Goal: Complete application form

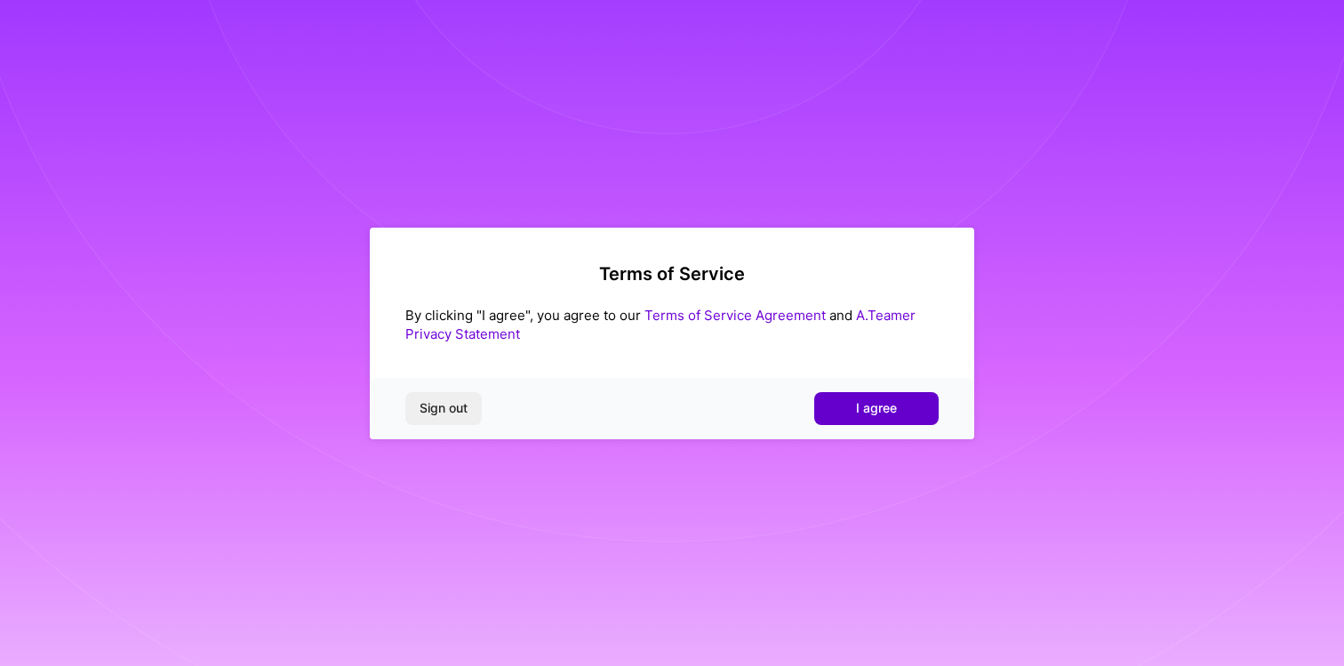
click at [886, 404] on span "I agree" at bounding box center [876, 408] width 41 height 18
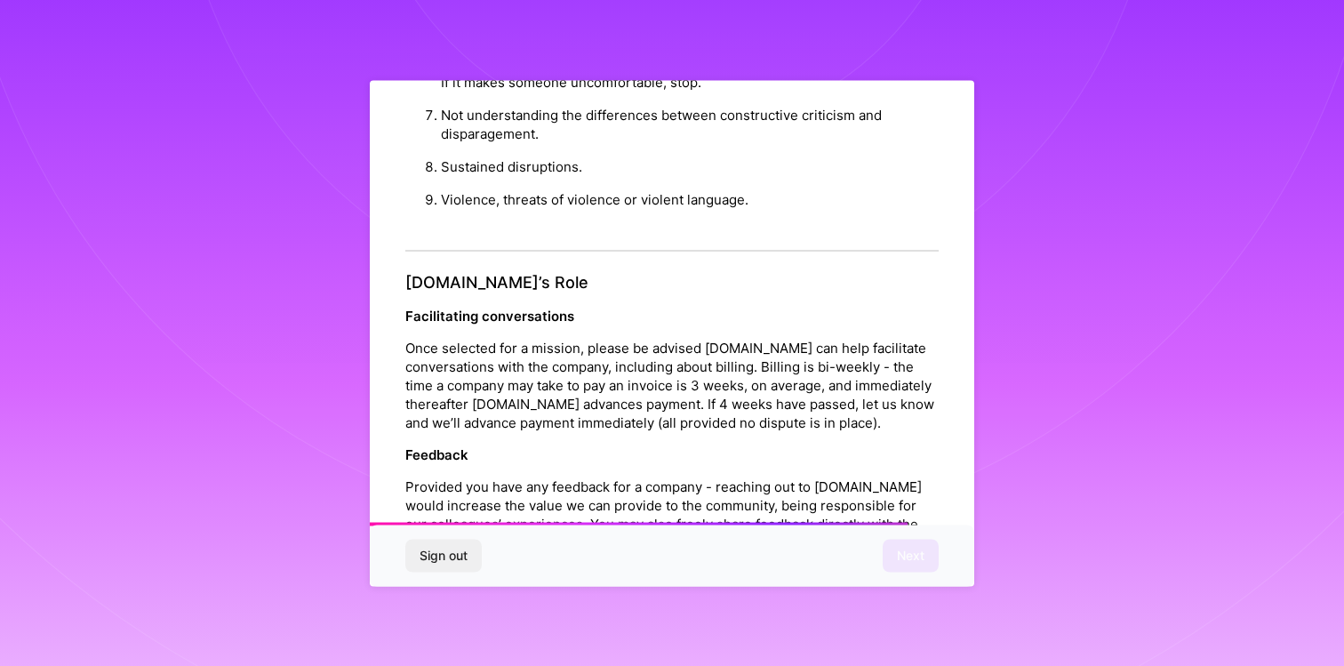
scroll to position [1939, 0]
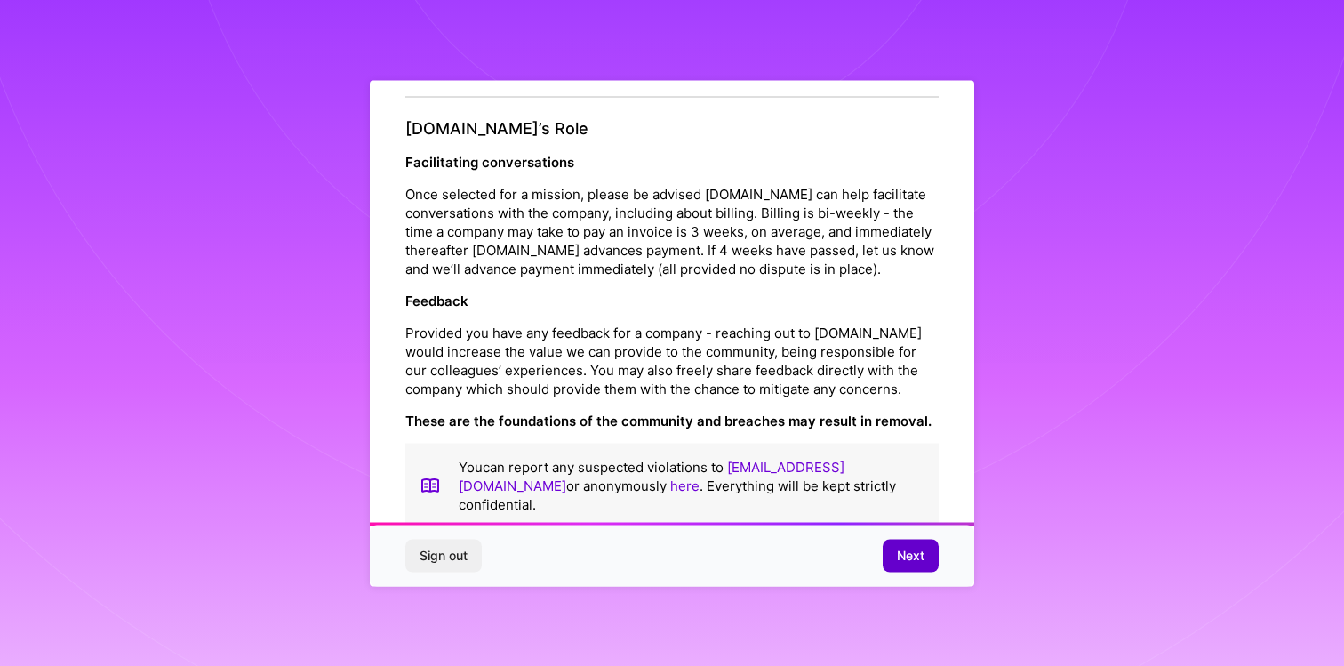
click at [917, 551] on span "Next" at bounding box center [911, 556] width 28 height 18
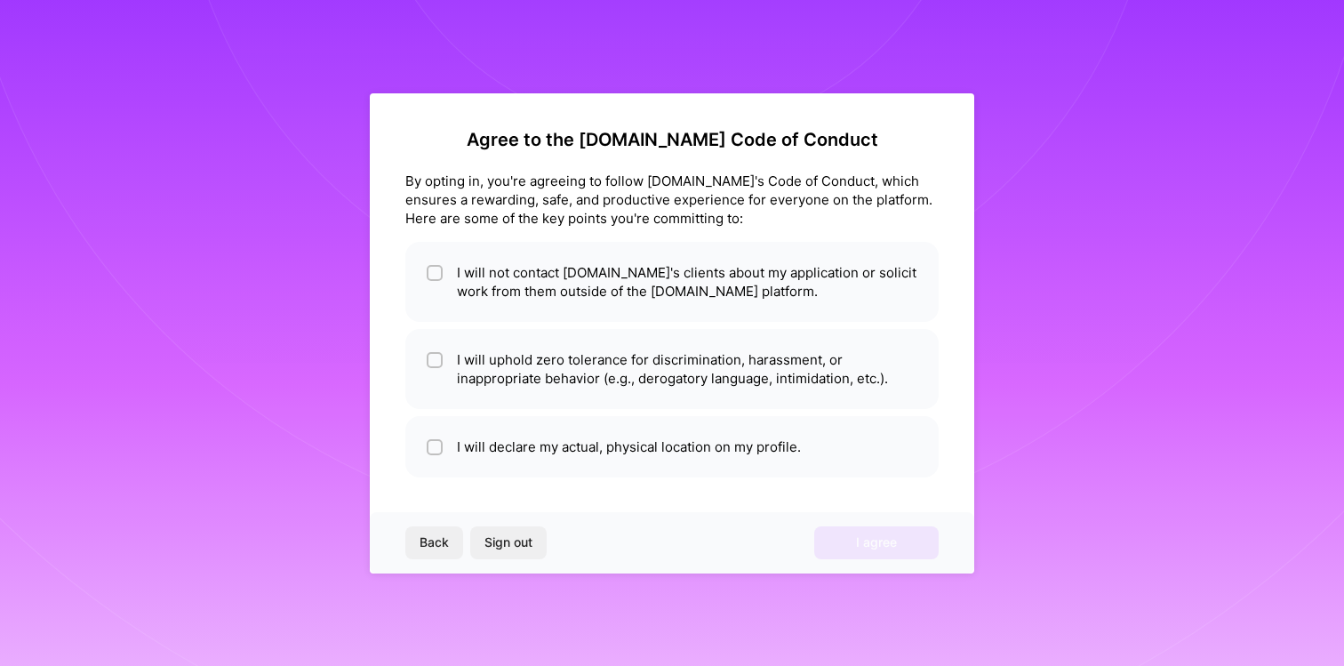
scroll to position [0, 0]
click at [423, 275] on li "I will not contact [DOMAIN_NAME]'s clients about my application or solicit work…" at bounding box center [671, 282] width 533 height 80
checkbox input "true"
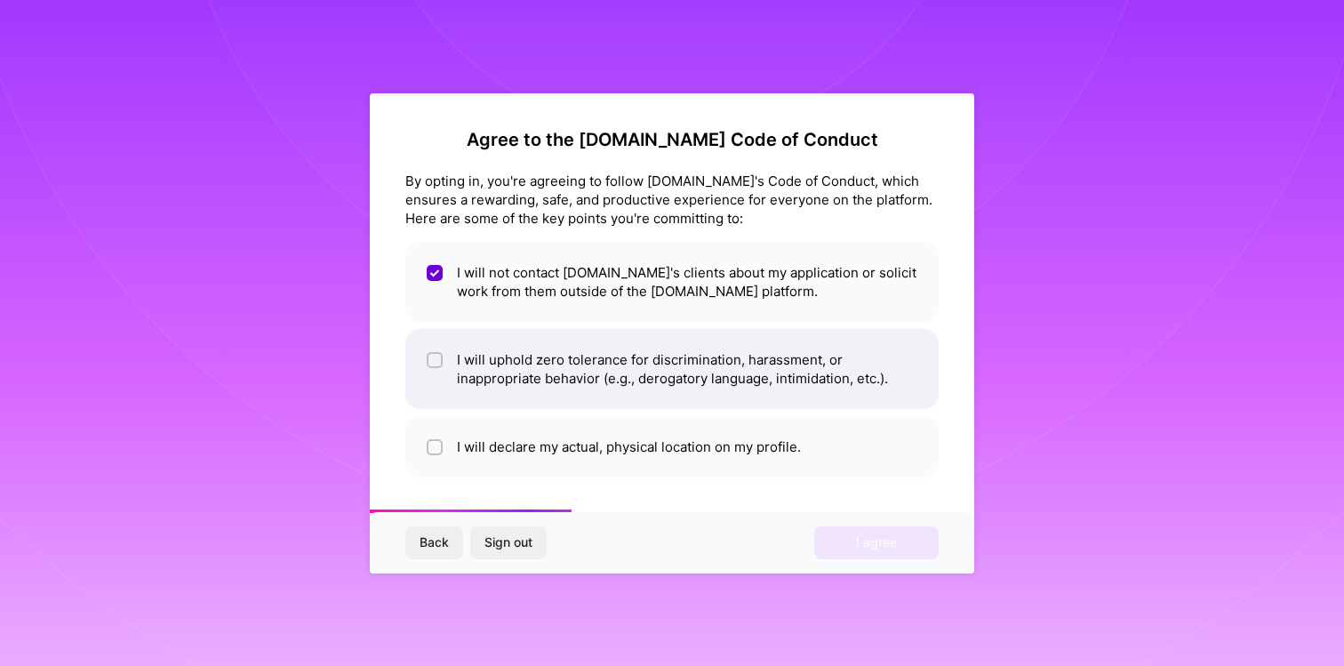
click at [433, 356] on input "checkbox" at bounding box center [436, 361] width 12 height 12
checkbox input "true"
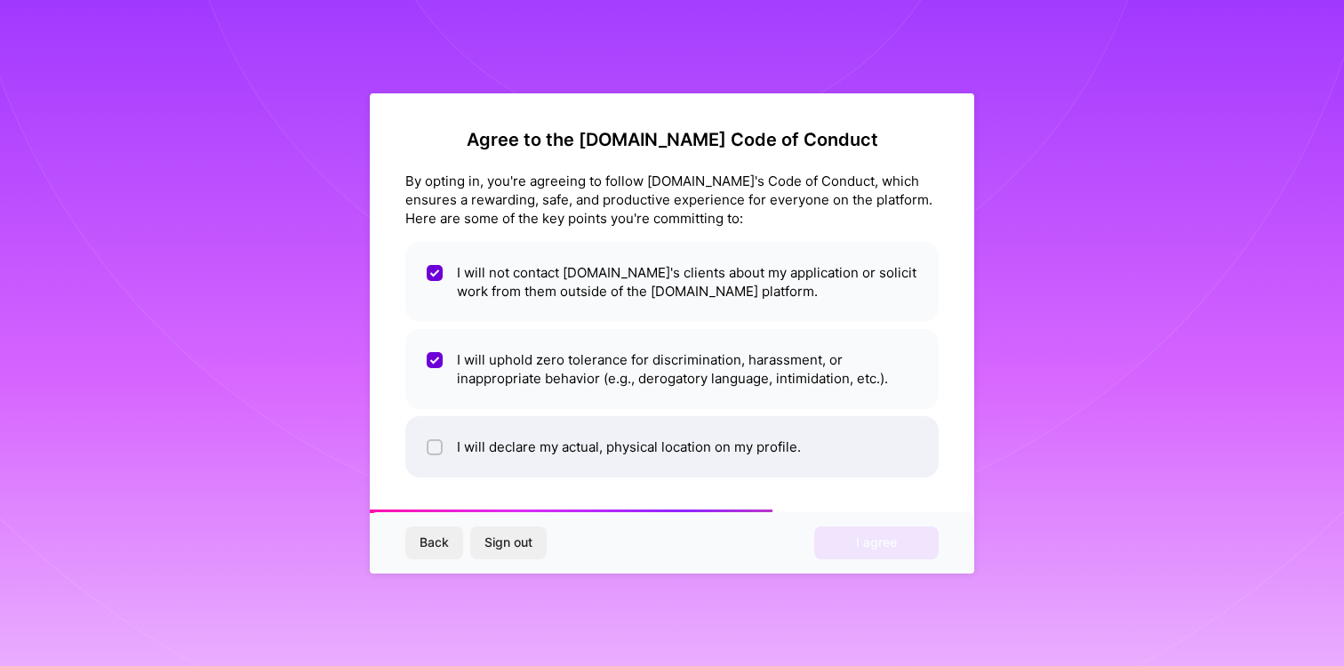
click at [433, 443] on input "checkbox" at bounding box center [436, 448] width 12 height 12
checkbox input "true"
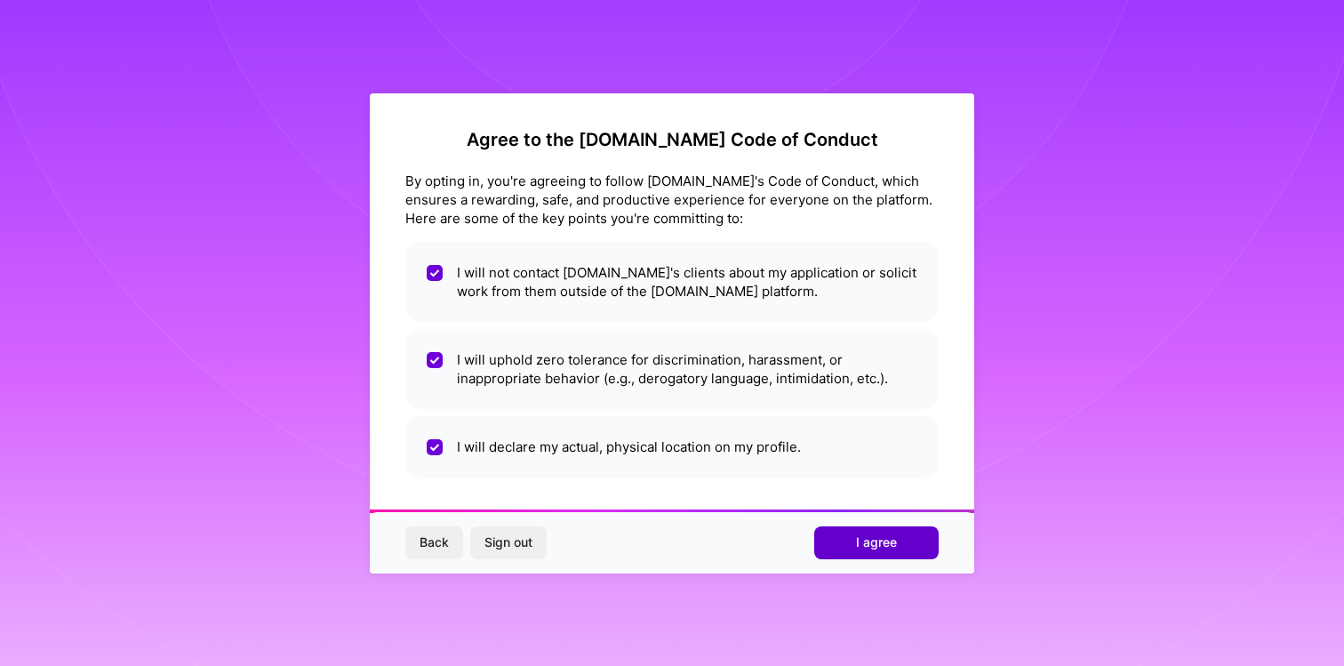
click at [873, 539] on span "I agree" at bounding box center [876, 542] width 41 height 18
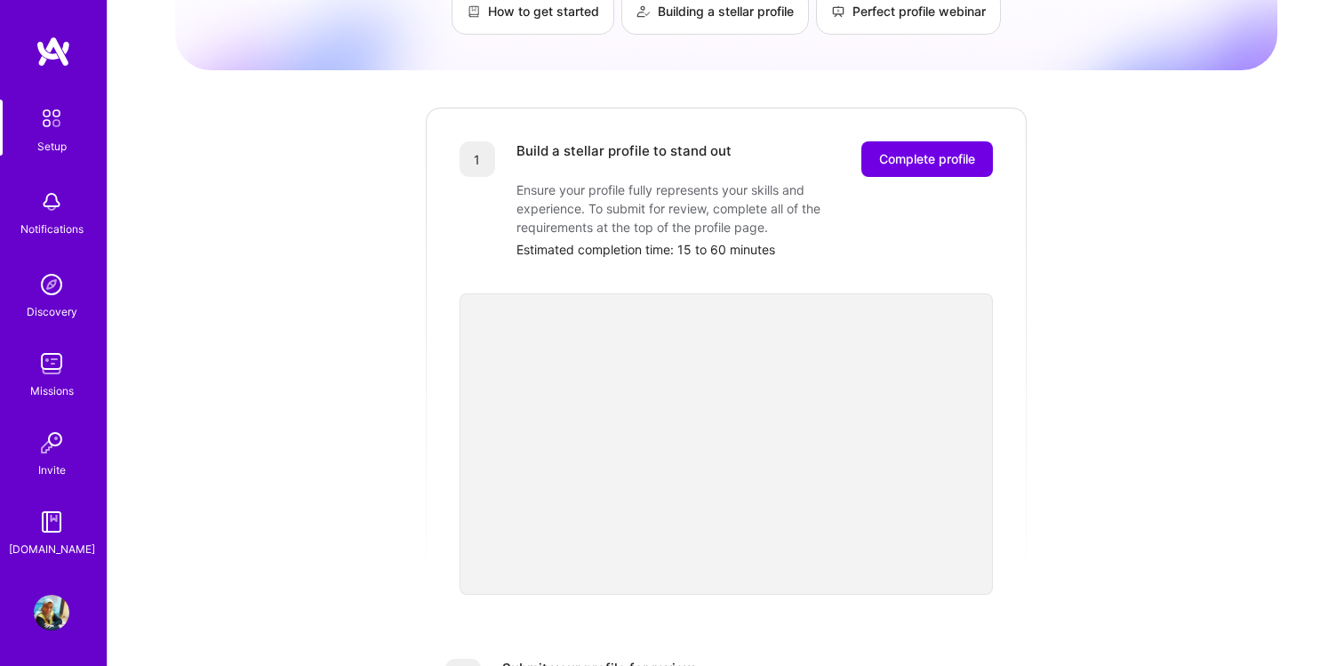
scroll to position [156, 0]
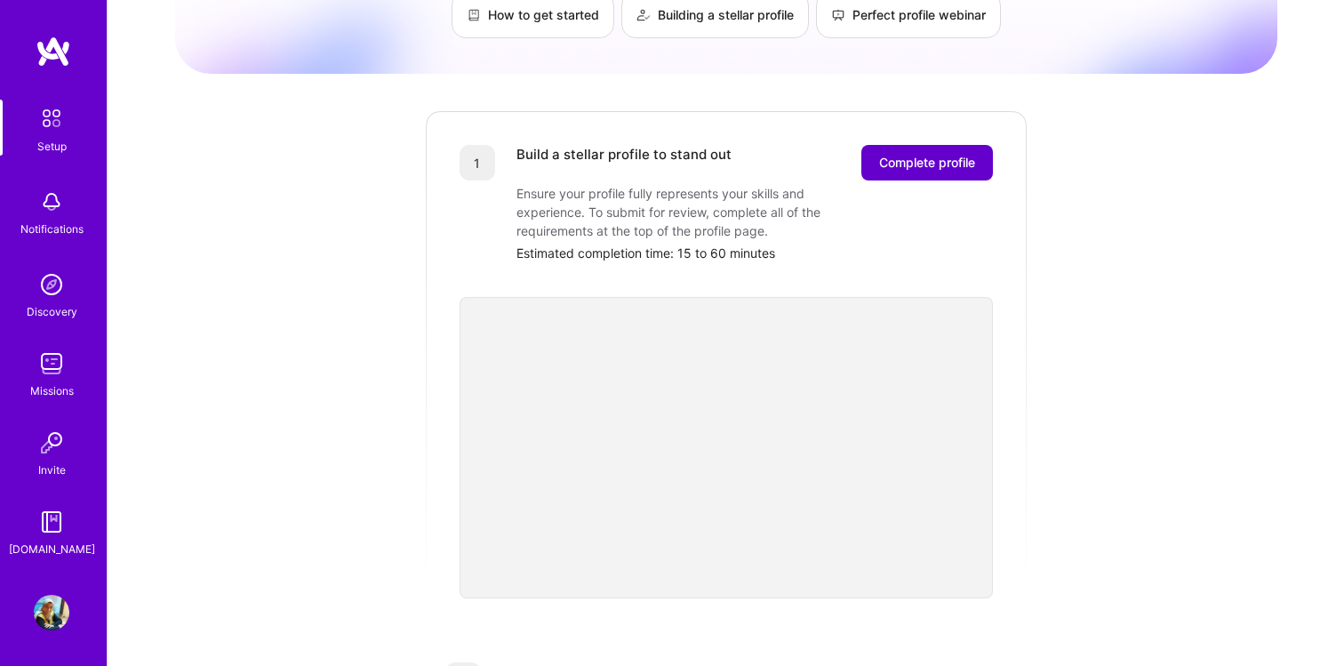
click at [946, 154] on span "Complete profile" at bounding box center [927, 163] width 96 height 18
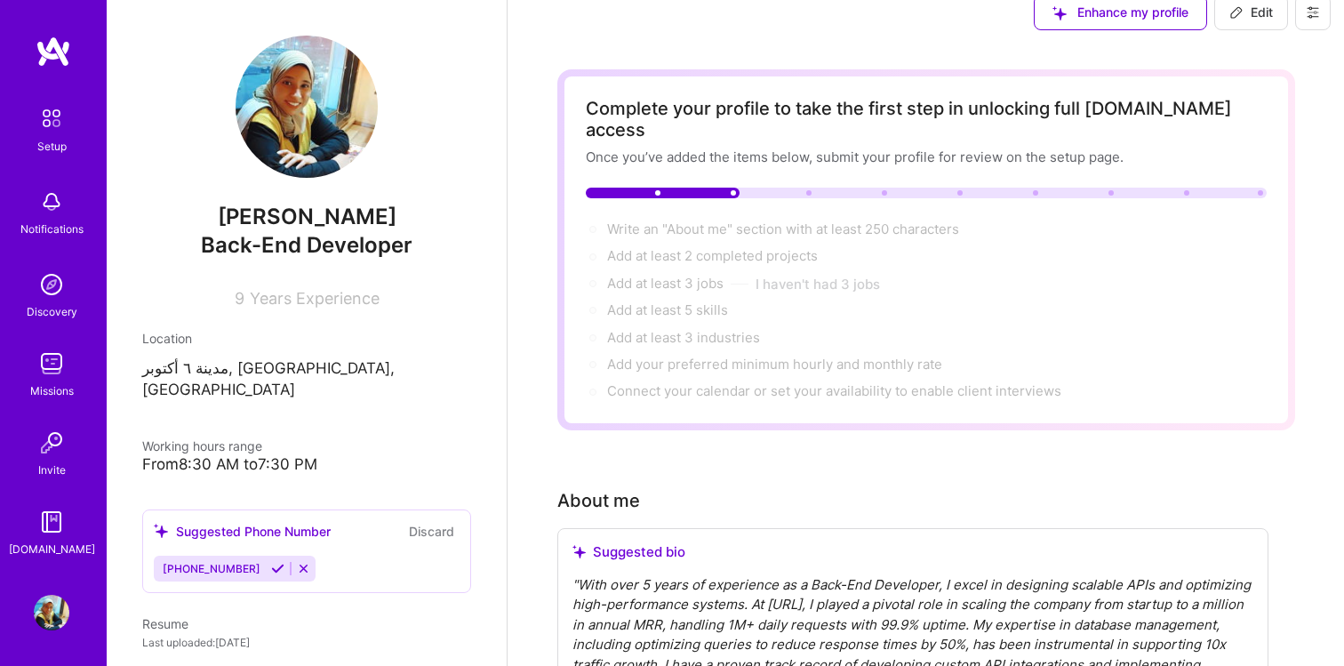
scroll to position [25, 0]
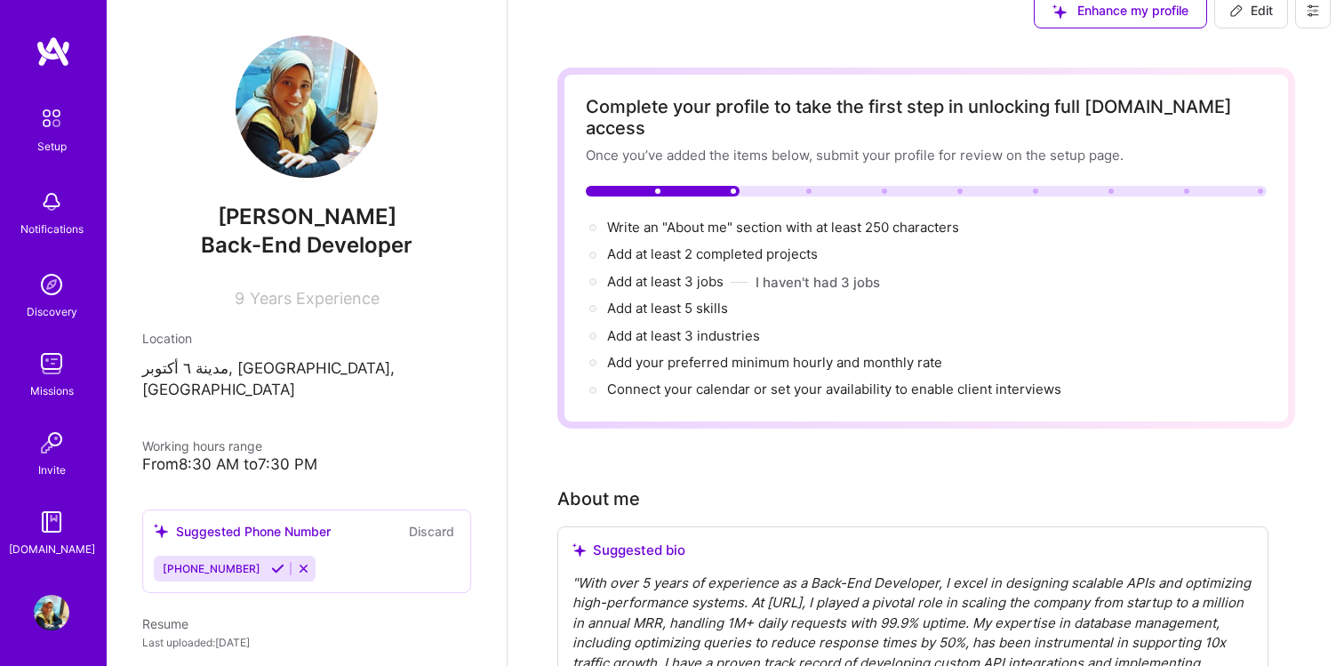
click at [271, 562] on icon at bounding box center [277, 568] width 13 height 13
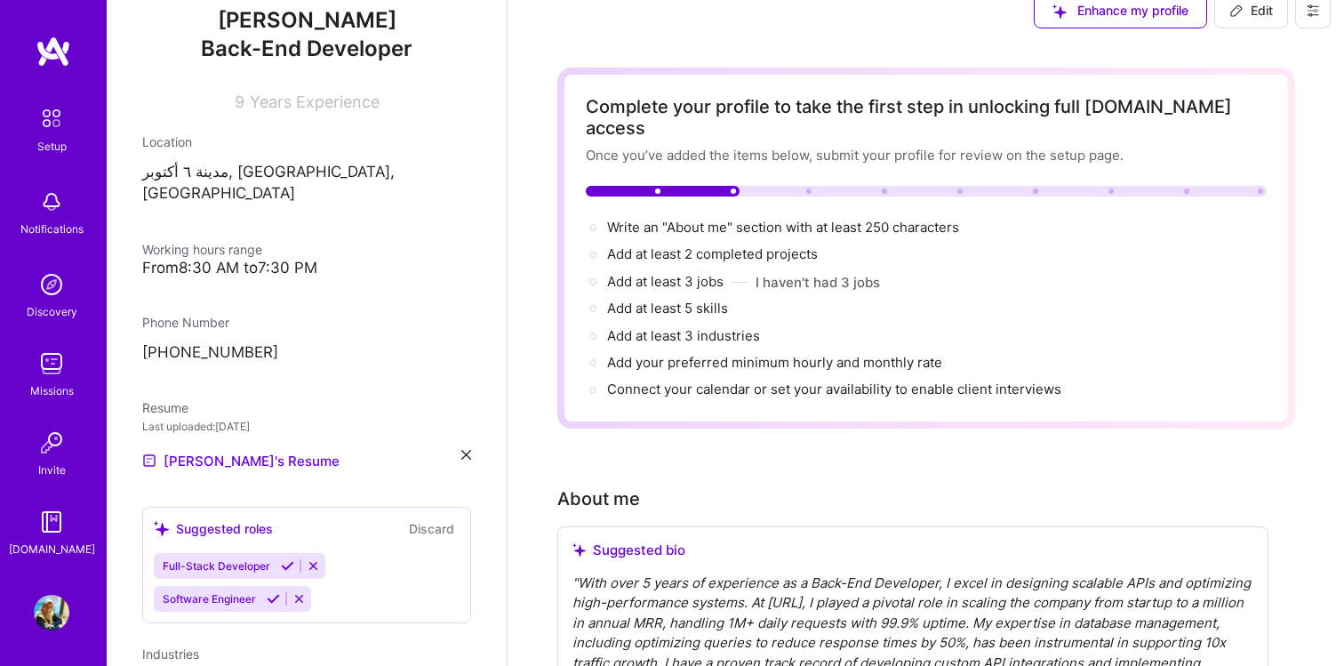
scroll to position [198, 0]
click at [268, 590] on icon at bounding box center [273, 596] width 13 height 13
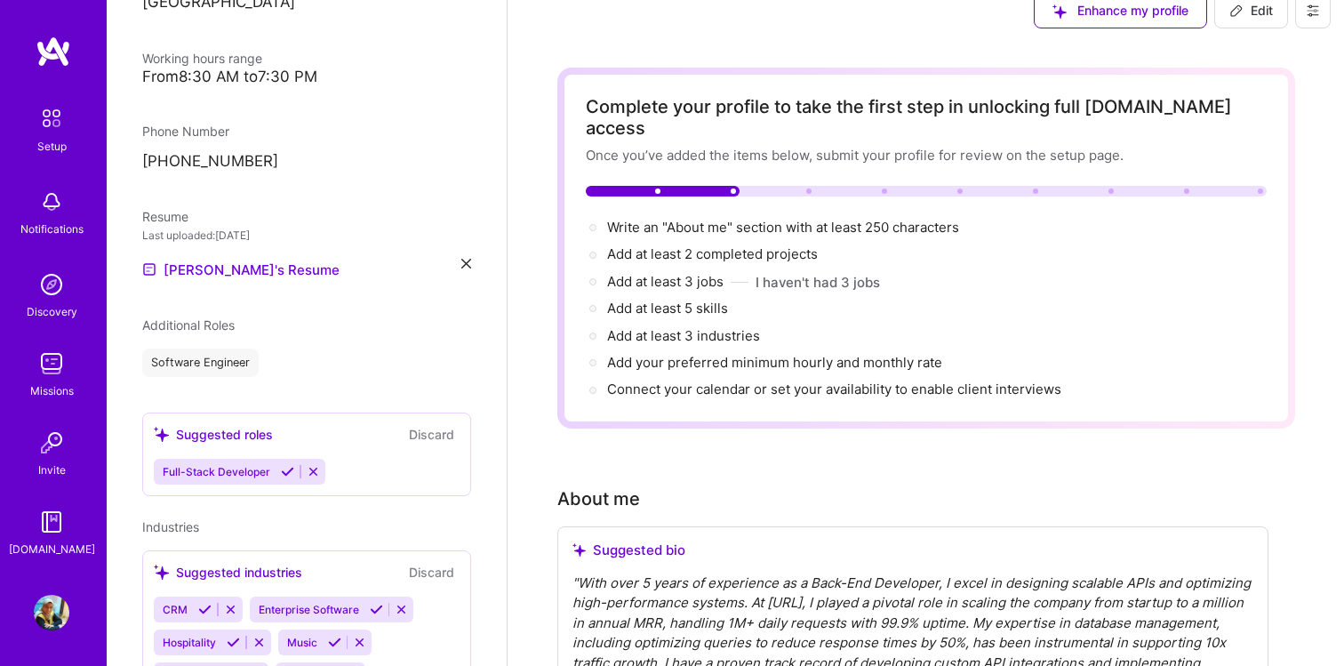
scroll to position [458, 0]
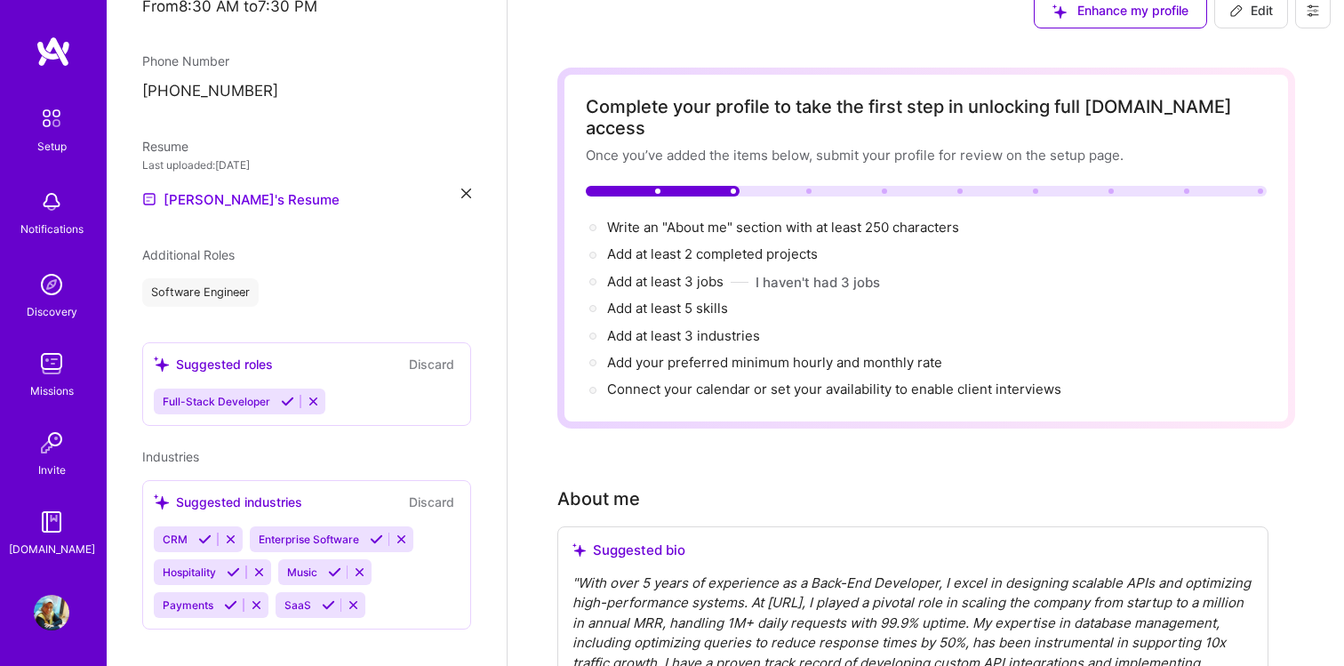
click at [371, 532] on icon at bounding box center [376, 538] width 13 height 13
click at [199, 532] on icon at bounding box center [204, 538] width 13 height 13
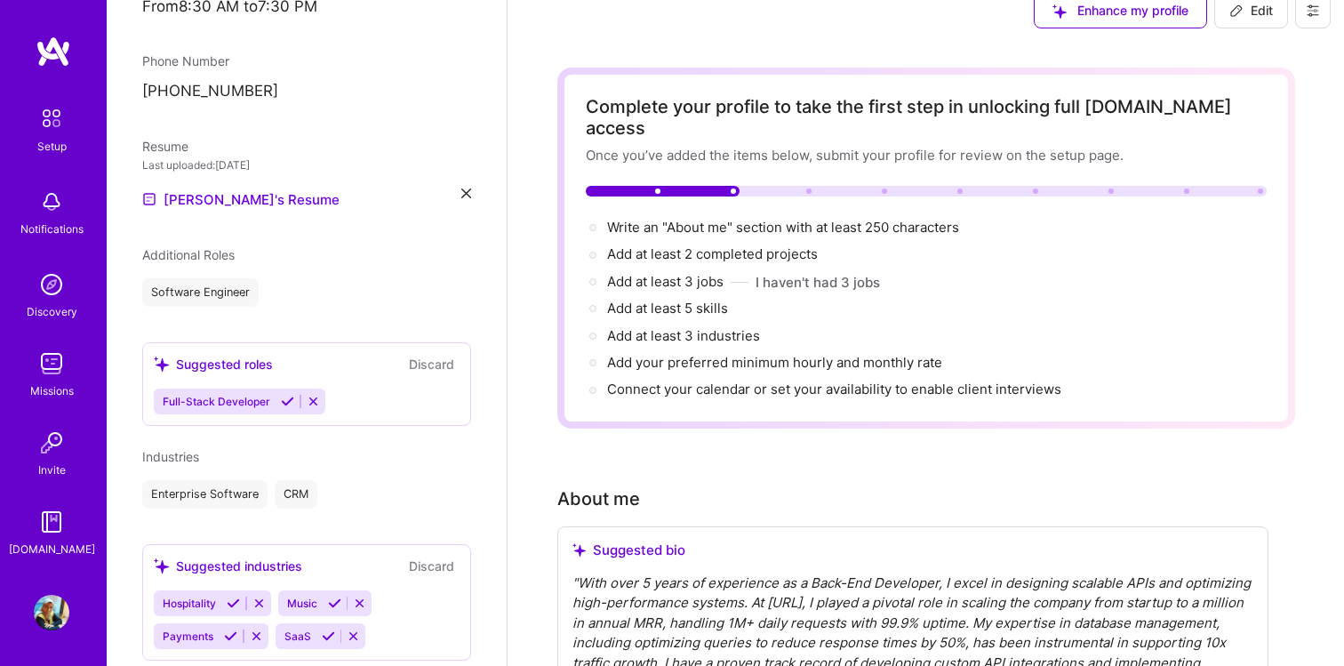
click at [328, 629] on icon at bounding box center [328, 635] width 13 height 13
click at [331, 596] on icon at bounding box center [334, 602] width 13 height 13
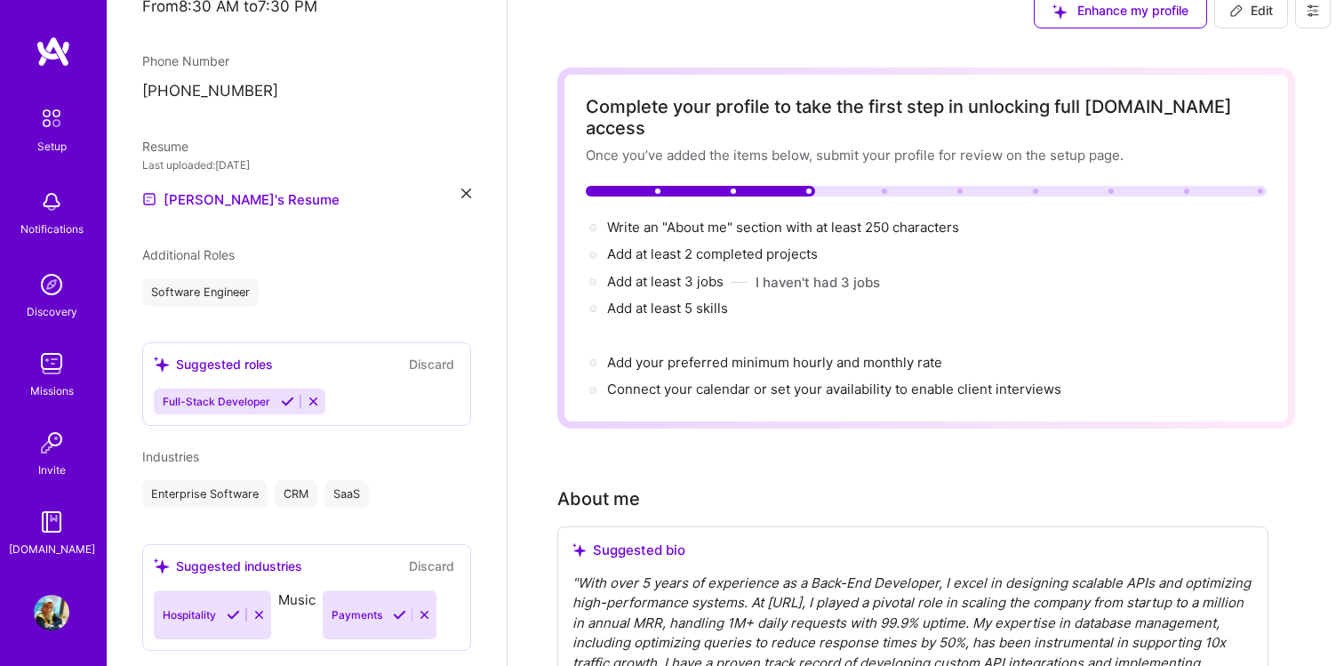
scroll to position [455, 0]
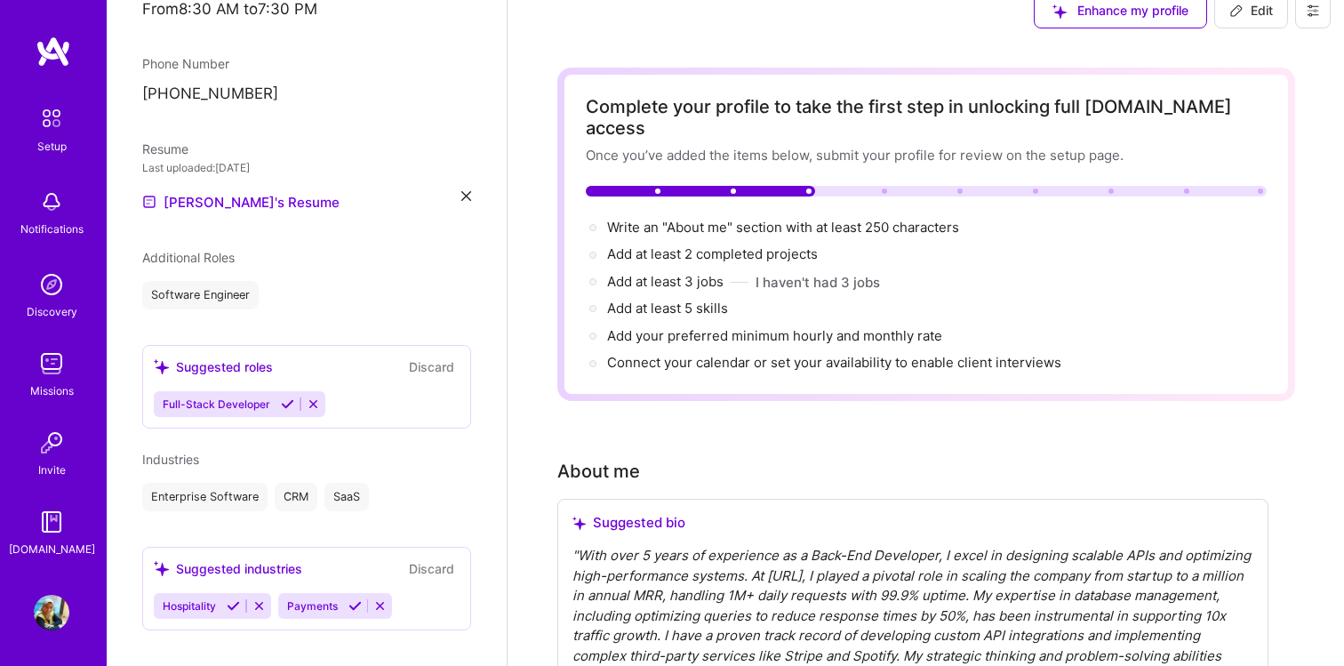
click at [230, 599] on icon at bounding box center [233, 605] width 13 height 13
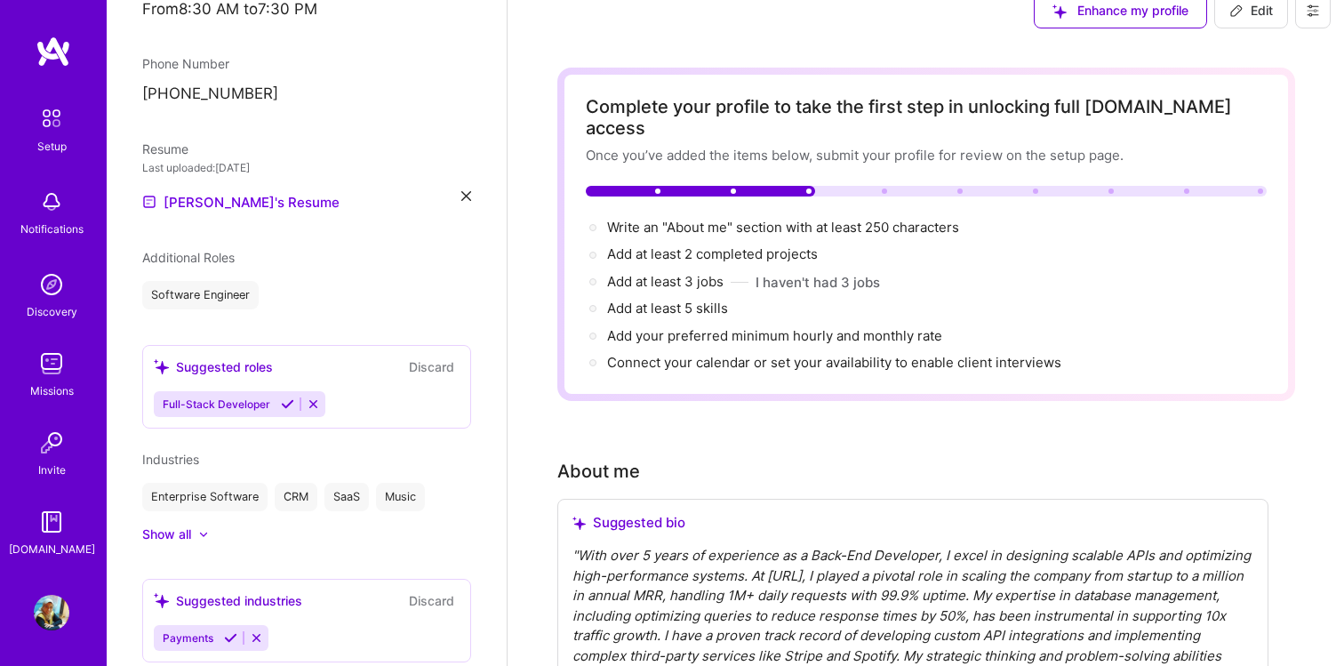
click at [226, 631] on icon at bounding box center [230, 637] width 13 height 13
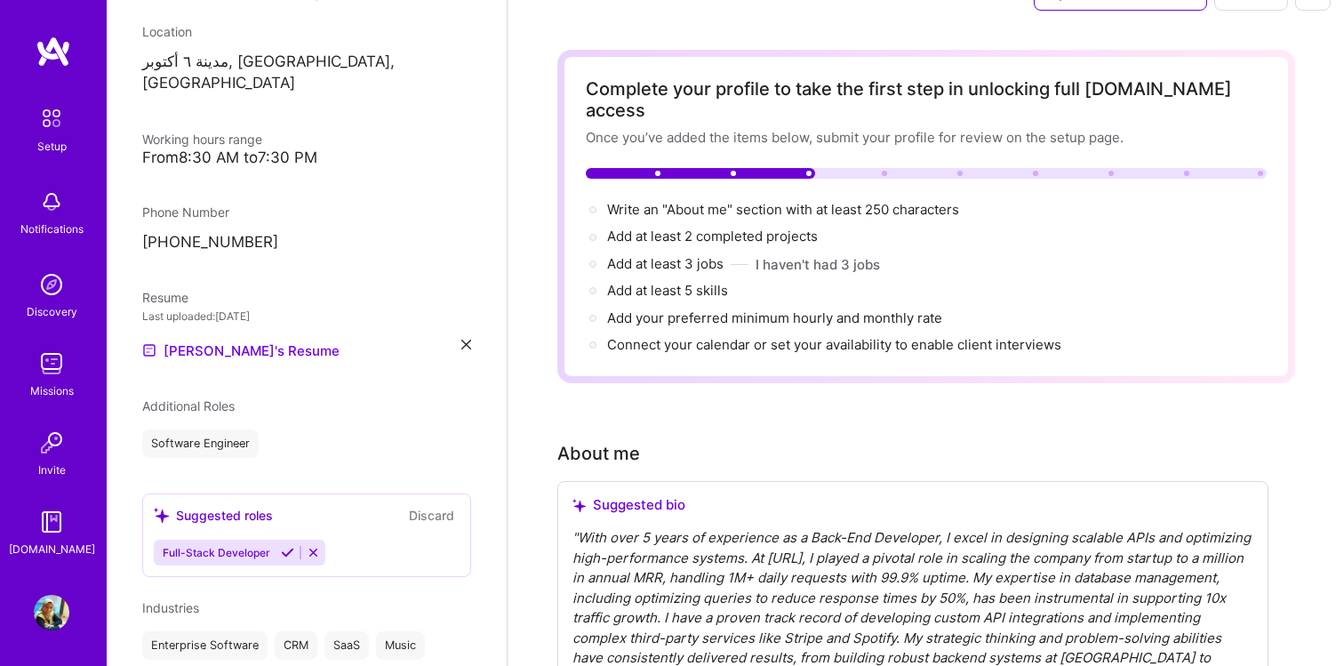
scroll to position [304, 0]
click at [281, 548] on icon at bounding box center [287, 554] width 13 height 13
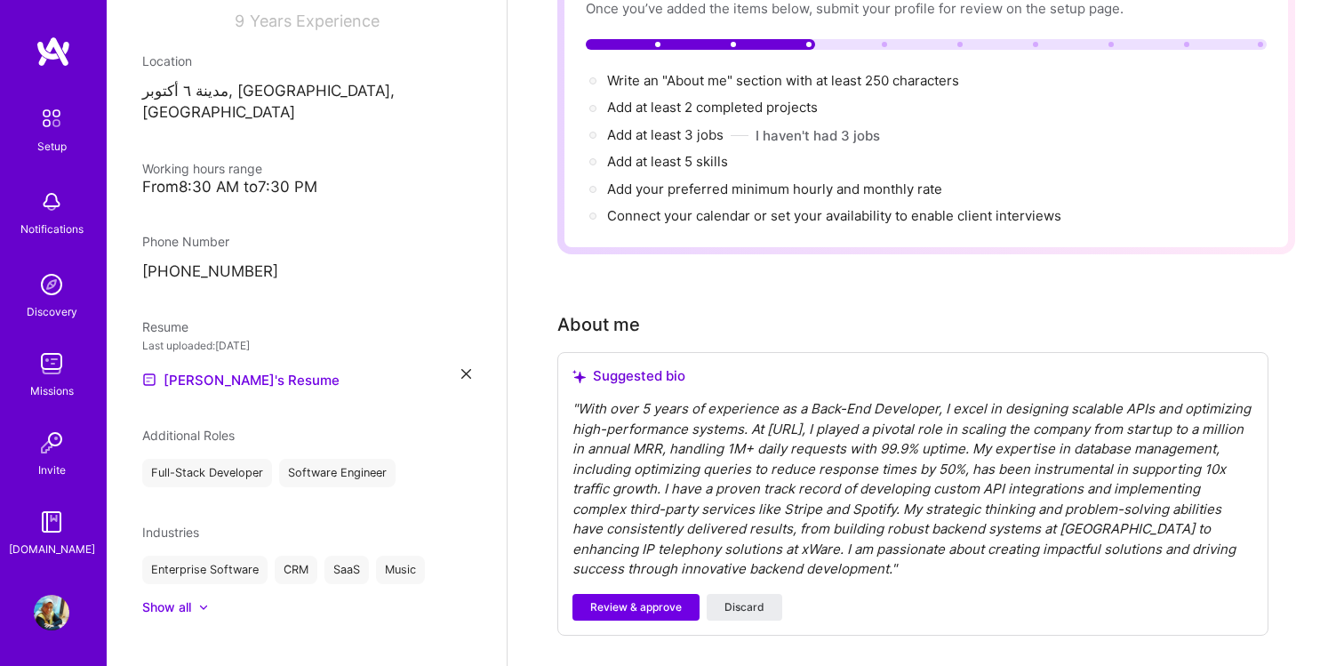
scroll to position [172, 0]
click at [647, 598] on span "Review & approve" at bounding box center [636, 606] width 92 height 16
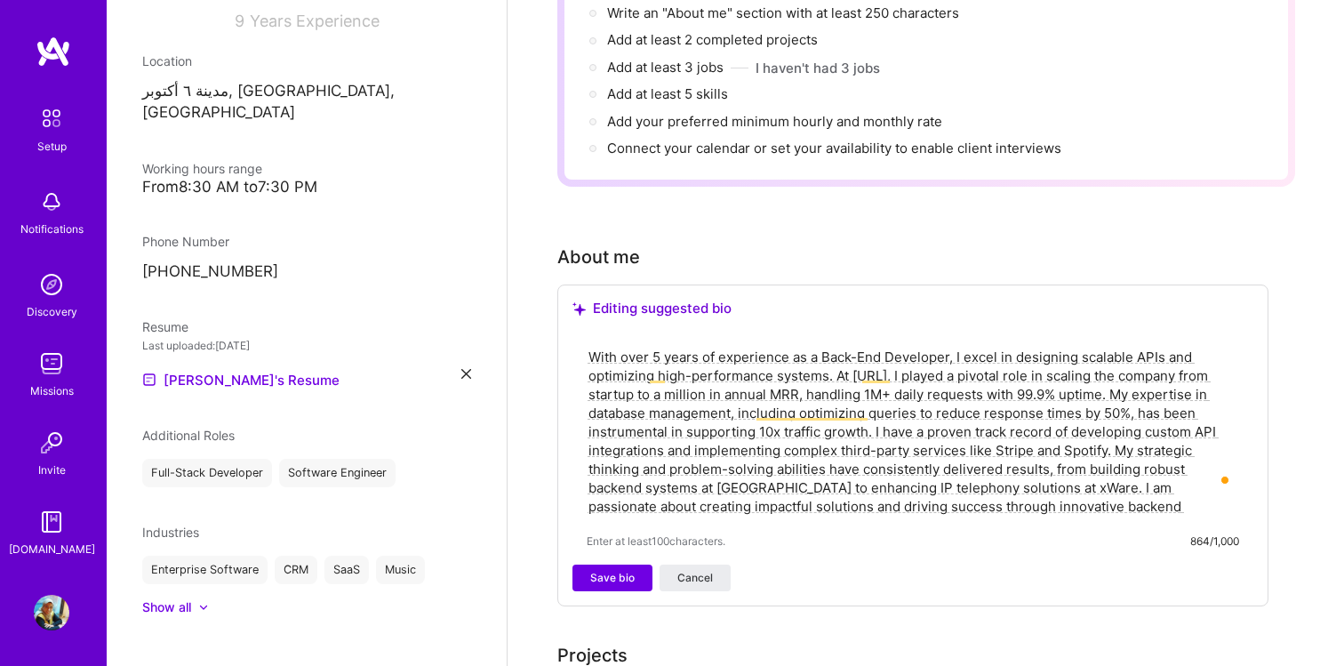
scroll to position [244, 0]
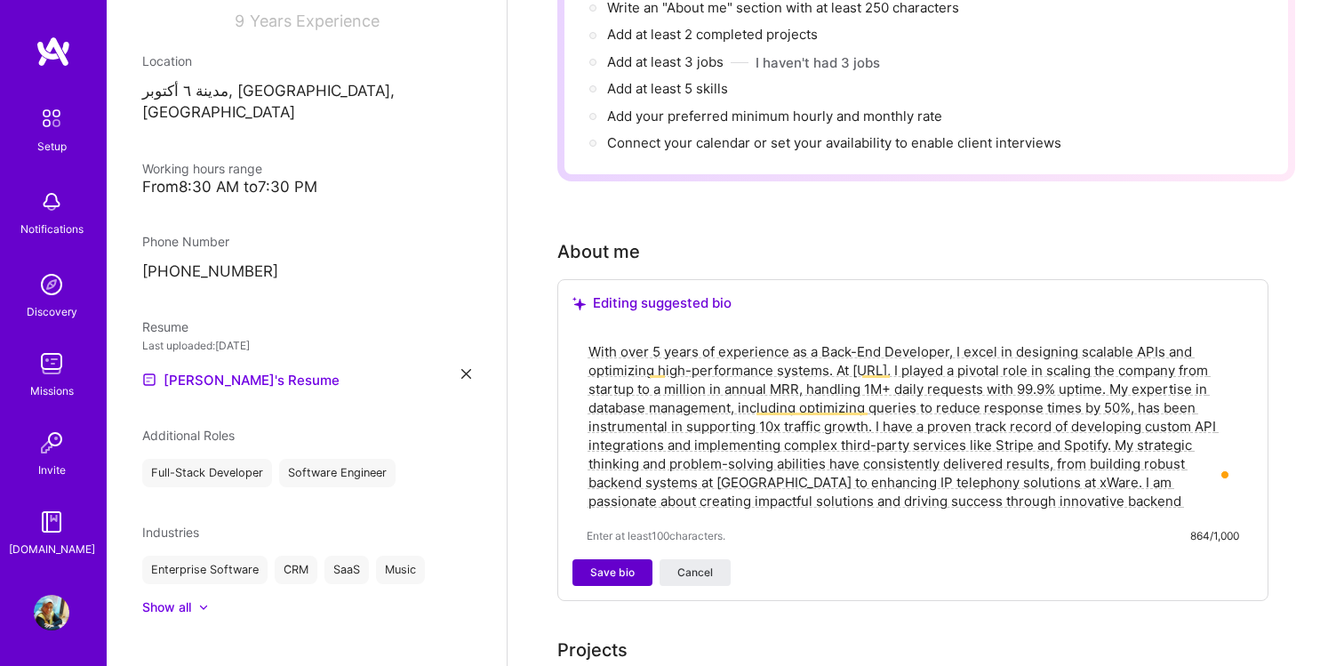
click at [603, 564] on span "Save bio" at bounding box center [612, 572] width 44 height 16
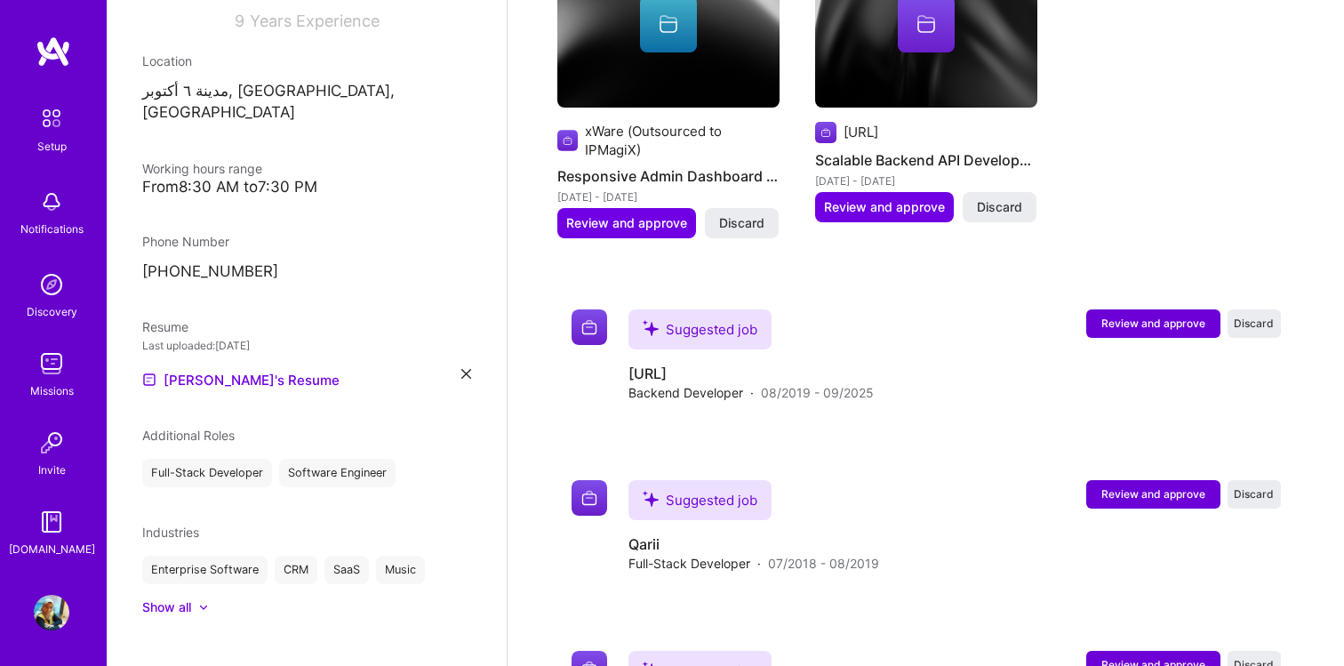
scroll to position [1637, 0]
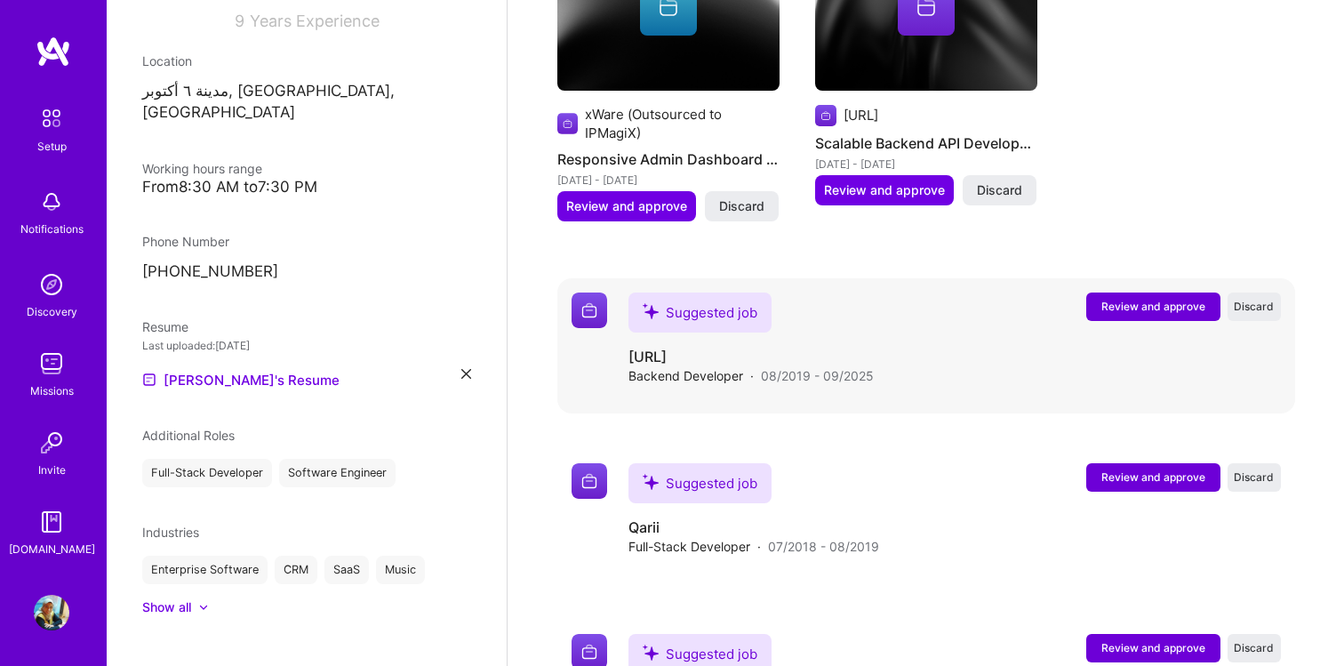
click at [1140, 299] on span "Review and approve" at bounding box center [1153, 306] width 104 height 15
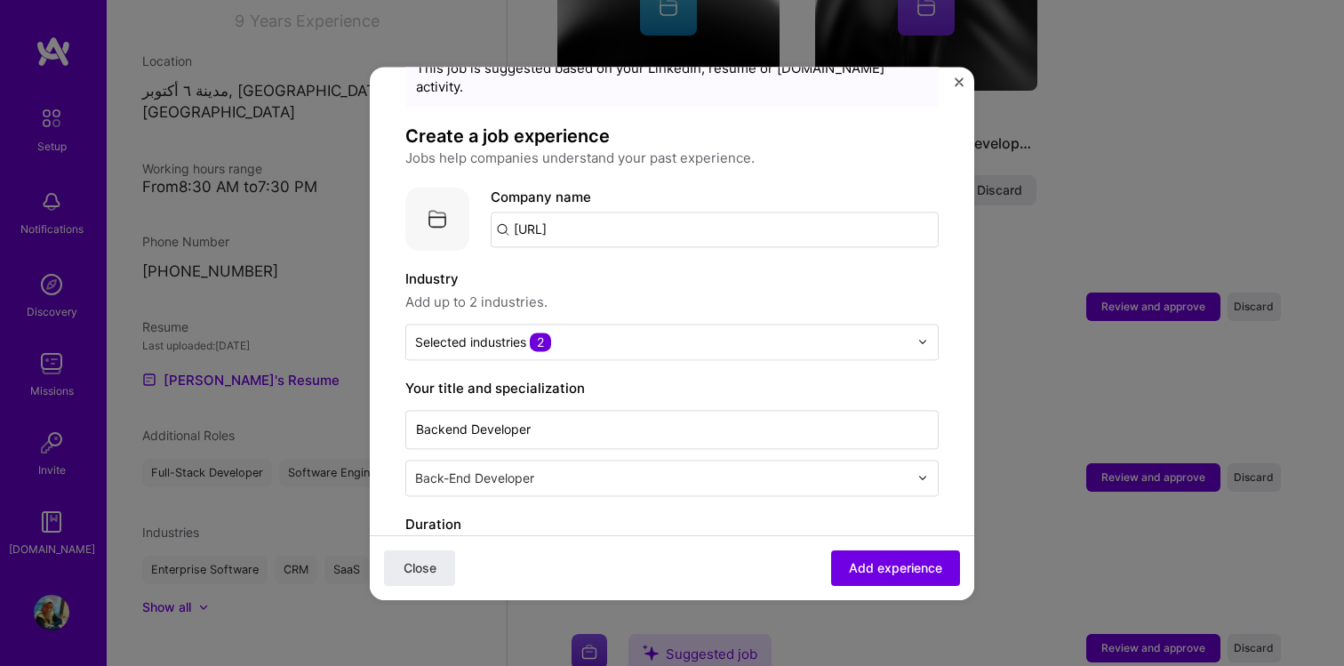
scroll to position [79, 0]
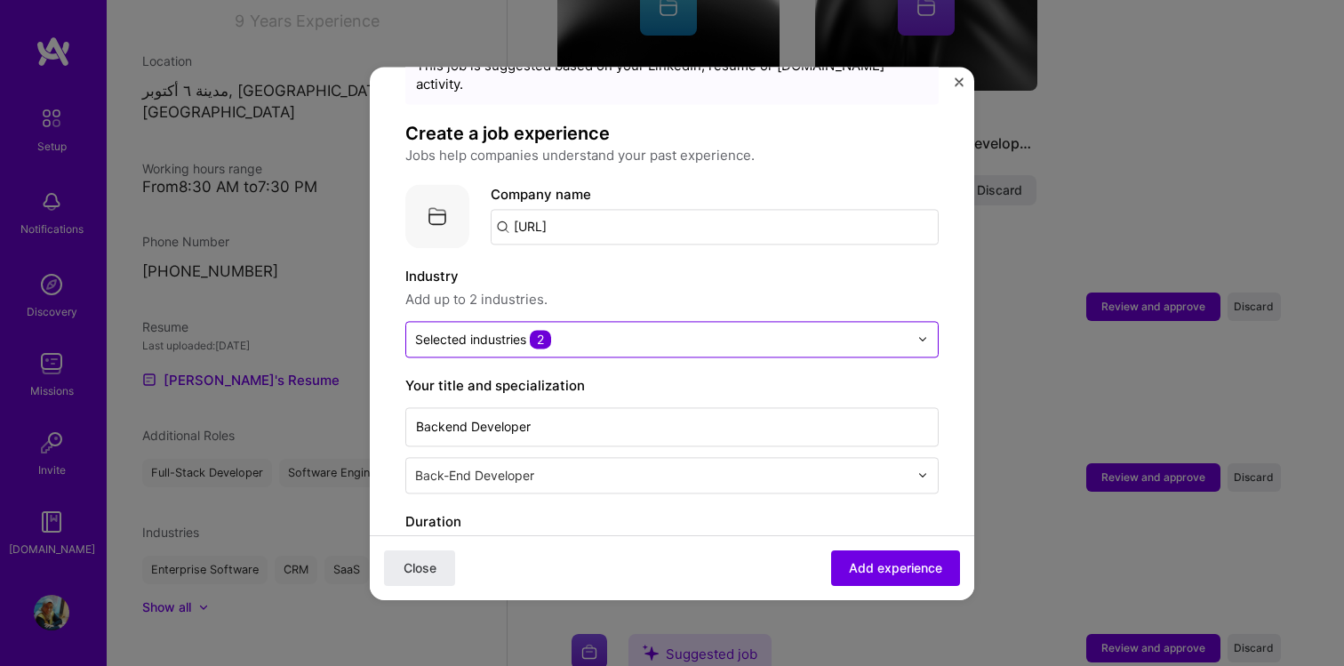
click at [694, 330] on input "text" at bounding box center [661, 339] width 493 height 19
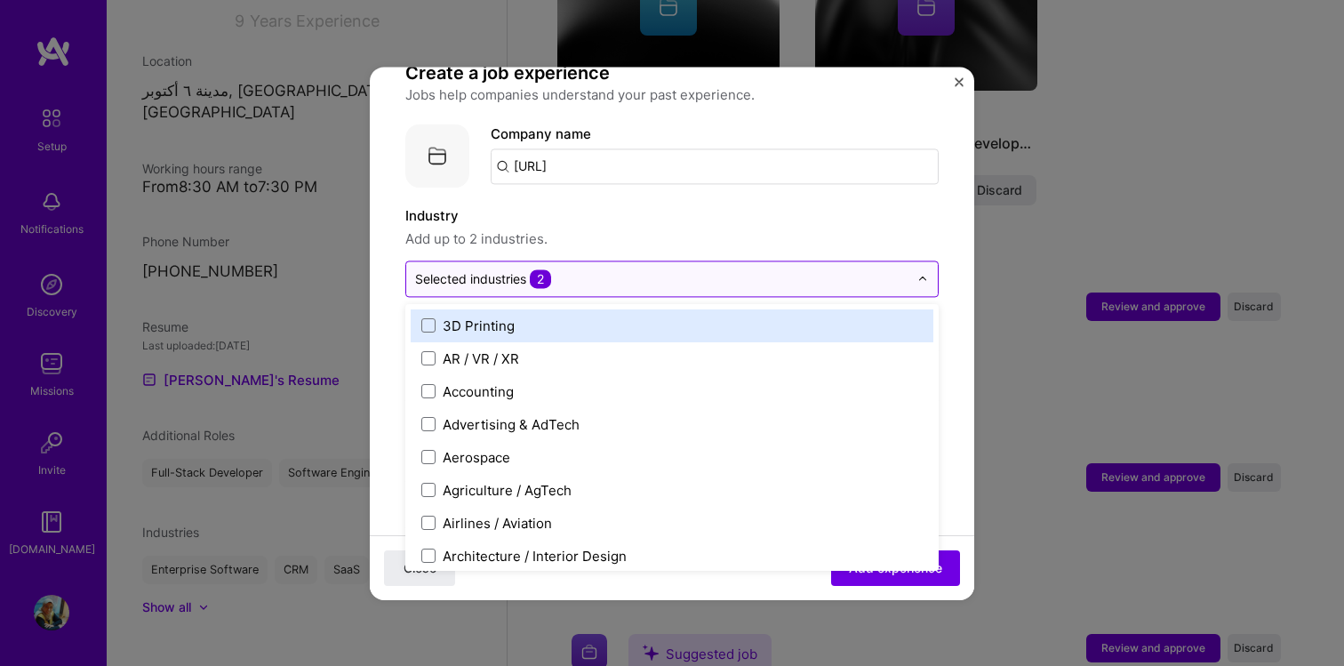
scroll to position [142, 0]
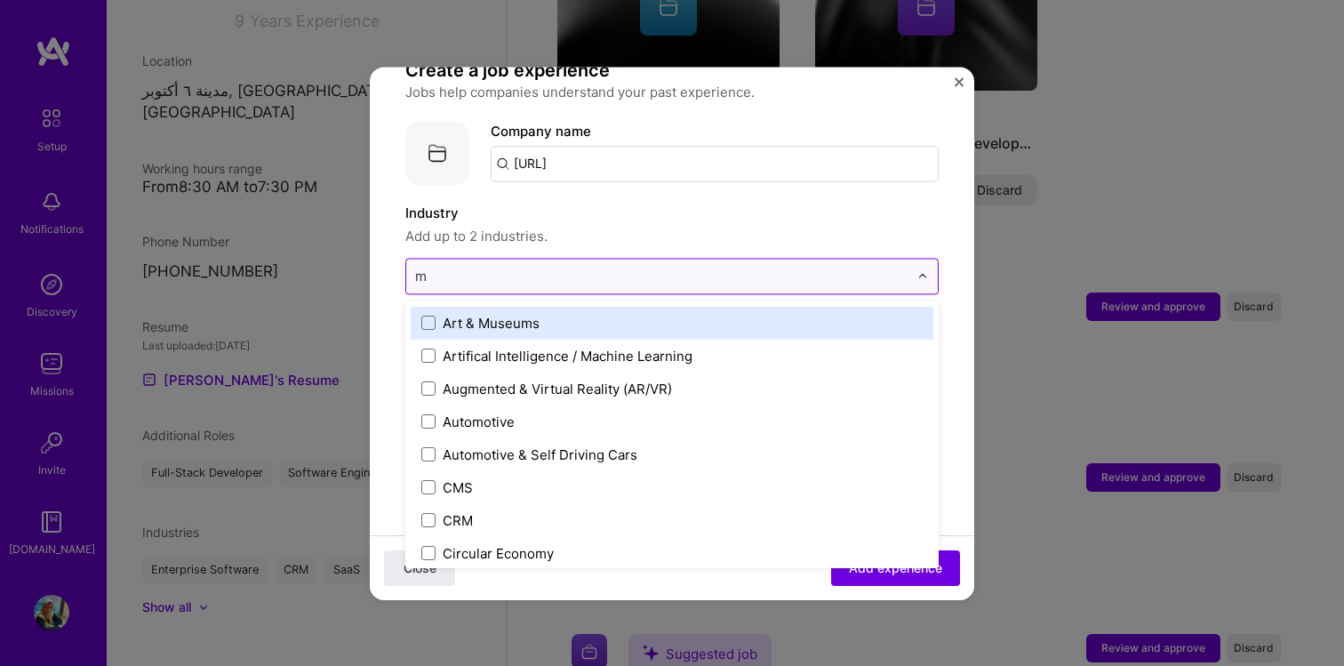
type input "mu"
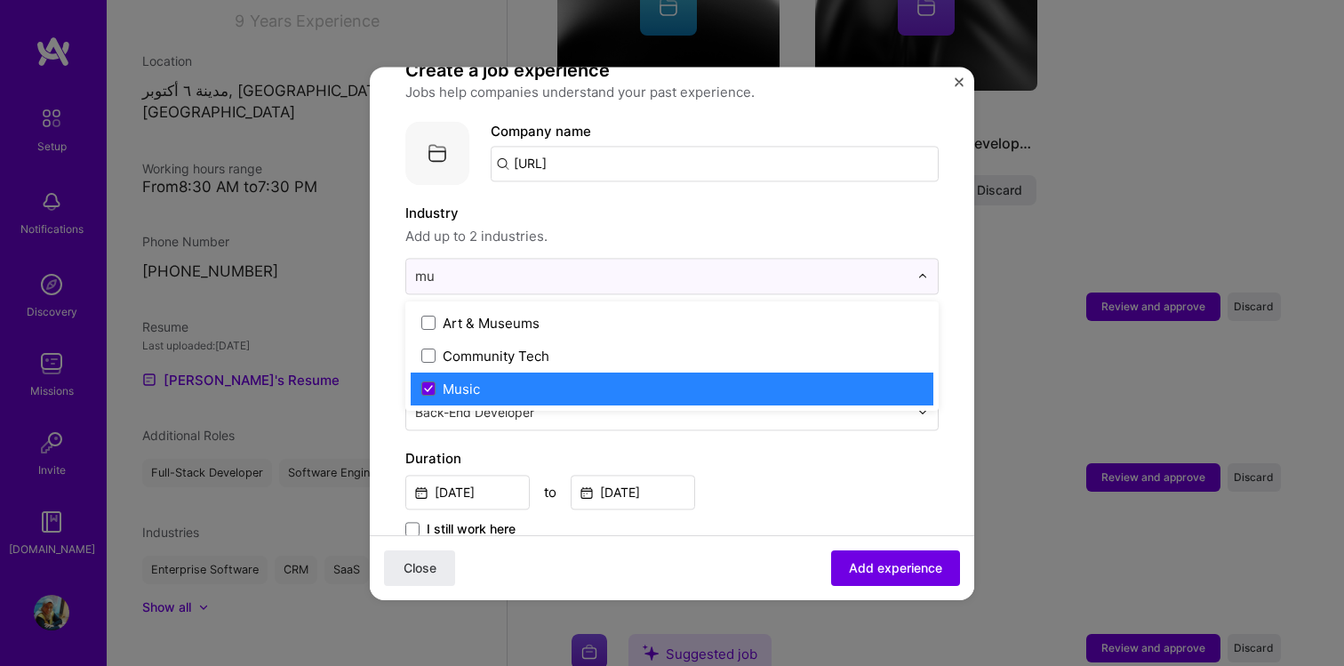
click at [468, 379] on div "Music" at bounding box center [461, 388] width 37 height 19
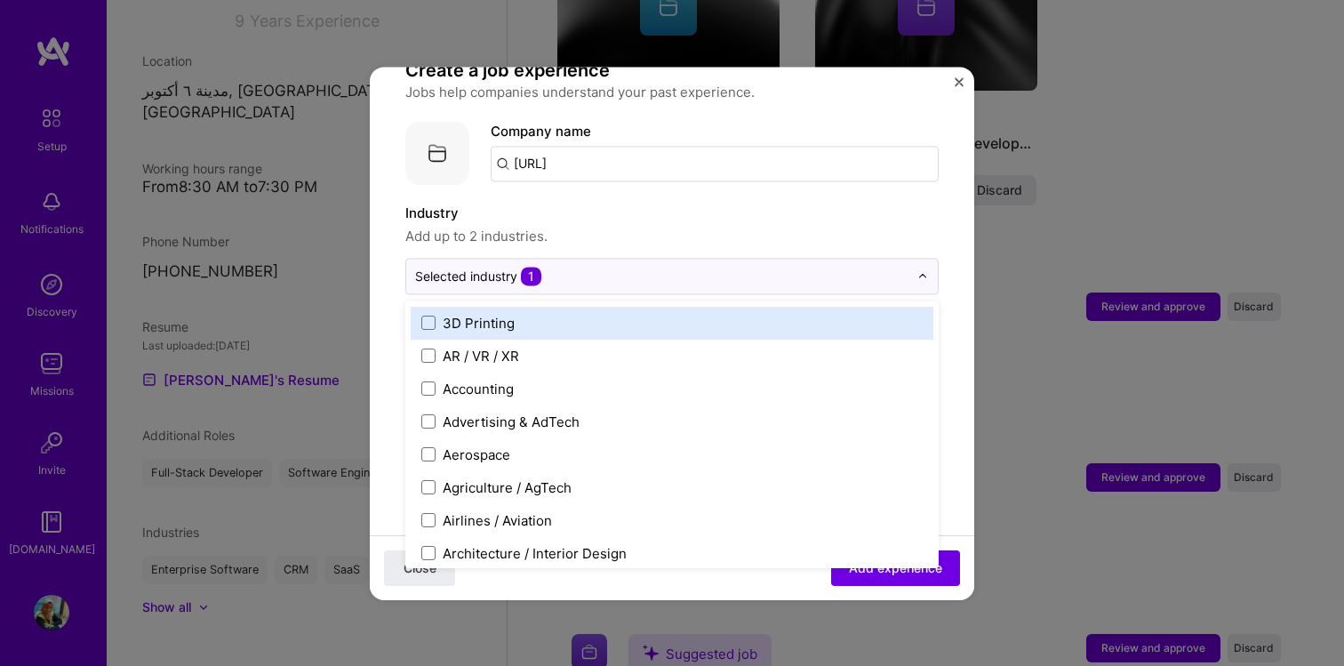
click at [659, 226] on span "Add up to 2 industries." at bounding box center [671, 236] width 533 height 21
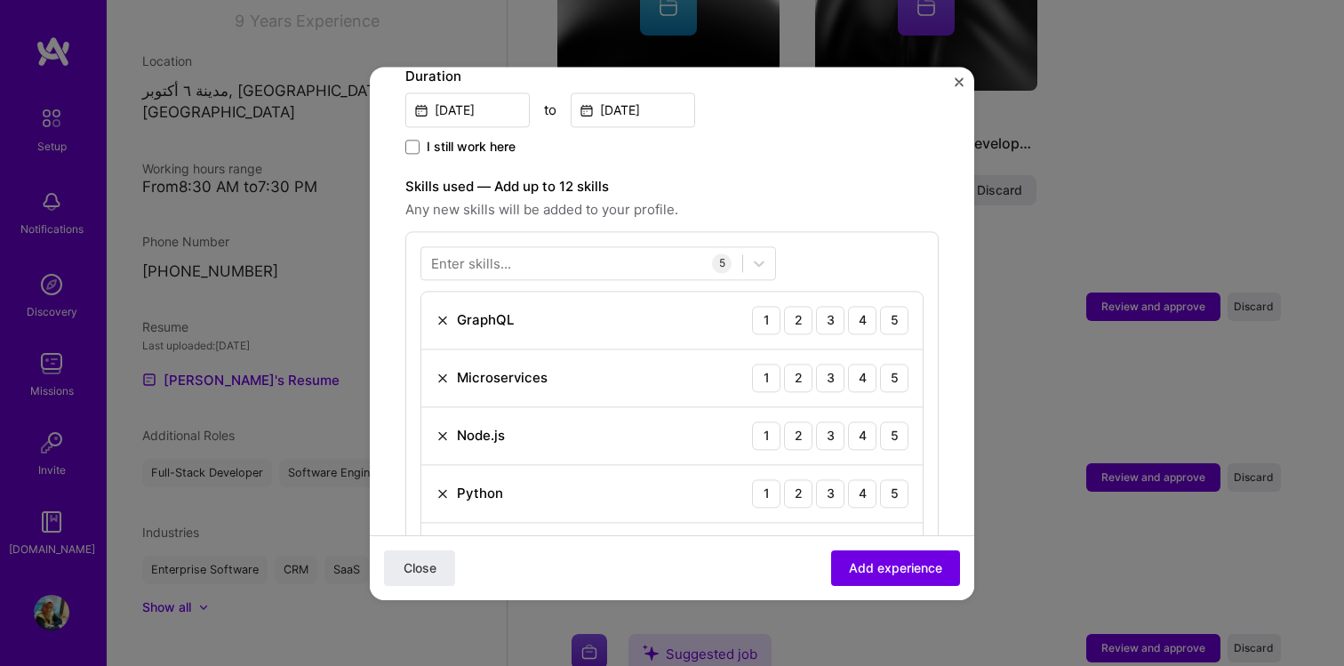
scroll to position [537, 0]
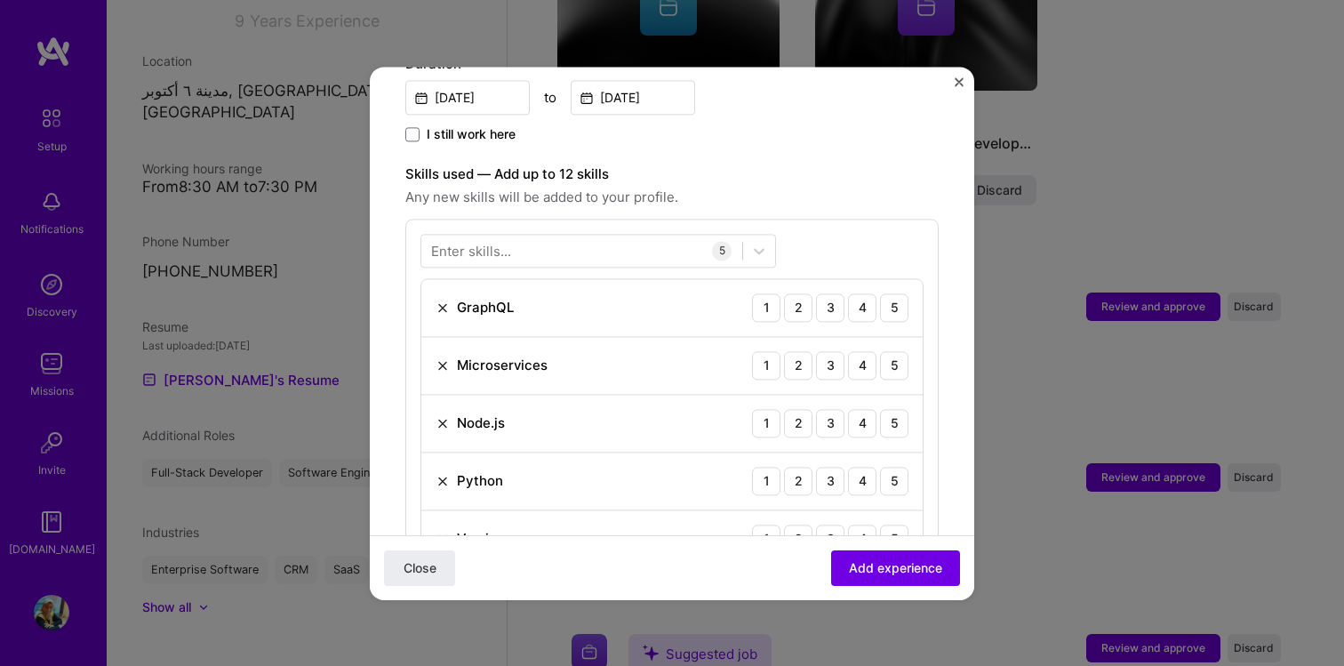
click at [439, 300] on img at bounding box center [442, 307] width 14 height 14
click at [832, 293] on div "3" at bounding box center [830, 307] width 28 height 28
click at [899, 354] on div "5" at bounding box center [894, 365] width 28 height 28
click at [835, 409] on div "3" at bounding box center [830, 423] width 28 height 28
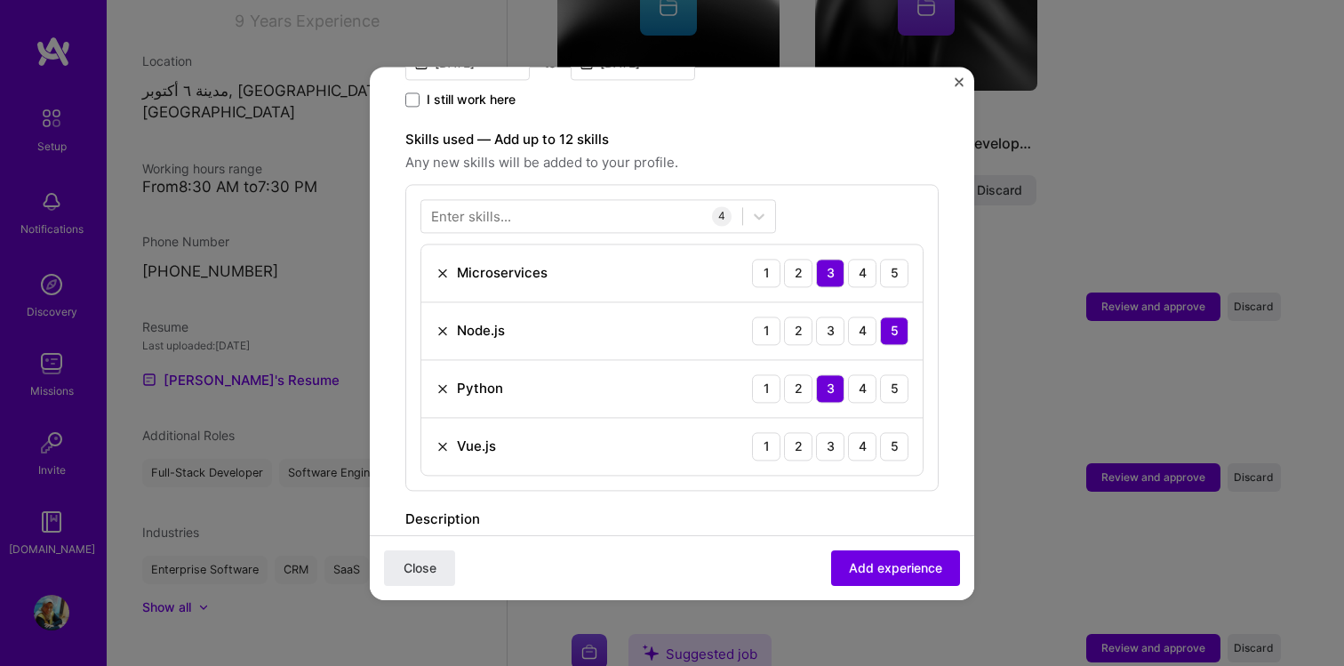
scroll to position [575, 0]
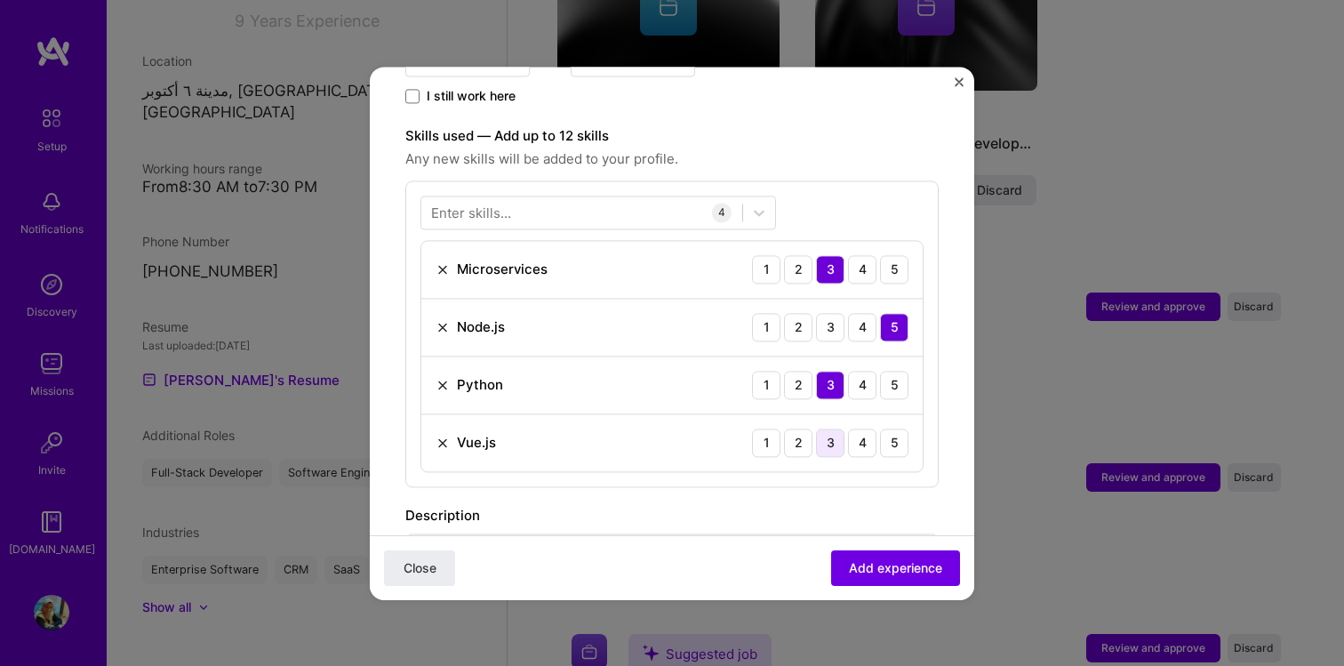
click at [833, 428] on div "3" at bounding box center [830, 442] width 28 height 28
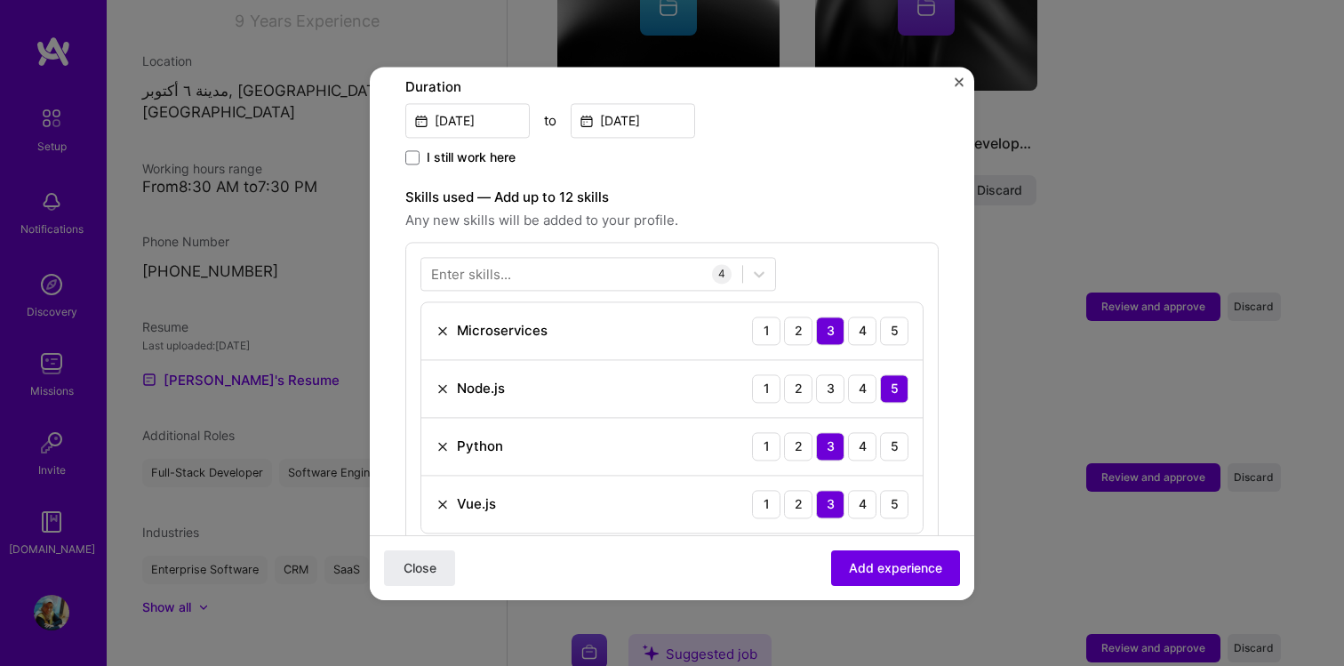
scroll to position [498, 0]
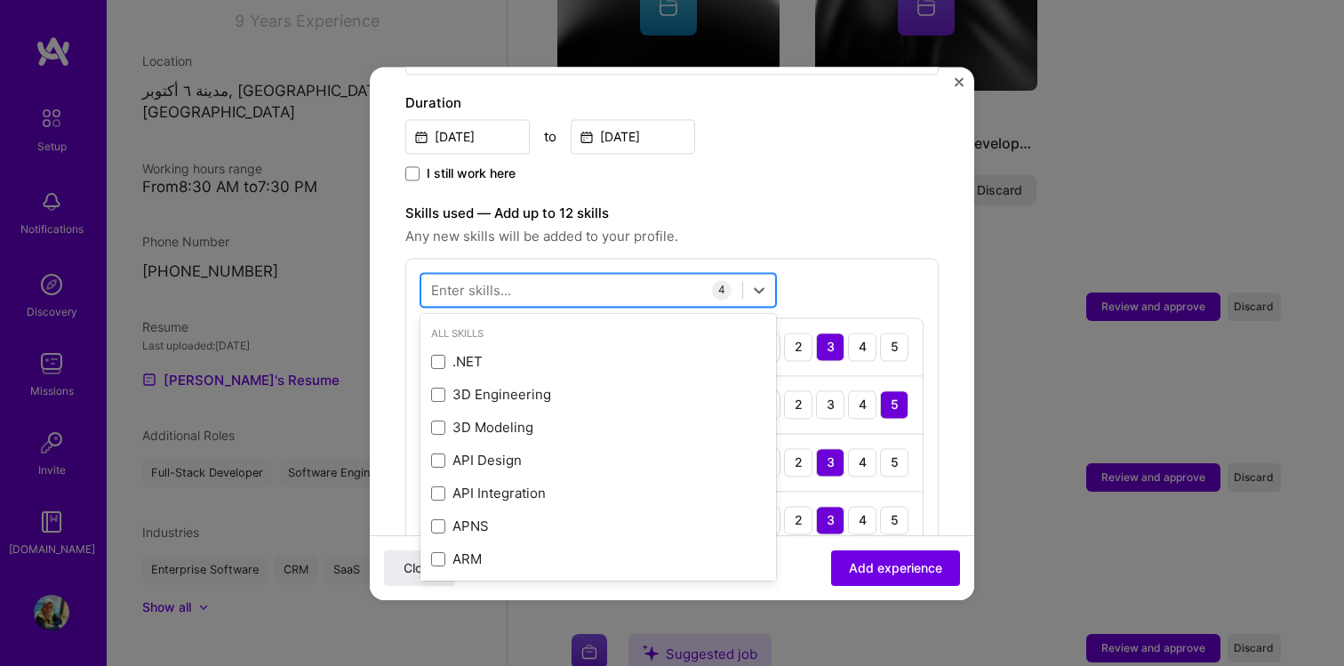
click at [548, 275] on div at bounding box center [581, 289] width 321 height 29
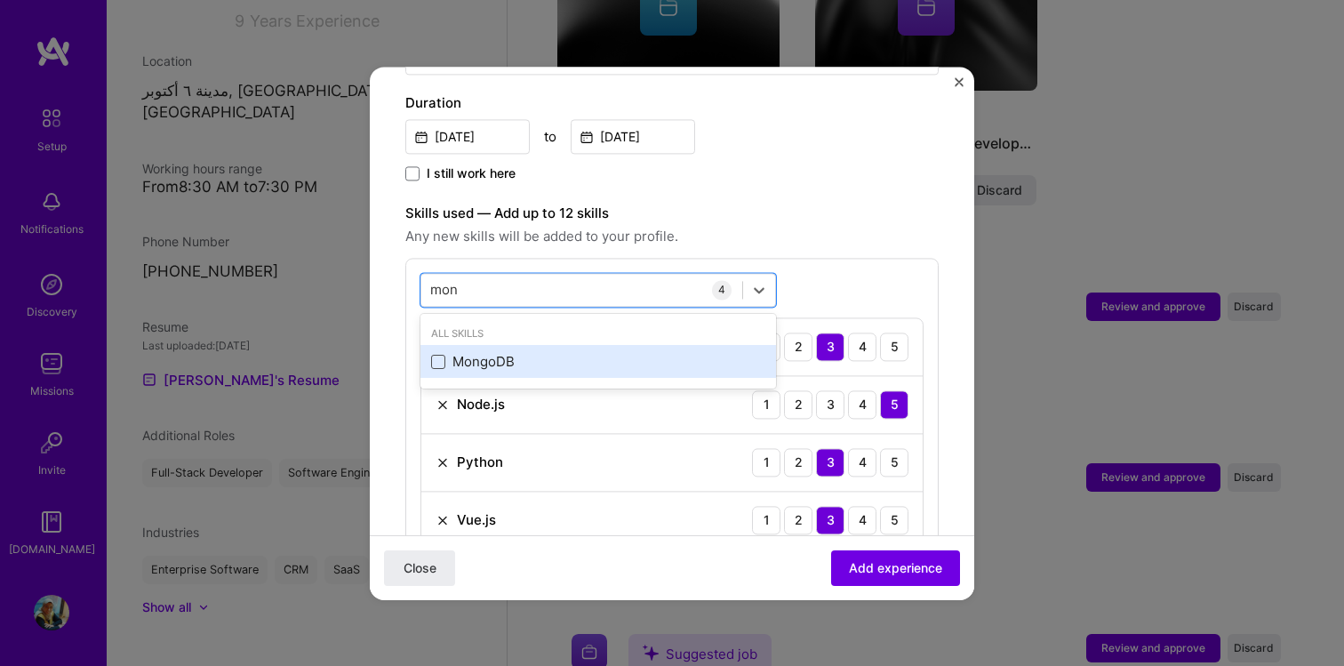
click at [440, 355] on span at bounding box center [438, 362] width 14 height 14
click at [0, 0] on input "checkbox" at bounding box center [0, 0] width 0 height 0
click at [579, 353] on div "MongoDB" at bounding box center [598, 362] width 334 height 19
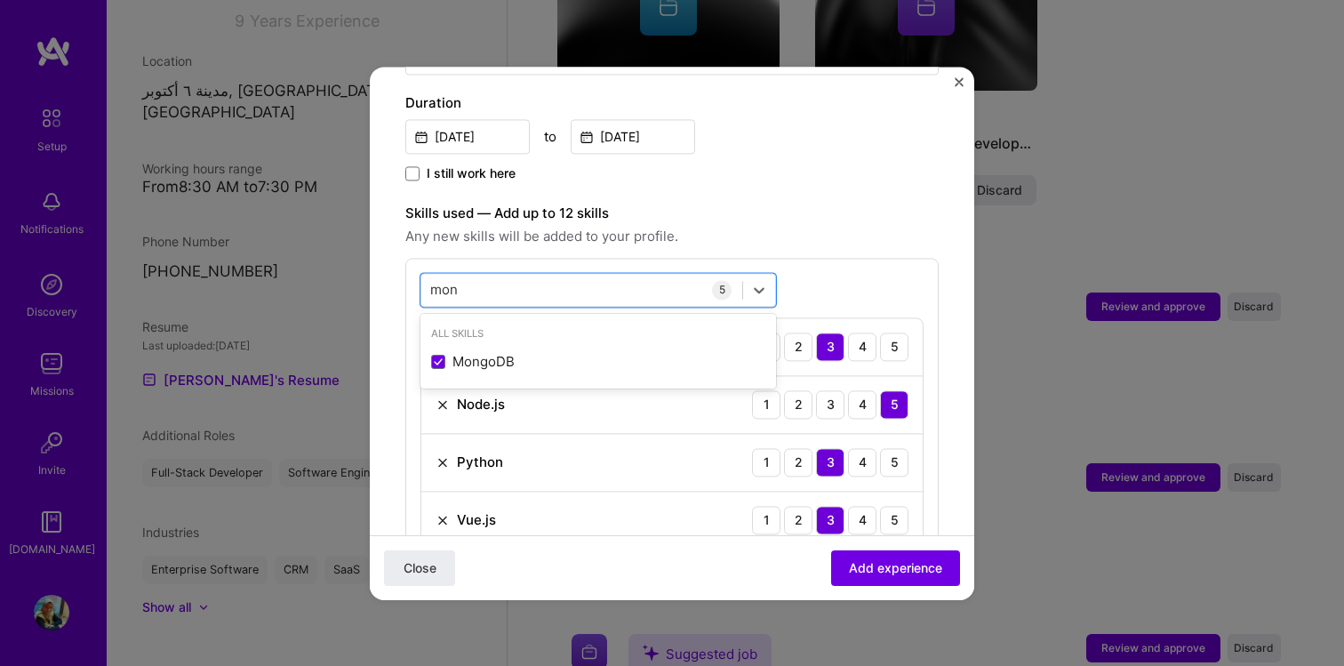
click at [814, 283] on div "option MongoDB, selected. option MongoDB selected, 0 of 2. 1 result available f…" at bounding box center [671, 440] width 533 height 364
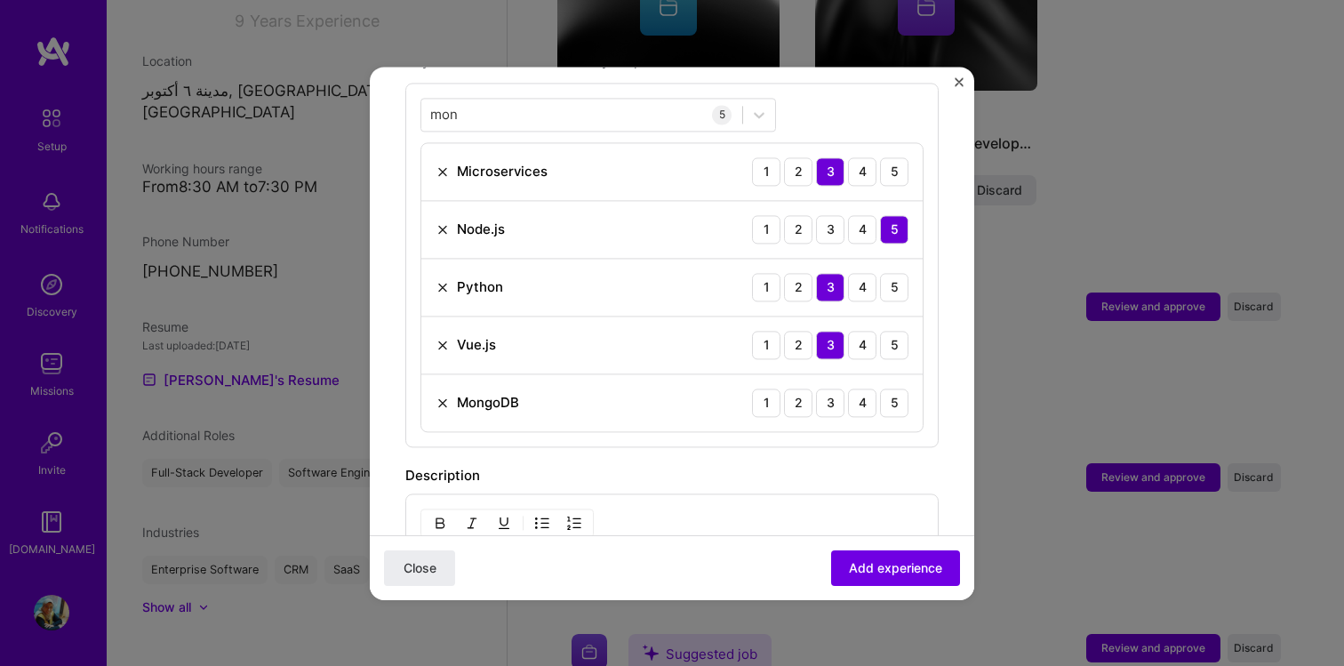
scroll to position [675, 0]
click at [863, 387] on div "4" at bounding box center [862, 400] width 28 height 28
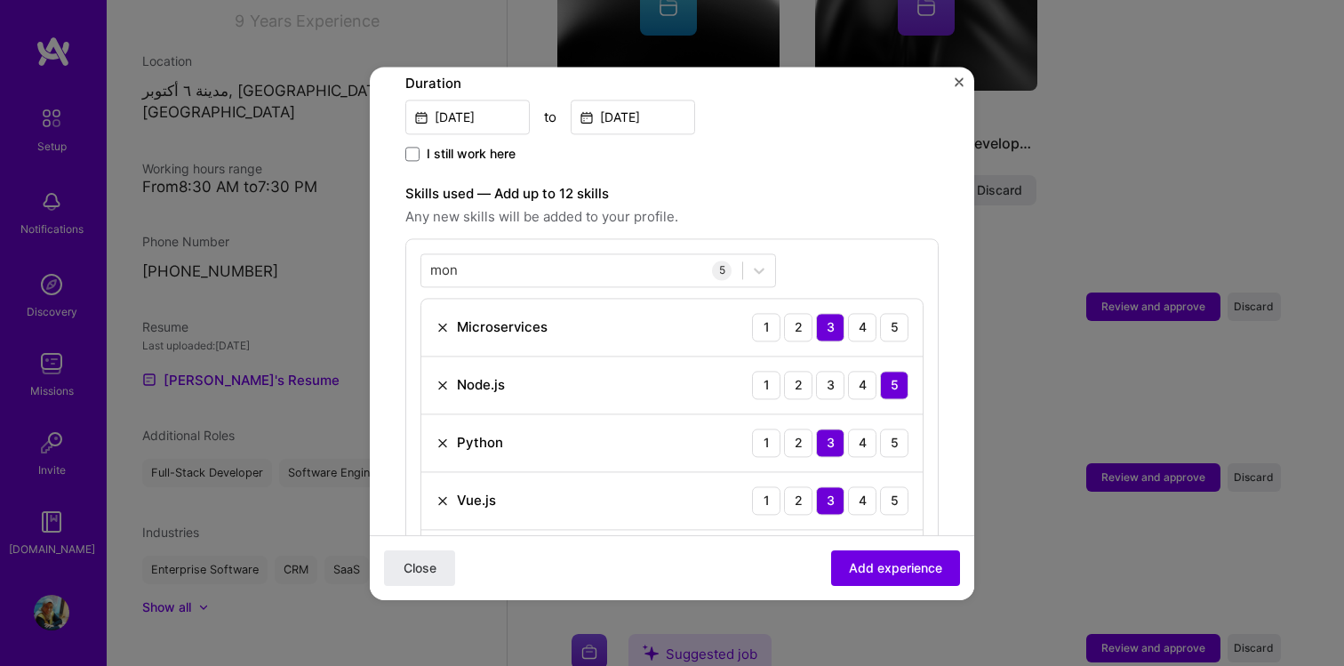
scroll to position [491, 0]
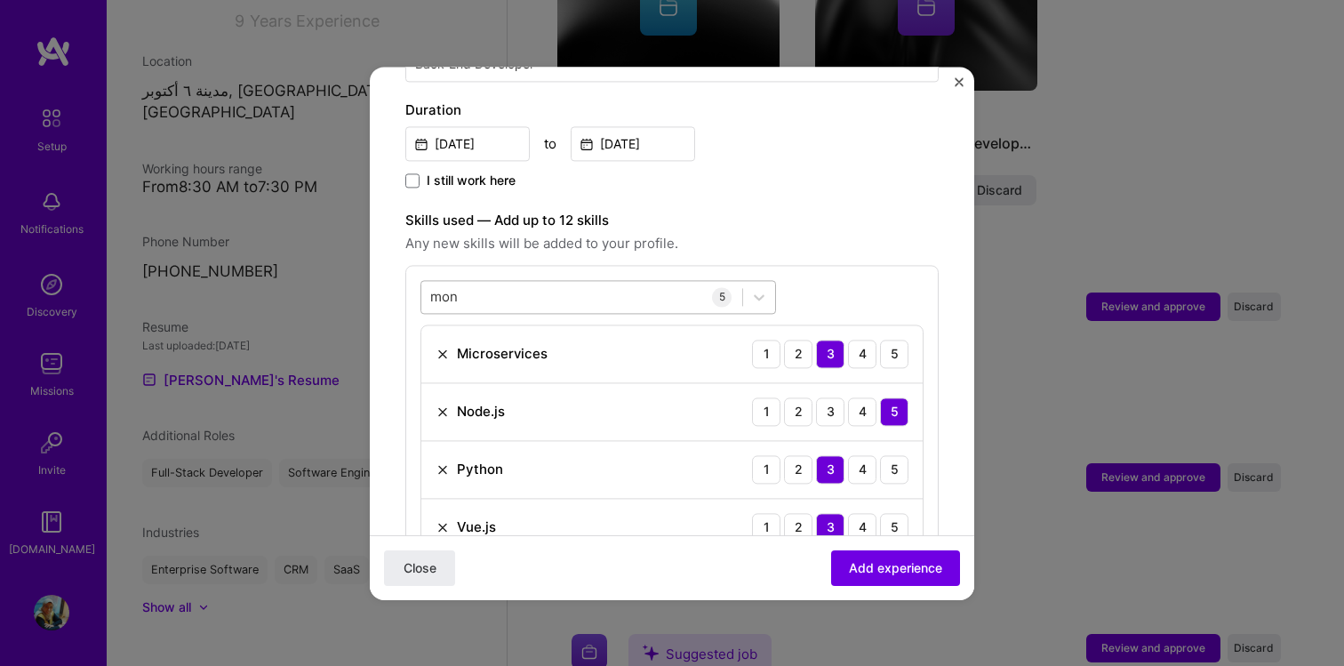
click at [520, 282] on div "mon mon" at bounding box center [581, 296] width 321 height 29
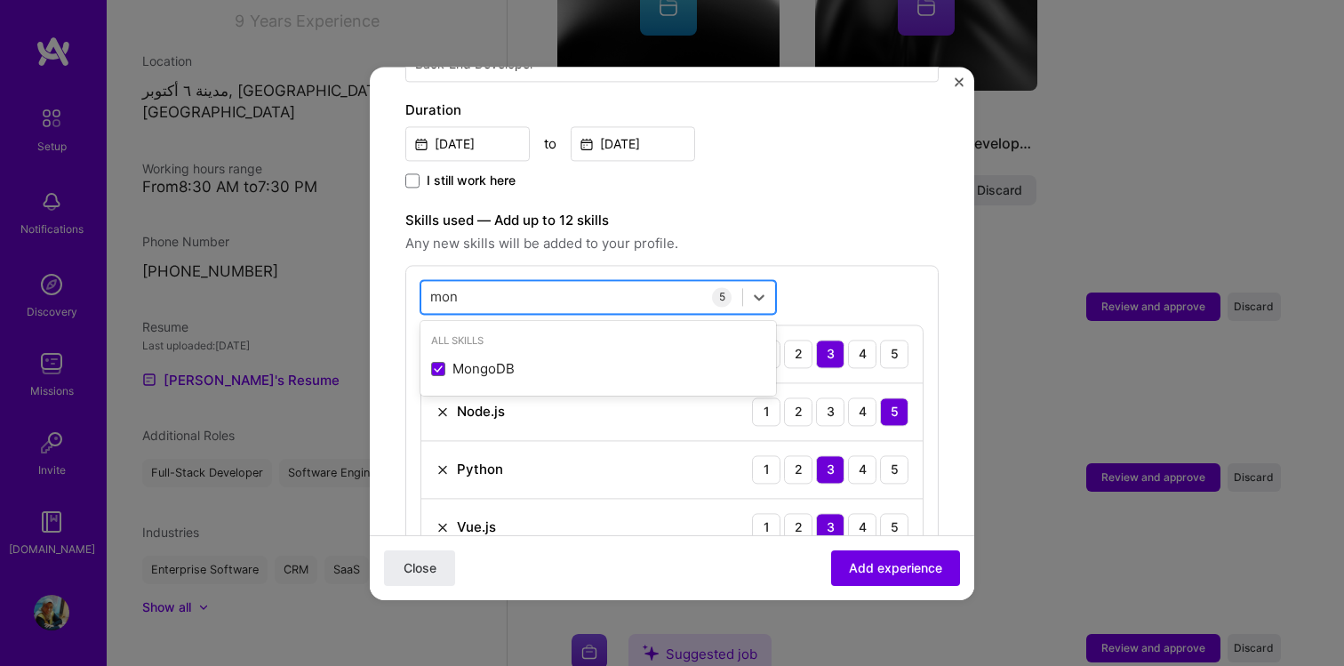
click at [520, 282] on div "mon mon" at bounding box center [581, 296] width 321 height 29
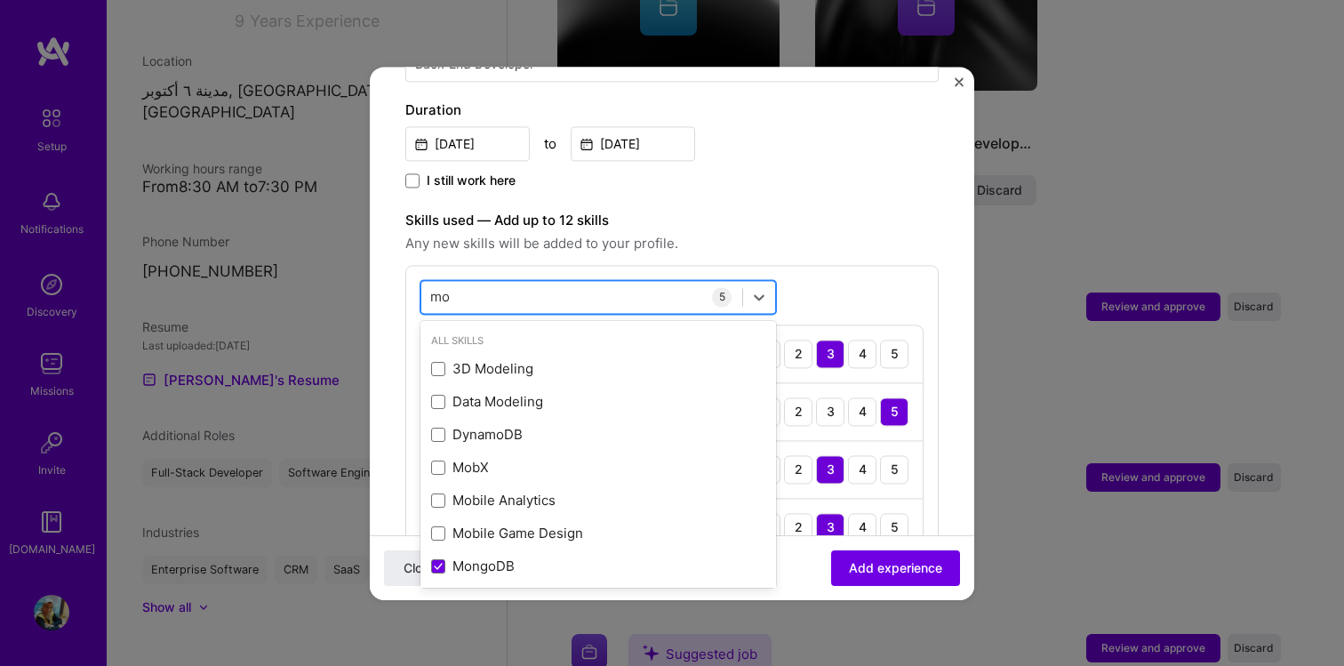
type input "m"
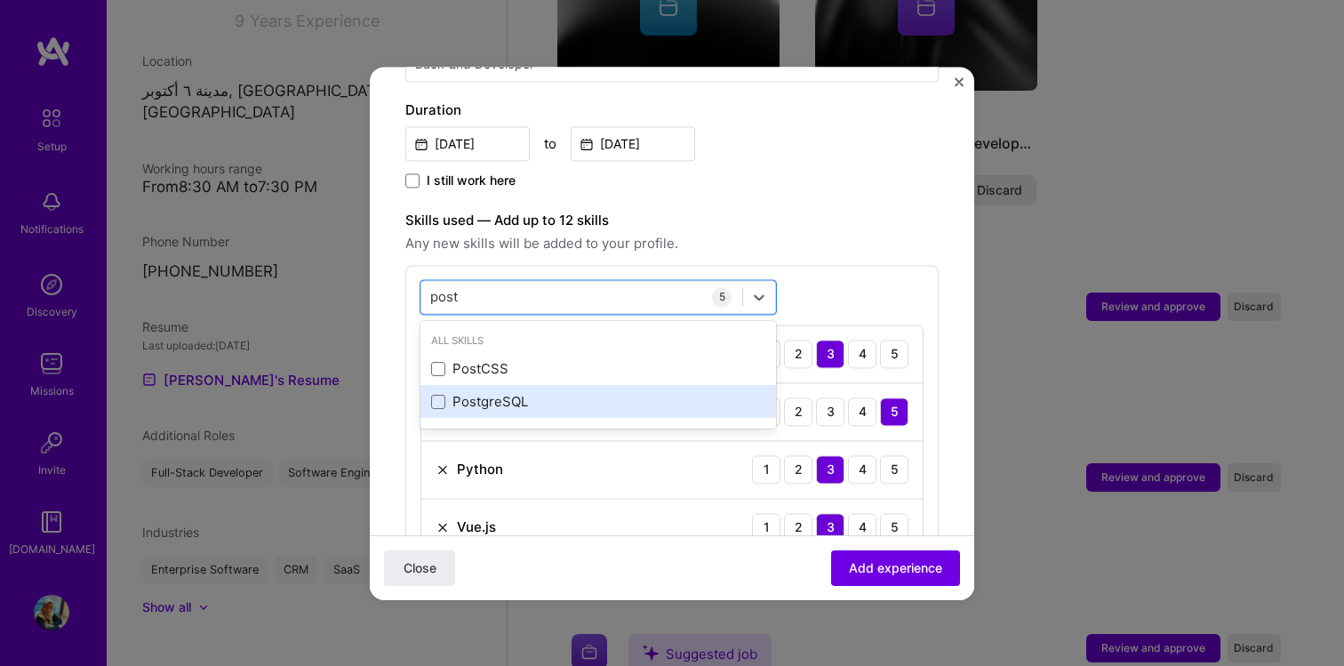
click at [516, 393] on div "PostgreSQL" at bounding box center [598, 402] width 334 height 19
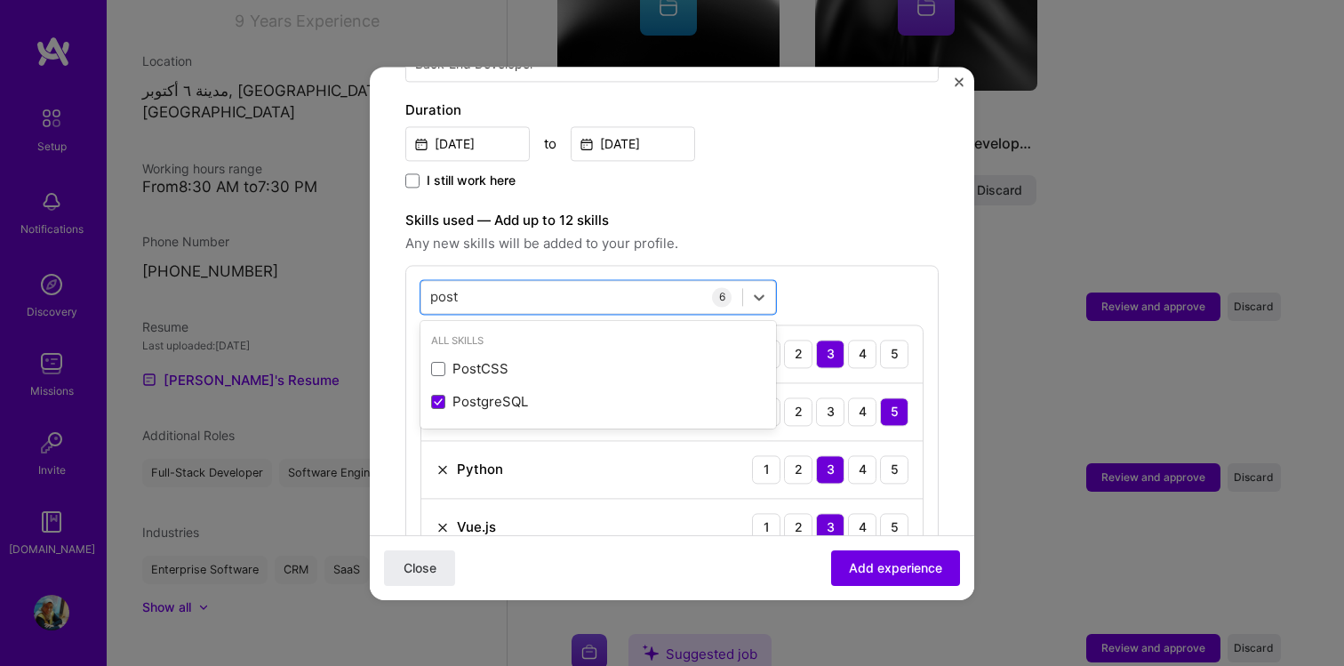
click at [389, 396] on form "Adding suggested job This job is suggested based on your LinkedIn, resume or A.…" at bounding box center [672, 541] width 604 height 1858
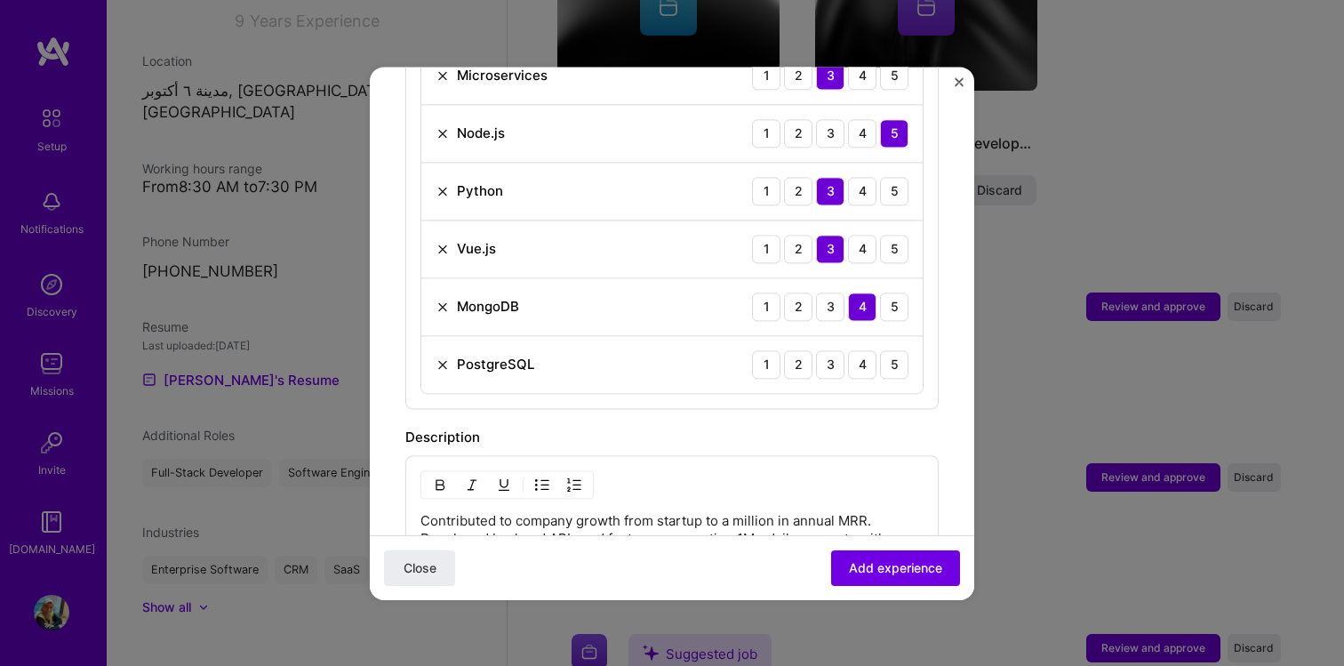
scroll to position [778, 0]
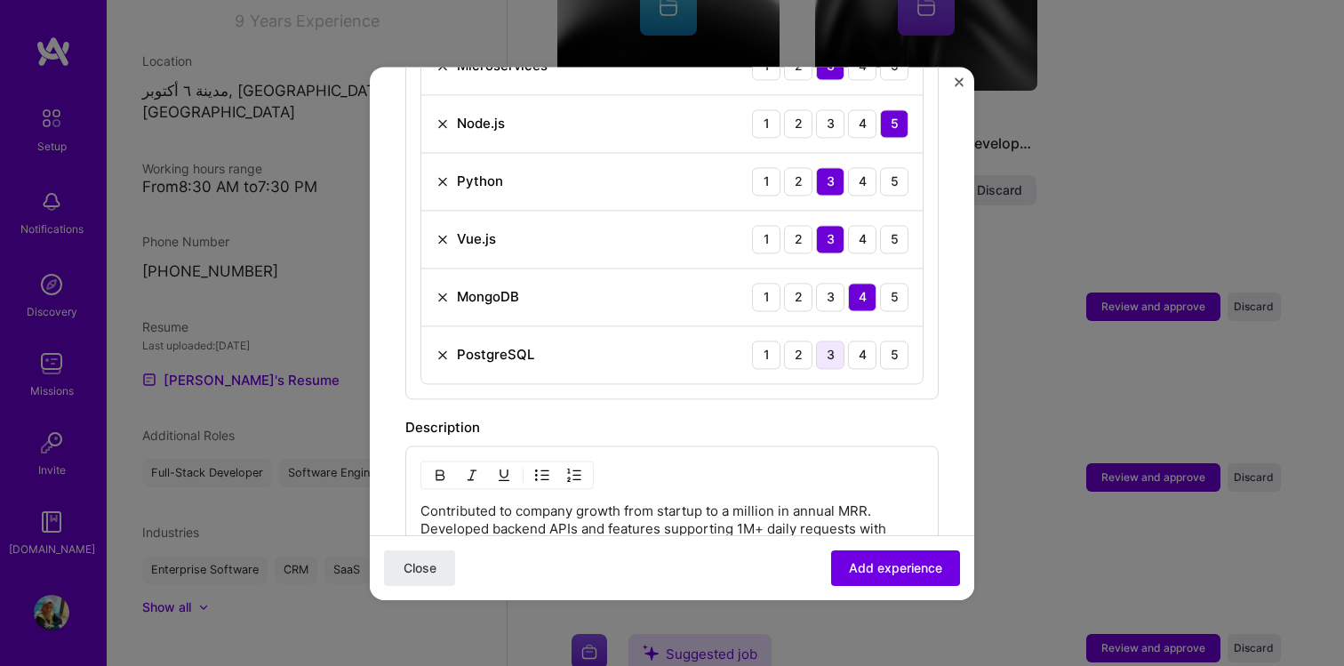
click at [835, 340] on div "3" at bounding box center [830, 354] width 28 height 28
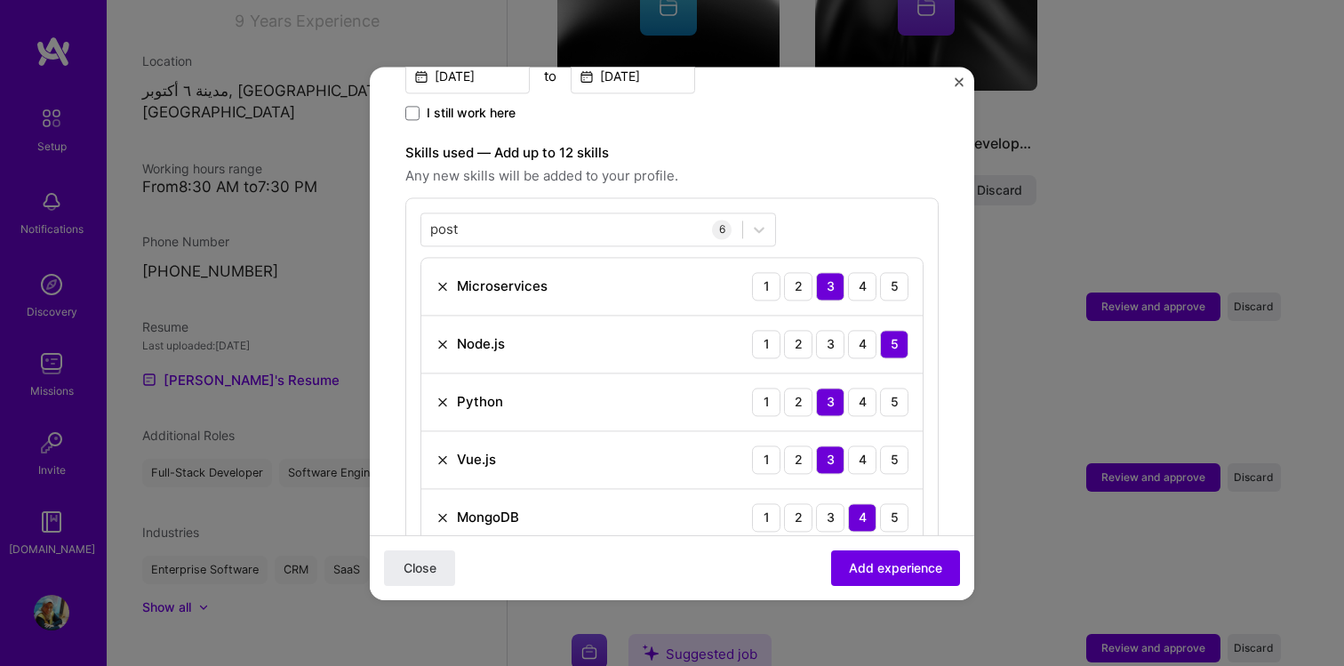
scroll to position [461, 0]
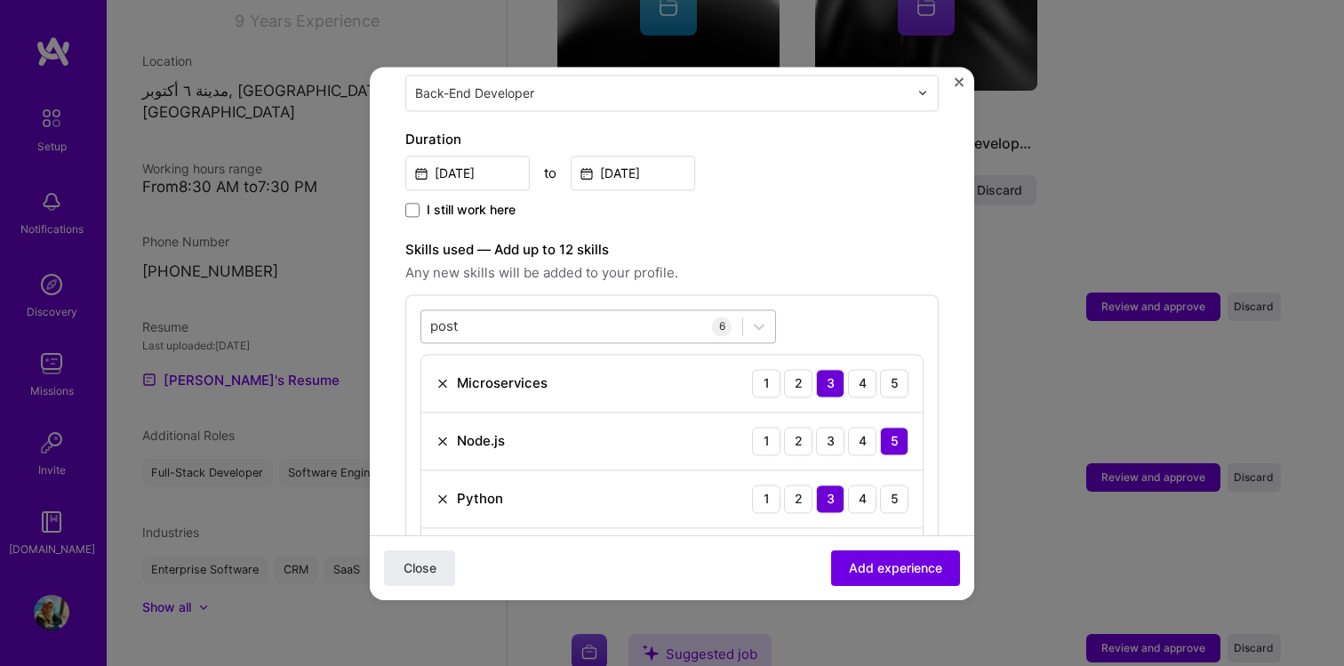
click at [575, 311] on div "post post" at bounding box center [581, 325] width 321 height 29
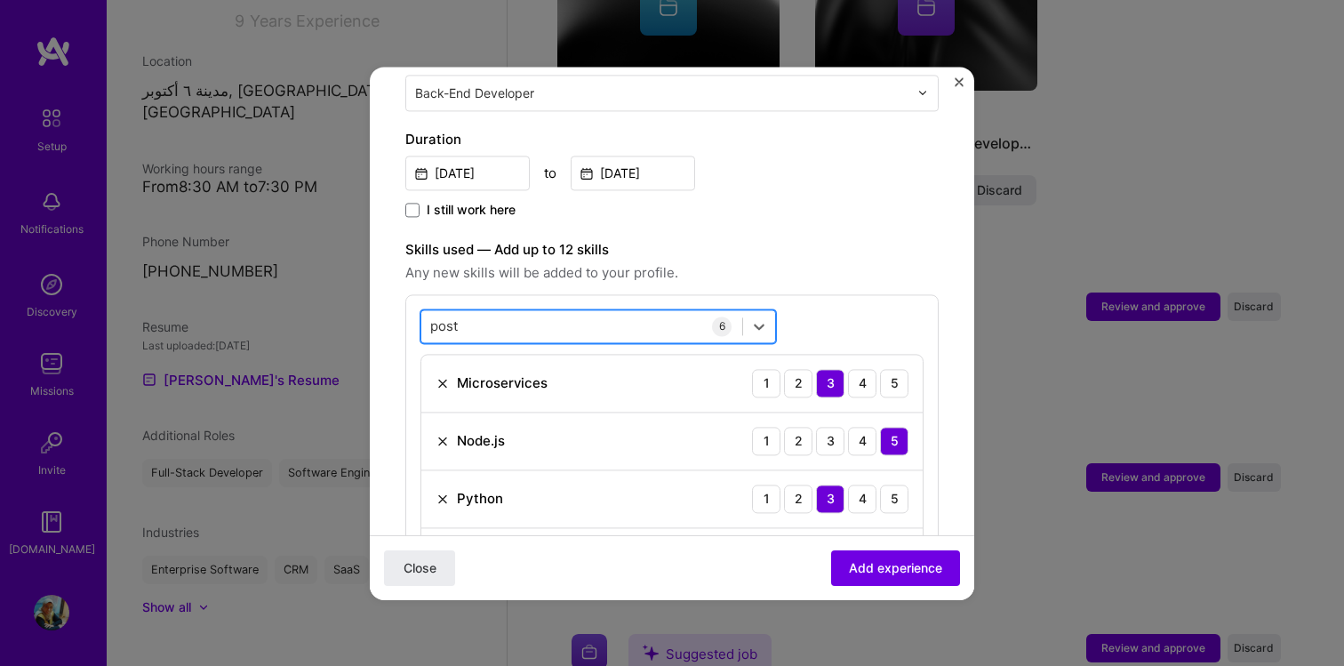
click at [575, 311] on div "post post" at bounding box center [581, 325] width 321 height 29
click at [447, 316] on input "post" at bounding box center [444, 325] width 29 height 19
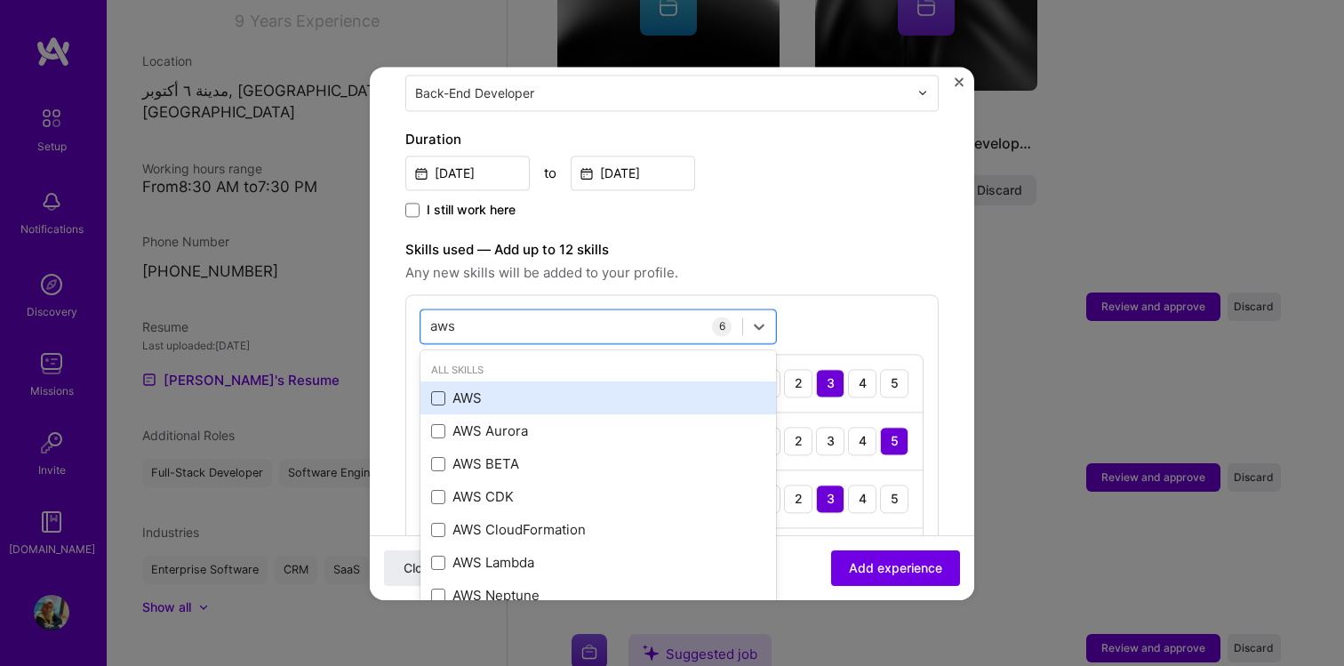
click at [435, 391] on span at bounding box center [438, 398] width 14 height 14
click at [0, 0] on input "checkbox" at bounding box center [0, 0] width 0 height 0
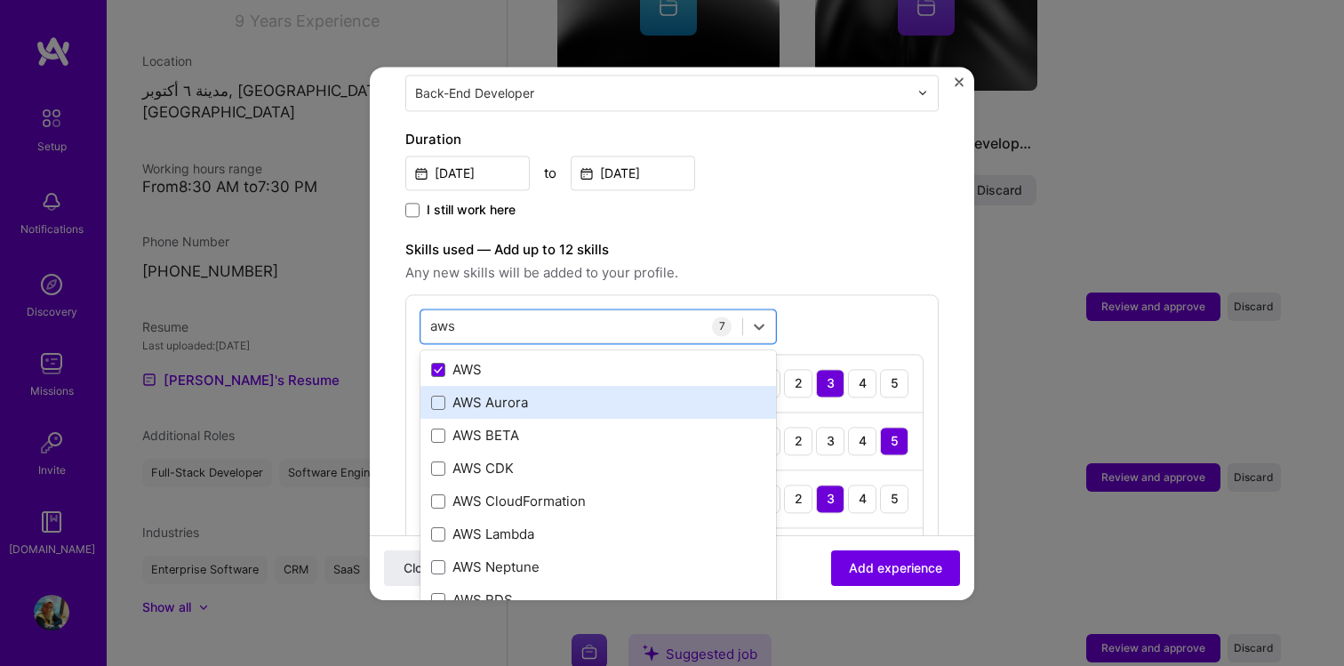
scroll to position [39, 0]
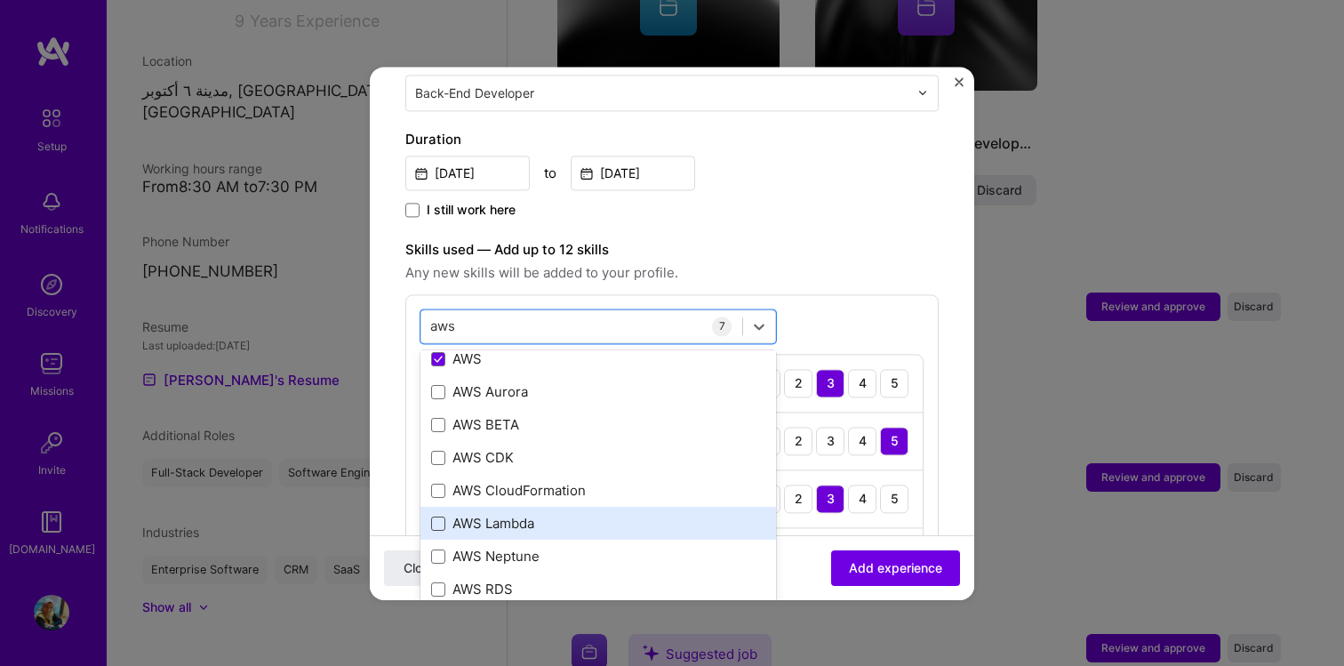
click at [437, 516] on span at bounding box center [438, 523] width 14 height 14
click at [0, 0] on input "checkbox" at bounding box center [0, 0] width 0 height 0
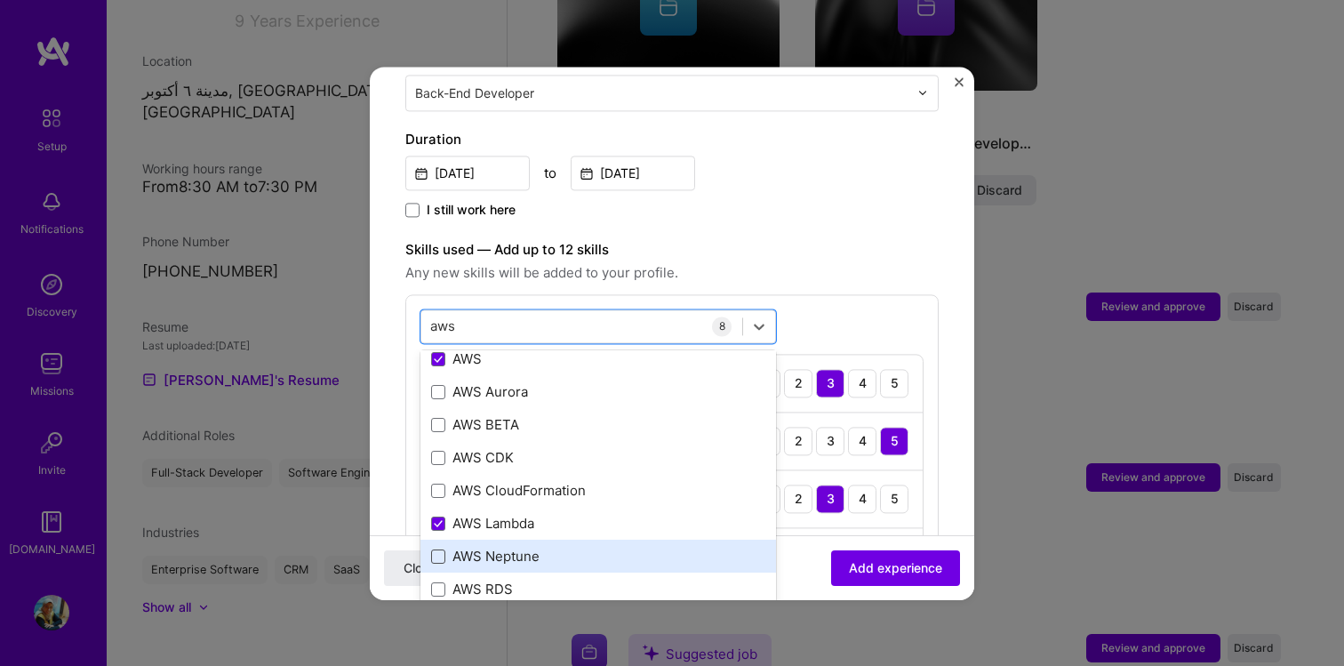
click at [438, 549] on span at bounding box center [438, 556] width 14 height 14
click at [0, 0] on input "checkbox" at bounding box center [0, 0] width 0 height 0
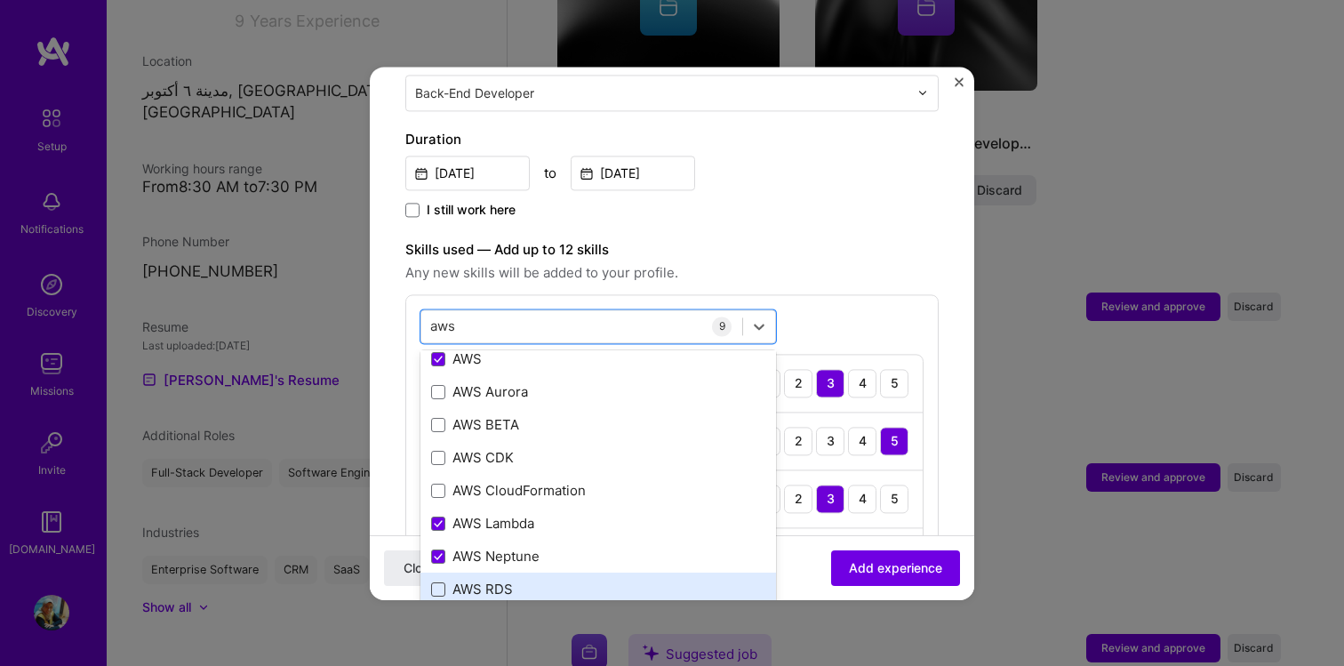
click at [437, 582] on span at bounding box center [438, 589] width 14 height 14
click at [0, 0] on input "checkbox" at bounding box center [0, 0] width 0 height 0
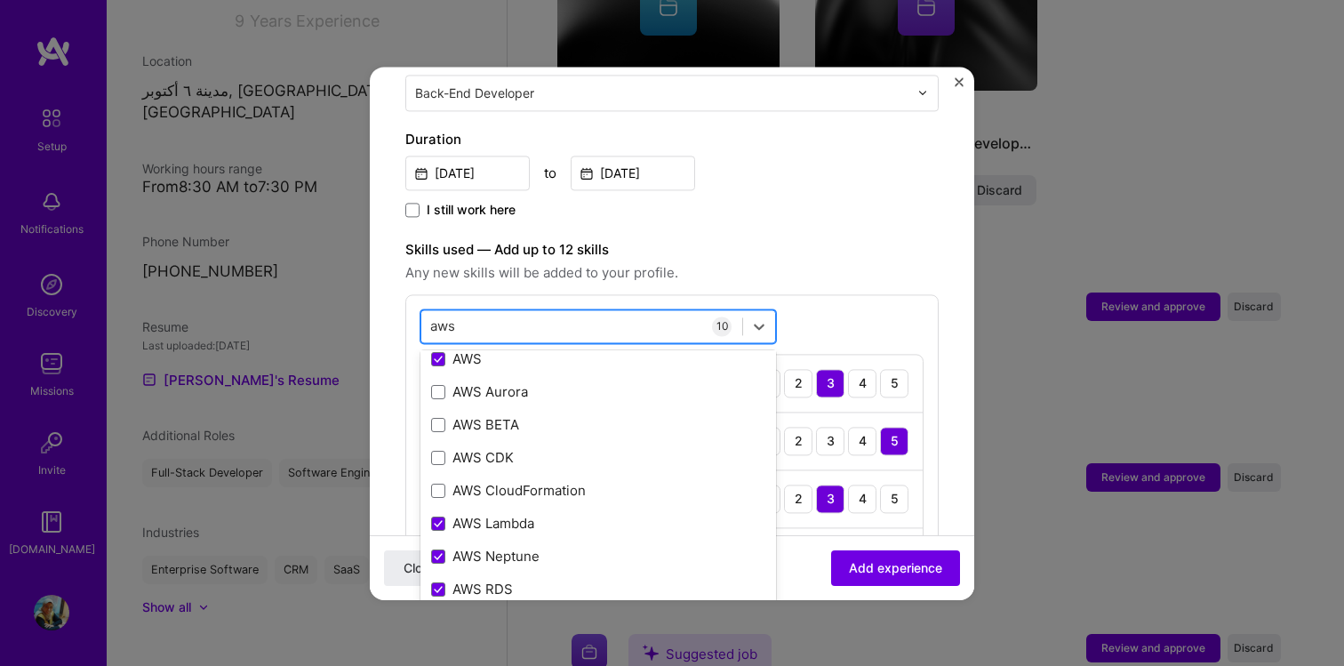
click at [440, 316] on input "aws" at bounding box center [443, 325] width 27 height 19
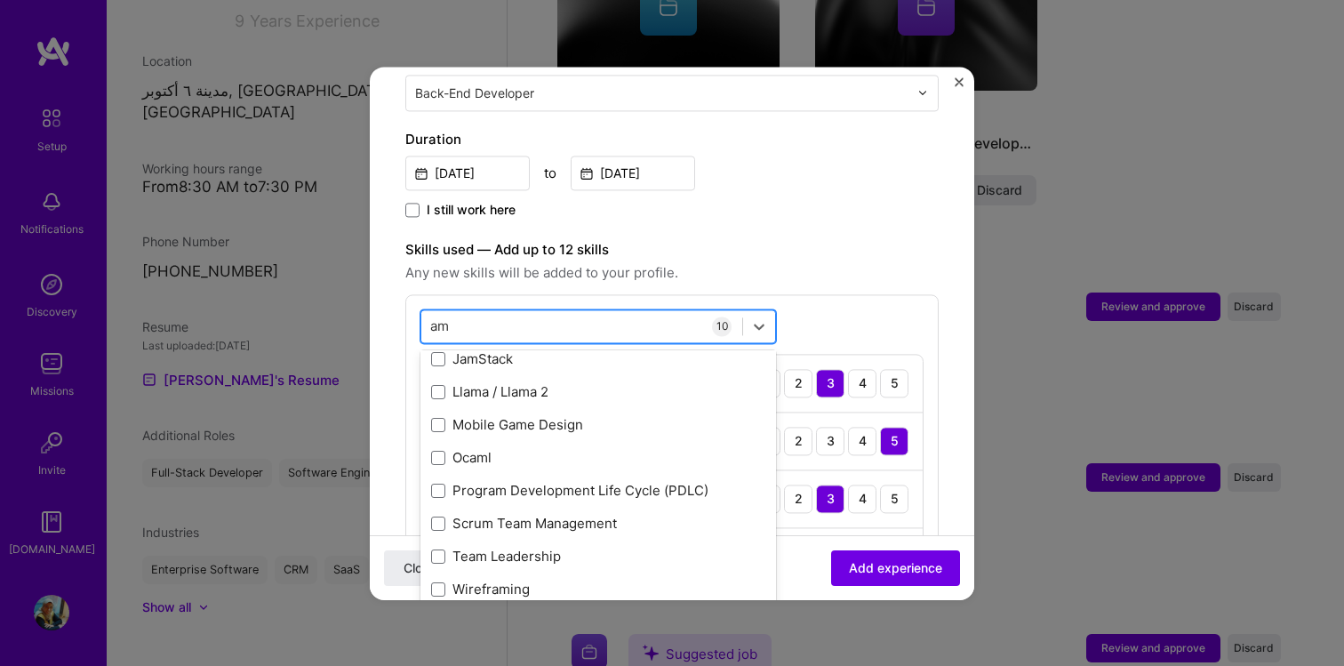
scroll to position [0, 0]
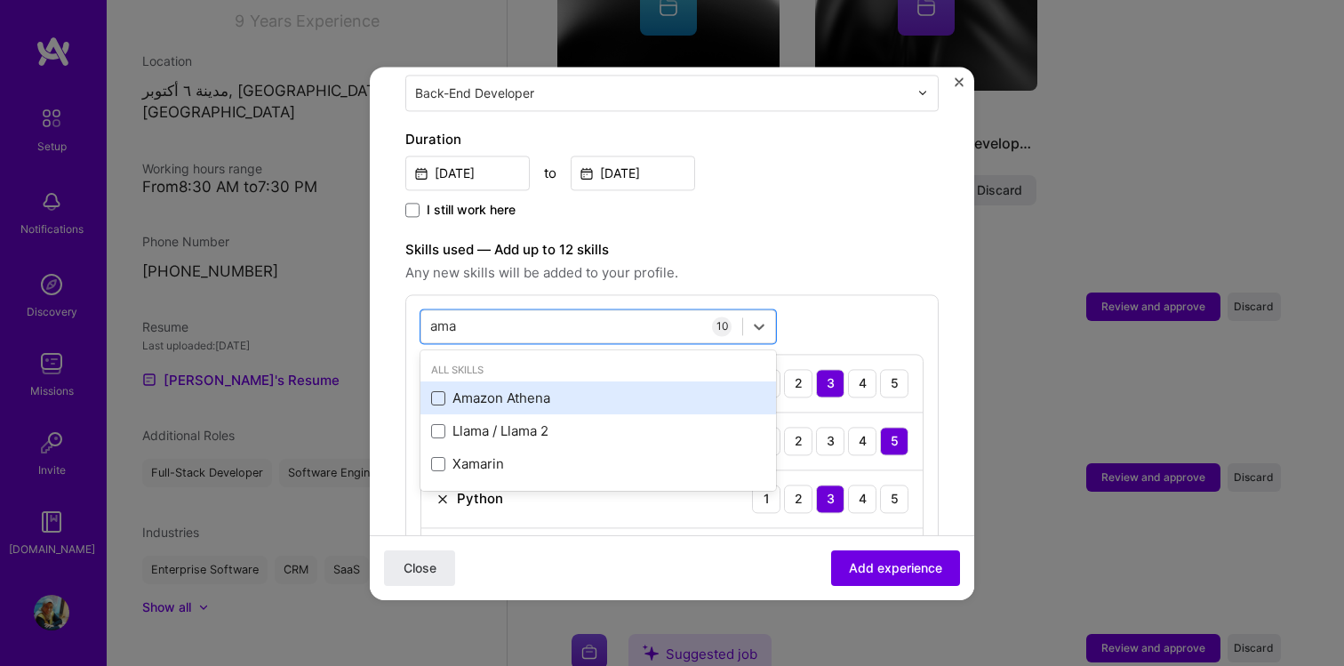
click at [437, 391] on span at bounding box center [438, 398] width 14 height 14
click at [0, 0] on input "checkbox" at bounding box center [0, 0] width 0 height 0
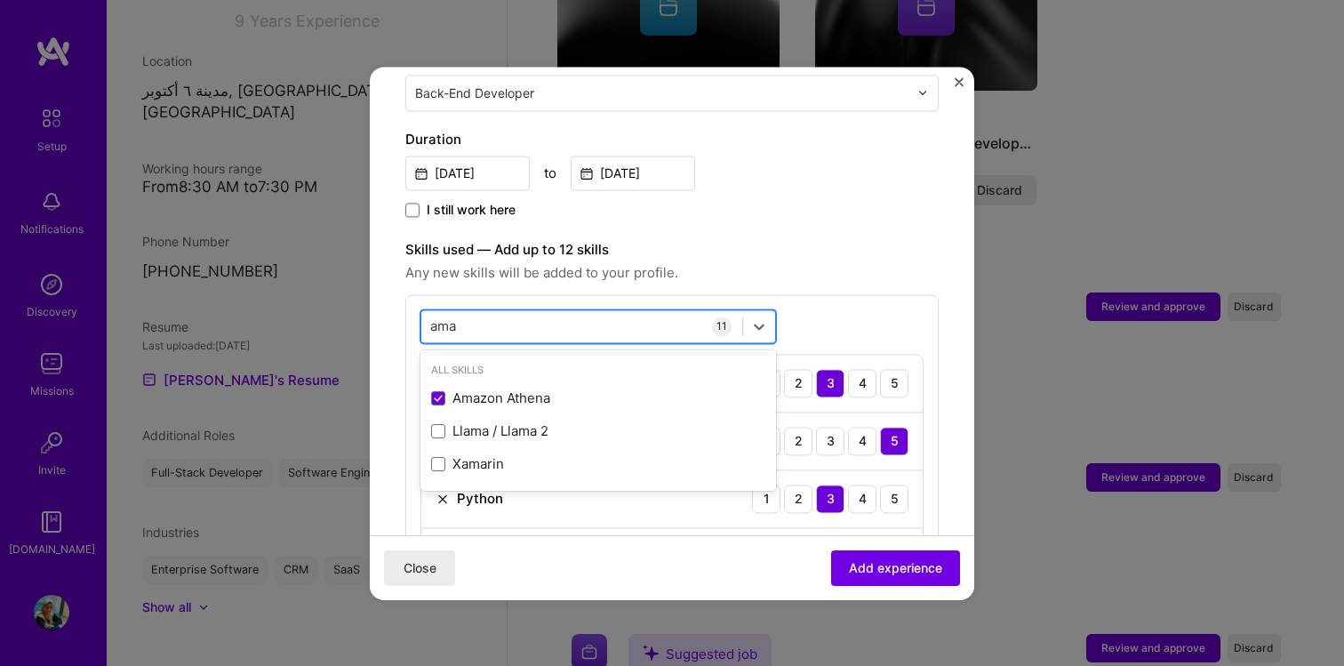
click at [442, 316] on input "ama" at bounding box center [444, 325] width 28 height 19
click at [441, 316] on input "clou" at bounding box center [444, 325] width 28 height 19
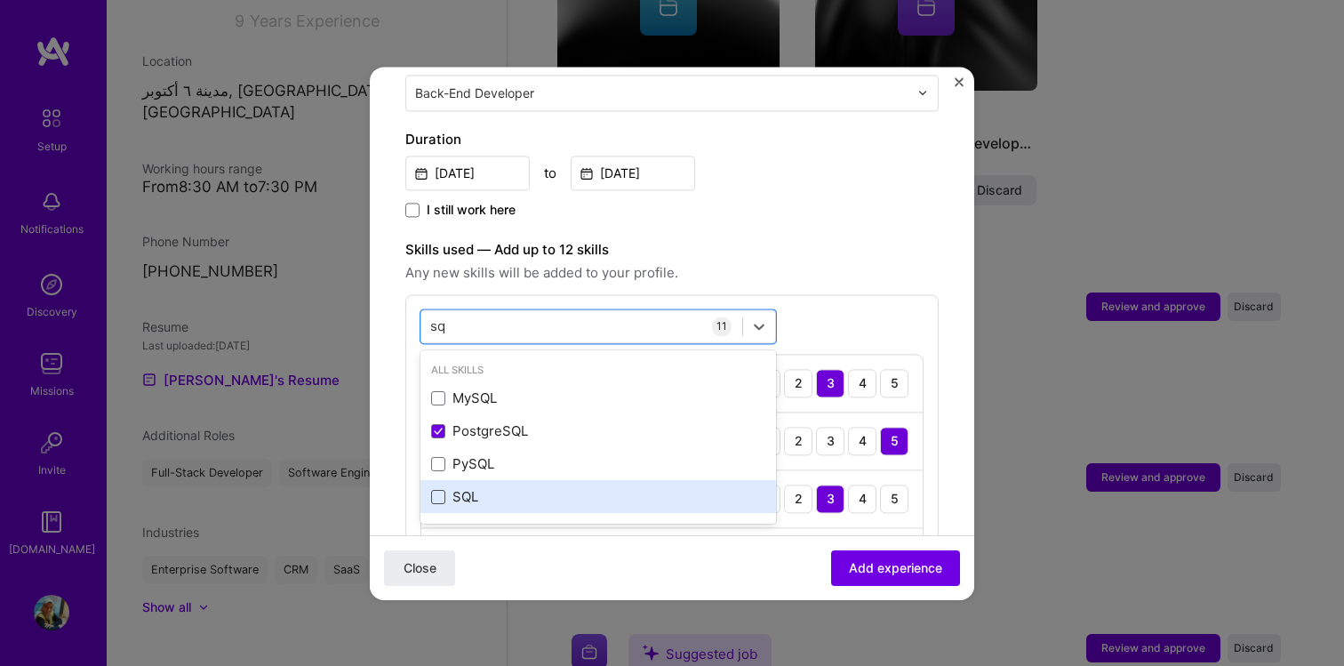
click at [436, 490] on span at bounding box center [438, 497] width 14 height 14
click at [0, 0] on input "checkbox" at bounding box center [0, 0] width 0 height 0
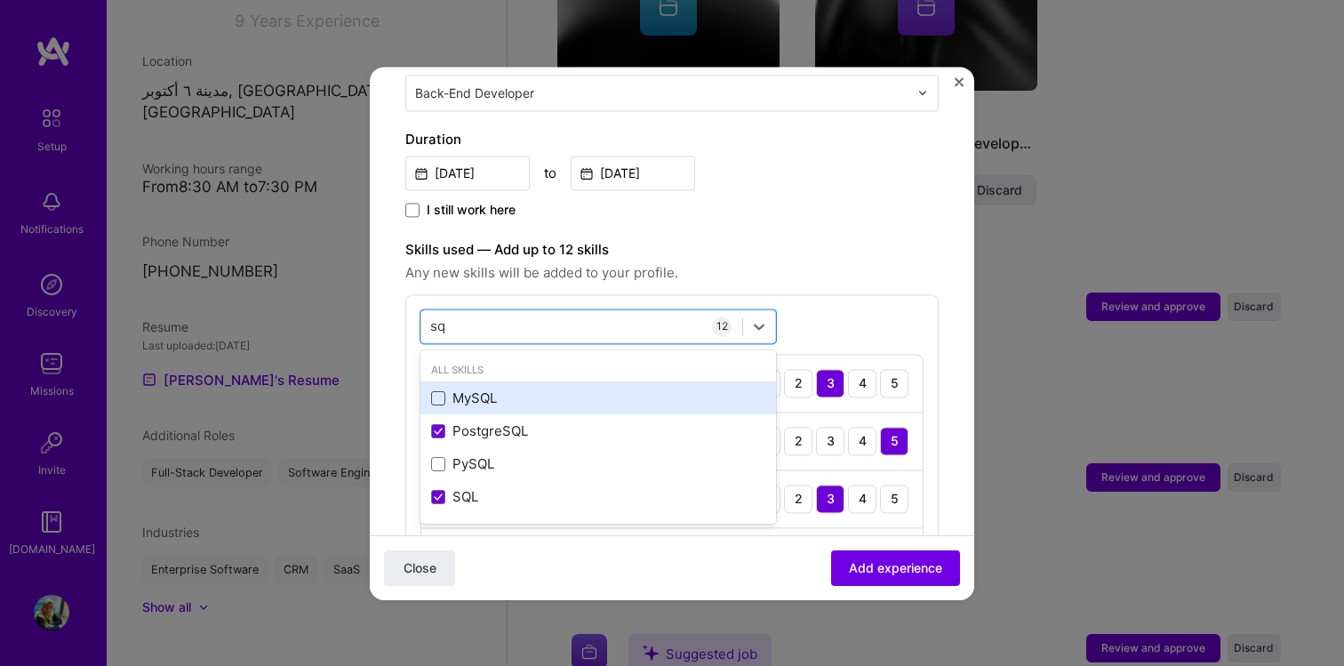
click at [437, 391] on span at bounding box center [438, 398] width 14 height 14
click at [0, 0] on input "checkbox" at bounding box center [0, 0] width 0 height 0
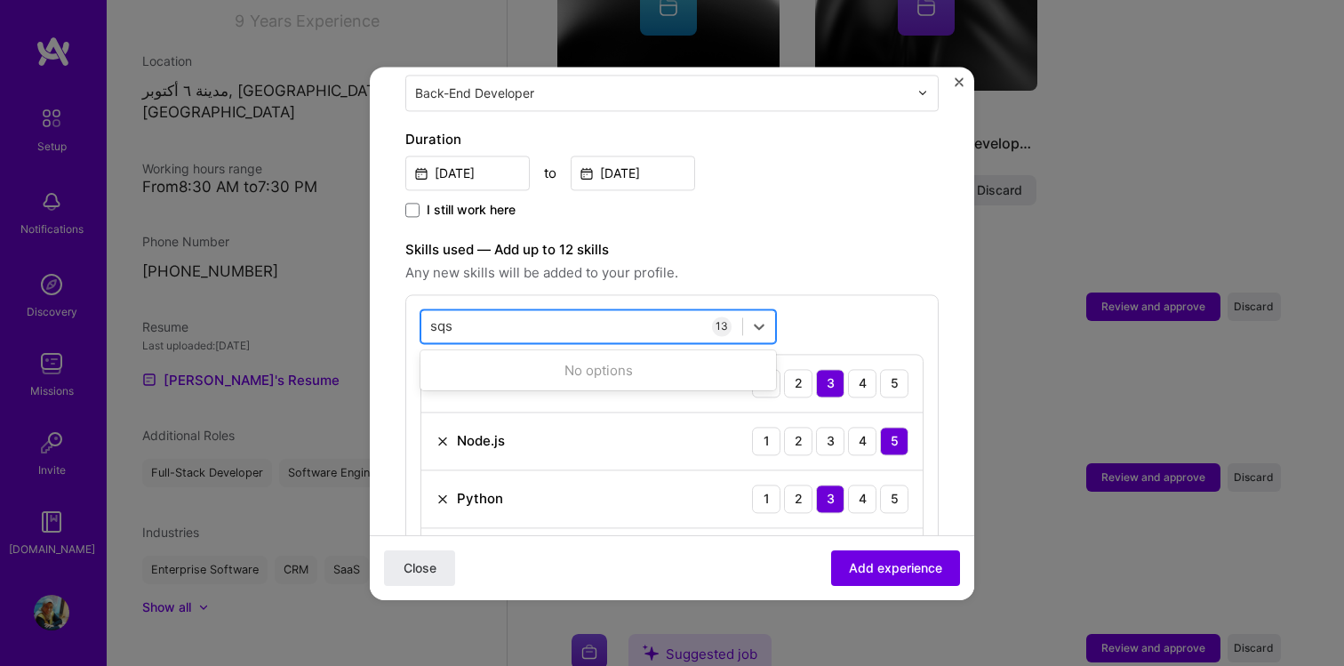
click at [447, 316] on input "sqs" at bounding box center [442, 325] width 24 height 19
type input "s"
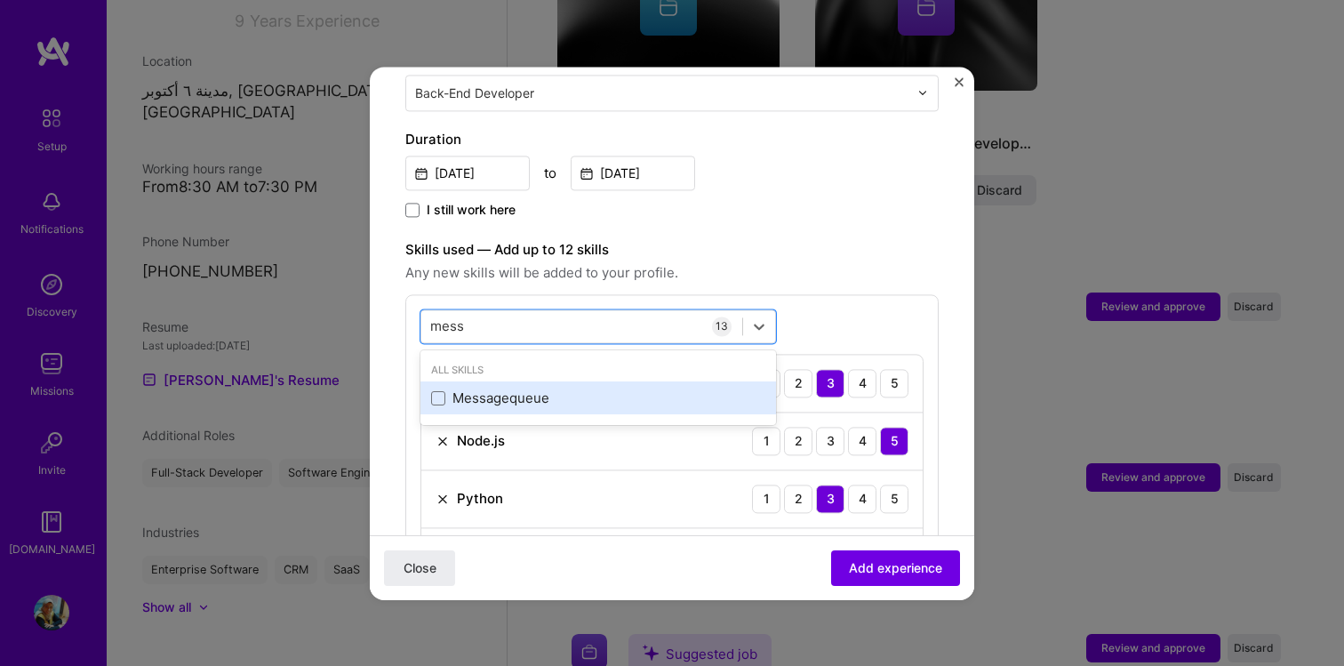
click at [438, 389] on div "Messagequeue" at bounding box center [598, 398] width 334 height 19
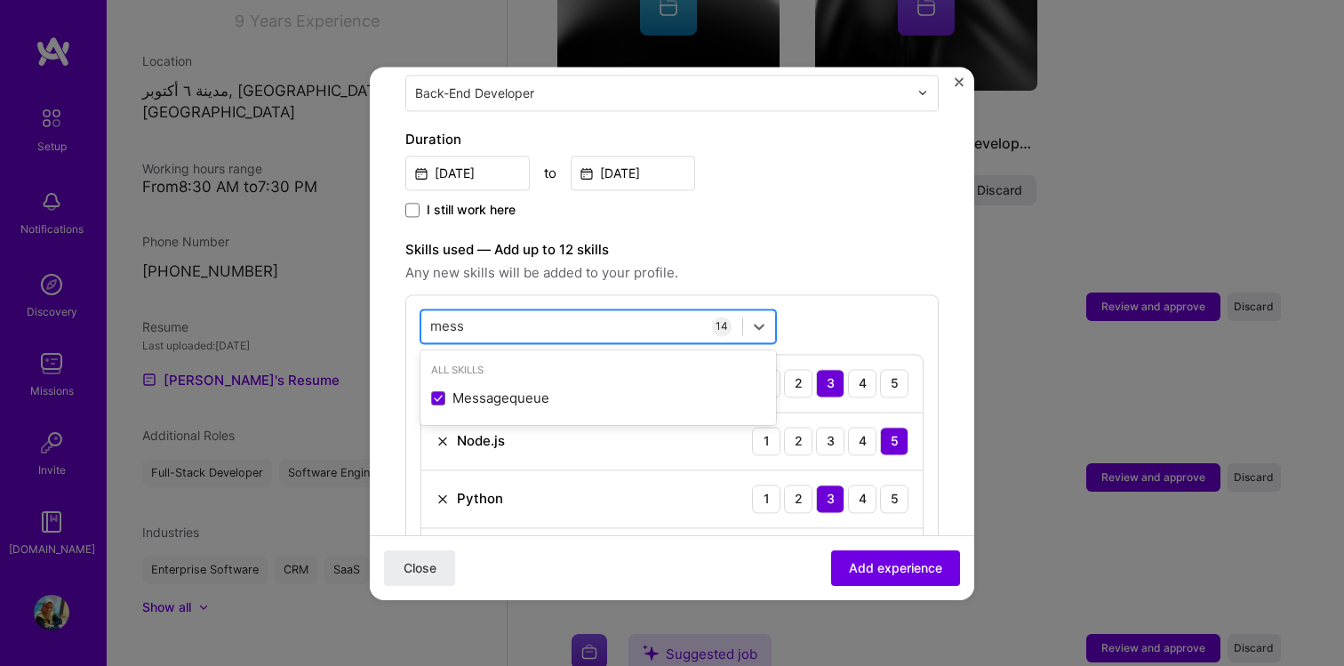
click at [447, 316] on input "mess" at bounding box center [447, 325] width 35 height 19
type input "e"
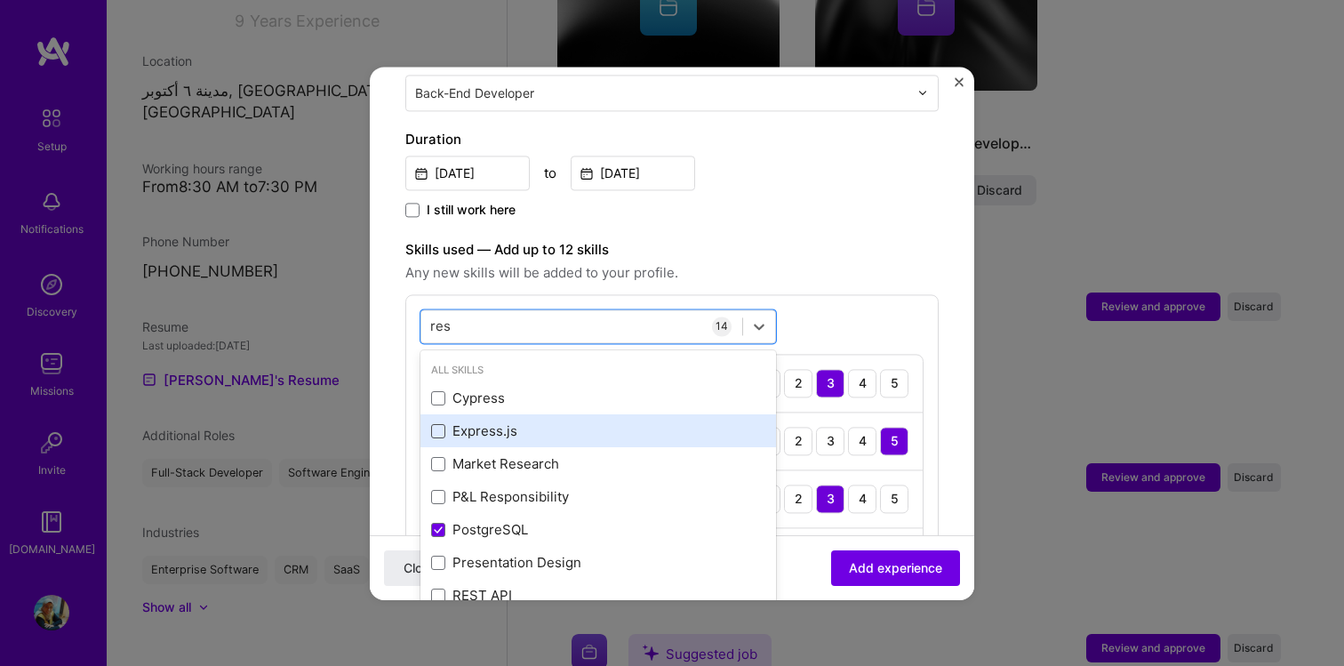
click at [441, 424] on span at bounding box center [438, 431] width 14 height 14
click at [0, 0] on input "checkbox" at bounding box center [0, 0] width 0 height 0
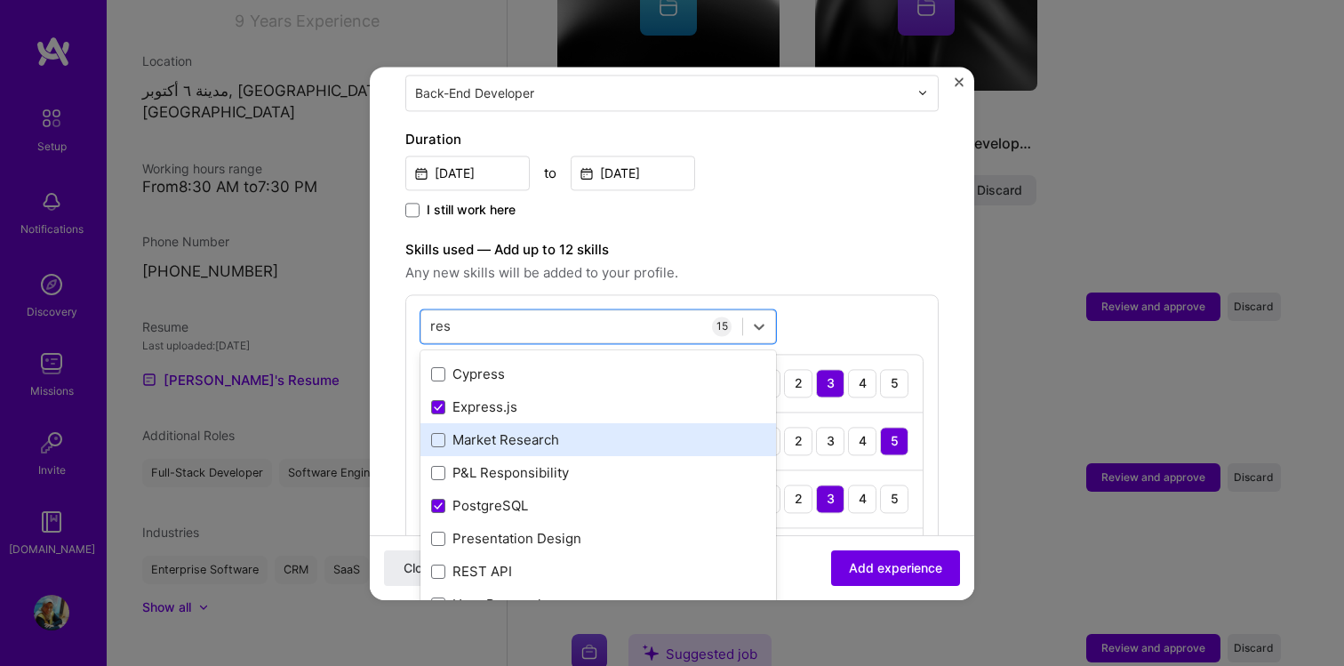
scroll to position [34, 0]
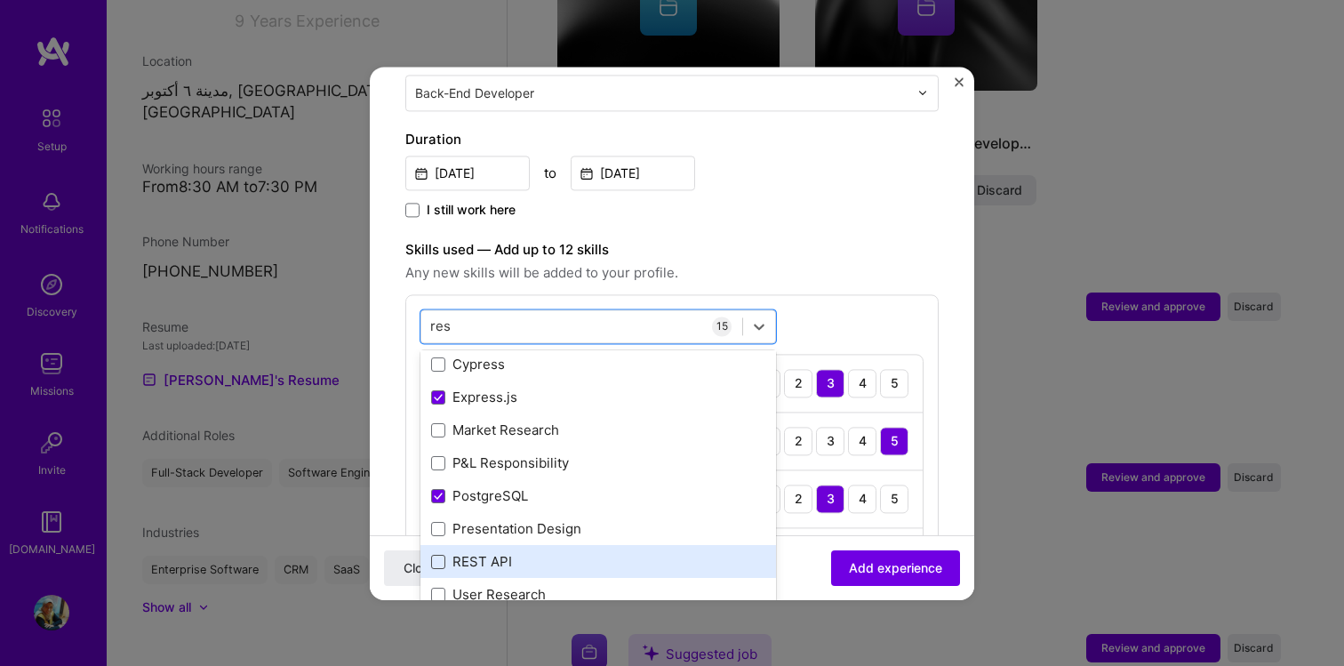
click at [433, 555] on span at bounding box center [438, 562] width 14 height 14
click at [0, 0] on input "checkbox" at bounding box center [0, 0] width 0 height 0
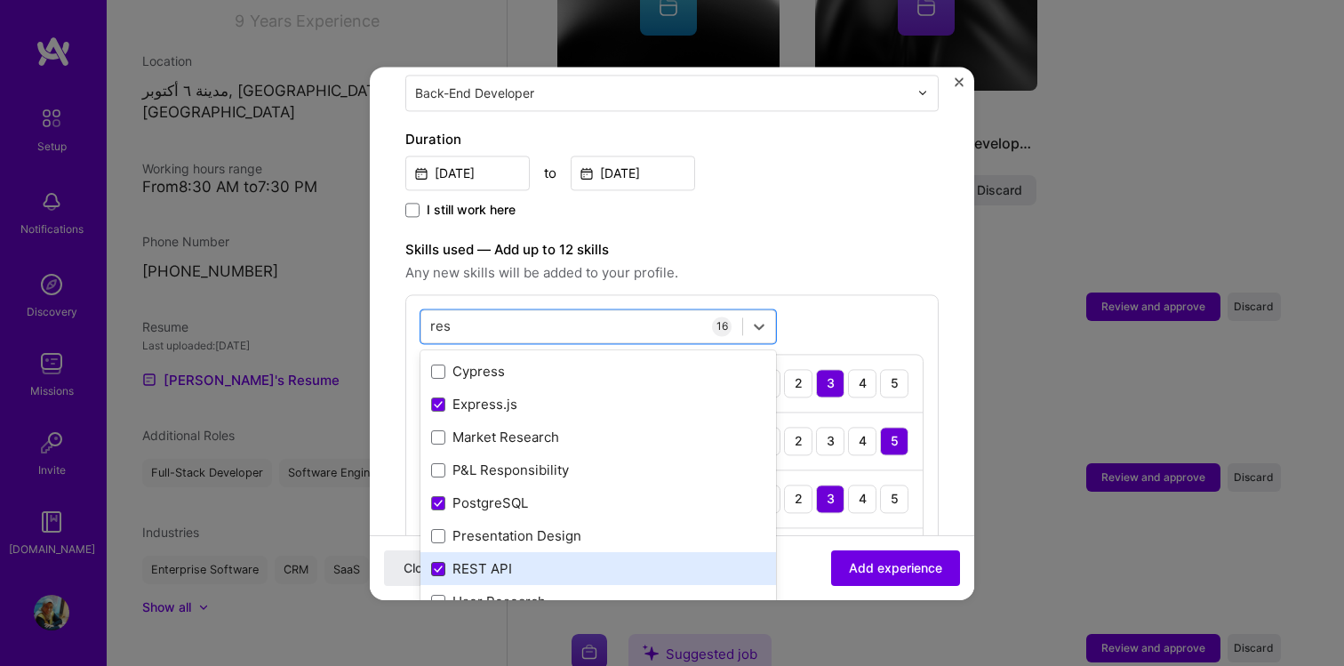
scroll to position [0, 0]
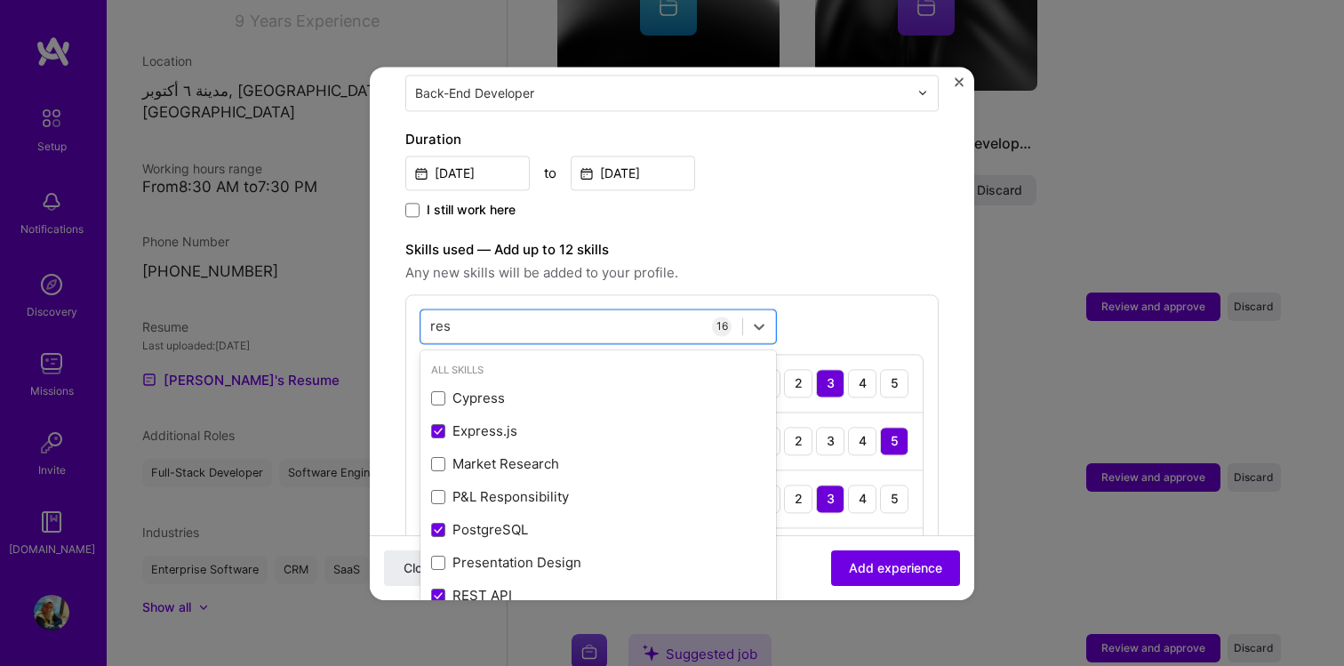
type input "res"
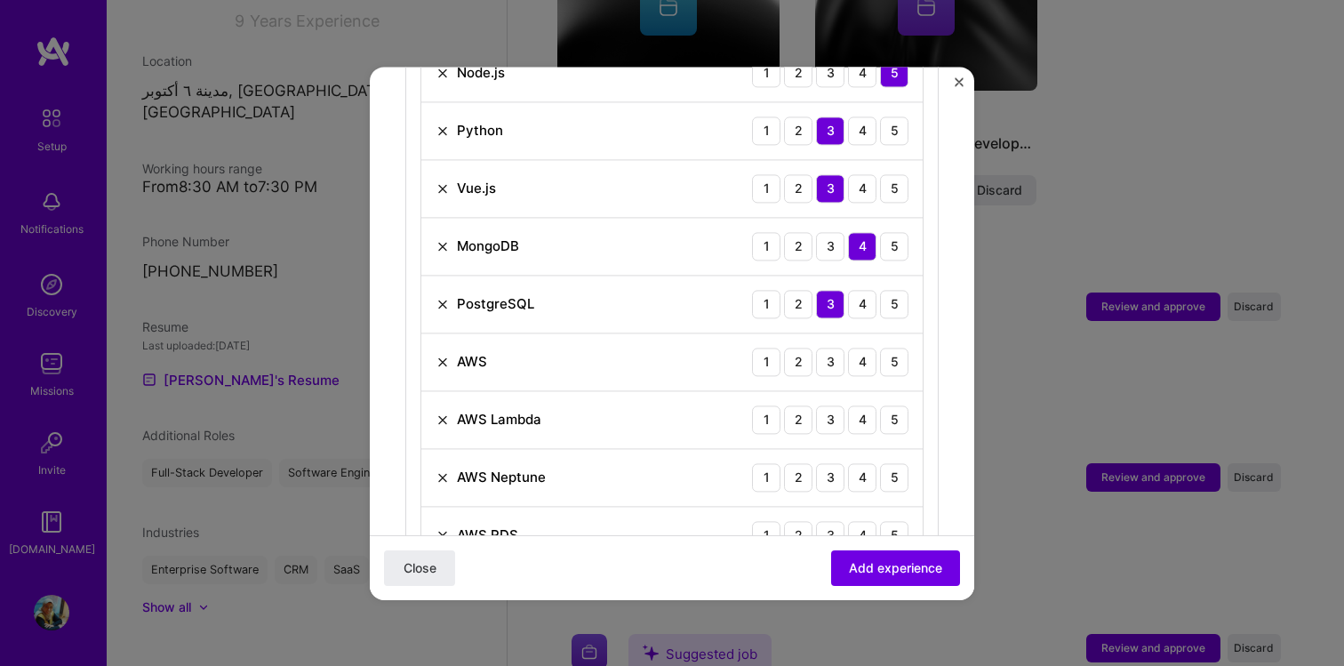
scroll to position [830, 0]
click at [838, 347] on div "3" at bounding box center [830, 361] width 28 height 28
click at [798, 404] on div "2" at bounding box center [798, 418] width 28 height 28
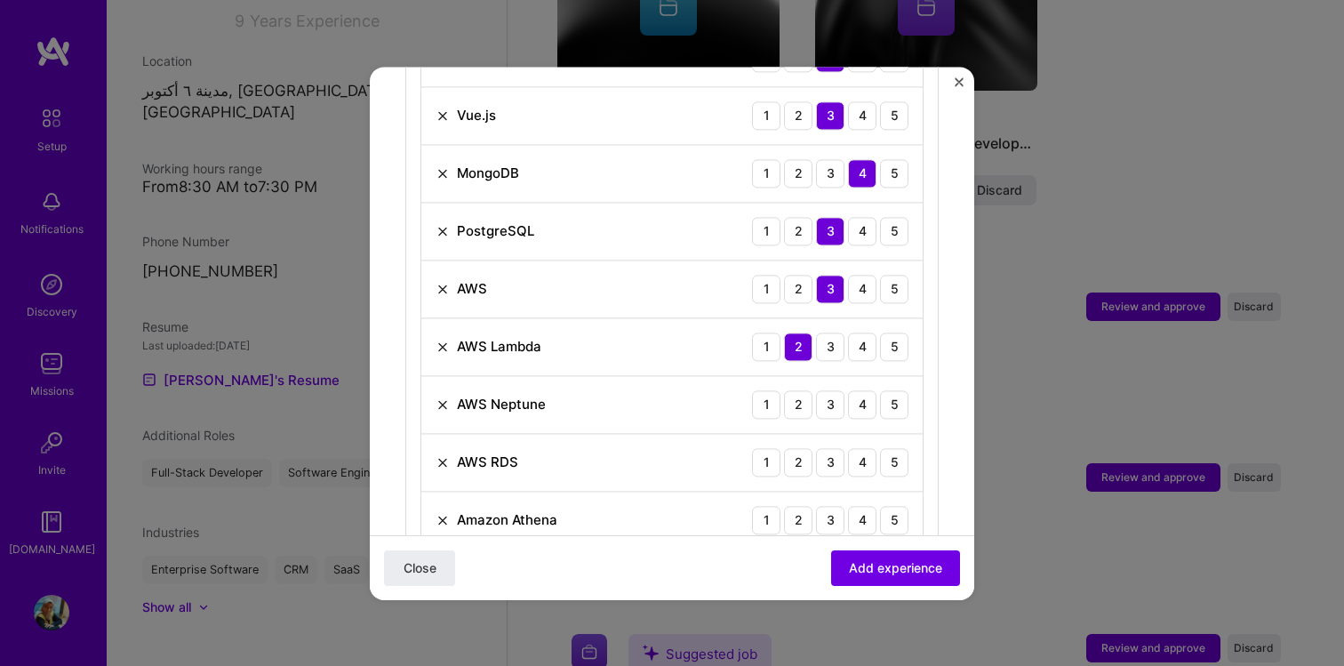
scroll to position [910, 0]
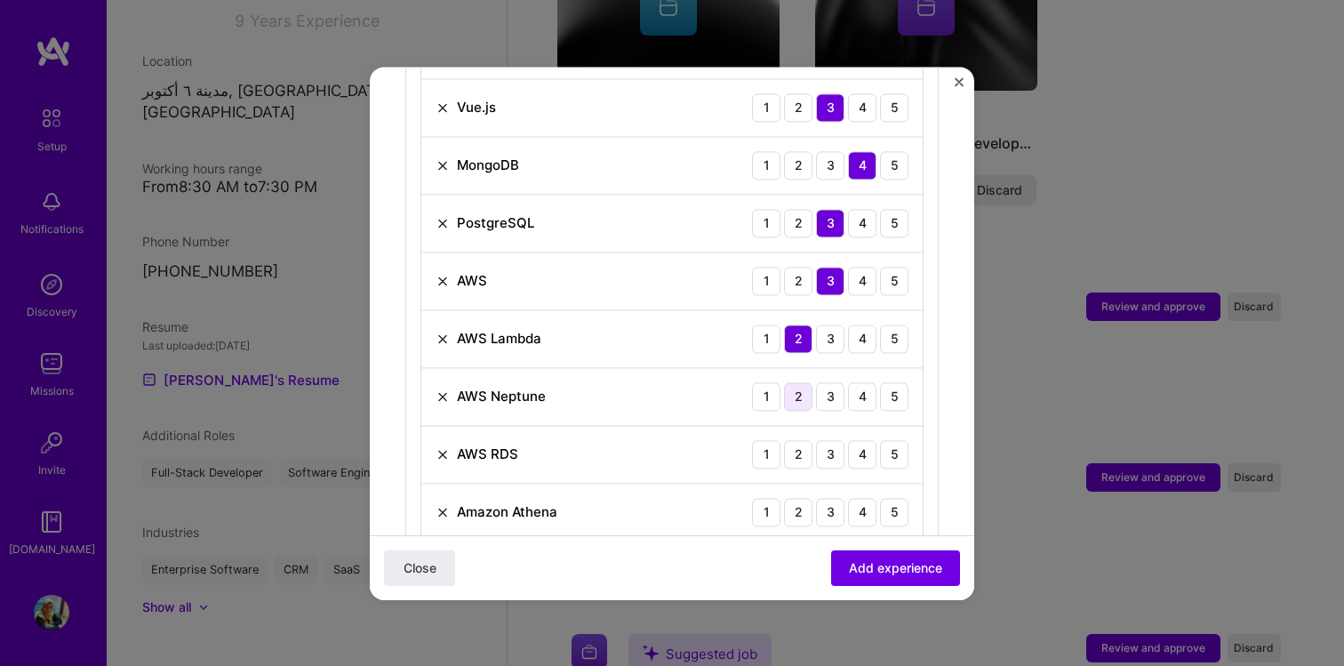
click at [801, 382] on div "2" at bounding box center [798, 396] width 28 height 28
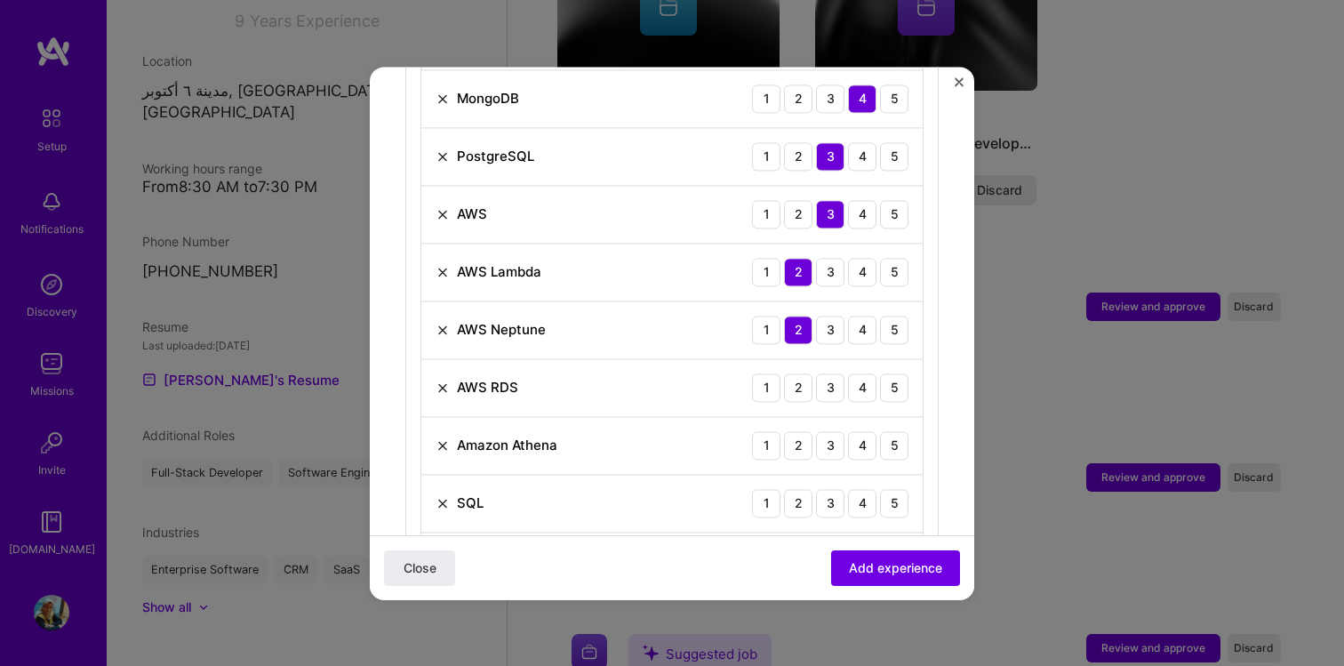
scroll to position [992, 0]
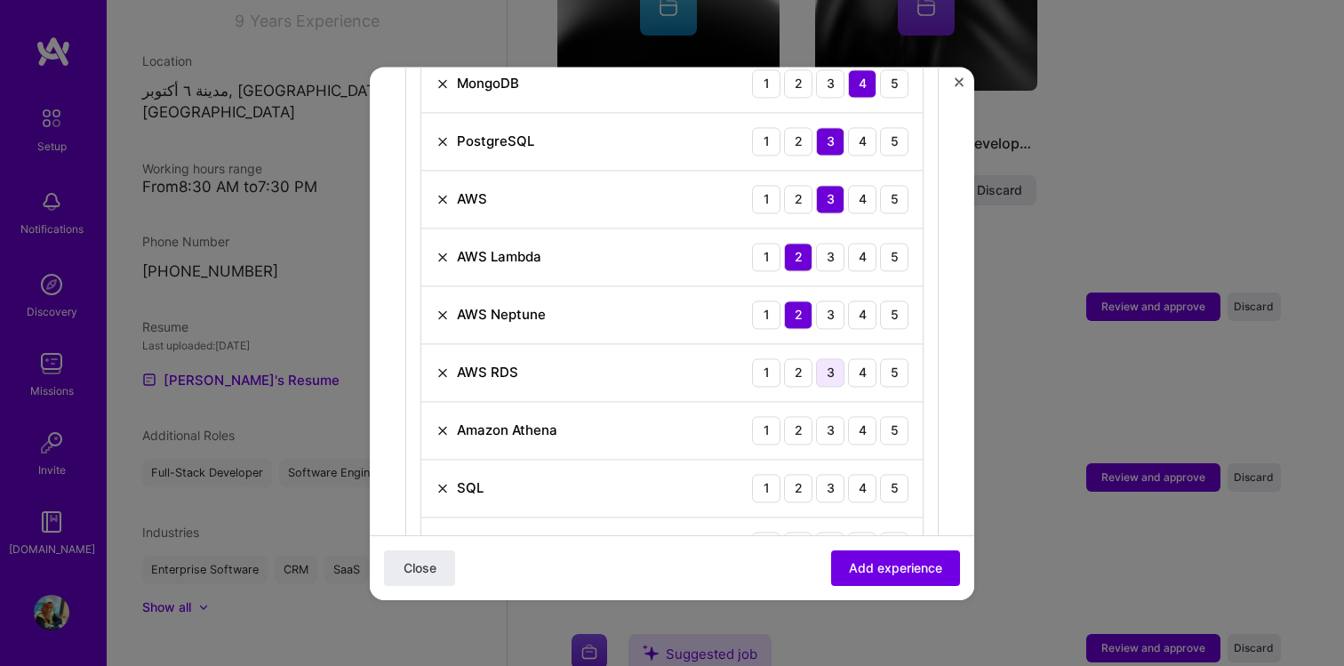
click at [826, 358] on div "3" at bounding box center [830, 372] width 28 height 28
click at [825, 416] on div "3" at bounding box center [830, 430] width 28 height 28
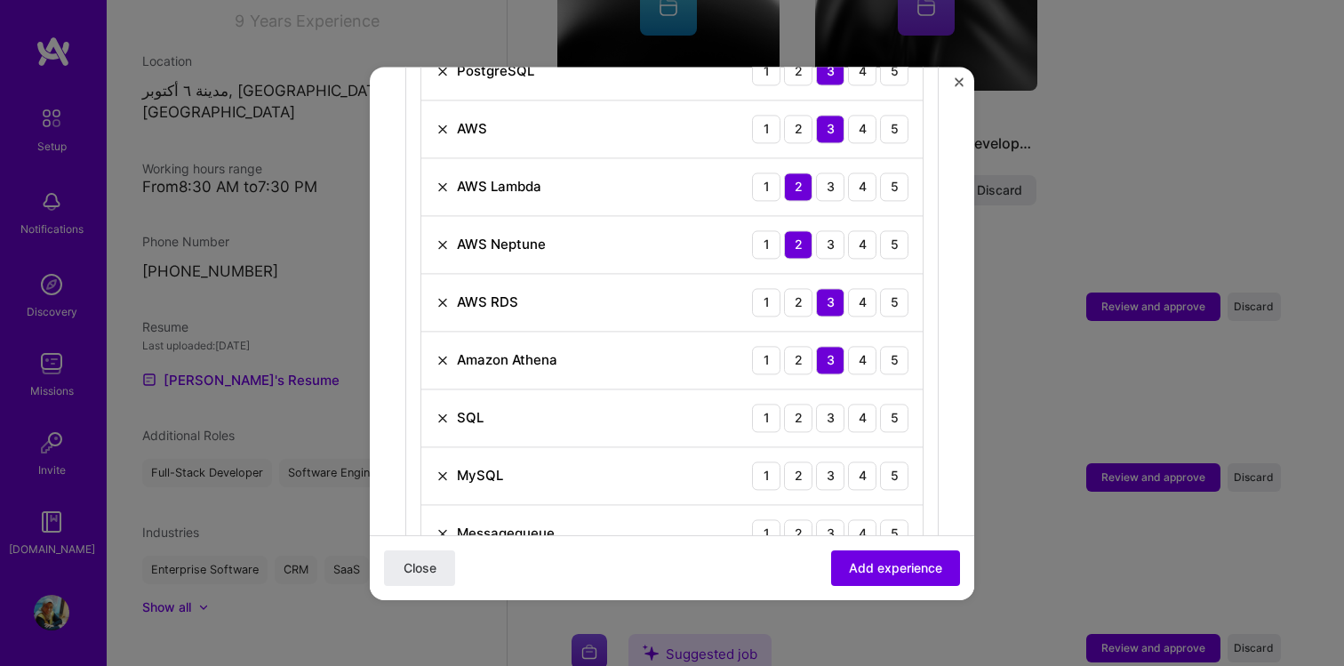
scroll to position [1063, 0]
click at [827, 403] on div "3" at bounding box center [830, 417] width 28 height 28
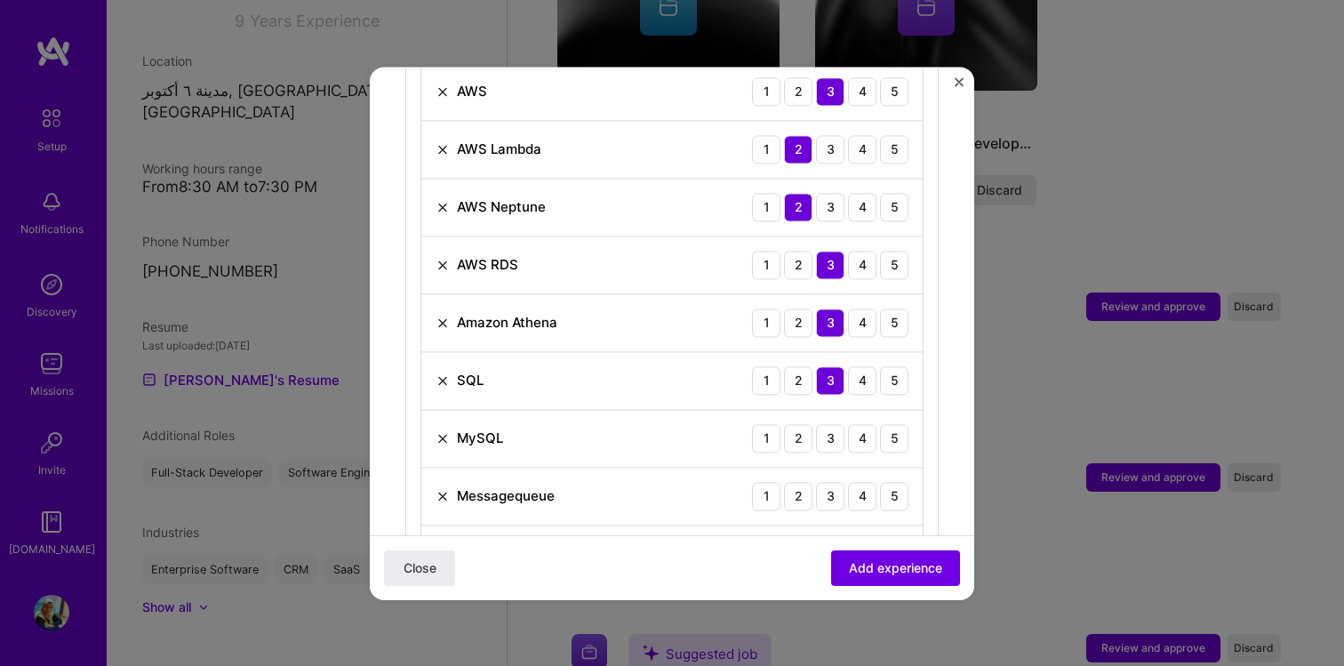
scroll to position [1104, 0]
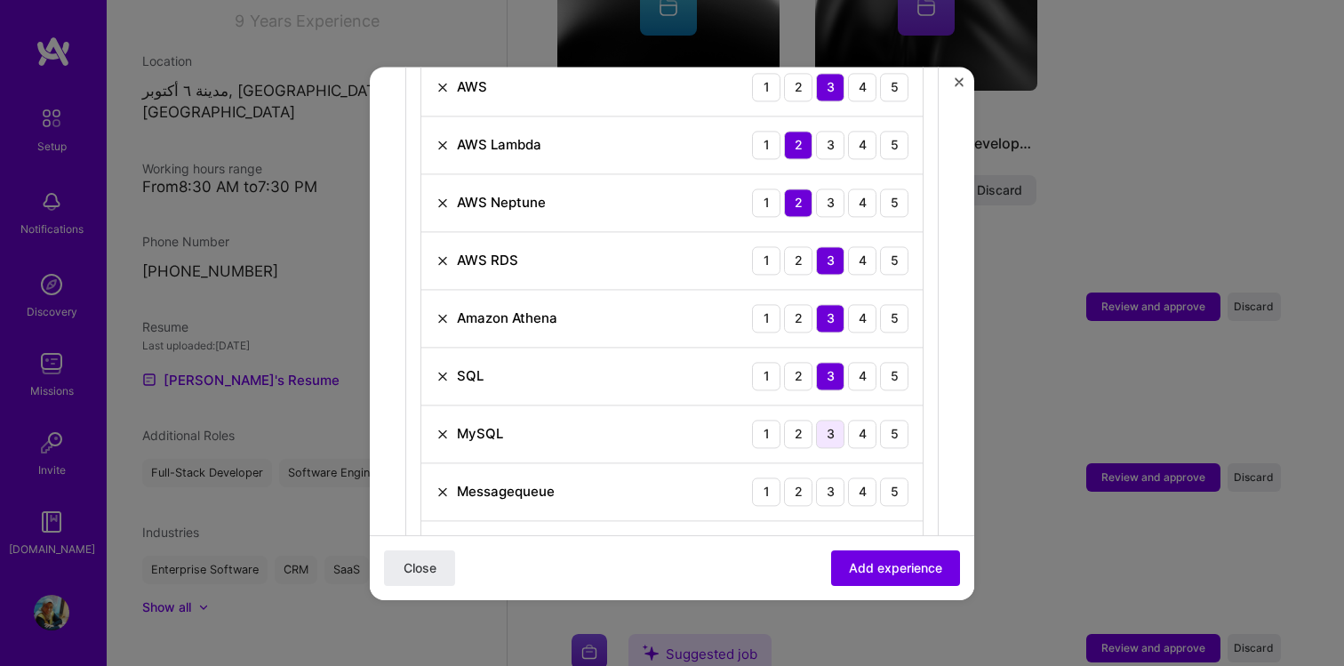
click at [835, 419] on div "3" at bounding box center [830, 433] width 28 height 28
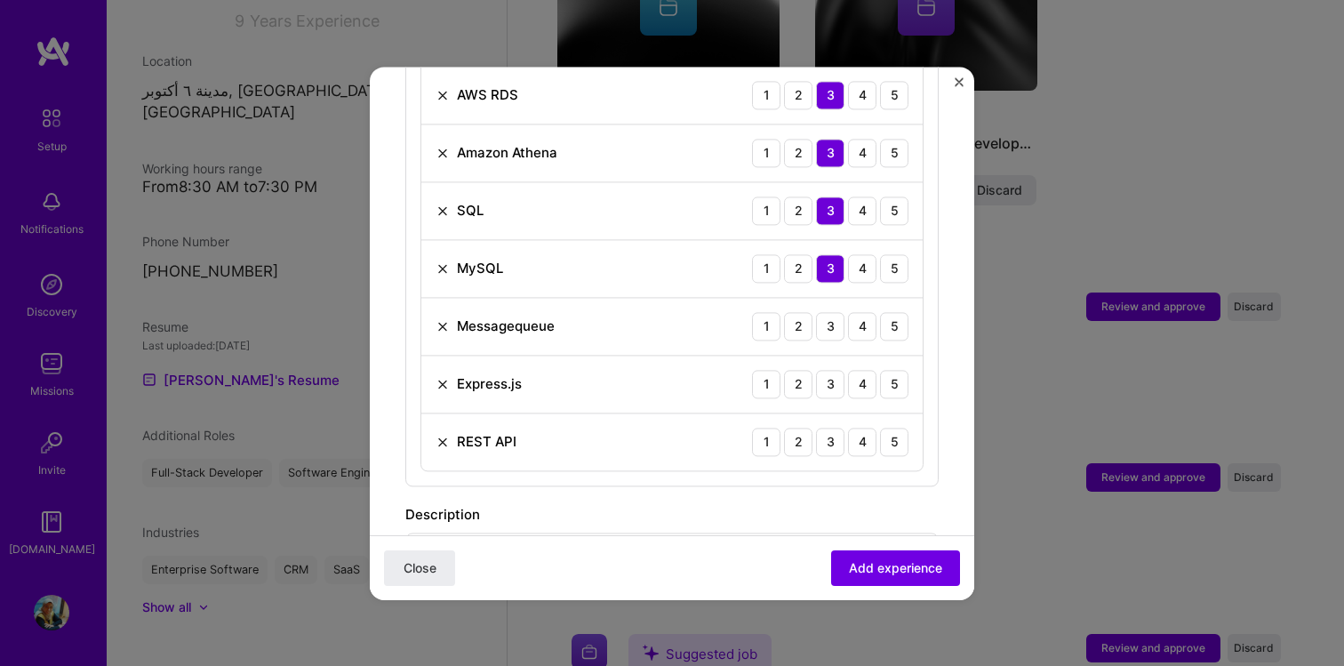
scroll to position [1285, 0]
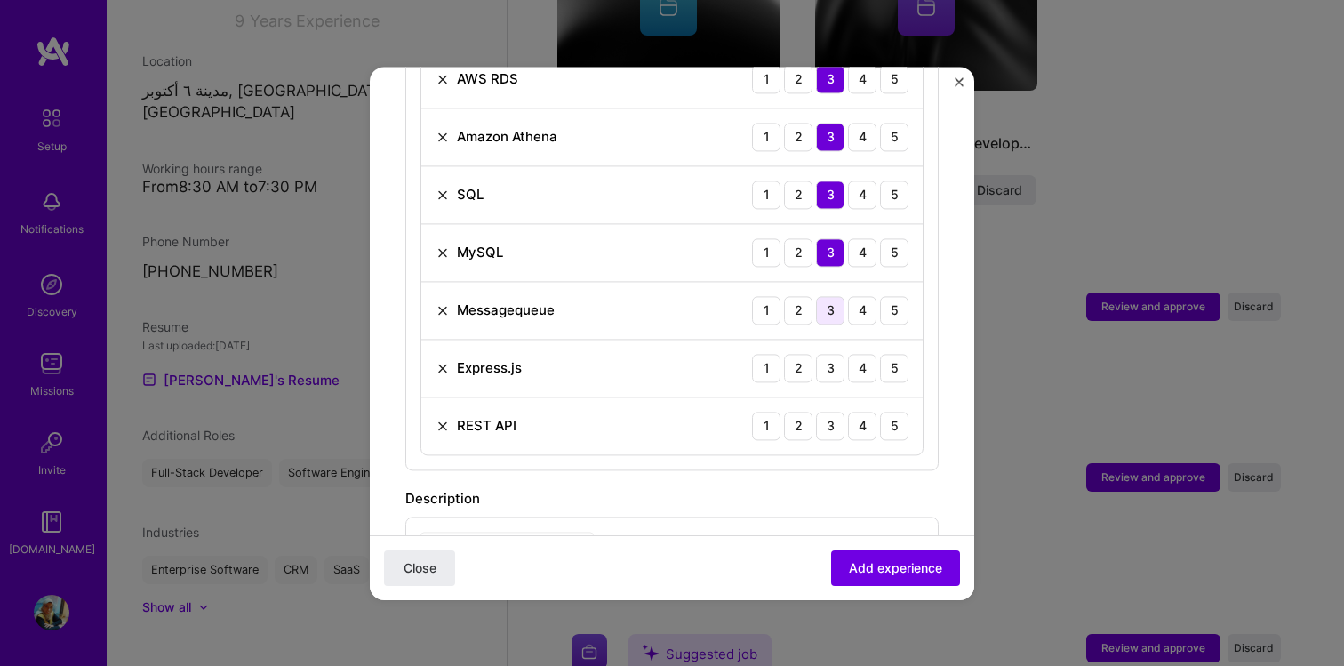
click at [826, 296] on div "3" at bounding box center [830, 310] width 28 height 28
click at [866, 354] on div "4" at bounding box center [862, 368] width 28 height 28
click at [896, 354] on div "5" at bounding box center [894, 368] width 28 height 28
click at [903, 411] on div "5" at bounding box center [894, 425] width 28 height 28
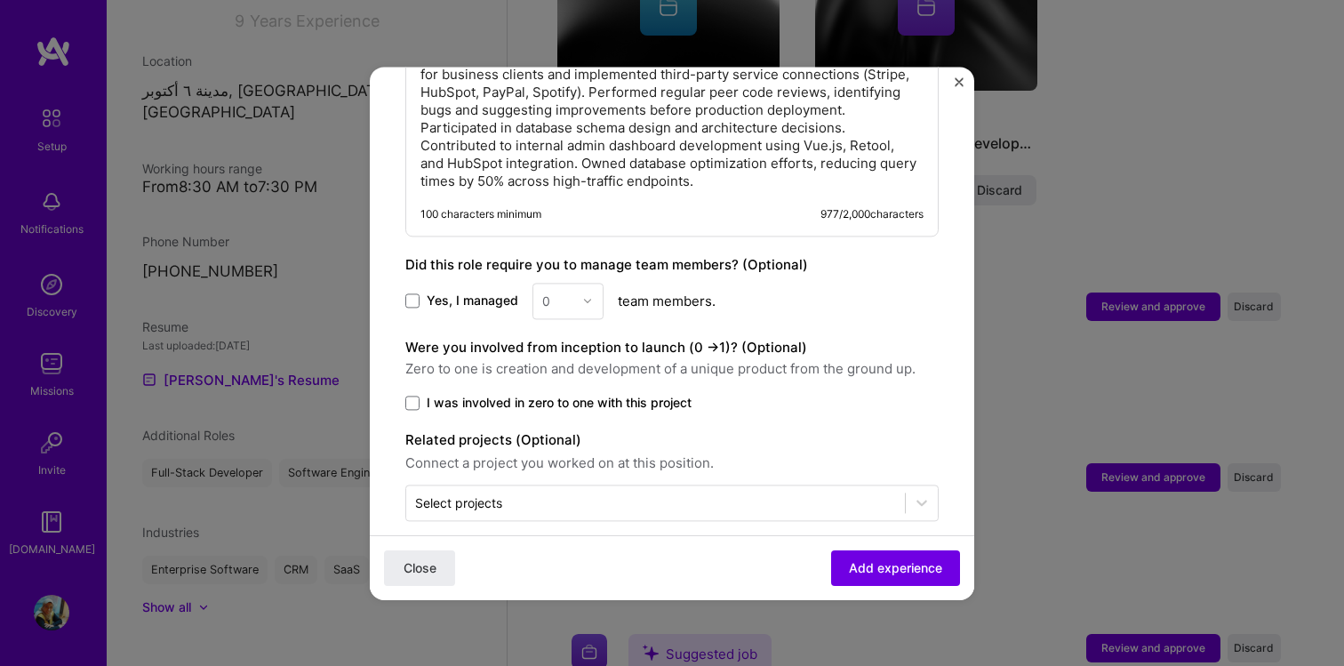
scroll to position [1920, 0]
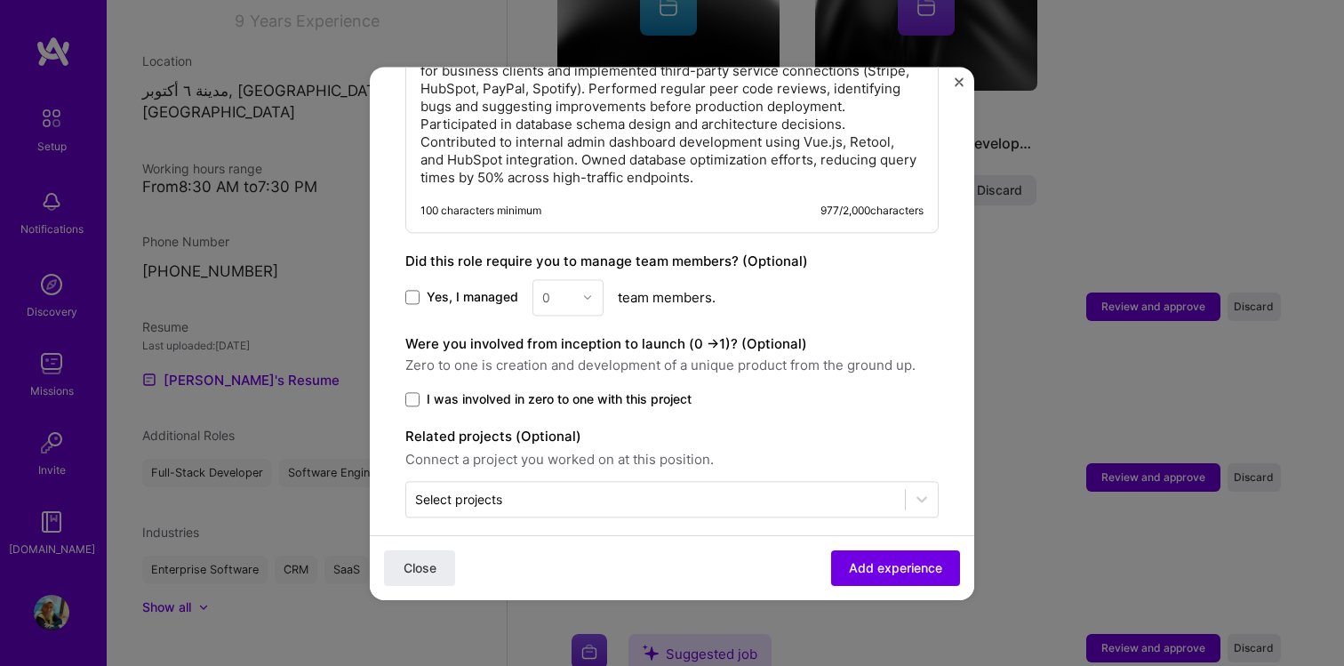
click at [610, 390] on span "I was involved in zero to one with this project" at bounding box center [559, 399] width 265 height 18
click at [0, 0] on input "I was involved in zero to one with this project" at bounding box center [0, 0] width 0 height 0
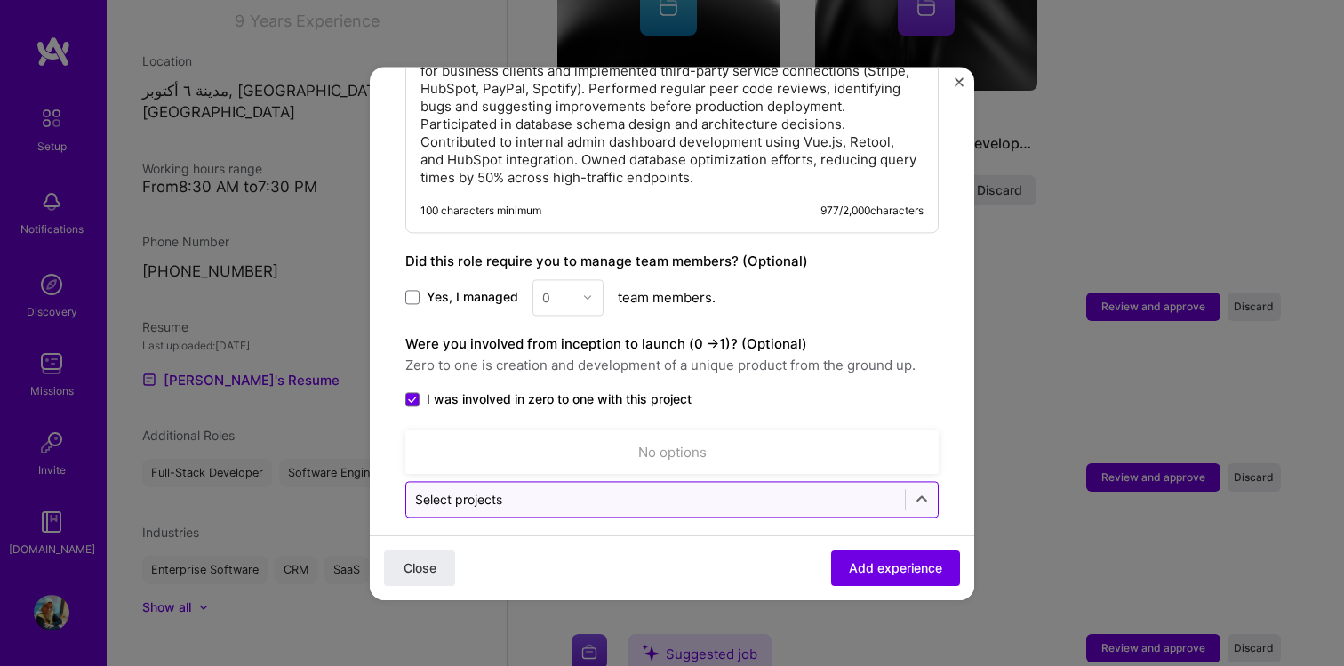
click at [668, 490] on input "text" at bounding box center [655, 499] width 481 height 19
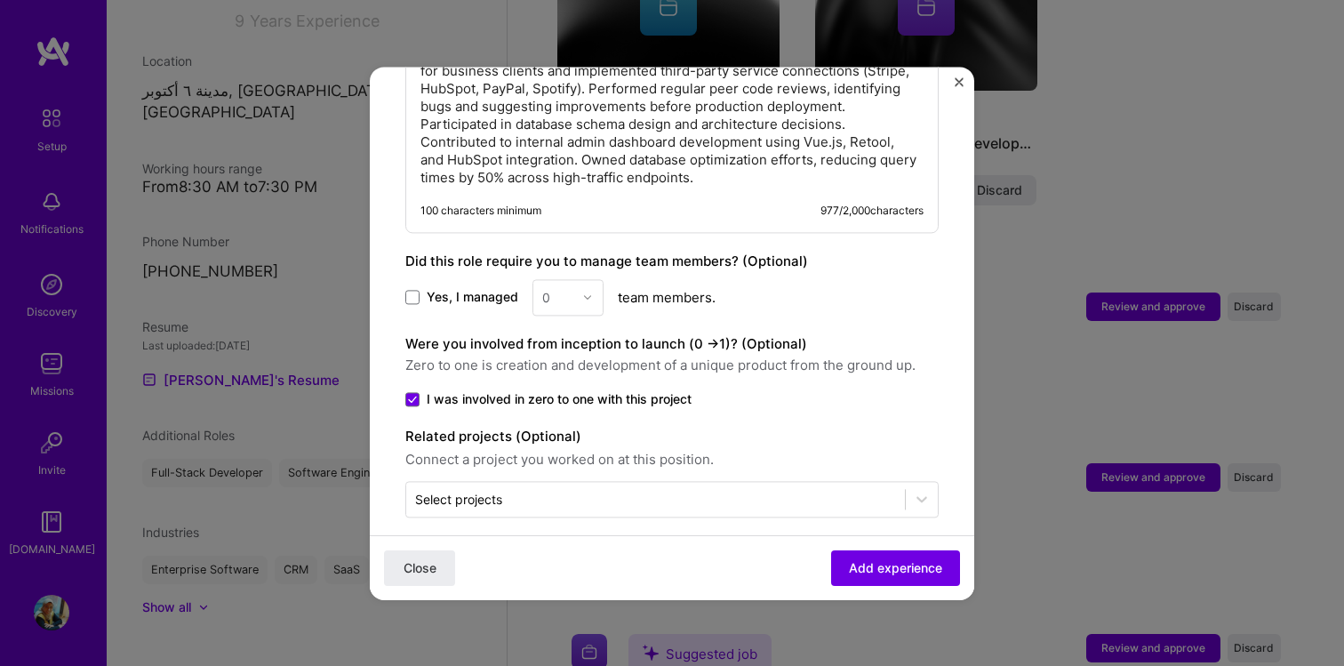
click at [654, 539] on div "Close Add experience" at bounding box center [672, 566] width 604 height 65
click at [865, 569] on span "Add experience" at bounding box center [895, 567] width 93 height 18
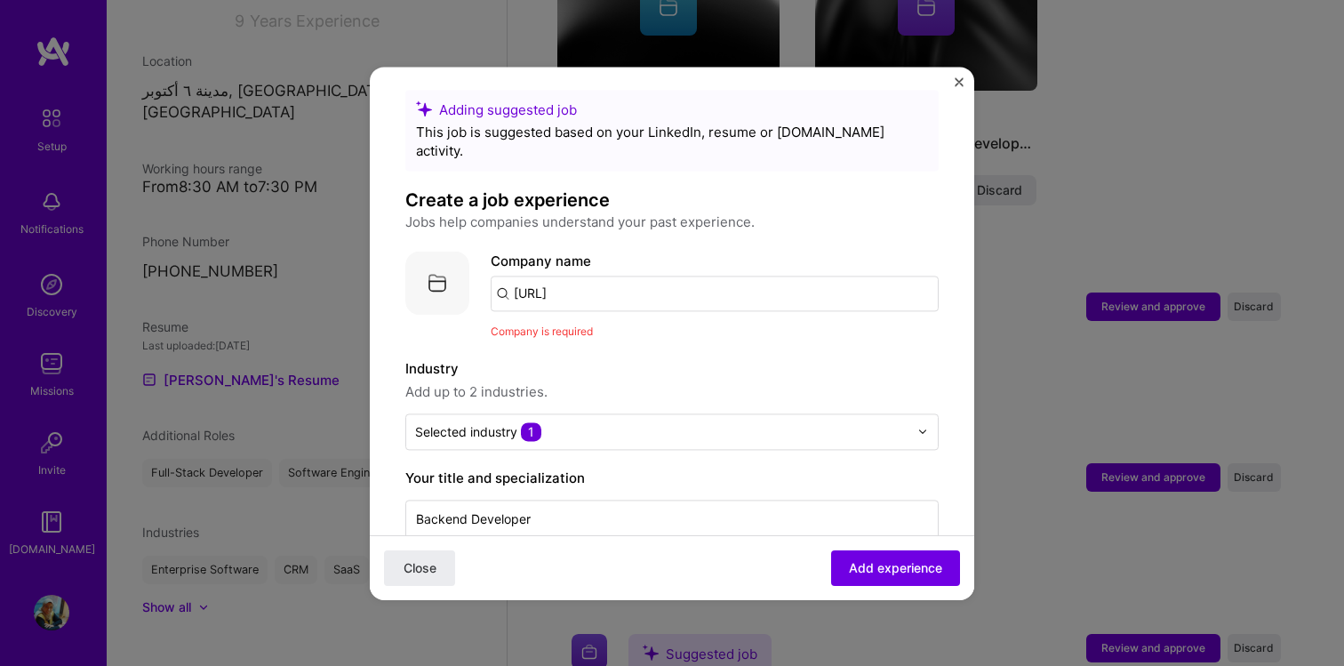
scroll to position [0, 0]
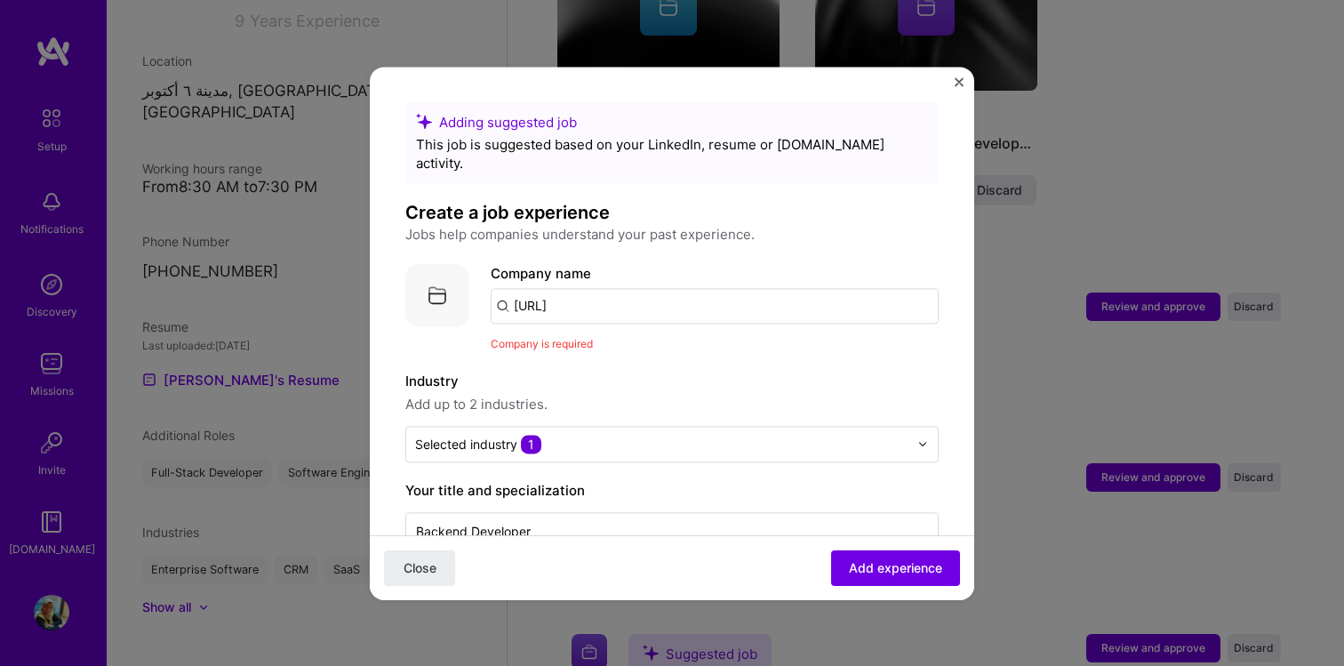
click at [624, 288] on input "[URL]" at bounding box center [715, 306] width 448 height 36
click at [637, 290] on input "[URL]" at bounding box center [715, 306] width 448 height 36
type input "[URL]"
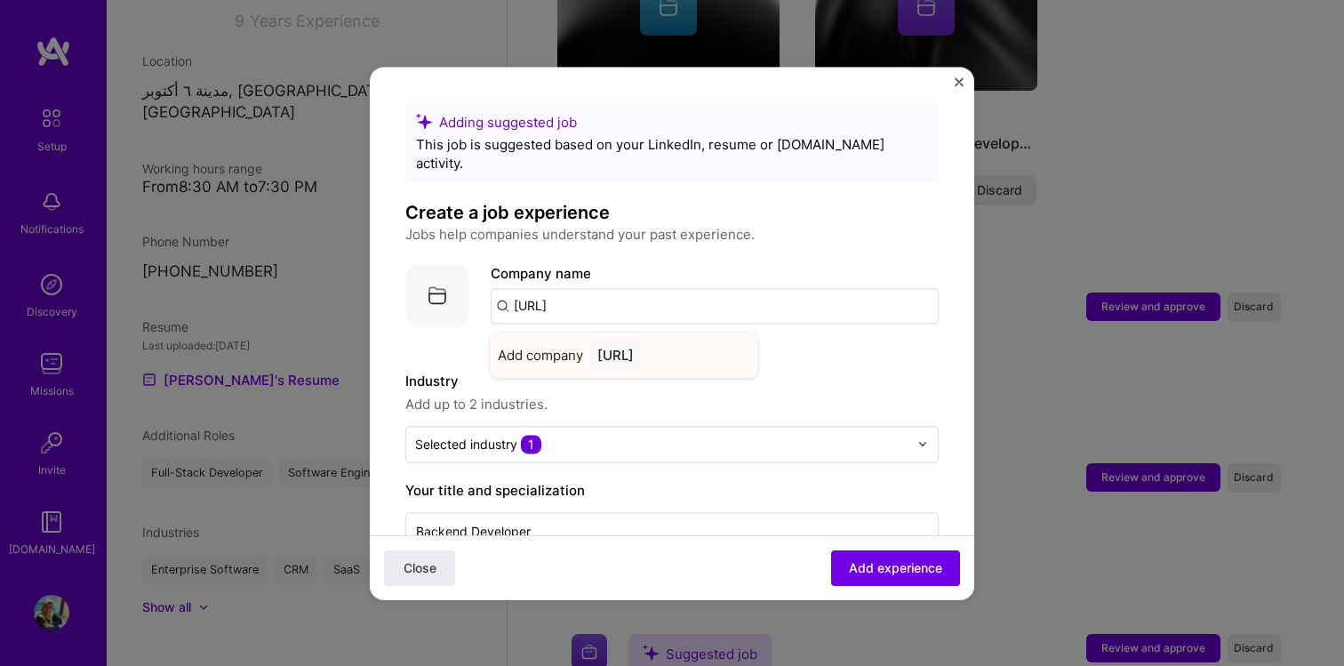
click at [707, 344] on div "Add company muso.ai" at bounding box center [624, 354] width 267 height 45
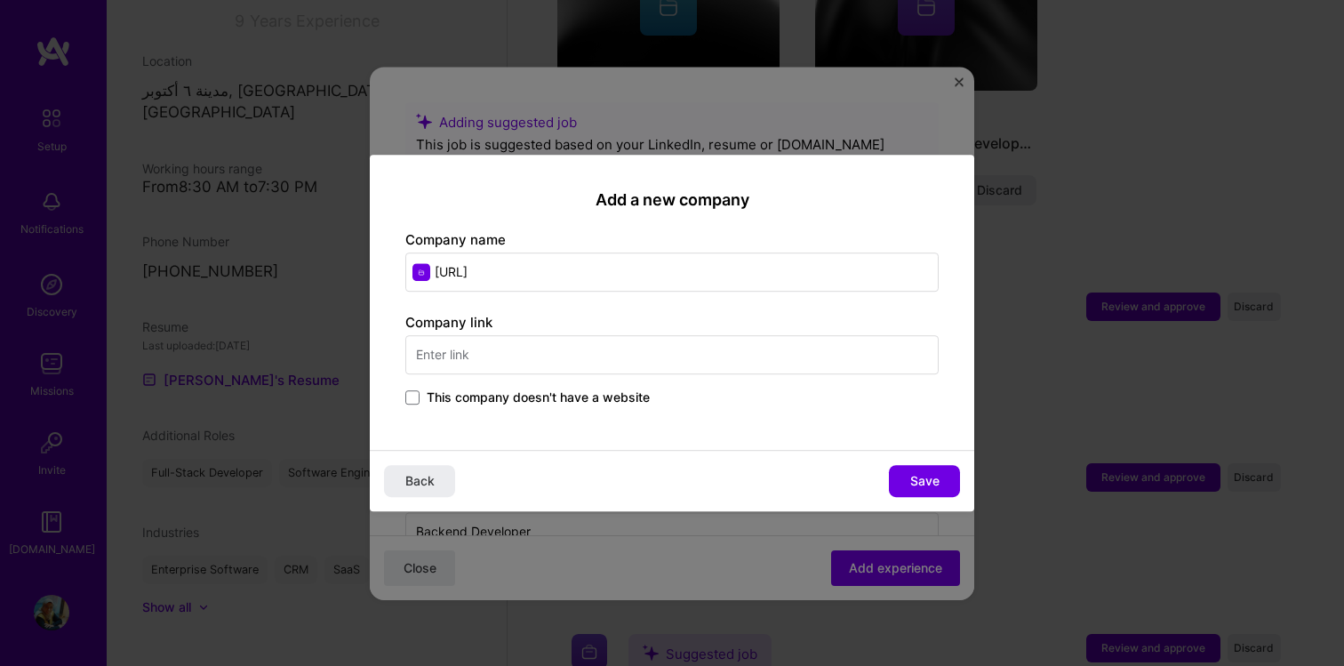
click at [708, 359] on input "text" at bounding box center [671, 354] width 533 height 39
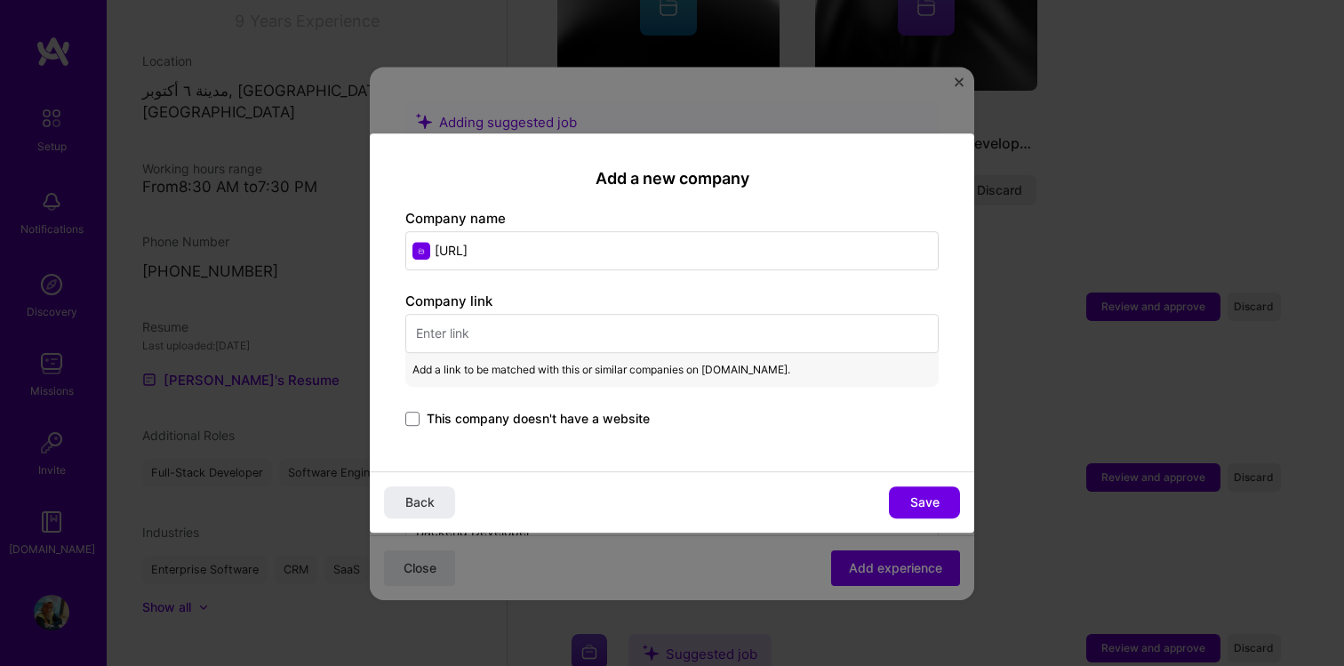
paste input "[URL]"
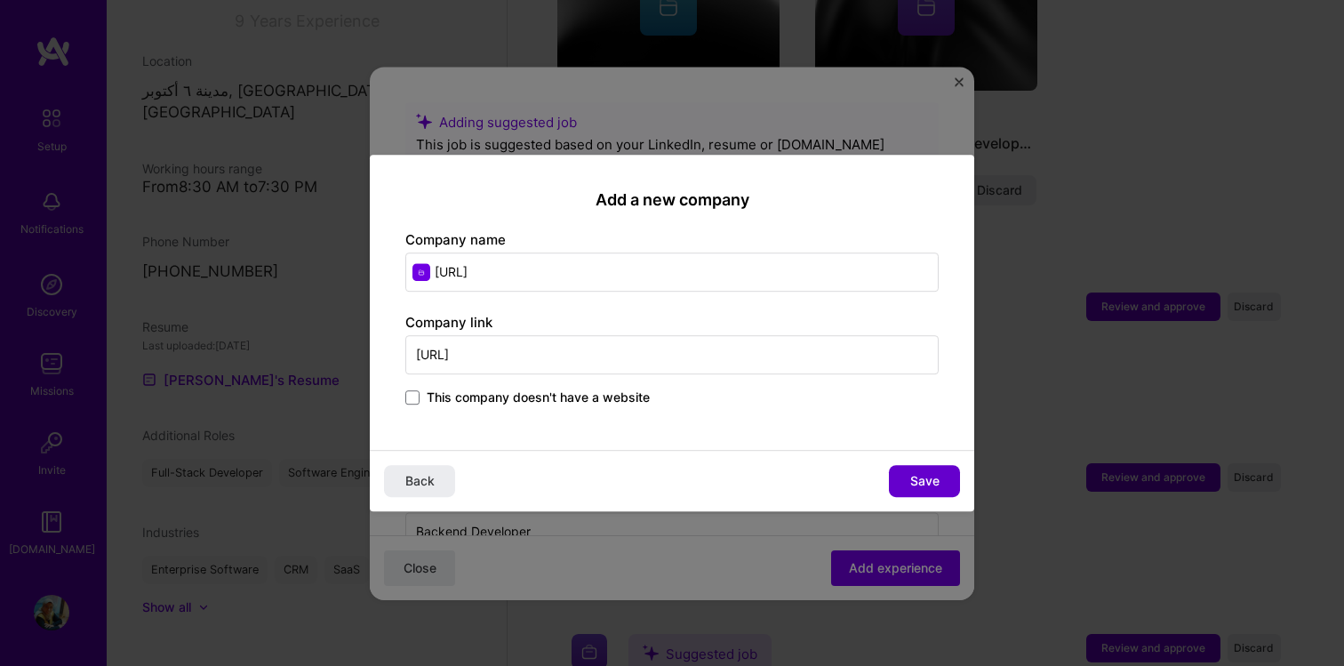
type input "[URL]"
click at [920, 475] on span "Save" at bounding box center [924, 481] width 29 height 18
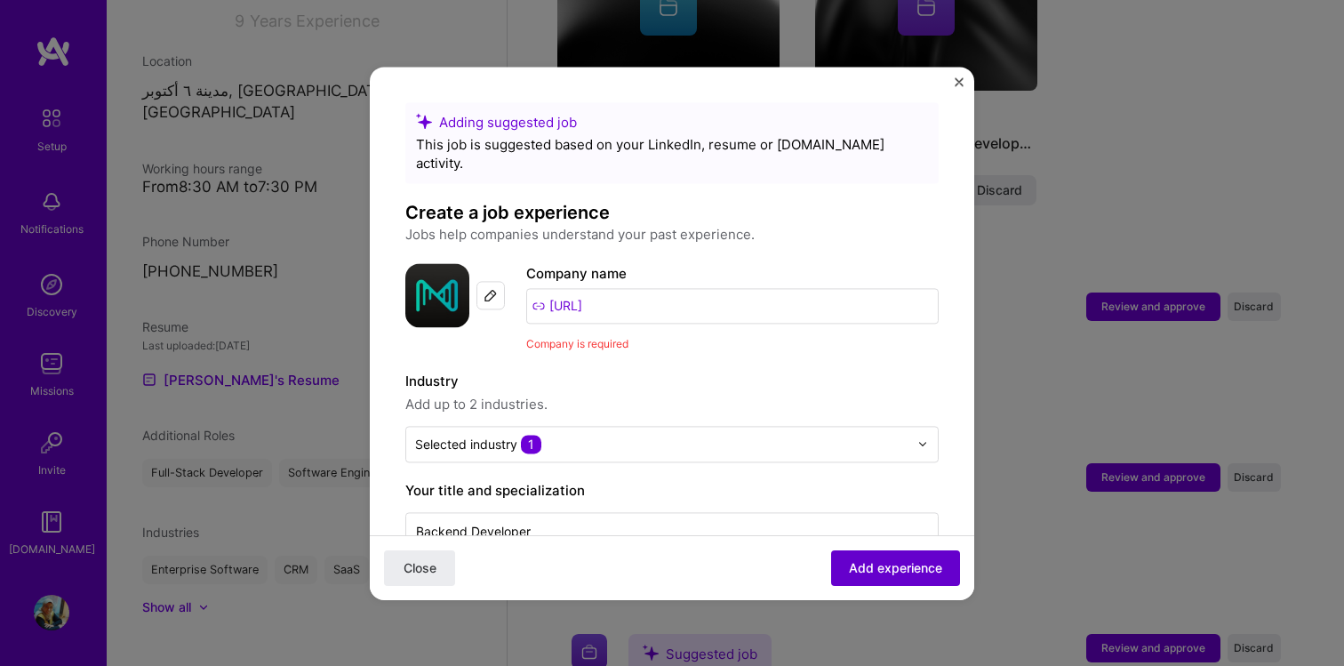
click at [901, 572] on span "Add experience" at bounding box center [895, 567] width 93 height 18
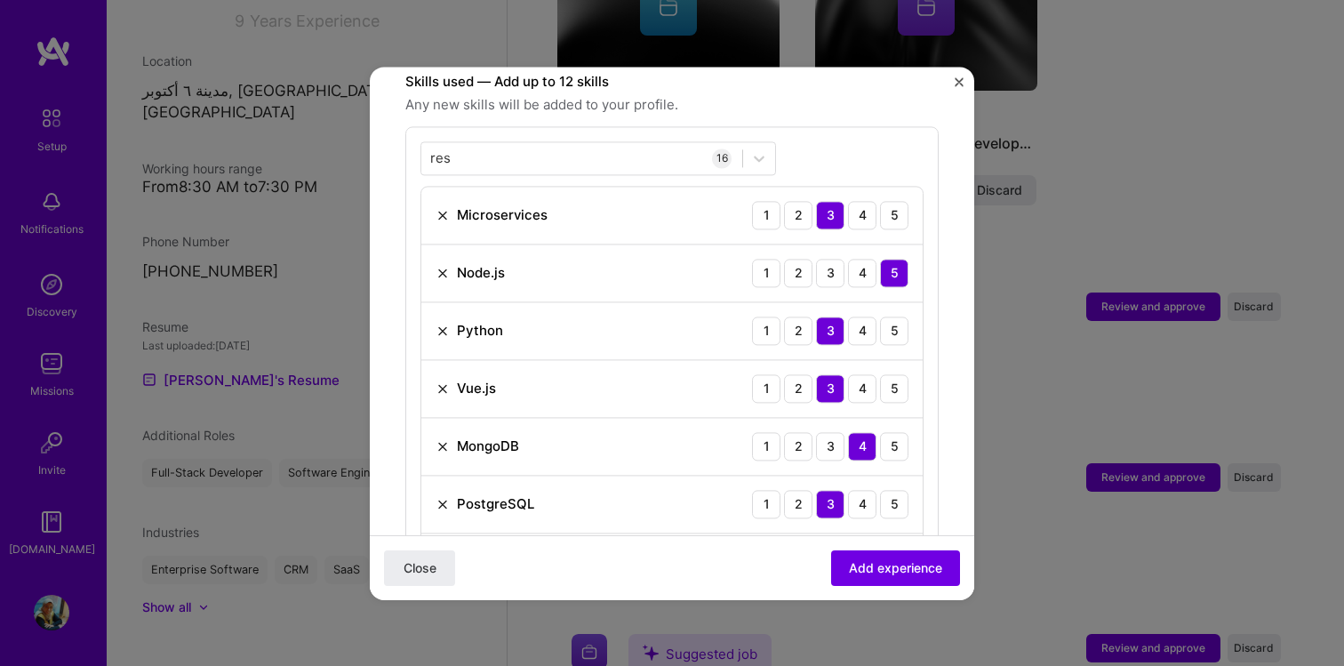
scroll to position [641, 0]
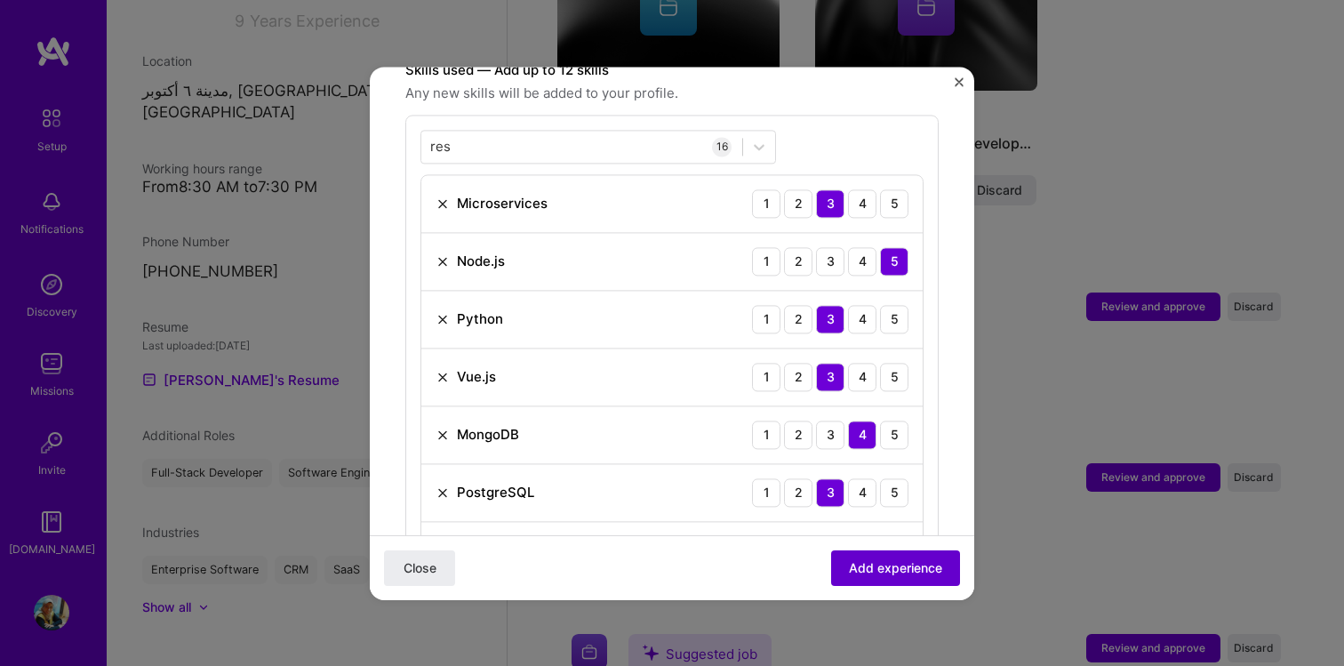
click at [888, 573] on span "Add experience" at bounding box center [895, 567] width 93 height 18
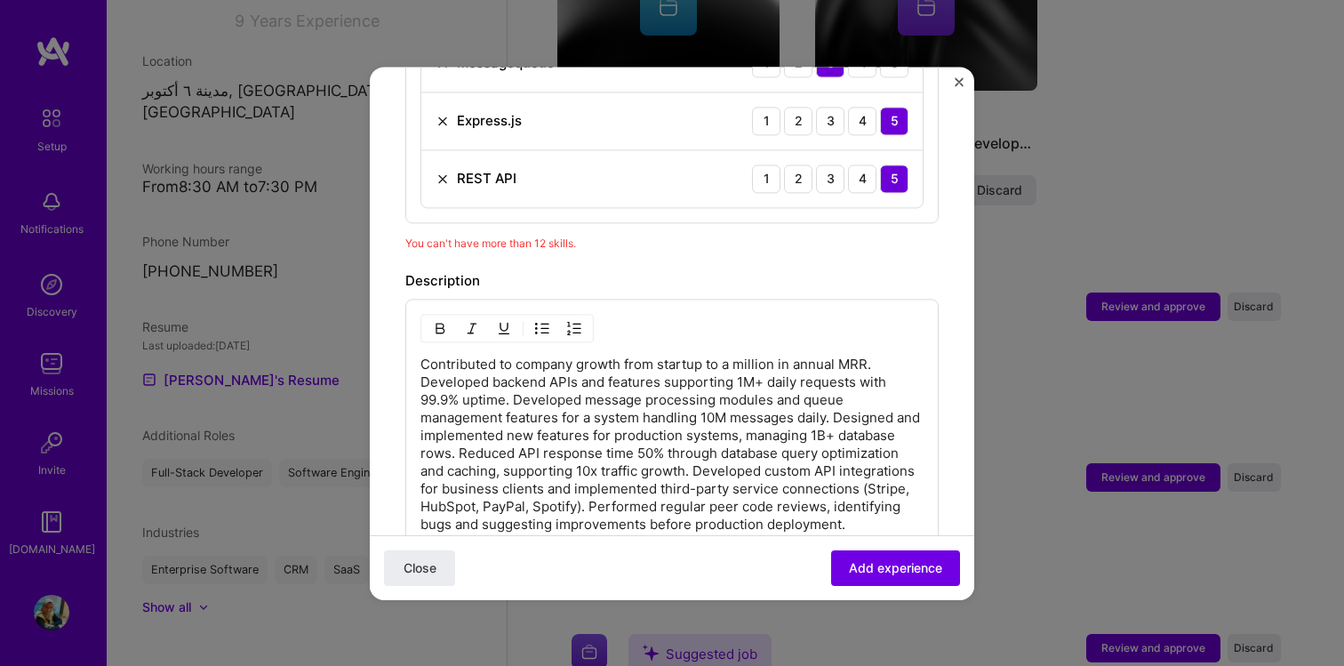
scroll to position [1545, 0]
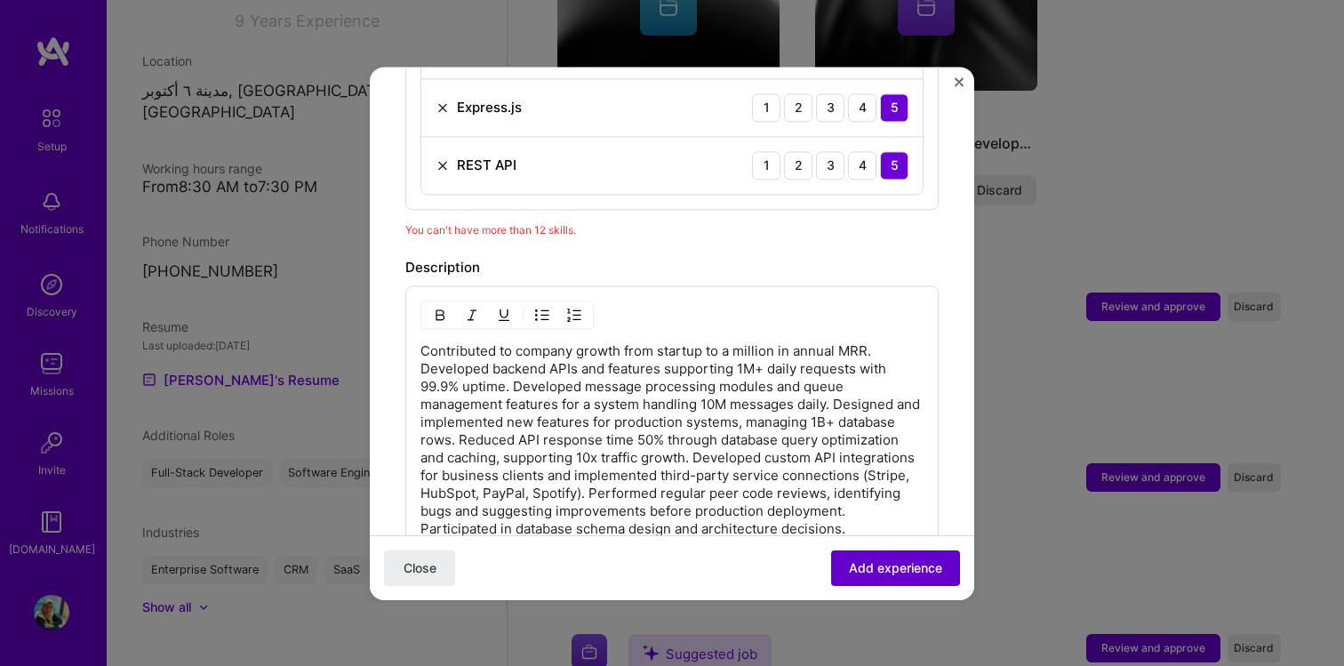
click at [891, 570] on span "Add experience" at bounding box center [895, 567] width 93 height 18
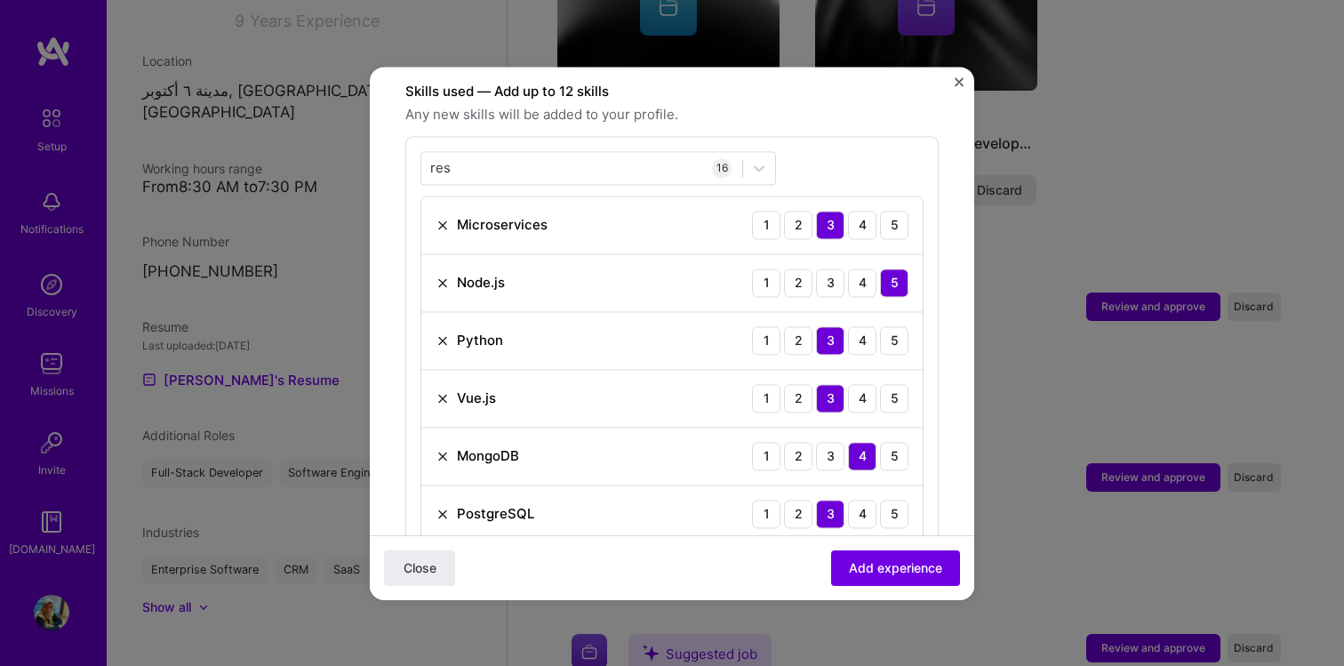
scroll to position [615, 0]
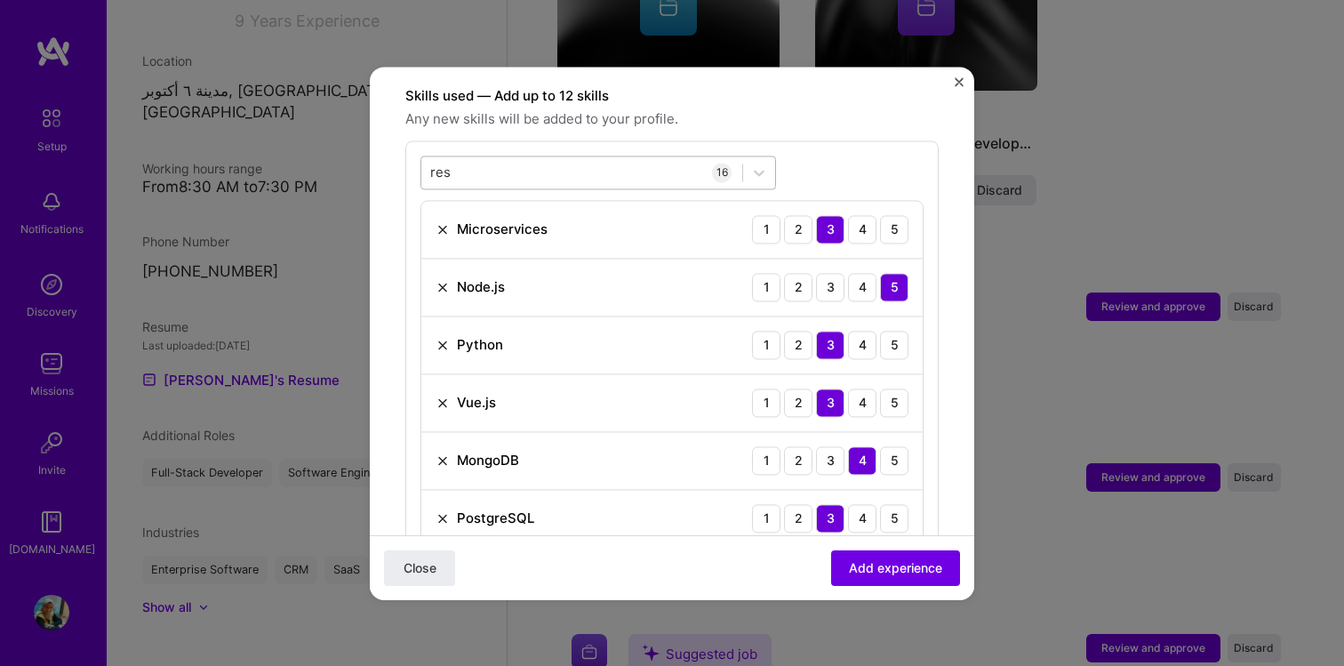
click at [464, 157] on div "res res" at bounding box center [581, 171] width 321 height 29
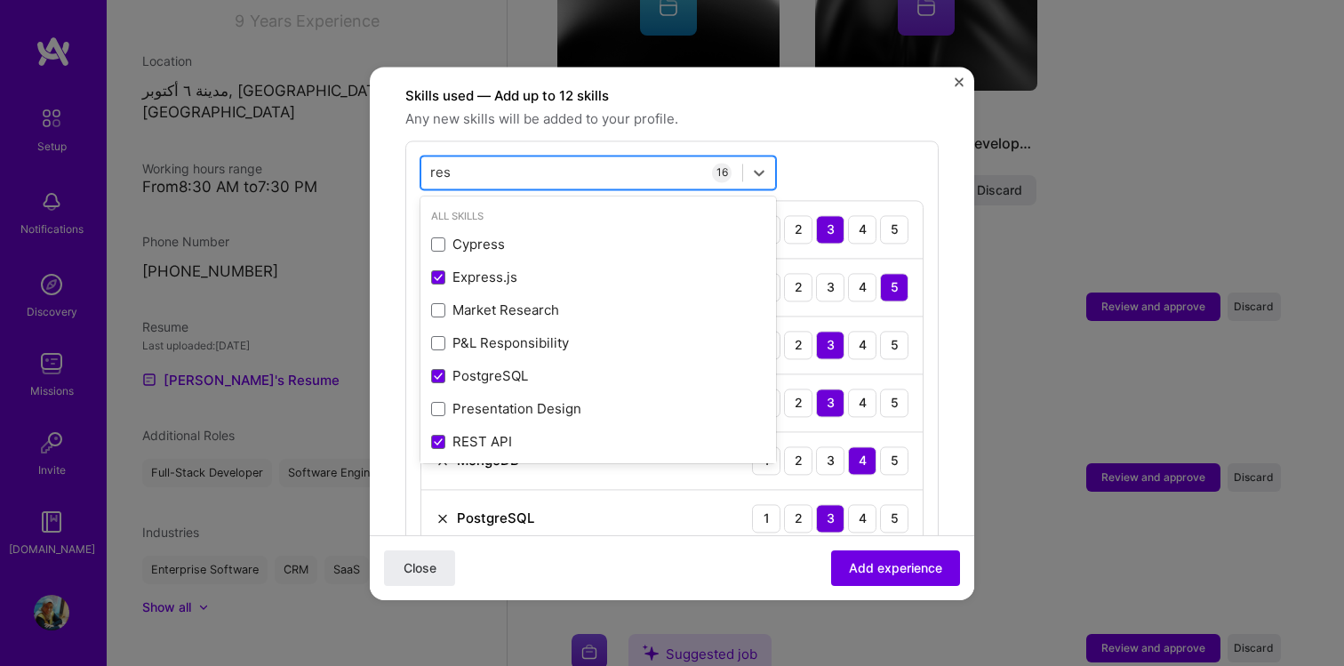
click at [464, 157] on div "res res" at bounding box center [581, 171] width 321 height 29
click at [446, 163] on input "res" at bounding box center [440, 172] width 21 height 19
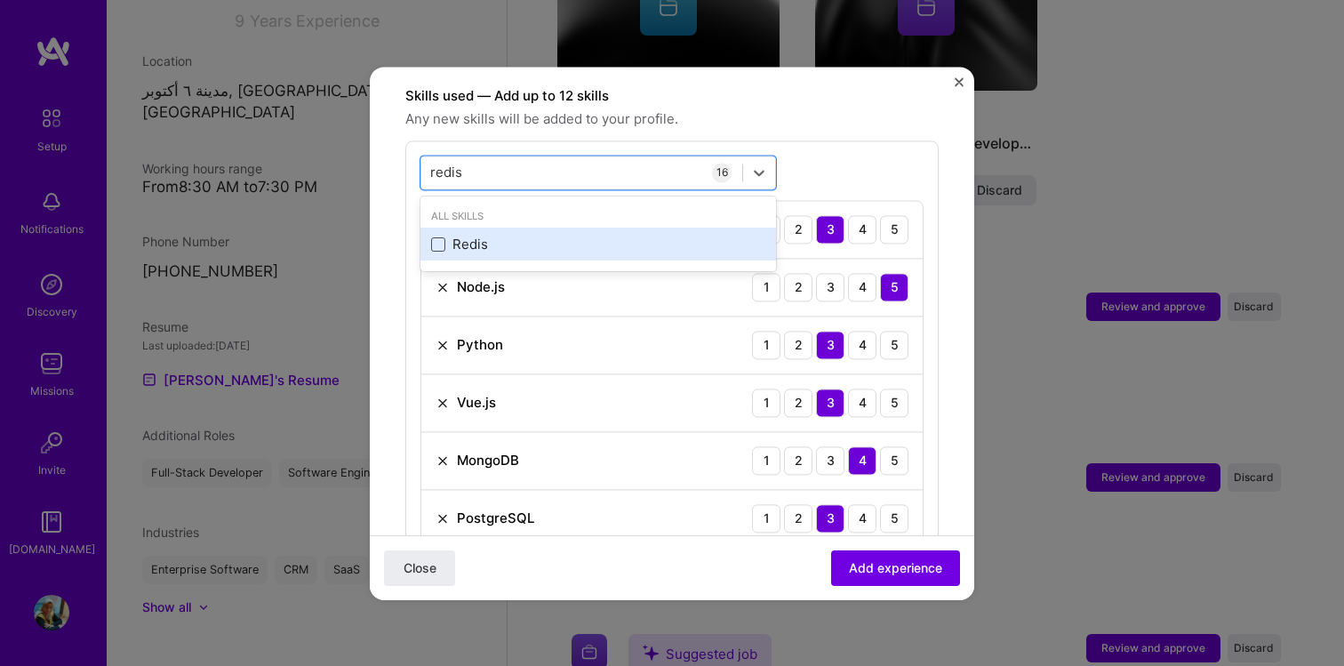
click at [438, 237] on span at bounding box center [438, 244] width 14 height 14
click at [0, 0] on input "checkbox" at bounding box center [0, 0] width 0 height 0
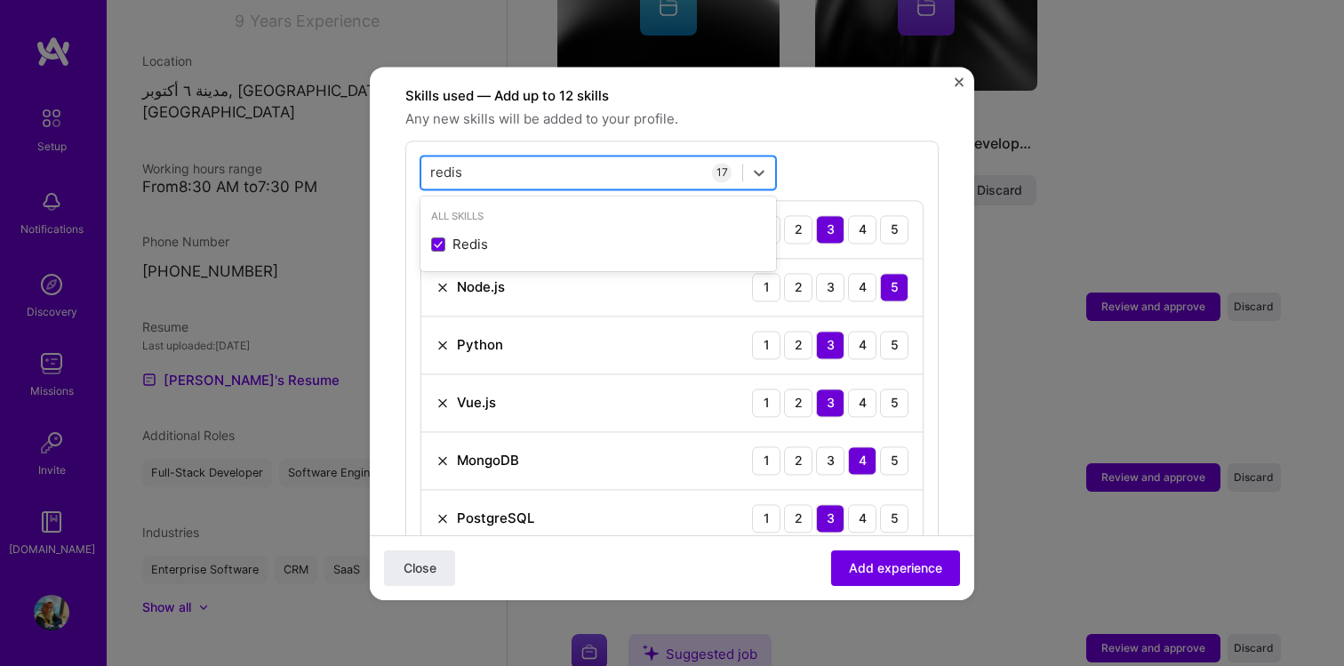
click at [444, 163] on input "redis" at bounding box center [446, 172] width 33 height 19
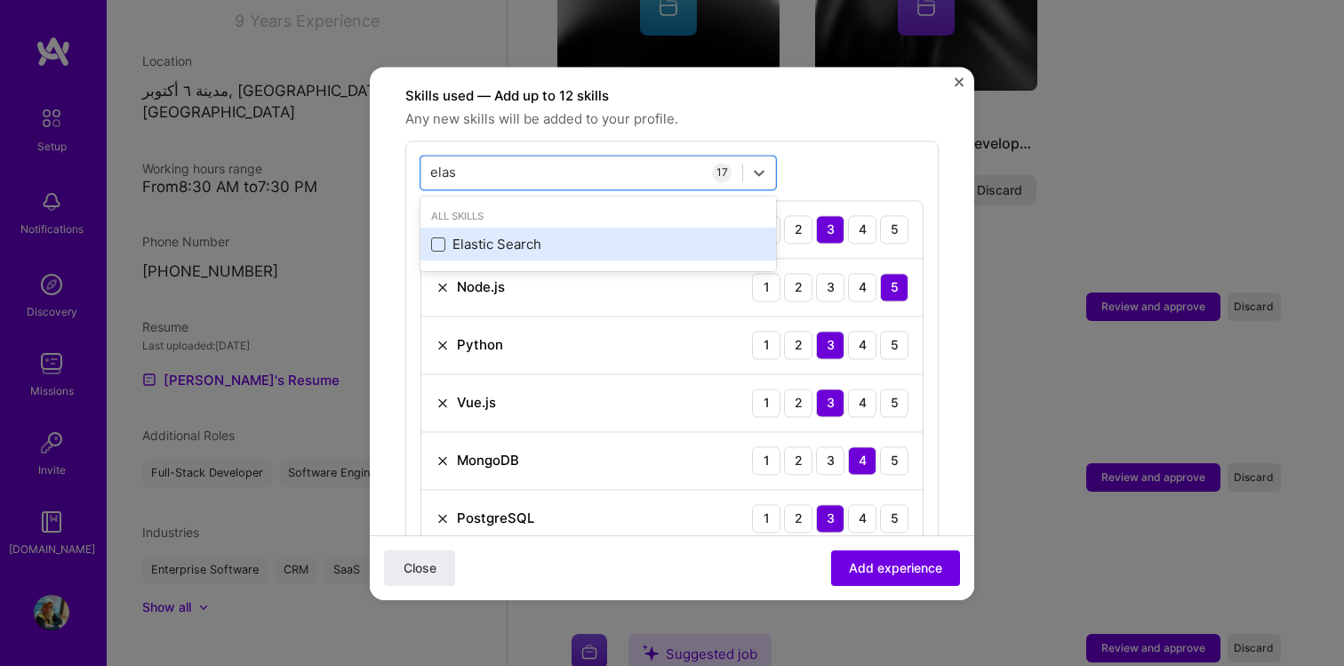
click at [435, 237] on span at bounding box center [438, 244] width 14 height 14
click at [0, 0] on input "checkbox" at bounding box center [0, 0] width 0 height 0
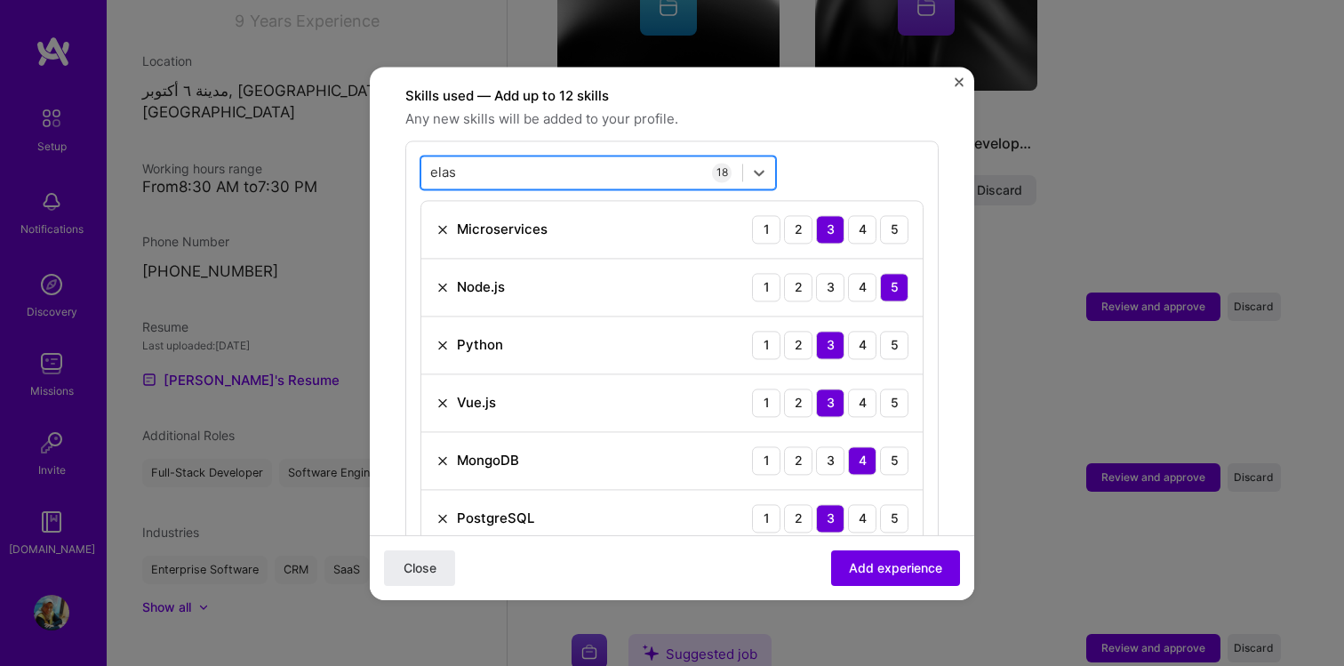
click at [591, 157] on div "elas elas" at bounding box center [581, 171] width 321 height 29
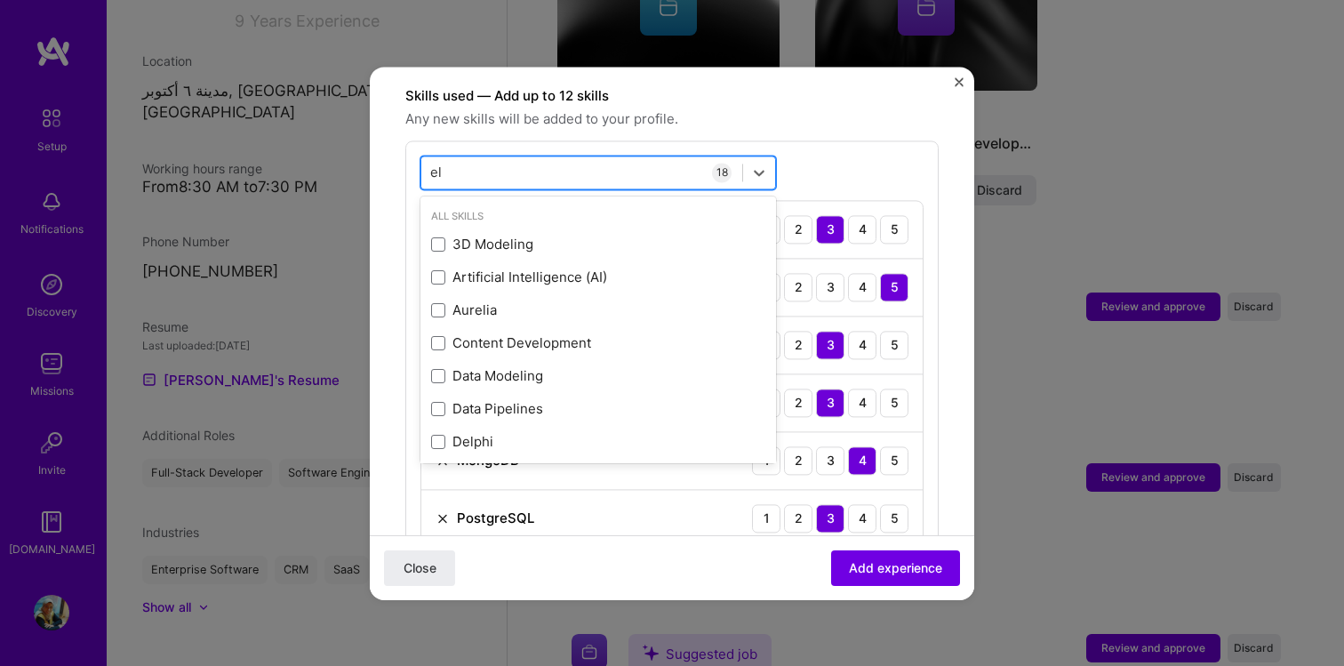
type input "e"
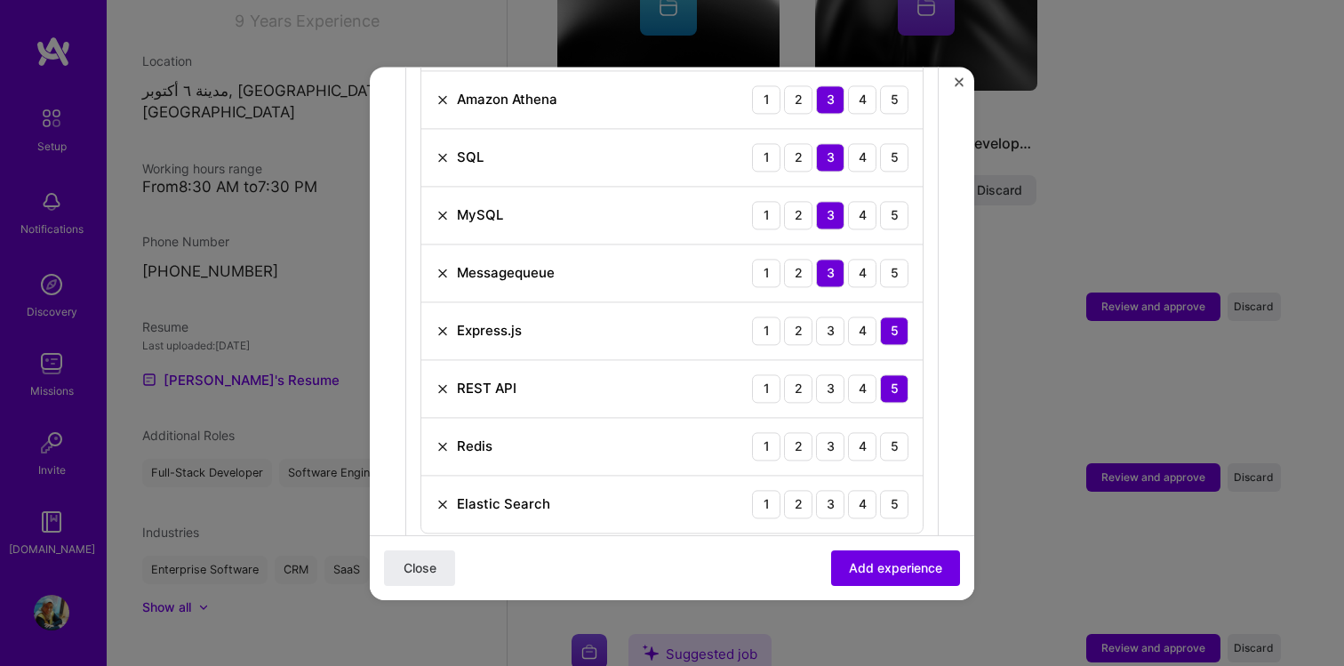
scroll to position [1385, 0]
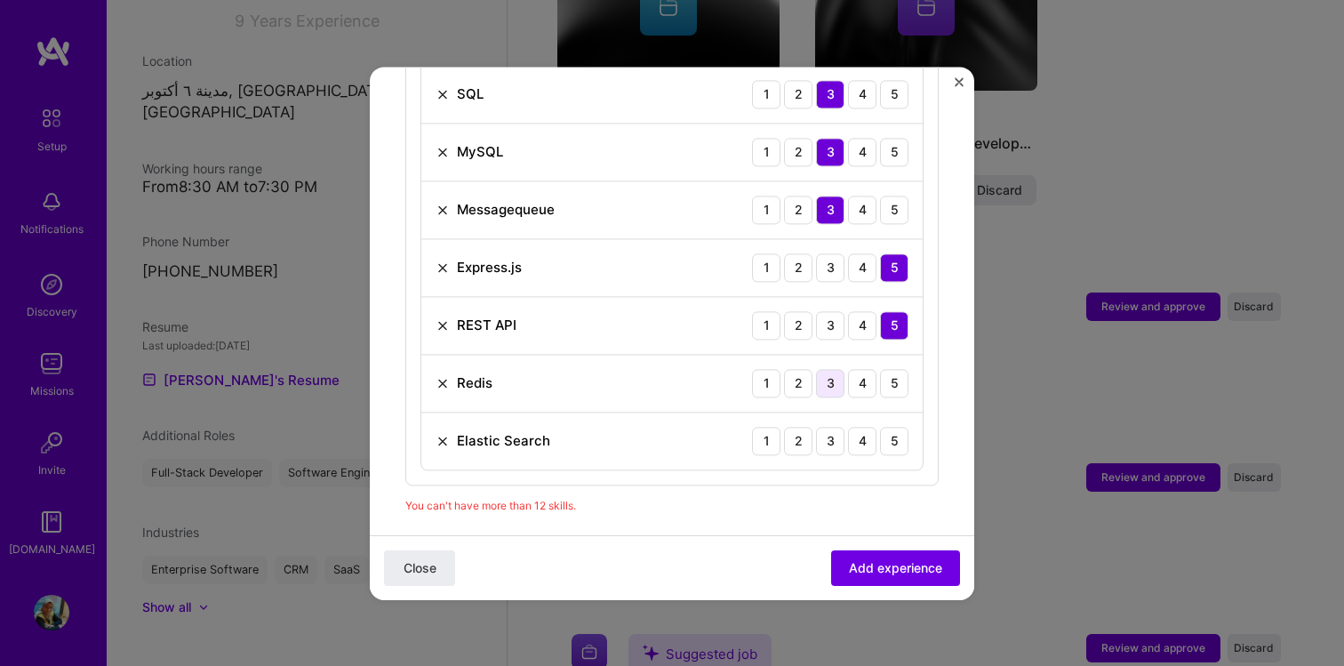
click at [824, 369] on div "3" at bounding box center [830, 383] width 28 height 28
click at [834, 427] on div "3" at bounding box center [830, 441] width 28 height 28
click at [892, 572] on span "Add experience" at bounding box center [895, 567] width 93 height 18
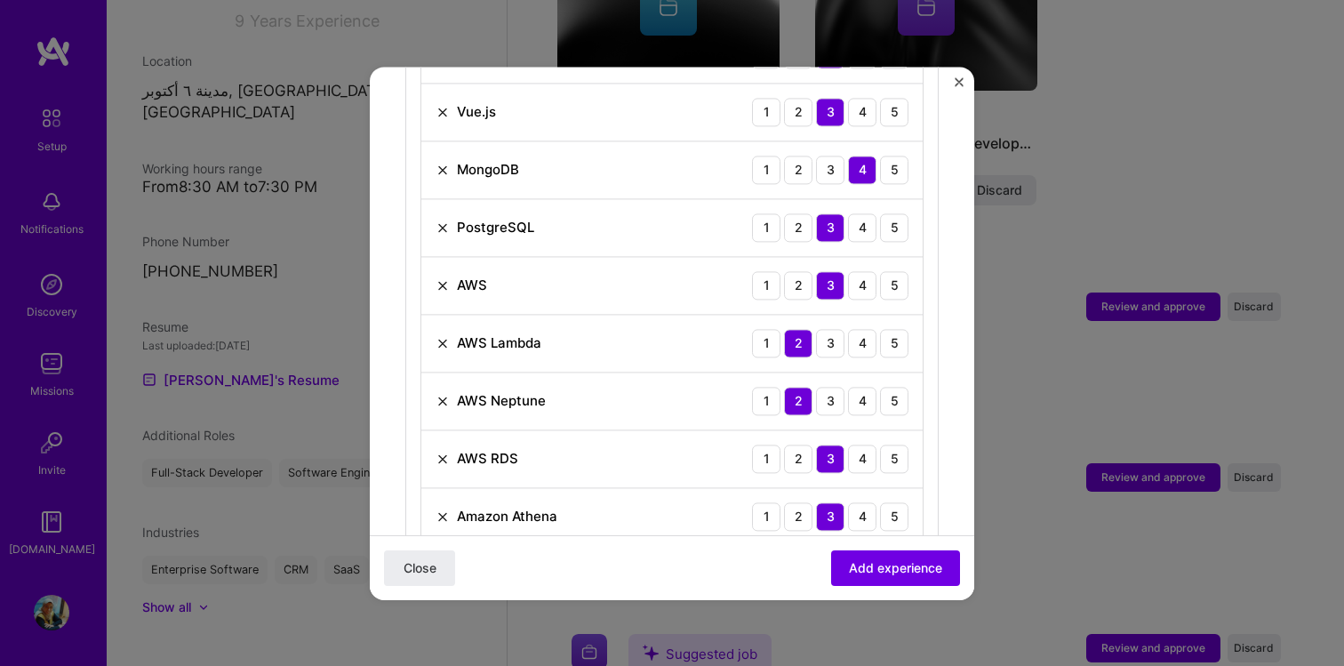
scroll to position [906, 0]
click at [435, 277] on img at bounding box center [442, 284] width 14 height 14
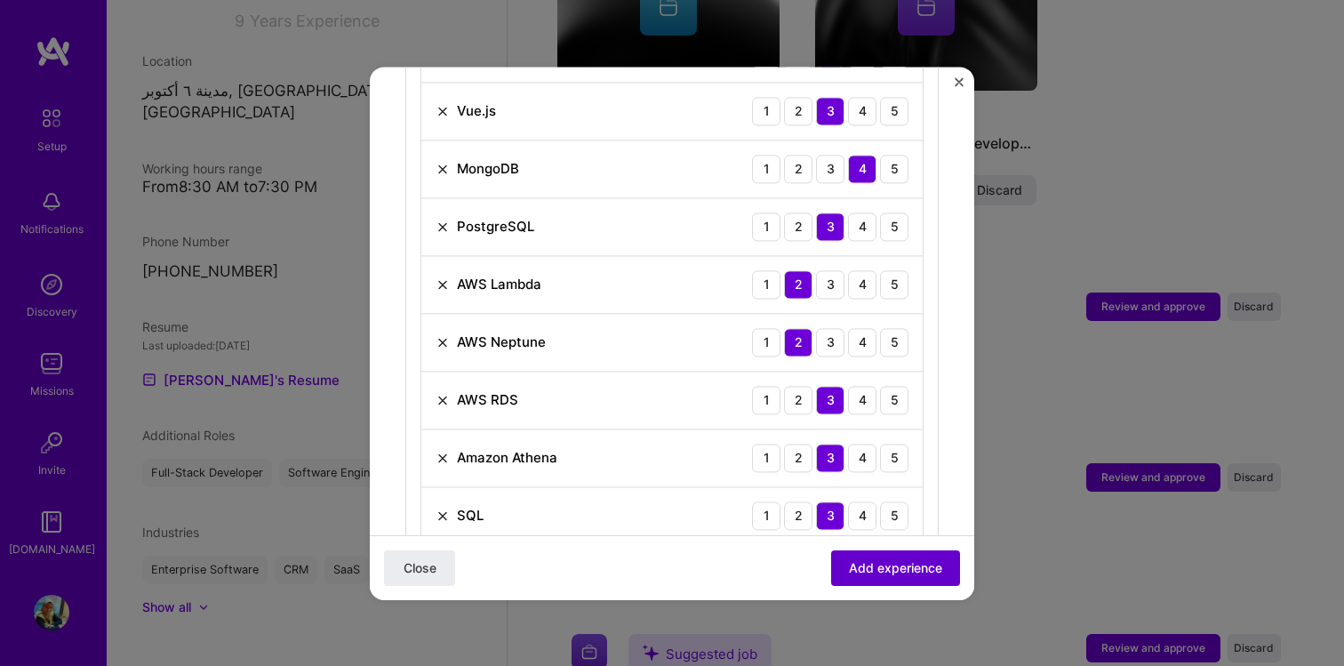
click at [900, 568] on span "Add experience" at bounding box center [895, 567] width 93 height 18
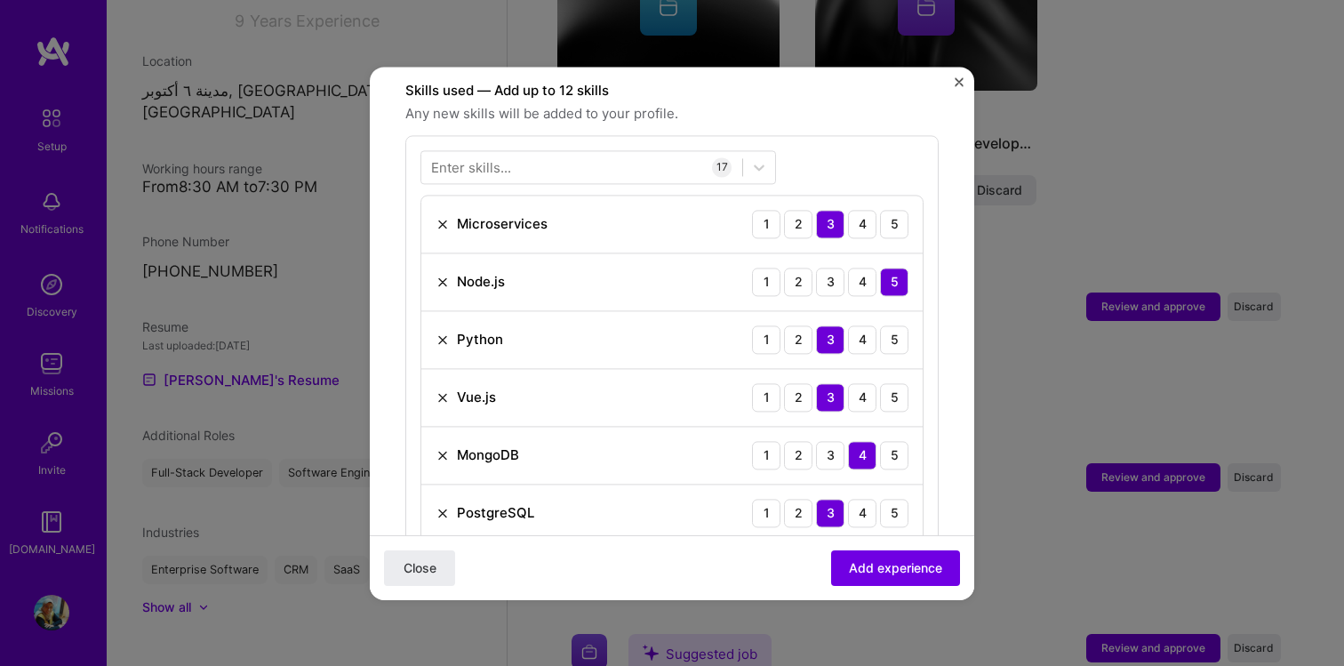
scroll to position [615, 0]
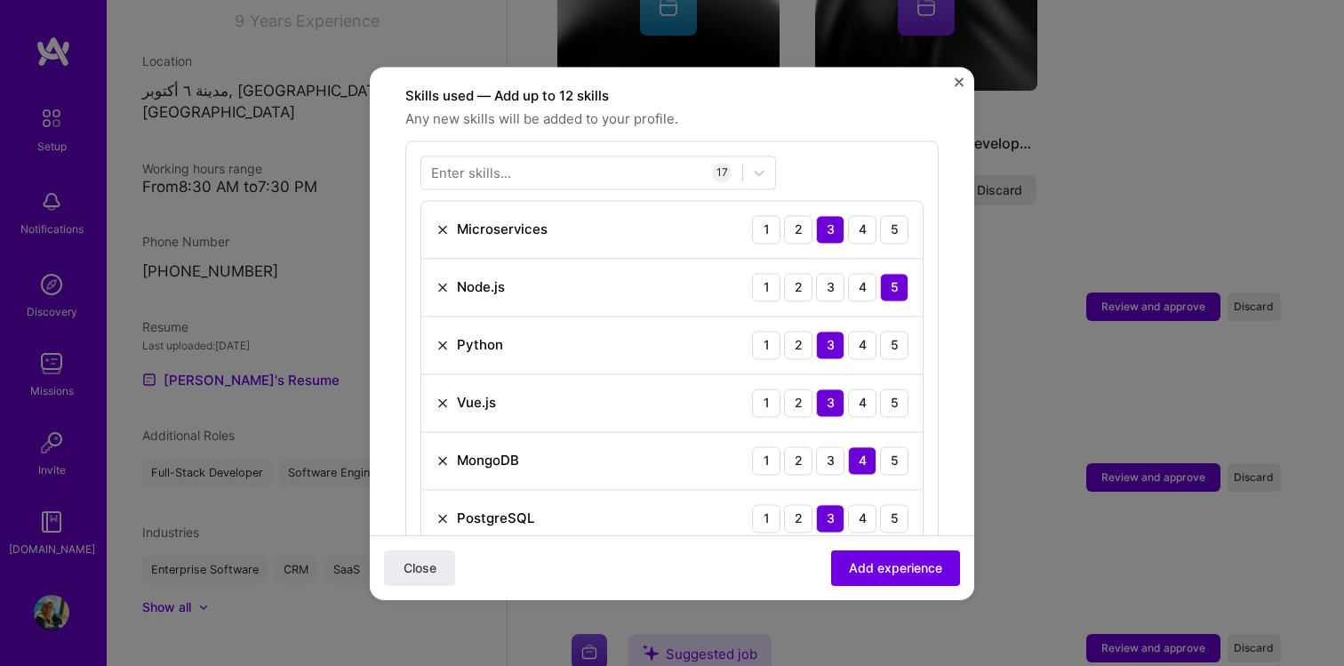
click at [444, 222] on img at bounding box center [442, 229] width 14 height 14
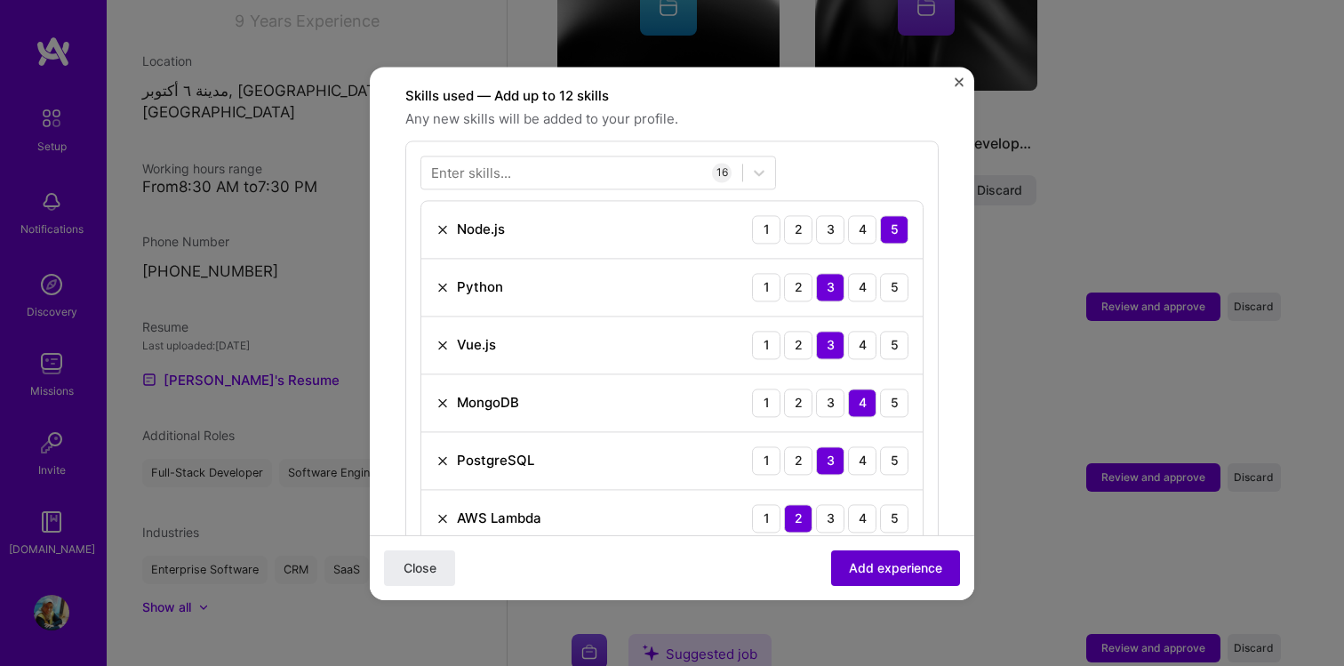
click at [930, 563] on span "Add experience" at bounding box center [895, 567] width 93 height 18
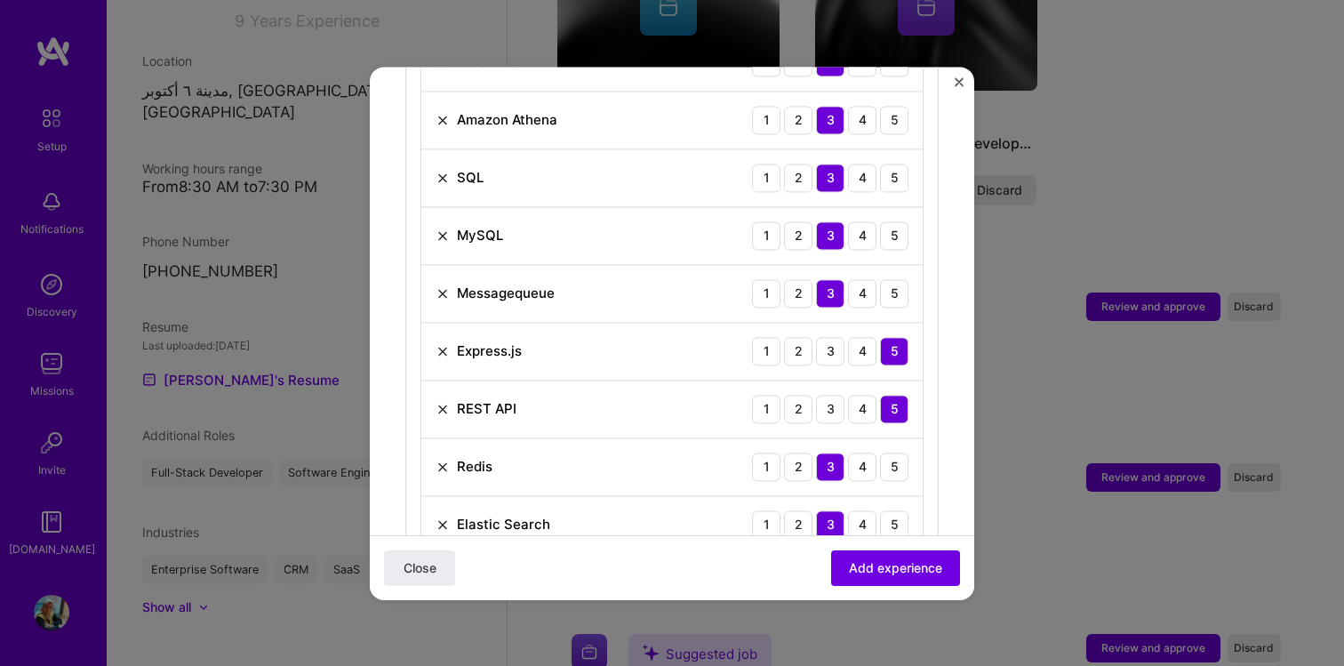
scroll to position [1187, 0]
click at [444, 228] on img at bounding box center [442, 235] width 14 height 14
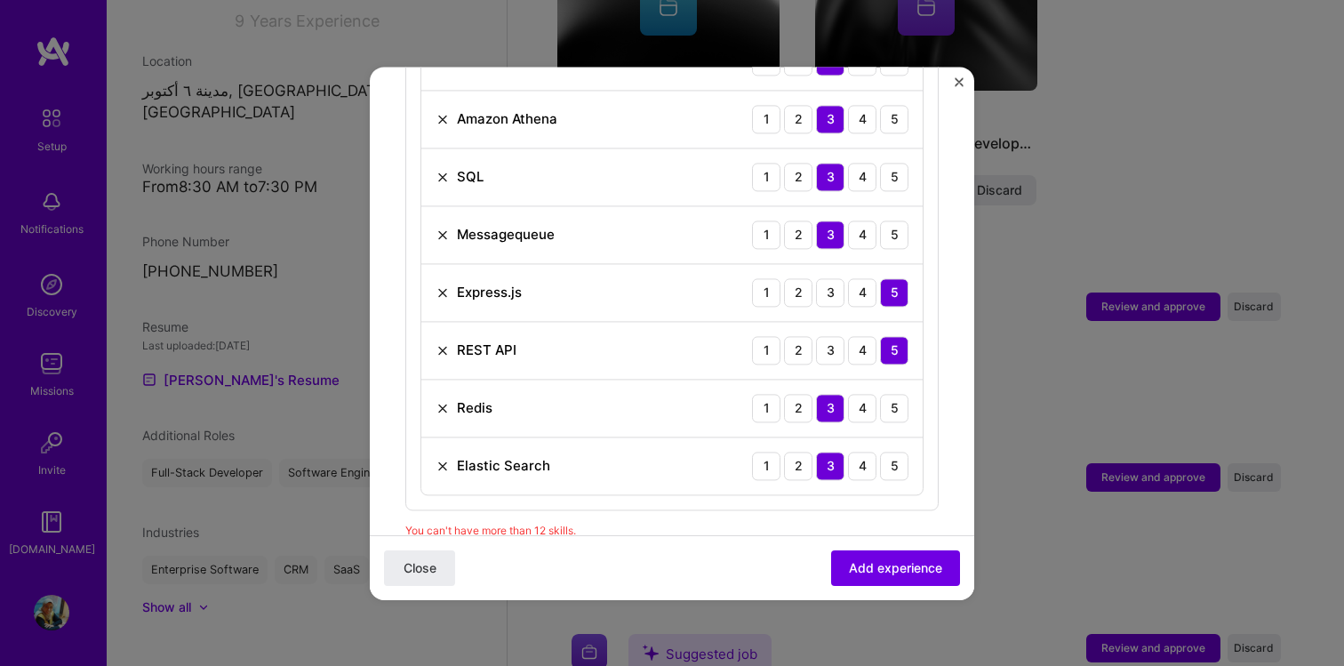
click at [437, 343] on img at bounding box center [442, 350] width 14 height 14
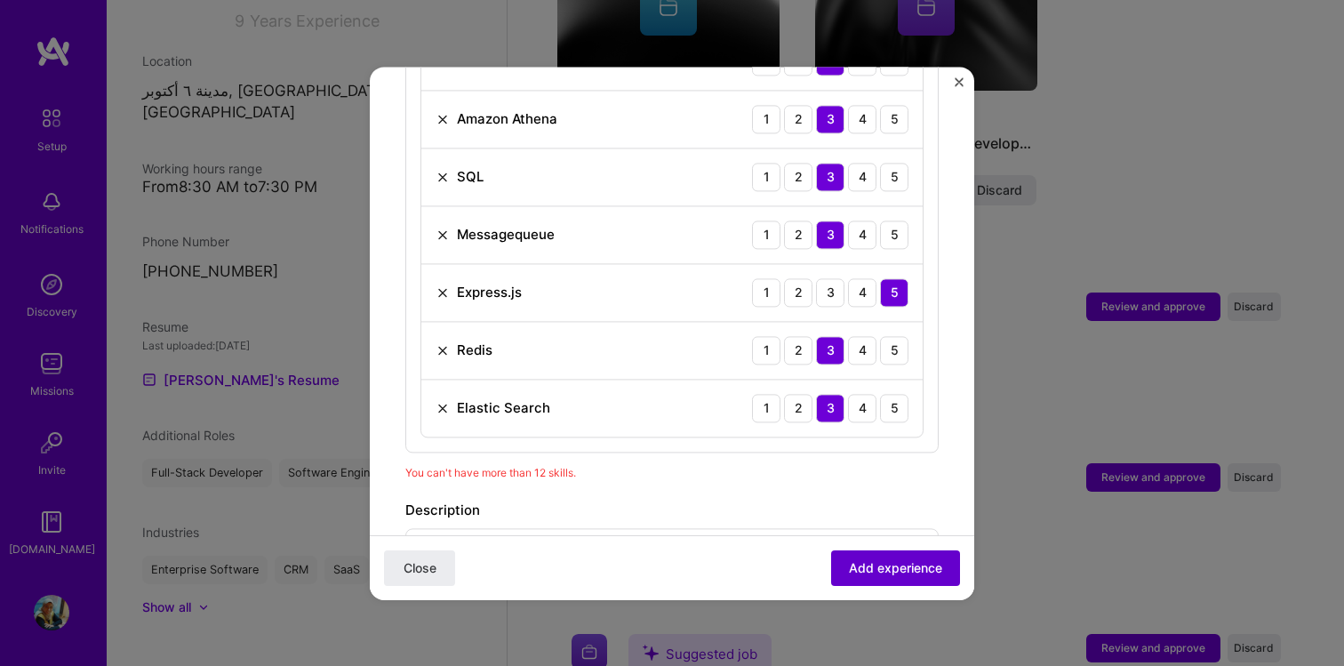
click at [873, 567] on span "Add experience" at bounding box center [895, 567] width 93 height 18
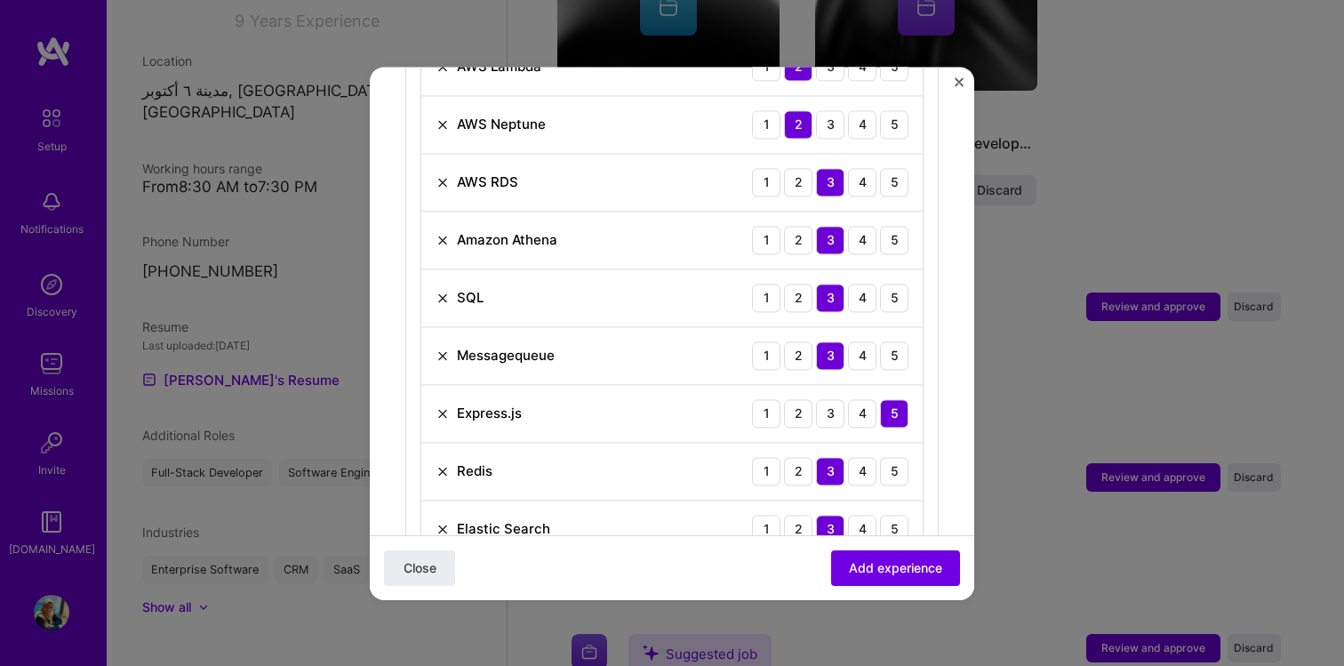
scroll to position [1139, 0]
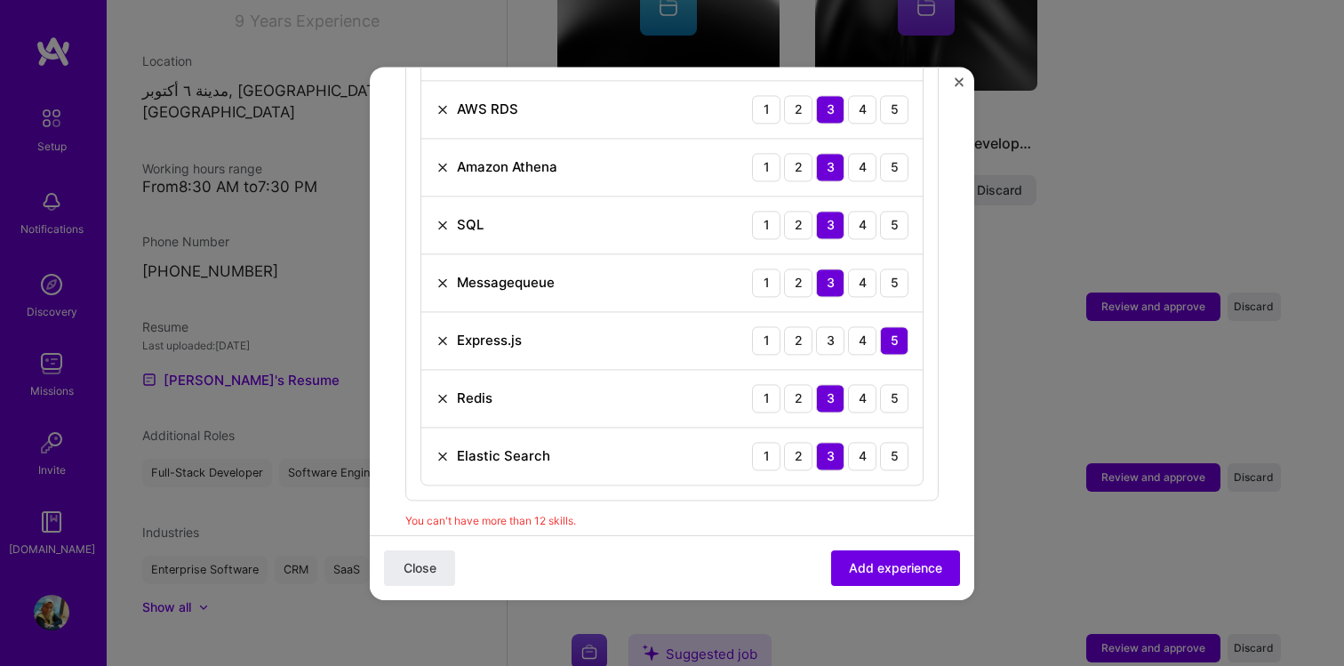
click at [443, 333] on img at bounding box center [442, 340] width 14 height 14
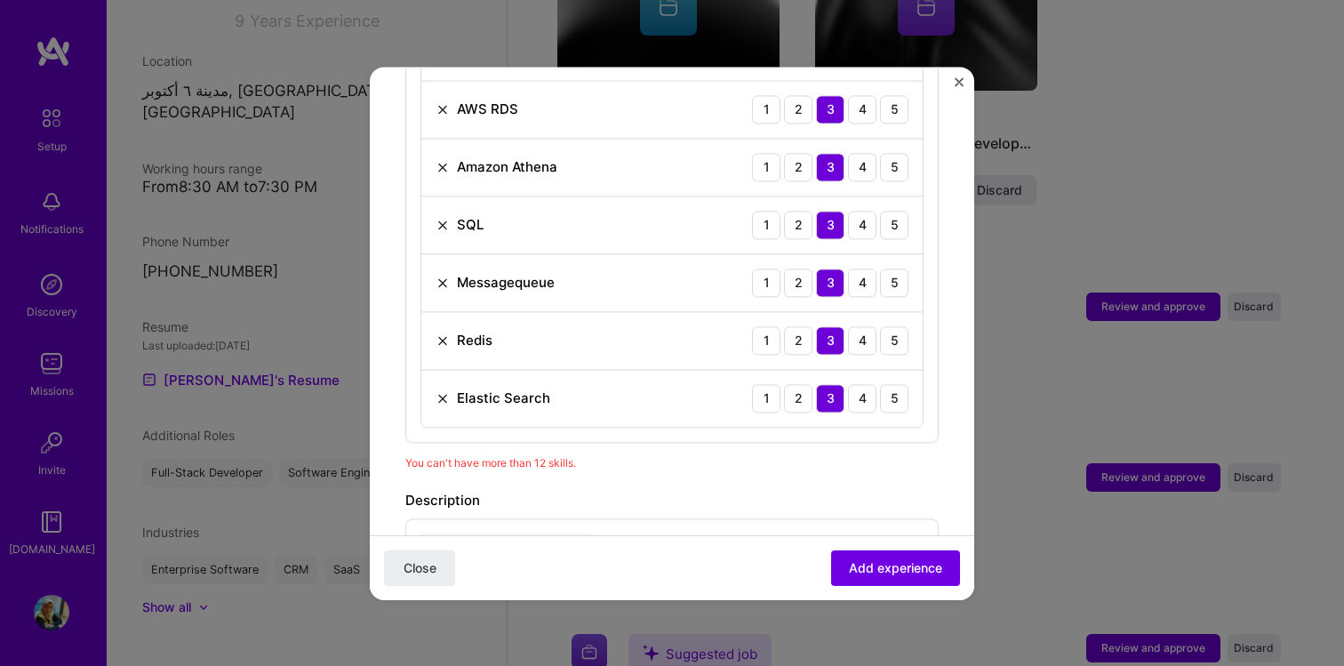
click at [443, 275] on img at bounding box center [442, 282] width 14 height 14
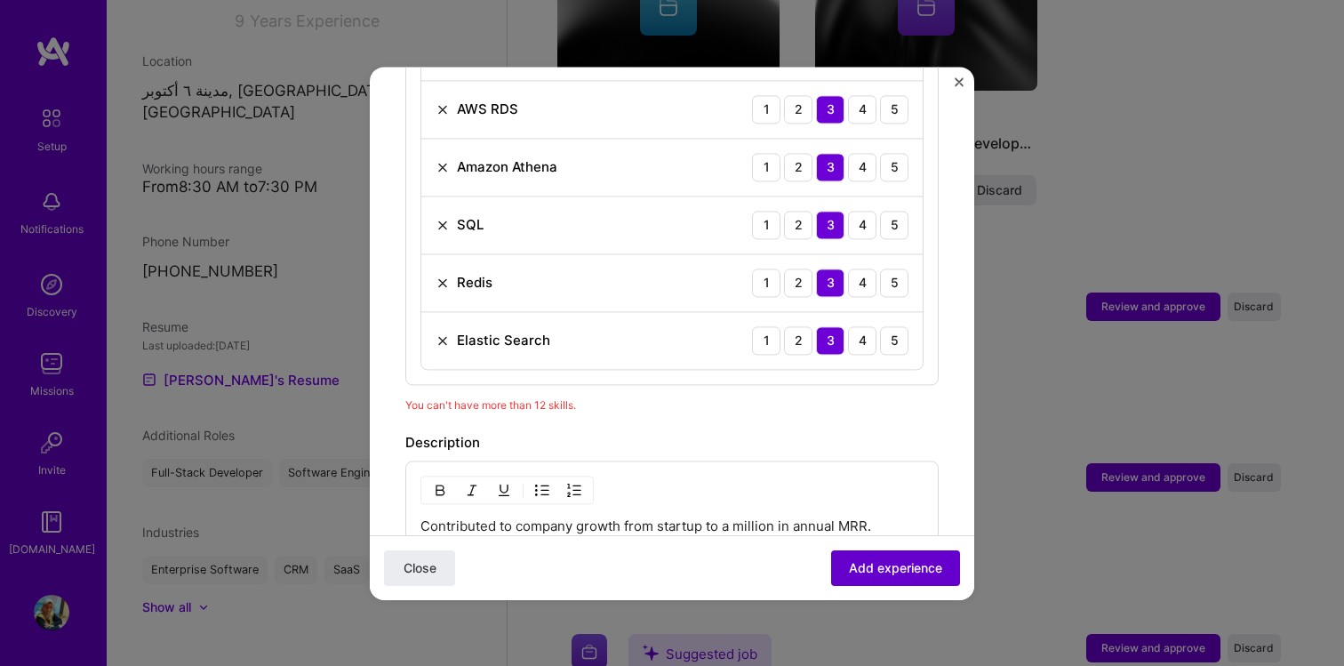
click at [892, 568] on span "Add experience" at bounding box center [895, 567] width 93 height 18
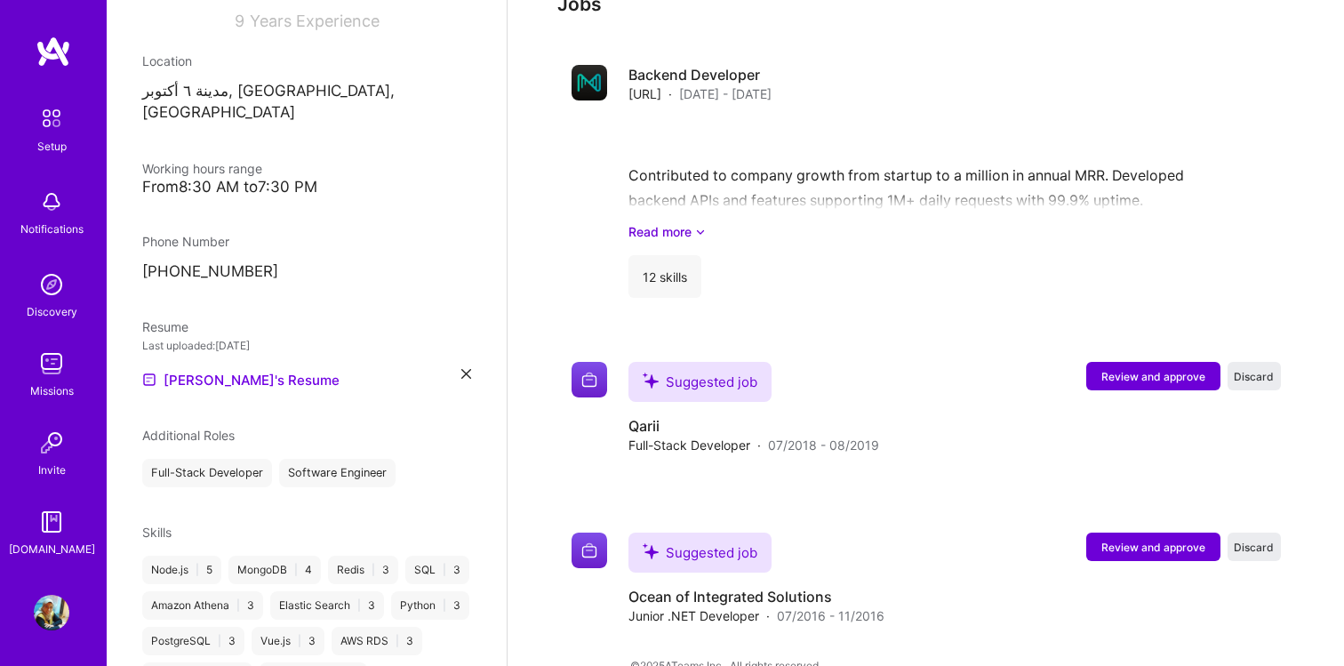
scroll to position [1885, 0]
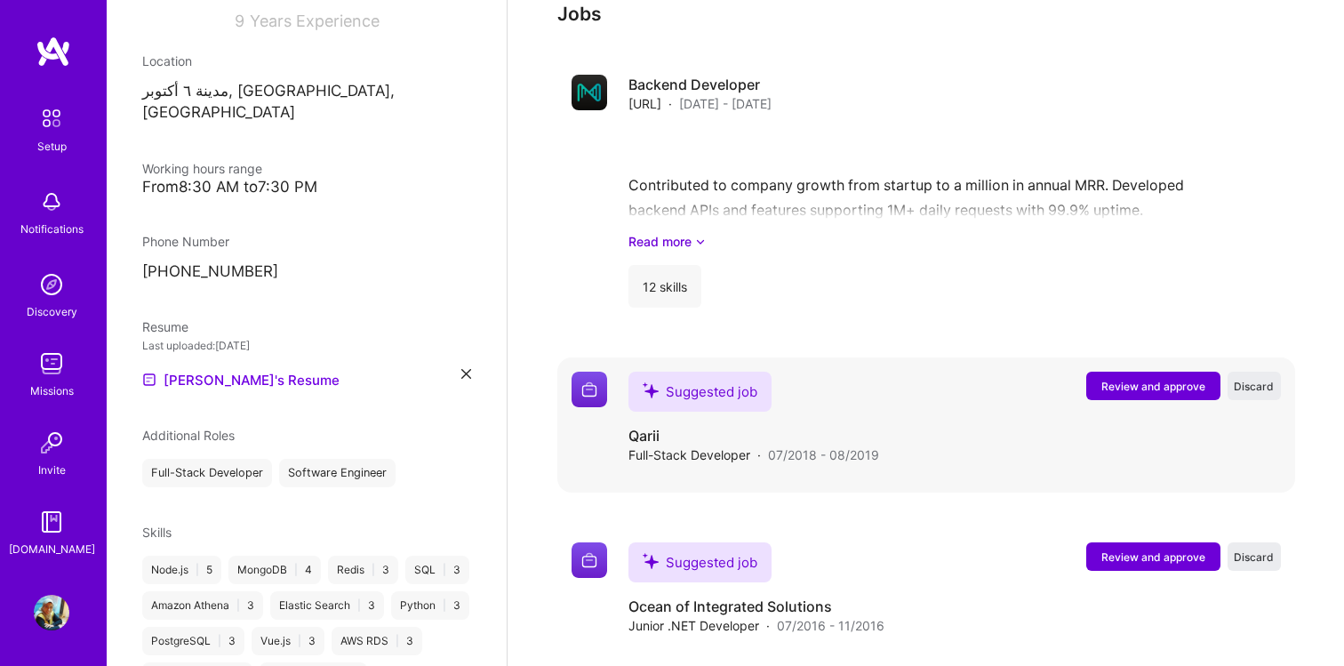
click at [1152, 379] on span "Review and approve" at bounding box center [1153, 386] width 104 height 15
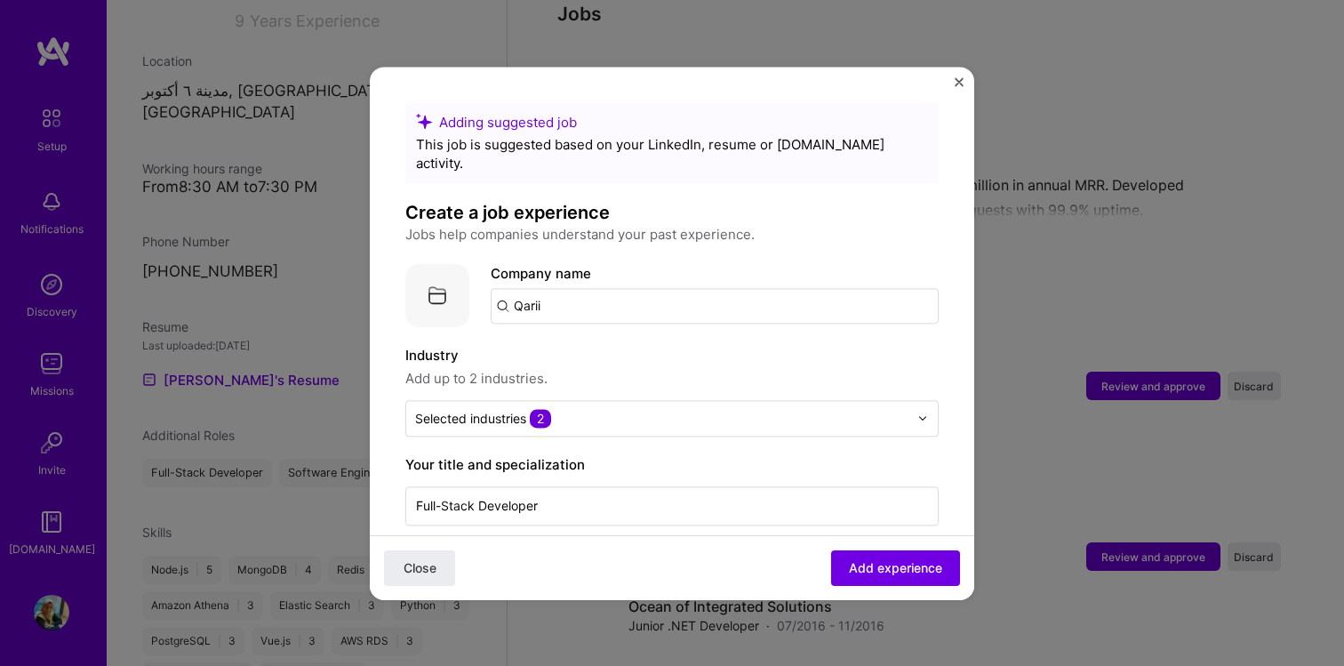
click at [578, 296] on input "Qarii" at bounding box center [715, 306] width 448 height 36
type input "Q"
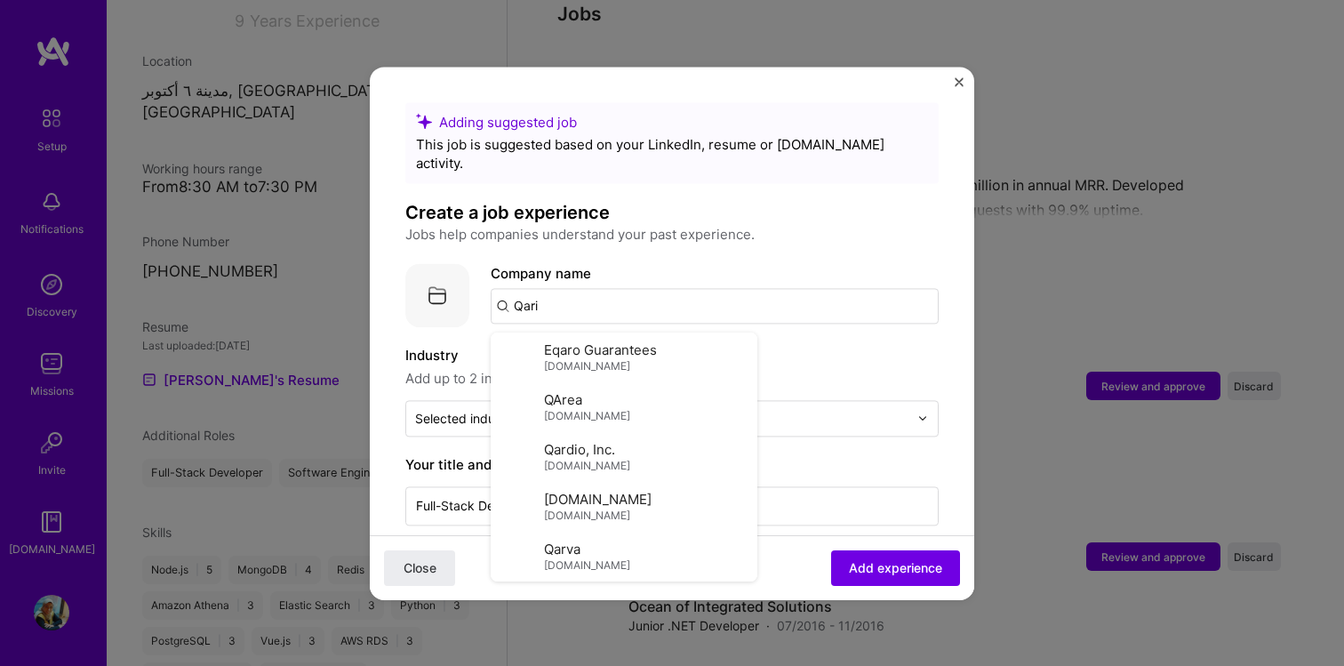
type input "Qarii"
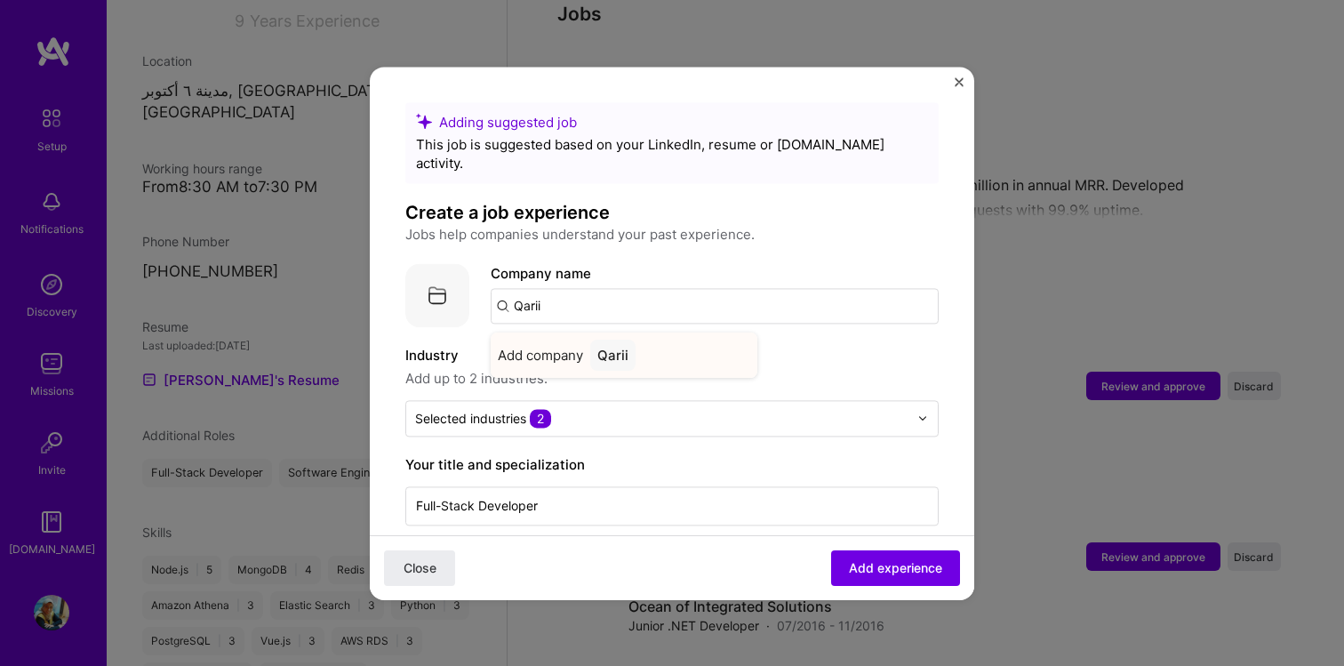
click at [671, 339] on div "Add company Qarii" at bounding box center [624, 354] width 267 height 45
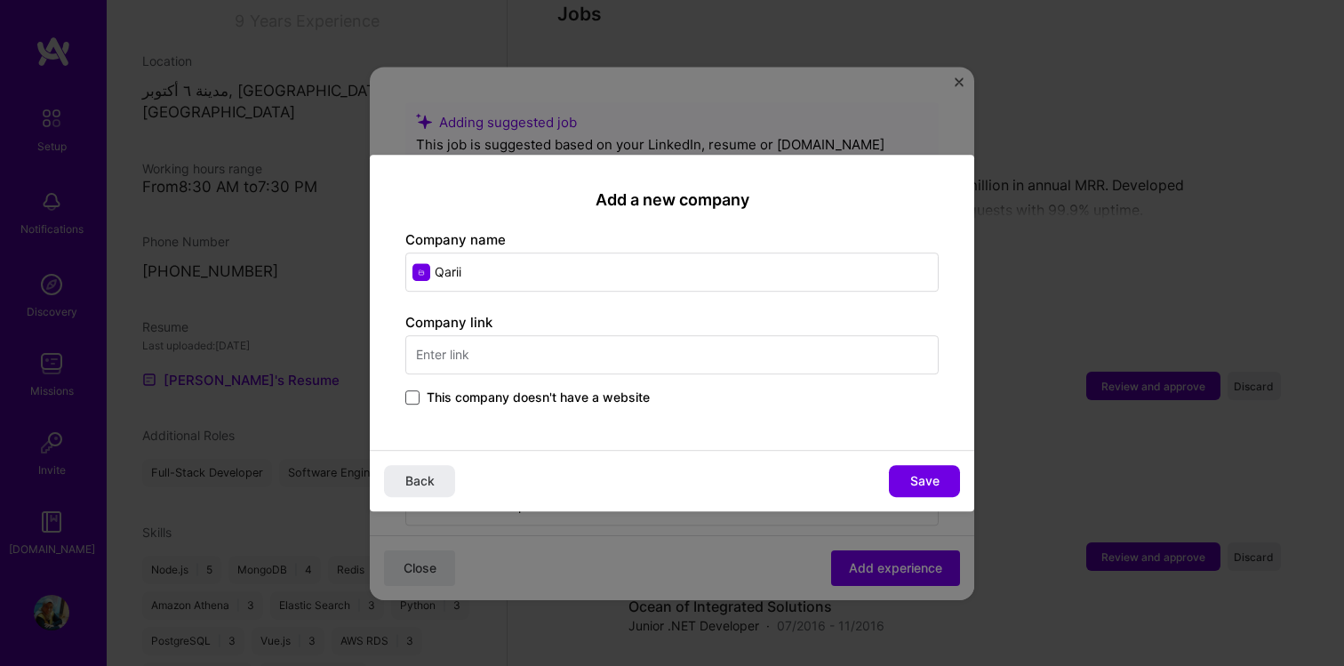
click at [412, 393] on span at bounding box center [412, 397] width 14 height 14
click at [0, 0] on input "This company doesn't have a website" at bounding box center [0, 0] width 0 height 0
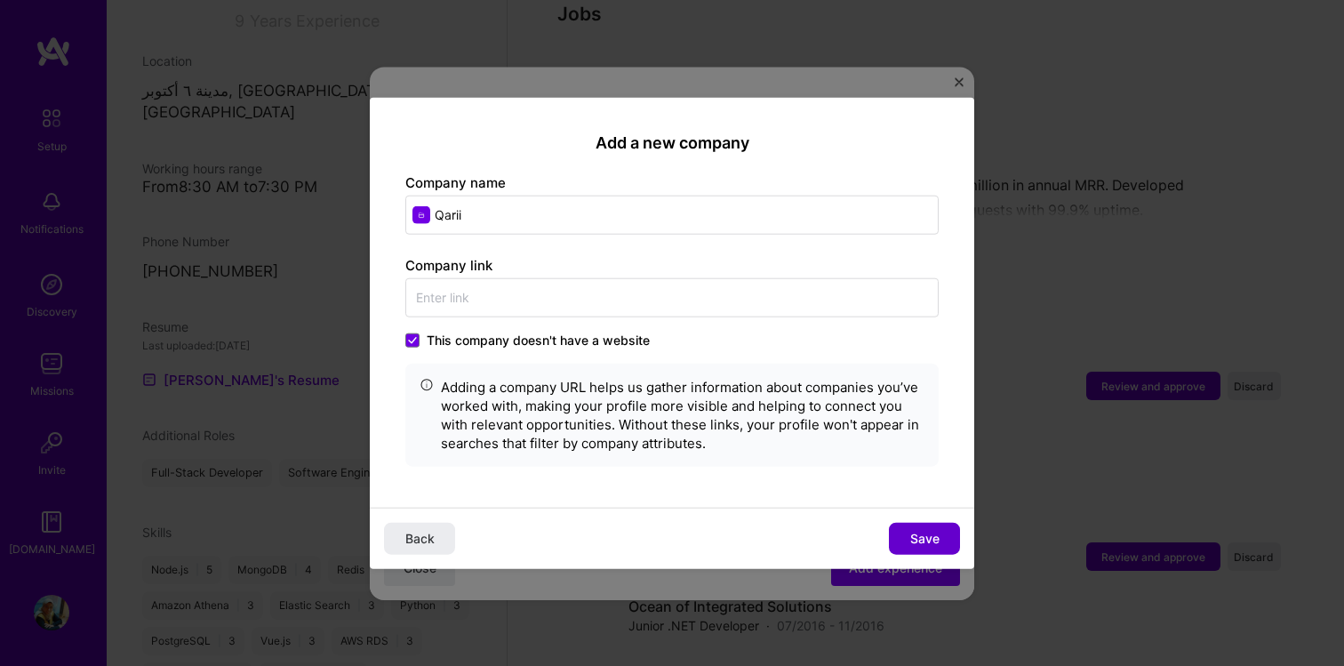
click at [922, 540] on span "Save" at bounding box center [924, 539] width 29 height 18
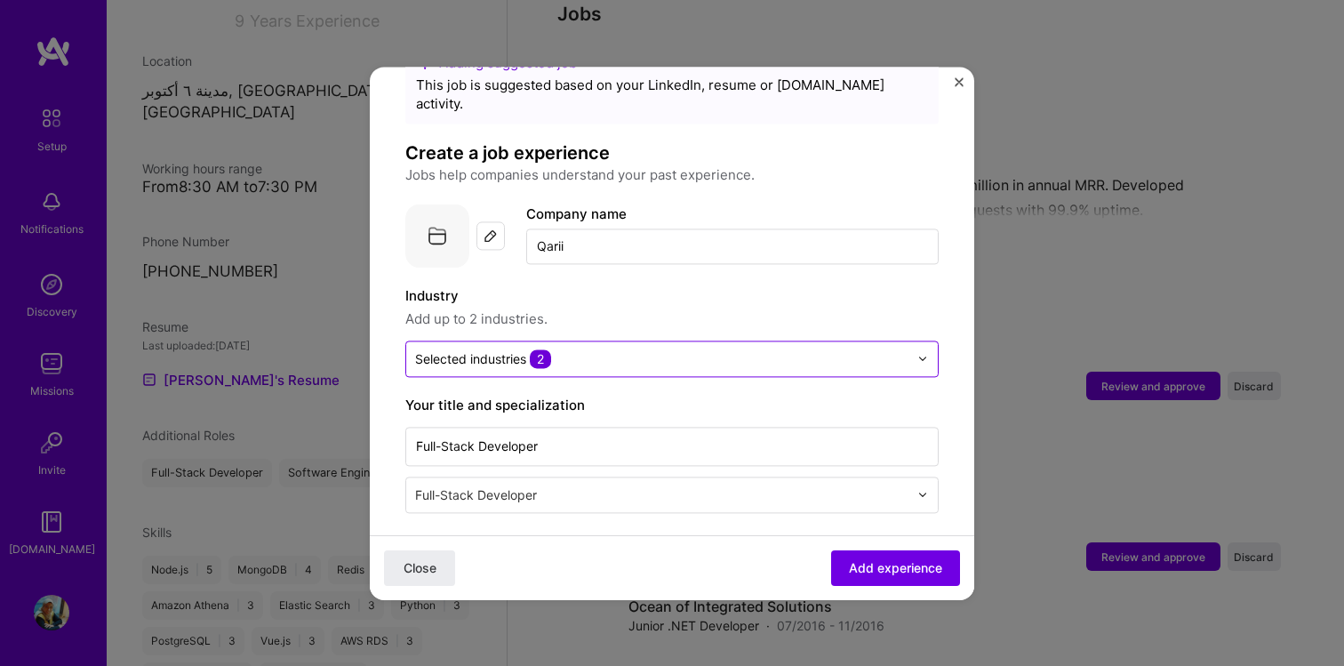
scroll to position [77, 0]
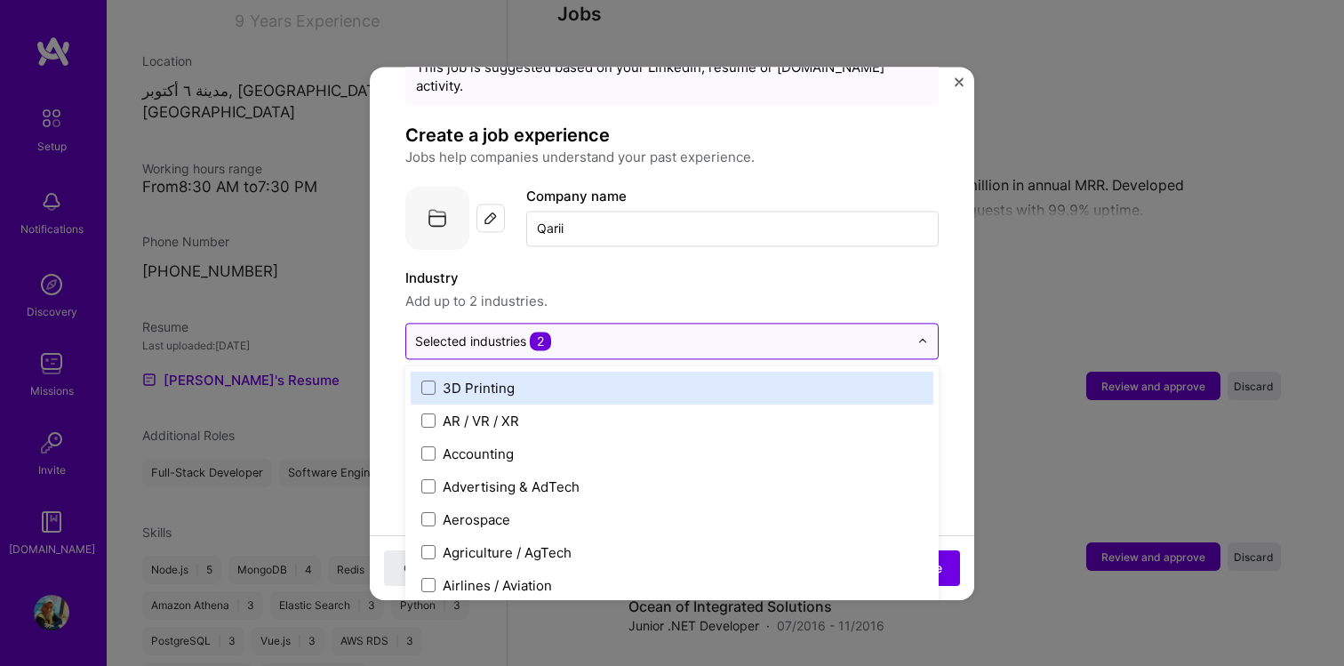
click at [617, 331] on input "text" at bounding box center [661, 340] width 493 height 19
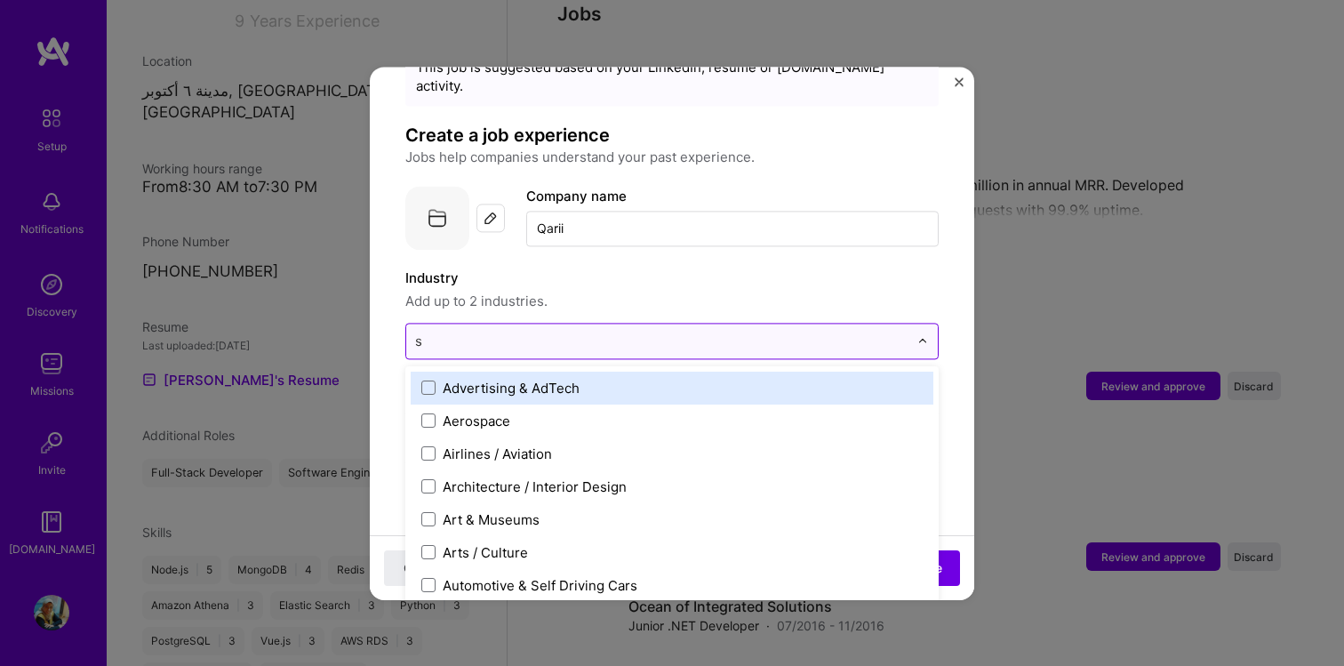
type input "so"
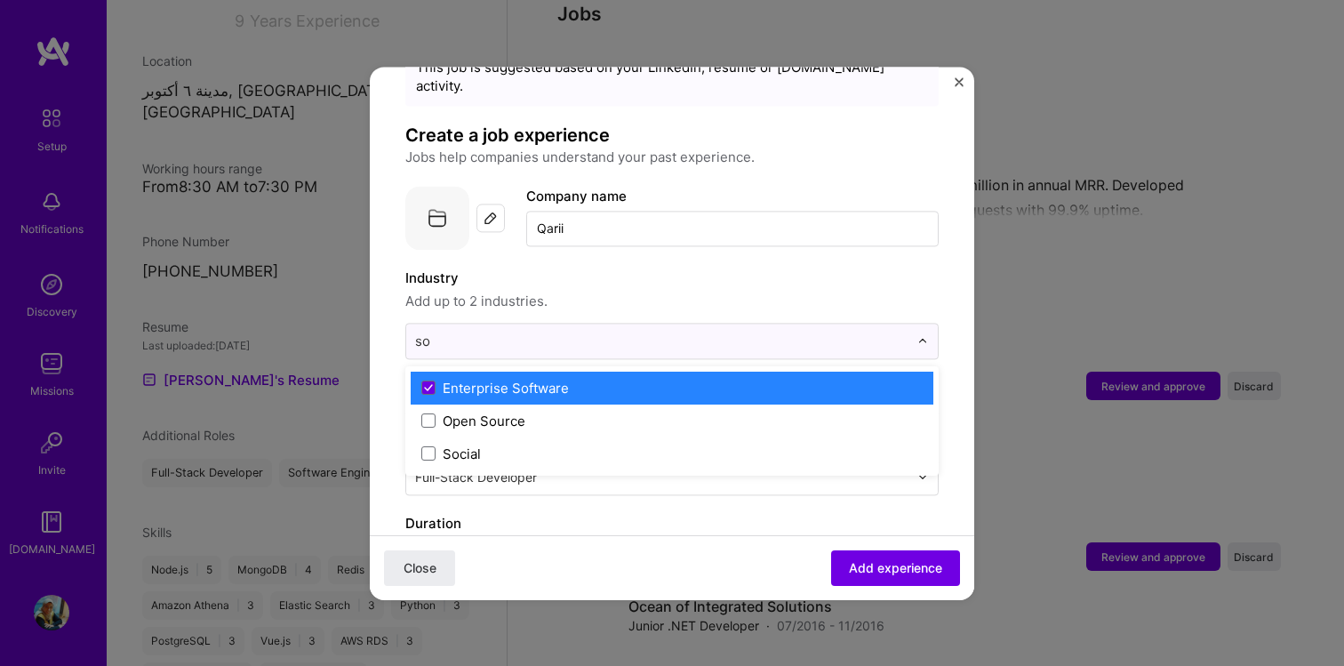
click at [524, 379] on div "Enterprise Software" at bounding box center [506, 388] width 126 height 19
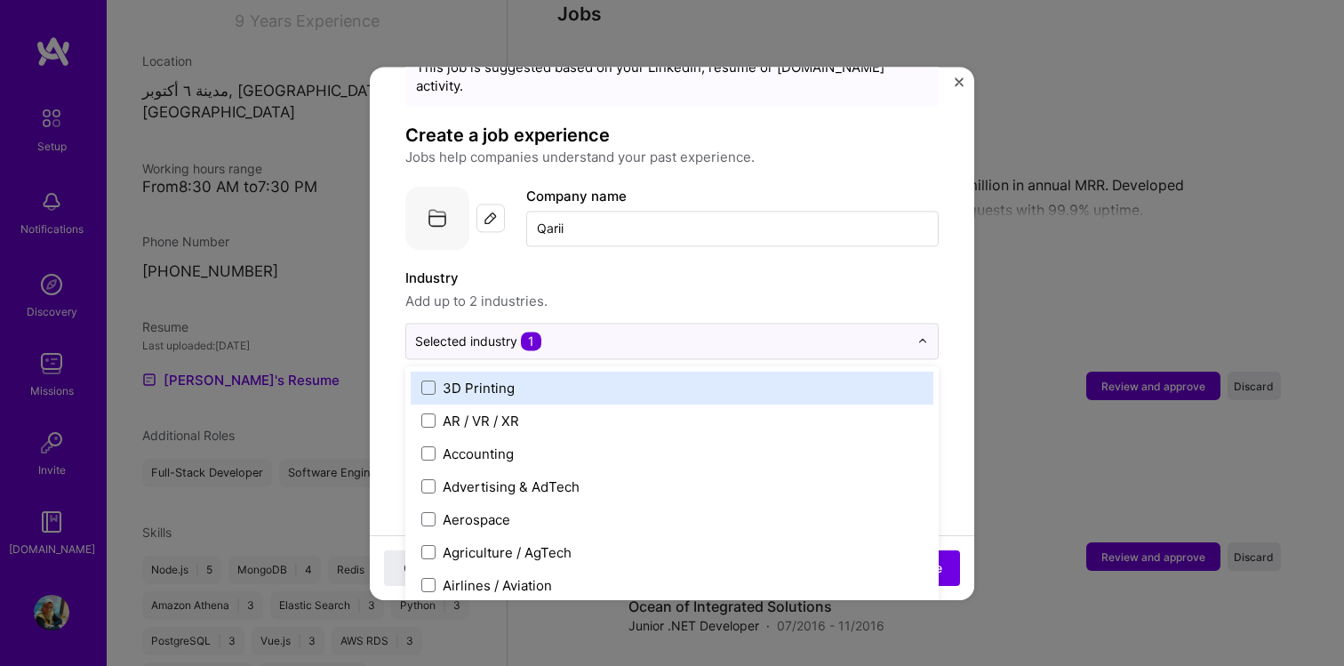
click at [695, 291] on span "Add up to 2 industries." at bounding box center [671, 301] width 533 height 21
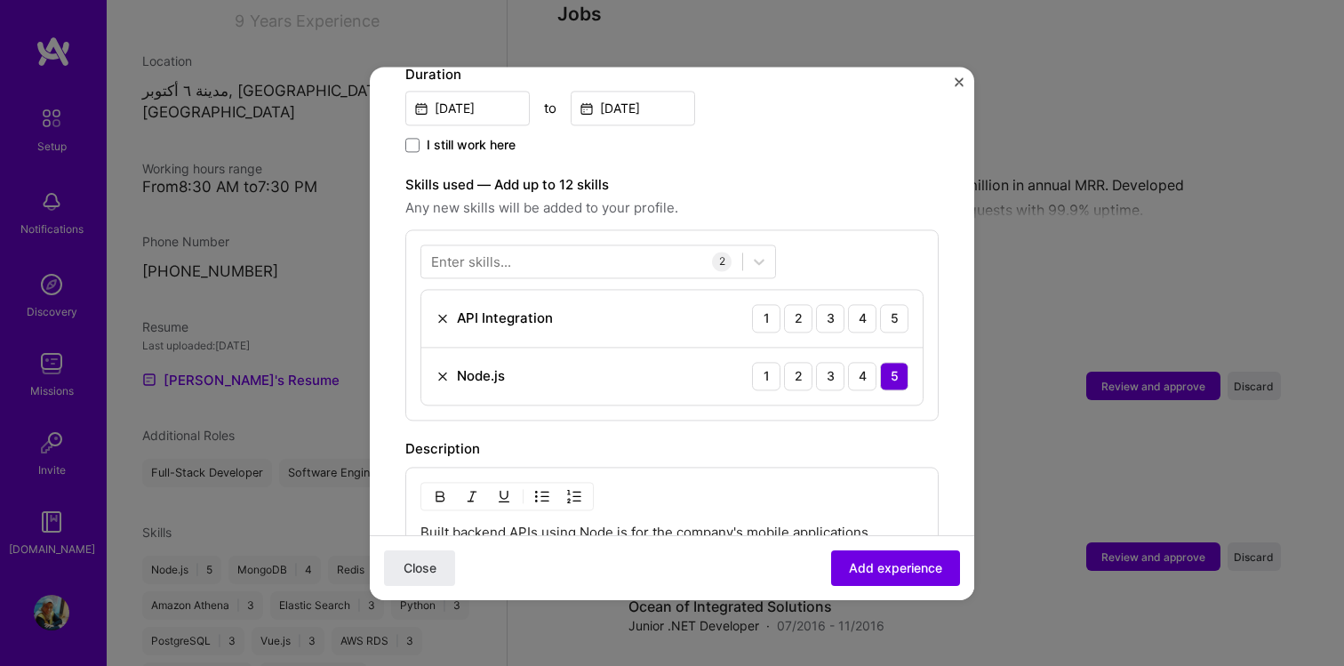
scroll to position [550, 0]
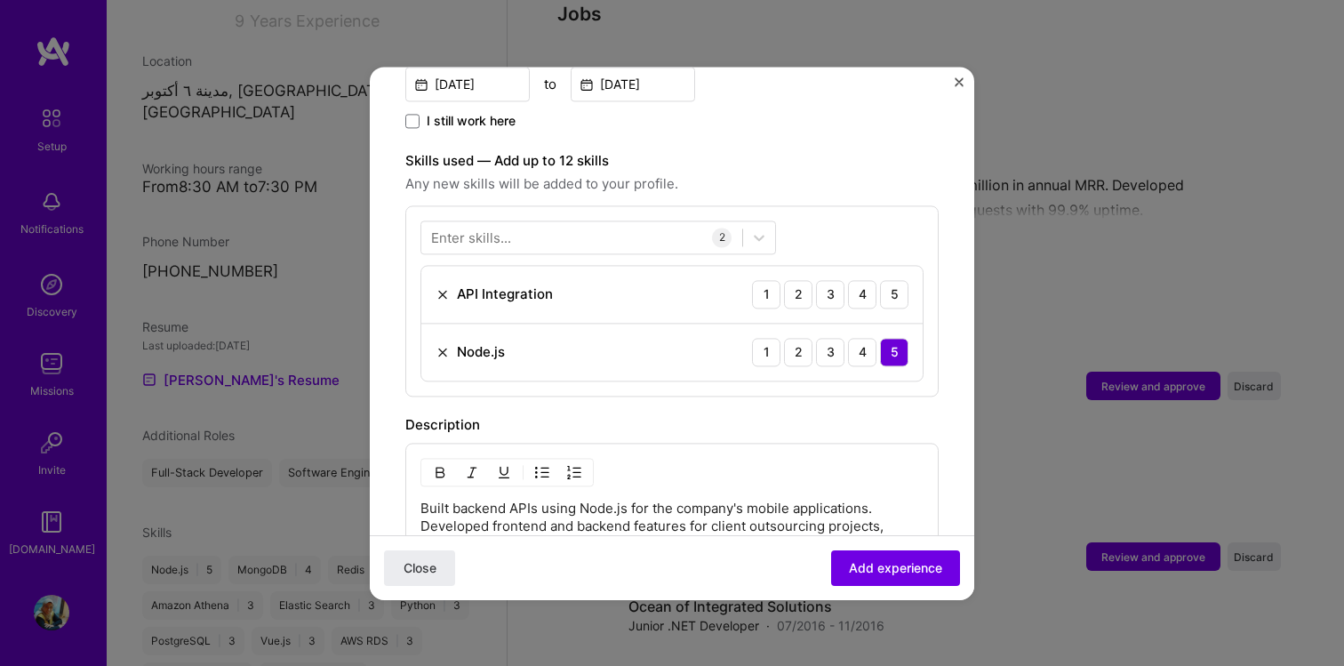
click at [496, 228] on div "Enter skills..." at bounding box center [471, 237] width 80 height 19
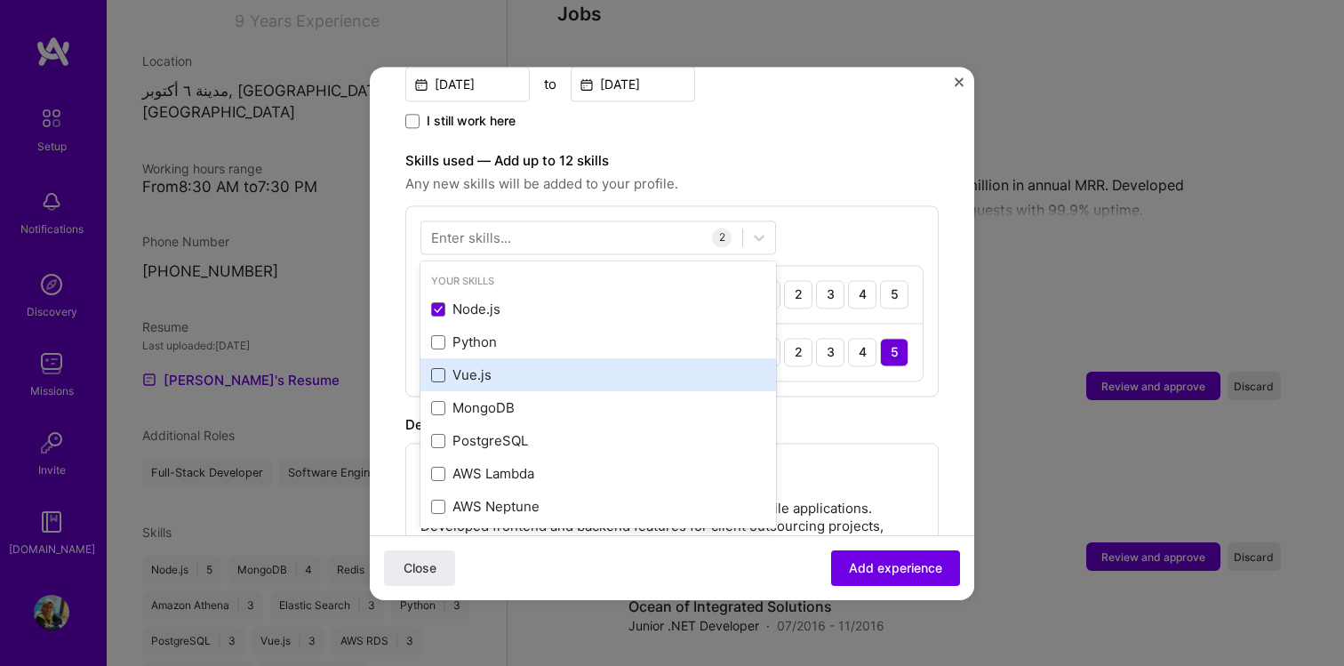
click at [435, 368] on span at bounding box center [438, 375] width 14 height 14
click at [0, 0] on input "checkbox" at bounding box center [0, 0] width 0 height 0
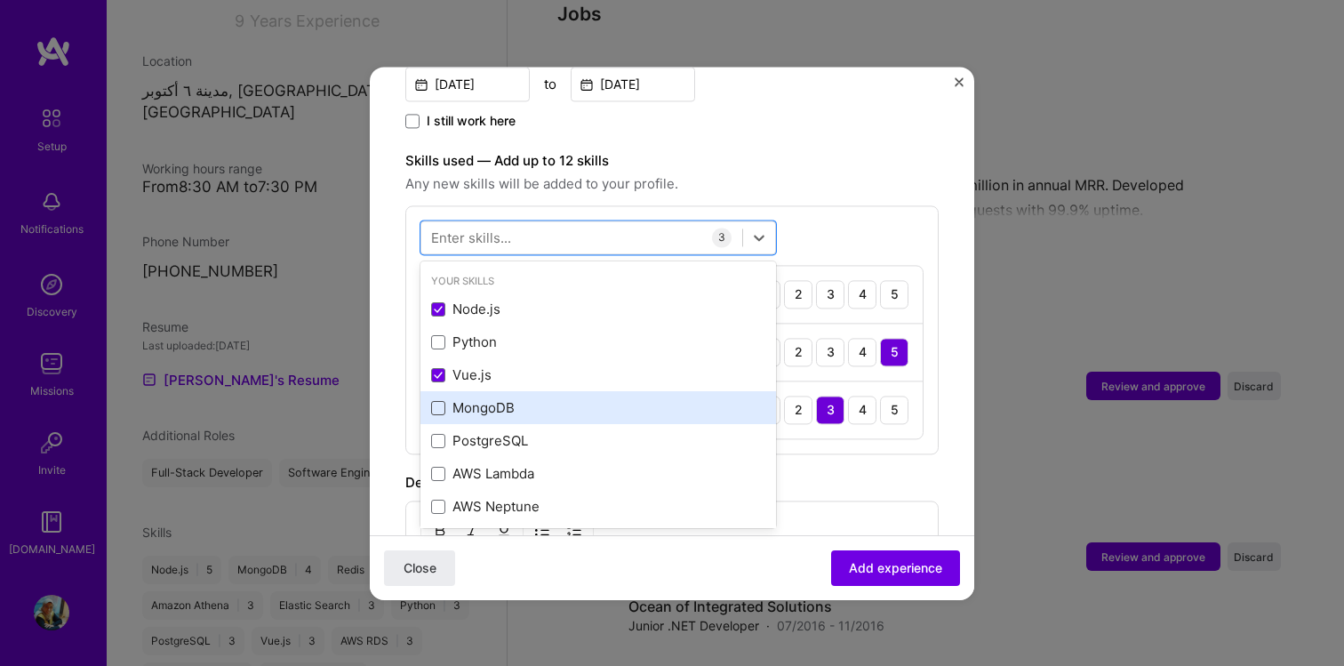
click at [438, 401] on span at bounding box center [438, 408] width 14 height 14
click at [0, 0] on input "checkbox" at bounding box center [0, 0] width 0 height 0
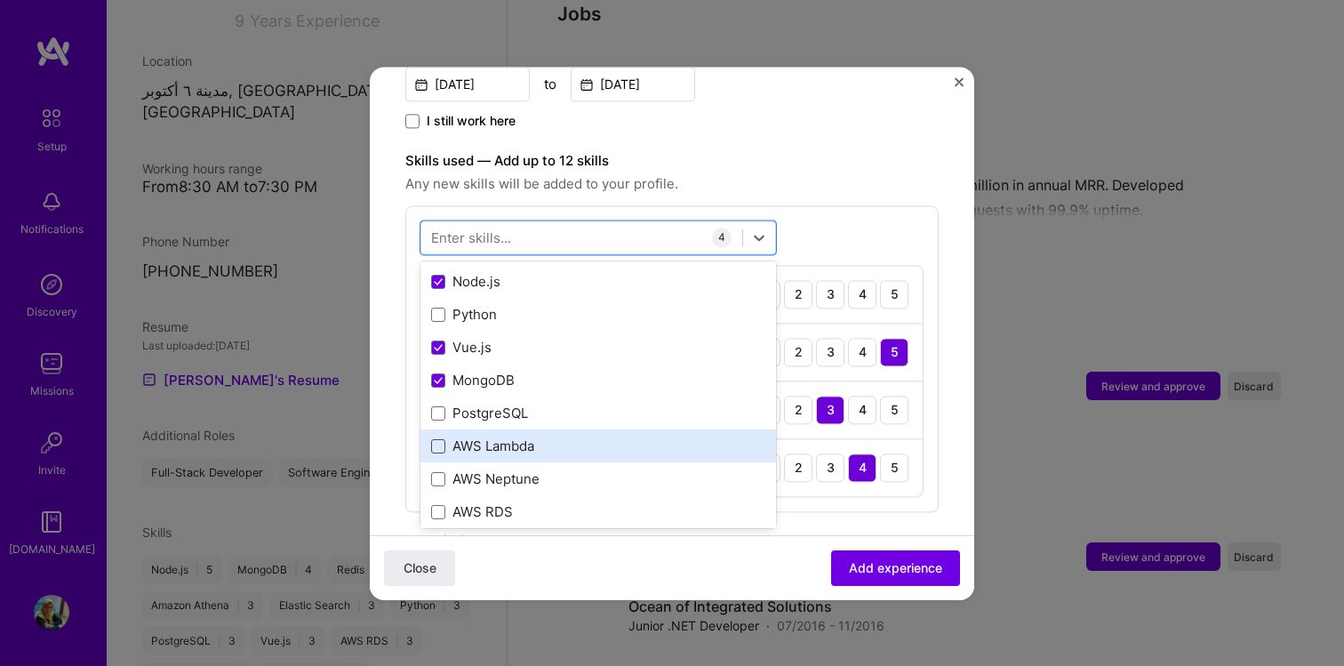
click at [441, 439] on span at bounding box center [438, 446] width 14 height 14
click at [0, 0] on input "checkbox" at bounding box center [0, 0] width 0 height 0
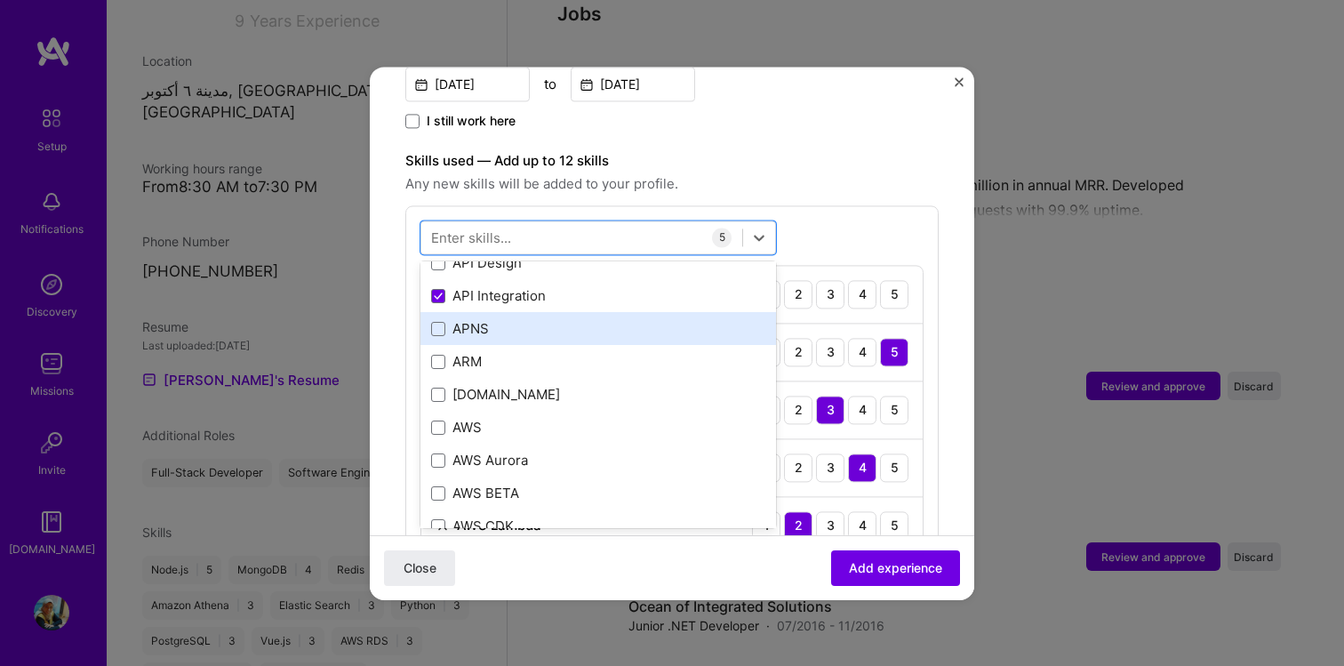
scroll to position [589, 0]
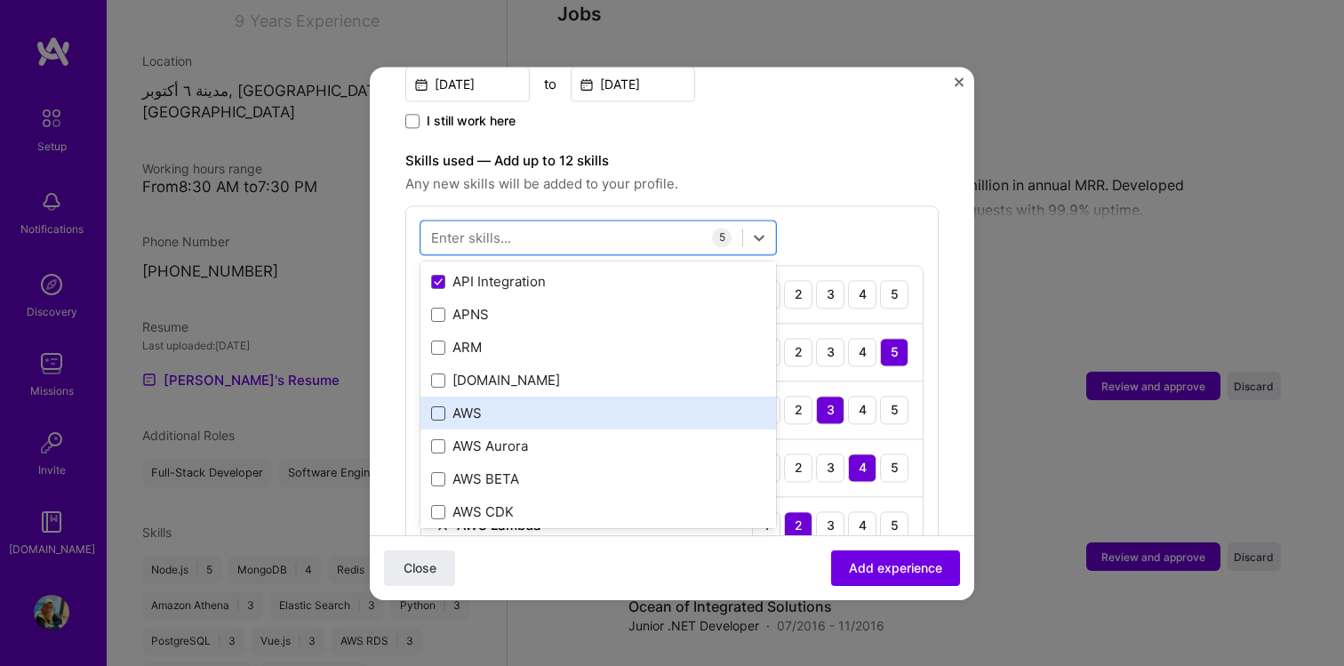
click at [438, 406] on span at bounding box center [438, 413] width 14 height 14
click at [0, 0] on input "checkbox" at bounding box center [0, 0] width 0 height 0
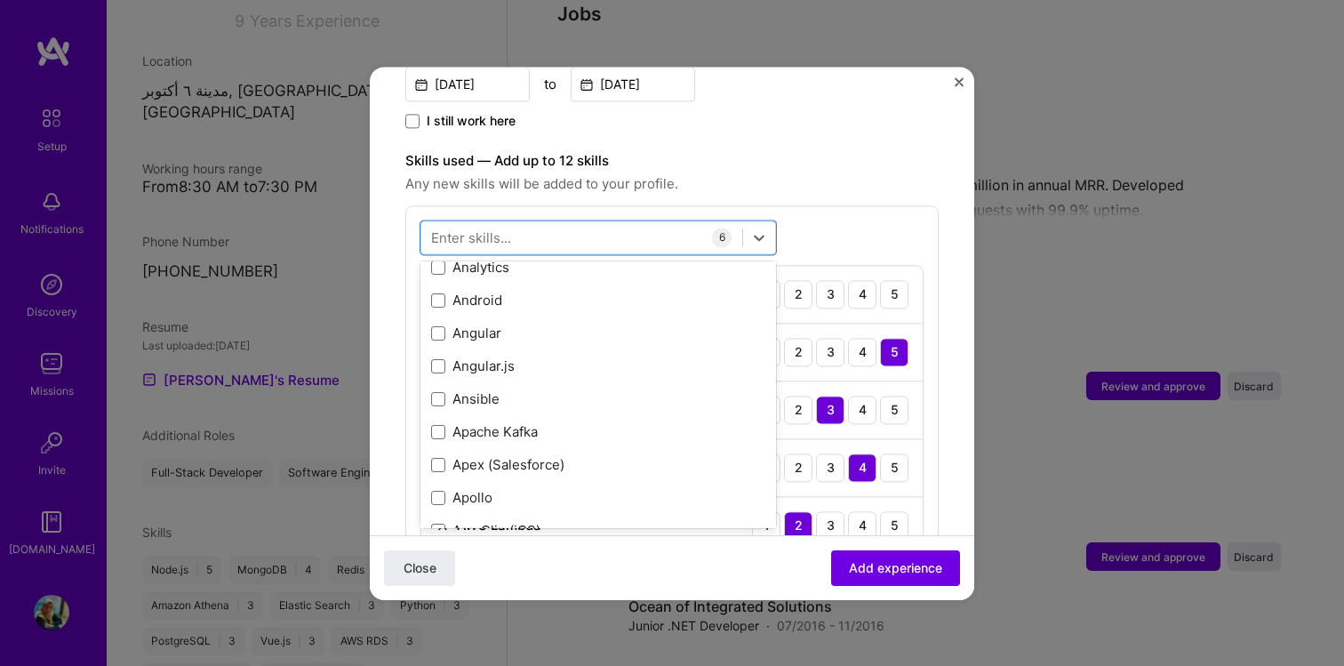
scroll to position [1233, 0]
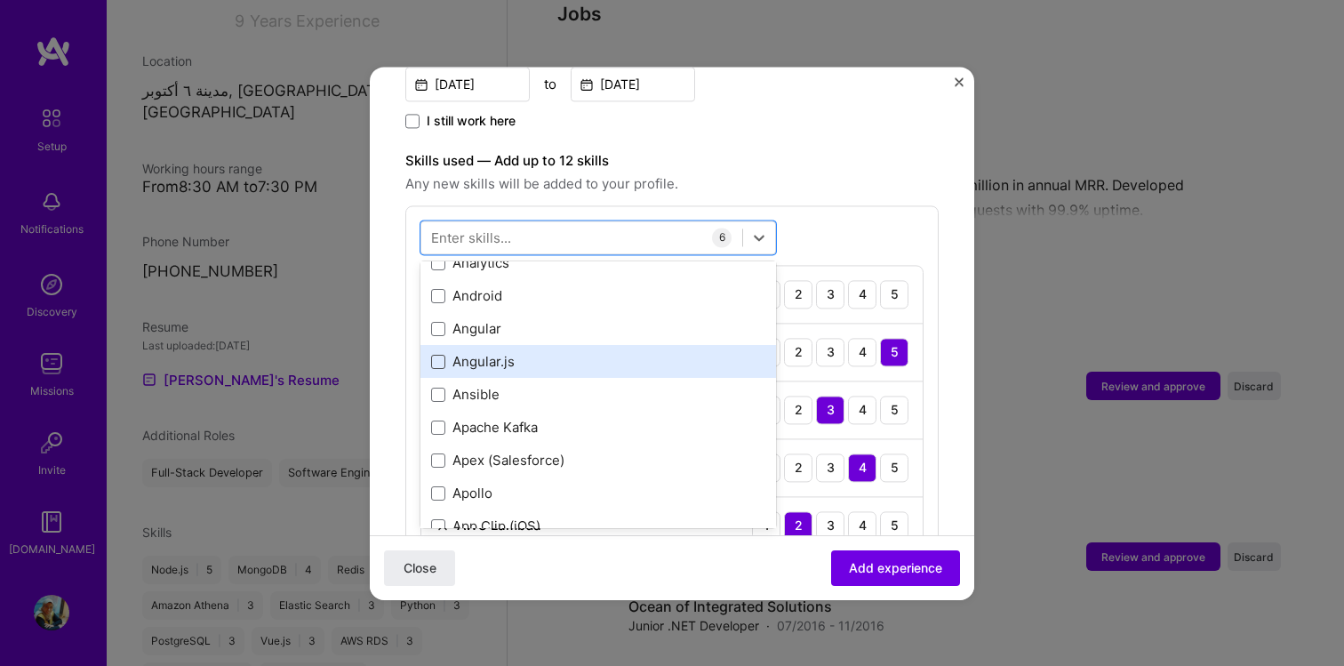
click at [436, 355] on span at bounding box center [438, 362] width 14 height 14
click at [0, 0] on input "checkbox" at bounding box center [0, 0] width 0 height 0
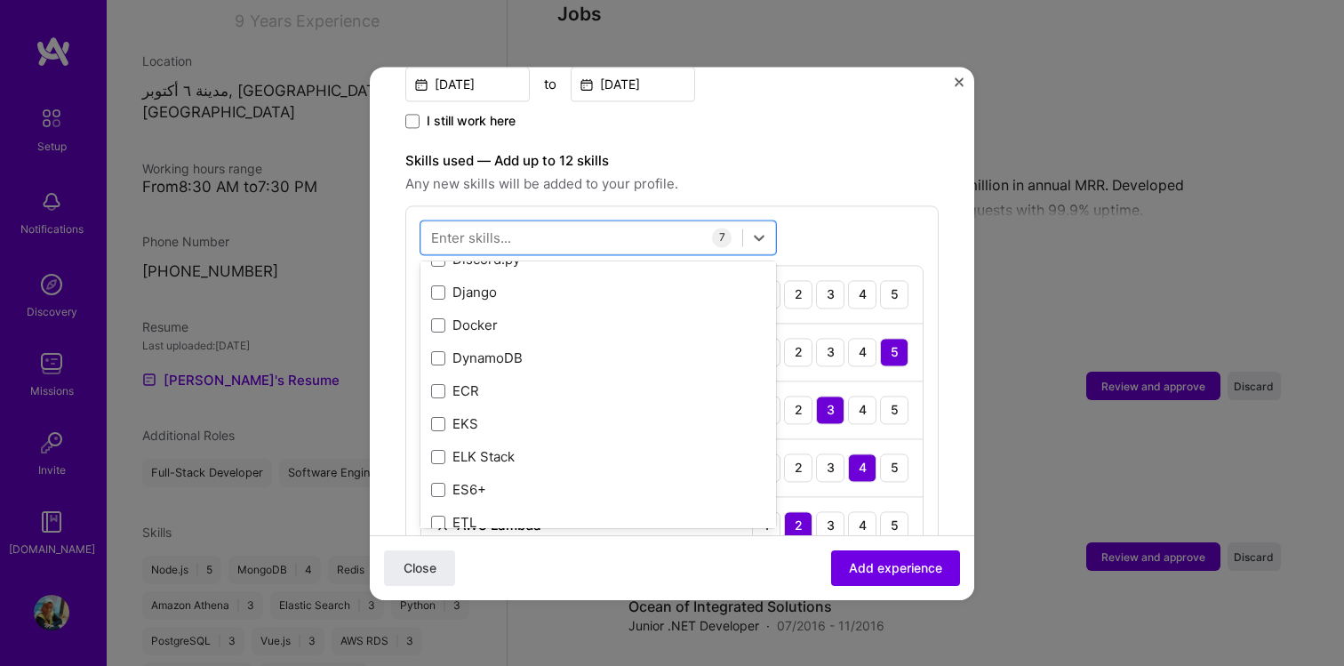
scroll to position [3769, 0]
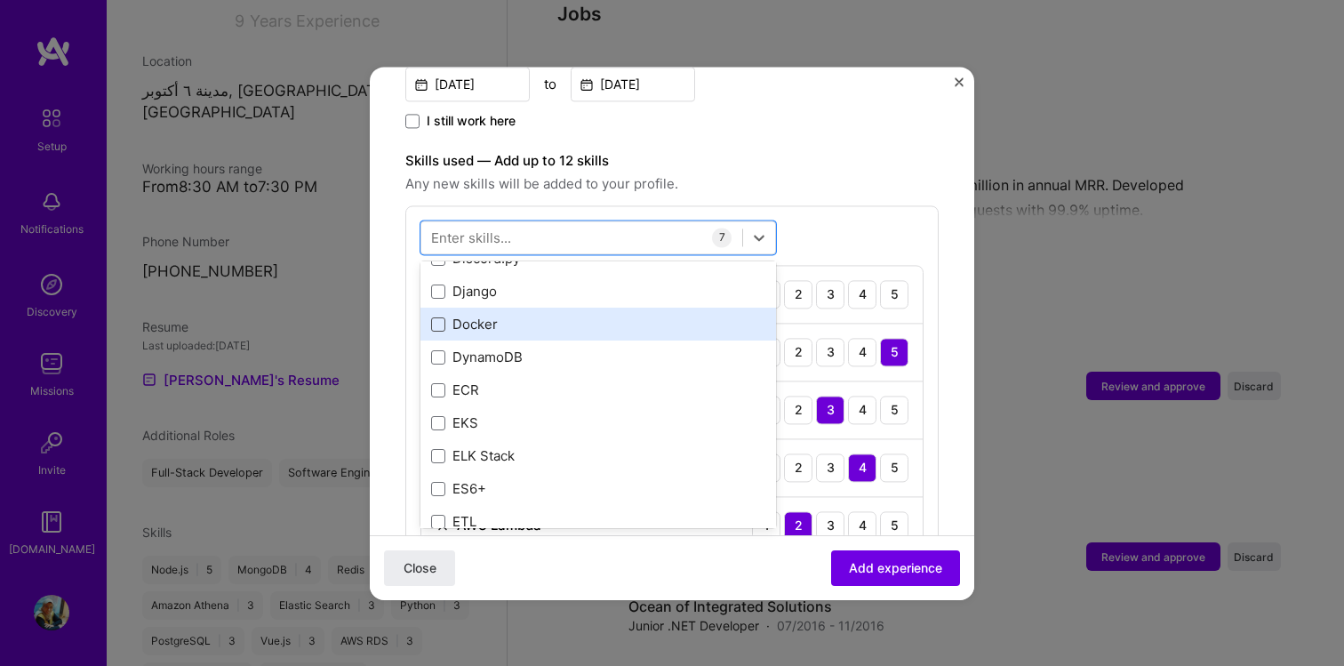
click at [436, 317] on span at bounding box center [438, 324] width 14 height 14
click at [0, 0] on input "checkbox" at bounding box center [0, 0] width 0 height 0
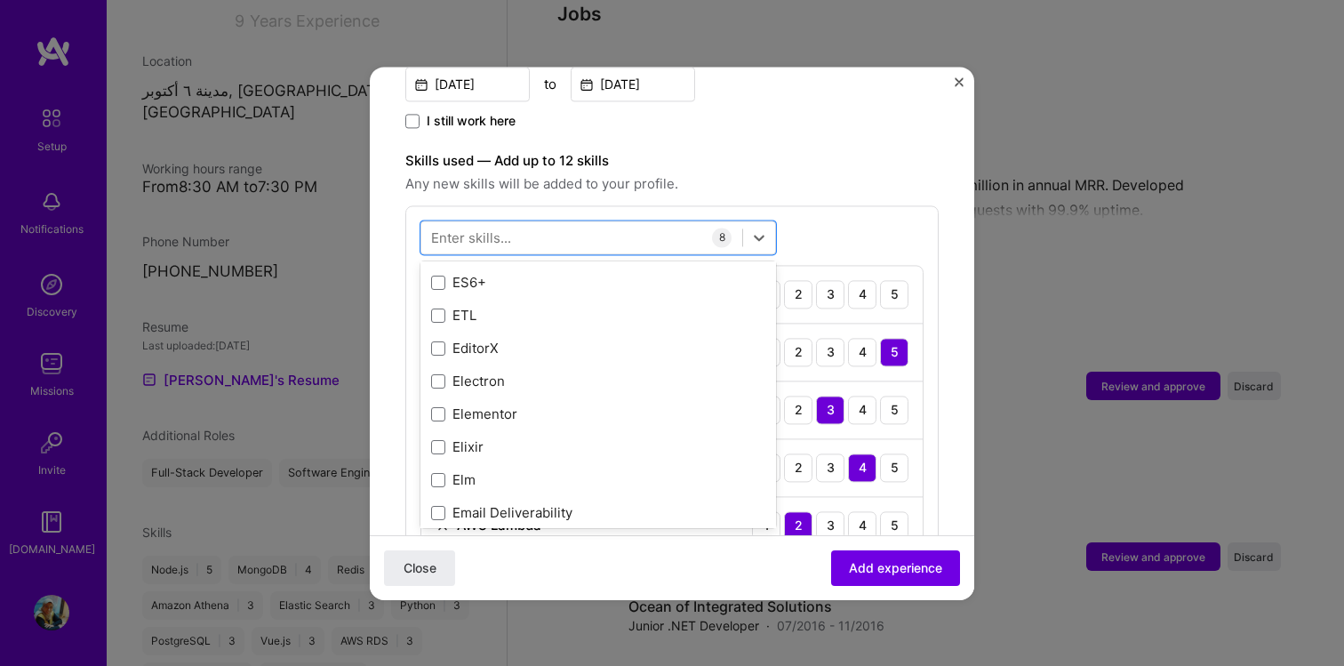
scroll to position [3950, 0]
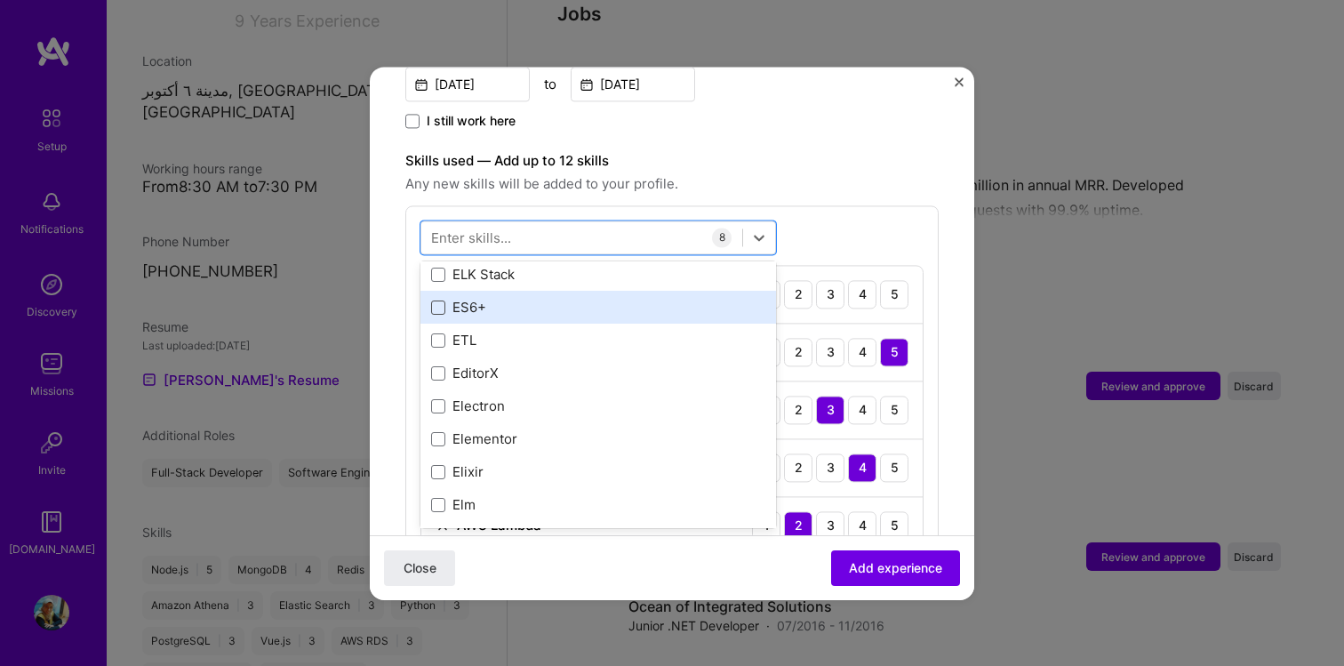
click at [440, 300] on span at bounding box center [438, 307] width 14 height 14
click at [0, 0] on input "checkbox" at bounding box center [0, 0] width 0 height 0
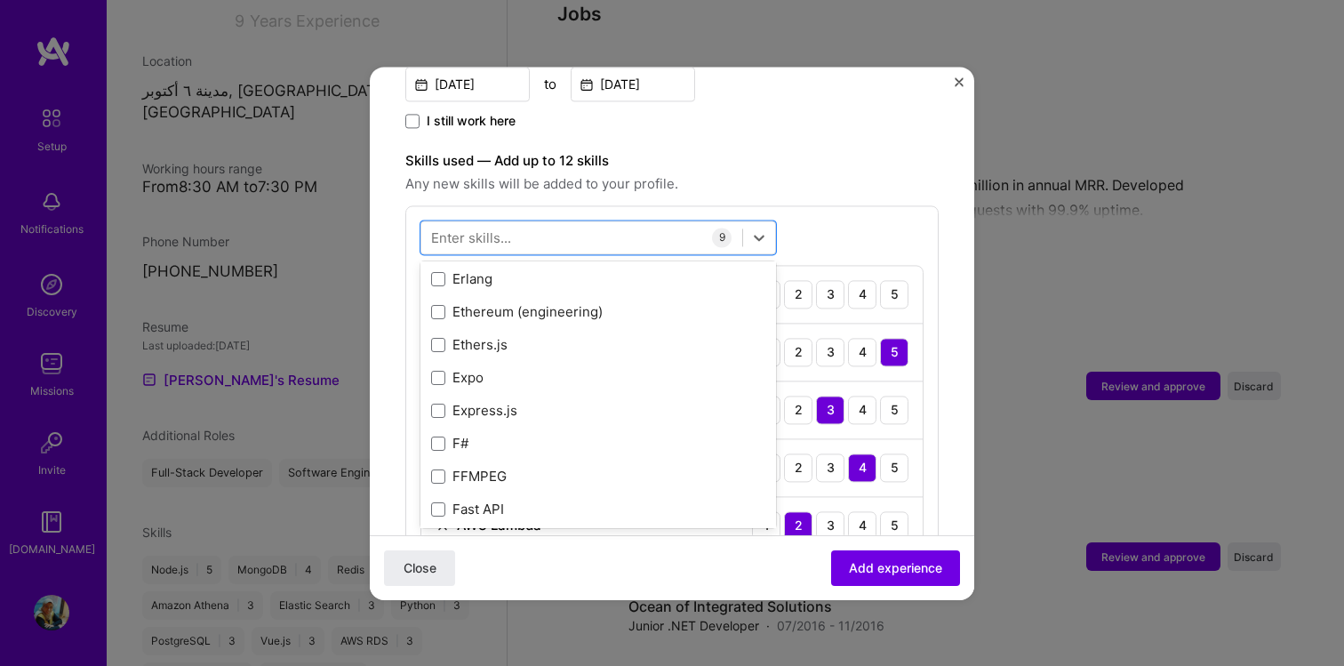
scroll to position [4391, 0]
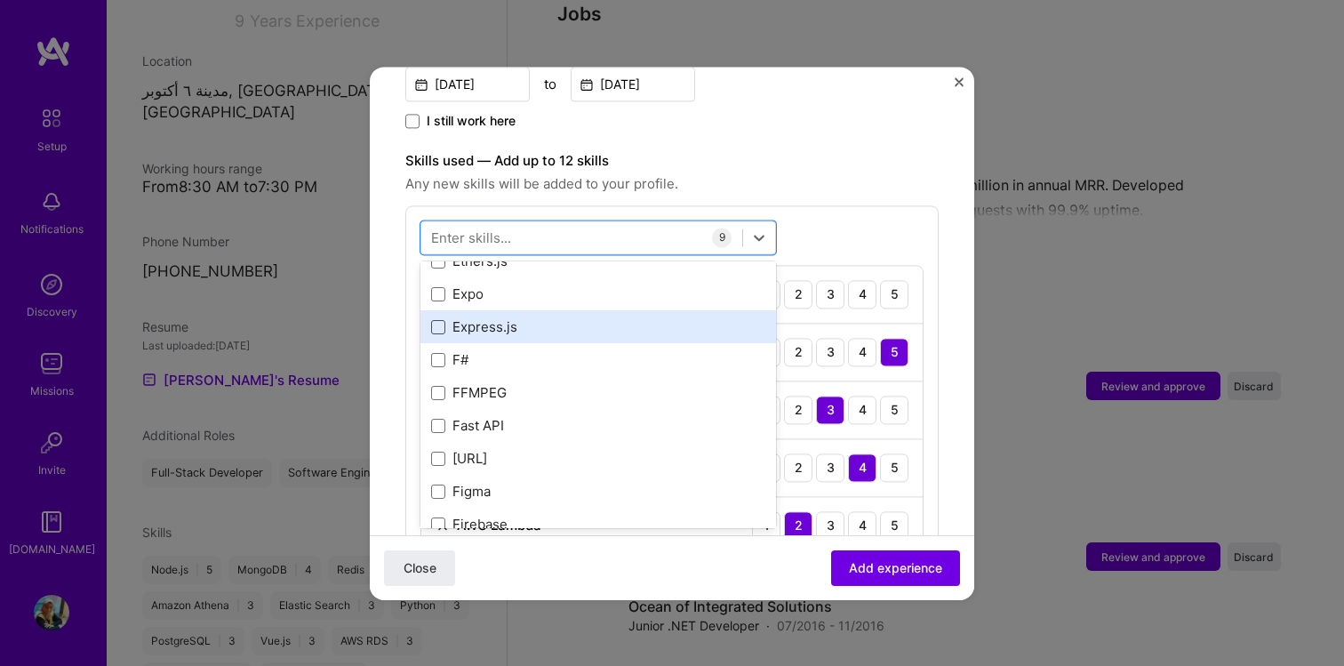
click at [432, 320] on span at bounding box center [438, 327] width 14 height 14
click at [0, 0] on input "checkbox" at bounding box center [0, 0] width 0 height 0
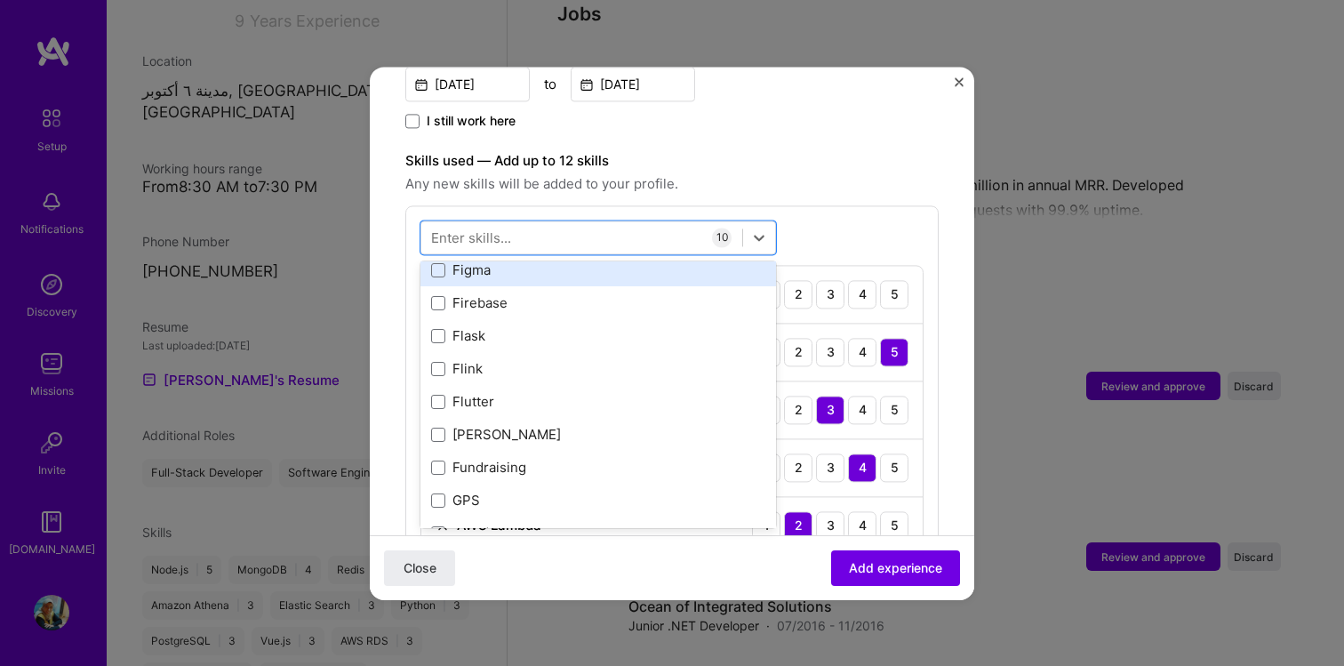
scroll to position [4614, 0]
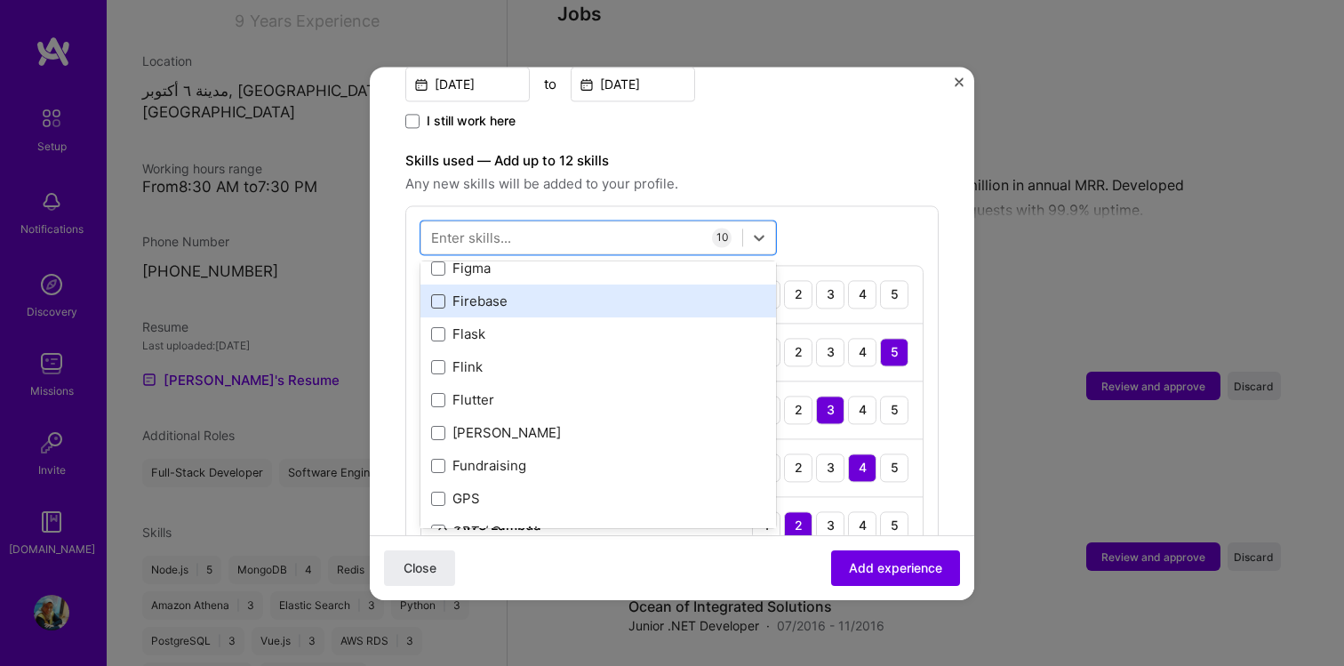
click at [438, 294] on span at bounding box center [438, 301] width 14 height 14
click at [0, 0] on input "checkbox" at bounding box center [0, 0] width 0 height 0
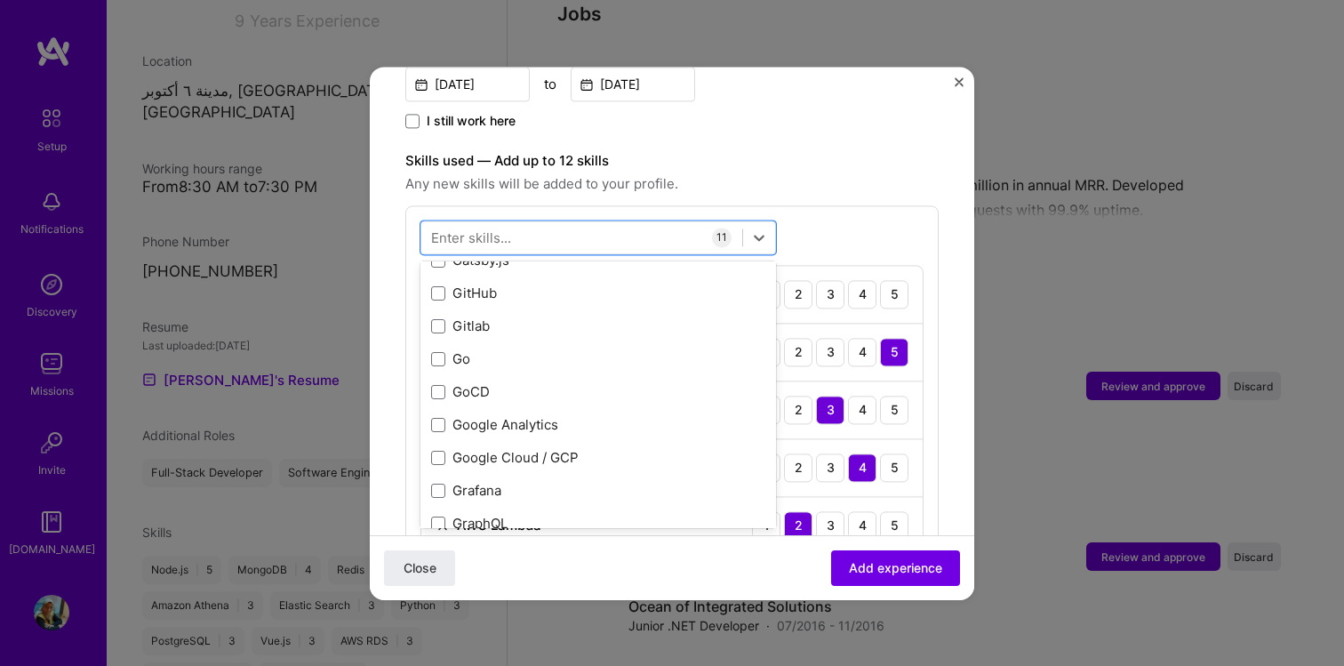
scroll to position [5051, 0]
click at [435, 284] on span at bounding box center [438, 291] width 14 height 14
click at [0, 0] on input "checkbox" at bounding box center [0, 0] width 0 height 0
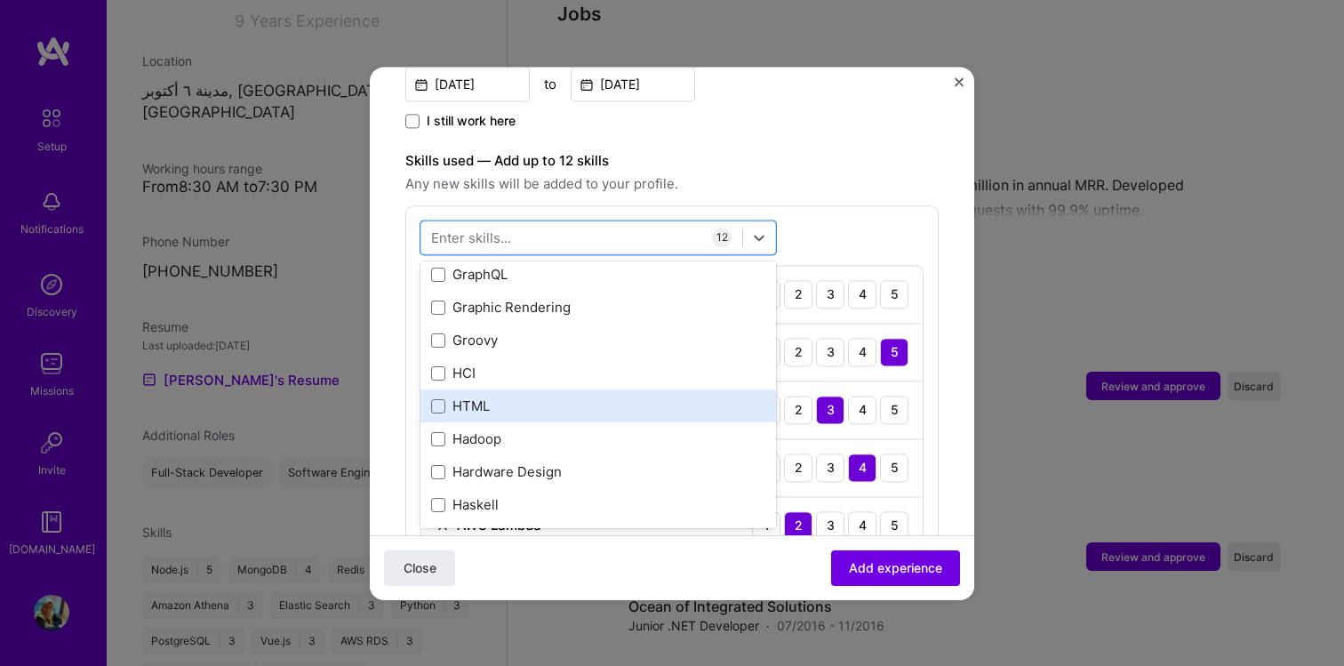
scroll to position [5267, 0]
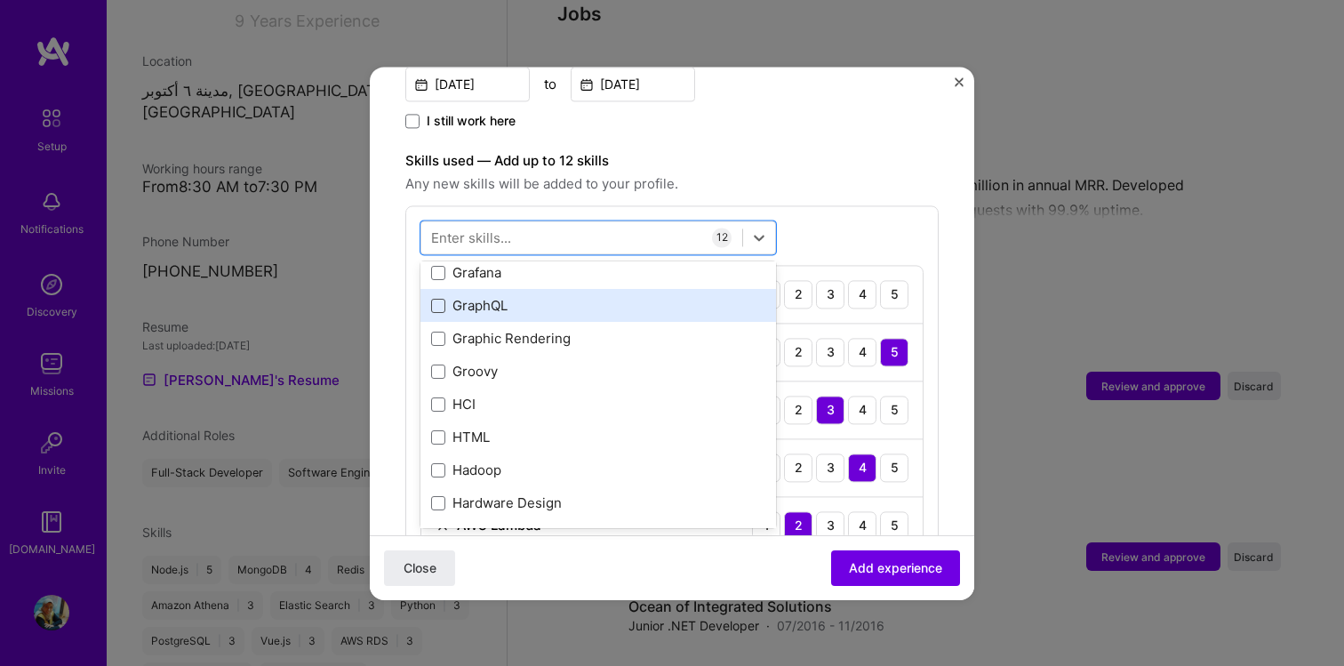
click at [440, 299] on span at bounding box center [438, 306] width 14 height 14
click at [0, 0] on input "checkbox" at bounding box center [0, 0] width 0 height 0
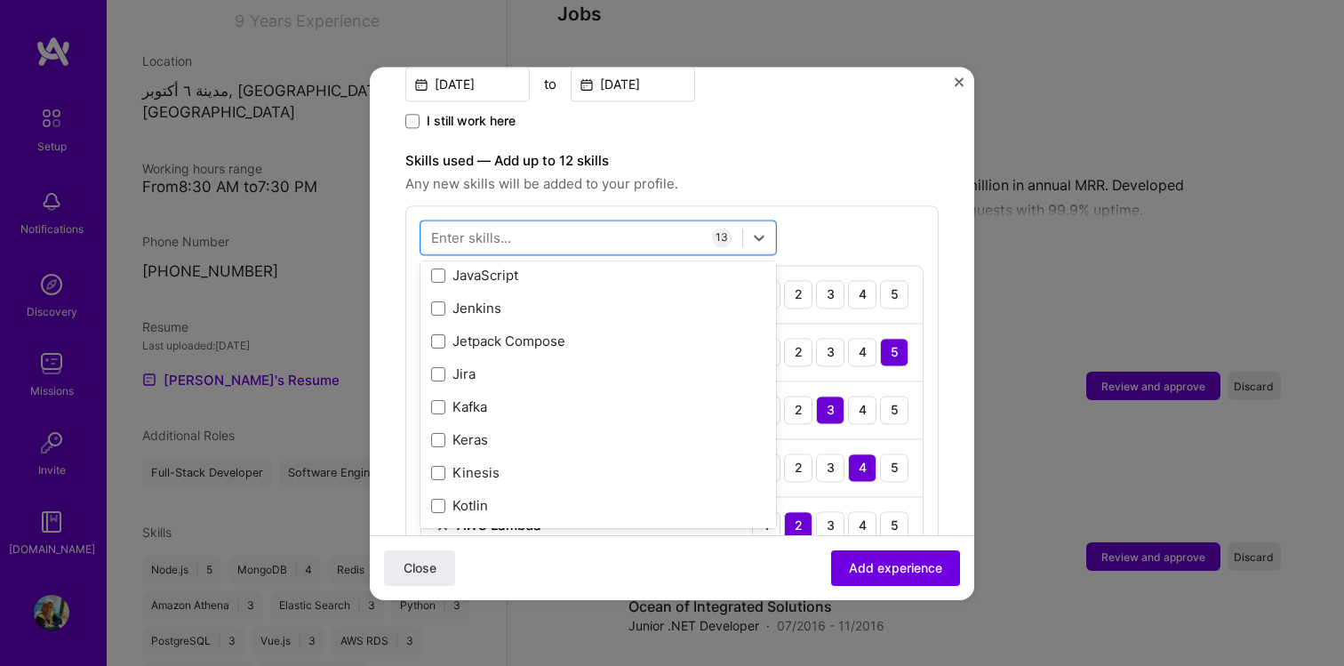
scroll to position [6023, 0]
click at [439, 266] on span at bounding box center [438, 273] width 14 height 14
click at [0, 0] on input "checkbox" at bounding box center [0, 0] width 0 height 0
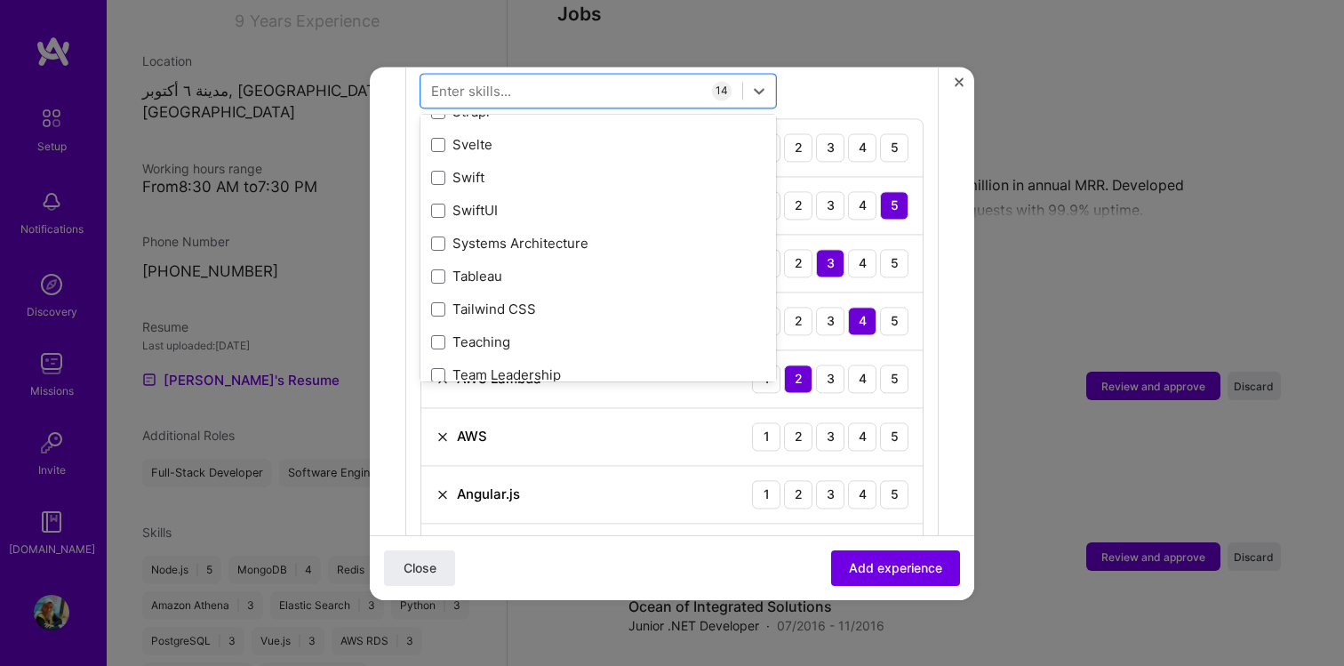
scroll to position [10873, 0]
click at [381, 375] on form "Adding suggested job This job is suggested based on your LinkedIn, resume or A.…" at bounding box center [672, 494] width 604 height 2178
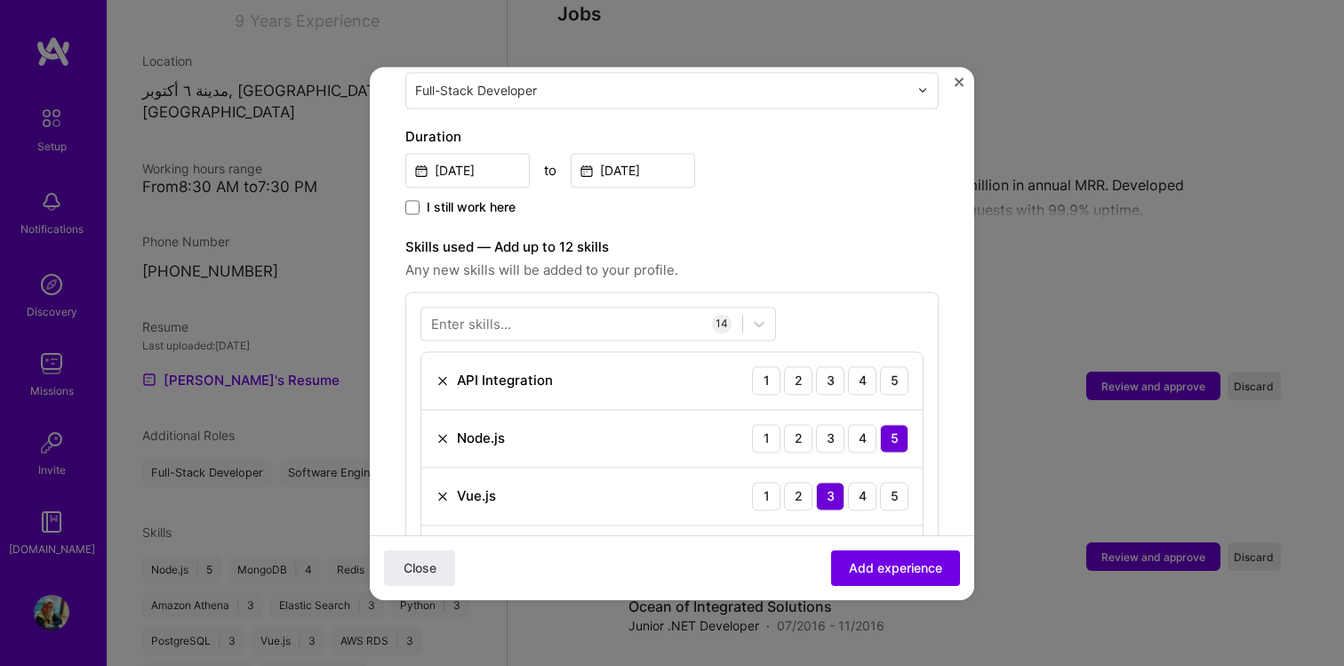
scroll to position [461, 0]
click at [440, 376] on img at bounding box center [442, 383] width 14 height 14
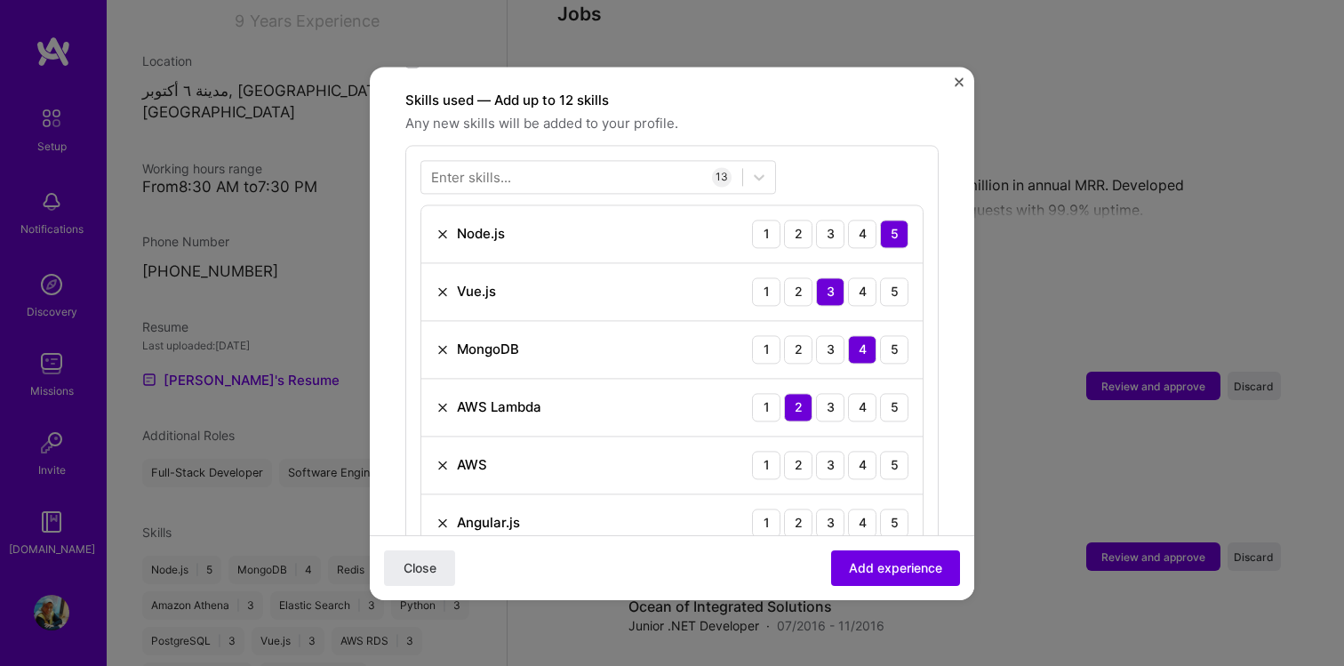
scroll to position [612, 0]
click at [443, 456] on img at bounding box center [442, 463] width 14 height 14
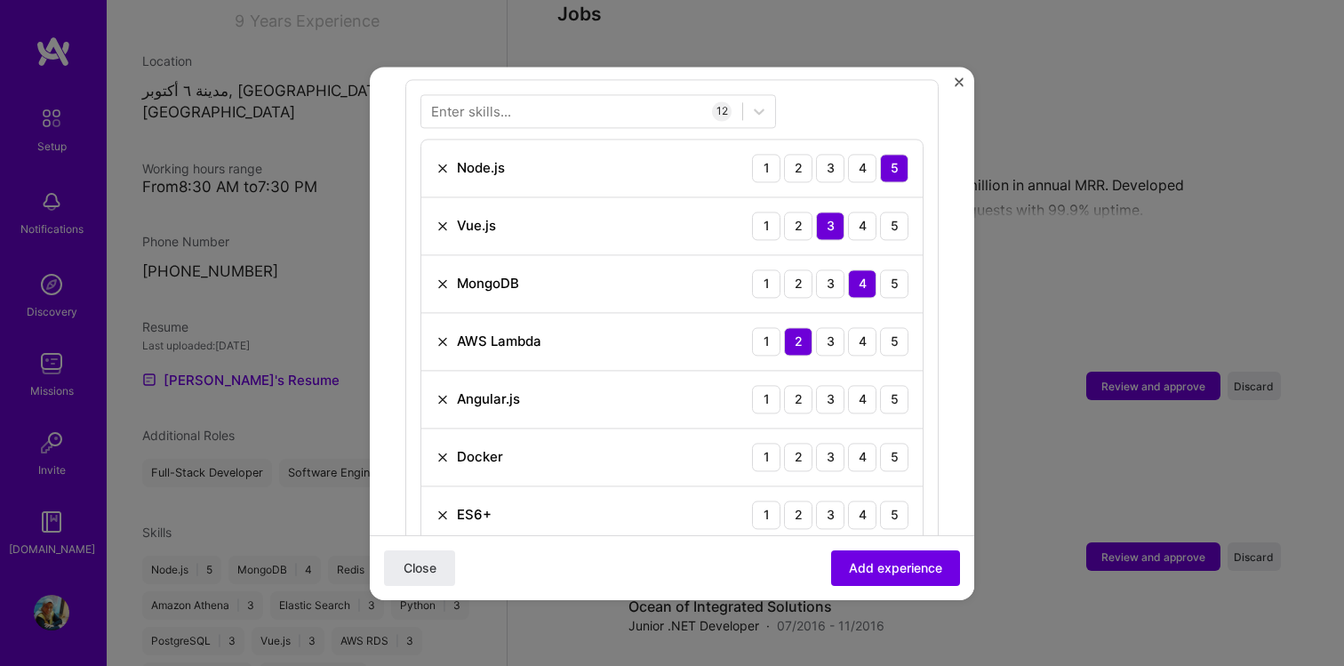
scroll to position [679, 0]
click at [826, 382] on div "3" at bounding box center [830, 396] width 28 height 28
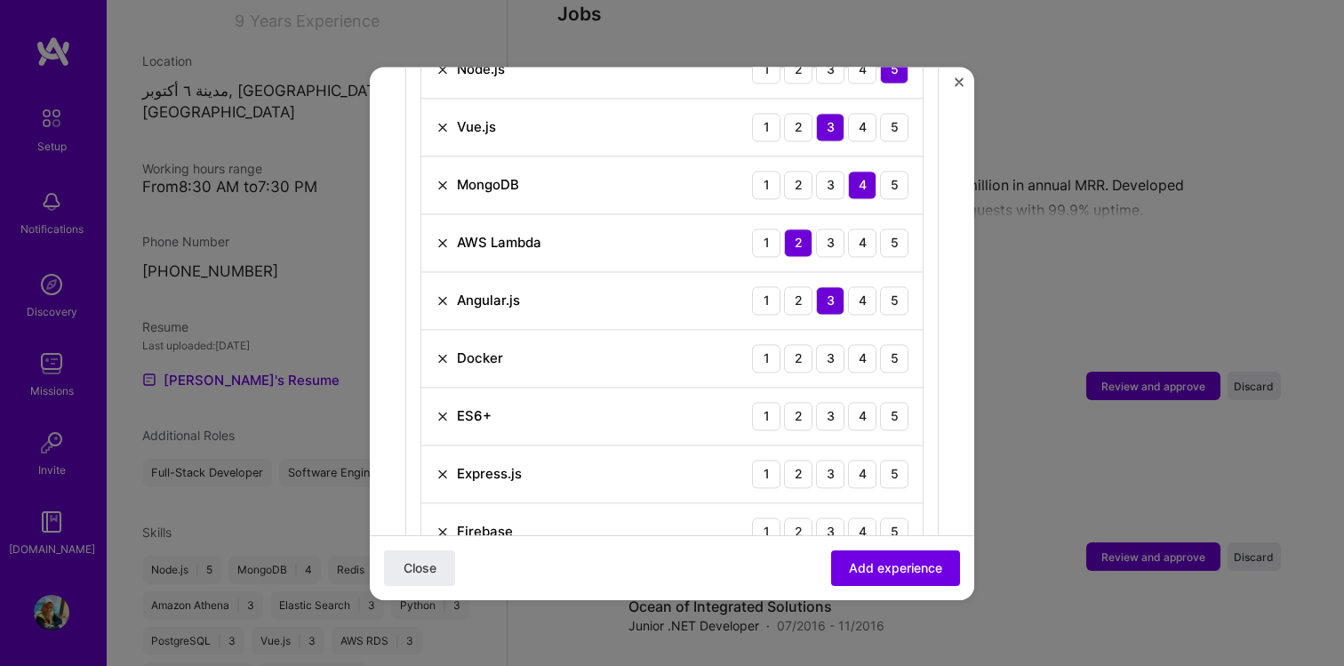
scroll to position [796, 0]
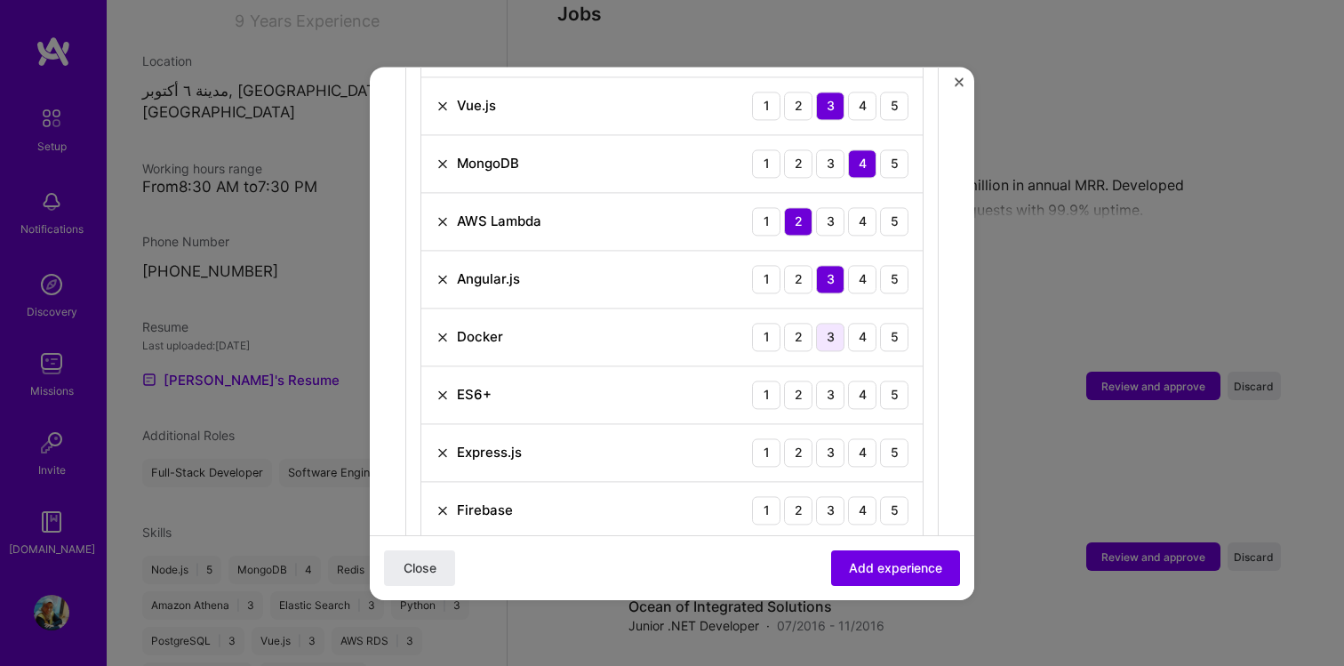
click at [833, 323] on div "3" at bounding box center [830, 337] width 28 height 28
click at [890, 380] on div "5" at bounding box center [894, 394] width 28 height 28
click at [898, 440] on div "5" at bounding box center [894, 452] width 28 height 28
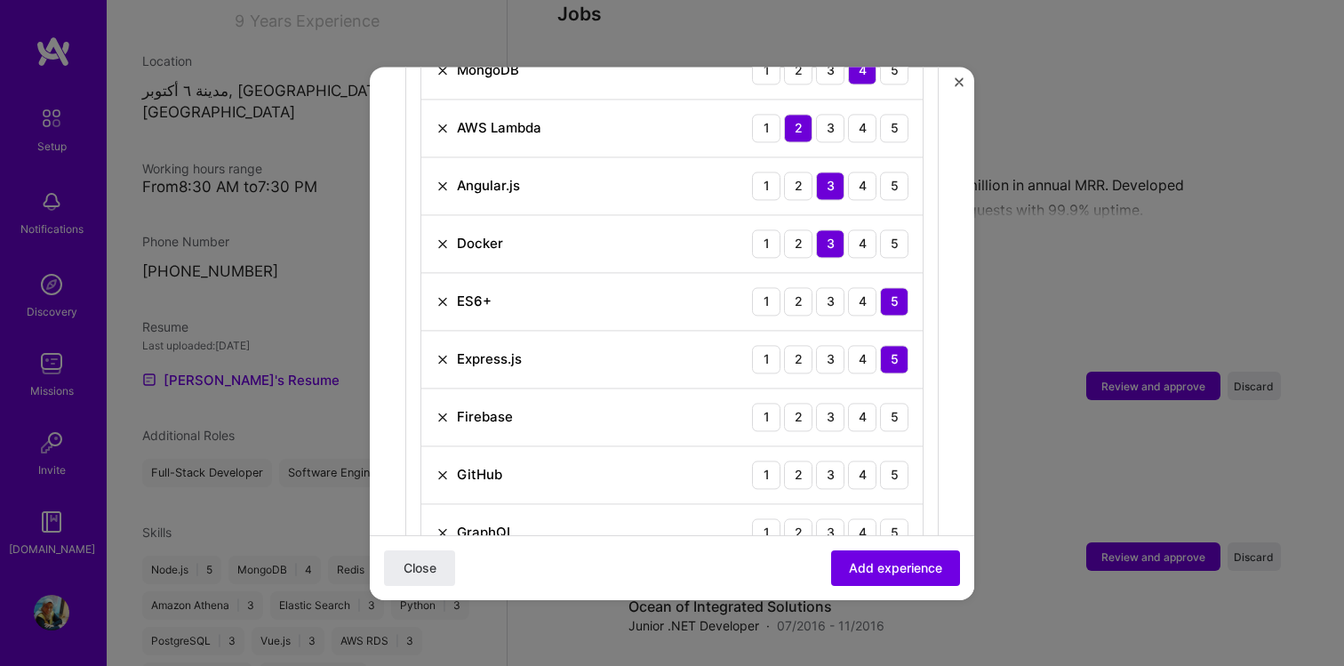
scroll to position [906, 0]
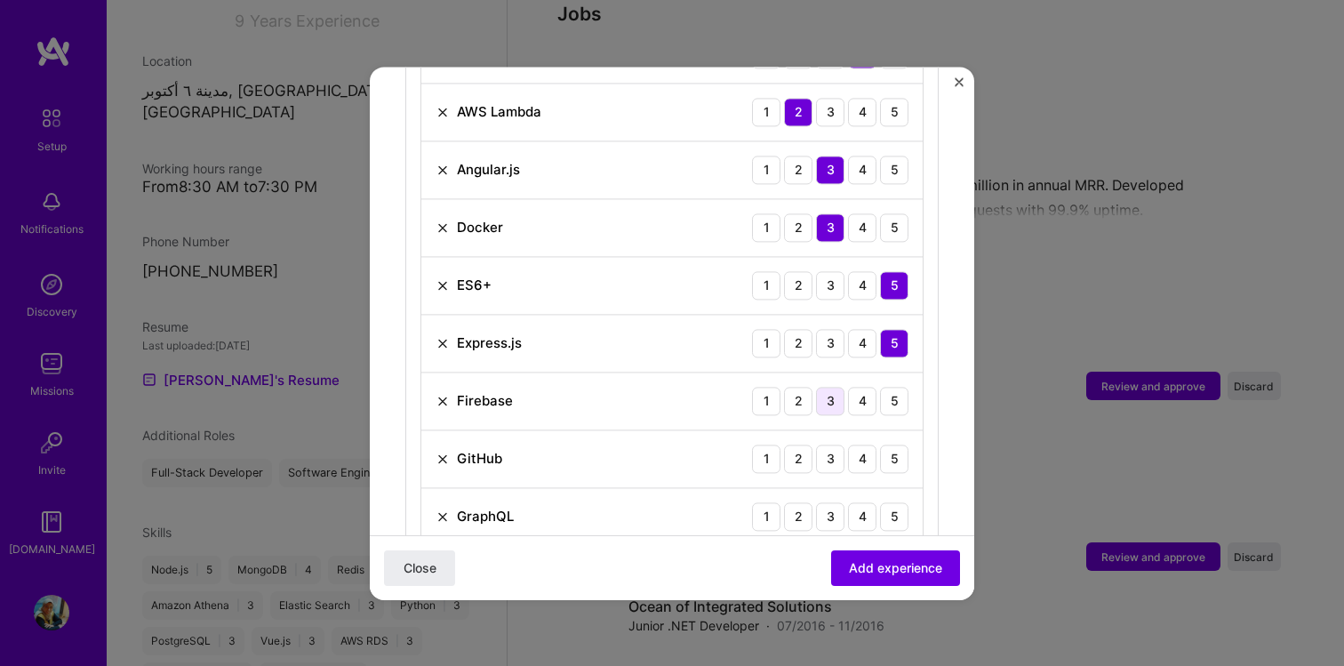
click at [834, 387] on div "3" at bounding box center [830, 401] width 28 height 28
click at [898, 444] on div "5" at bounding box center [894, 458] width 28 height 28
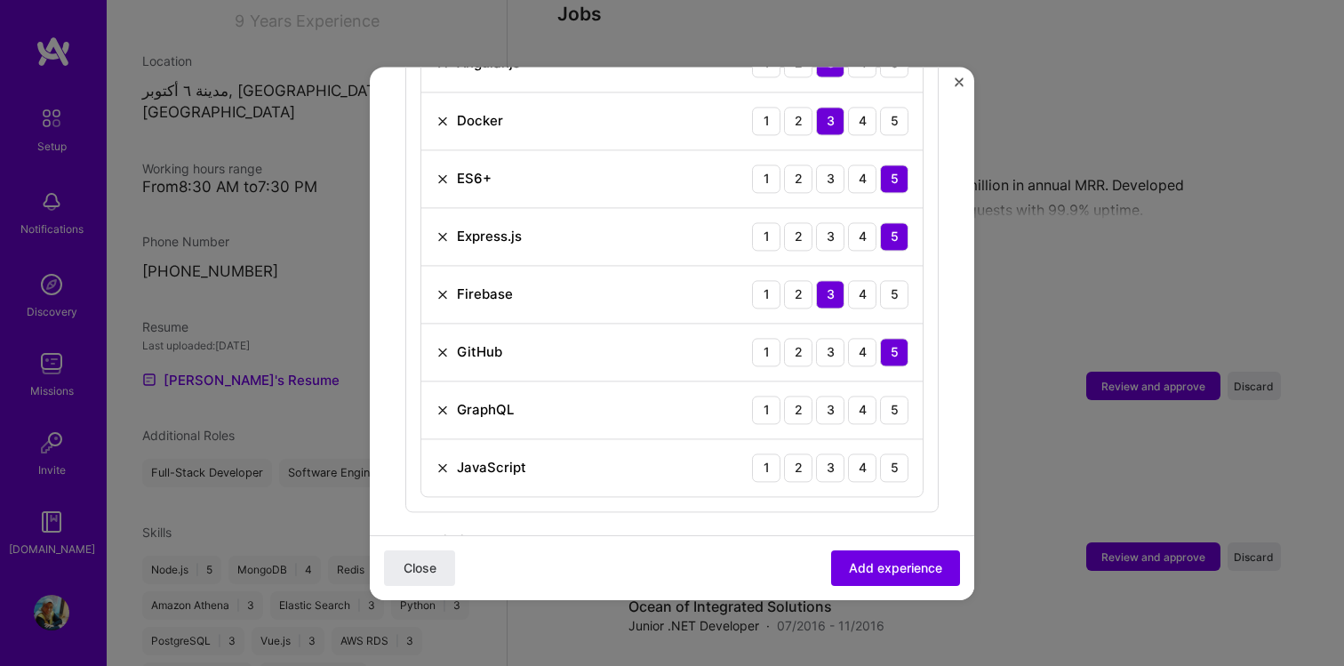
scroll to position [1013, 0]
click at [827, 395] on div "3" at bounding box center [830, 409] width 28 height 28
click at [901, 452] on div "5" at bounding box center [894, 466] width 28 height 28
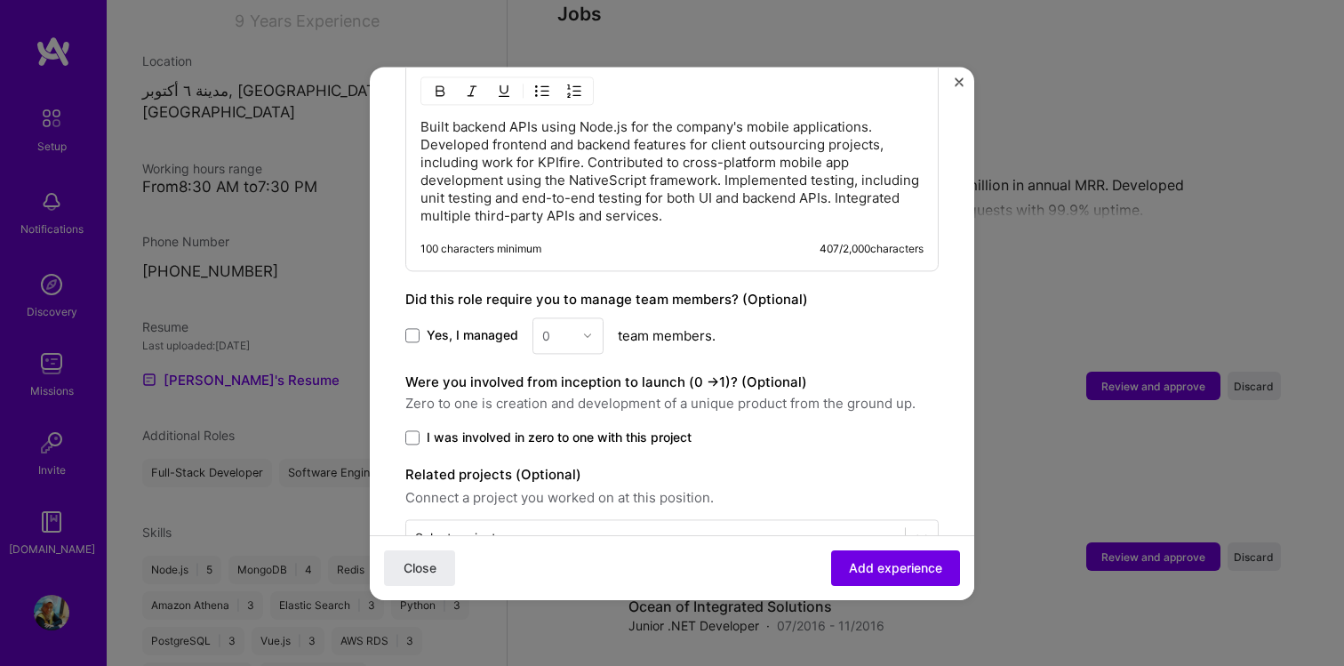
scroll to position [1547, 0]
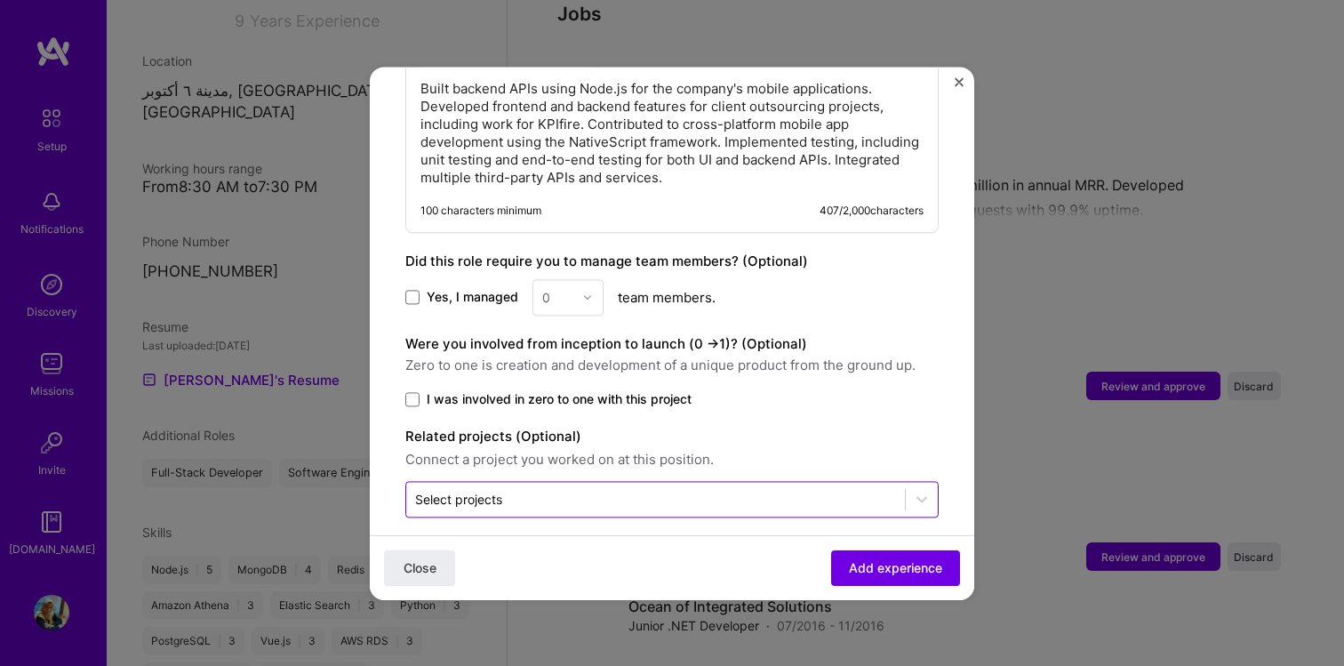
click at [715, 490] on input "text" at bounding box center [655, 499] width 481 height 19
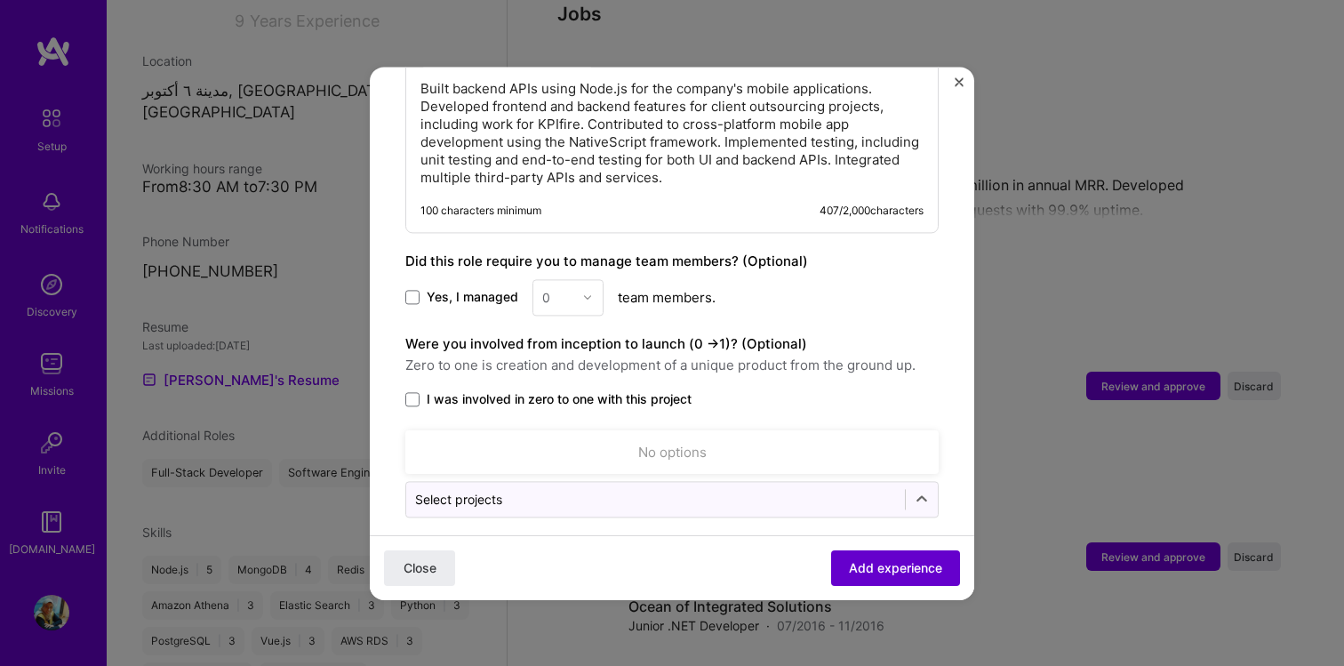
click at [851, 565] on span "Add experience" at bounding box center [895, 567] width 93 height 18
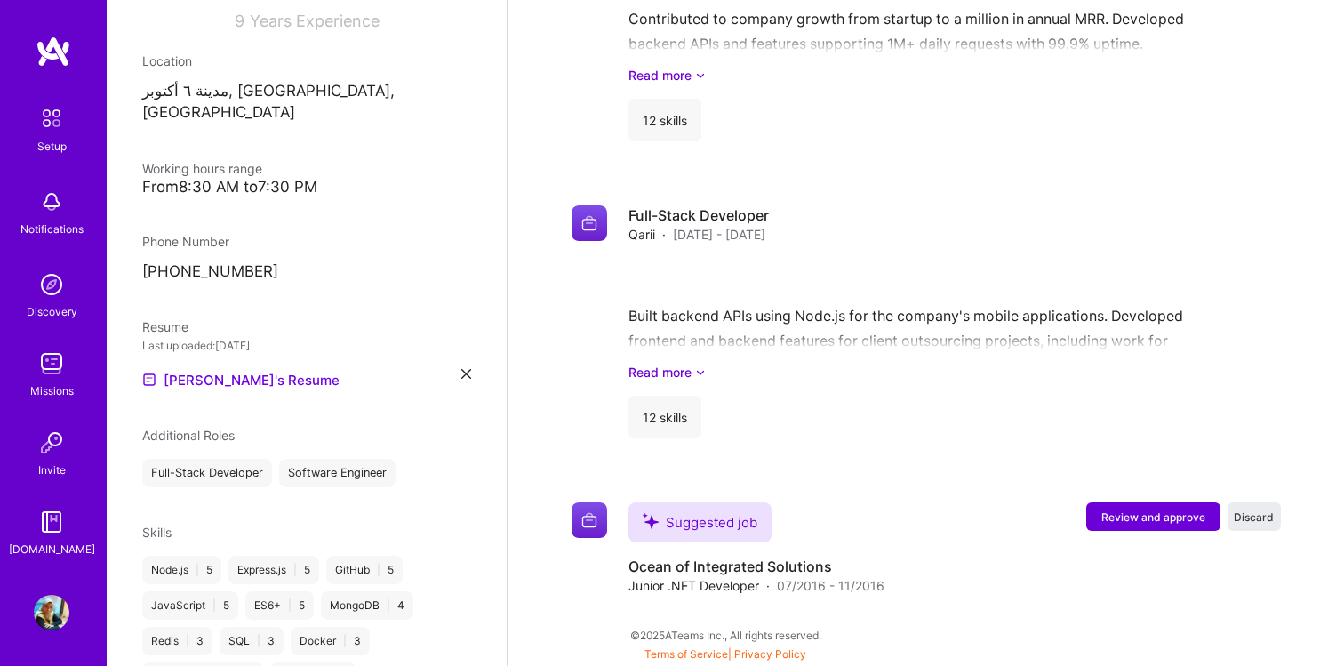
scroll to position [2011, 0]
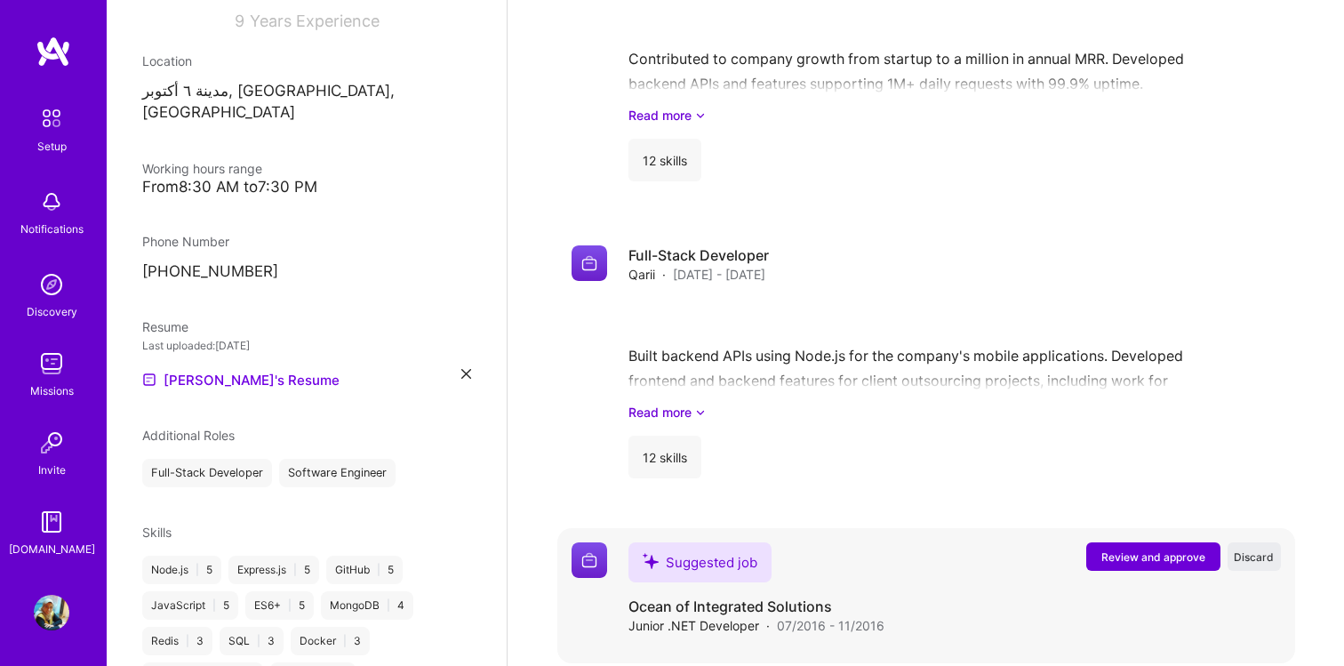
click at [1101, 549] on span "Review and approve" at bounding box center [1153, 556] width 104 height 15
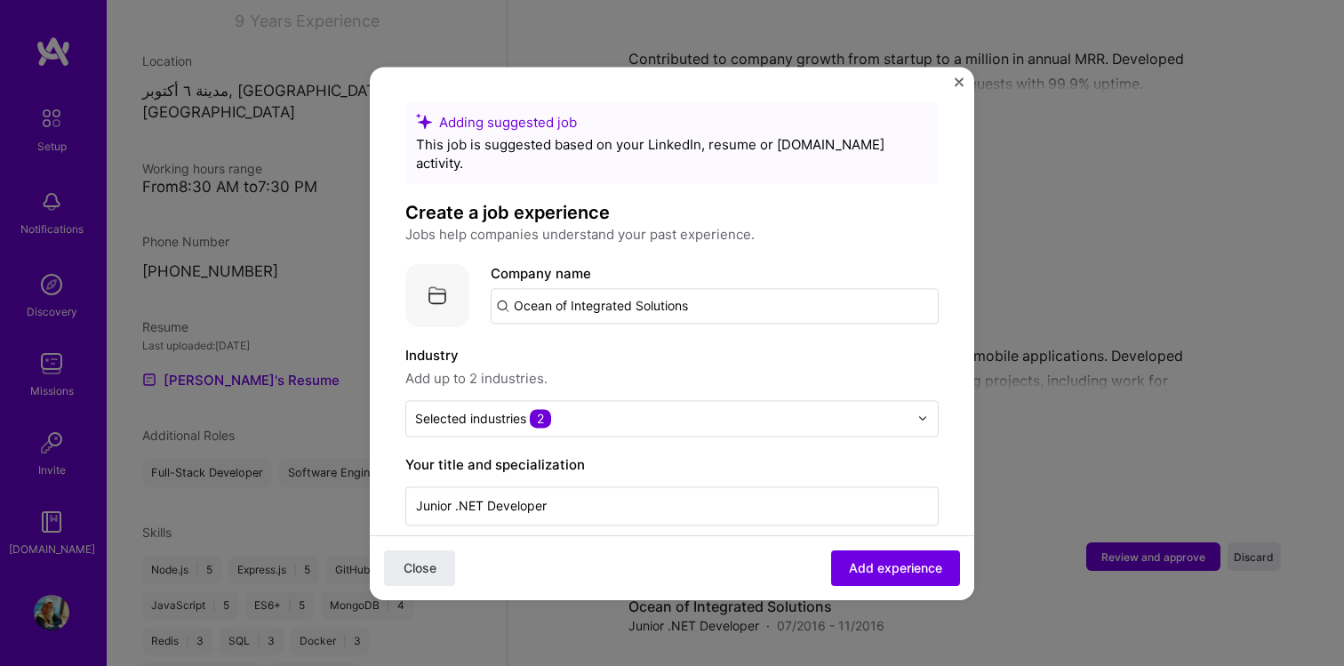
click at [671, 288] on input "Ocean of Integrated Solutions" at bounding box center [715, 306] width 448 height 36
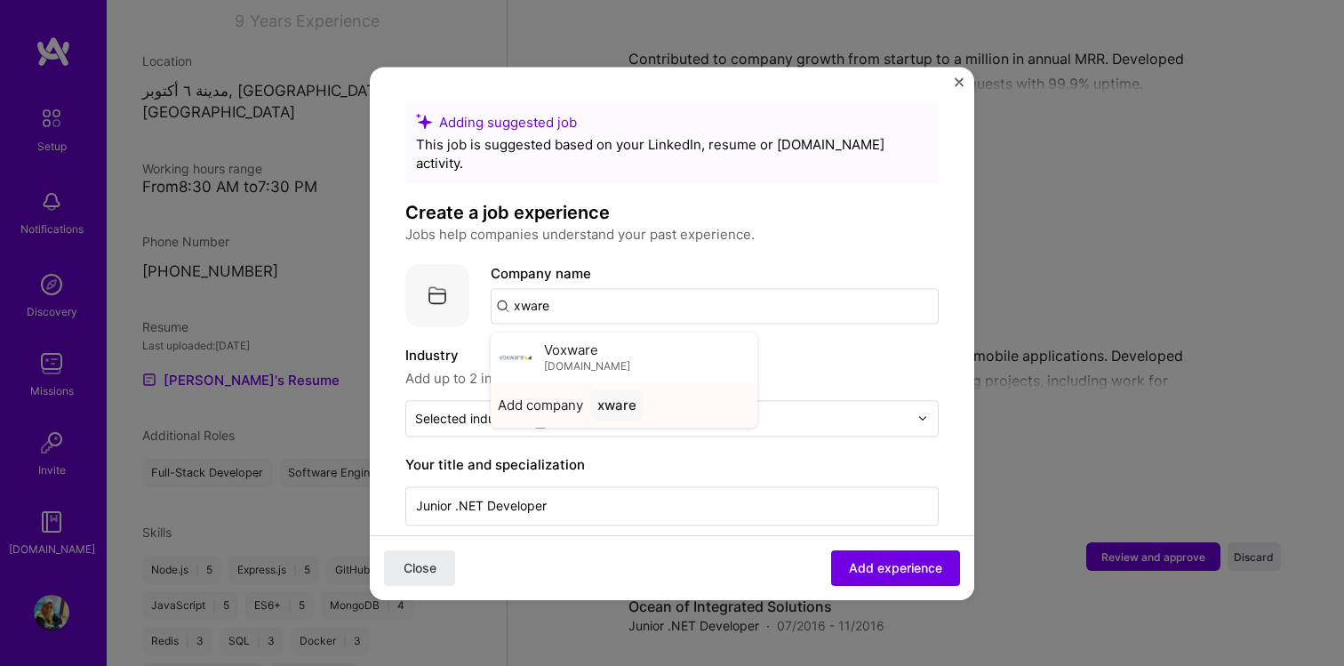
type input "xware"
click at [718, 387] on div "Add company xware" at bounding box center [624, 404] width 267 height 45
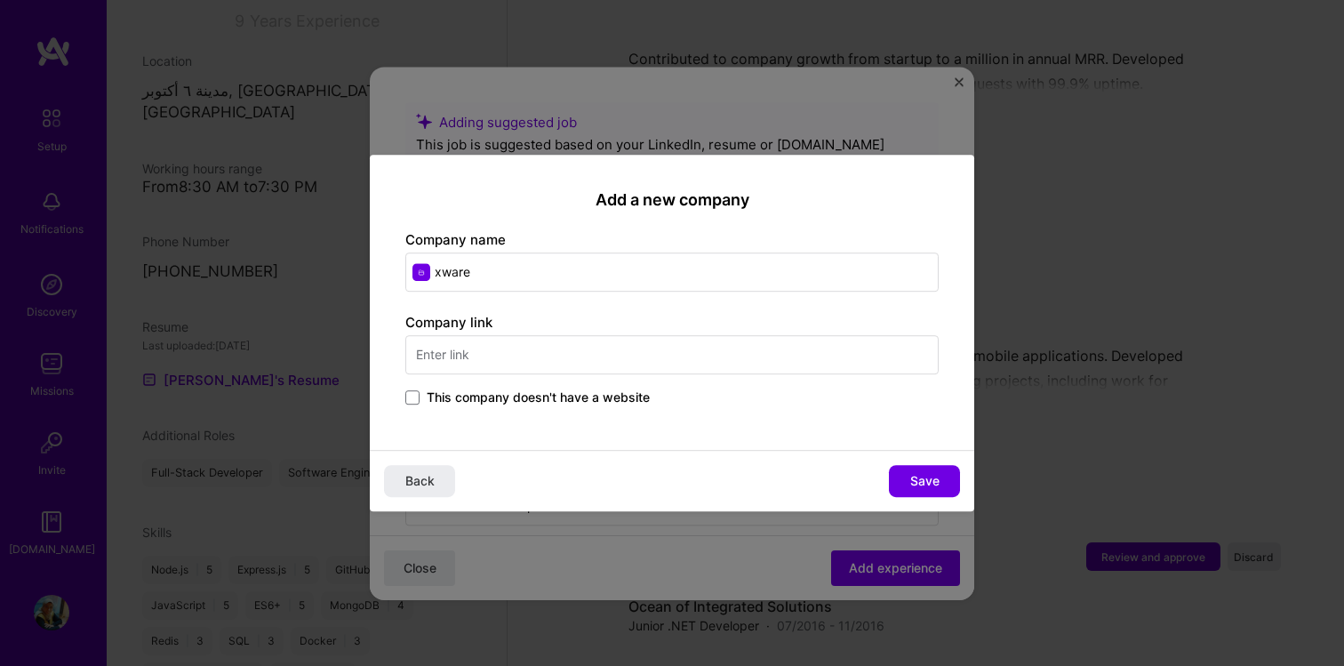
click at [419, 391] on label "This company doesn't have a website" at bounding box center [527, 397] width 244 height 18
click at [0, 0] on input "This company doesn't have a website" at bounding box center [0, 0] width 0 height 0
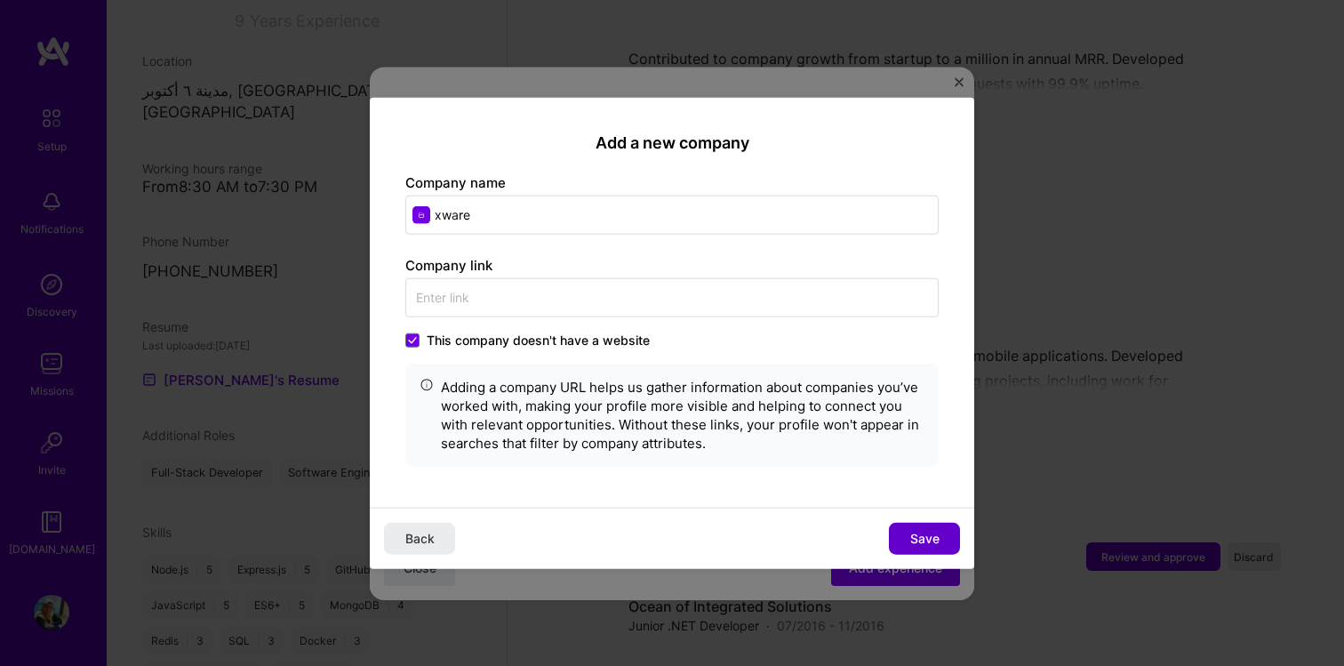
click at [956, 531] on button "Save" at bounding box center [924, 539] width 71 height 32
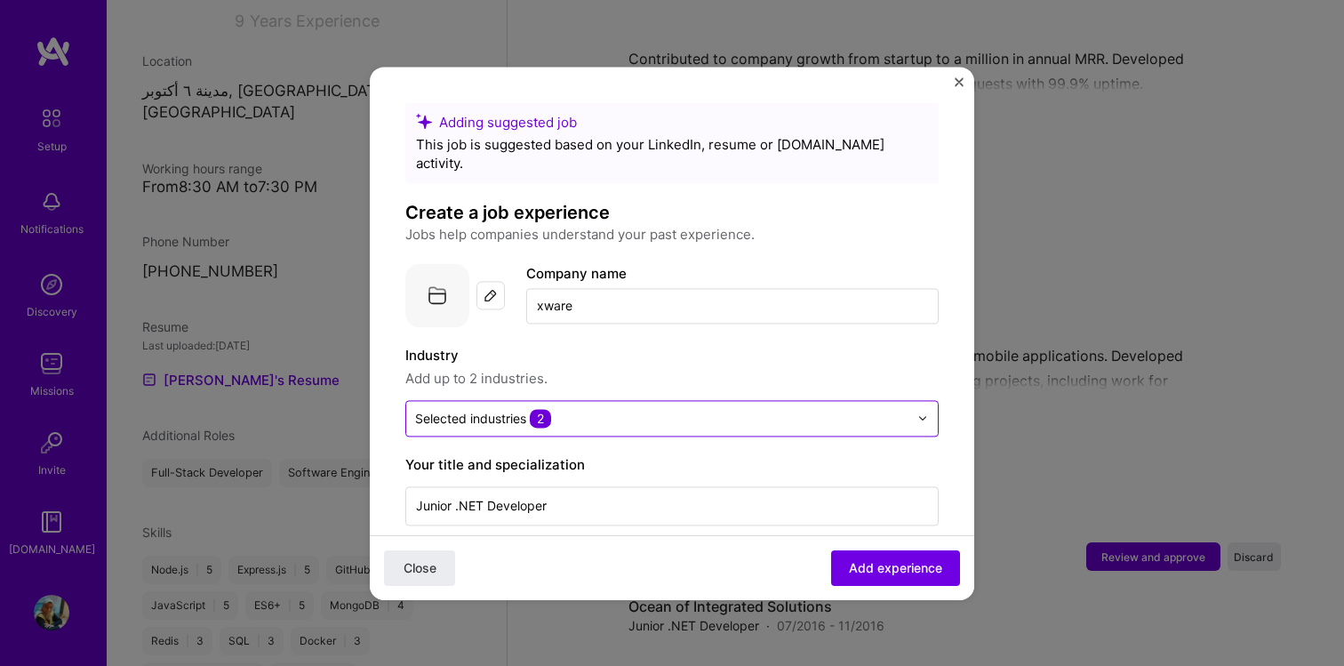
click at [756, 409] on input "text" at bounding box center [661, 418] width 493 height 19
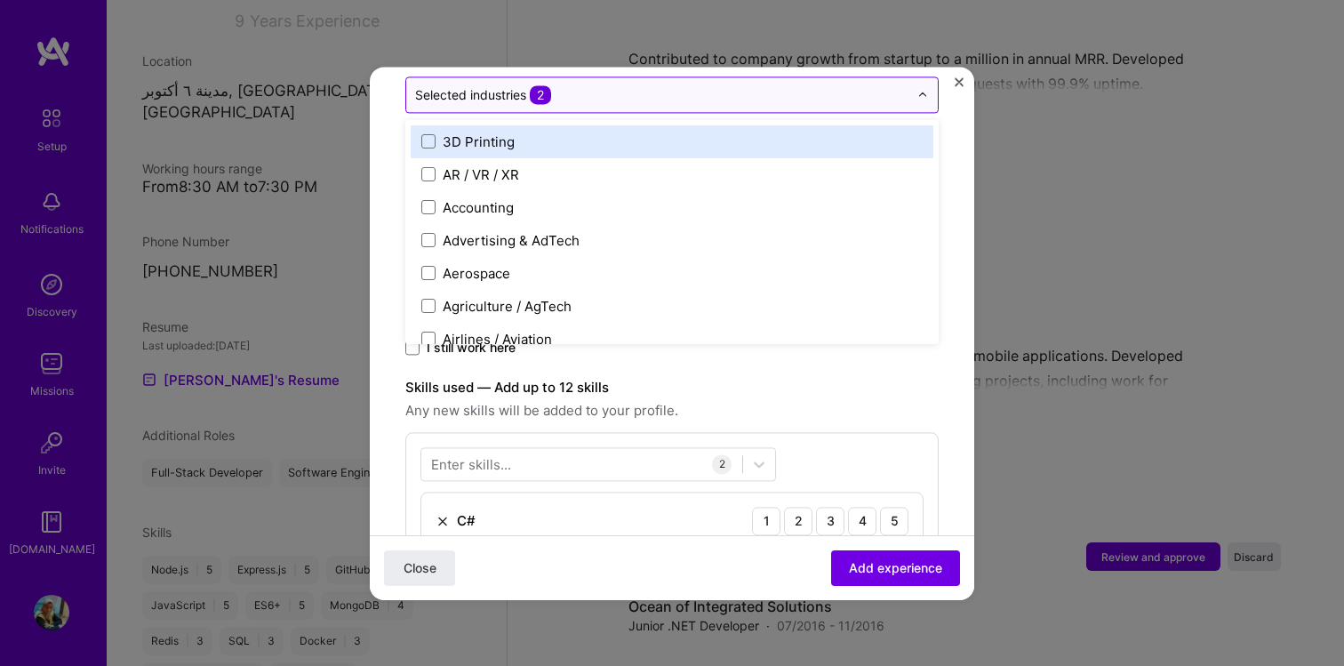
scroll to position [322, 0]
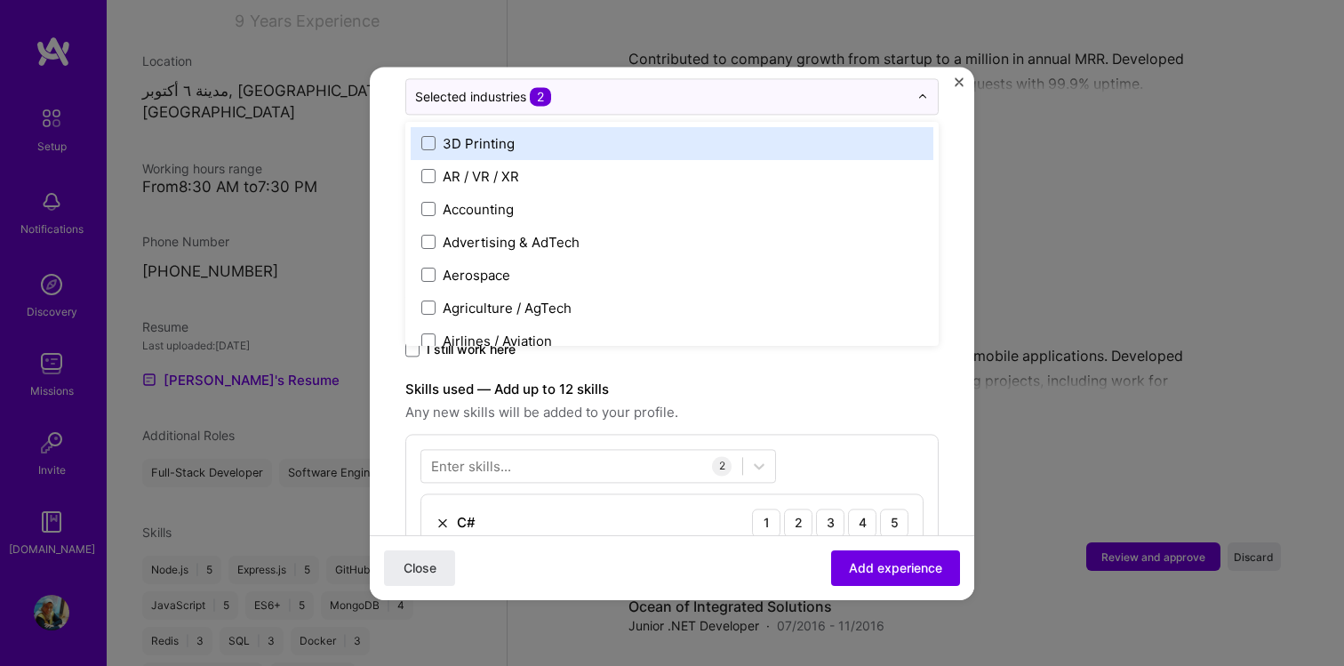
click at [714, 379] on label "Skills used — Add up to 12 skills" at bounding box center [671, 389] width 533 height 21
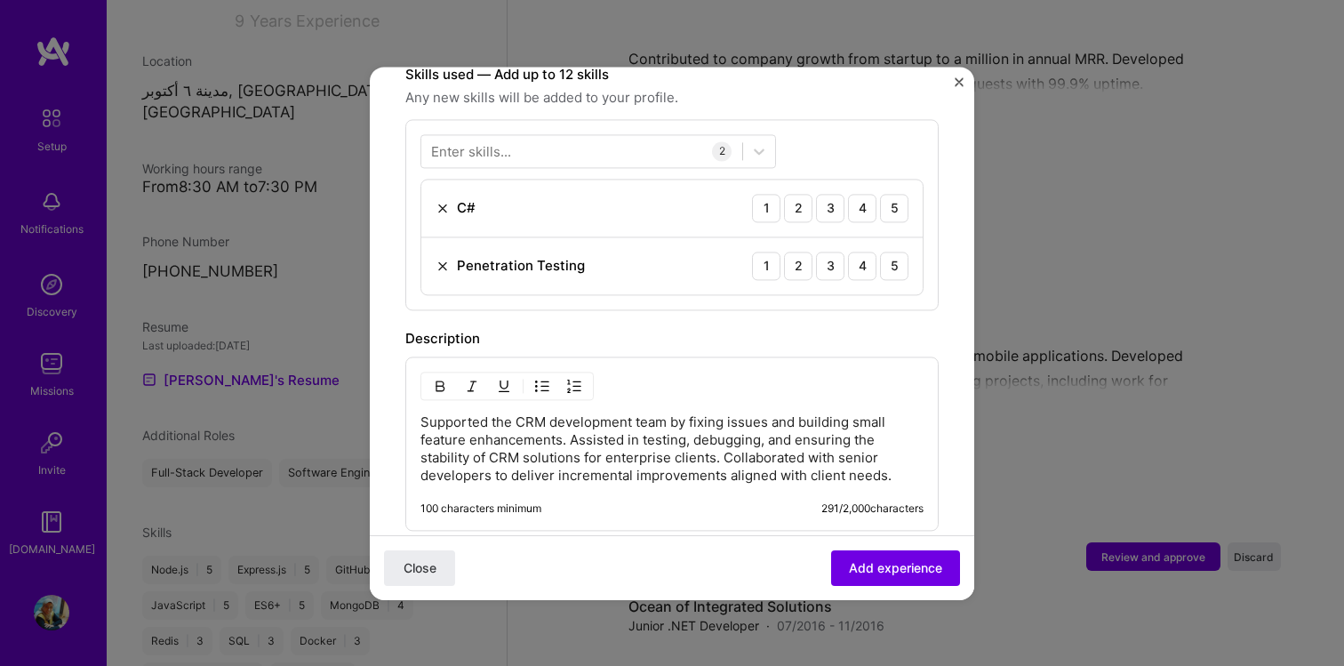
scroll to position [619, 0]
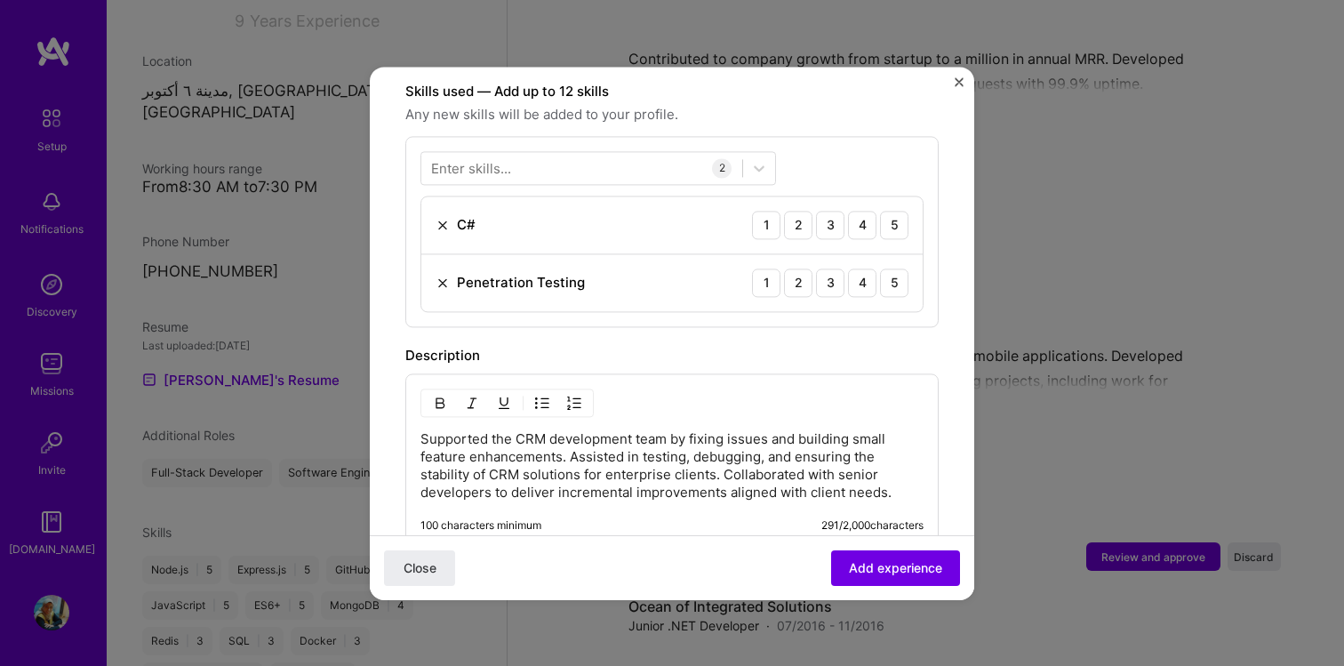
click at [439, 275] on img at bounding box center [442, 282] width 14 height 14
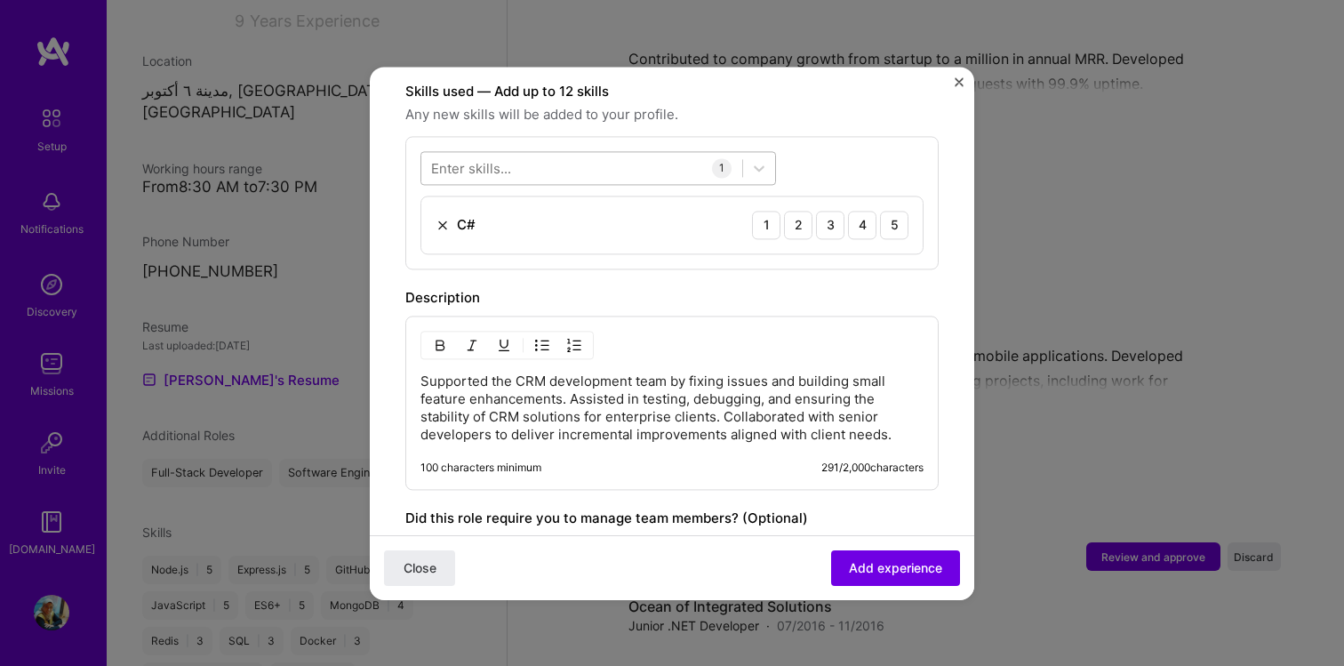
click at [679, 153] on div at bounding box center [581, 167] width 321 height 29
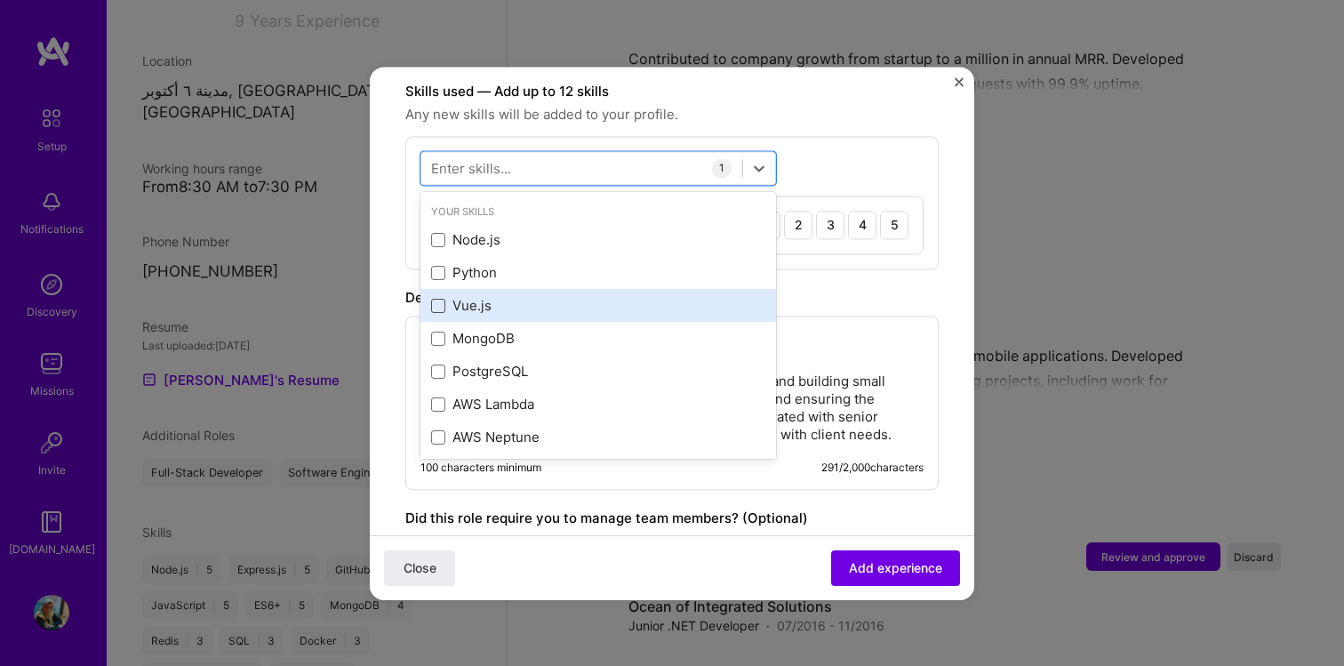
click at [437, 299] on span at bounding box center [438, 306] width 14 height 14
click at [0, 0] on input "checkbox" at bounding box center [0, 0] width 0 height 0
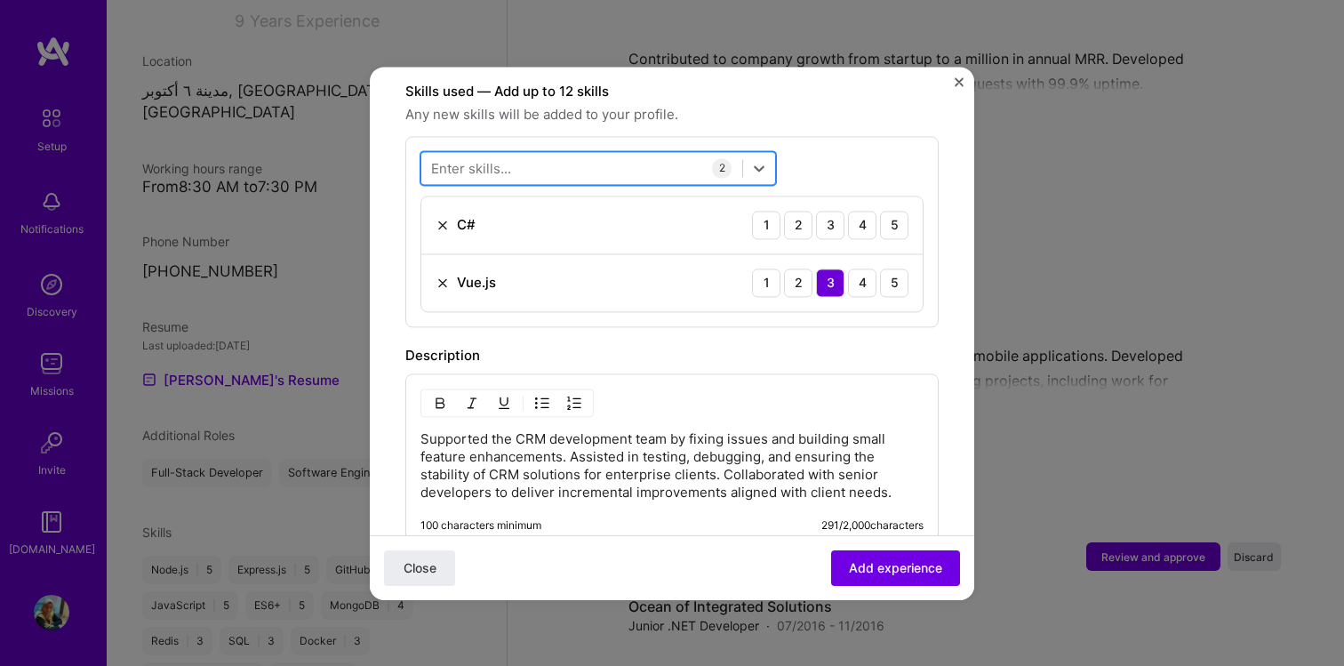
click at [544, 153] on div at bounding box center [581, 167] width 321 height 29
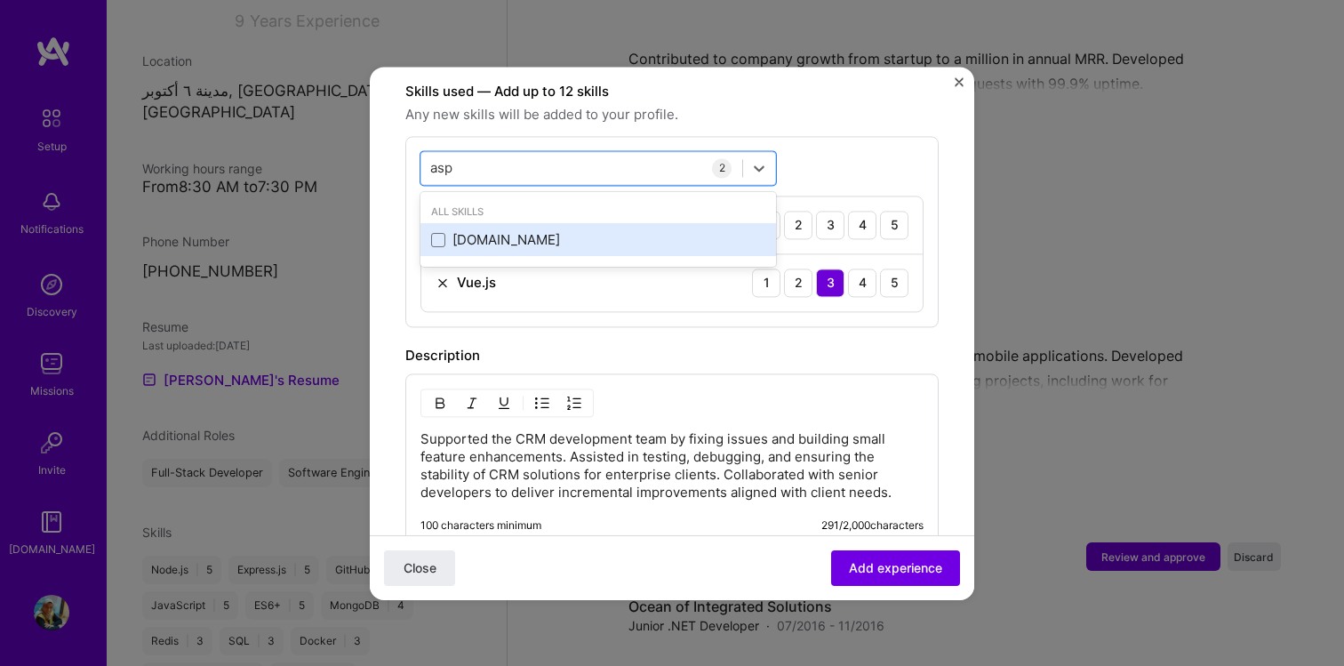
click at [447, 231] on div "[DOMAIN_NAME]" at bounding box center [598, 240] width 334 height 19
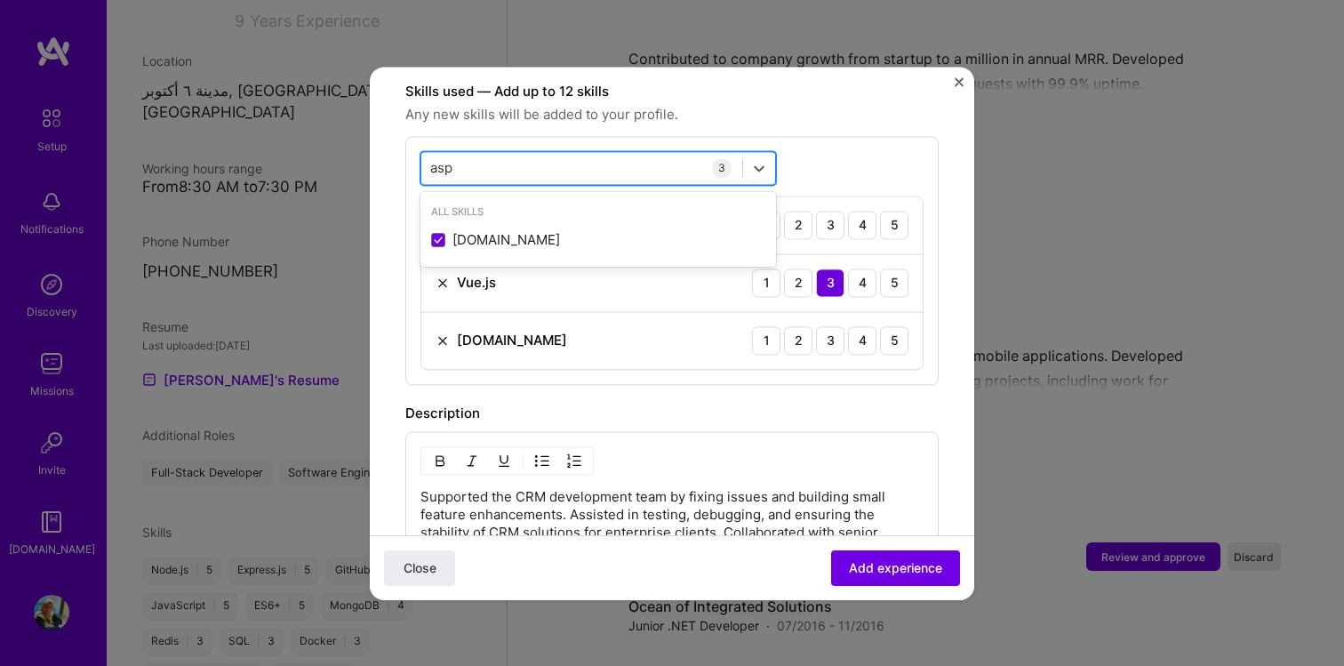
click at [536, 153] on div "asp asp" at bounding box center [581, 167] width 321 height 29
click at [445, 158] on input "asp" at bounding box center [442, 167] width 24 height 19
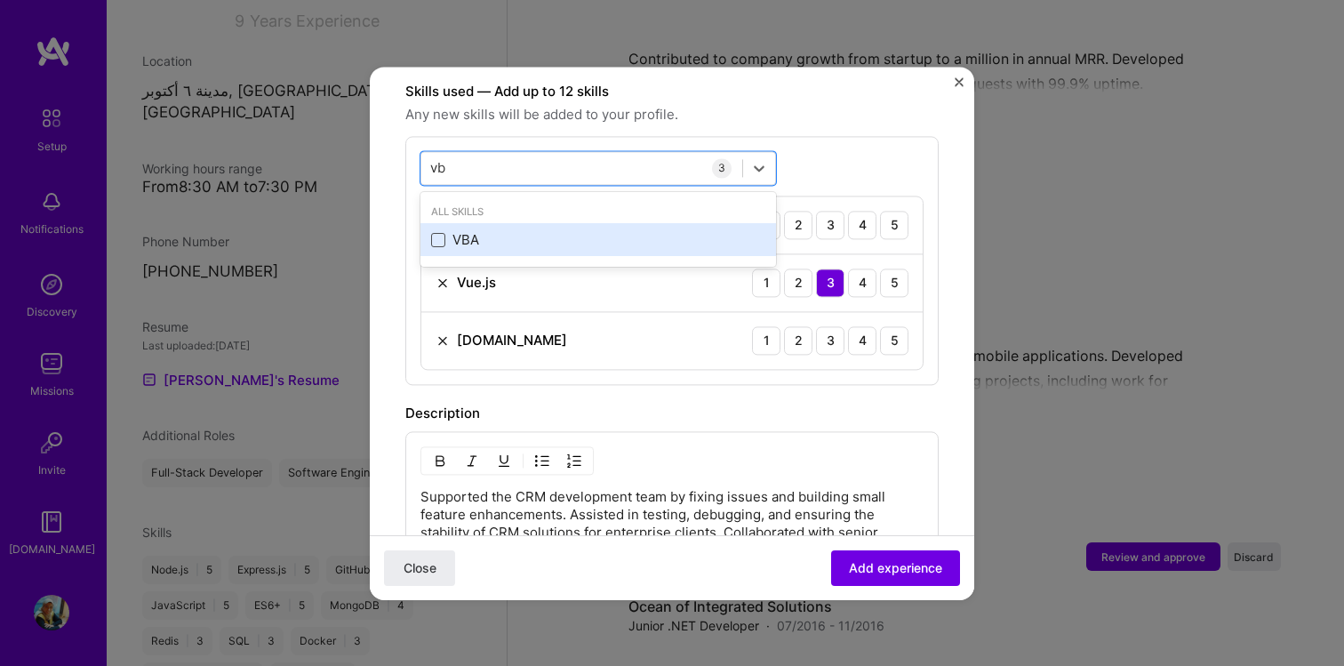
click at [439, 233] on span at bounding box center [438, 240] width 14 height 14
click at [0, 0] on input "checkbox" at bounding box center [0, 0] width 0 height 0
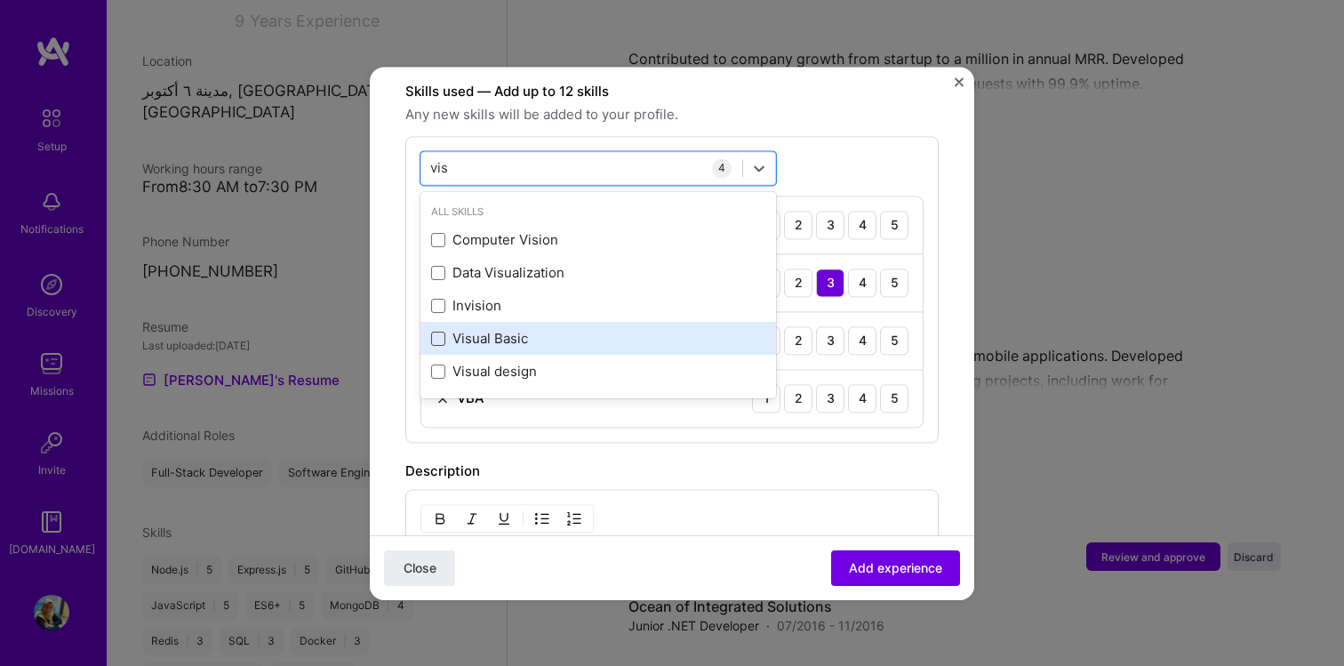
click at [435, 331] on span at bounding box center [438, 338] width 14 height 14
click at [0, 0] on input "checkbox" at bounding box center [0, 0] width 0 height 0
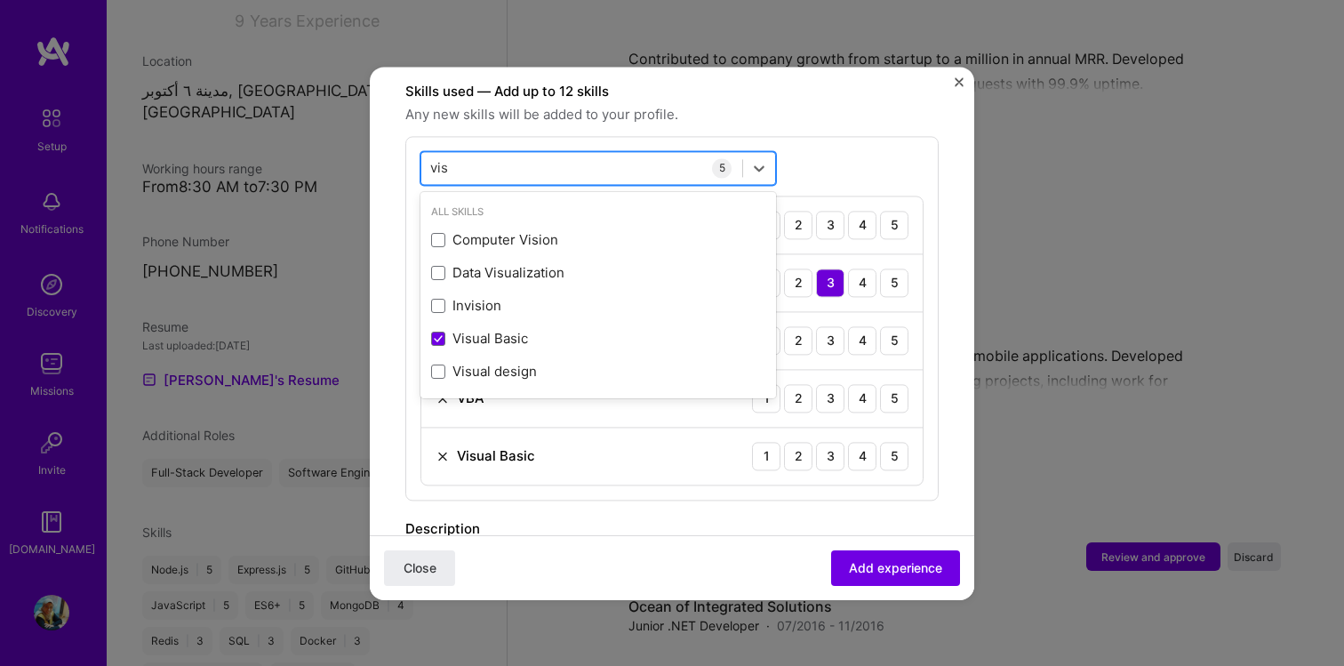
click at [440, 158] on input "vis" at bounding box center [440, 167] width 20 height 19
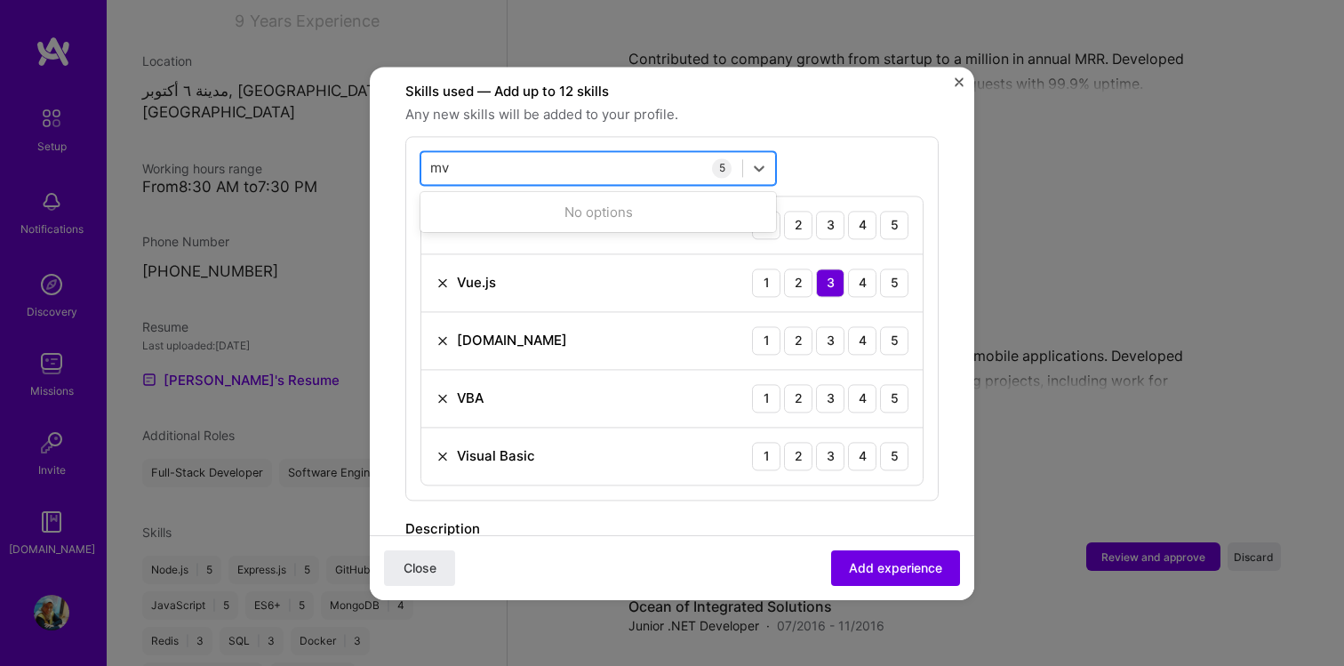
type input "m"
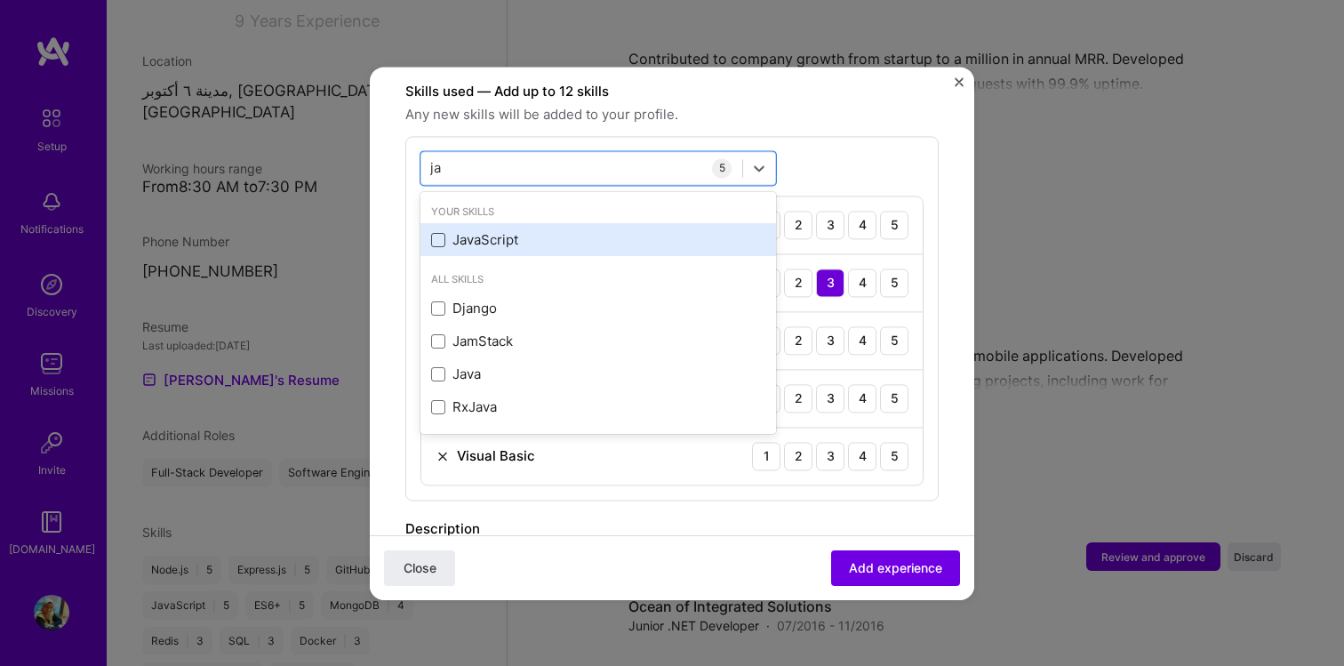
click at [436, 233] on span at bounding box center [438, 240] width 14 height 14
click at [0, 0] on input "checkbox" at bounding box center [0, 0] width 0 height 0
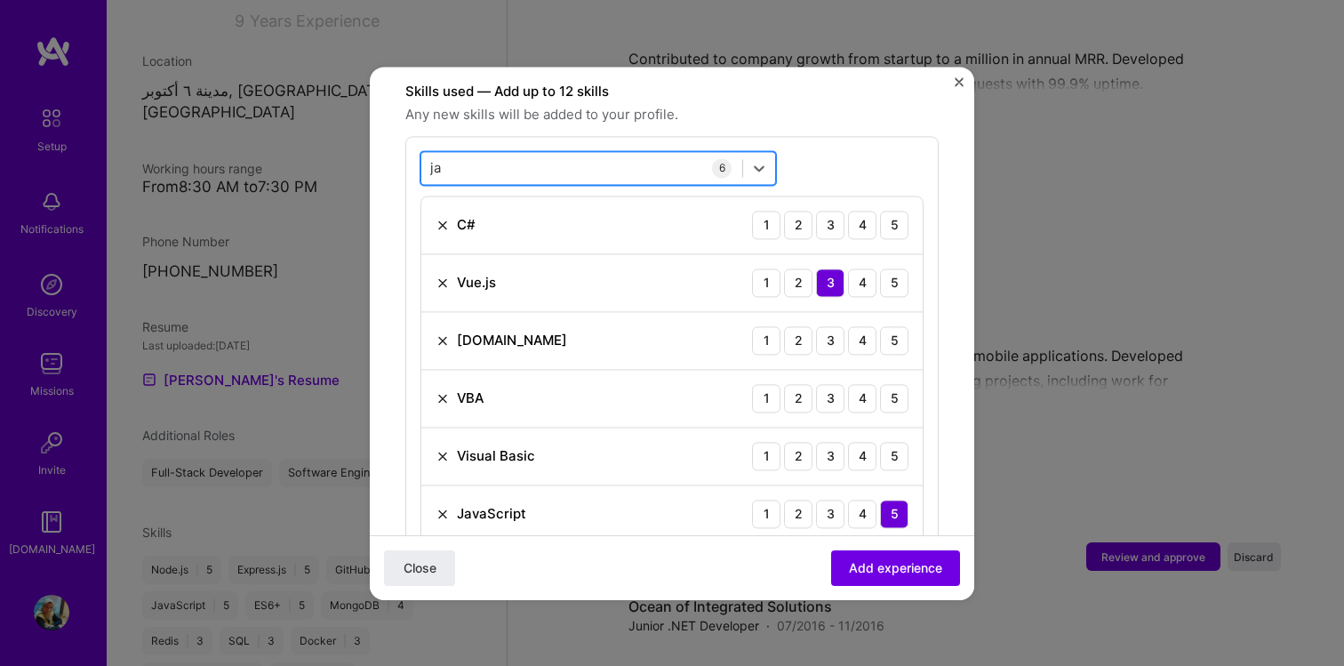
click at [470, 153] on div "ja ja" at bounding box center [581, 167] width 321 height 29
type input "j"
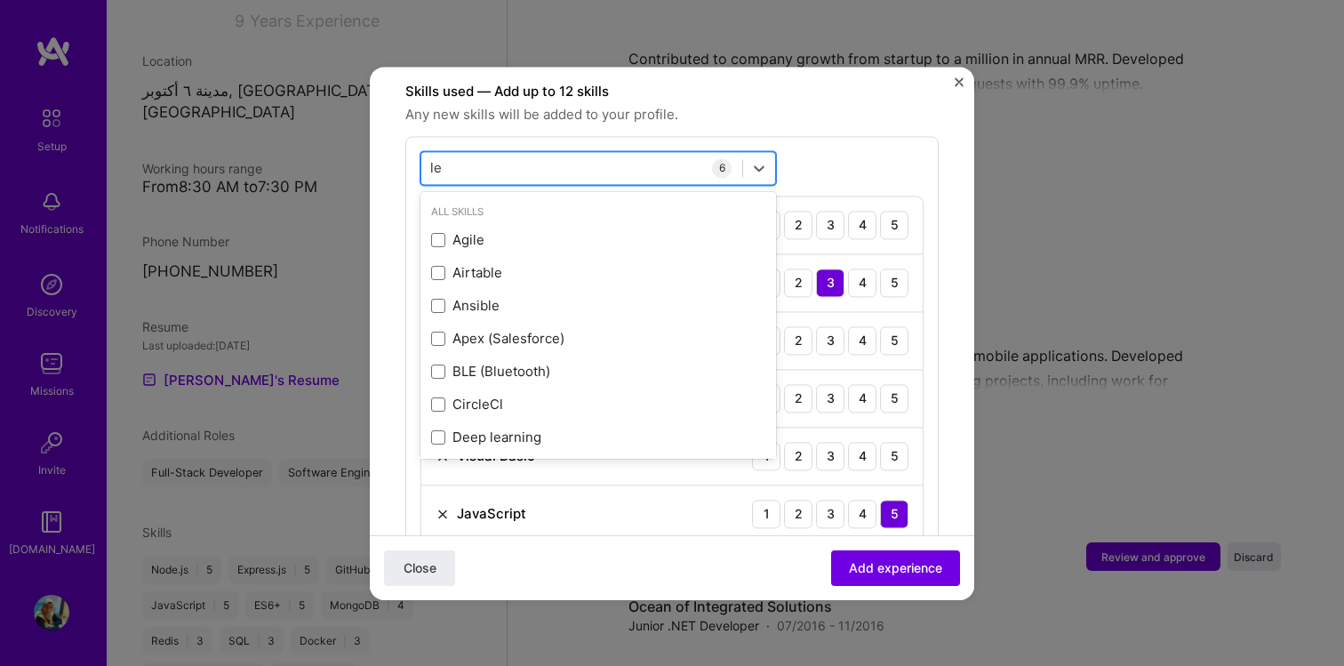
type input "l"
click at [875, 136] on div "option JavaScript, selected. option Agile focused, 0 of 2. 378 results availabl…" at bounding box center [671, 347] width 533 height 422
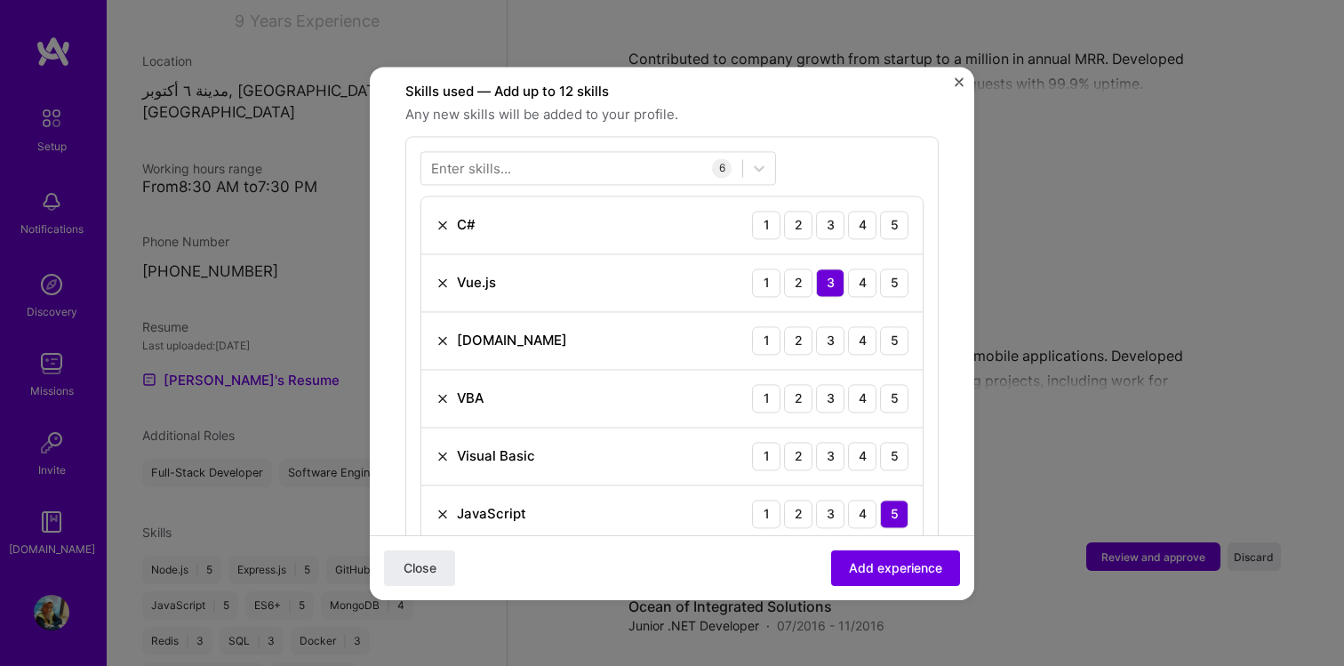
click at [431, 378] on div "VBA 1 2 3 4 5" at bounding box center [671, 399] width 501 height 58
click at [867, 211] on div "4" at bounding box center [862, 225] width 28 height 28
click at [833, 211] on div "3" at bounding box center [830, 225] width 28 height 28
click at [443, 391] on img at bounding box center [442, 398] width 14 height 14
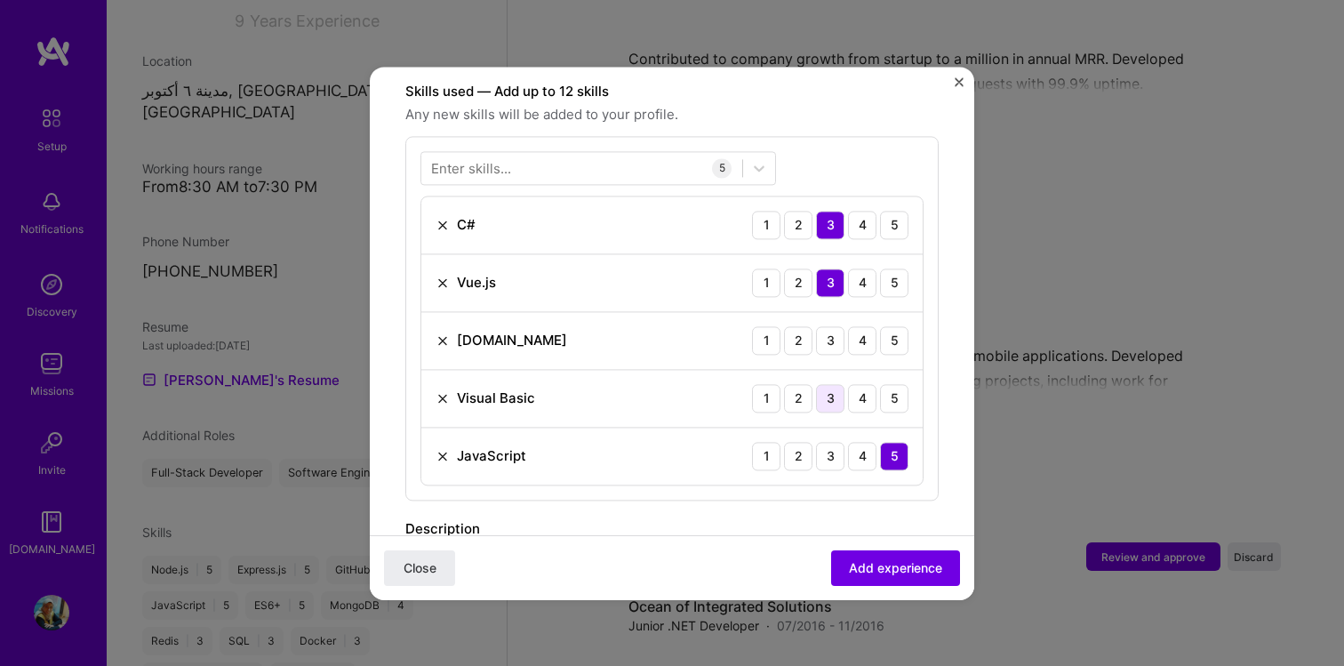
click at [835, 384] on div "3" at bounding box center [830, 398] width 28 height 28
click at [826, 326] on div "3" at bounding box center [830, 340] width 28 height 28
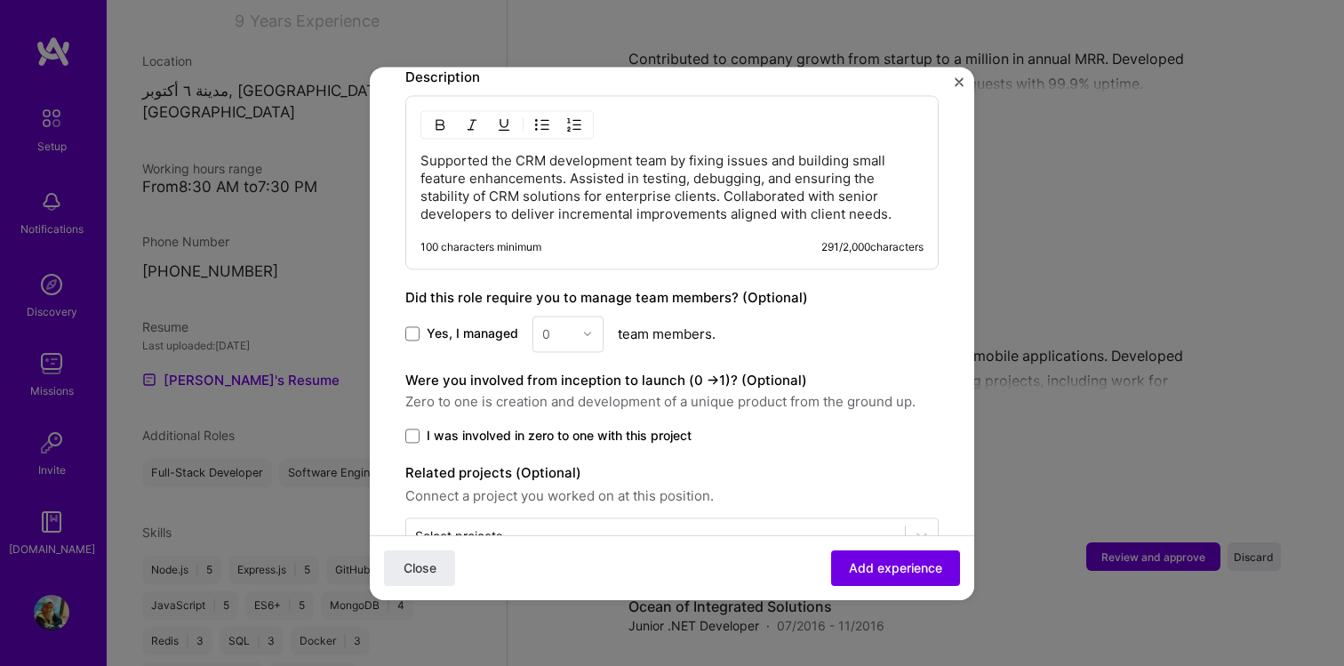
scroll to position [1107, 0]
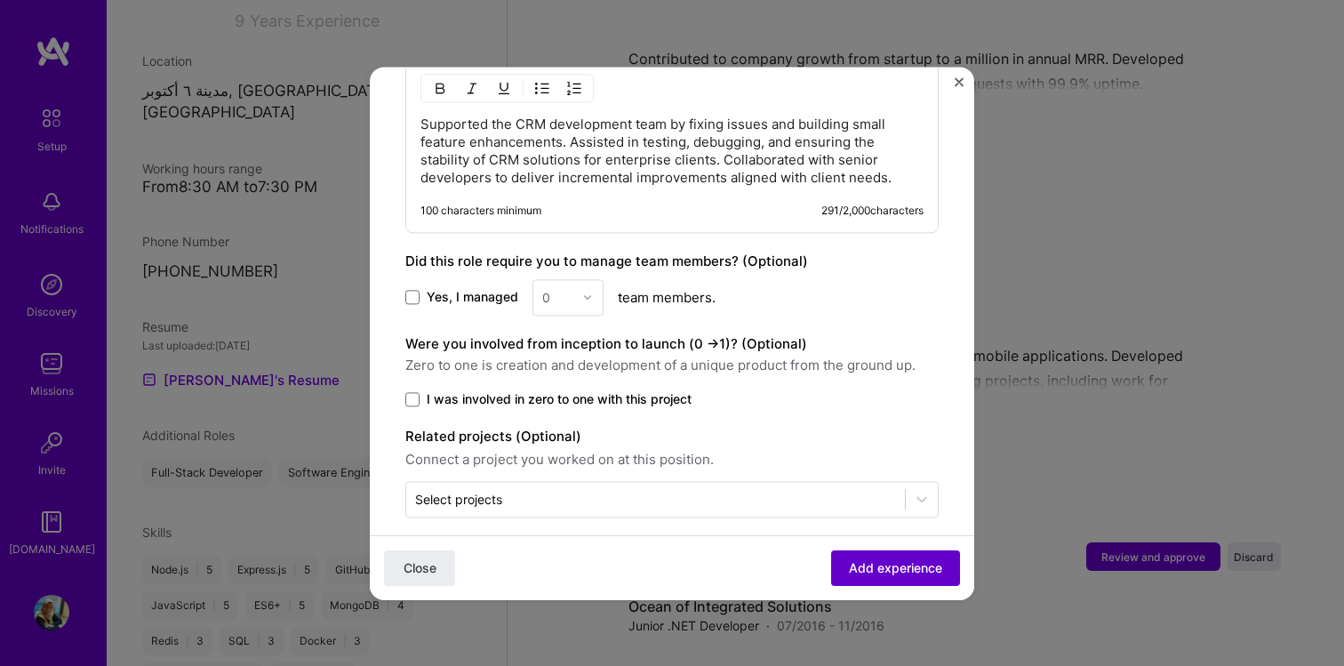
click at [870, 563] on span "Add experience" at bounding box center [895, 567] width 93 height 18
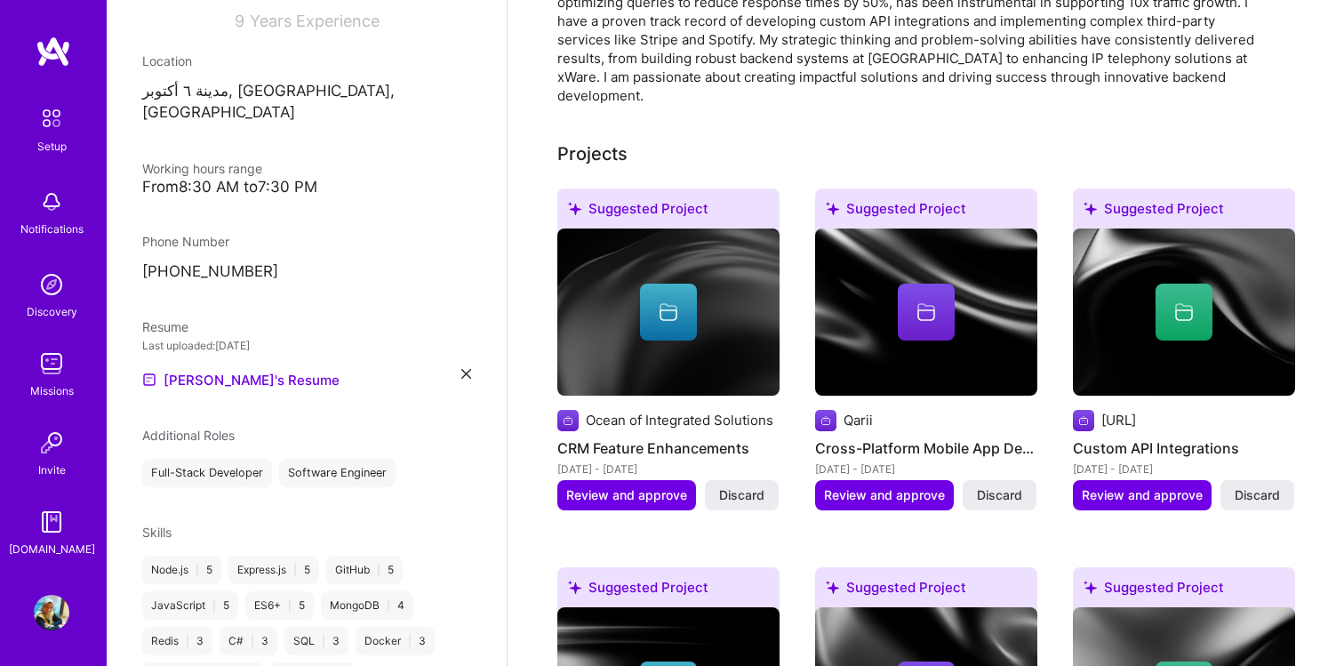
scroll to position [472, 0]
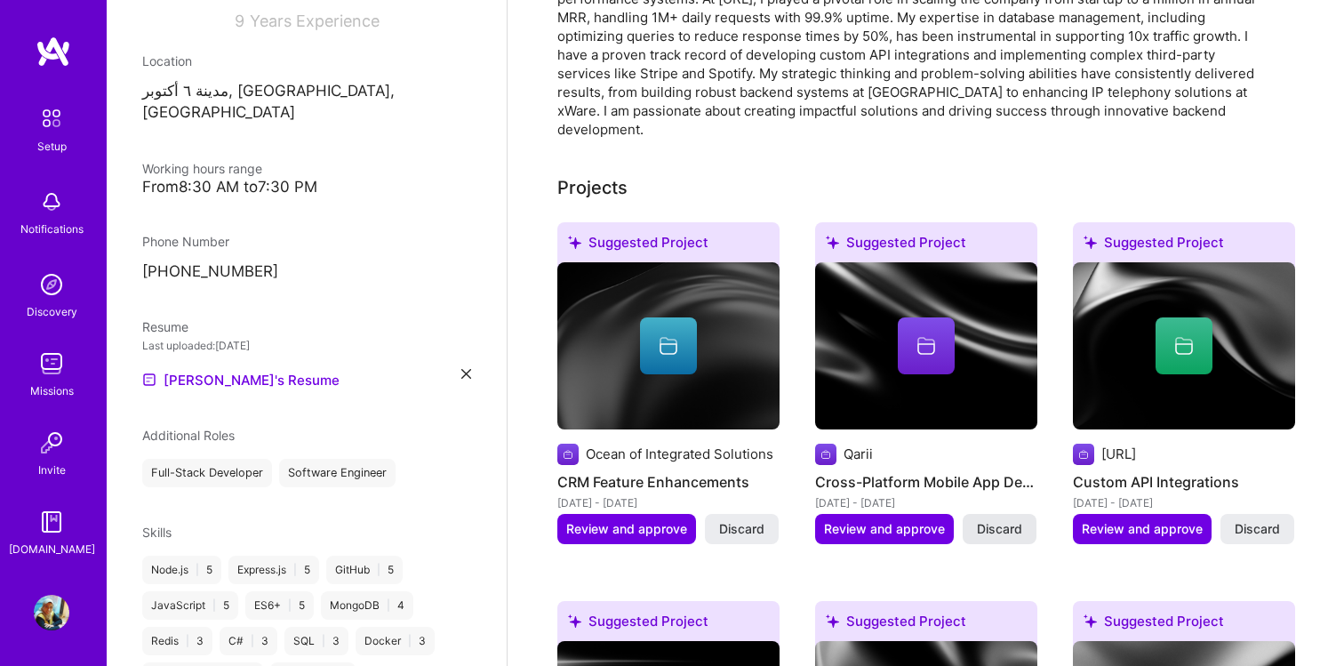
click at [994, 520] on span "Discard" at bounding box center [999, 529] width 45 height 18
click at [1009, 520] on span "Discard" at bounding box center [999, 529] width 45 height 18
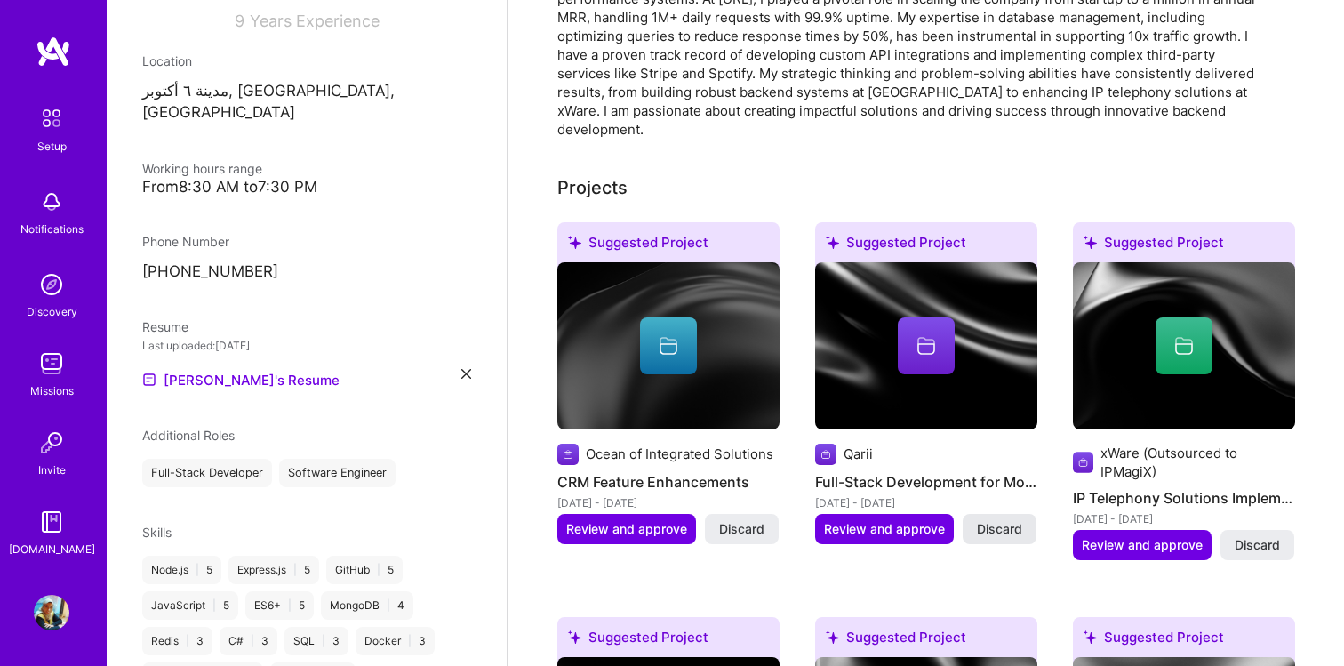
click at [994, 520] on span "Discard" at bounding box center [999, 529] width 45 height 18
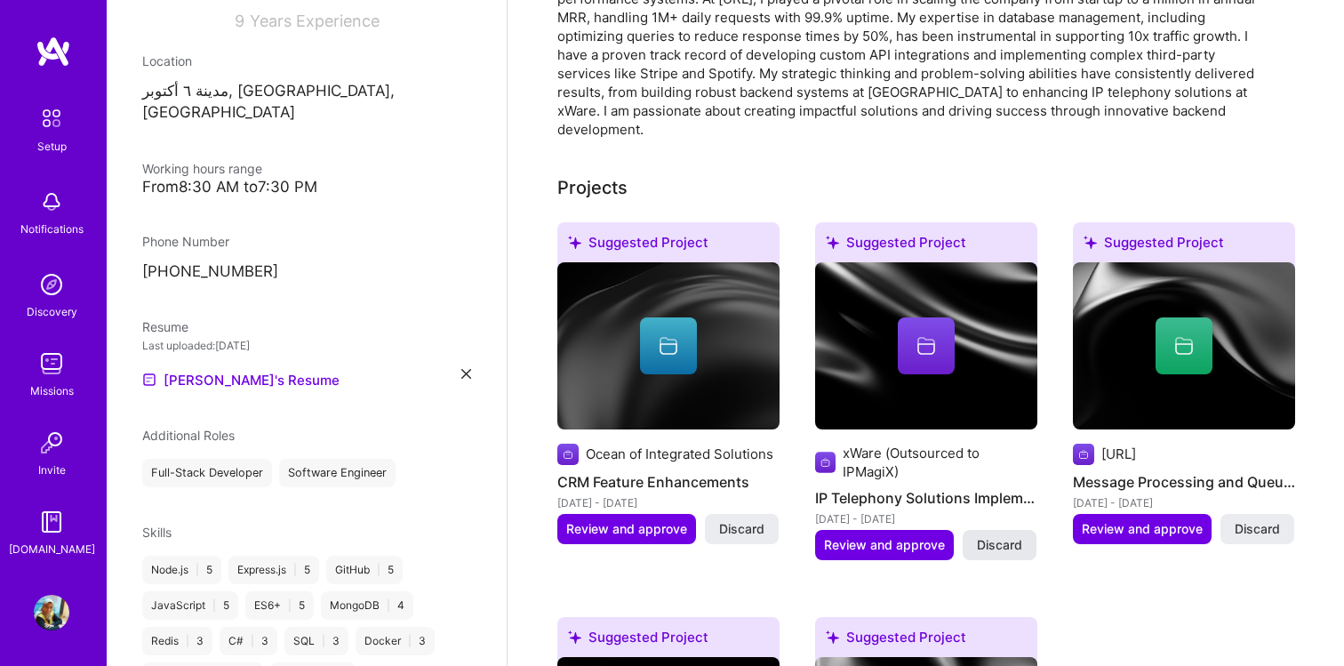
click at [1010, 536] on span "Discard" at bounding box center [999, 545] width 45 height 18
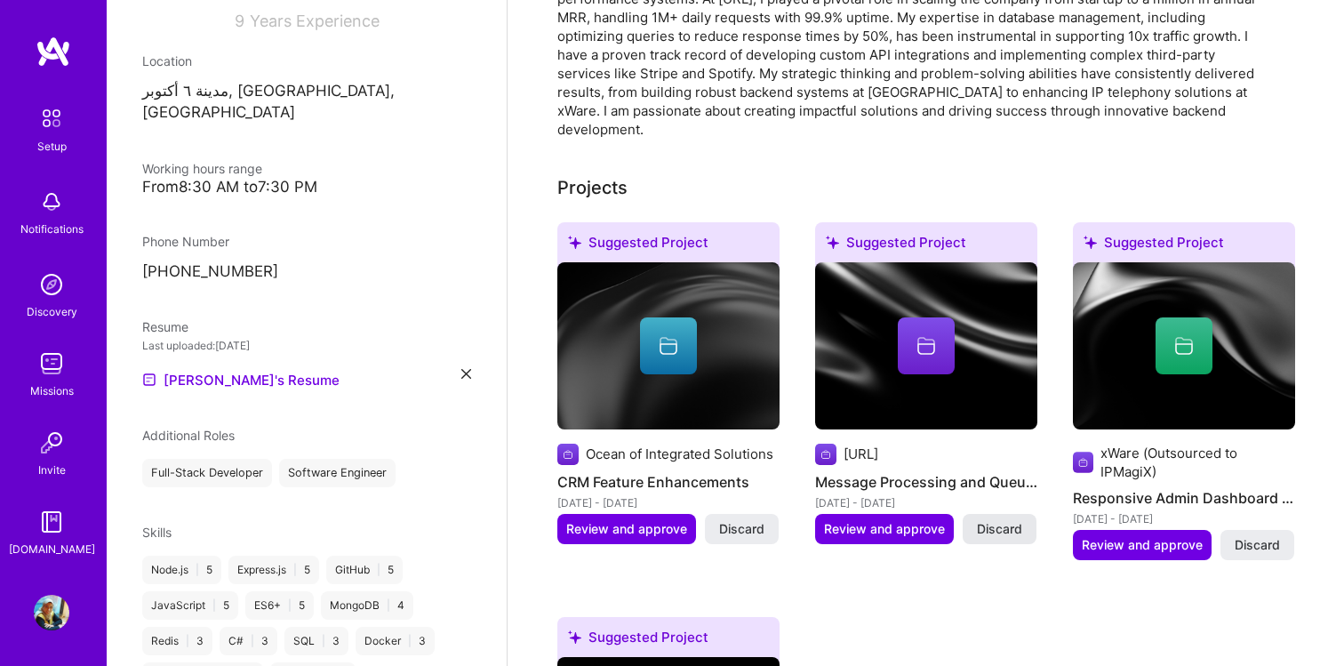
click at [1008, 520] on span "Discard" at bounding box center [999, 529] width 45 height 18
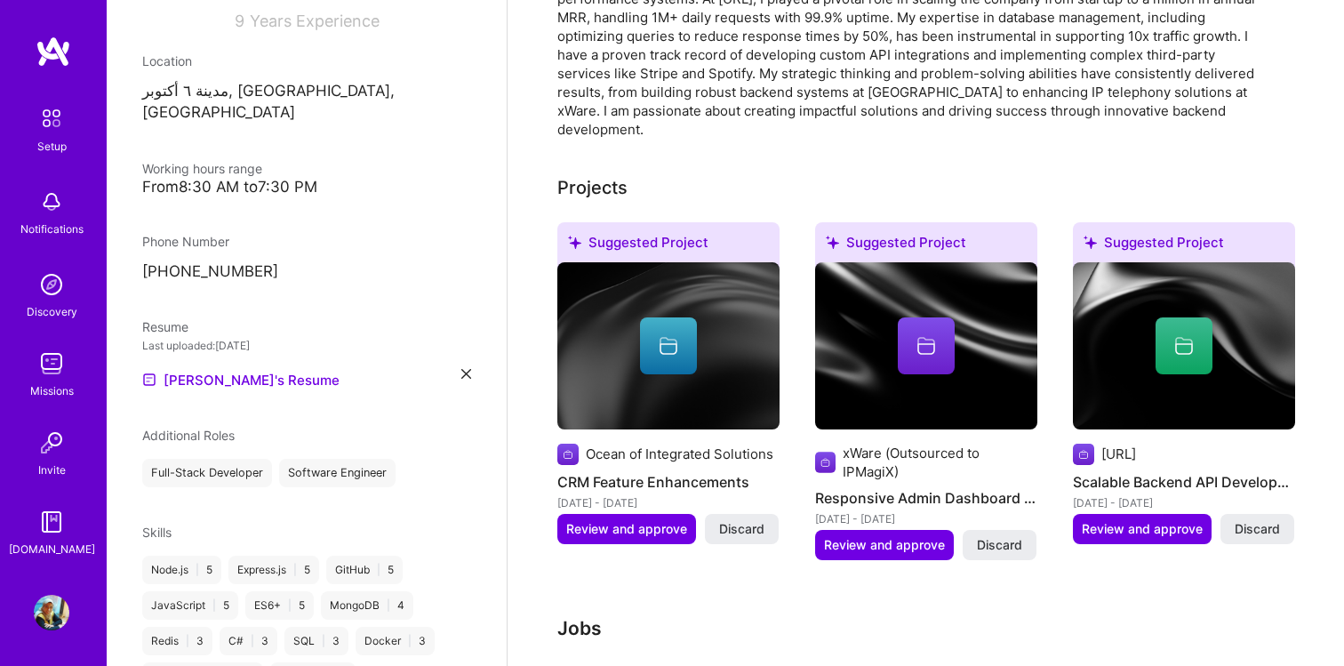
click at [1008, 536] on span "Discard" at bounding box center [999, 545] width 45 height 18
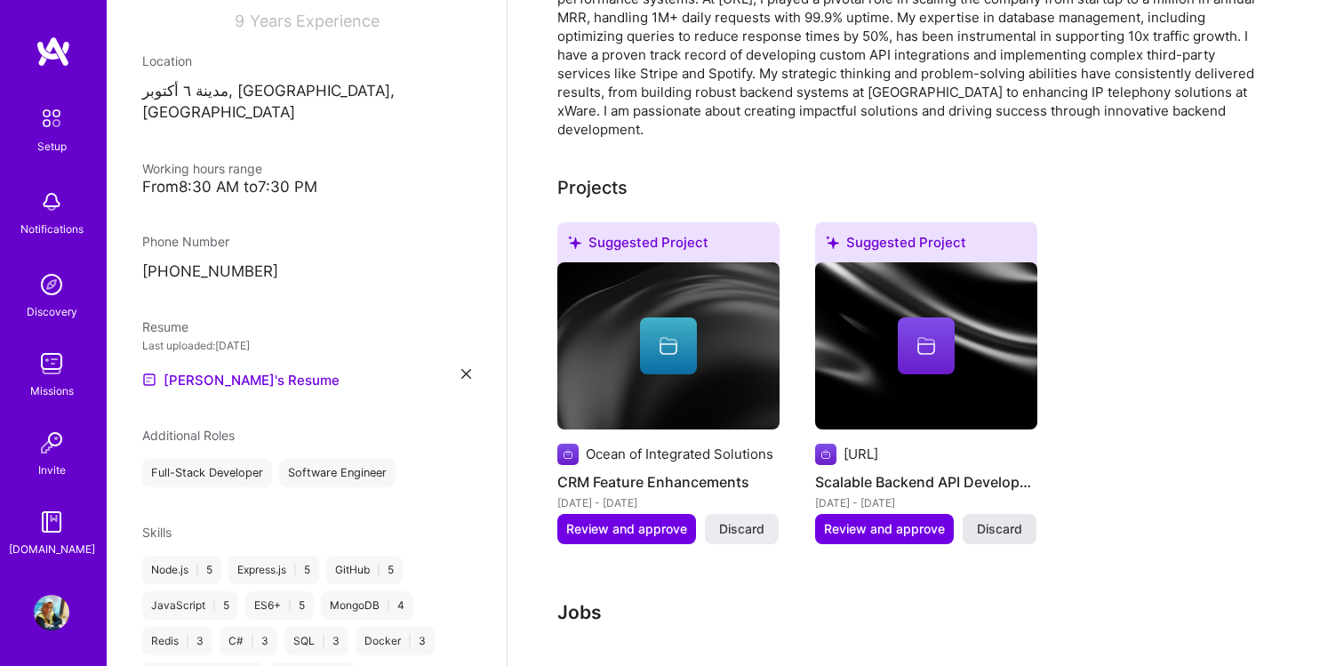
click at [1006, 520] on span "Discard" at bounding box center [999, 529] width 45 height 18
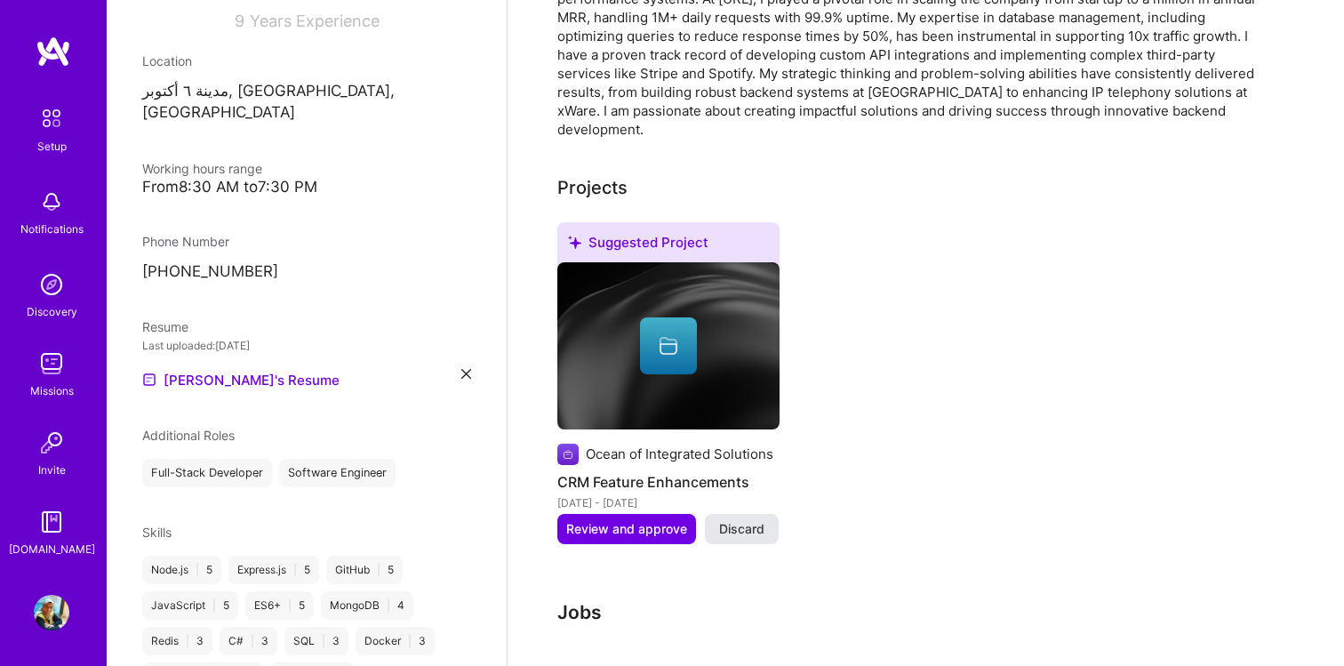
click at [738, 520] on span "Discard" at bounding box center [741, 529] width 45 height 18
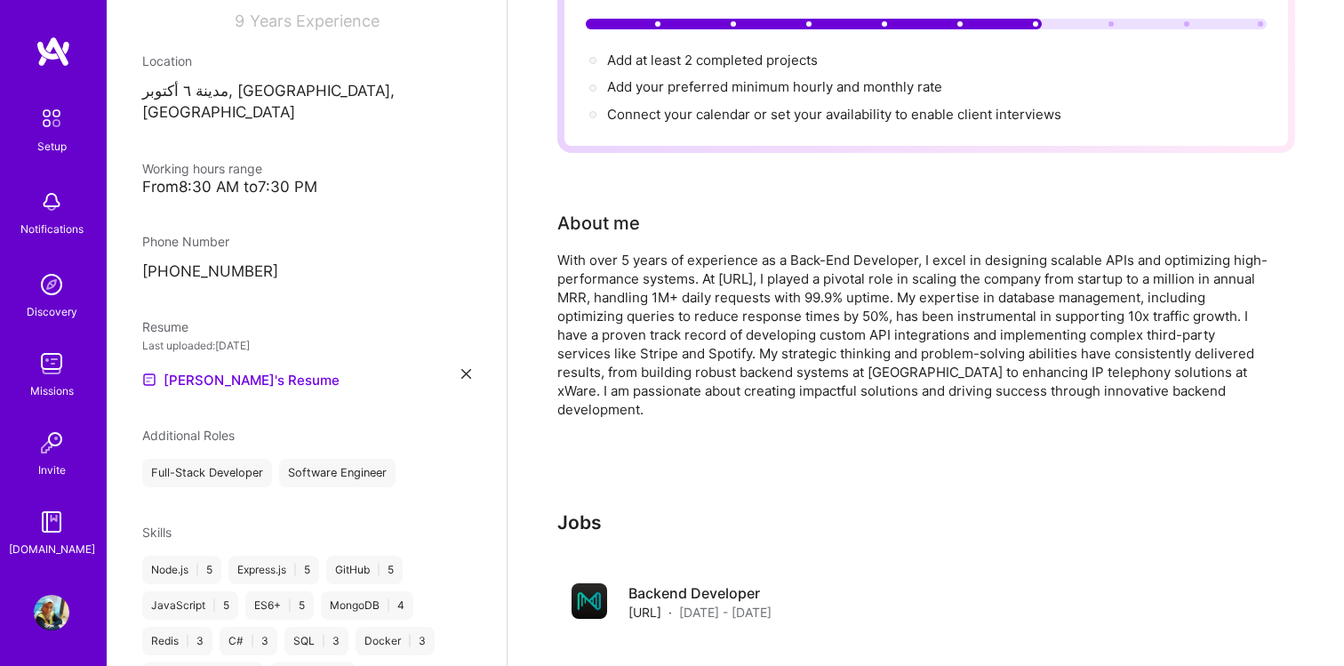
scroll to position [0, 0]
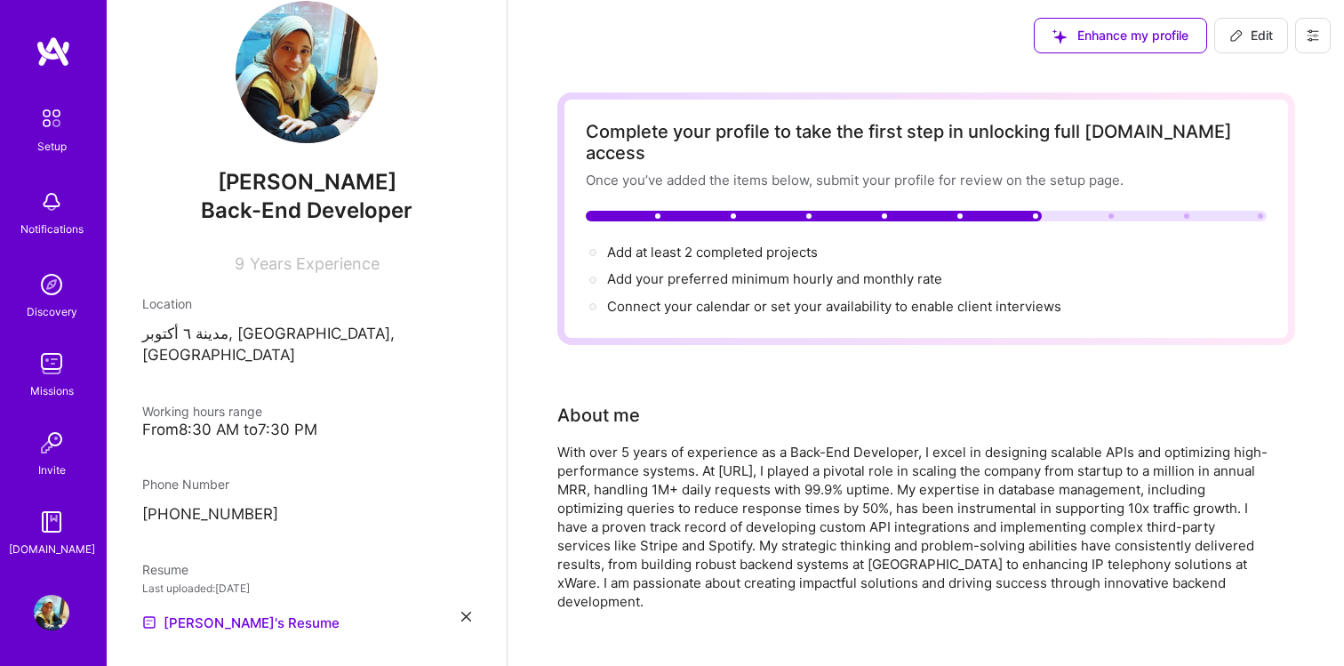
scroll to position [38, 0]
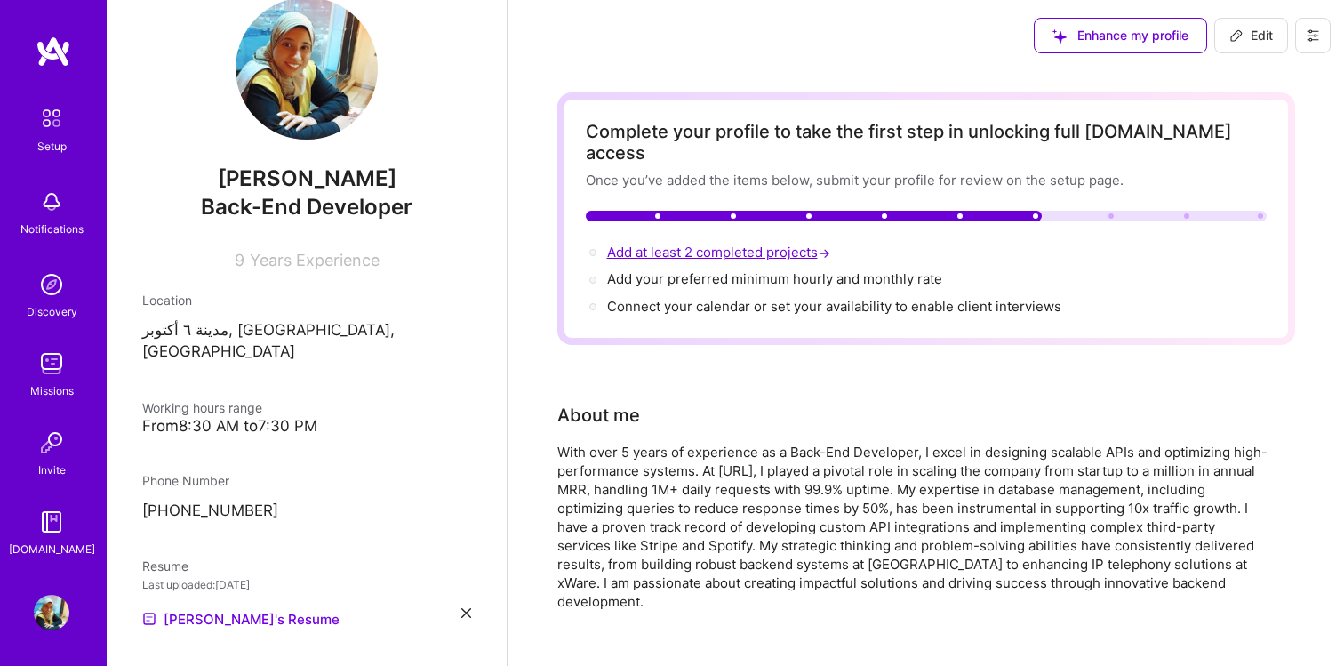
click at [701, 243] on span "Add at least 2 completed projects →" at bounding box center [720, 251] width 227 height 17
select select "EG"
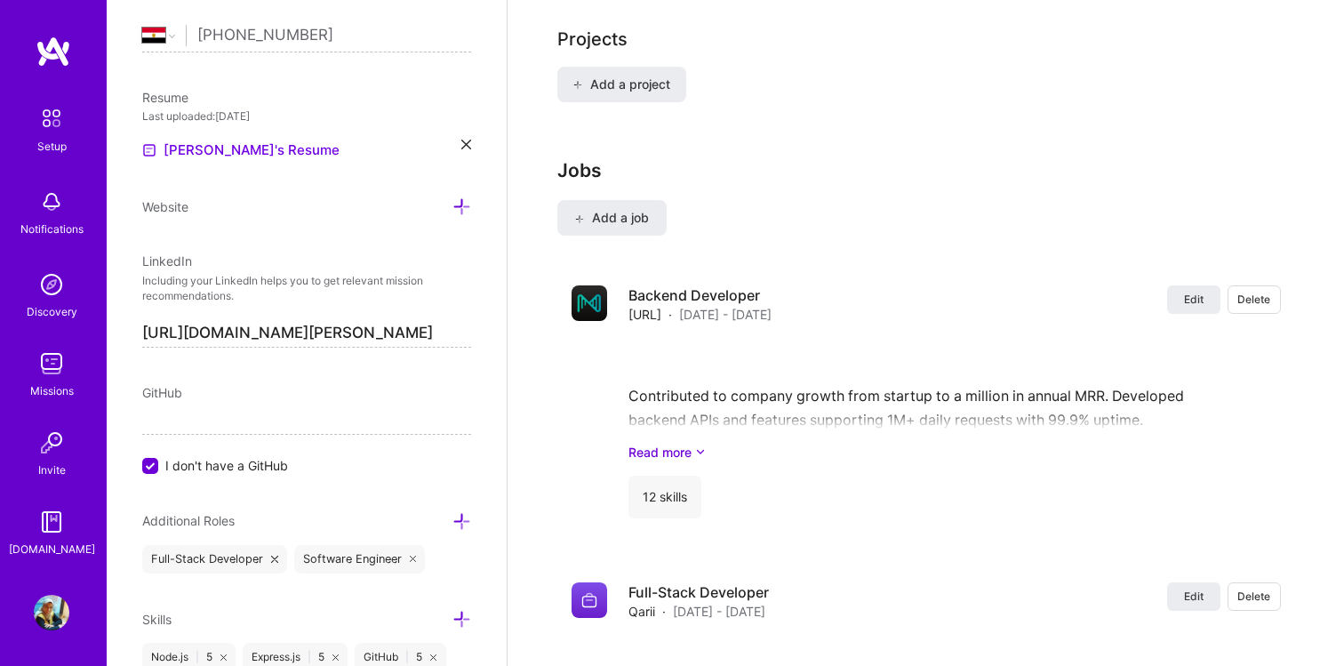
scroll to position [1432, 0]
click at [627, 72] on span "Add a project" at bounding box center [620, 81] width 97 height 18
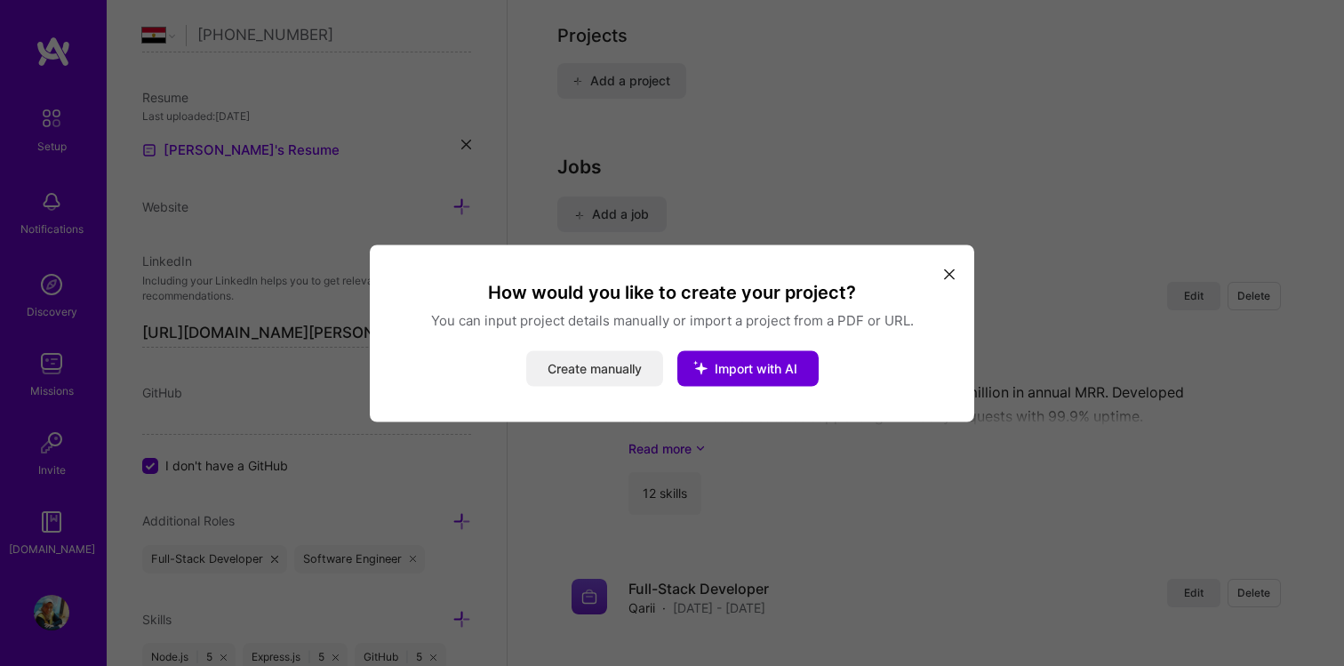
click at [571, 362] on button "Create manually" at bounding box center [594, 368] width 137 height 36
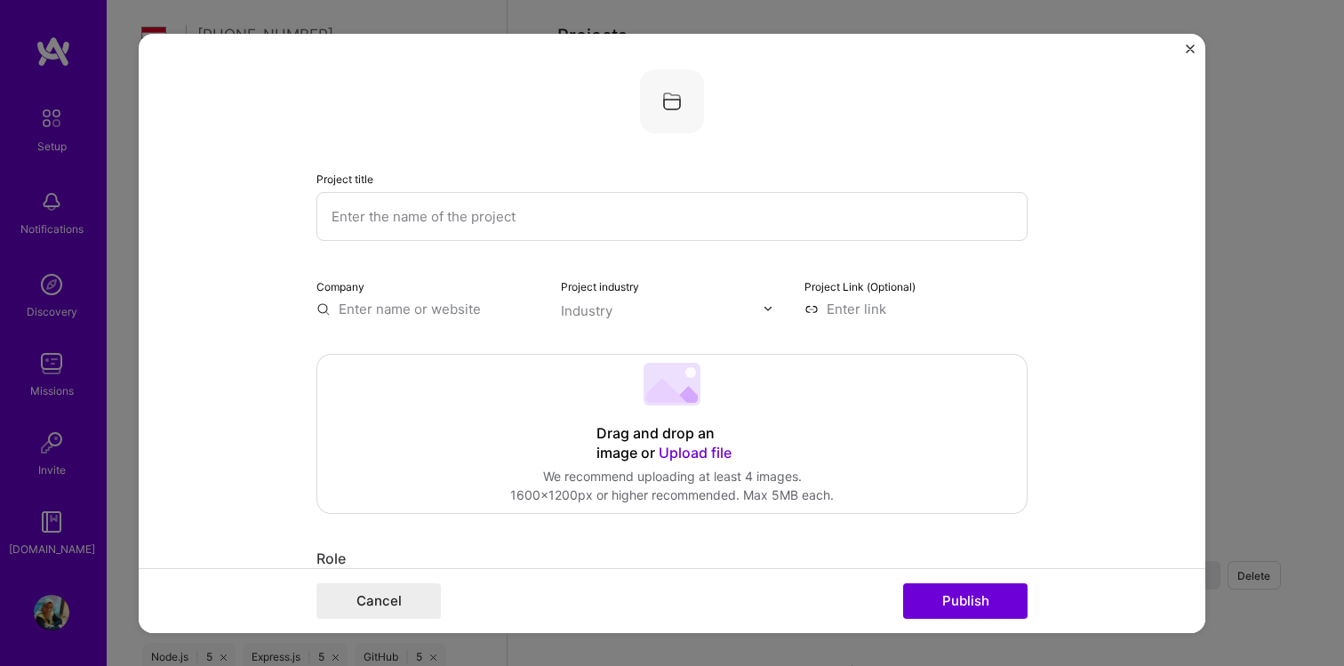
click at [566, 220] on input "text" at bounding box center [671, 215] width 711 height 49
type input "Music notifier"
click at [462, 306] on input "text" at bounding box center [427, 308] width 223 height 19
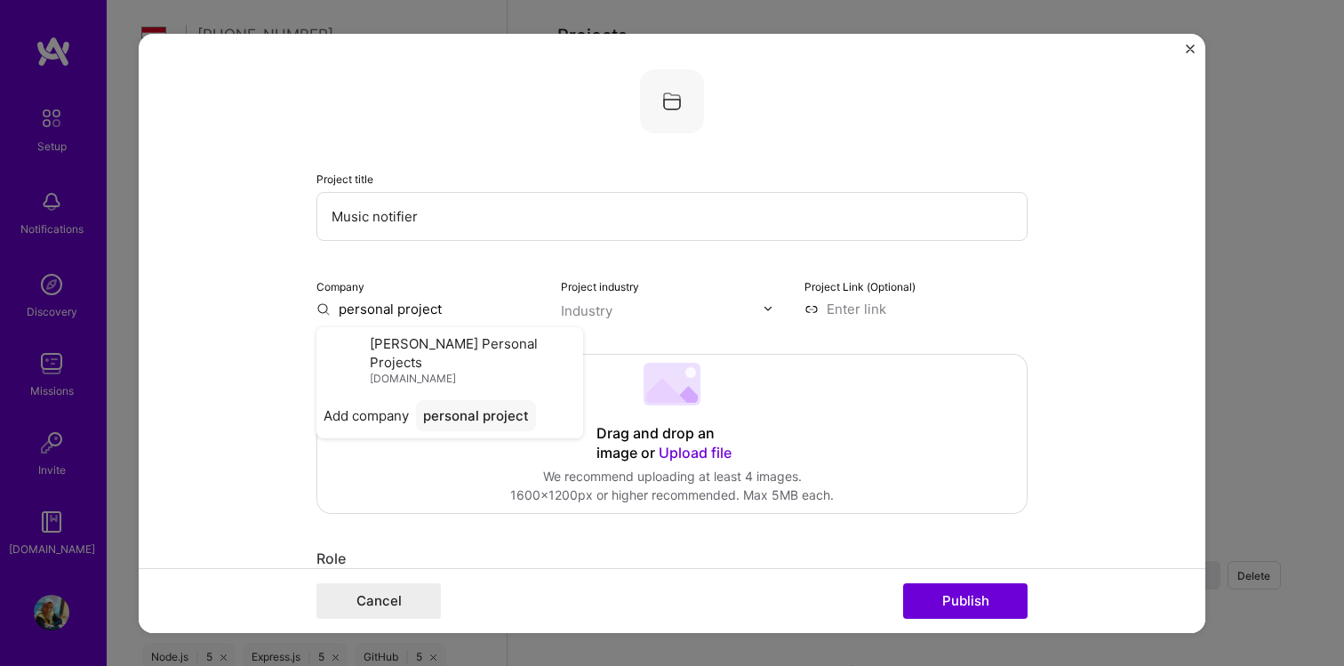
type input "personal project"
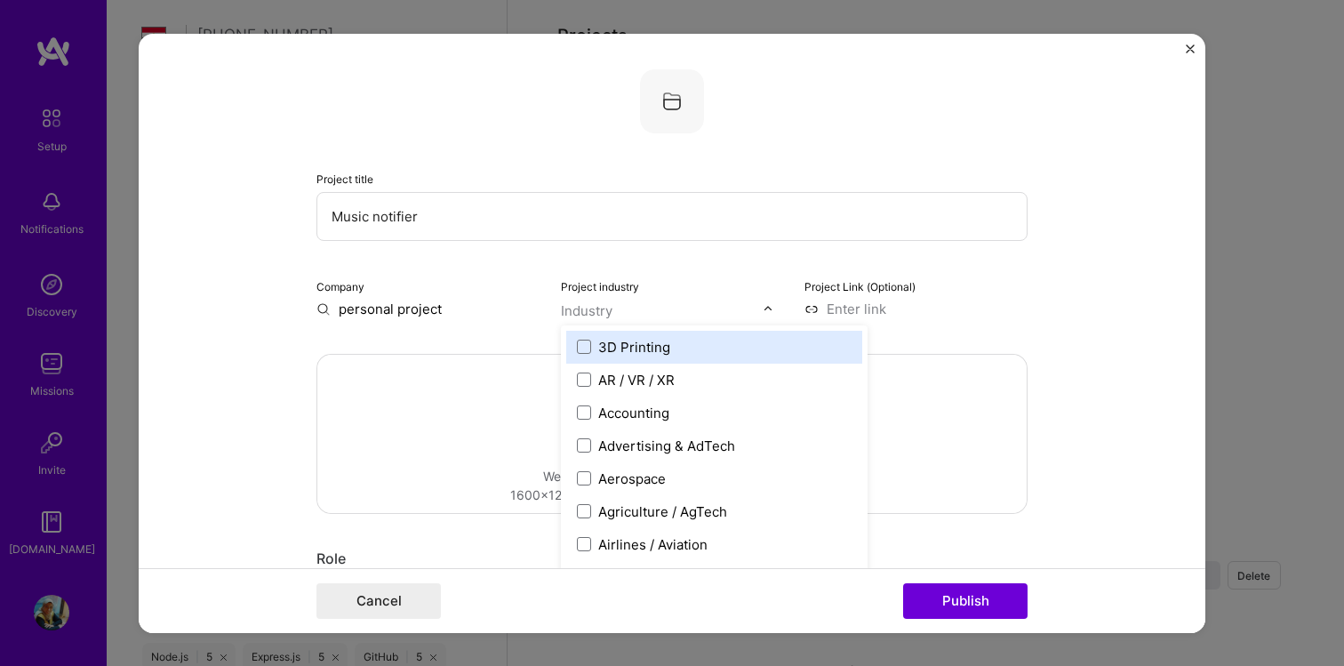
click at [675, 310] on input "text" at bounding box center [662, 309] width 203 height 19
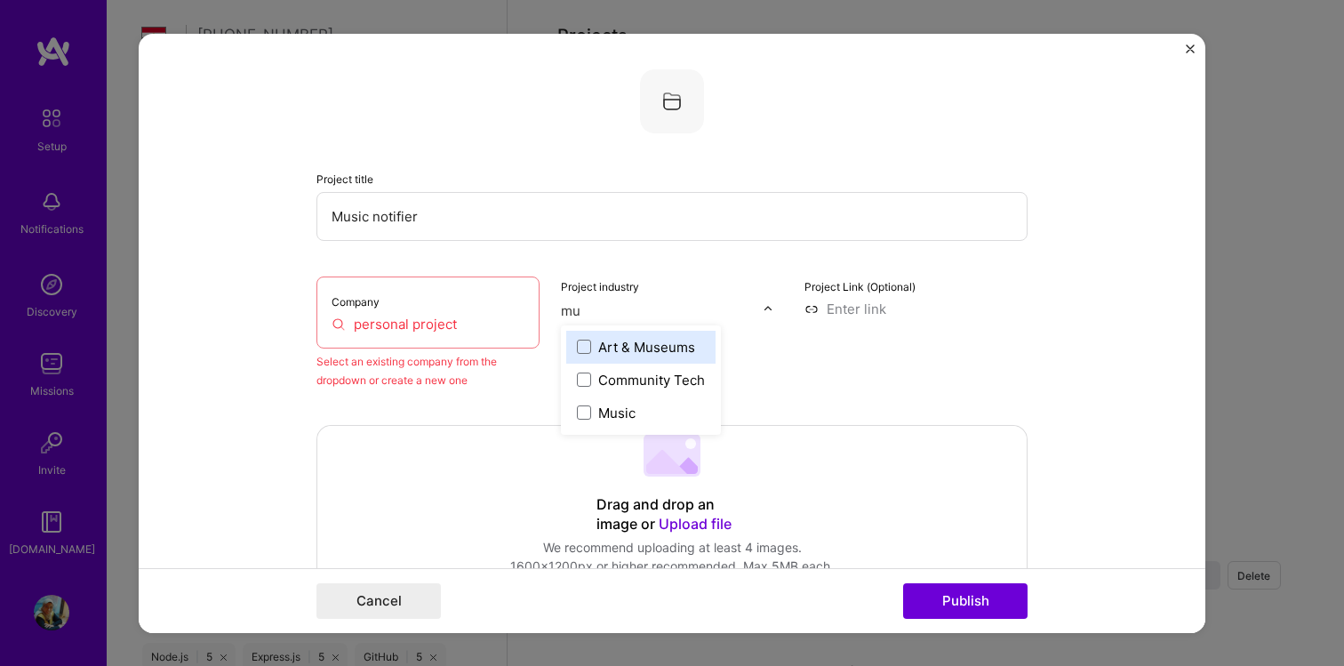
type input "mus"
click at [584, 377] on span at bounding box center [584, 379] width 14 height 14
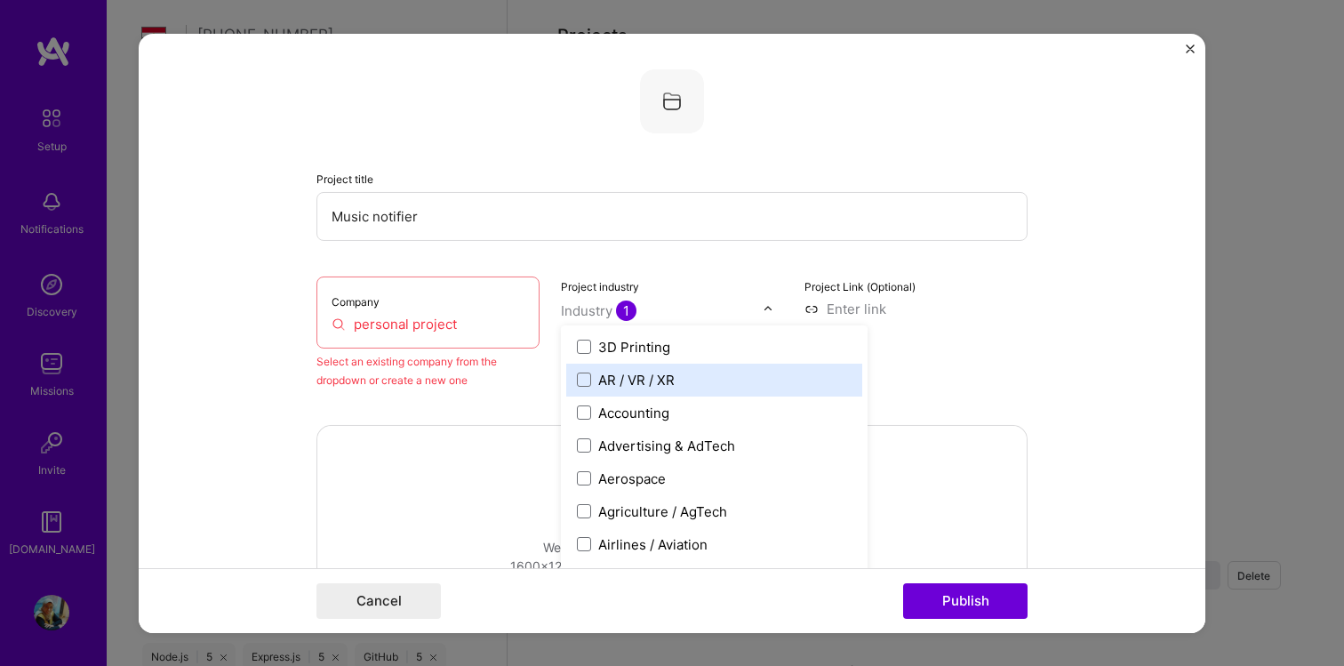
click at [419, 321] on input "personal project" at bounding box center [427, 323] width 193 height 19
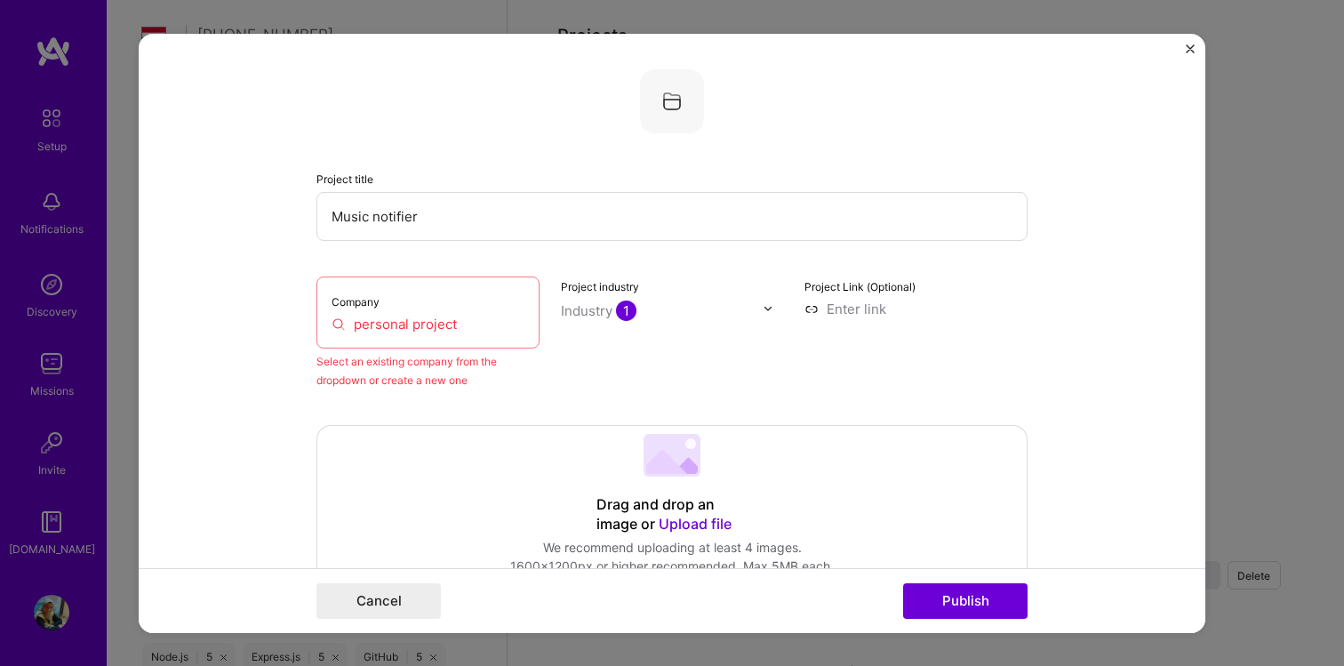
click at [419, 321] on input "personal project" at bounding box center [427, 323] width 193 height 19
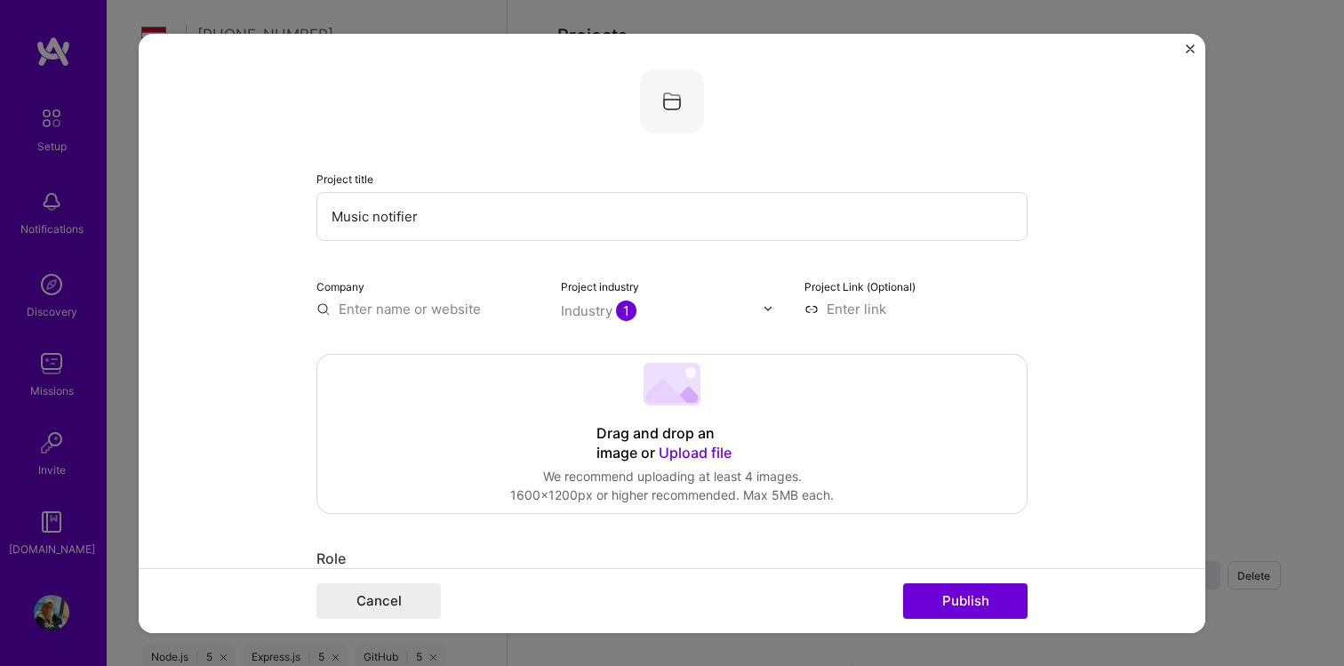
click at [846, 315] on input at bounding box center [915, 308] width 223 height 19
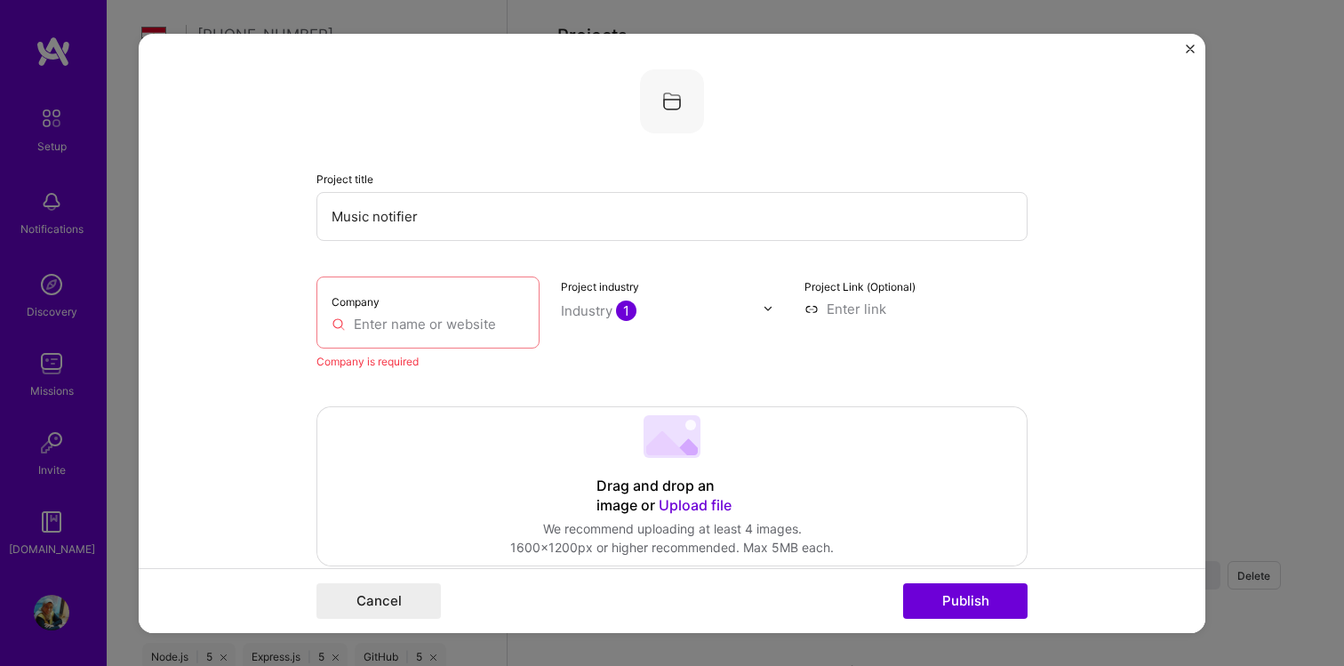
paste input "[URL][DOMAIN_NAME]"
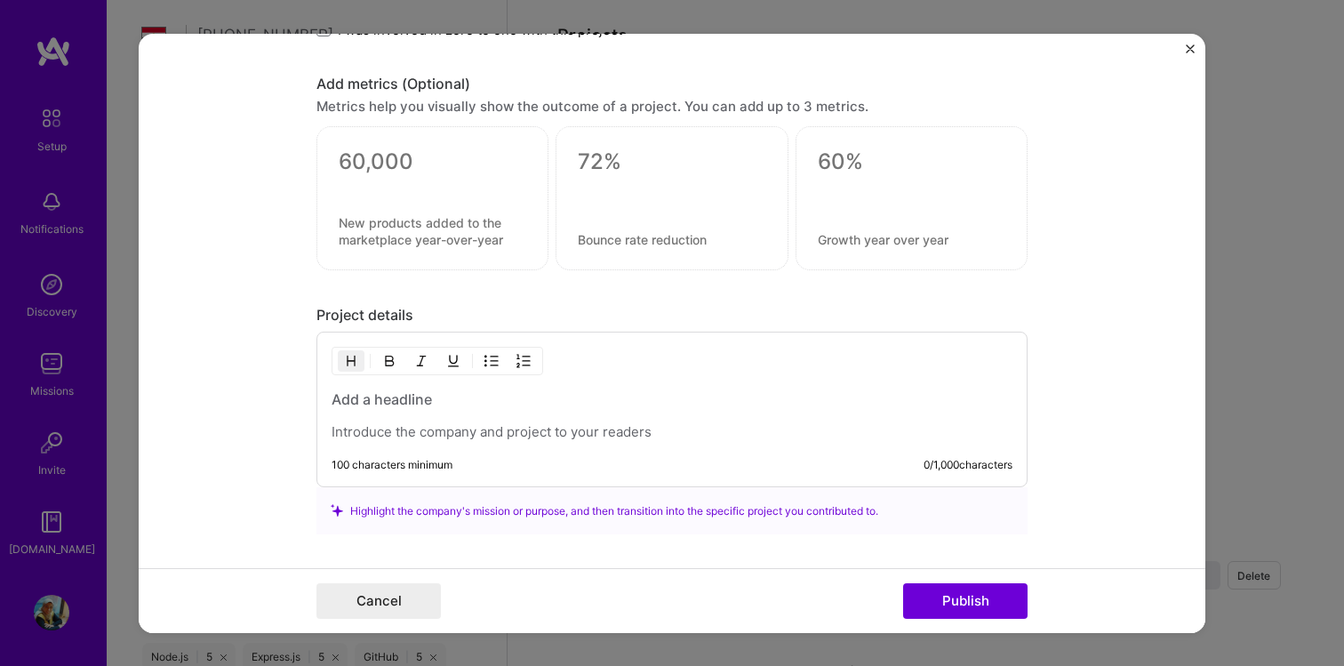
scroll to position [1289, 0]
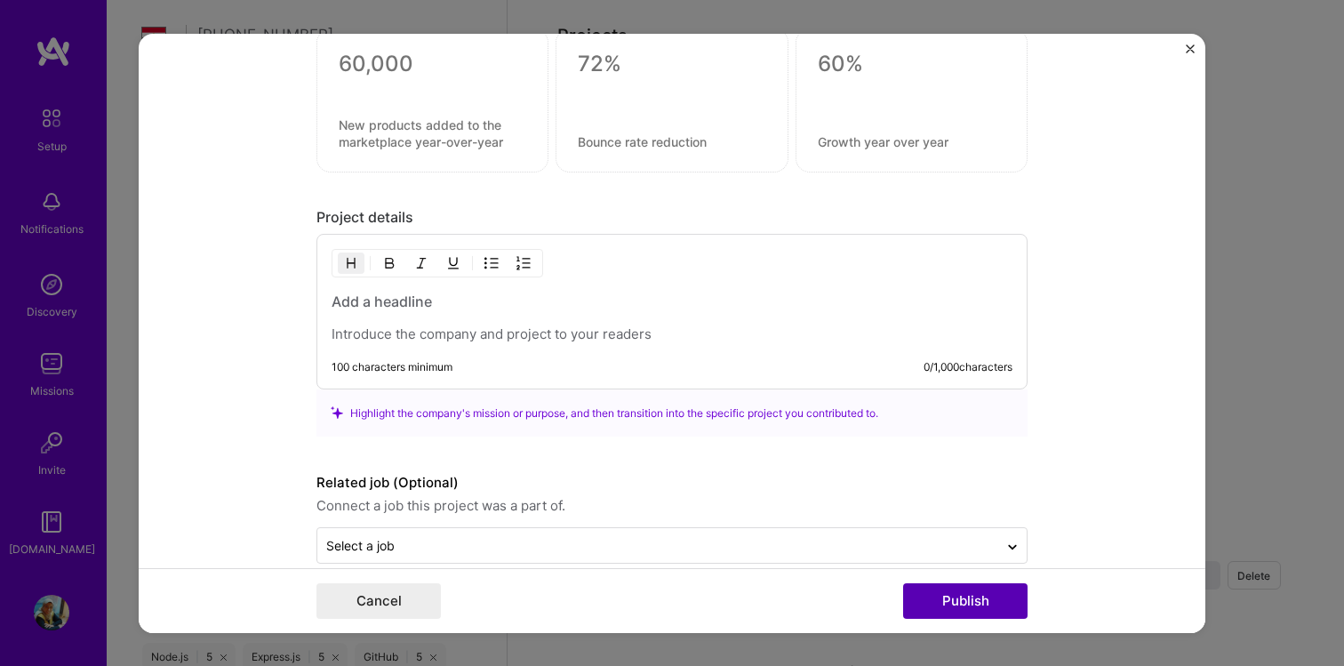
type input "[URL][DOMAIN_NAME]"
click at [946, 606] on button "Publish" at bounding box center [965, 601] width 124 height 36
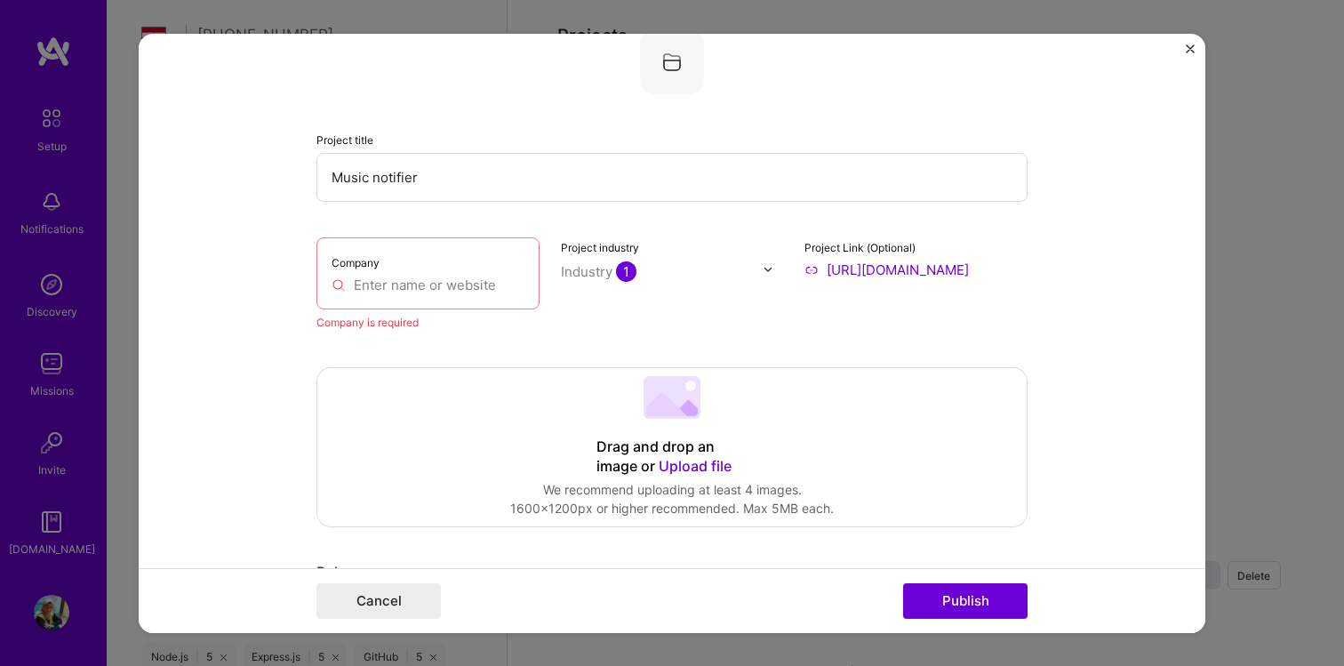
scroll to position [36, 0]
click at [417, 286] on input "text" at bounding box center [427, 287] width 193 height 19
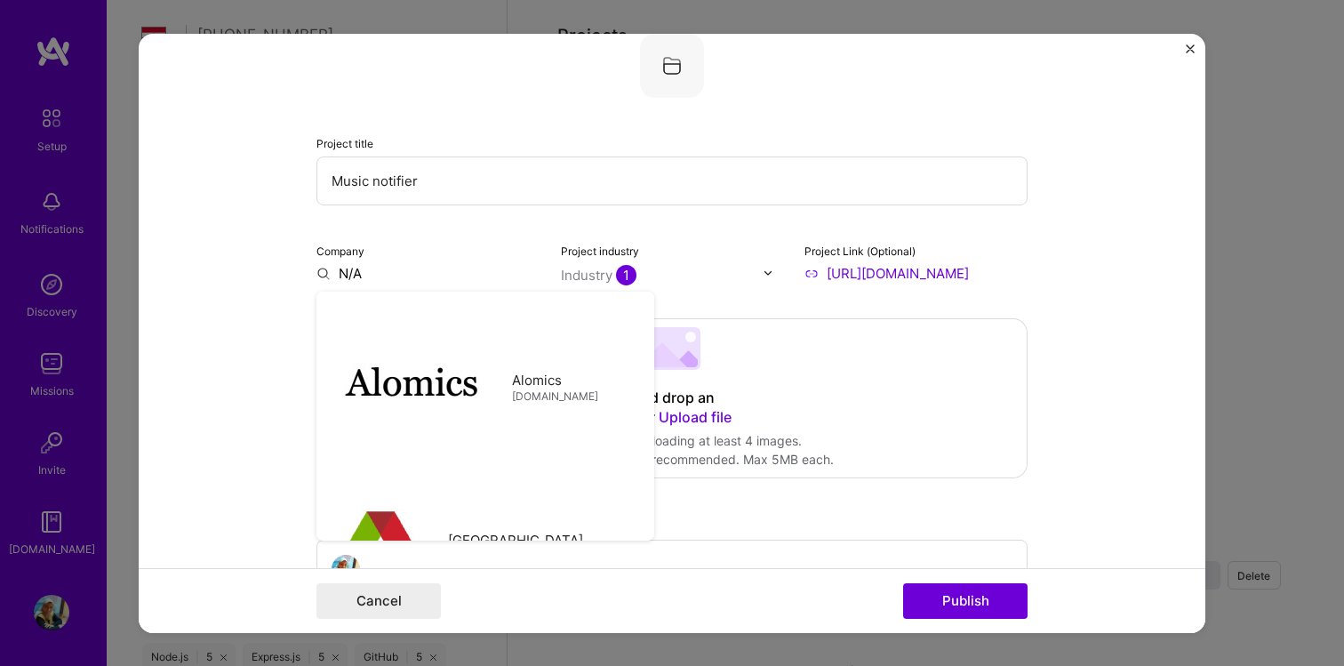
type input "N/A"
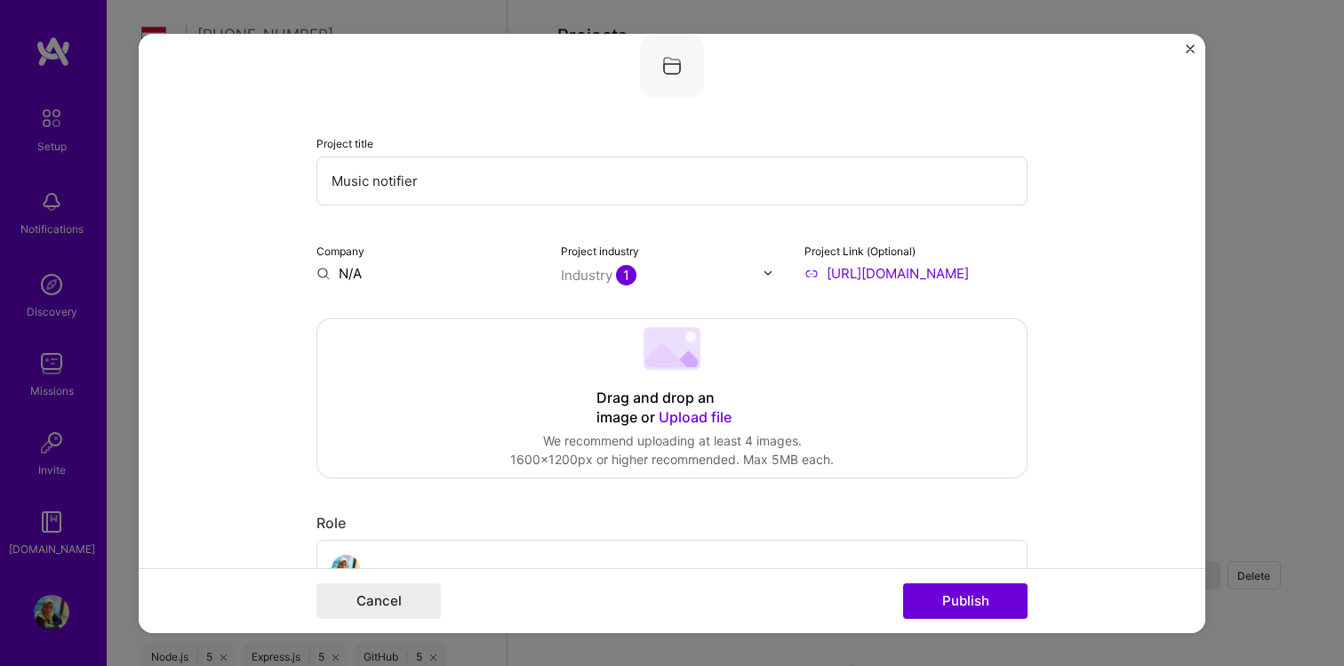
click at [252, 261] on form "Project title Music notifier Company N/A Project industry Industry 1 Project Li…" at bounding box center [672, 332] width 1066 height 599
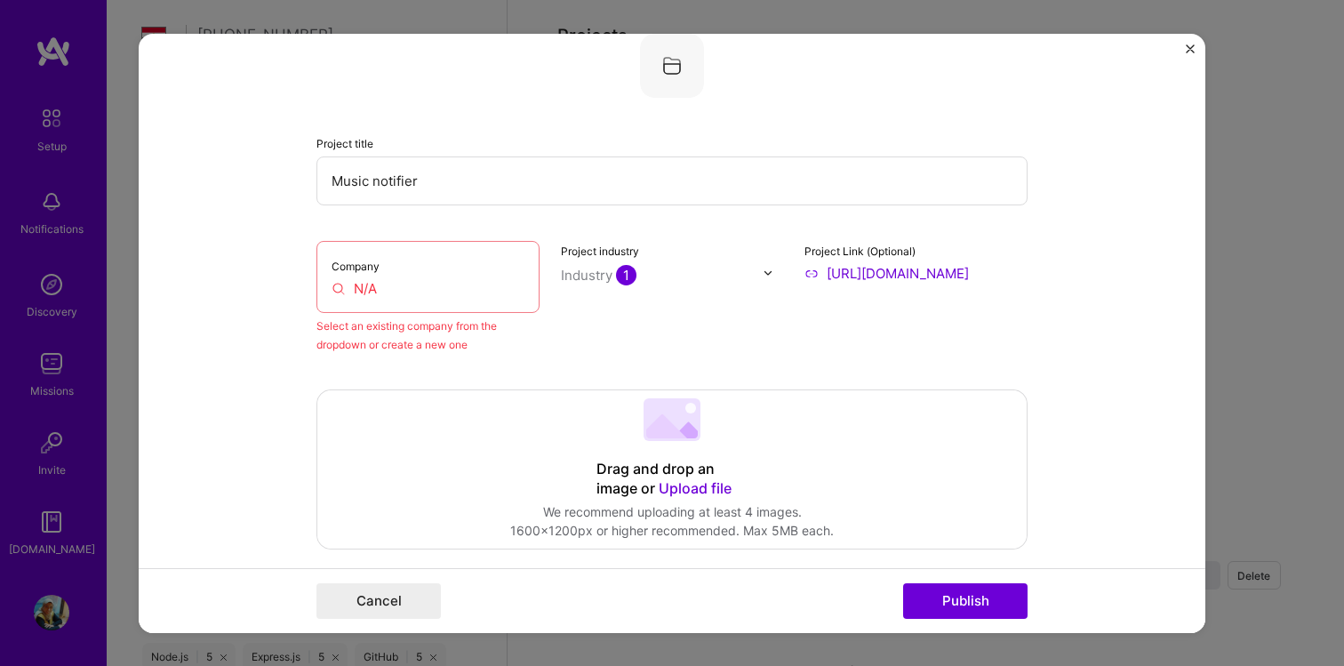
click at [412, 164] on input "Music notifier" at bounding box center [671, 180] width 711 height 49
type input "[URL]"
click at [376, 277] on div "Company N/A" at bounding box center [427, 276] width 223 height 72
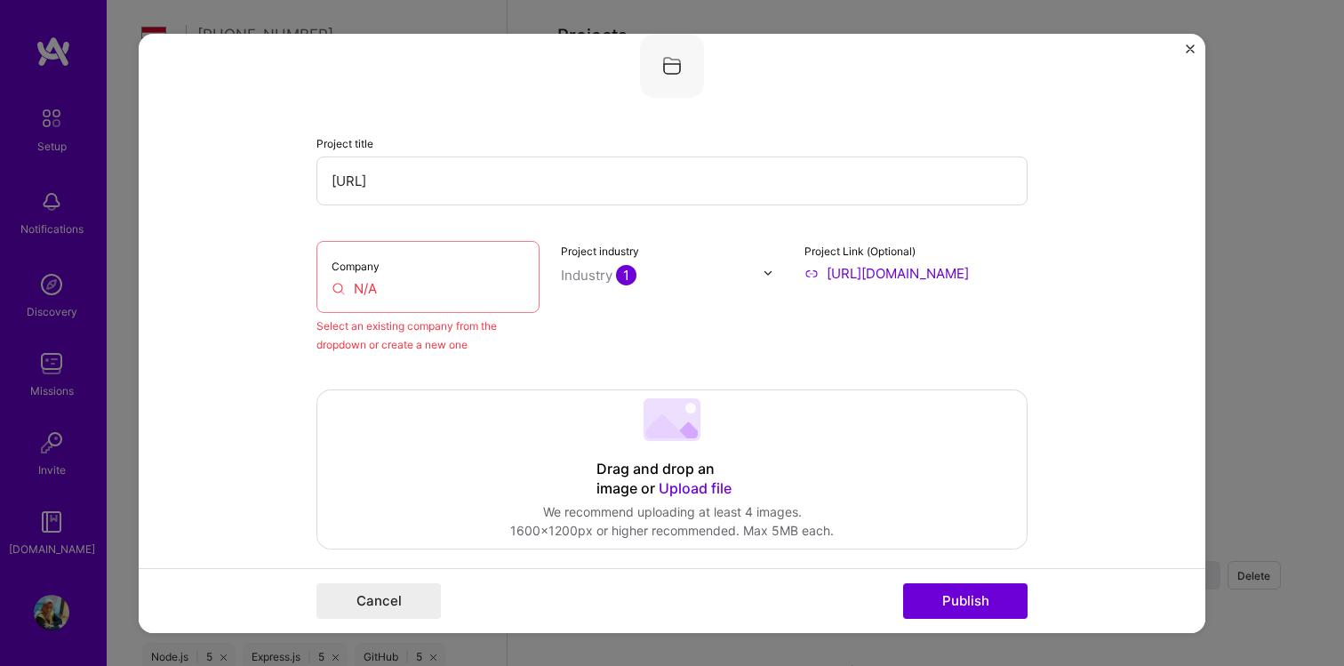
click at [363, 288] on input "N/A" at bounding box center [427, 287] width 193 height 19
click at [395, 288] on input "N/A" at bounding box center [427, 287] width 193 height 19
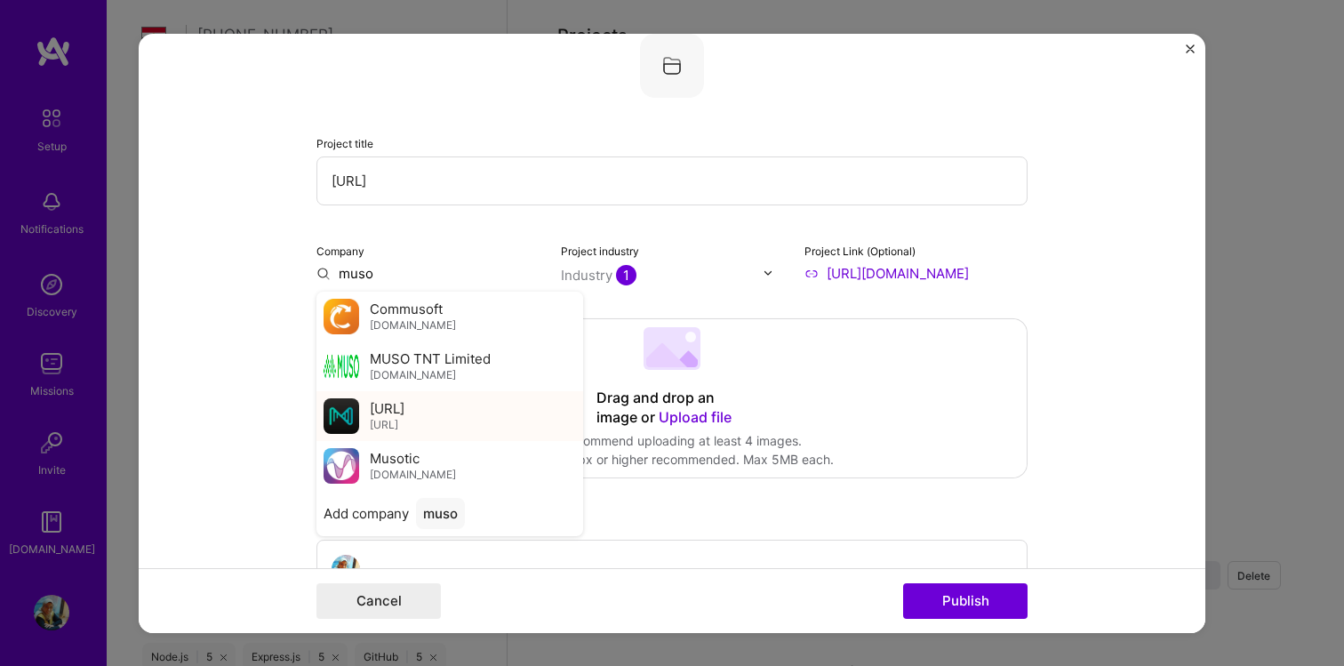
click at [441, 412] on div "[URL] [URL]" at bounding box center [449, 415] width 267 height 50
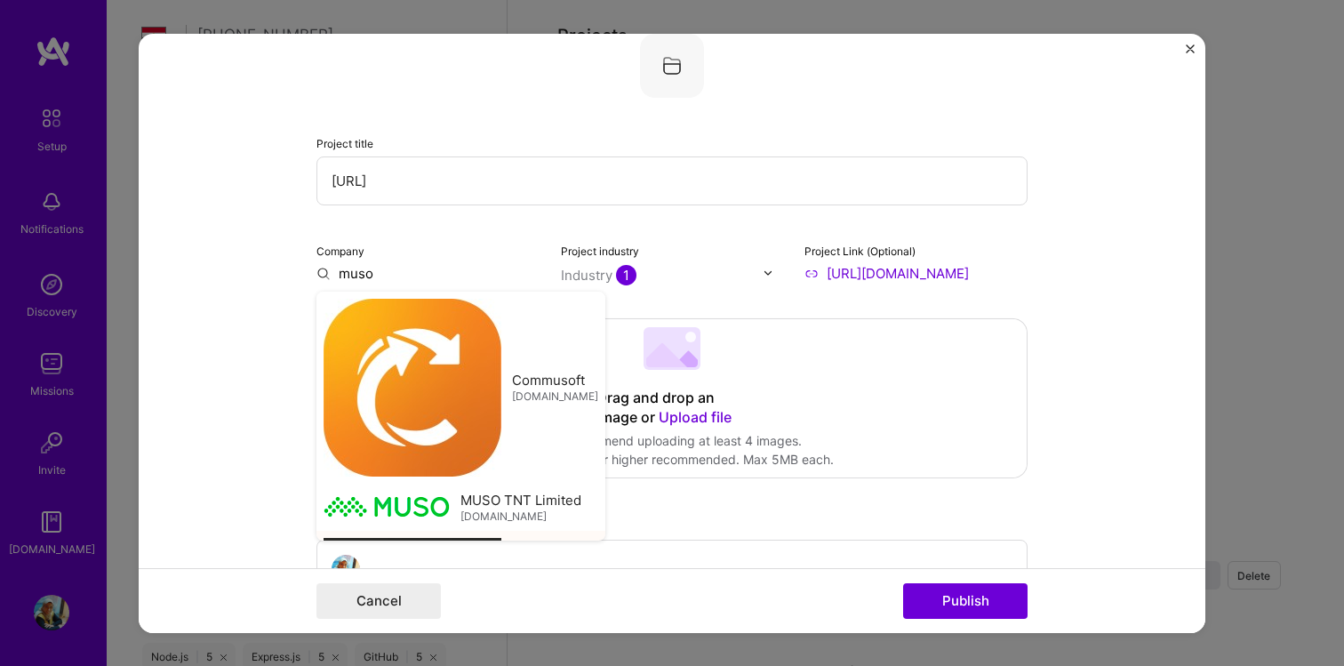
type input "[URL]"
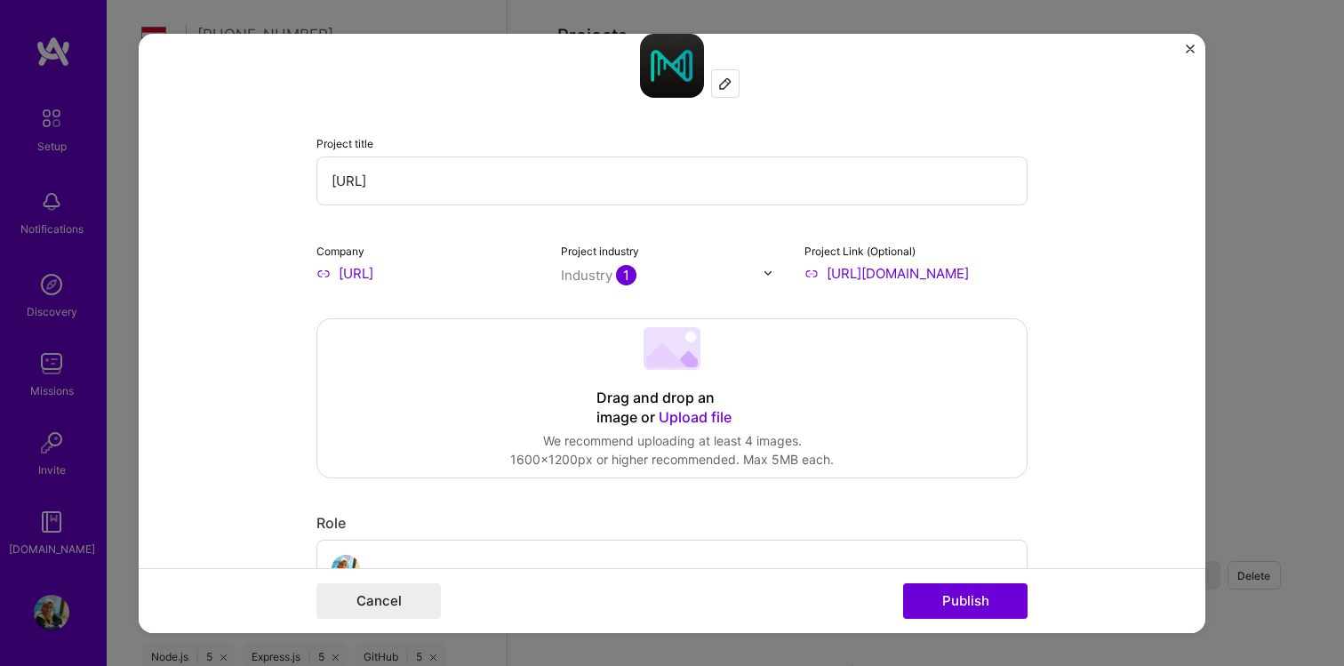
click at [1190, 42] on form "Project title Muso.AI Company Muso.AI Project industry Industry 1 Project Link …" at bounding box center [672, 332] width 1066 height 599
click at [1191, 45] on img "Close" at bounding box center [1189, 48] width 9 height 9
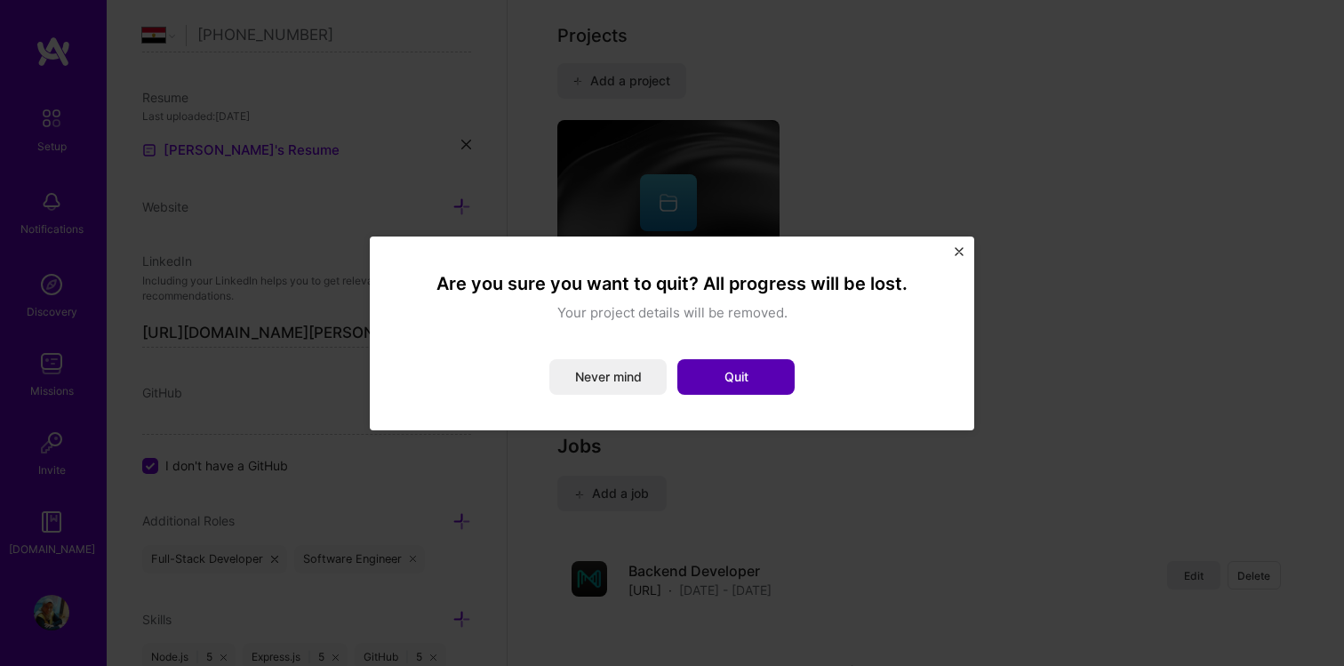
click at [729, 379] on button "Quit" at bounding box center [735, 377] width 117 height 36
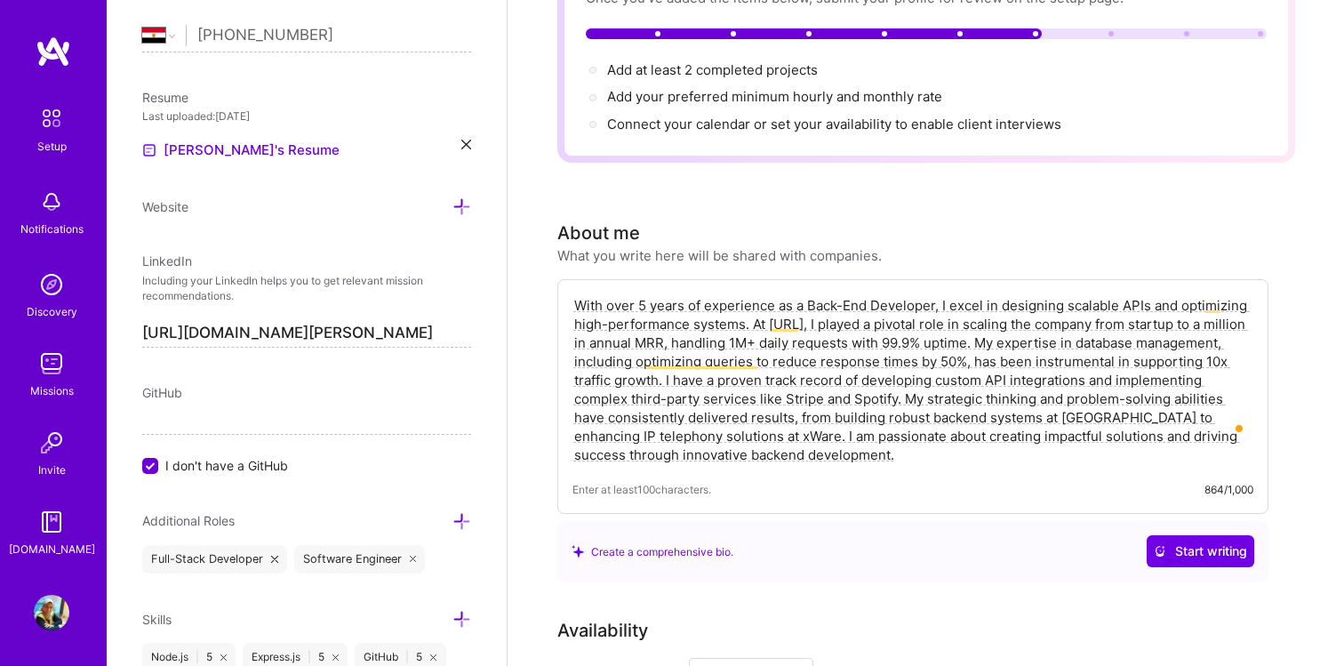
scroll to position [0, 0]
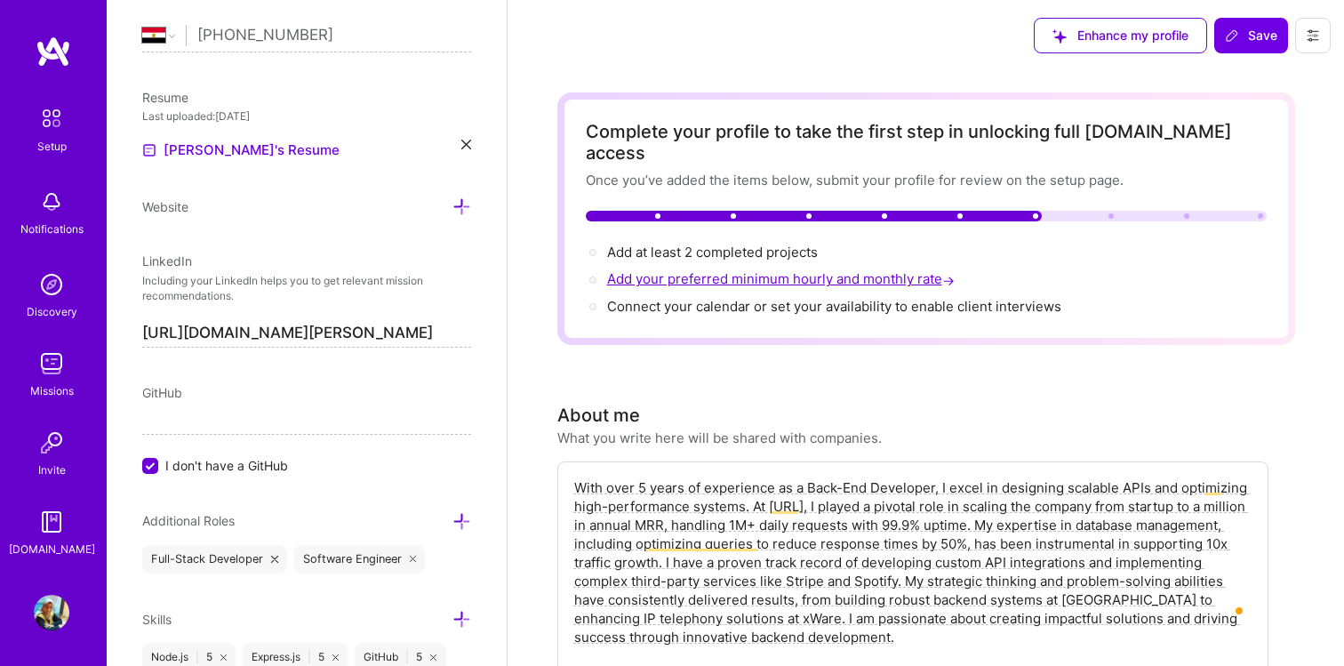
click at [781, 270] on span "Add your preferred minimum hourly and monthly rate →" at bounding box center [782, 278] width 351 height 17
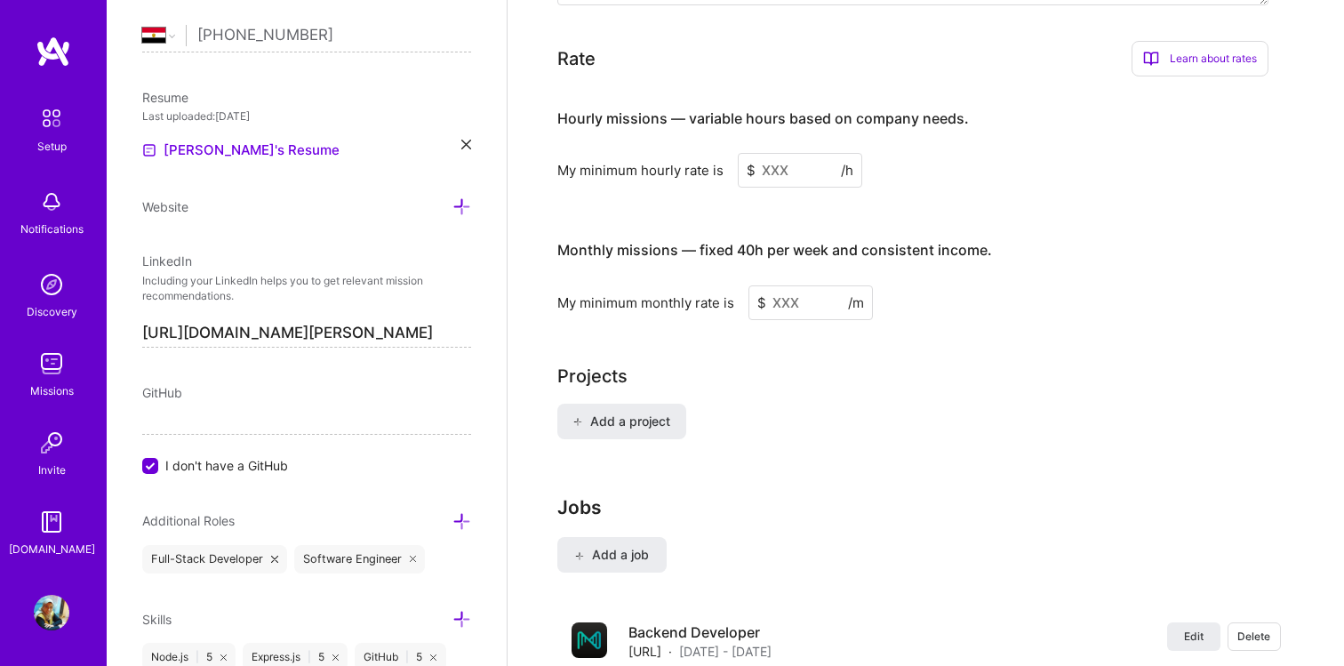
scroll to position [1111, 0]
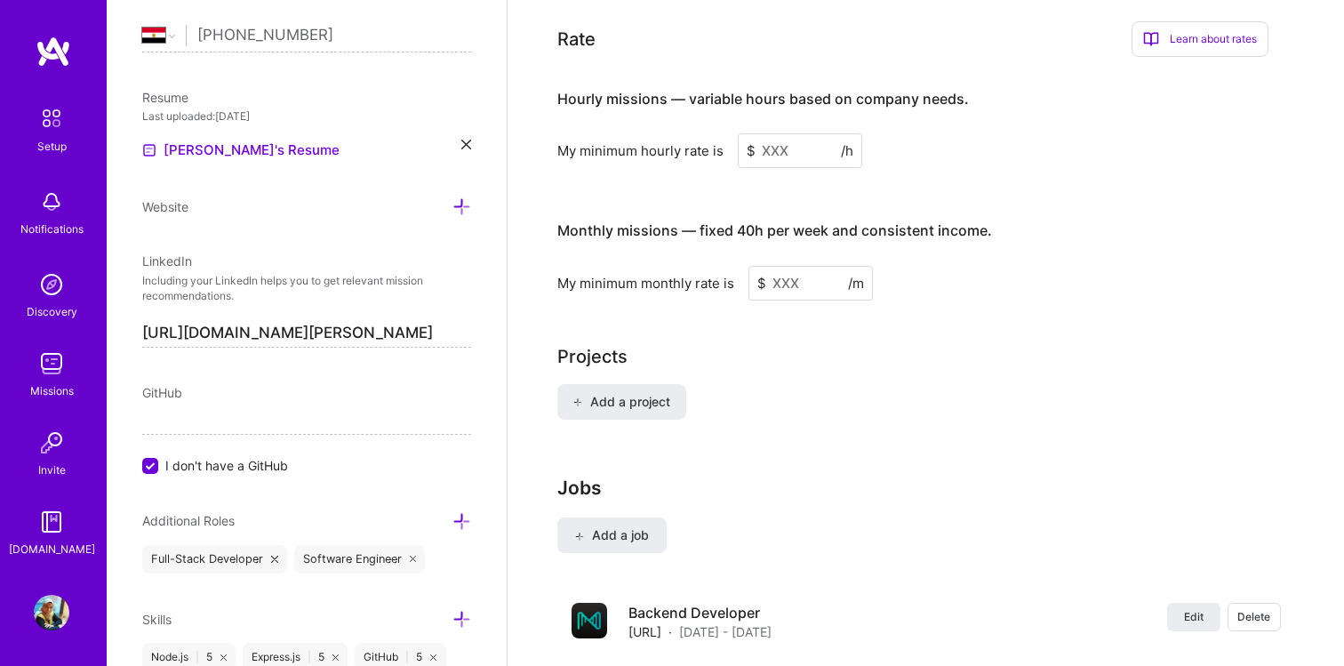
click at [774, 133] on input at bounding box center [800, 150] width 124 height 35
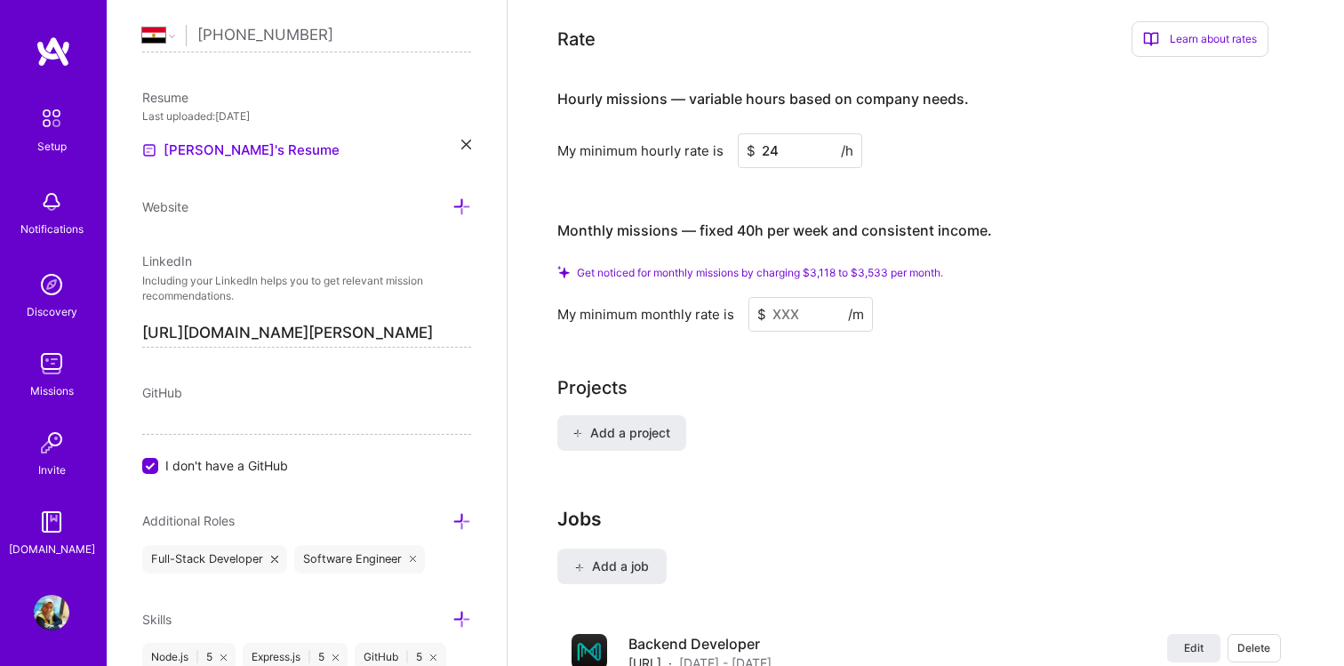
type input "24"
click at [794, 297] on input at bounding box center [810, 314] width 124 height 35
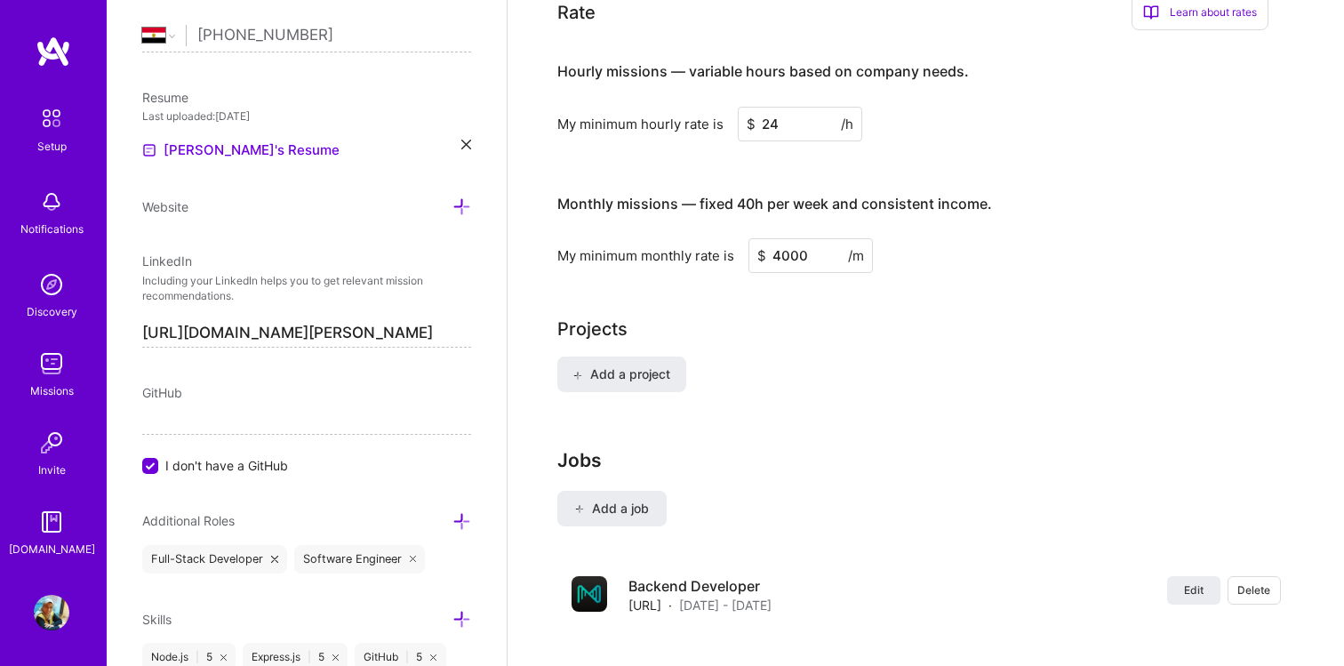
type input "4000"
click at [826, 315] on div "Projects" at bounding box center [926, 328] width 738 height 27
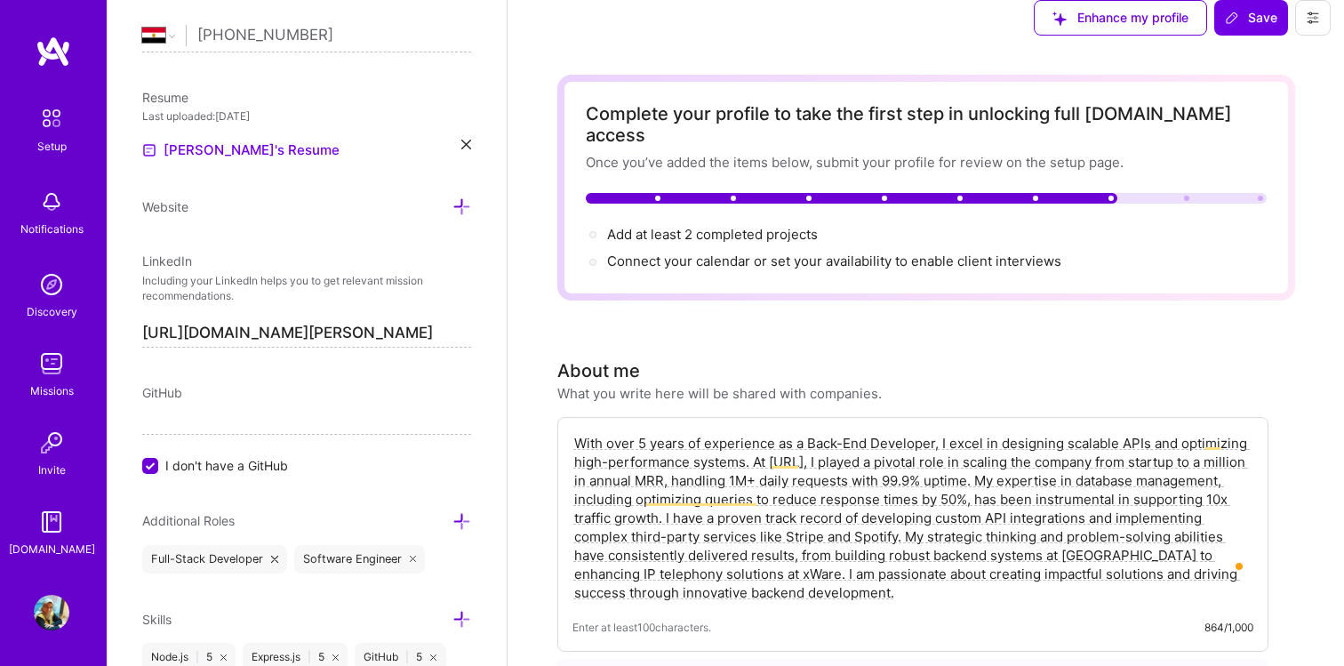
scroll to position [0, 0]
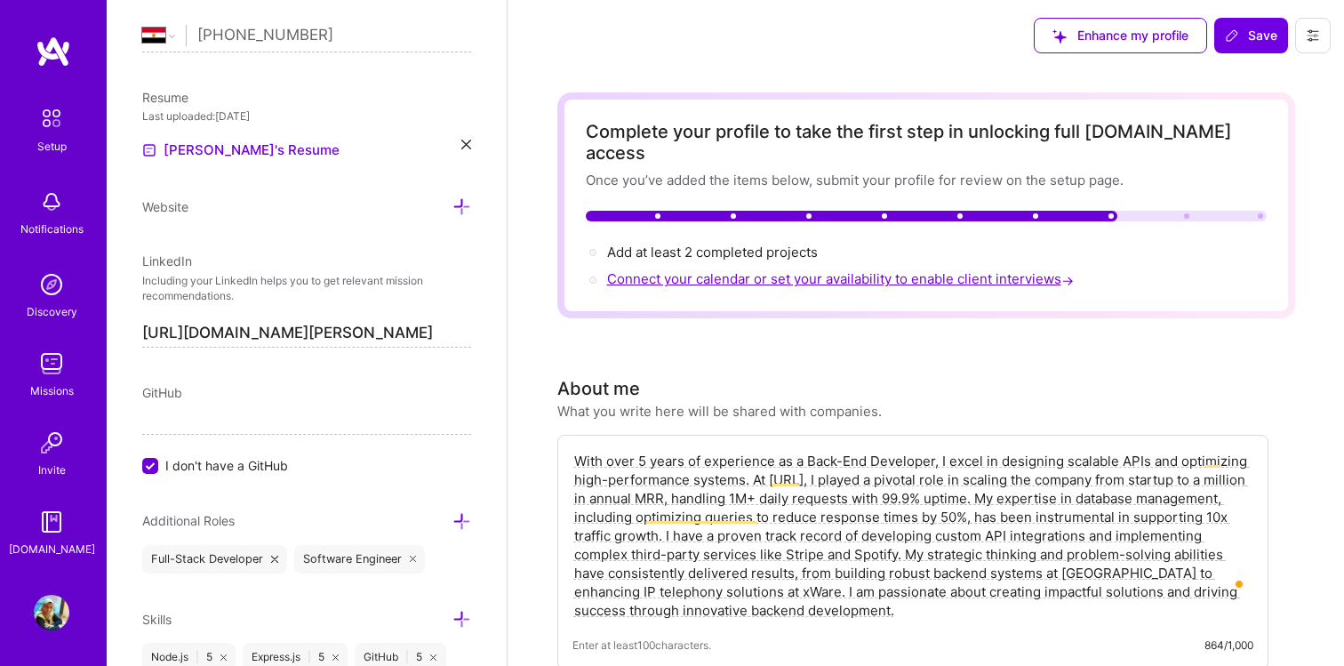
click at [761, 270] on span "Connect your calendar or set your availability to enable client interviews →" at bounding box center [842, 278] width 470 height 17
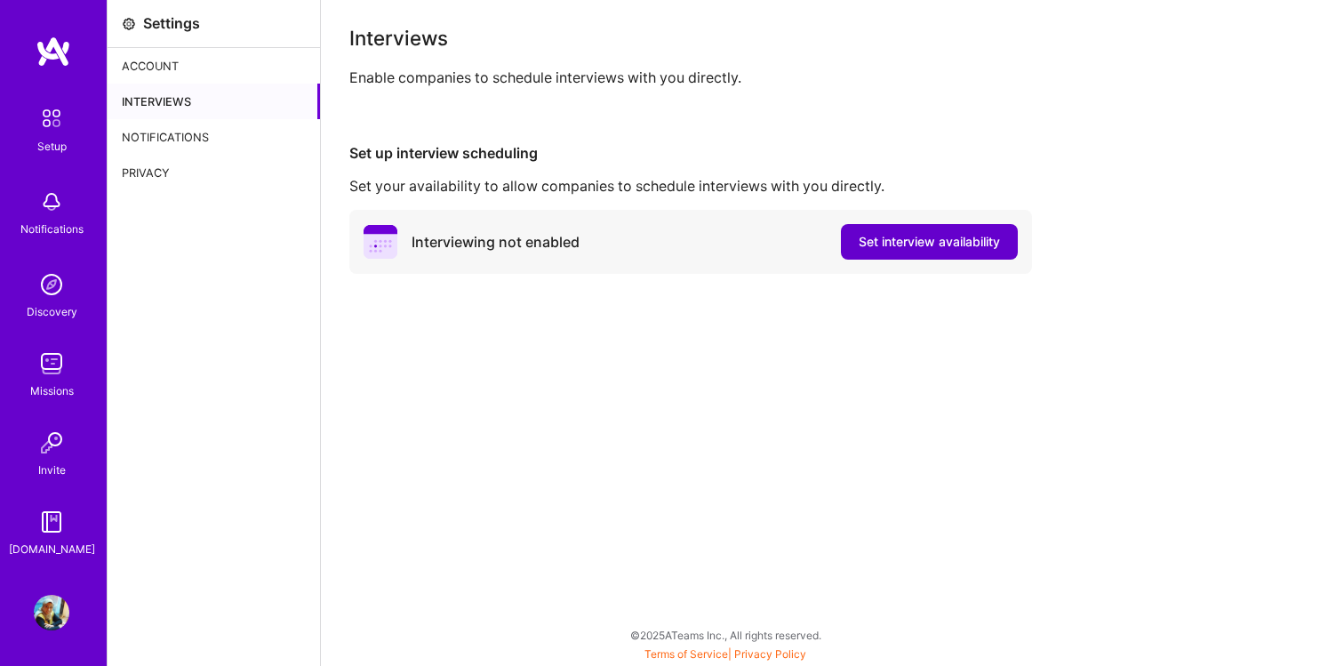
click at [859, 240] on span "Set interview availability" at bounding box center [928, 242] width 141 height 18
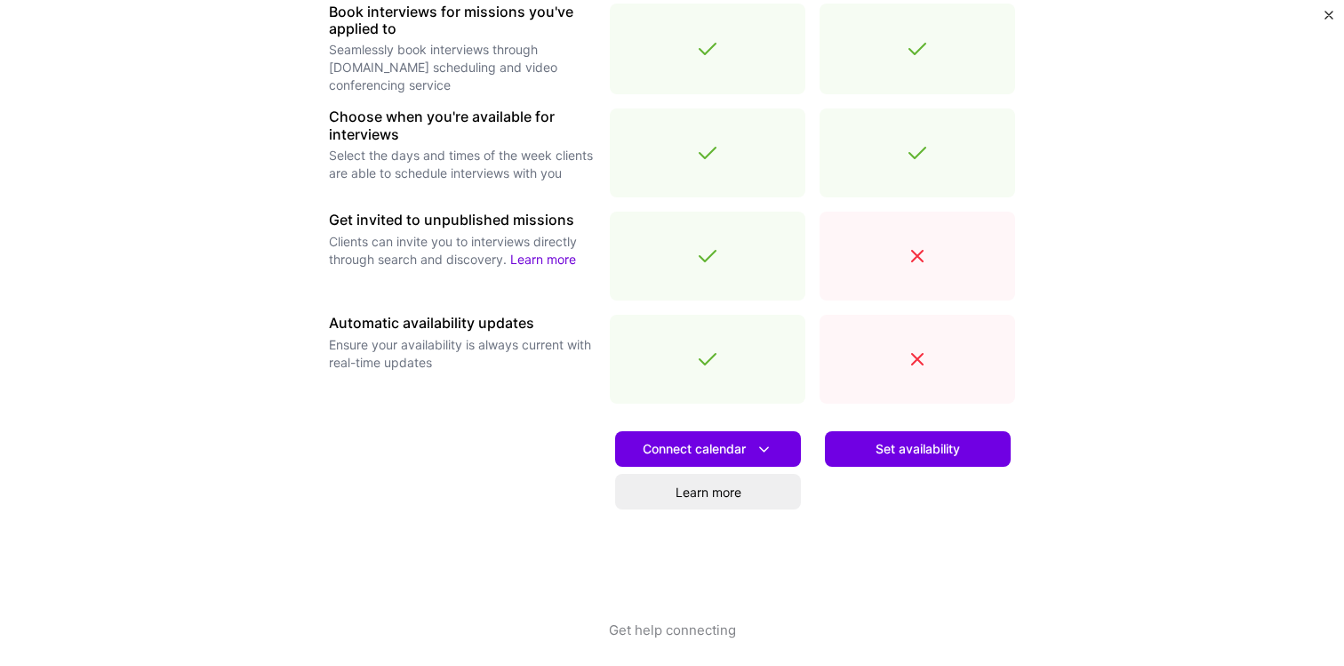
scroll to position [579, 0]
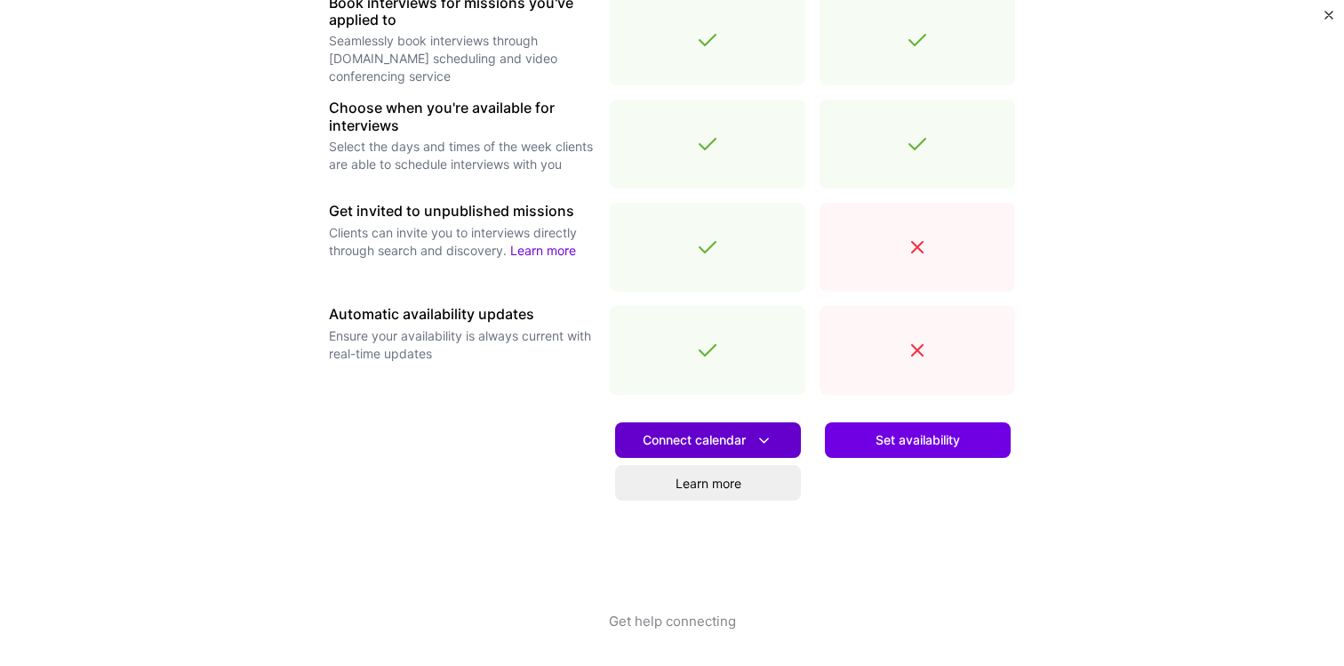
click at [689, 445] on span "Connect calendar" at bounding box center [708, 440] width 131 height 19
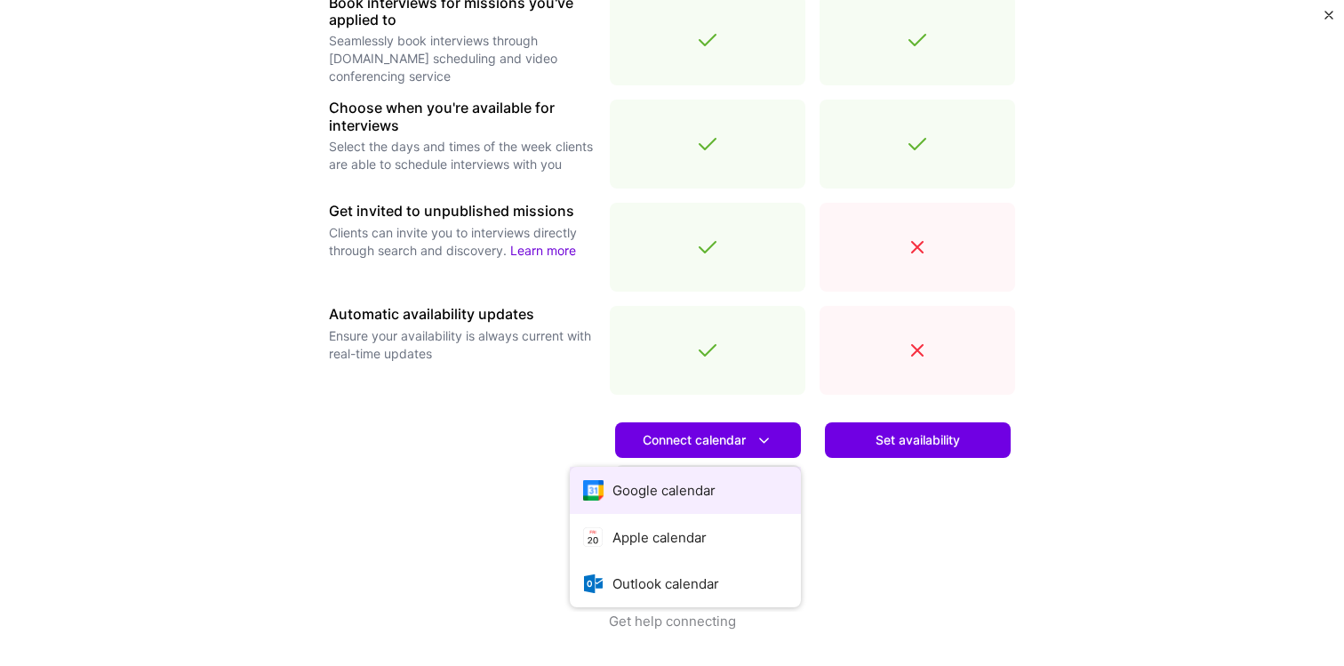
click at [676, 496] on button "Google calendar" at bounding box center [685, 490] width 231 height 47
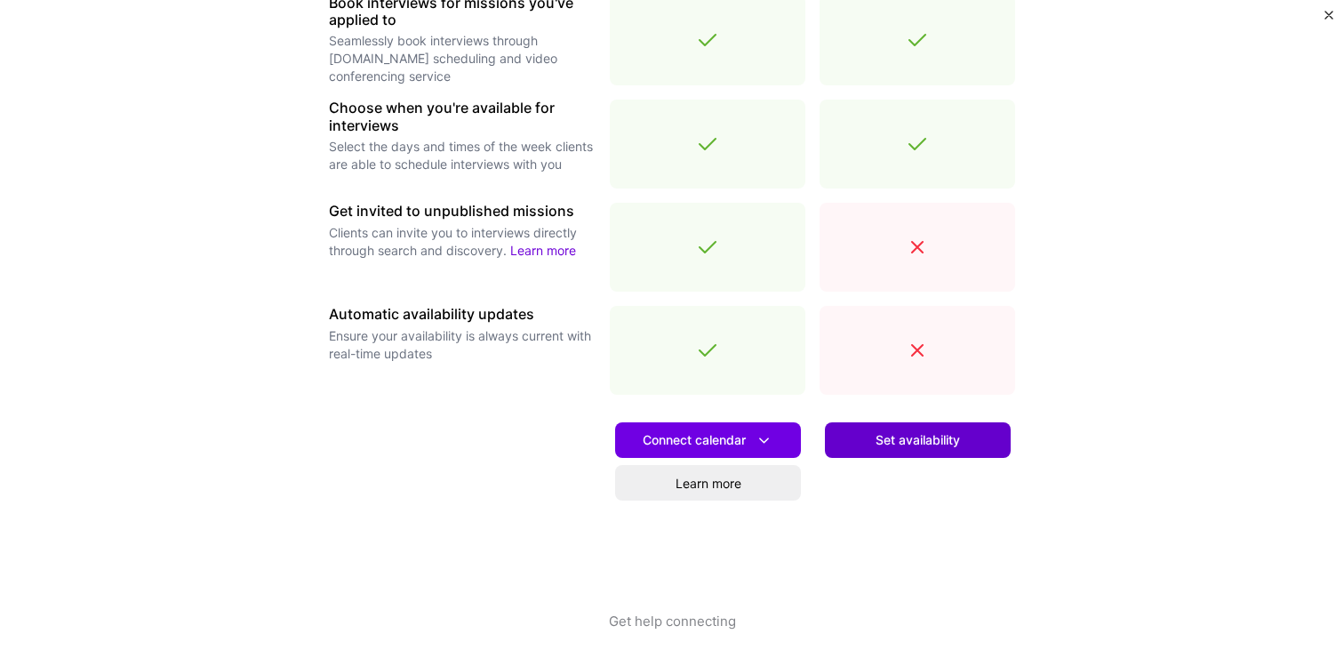
click at [895, 435] on span "Set availability" at bounding box center [917, 440] width 84 height 18
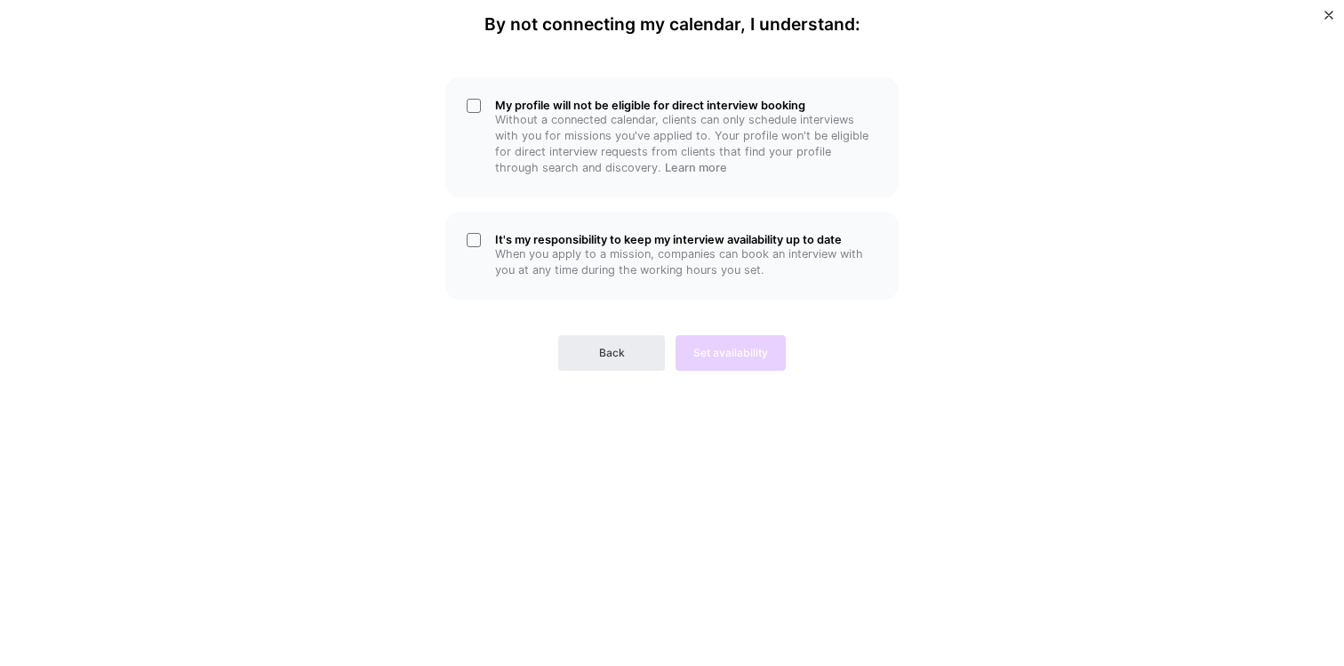
scroll to position [0, 0]
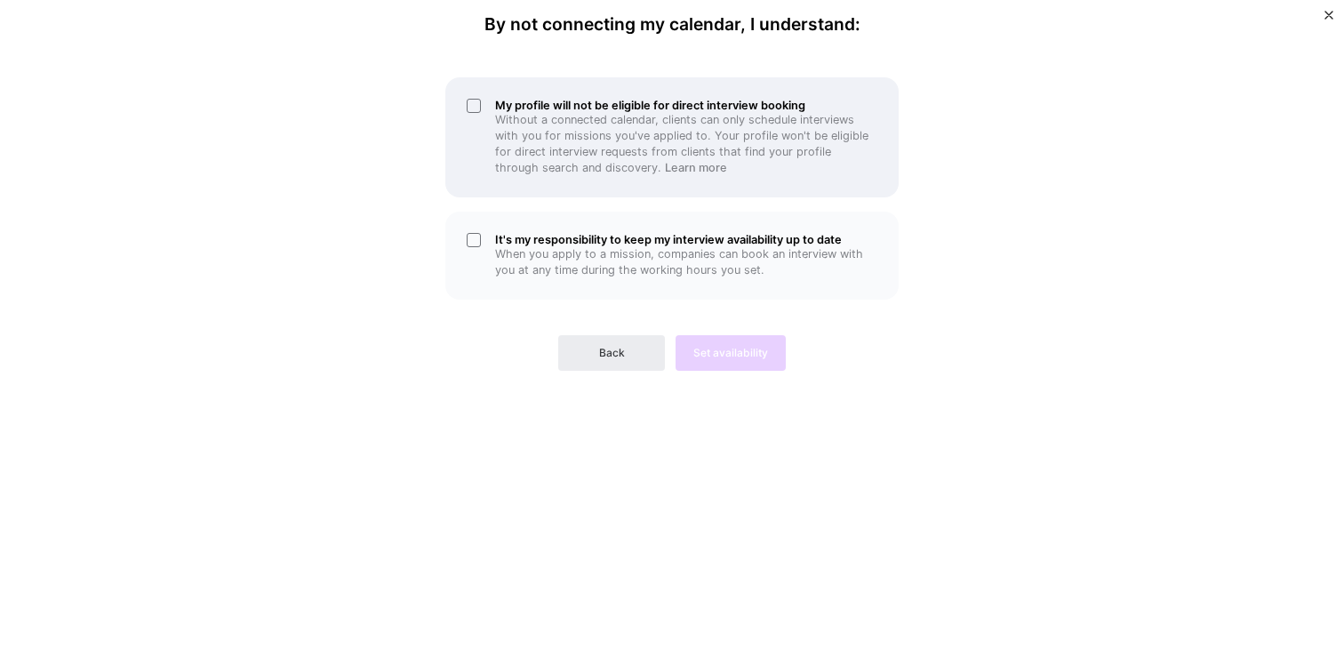
click at [477, 104] on div "My profile will not be eligible for direct interview booking Without a connecte…" at bounding box center [671, 137] width 453 height 120
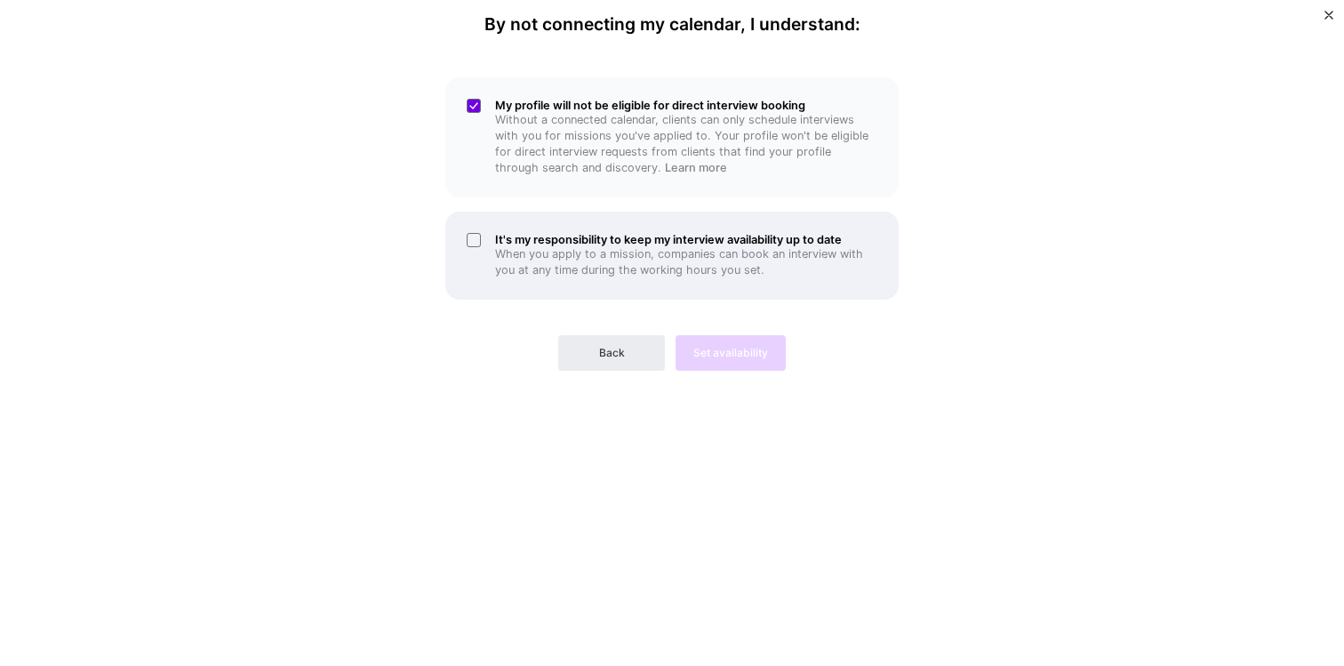
click at [475, 242] on div "It's my responsibility to keep my interview availability up to date When you ap…" at bounding box center [671, 256] width 453 height 88
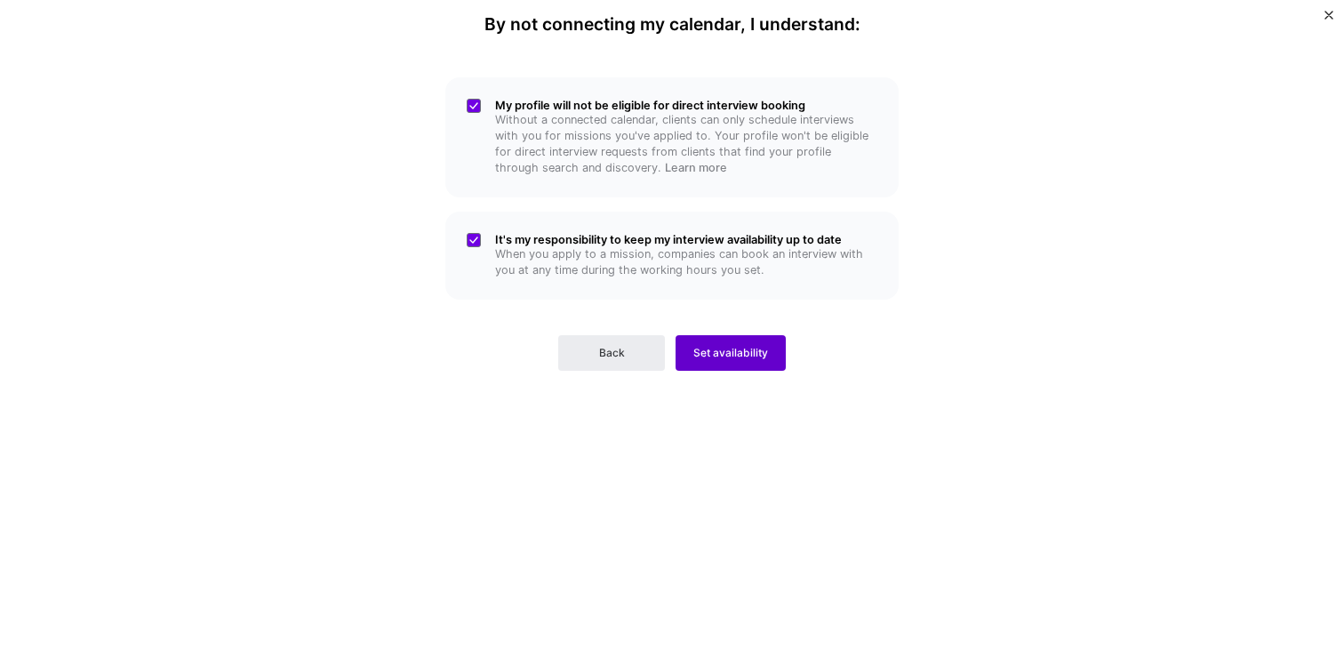
click at [746, 359] on span "Set availability" at bounding box center [730, 353] width 75 height 16
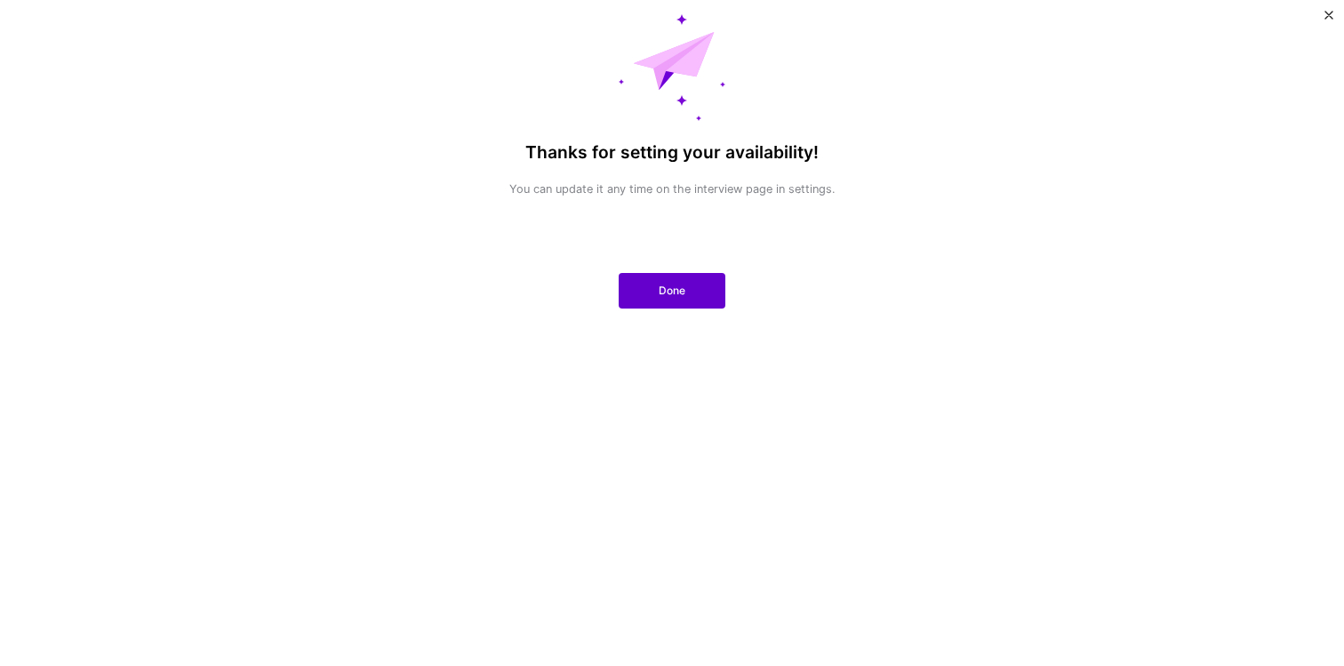
click at [691, 286] on button "Done" at bounding box center [672, 291] width 107 height 36
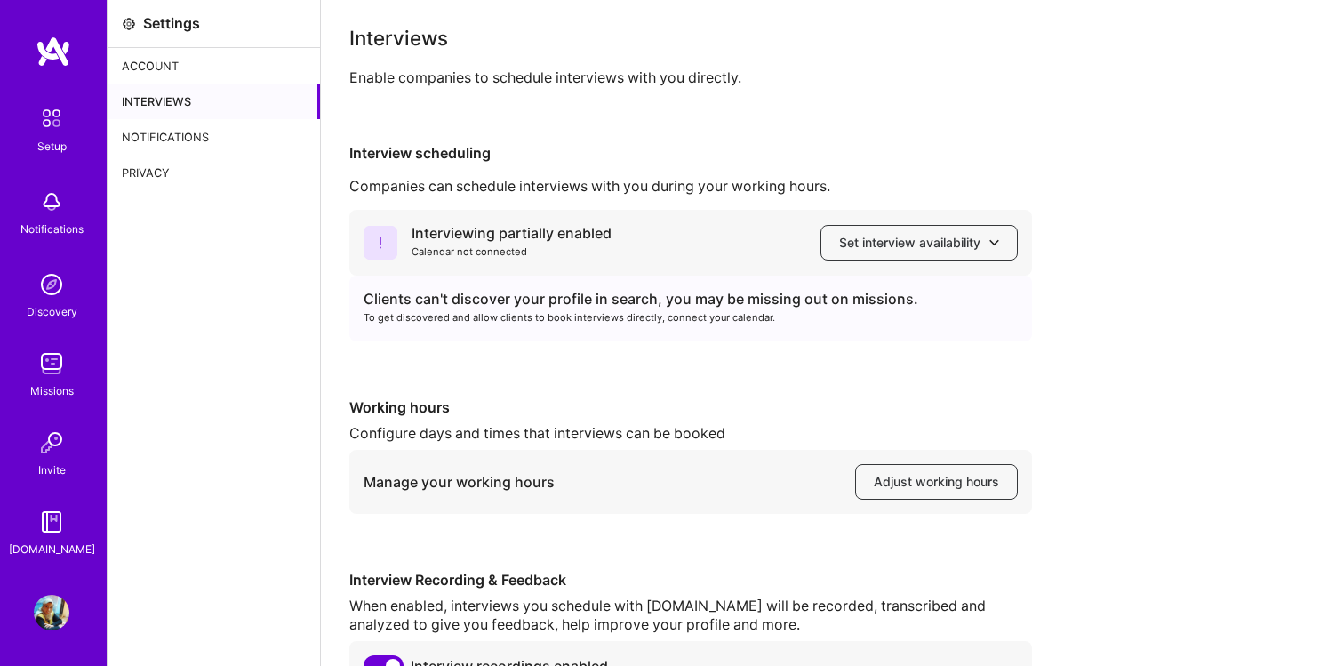
click at [158, 63] on div "Account" at bounding box center [214, 66] width 212 height 36
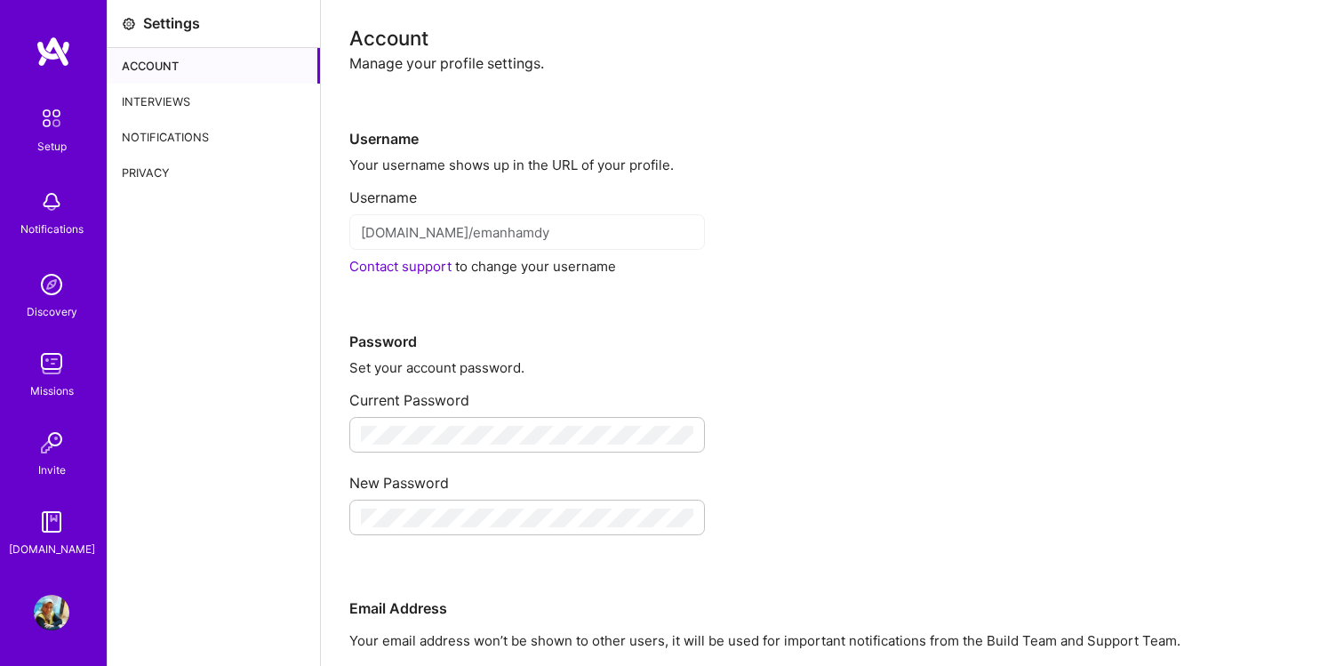
click at [44, 609] on img at bounding box center [52, 613] width 36 height 36
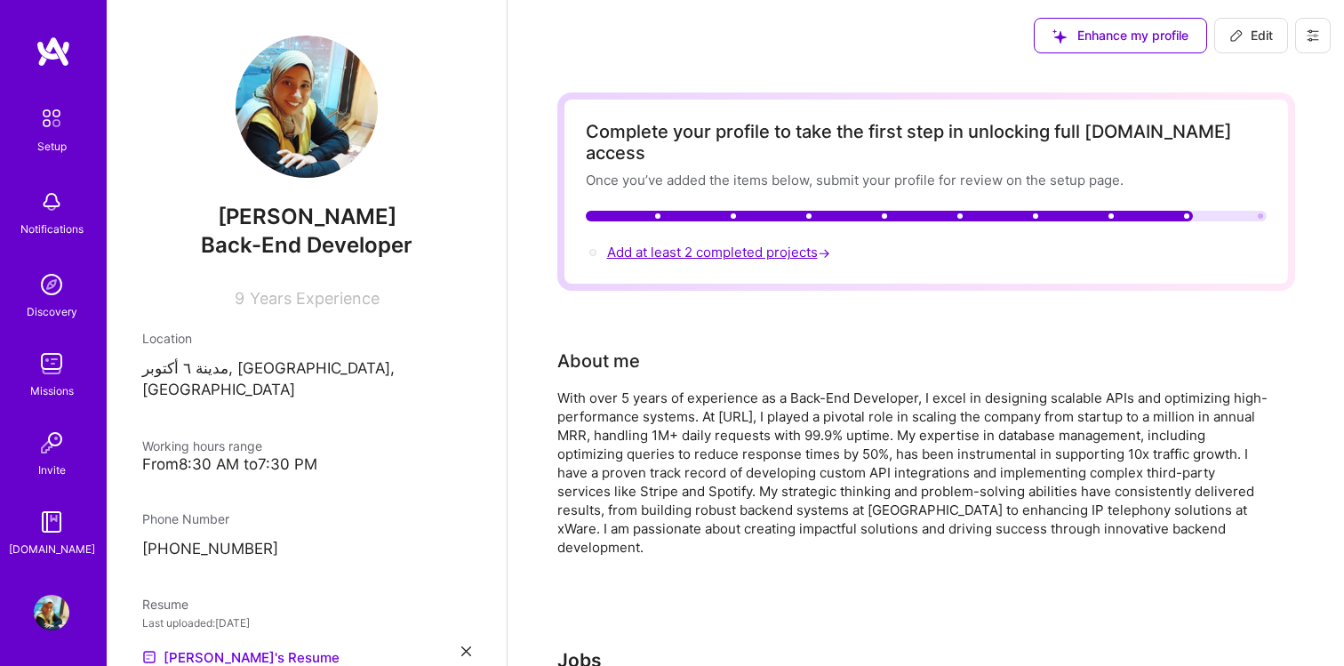
click at [657, 243] on span "Add at least 2 completed projects →" at bounding box center [720, 251] width 227 height 17
select select "EG"
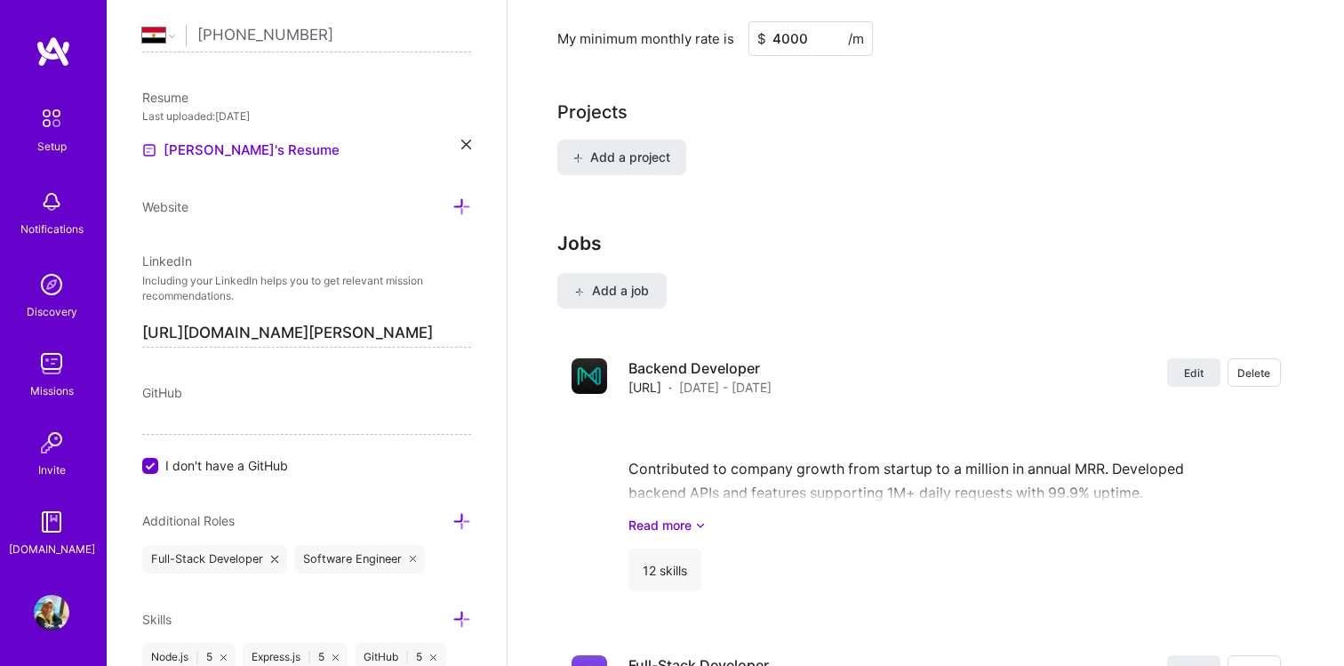
scroll to position [1294, 0]
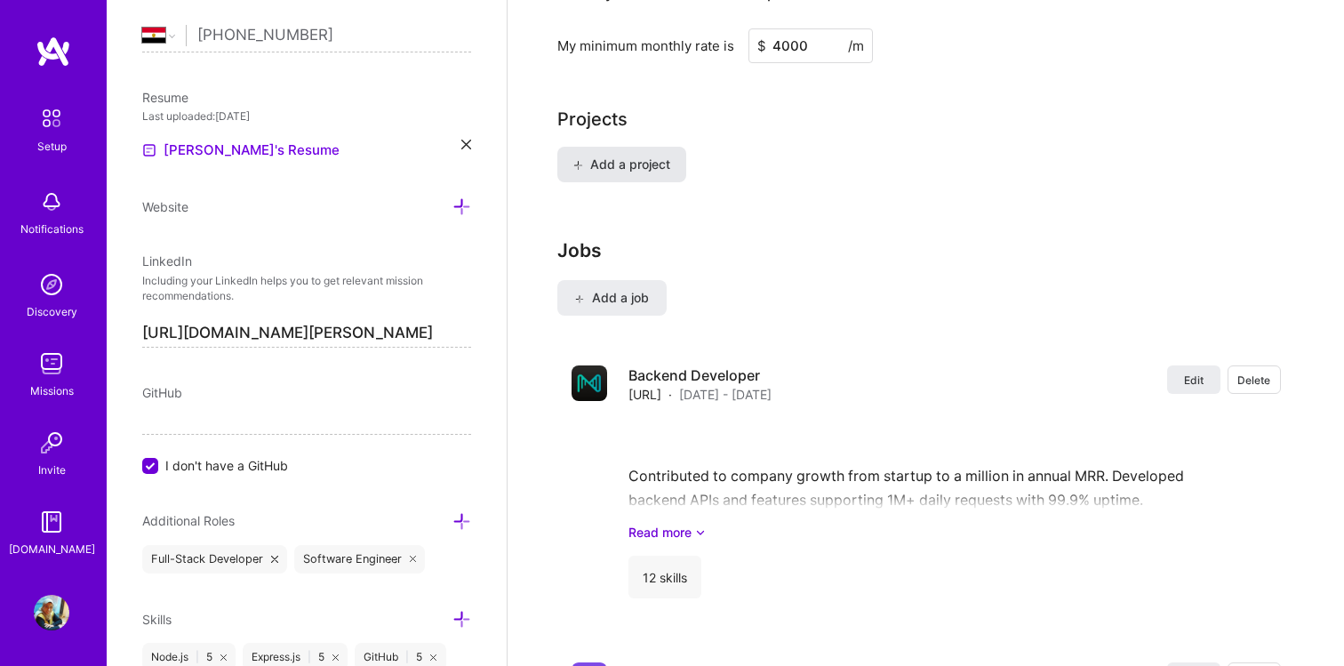
click at [634, 156] on span "Add a project" at bounding box center [620, 165] width 97 height 18
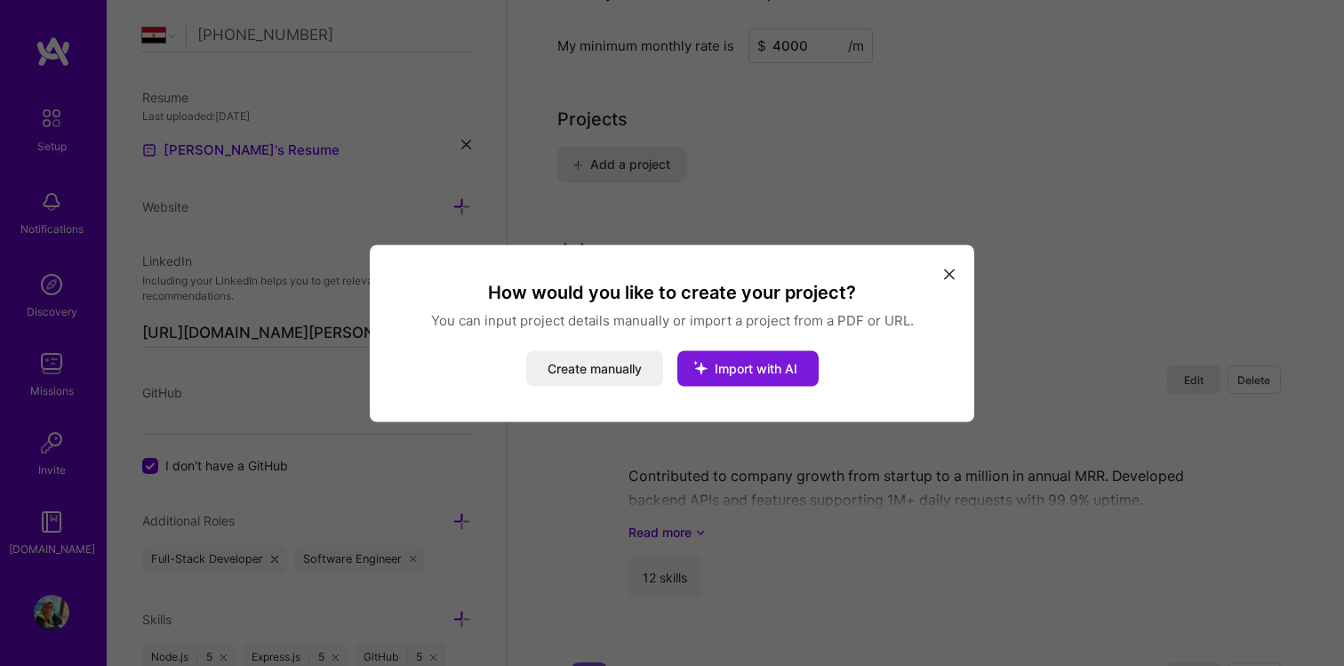
click at [735, 373] on span "Import with AI" at bounding box center [755, 367] width 83 height 15
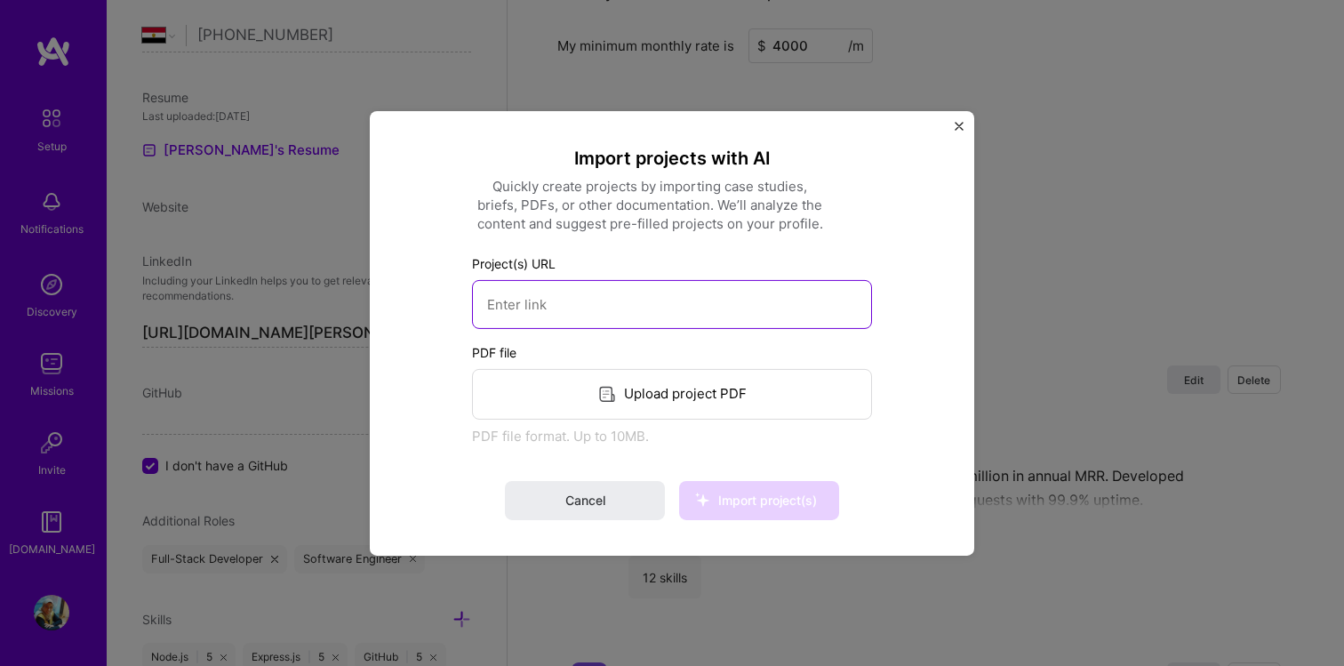
click at [743, 308] on input at bounding box center [672, 303] width 400 height 49
click at [962, 121] on img "Close" at bounding box center [958, 125] width 9 height 9
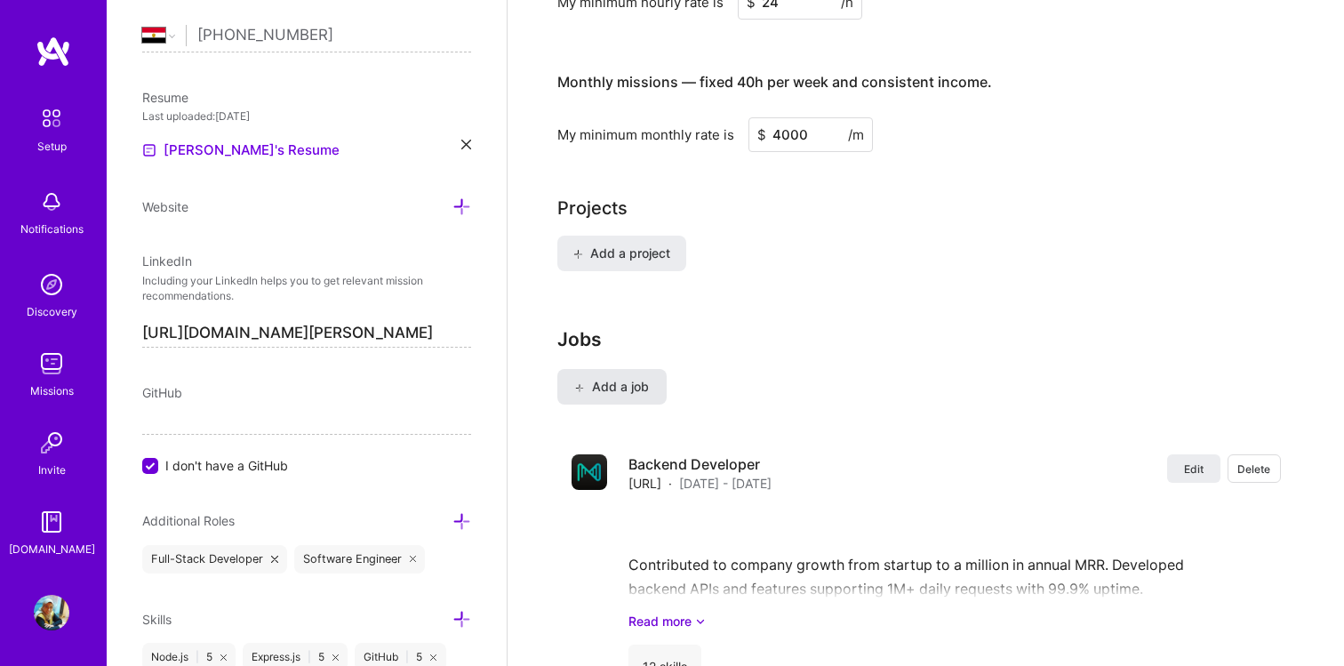
scroll to position [1196, 0]
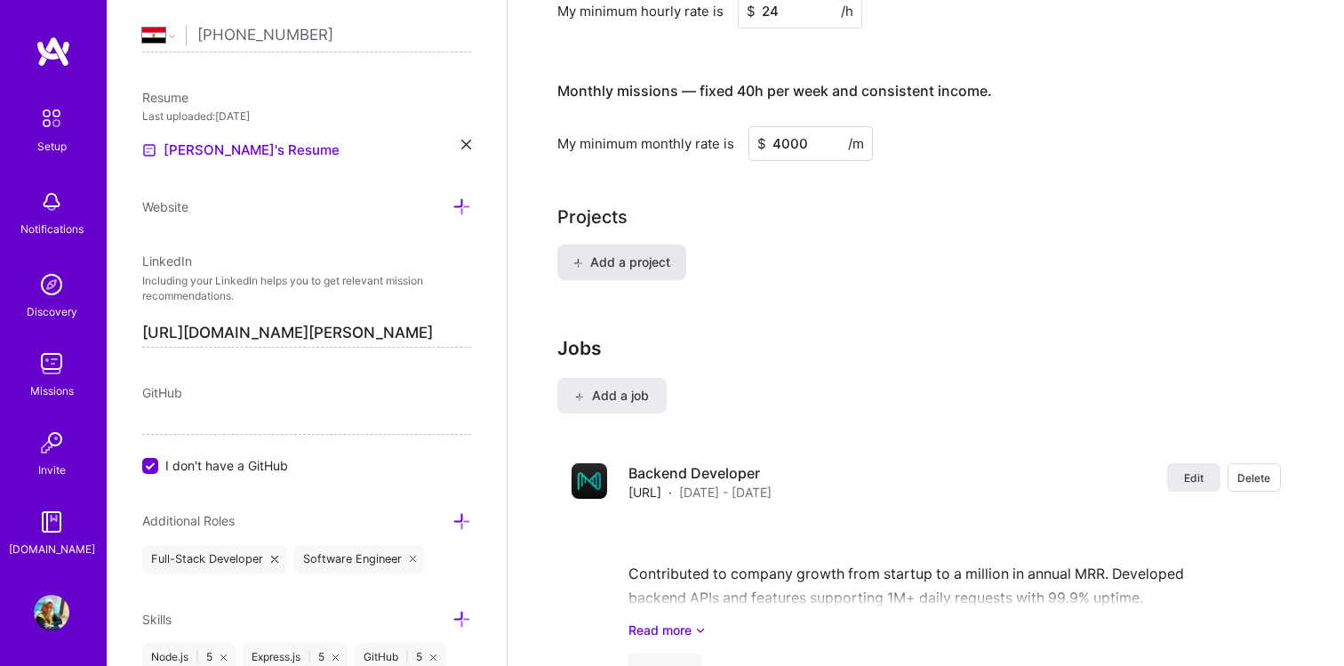
click at [601, 253] on span "Add a project" at bounding box center [620, 262] width 97 height 18
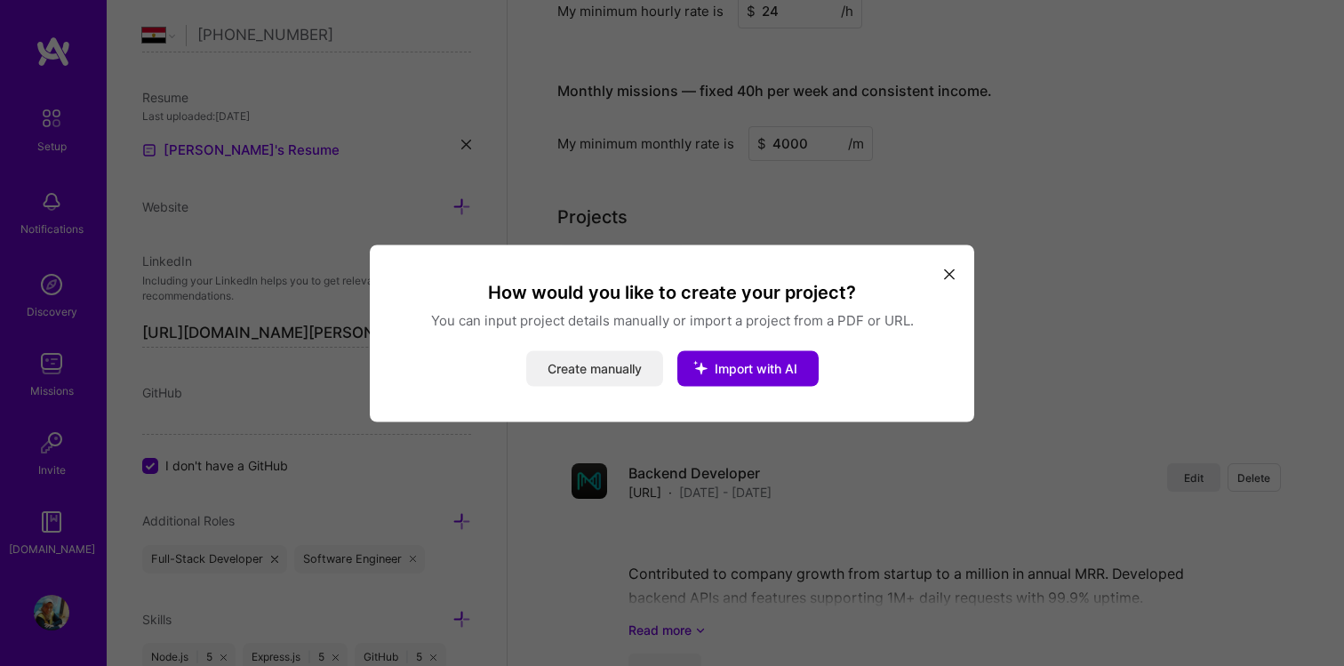
click at [611, 363] on button "Create manually" at bounding box center [594, 368] width 137 height 36
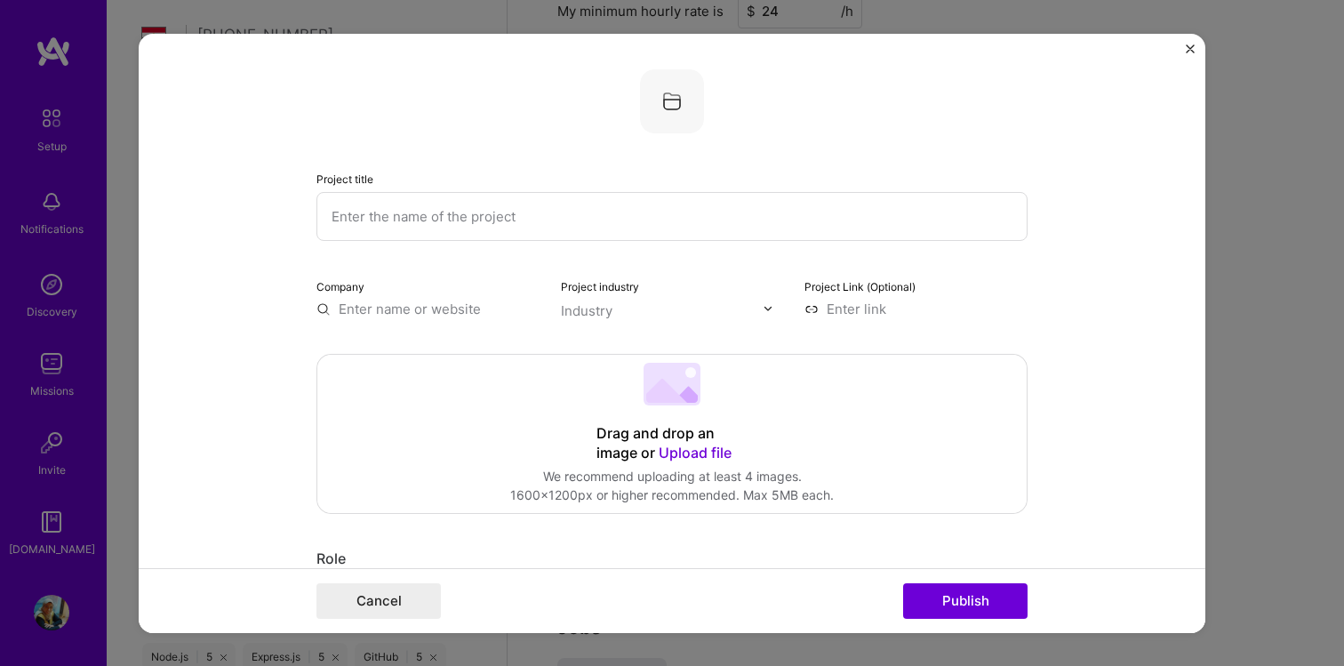
click at [520, 209] on input "text" at bounding box center [671, 215] width 711 height 49
type input "[URL]"
click at [576, 309] on div "Industry" at bounding box center [587, 309] width 52 height 19
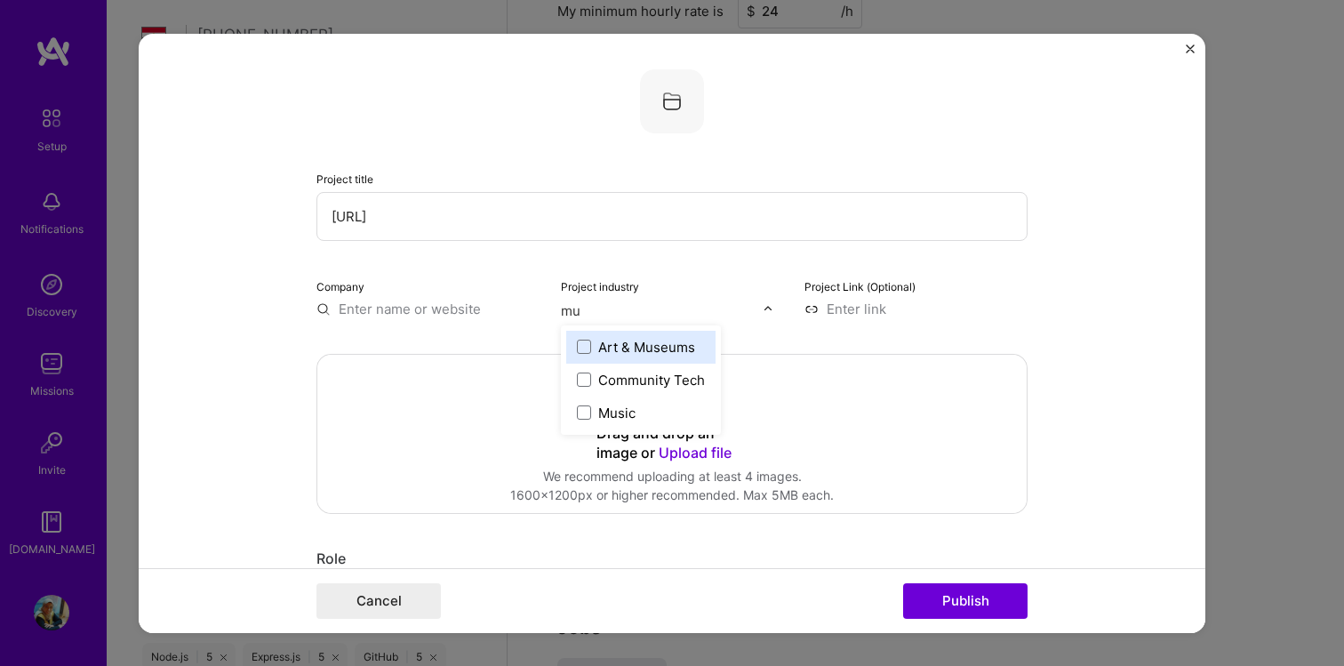
type input "mus"
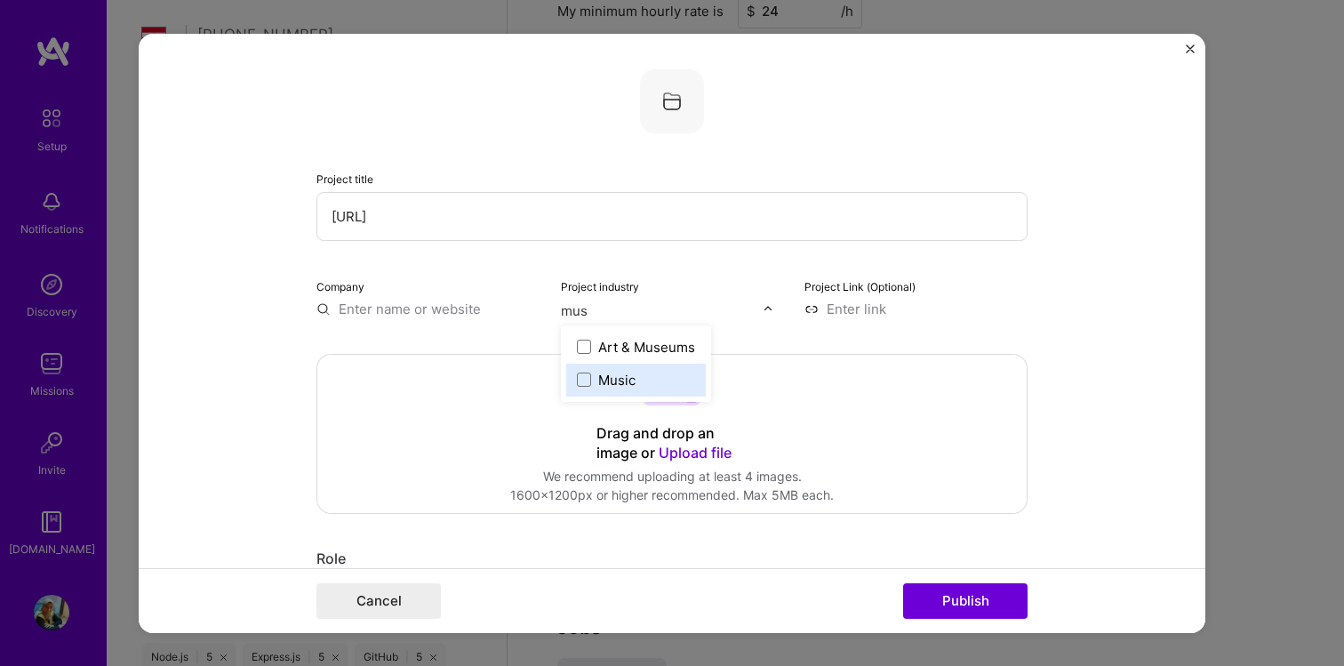
click at [607, 378] on div "Music" at bounding box center [616, 379] width 37 height 19
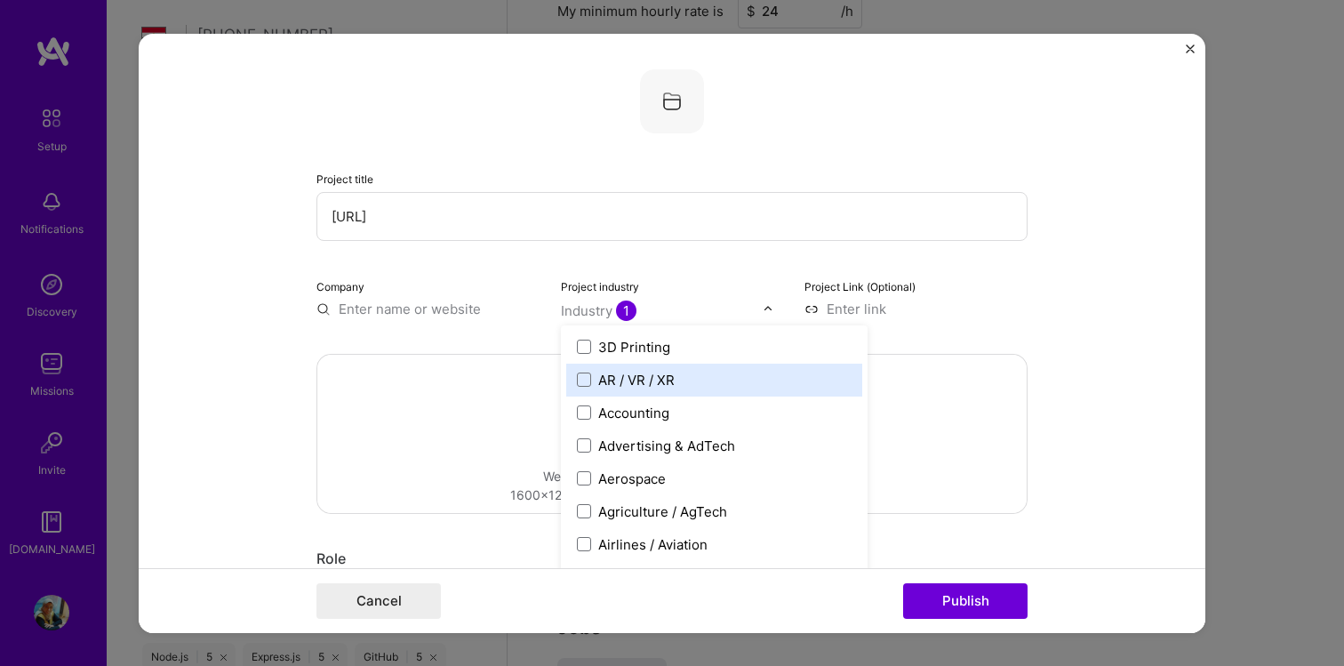
click at [268, 396] on form "Project title [URL] Company Project industry option Music, selected. option AR …" at bounding box center [672, 332] width 1066 height 599
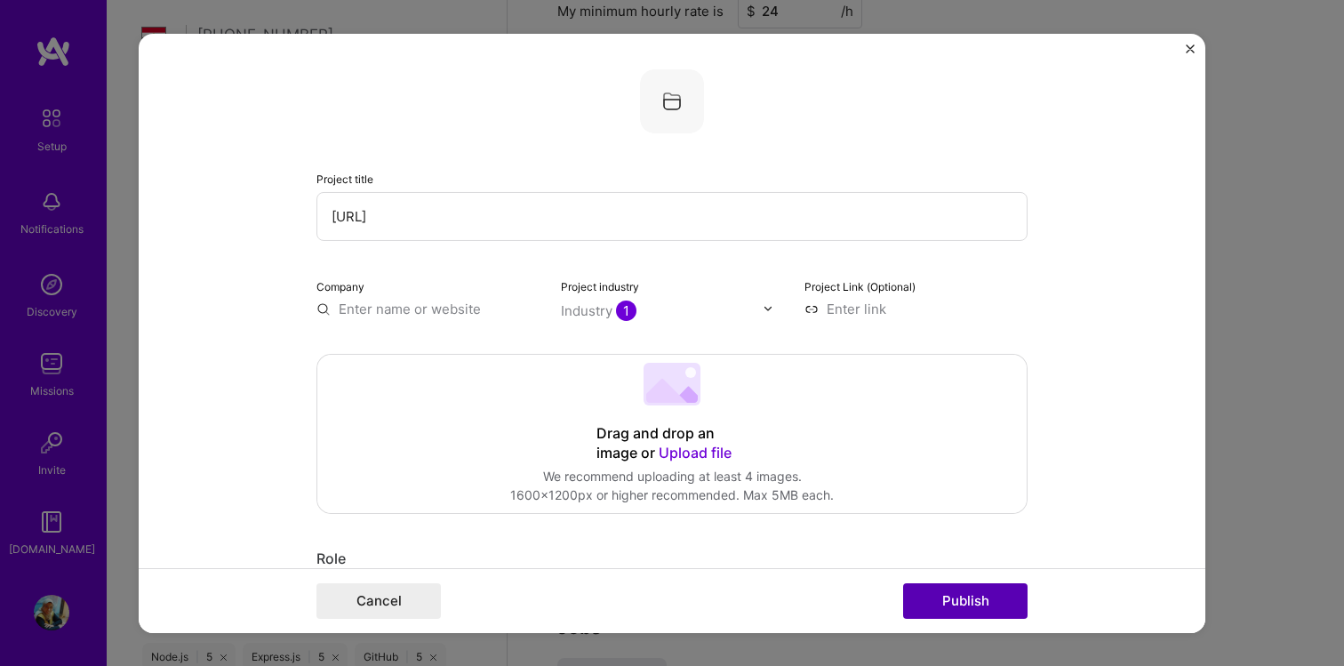
click at [974, 608] on button "Publish" at bounding box center [965, 601] width 124 height 36
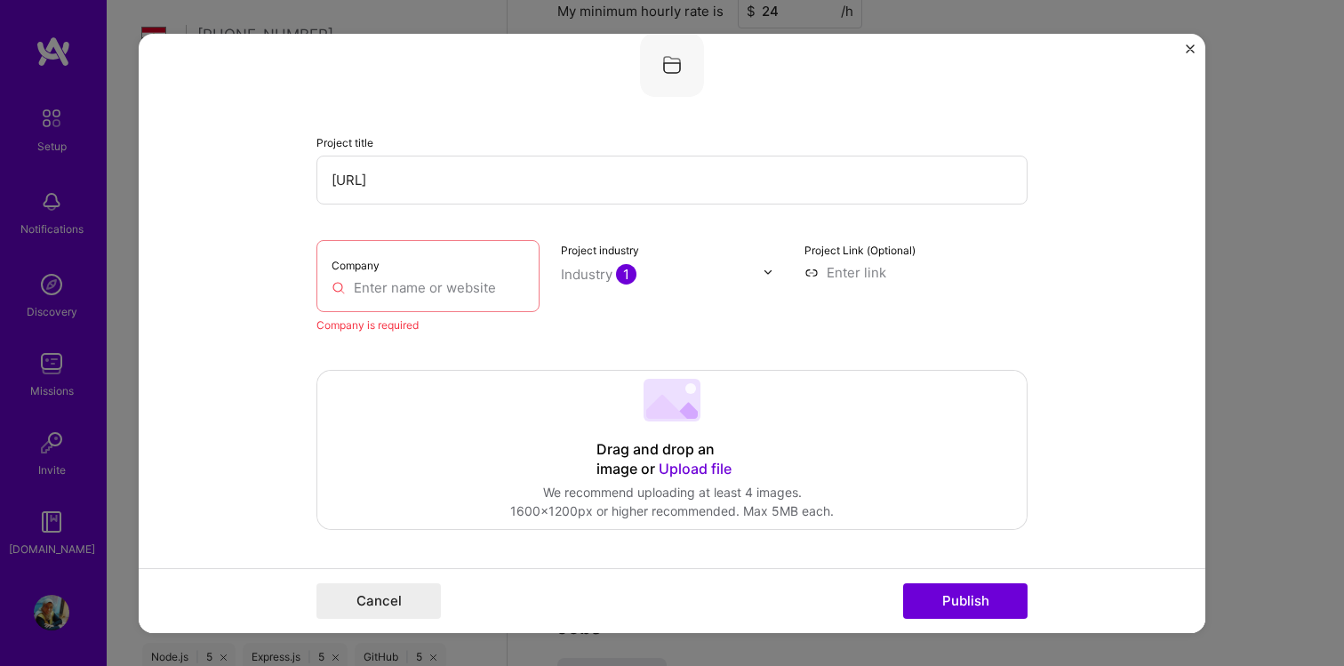
scroll to position [0, 0]
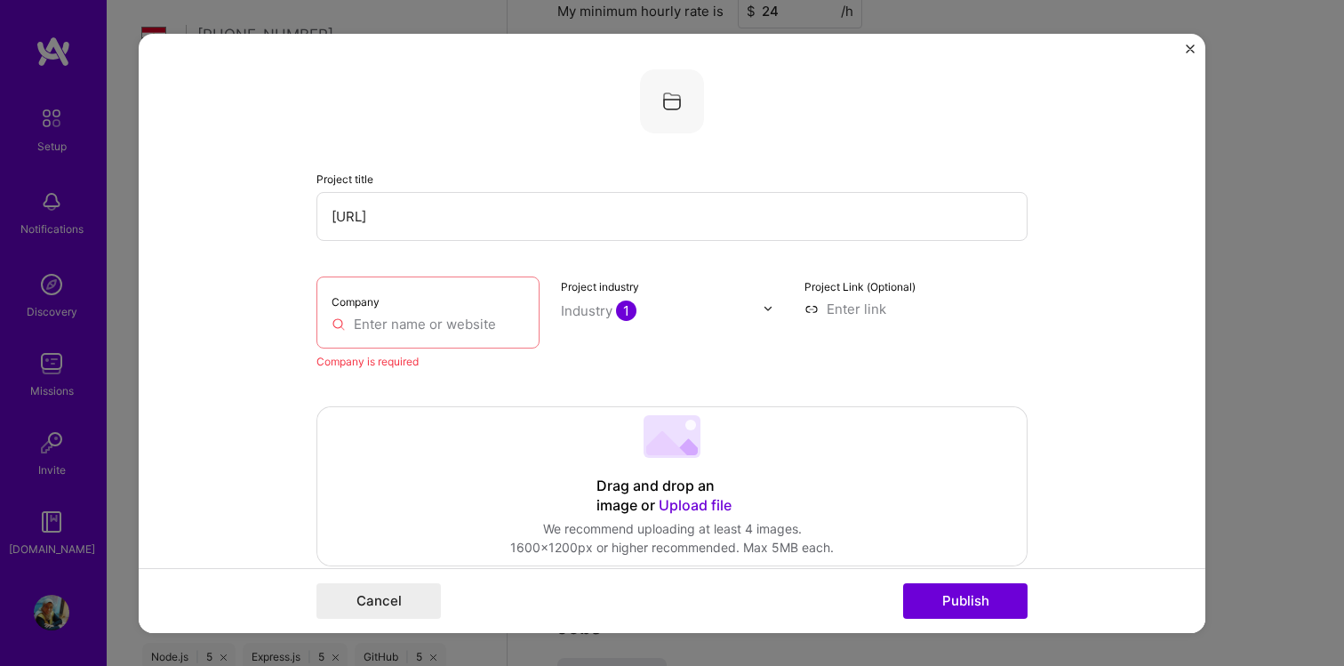
click at [847, 316] on input at bounding box center [915, 308] width 223 height 19
paste input "[URL]"
type input "[URL]"
click at [443, 321] on input "text" at bounding box center [427, 323] width 193 height 19
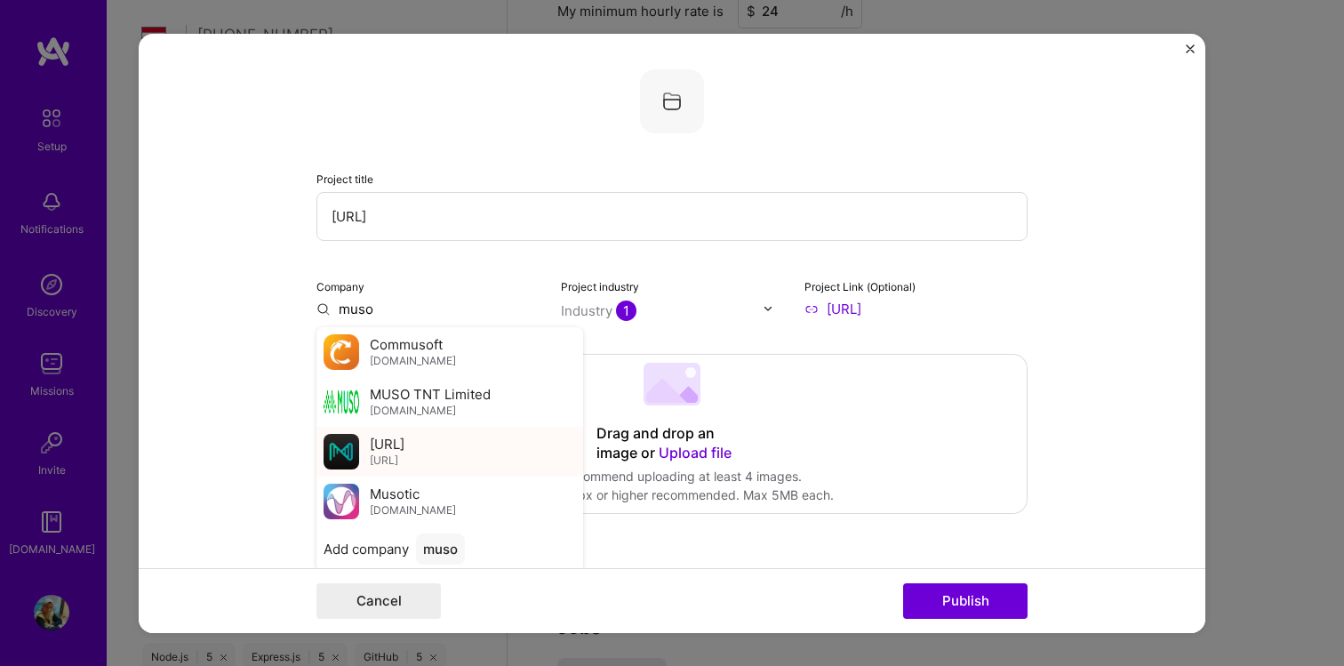
click at [459, 456] on div "[URL] [URL]" at bounding box center [449, 451] width 267 height 50
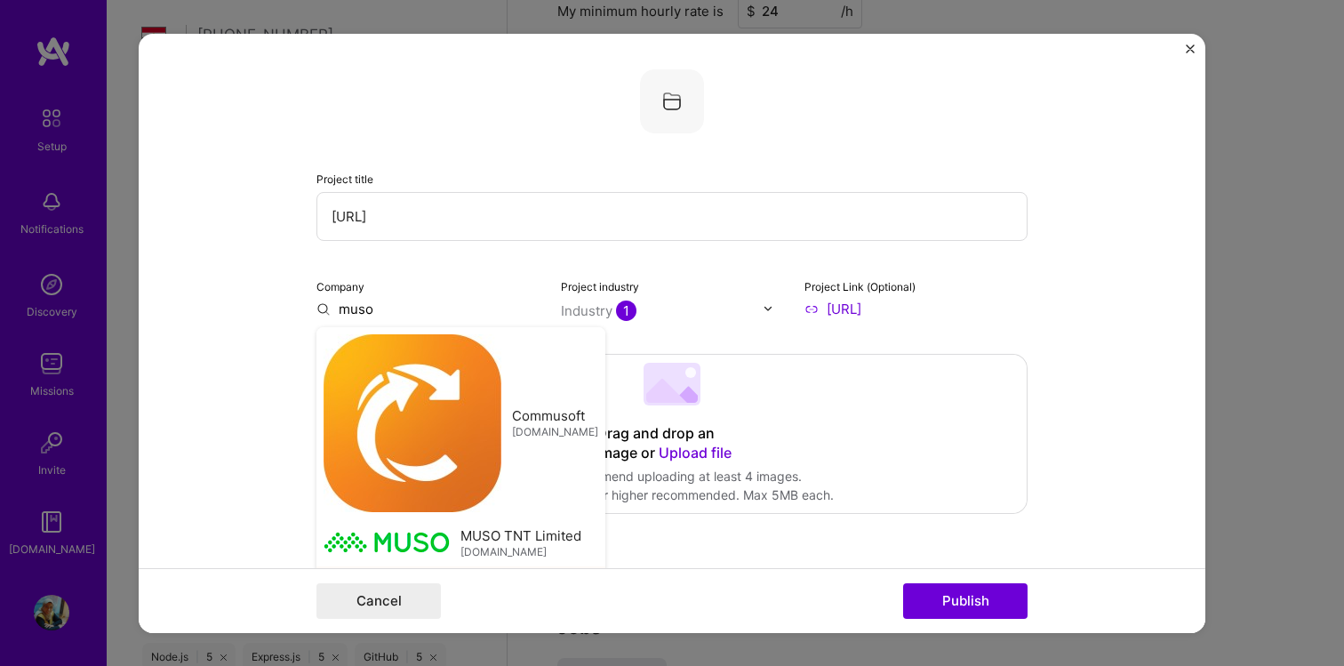
type input "[URL]"
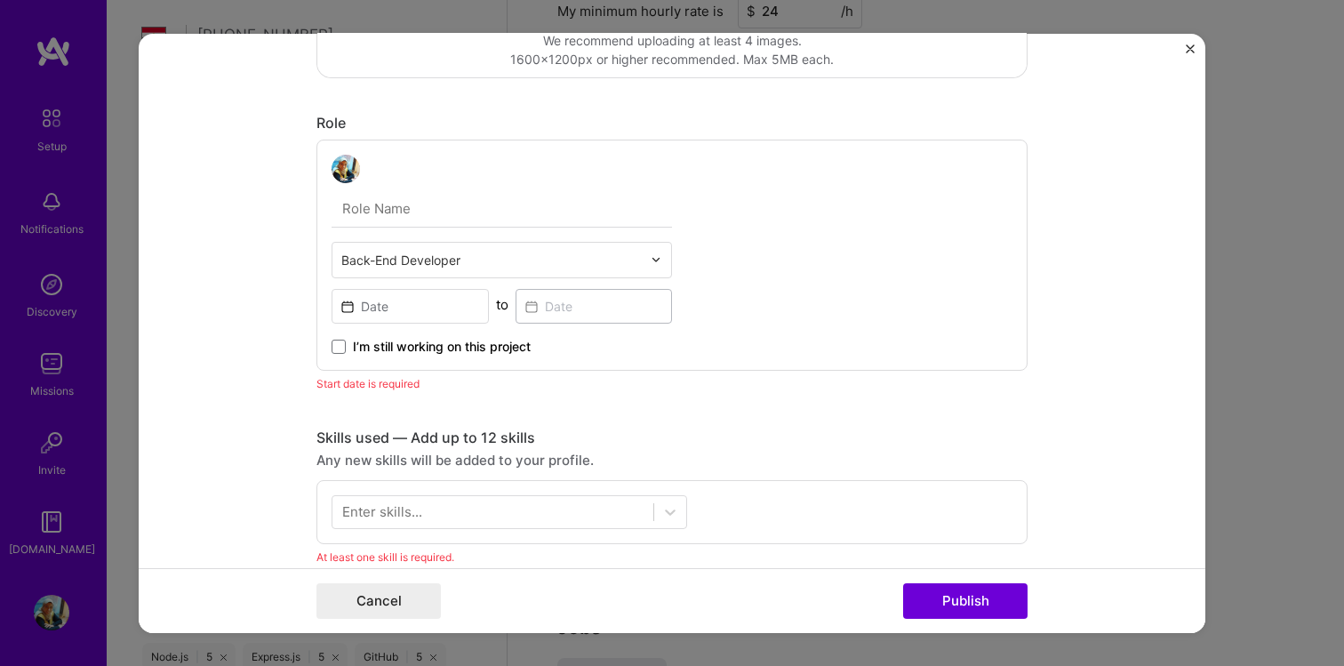
scroll to position [479, 0]
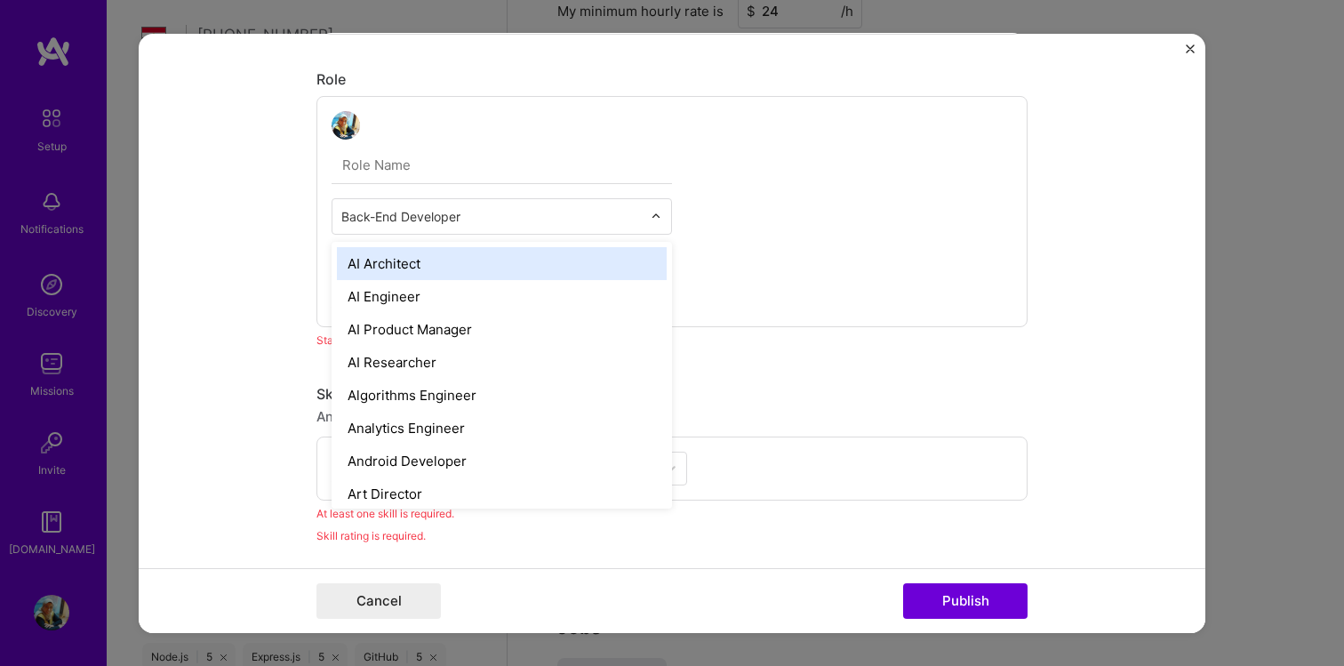
click at [466, 224] on input "text" at bounding box center [491, 215] width 300 height 19
click at [802, 174] on div "option AI Architect focused, 1 of 70. 69 results available. Use Up and Down to …" at bounding box center [671, 210] width 711 height 231
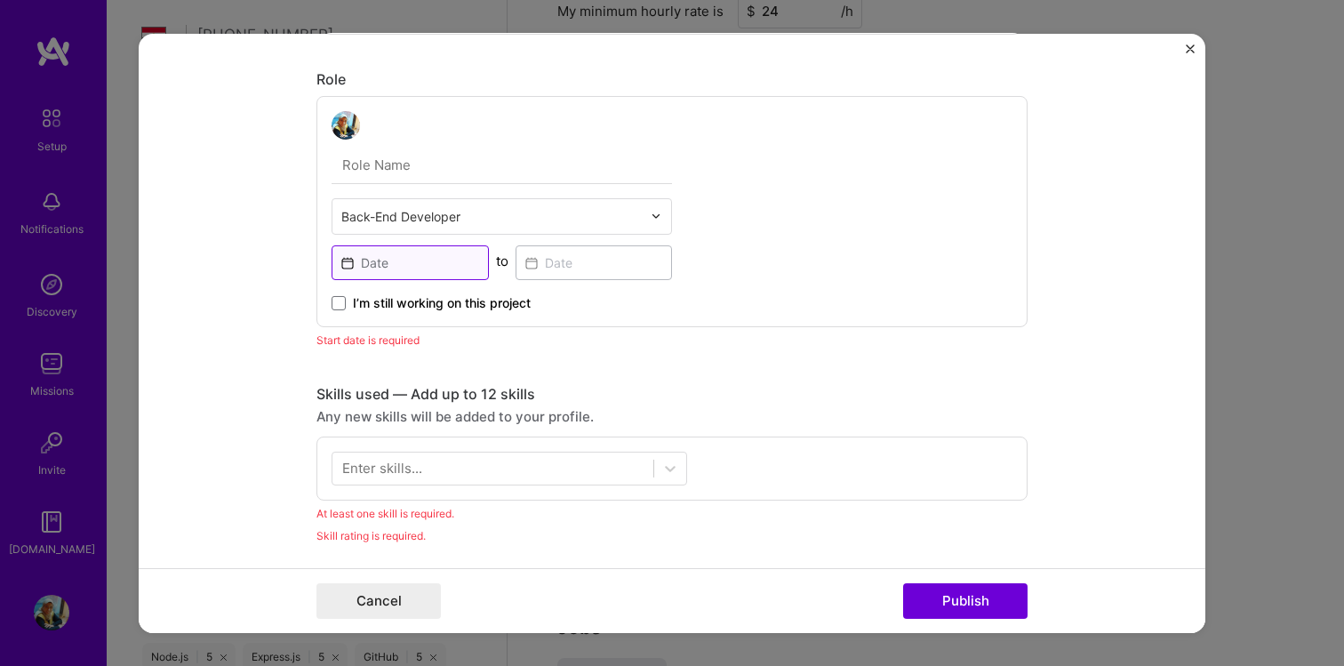
click at [373, 270] on input at bounding box center [409, 261] width 157 height 35
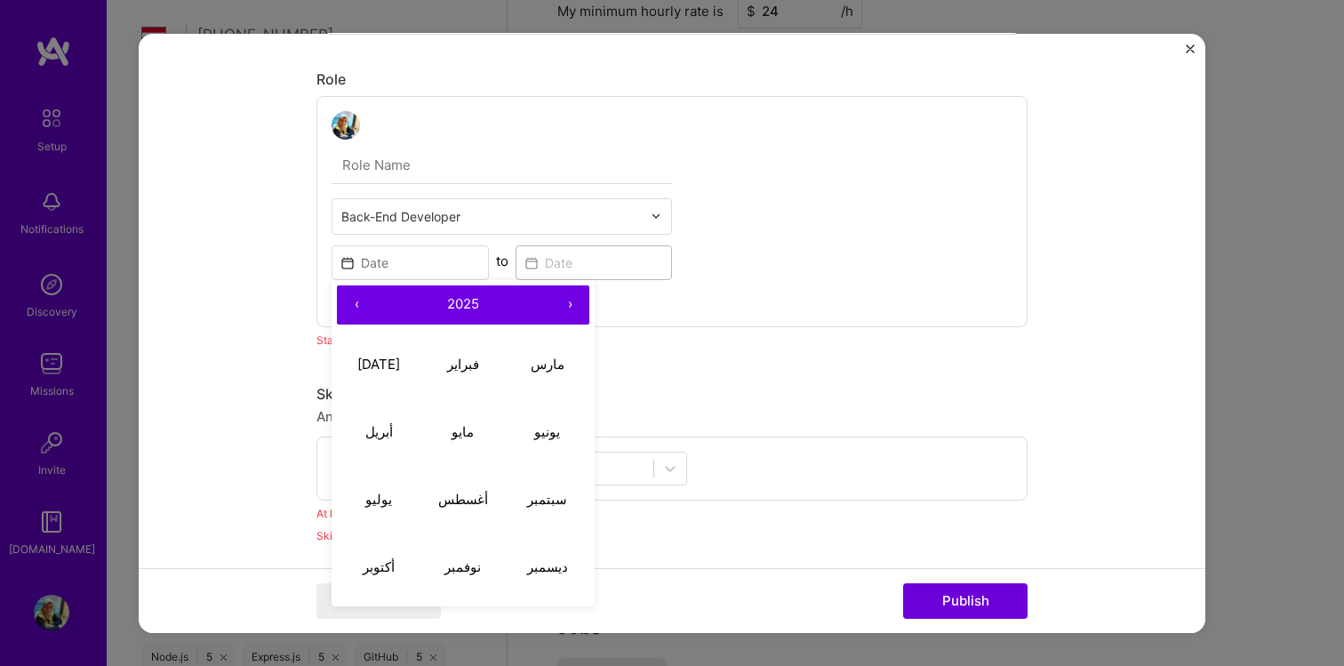
click at [355, 304] on button "‹" at bounding box center [356, 303] width 39 height 39
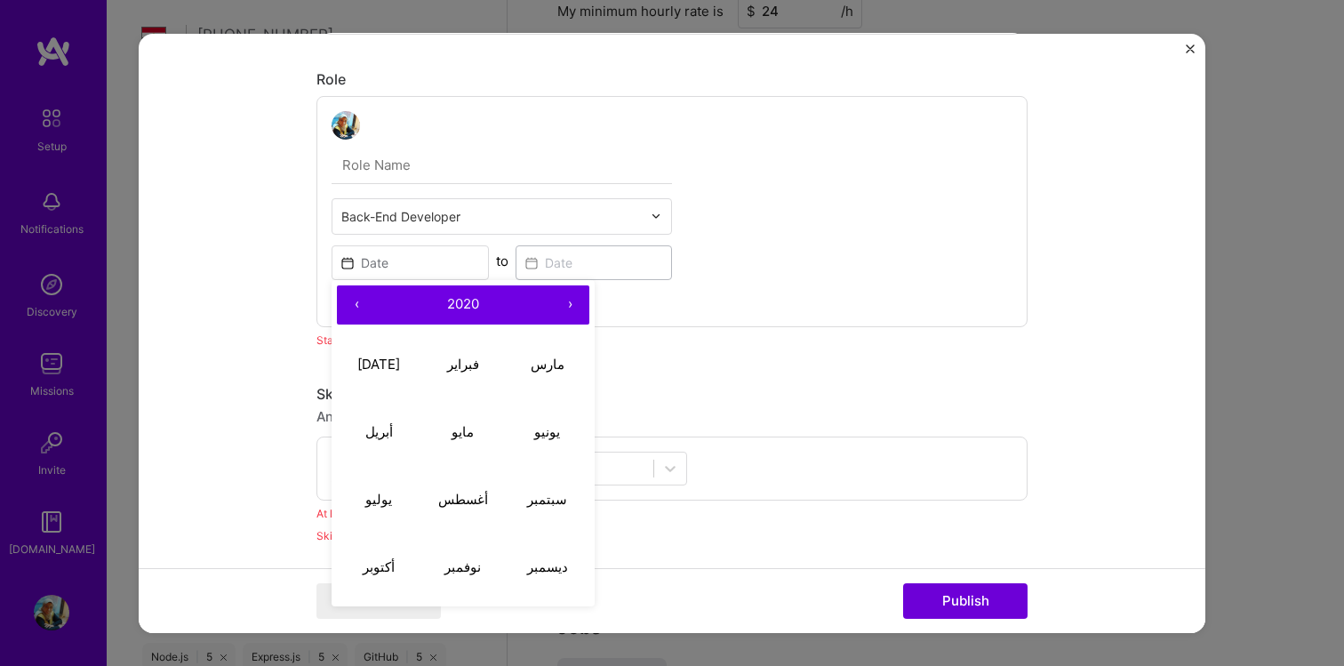
click at [355, 304] on button "‹" at bounding box center [356, 303] width 39 height 39
click at [539, 514] on button "سبتمبر" at bounding box center [547, 500] width 84 height 68
type input "[DATE]"
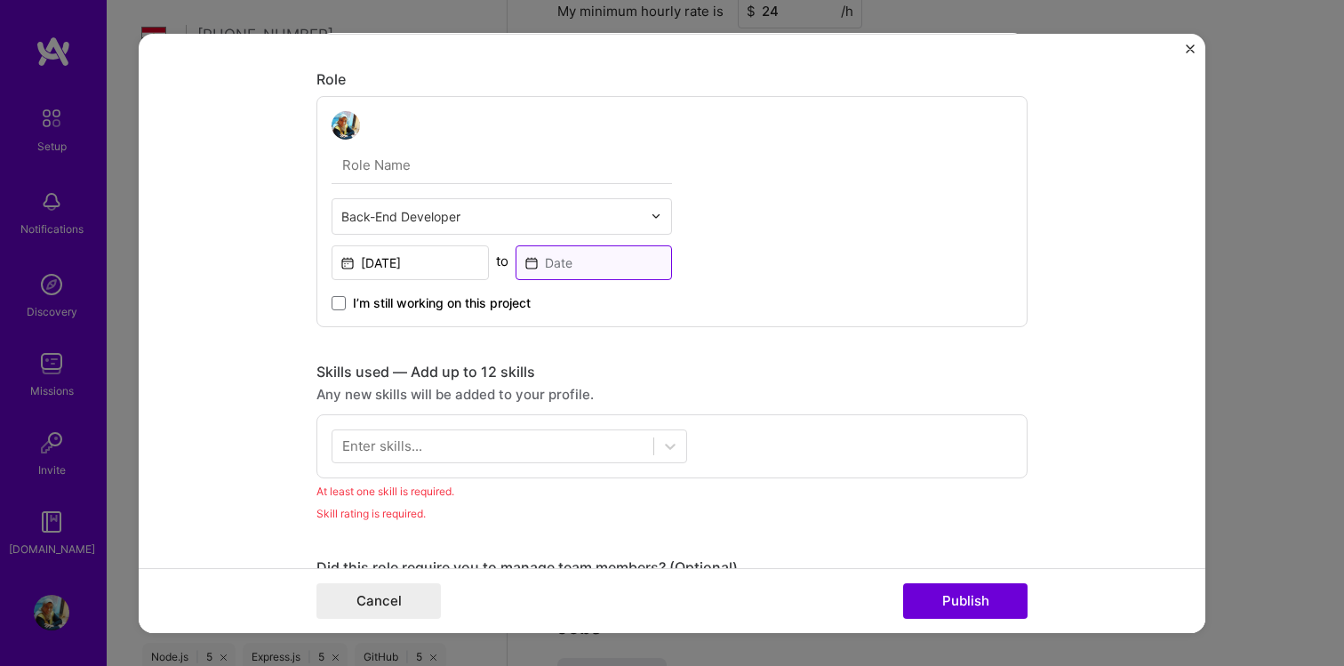
click at [596, 253] on input at bounding box center [593, 261] width 157 height 35
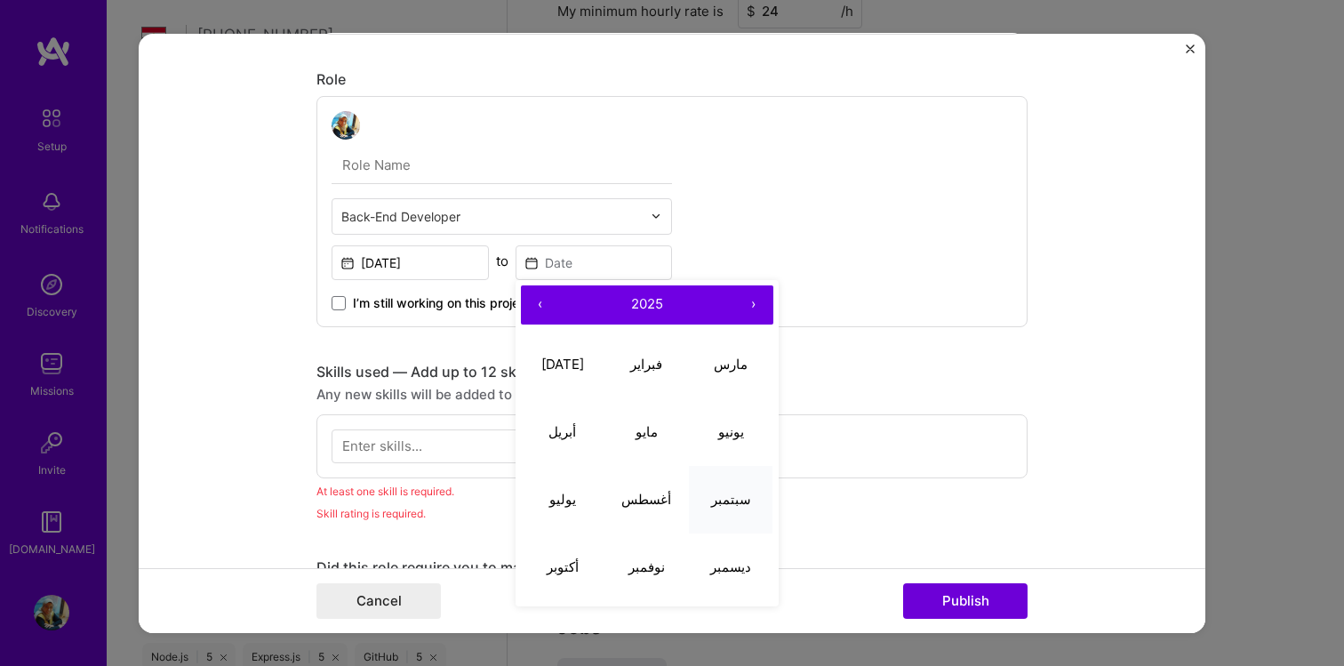
click at [729, 502] on abbr "سبتمبر" at bounding box center [731, 499] width 40 height 17
type input "[DATE]"
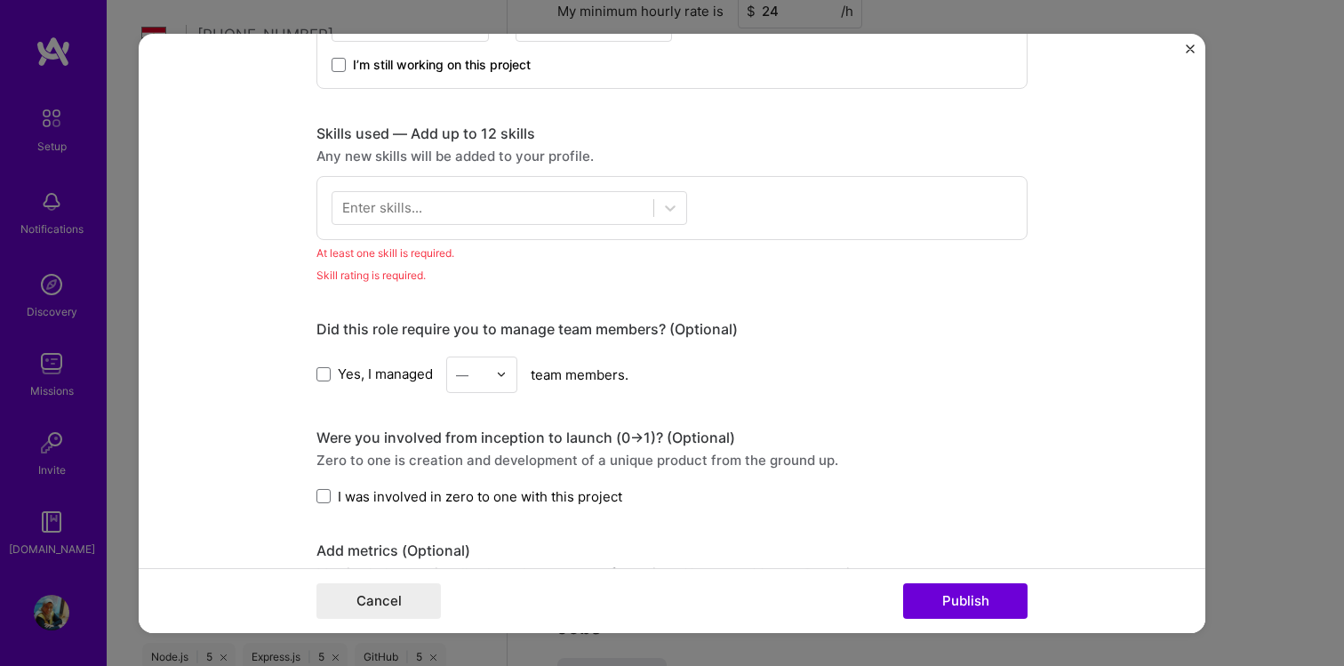
scroll to position [731, 0]
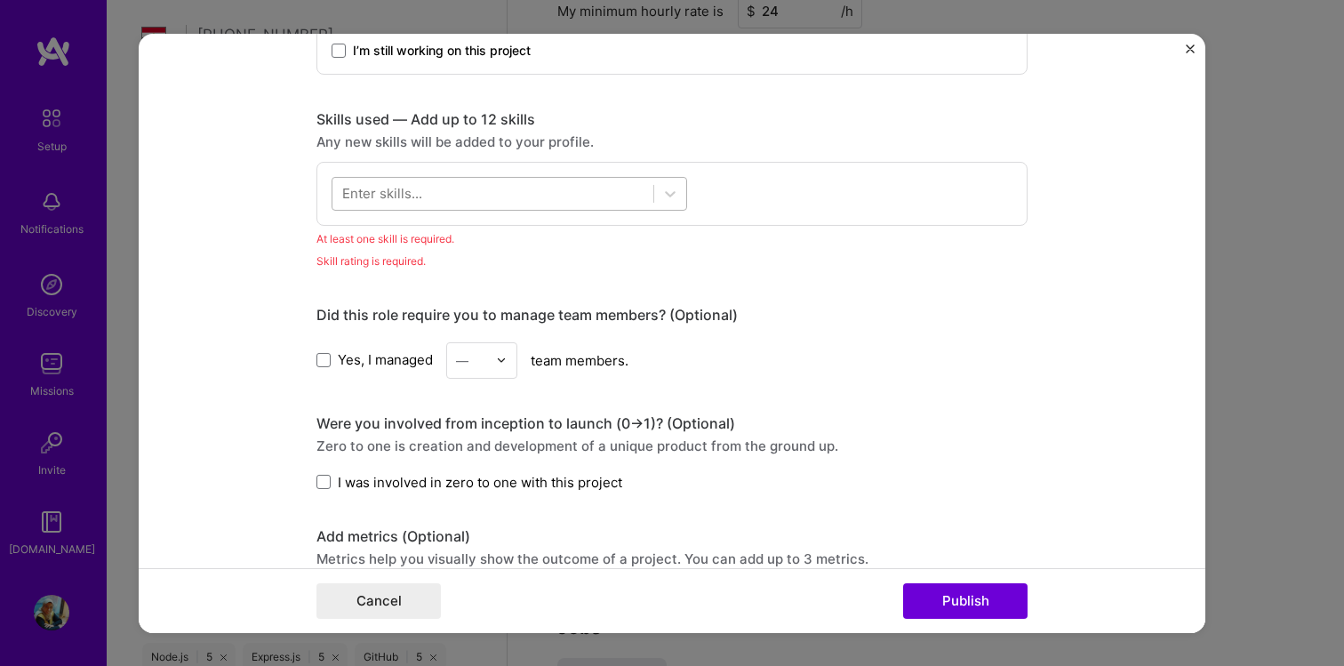
click at [472, 188] on div at bounding box center [492, 193] width 321 height 29
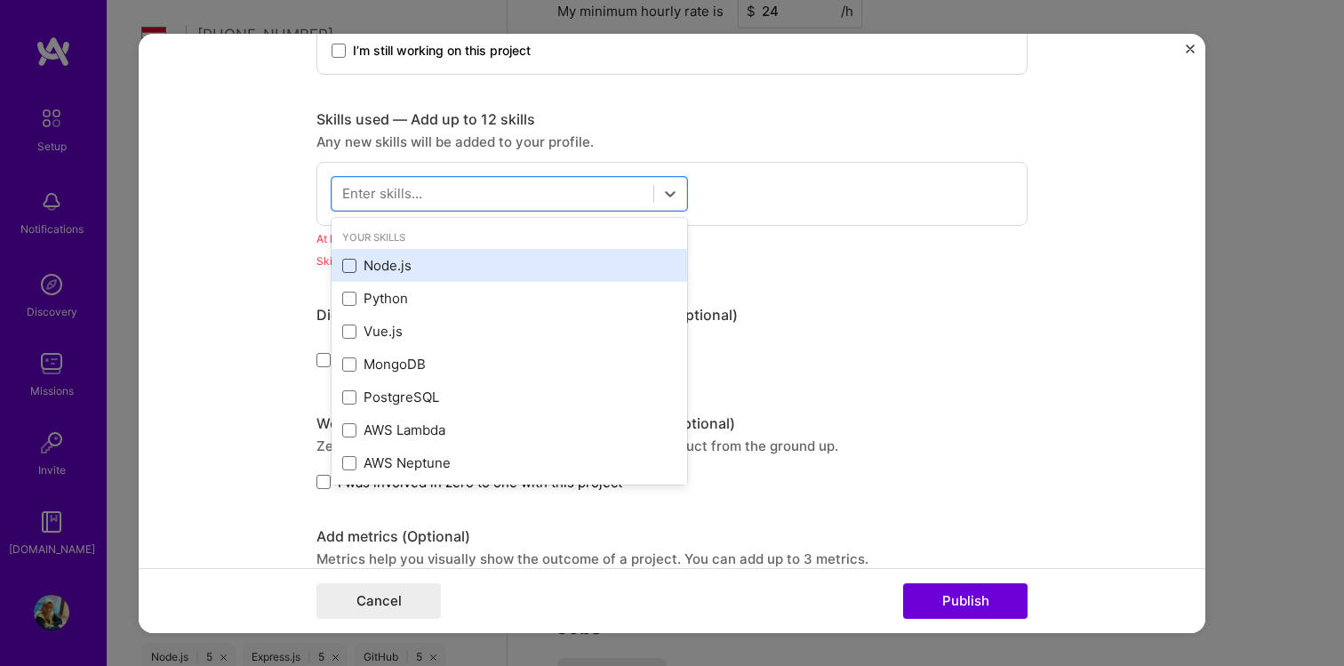
click at [353, 259] on span at bounding box center [349, 266] width 14 height 14
click at [0, 0] on input "checkbox" at bounding box center [0, 0] width 0 height 0
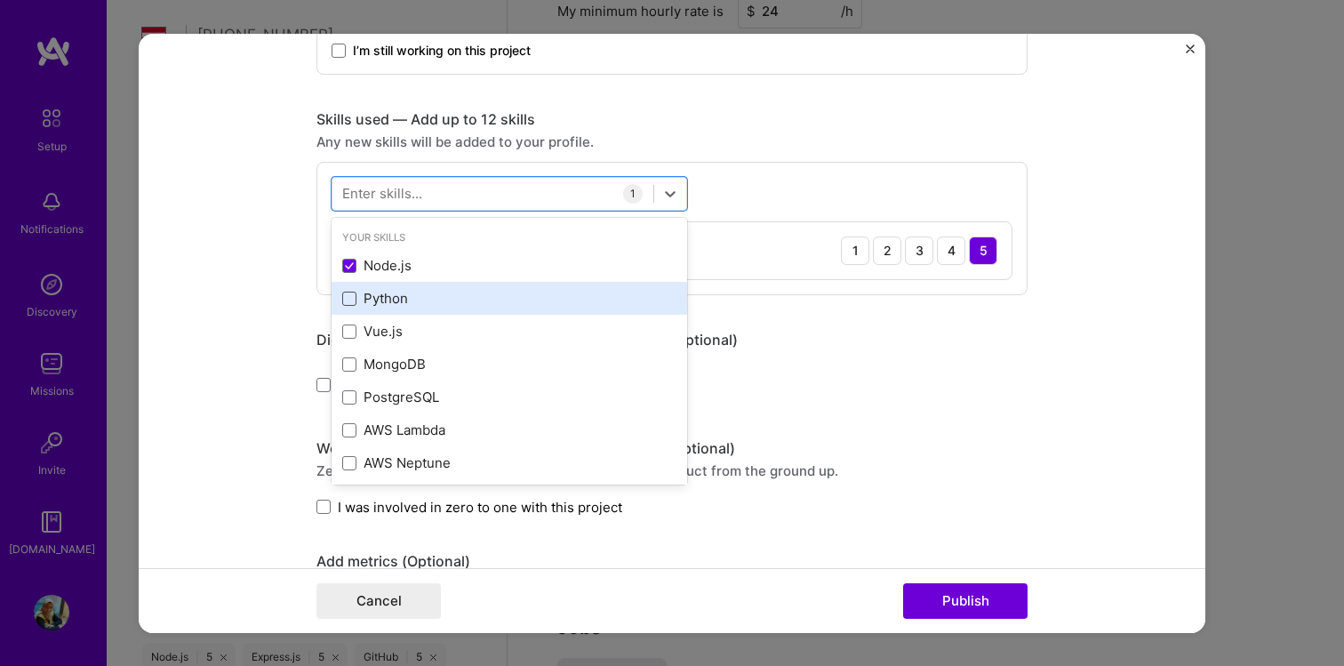
click at [348, 300] on span at bounding box center [349, 298] width 14 height 14
click at [0, 0] on input "checkbox" at bounding box center [0, 0] width 0 height 0
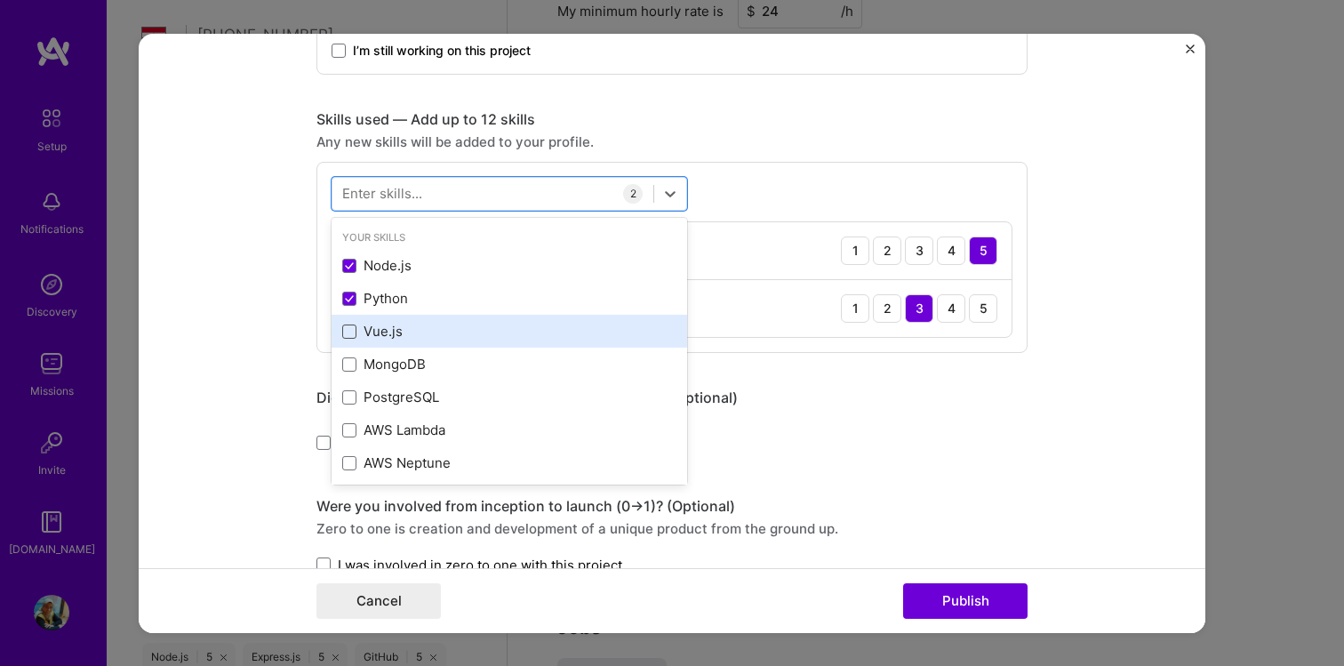
click at [353, 333] on span at bounding box center [349, 331] width 14 height 14
click at [0, 0] on input "checkbox" at bounding box center [0, 0] width 0 height 0
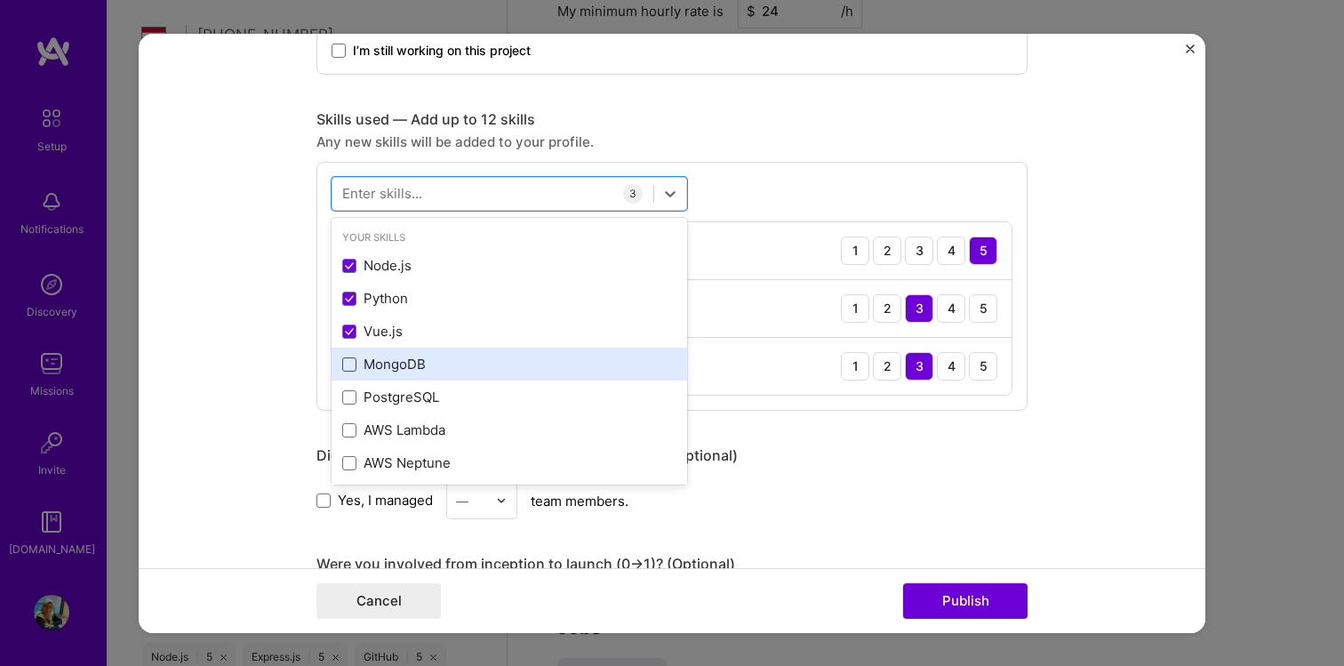
click at [351, 363] on span at bounding box center [349, 364] width 14 height 14
click at [0, 0] on input "checkbox" at bounding box center [0, 0] width 0 height 0
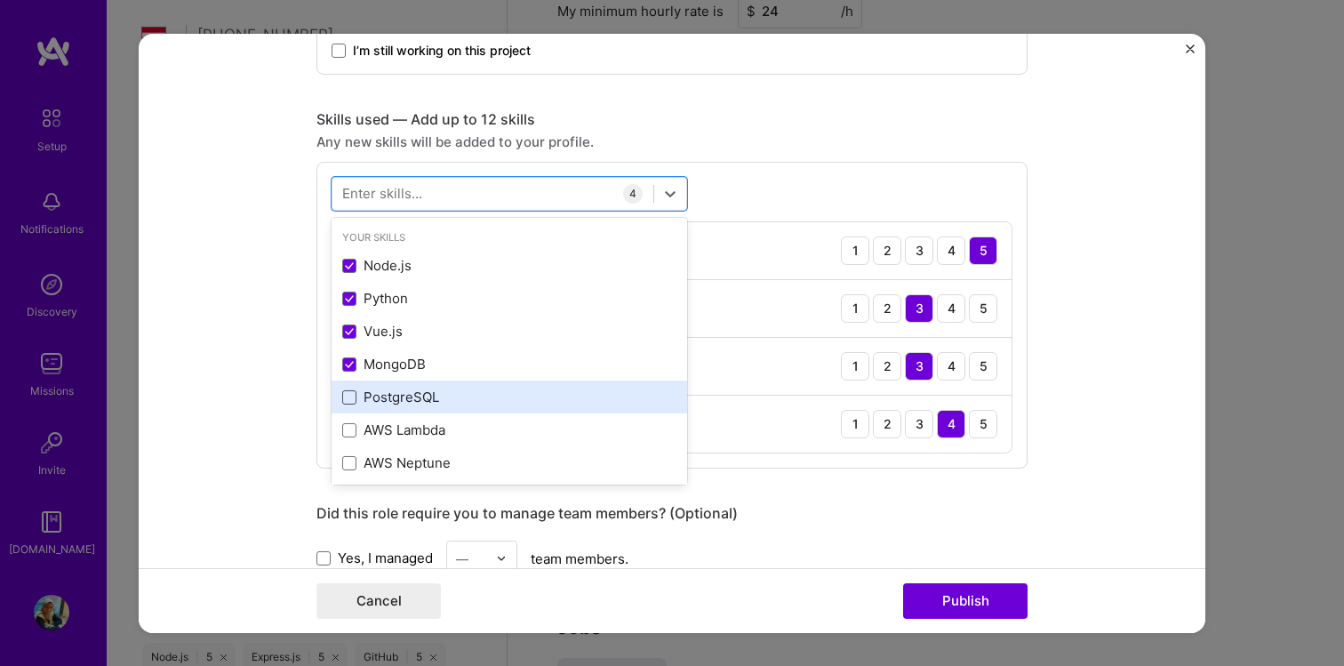
click at [351, 396] on span at bounding box center [349, 397] width 14 height 14
click at [0, 0] on input "checkbox" at bounding box center [0, 0] width 0 height 0
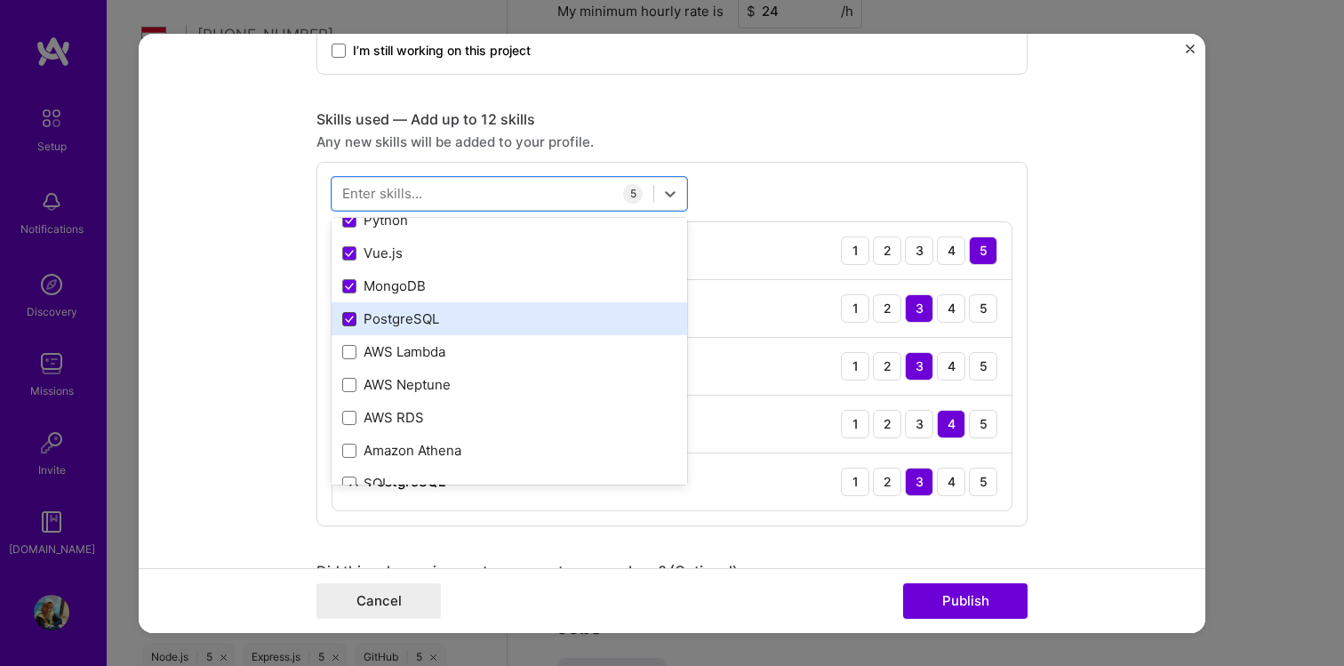
scroll to position [100, 0]
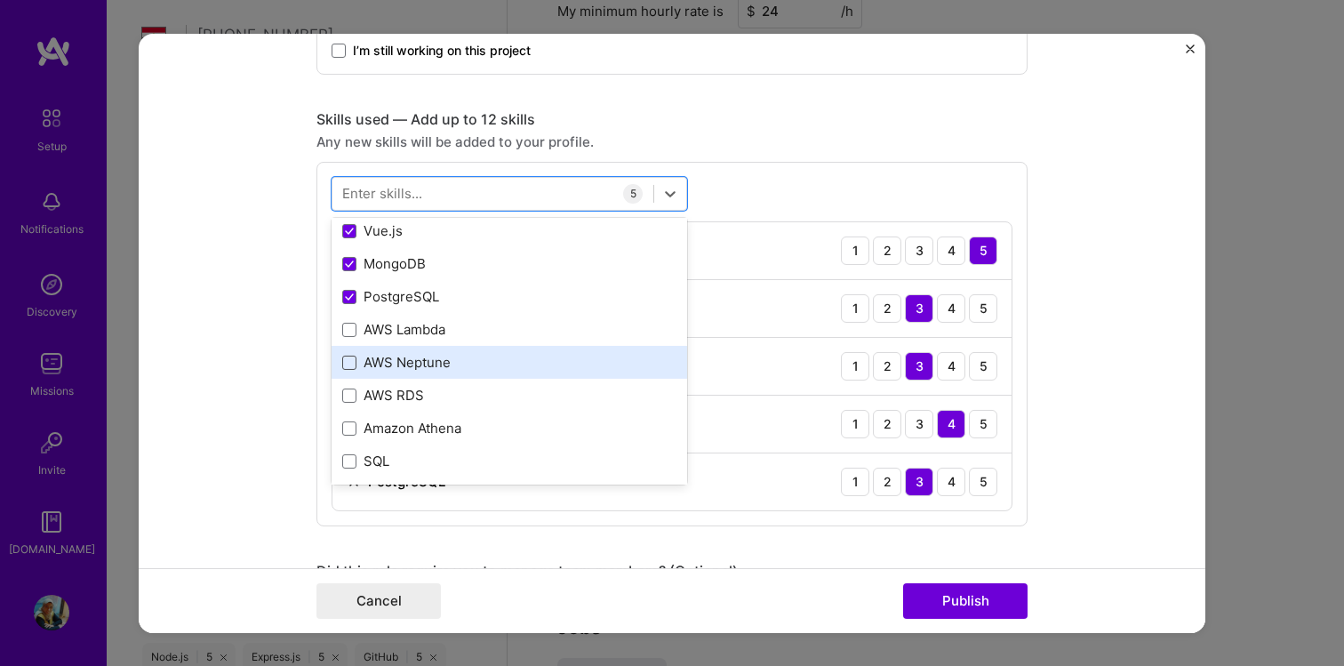
click at [351, 361] on span at bounding box center [349, 362] width 14 height 14
click at [0, 0] on input "checkbox" at bounding box center [0, 0] width 0 height 0
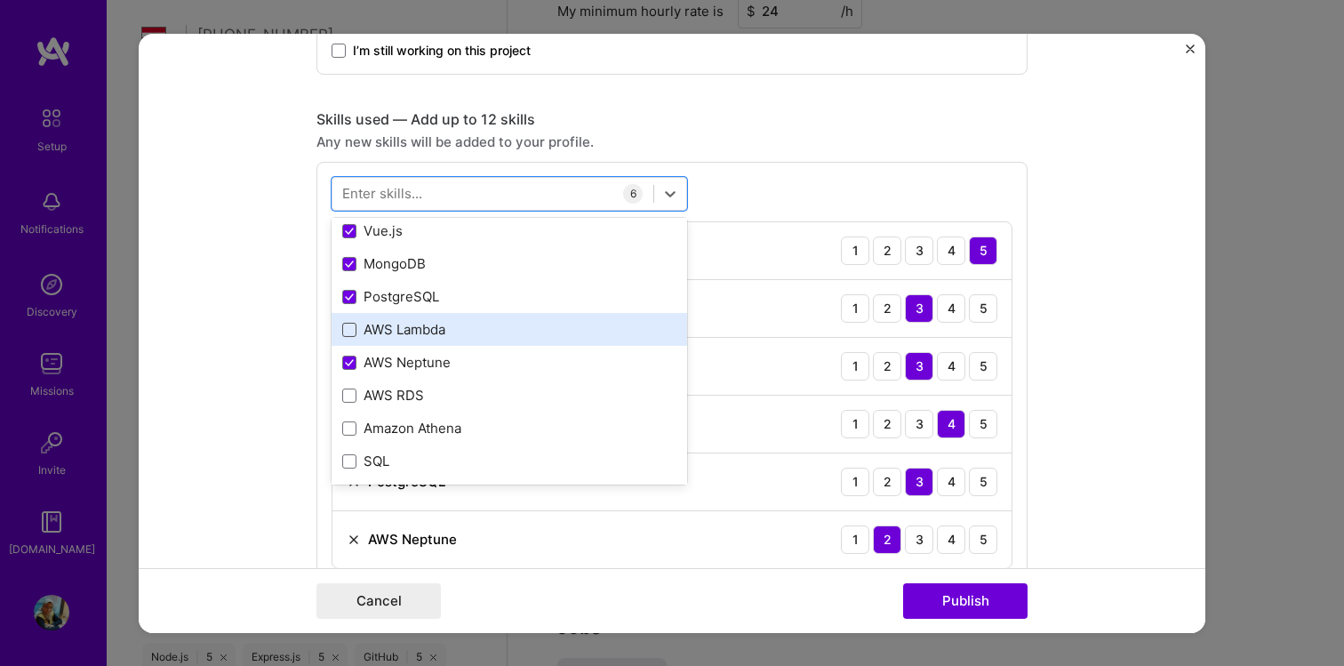
click at [347, 327] on span at bounding box center [349, 330] width 14 height 14
click at [0, 0] on input "checkbox" at bounding box center [0, 0] width 0 height 0
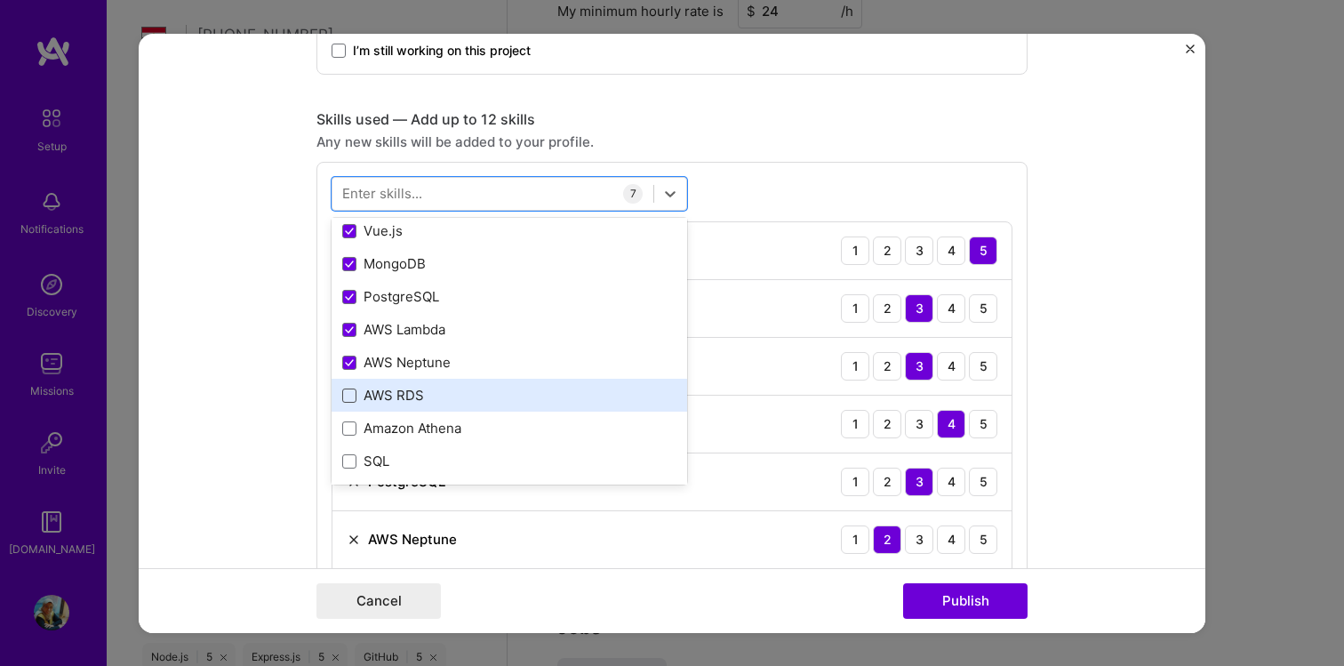
click at [351, 397] on span at bounding box center [349, 395] width 14 height 14
click at [0, 0] on input "checkbox" at bounding box center [0, 0] width 0 height 0
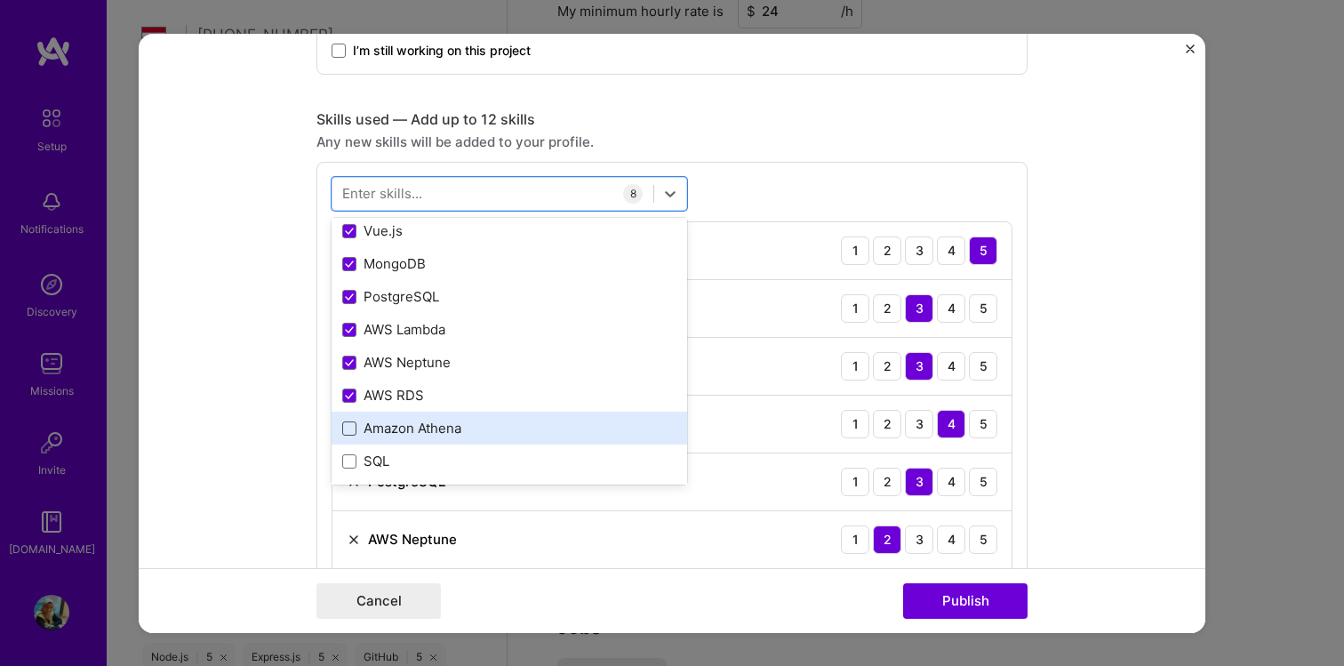
click at [353, 427] on span at bounding box center [349, 428] width 14 height 14
click at [0, 0] on input "checkbox" at bounding box center [0, 0] width 0 height 0
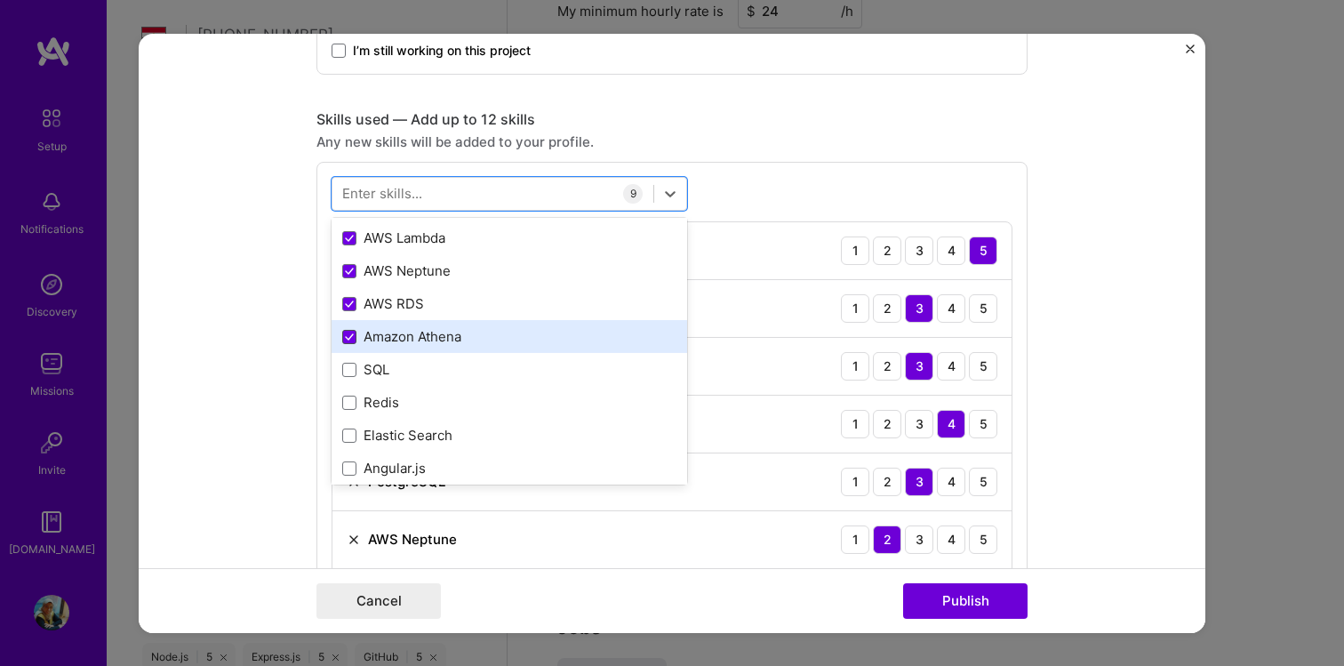
scroll to position [204, 0]
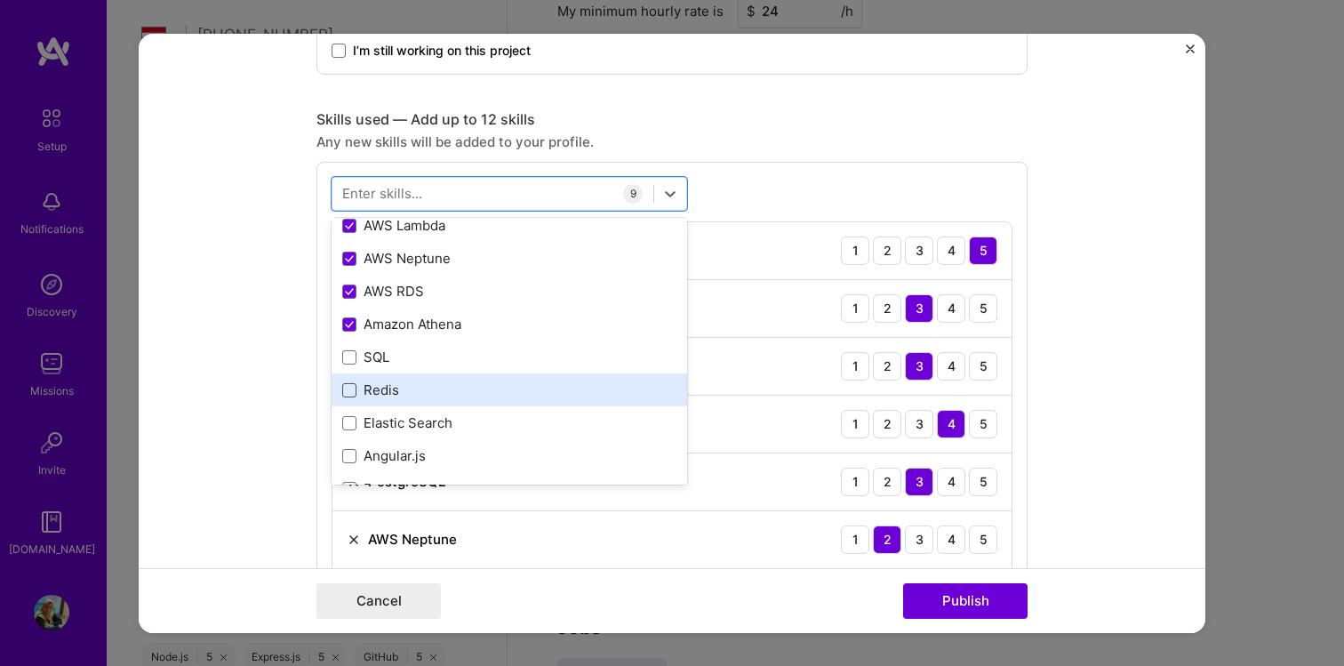
click at [346, 395] on span at bounding box center [349, 390] width 14 height 14
click at [0, 0] on input "checkbox" at bounding box center [0, 0] width 0 height 0
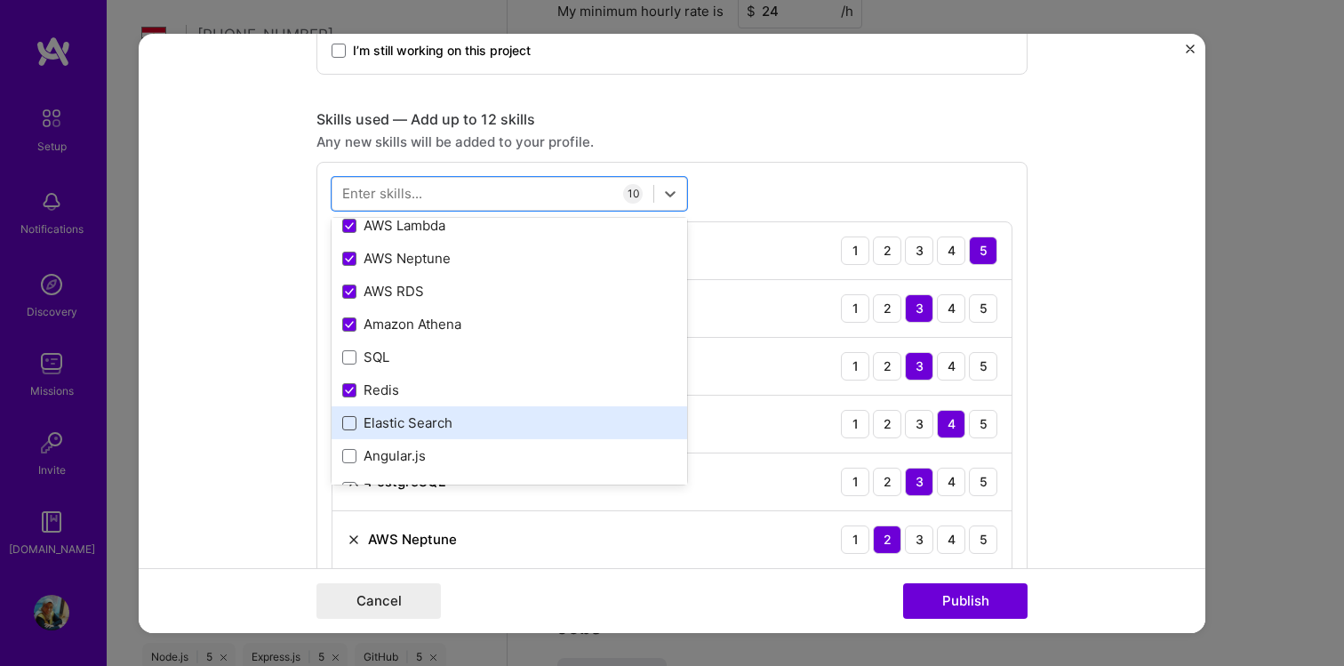
click at [351, 427] on span at bounding box center [349, 423] width 14 height 14
click at [0, 0] on input "checkbox" at bounding box center [0, 0] width 0 height 0
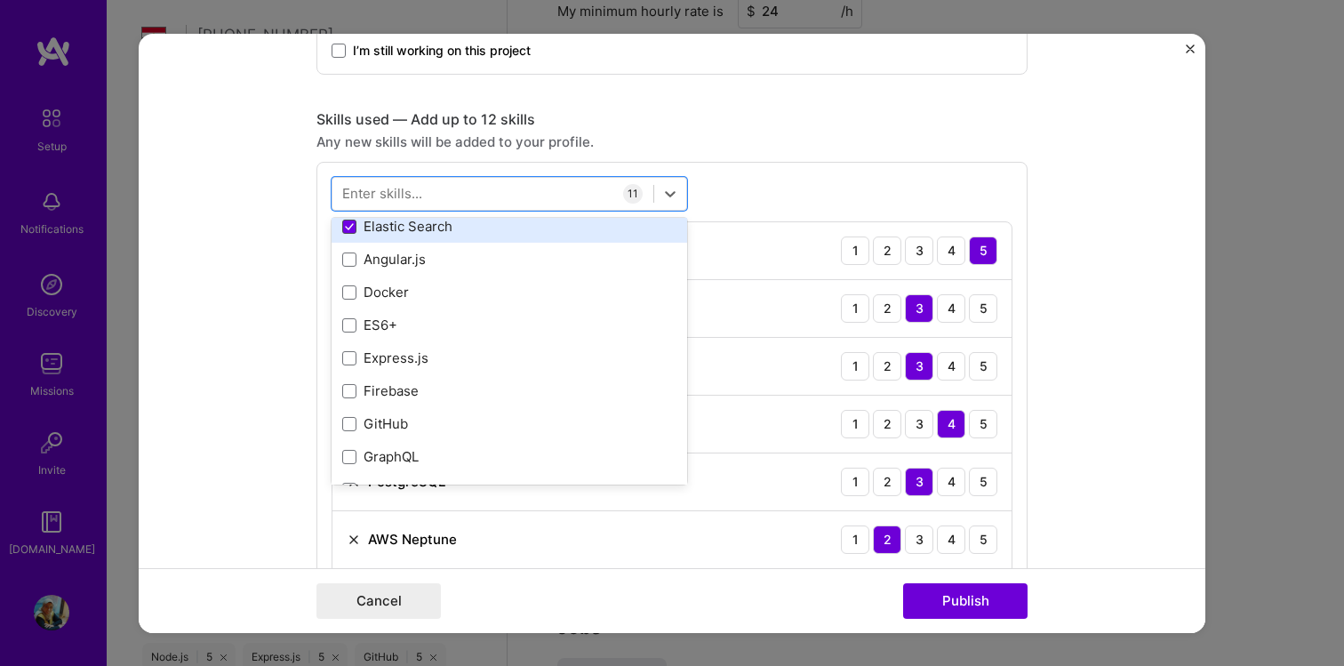
scroll to position [403, 0]
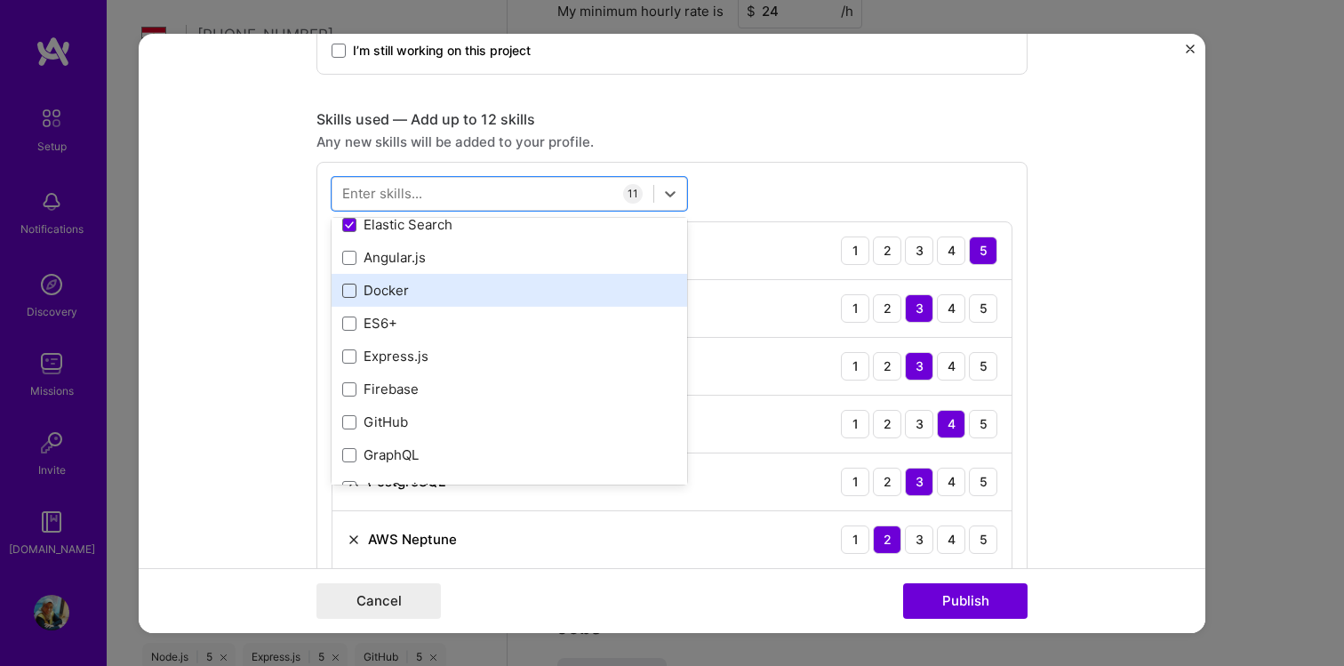
click at [350, 295] on span at bounding box center [349, 290] width 14 height 14
click at [0, 0] on input "checkbox" at bounding box center [0, 0] width 0 height 0
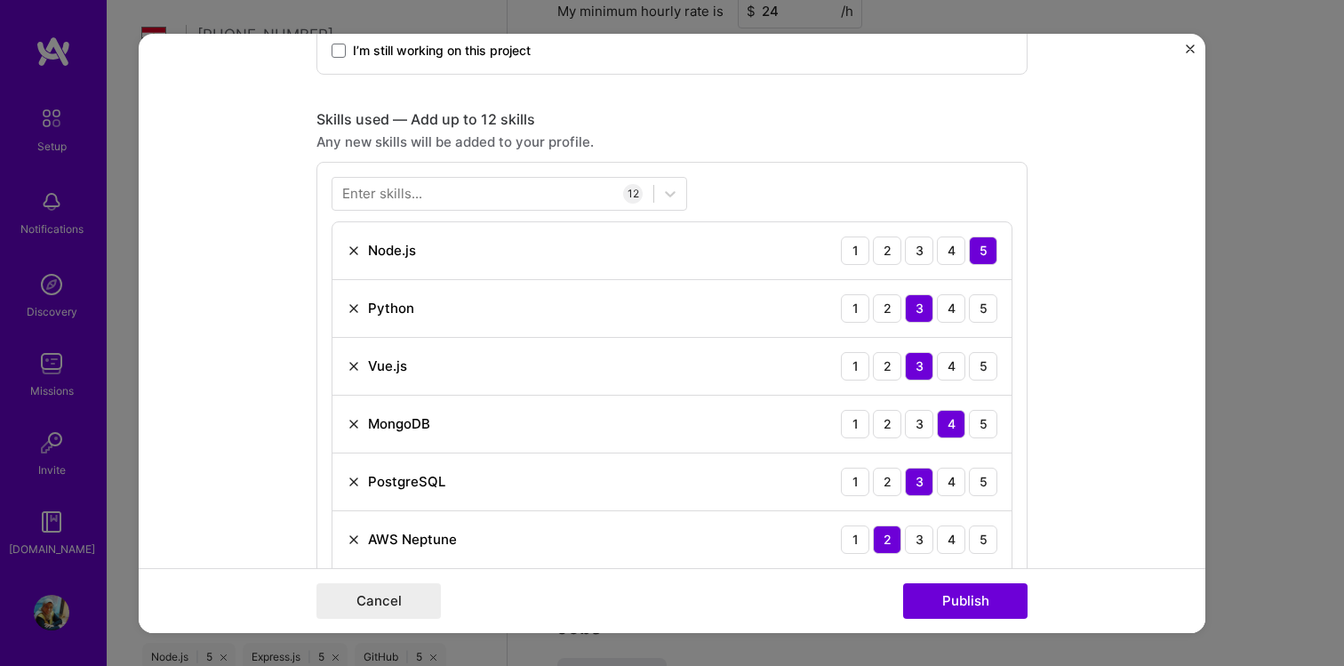
click at [255, 448] on form "Project title [URL] Company [URL] Project industry Industry 1 Project Link (Opt…" at bounding box center [672, 332] width 1066 height 599
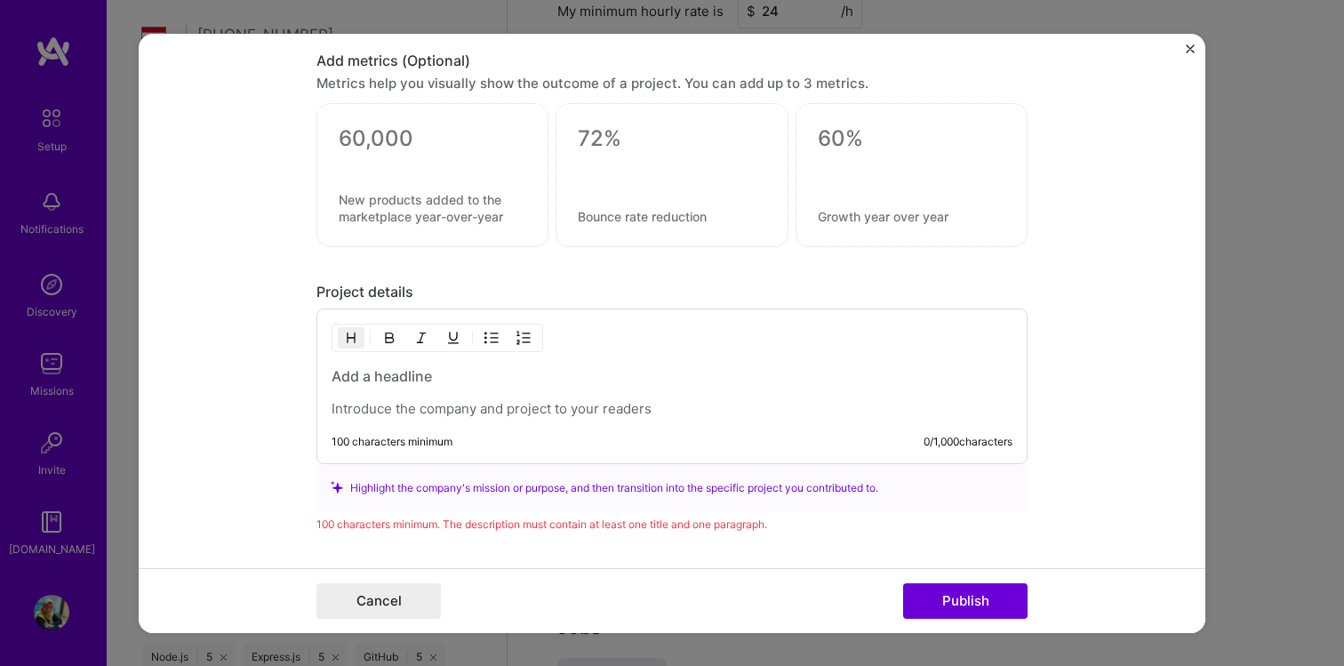
scroll to position [1927, 0]
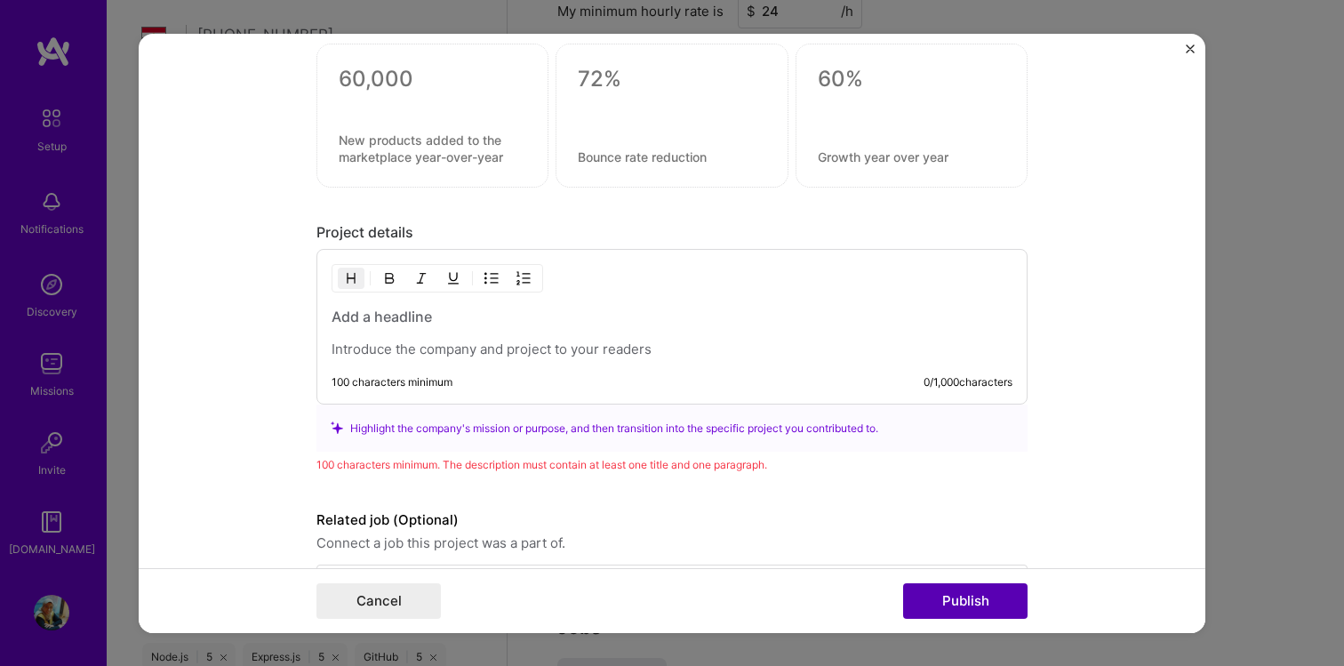
click at [947, 592] on button "Publish" at bounding box center [965, 601] width 124 height 36
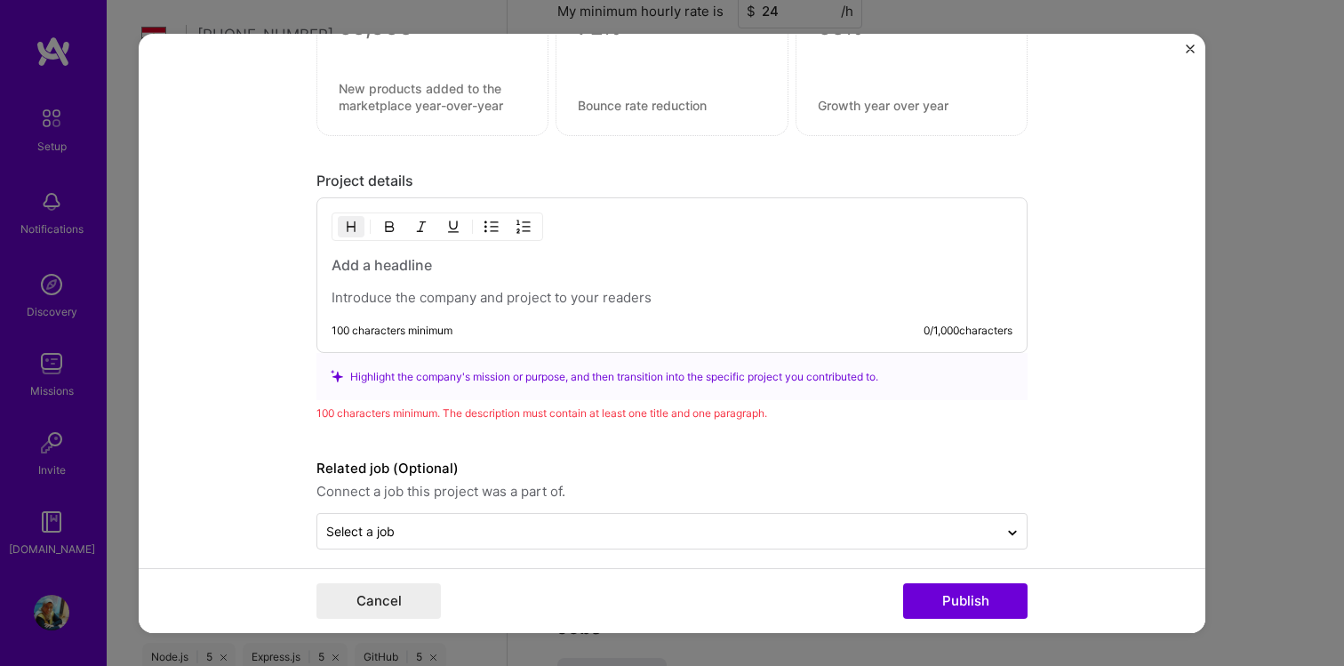
scroll to position [1993, 0]
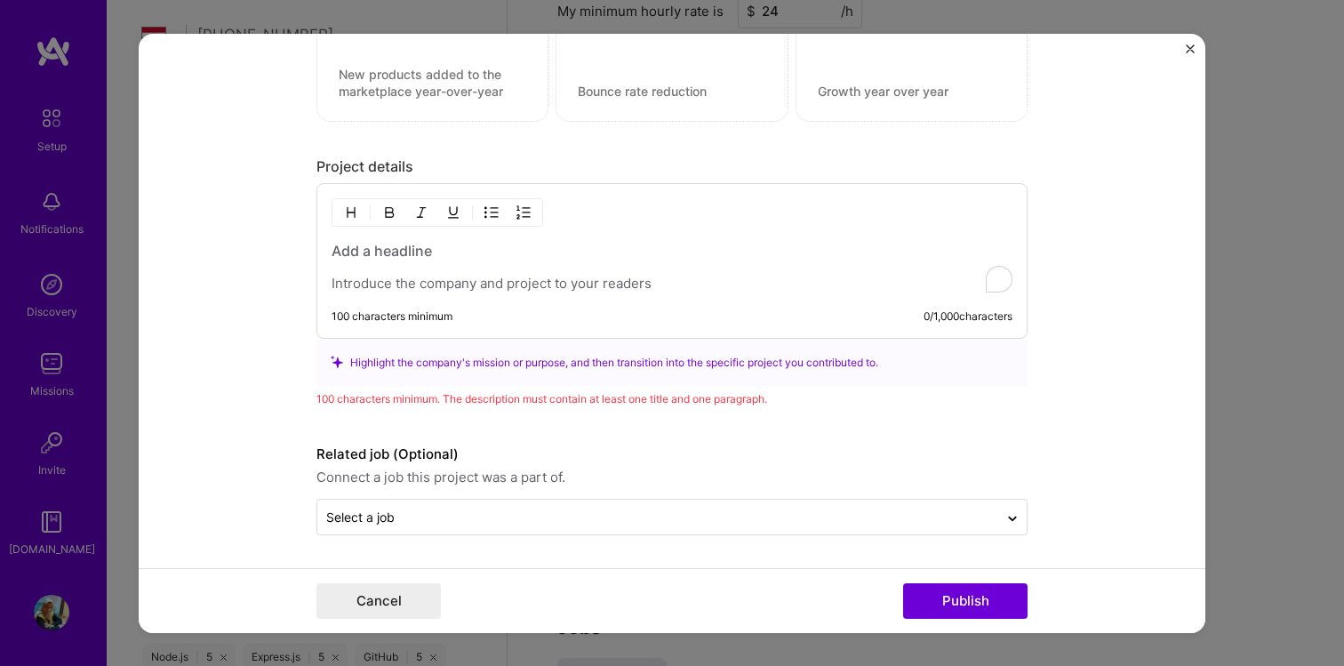
click at [566, 279] on p "To enrich screen reader interactions, please activate Accessibility in Grammarl…" at bounding box center [671, 284] width 681 height 18
click at [950, 607] on button "Publish" at bounding box center [965, 601] width 124 height 36
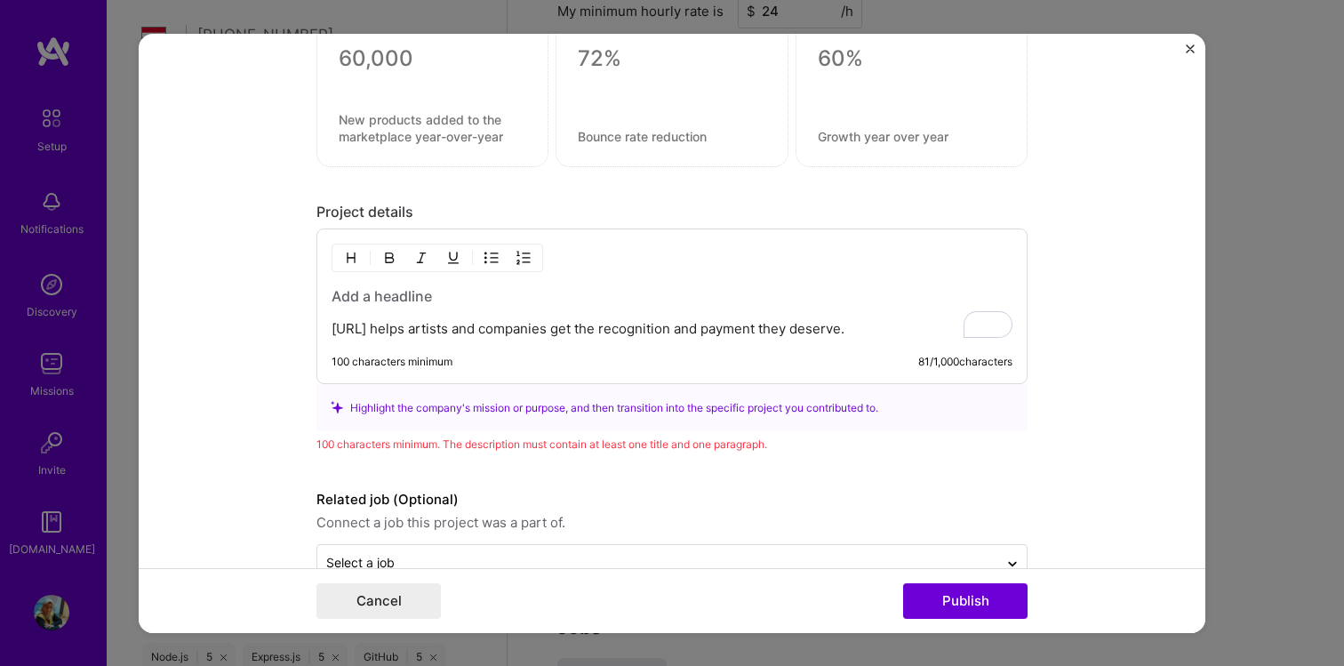
scroll to position [1944, 0]
click at [469, 303] on h3 "To enrich screen reader interactions, please activate Accessibility in Grammarl…" at bounding box center [671, 299] width 681 height 20
click at [390, 300] on h3 "To enrich screen reader interactions, please activate Accessibility in Grammarl…" at bounding box center [671, 299] width 681 height 20
click at [968, 602] on button "Publish" at bounding box center [965, 601] width 124 height 36
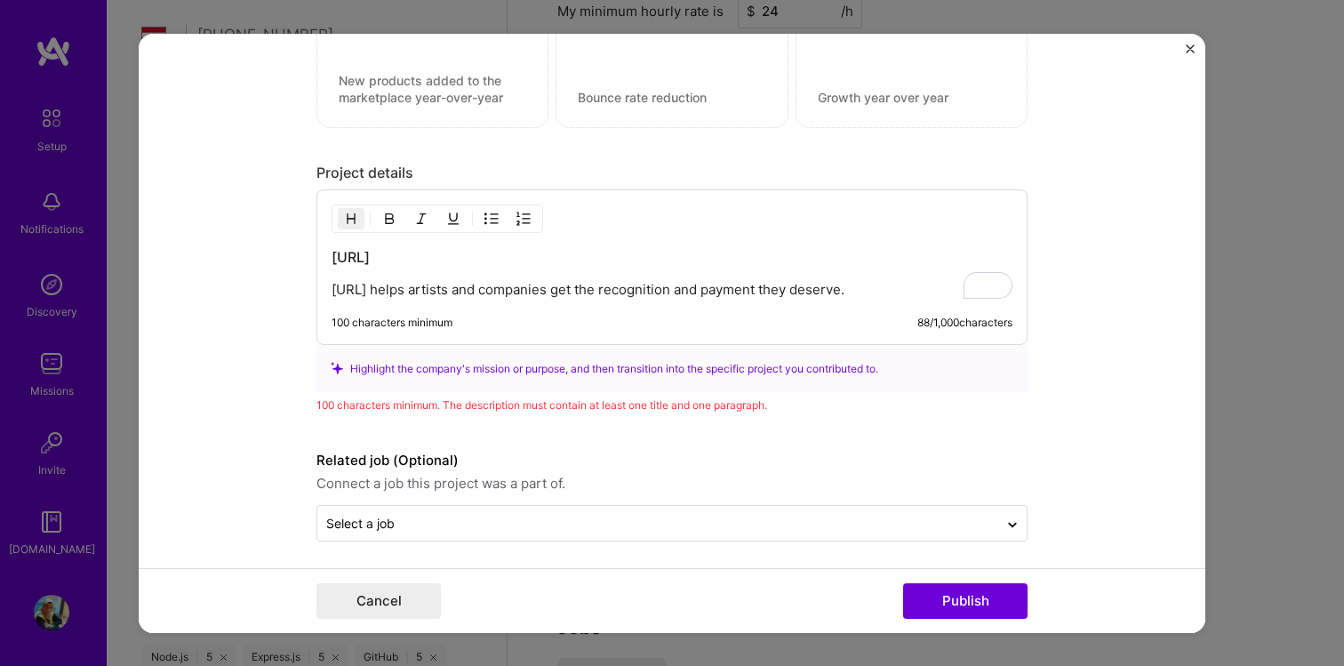
scroll to position [1993, 0]
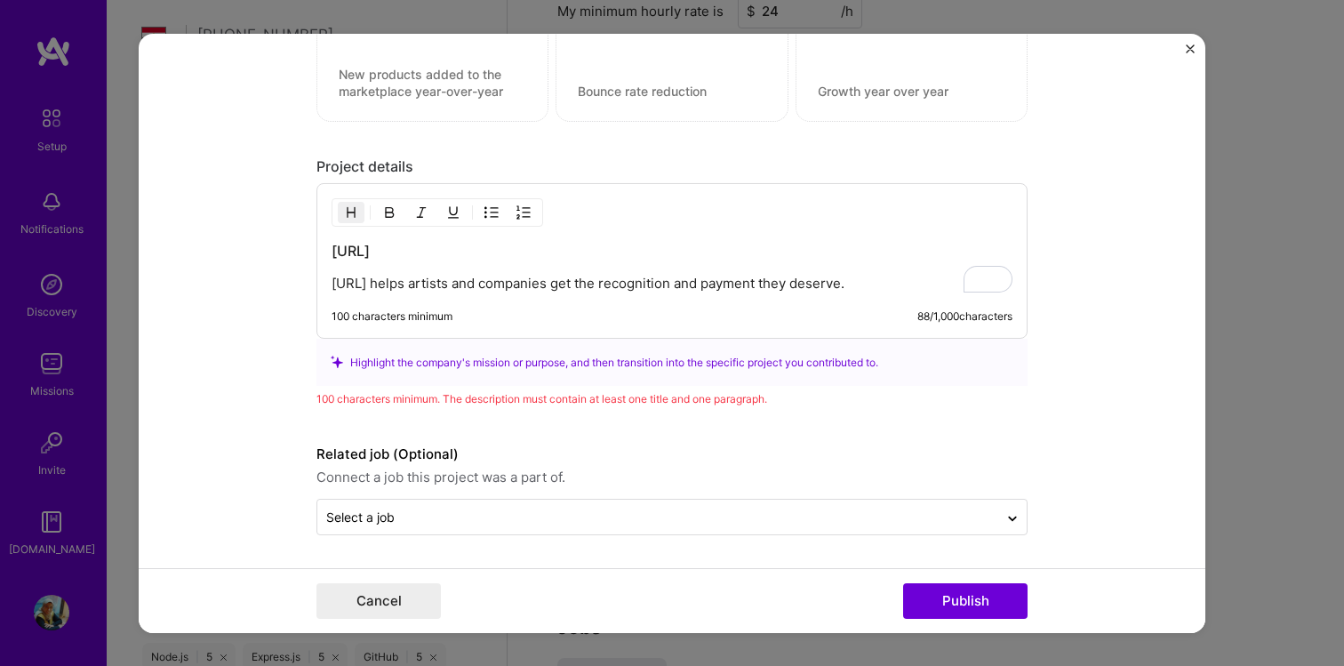
click at [907, 284] on p "[URL] helps artists and companies get the recognition and payment they deserve." at bounding box center [671, 284] width 681 height 18
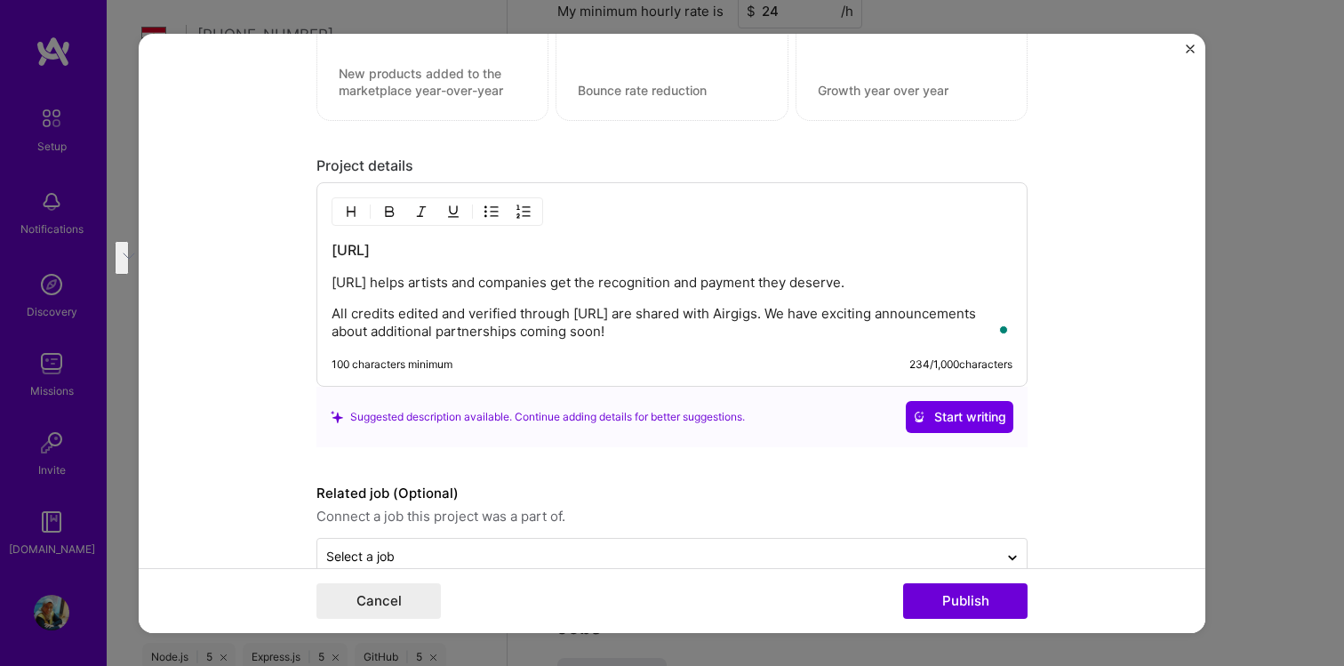
drag, startPoint x: 612, startPoint y: 339, endPoint x: 274, endPoint y: 318, distance: 339.3
click at [274, 318] on form "Project title [URL] Company [URL] Project industry Industry 1 Project Link (Opt…" at bounding box center [672, 332] width 1066 height 599
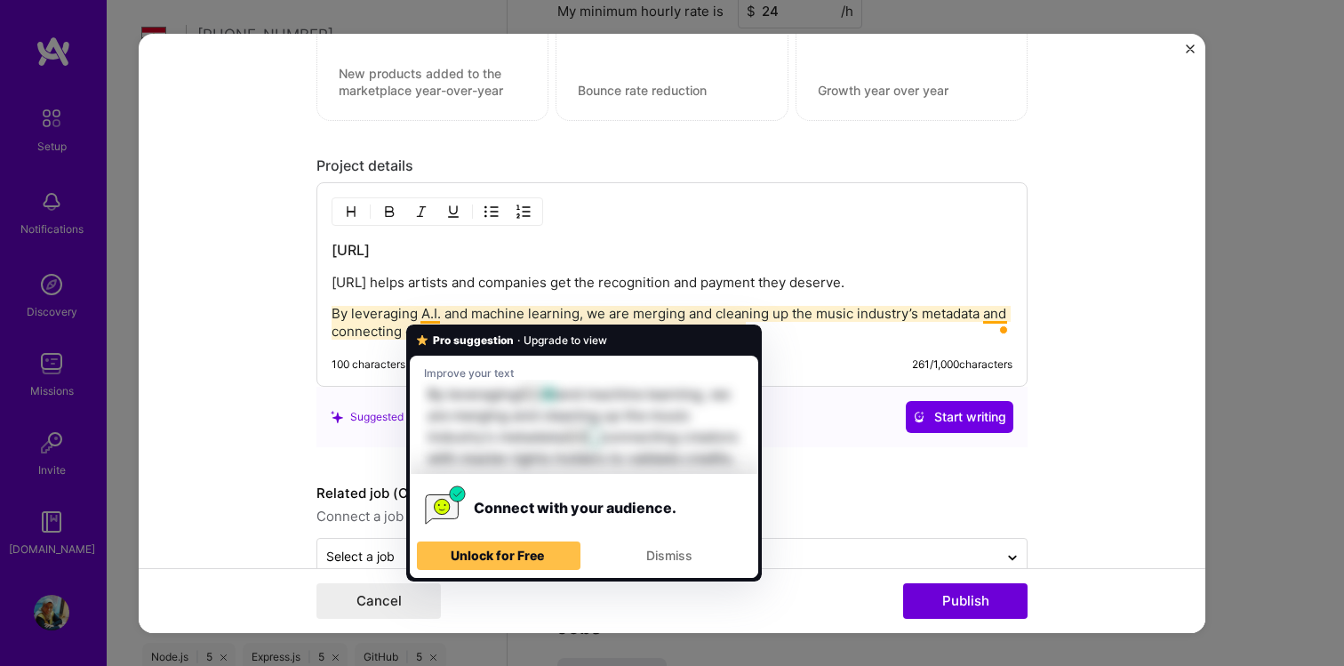
click at [434, 318] on p "By leveraging A.I. and machine learning, we are merging and cleaning up the mus…" at bounding box center [671, 323] width 681 height 36
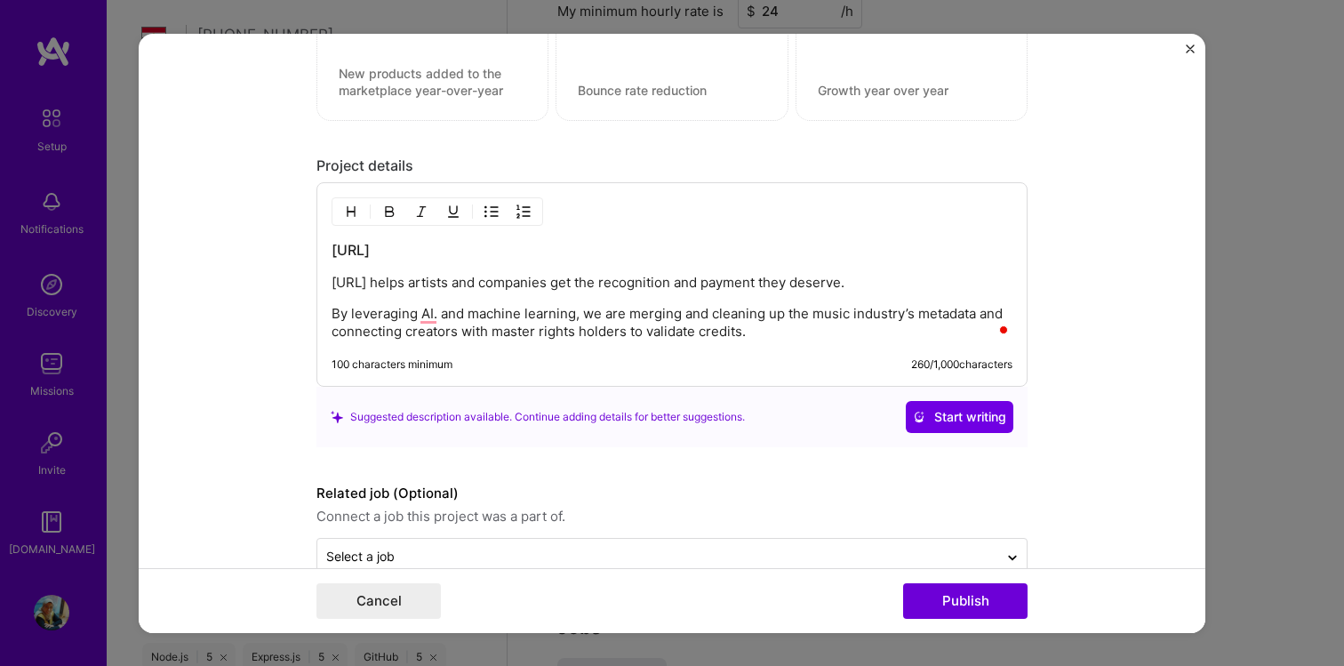
click at [489, 321] on p "By leveraging AI. and machine learning, we are merging and cleaning up the musi…" at bounding box center [671, 323] width 681 height 36
drag, startPoint x: 599, startPoint y: 315, endPoint x: 329, endPoint y: 310, distance: 270.2
click at [329, 310] on div "[URL] [URL] helps artists and companies get the recognition and payment they de…" at bounding box center [671, 284] width 711 height 204
click at [557, 338] on p "They are merging and cleaning up the music industry’s metadata and connecting c…" at bounding box center [671, 323] width 681 height 36
click at [992, 599] on button "Publish" at bounding box center [965, 601] width 124 height 36
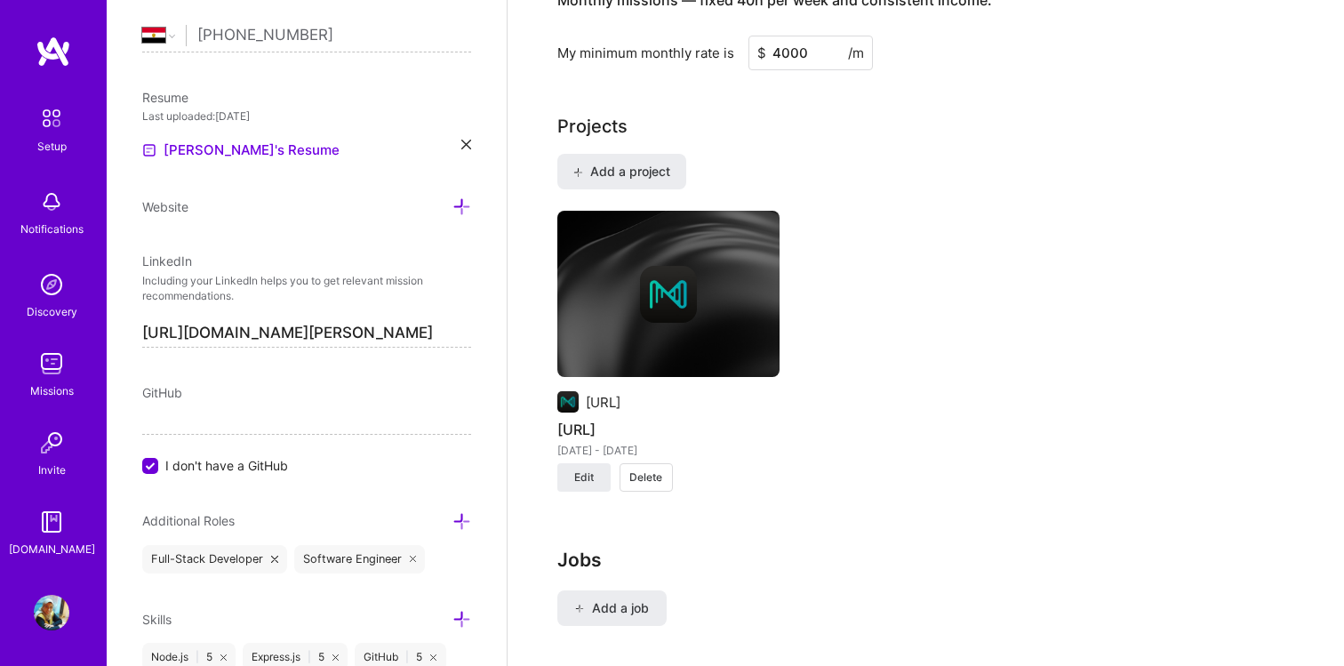
scroll to position [1288, 0]
click at [627, 162] on span "Add a project" at bounding box center [620, 171] width 97 height 18
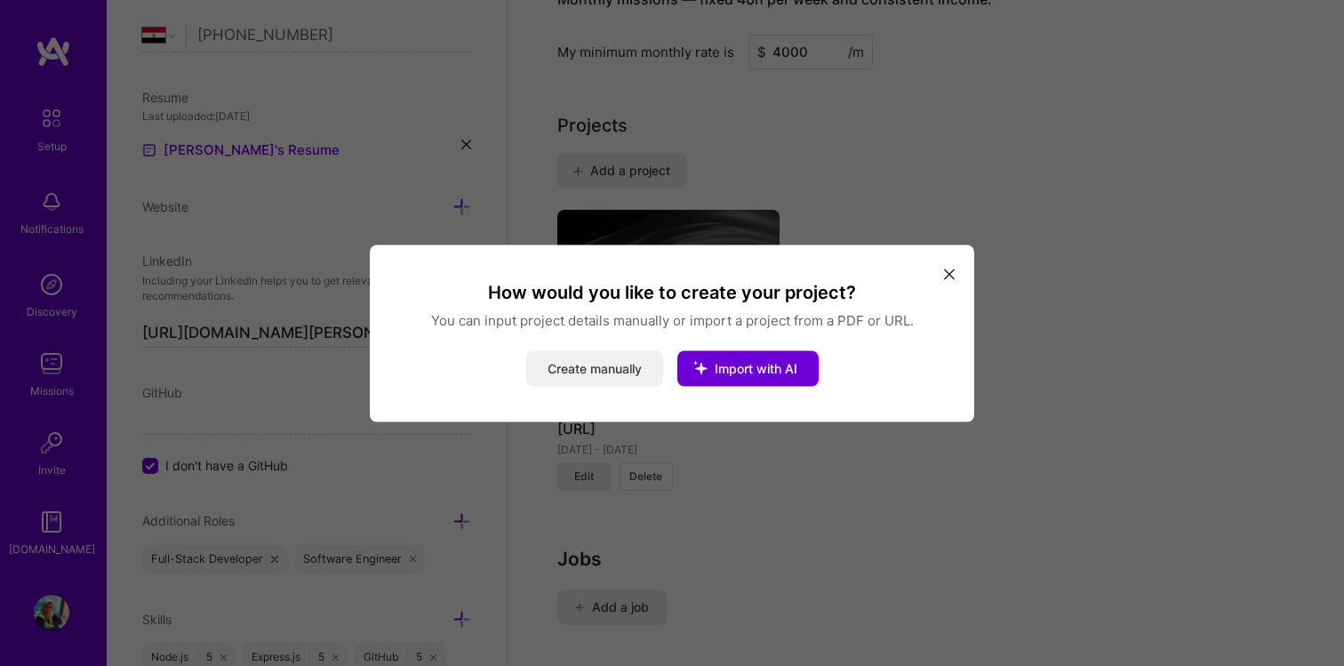
click at [592, 368] on button "Create manually" at bounding box center [594, 368] width 137 height 36
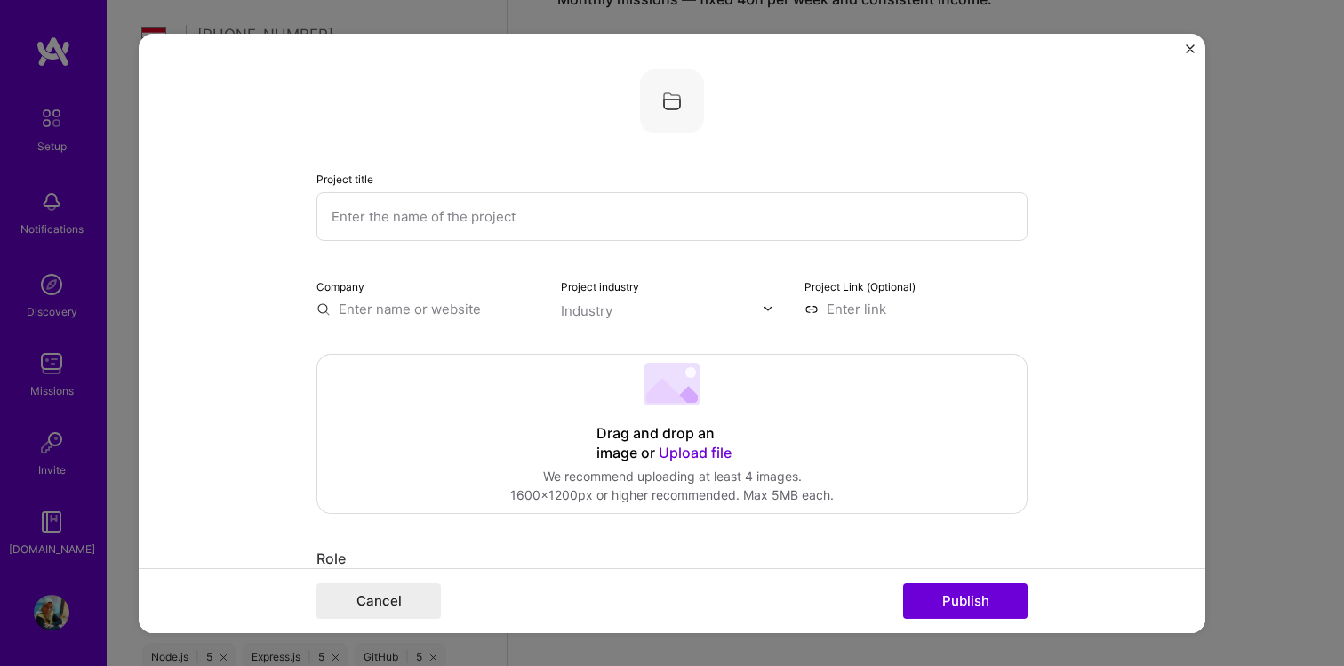
click at [460, 219] on input "text" at bounding box center [671, 215] width 711 height 49
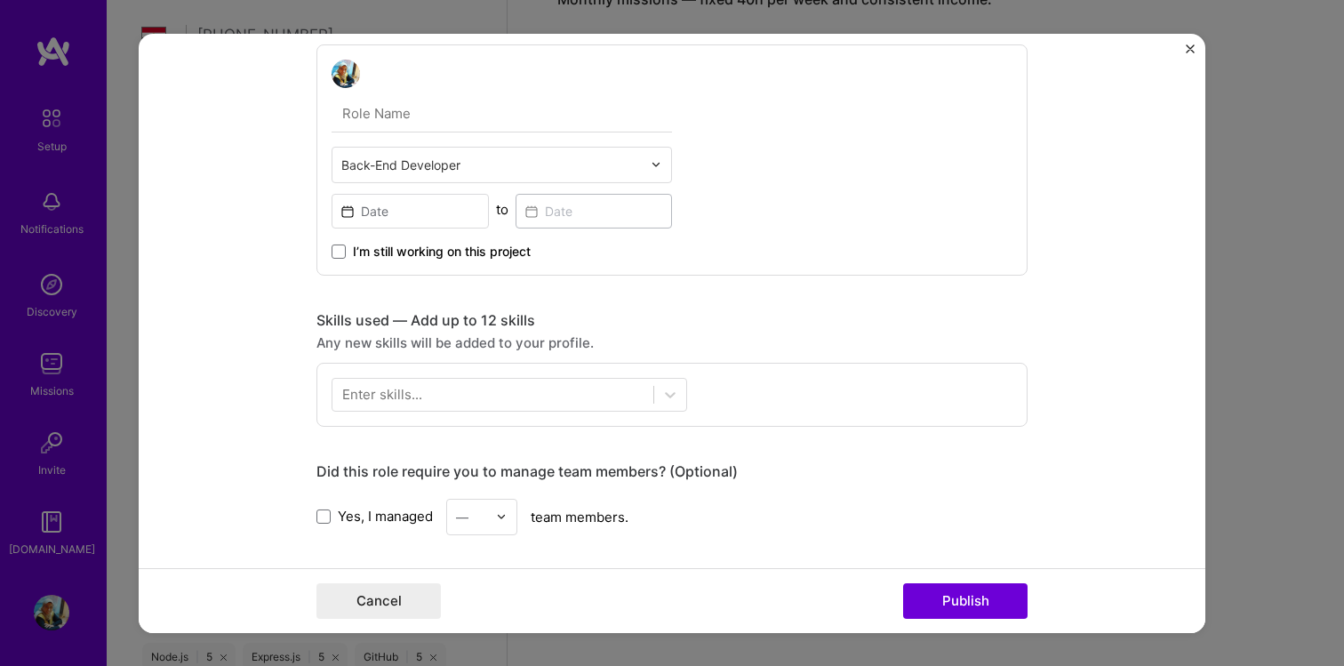
scroll to position [0, 0]
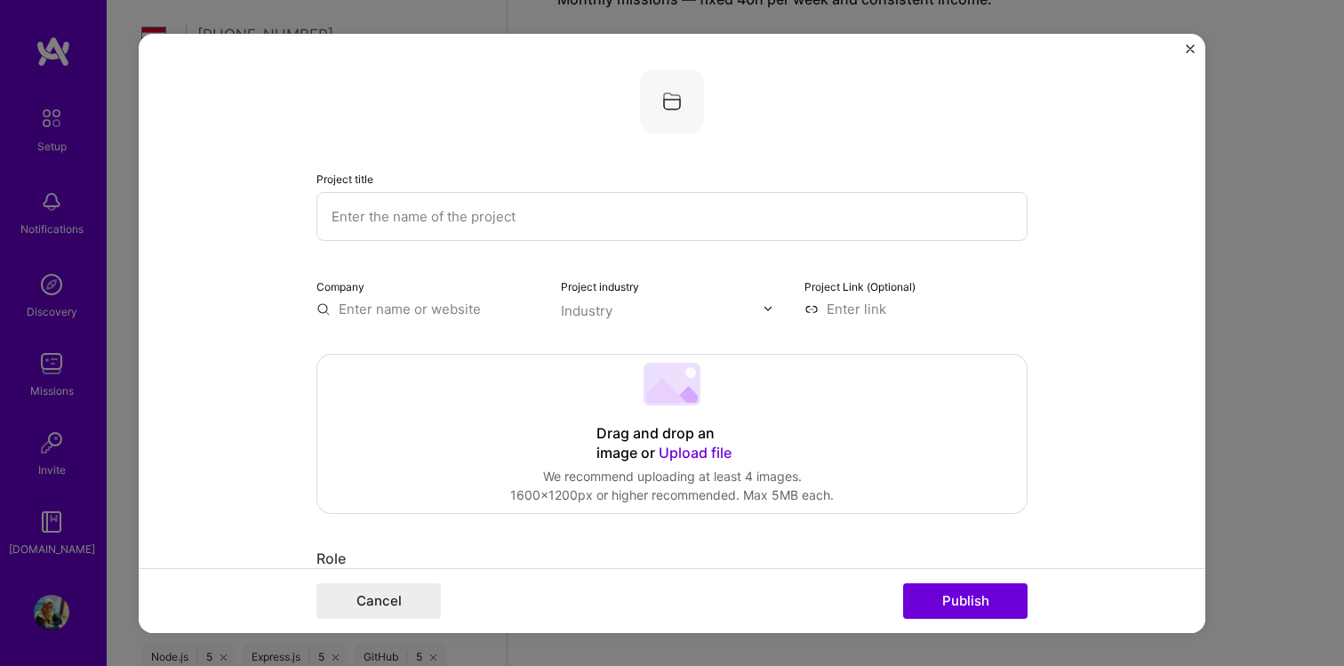
click at [419, 211] on input "text" at bounding box center [671, 215] width 711 height 49
type input "Music notifier"
click at [435, 306] on input "text" at bounding box center [427, 308] width 223 height 19
type input "n"
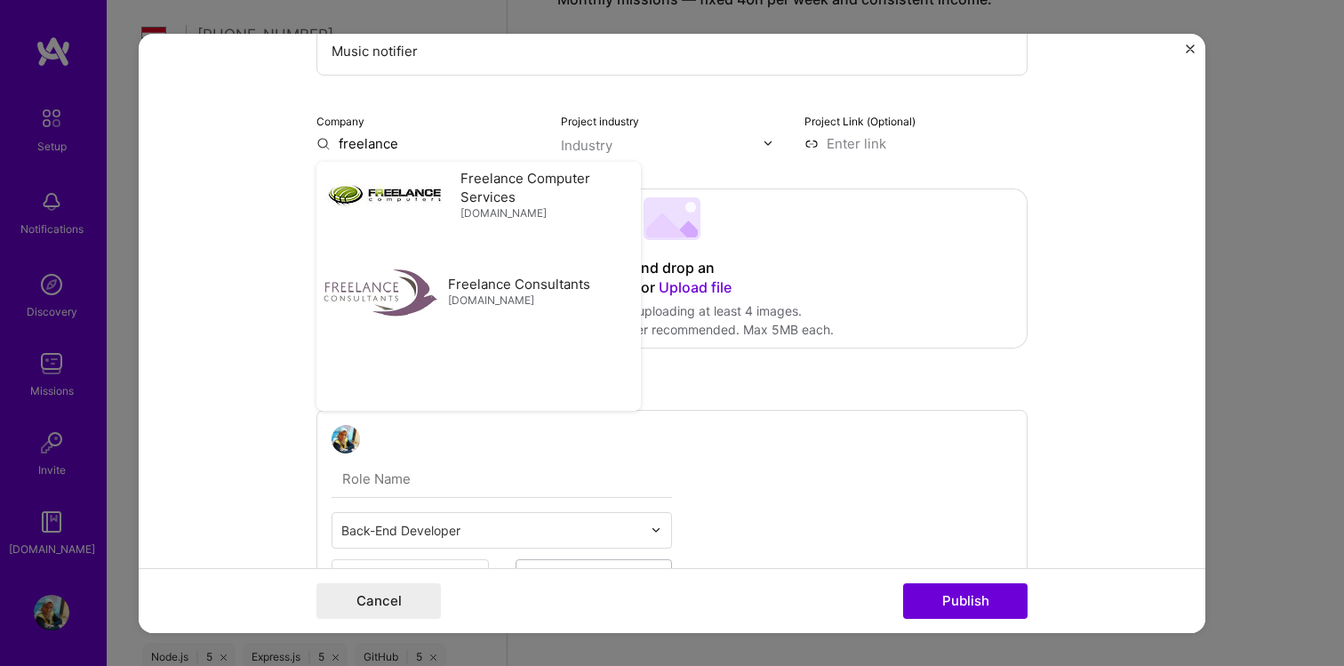
type input "freelance"
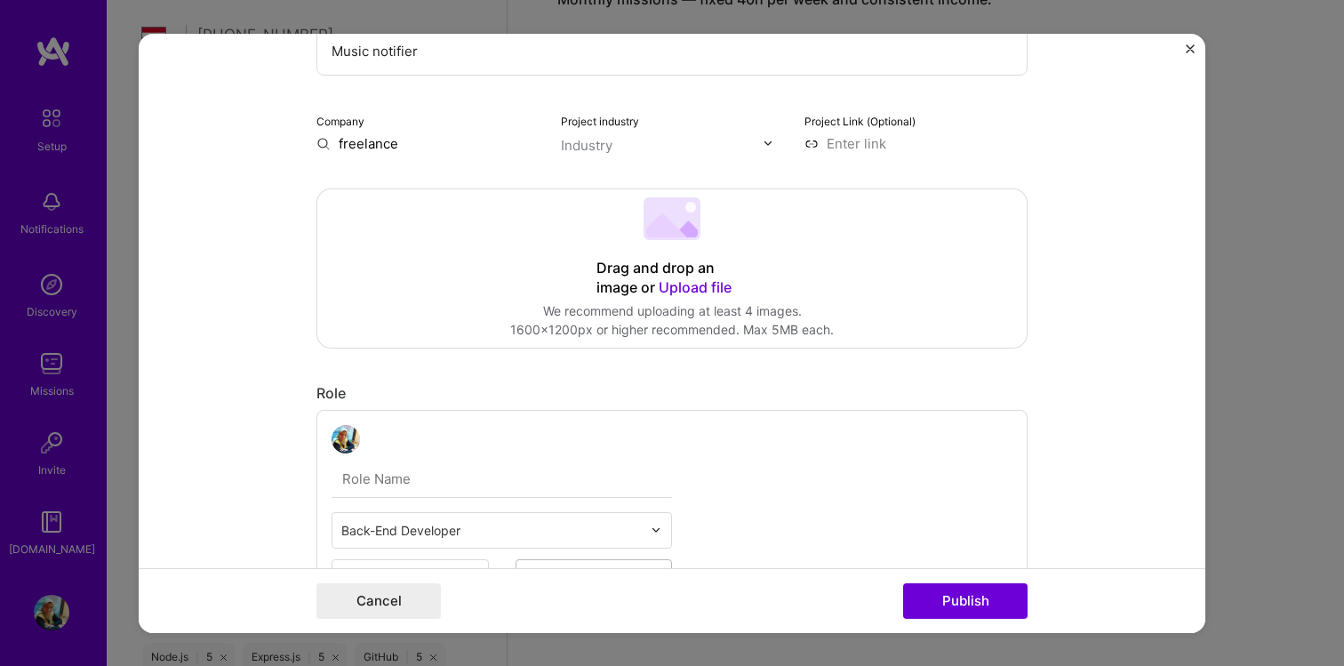
click at [243, 561] on form "Project title Music notifier Company freelance Project industry Industry Projec…" at bounding box center [672, 332] width 1066 height 599
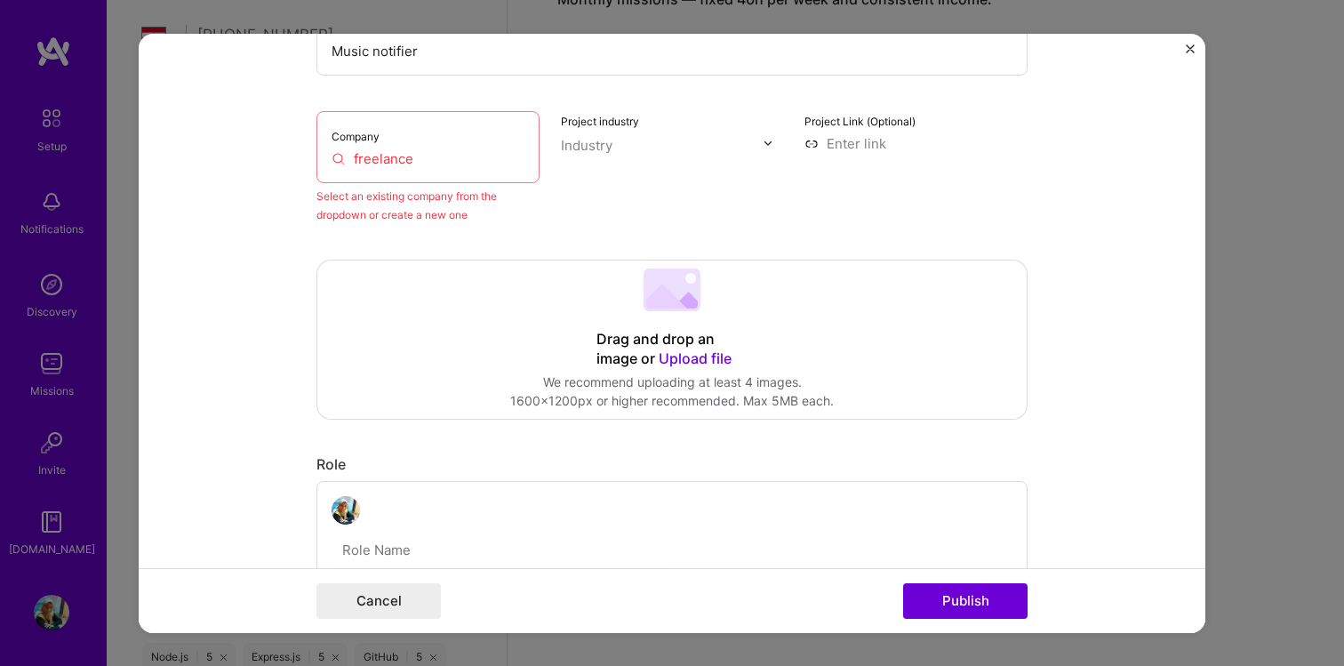
click at [395, 164] on input "freelance" at bounding box center [427, 157] width 193 height 19
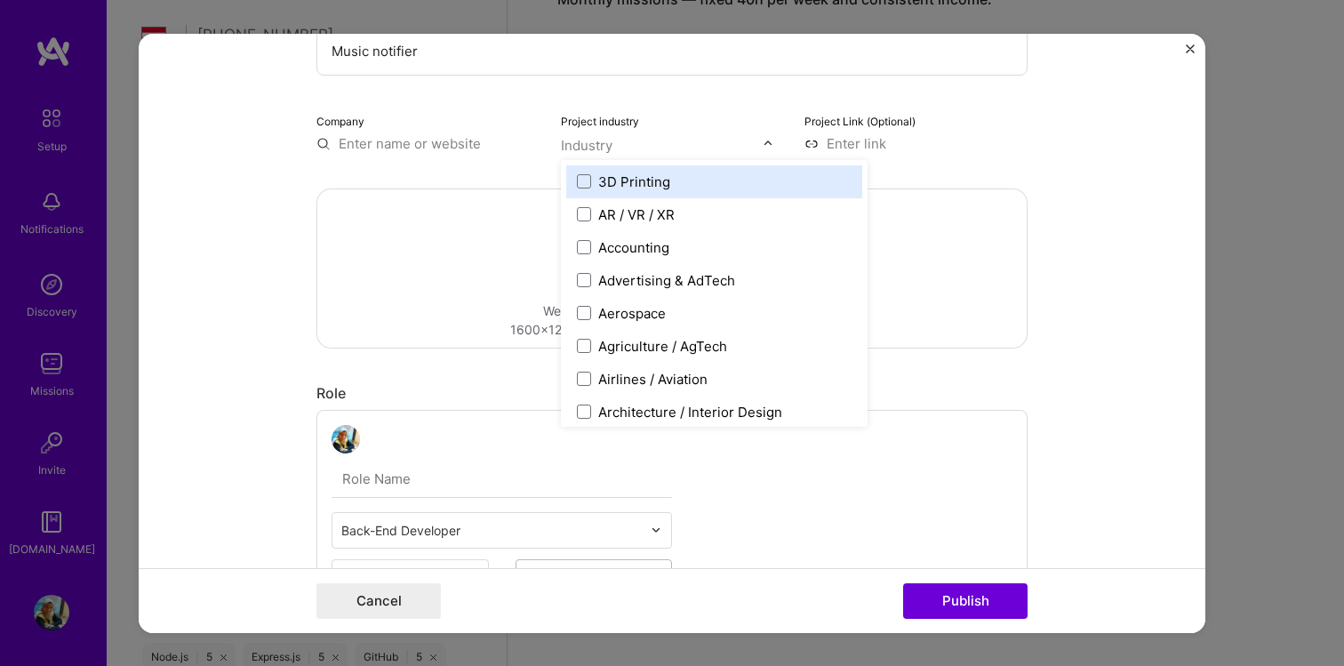
click at [595, 154] on div "Industry" at bounding box center [587, 144] width 52 height 19
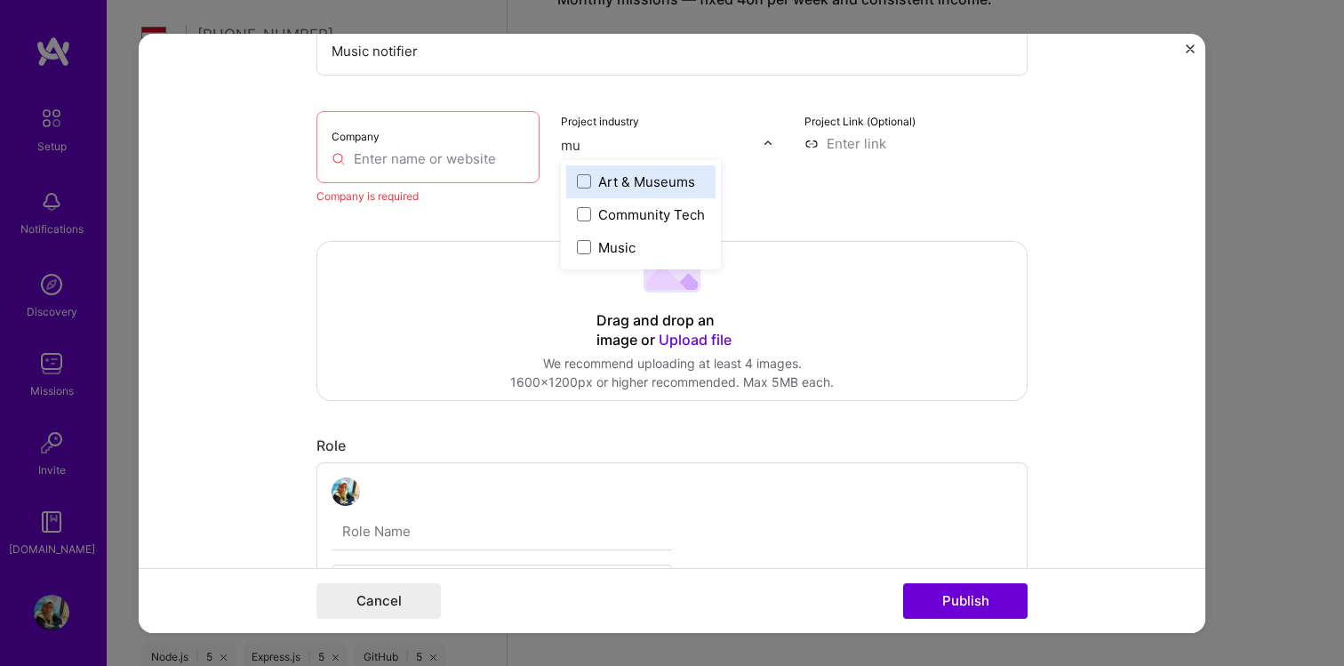
type input "mus"
click at [583, 216] on span at bounding box center [584, 214] width 14 height 14
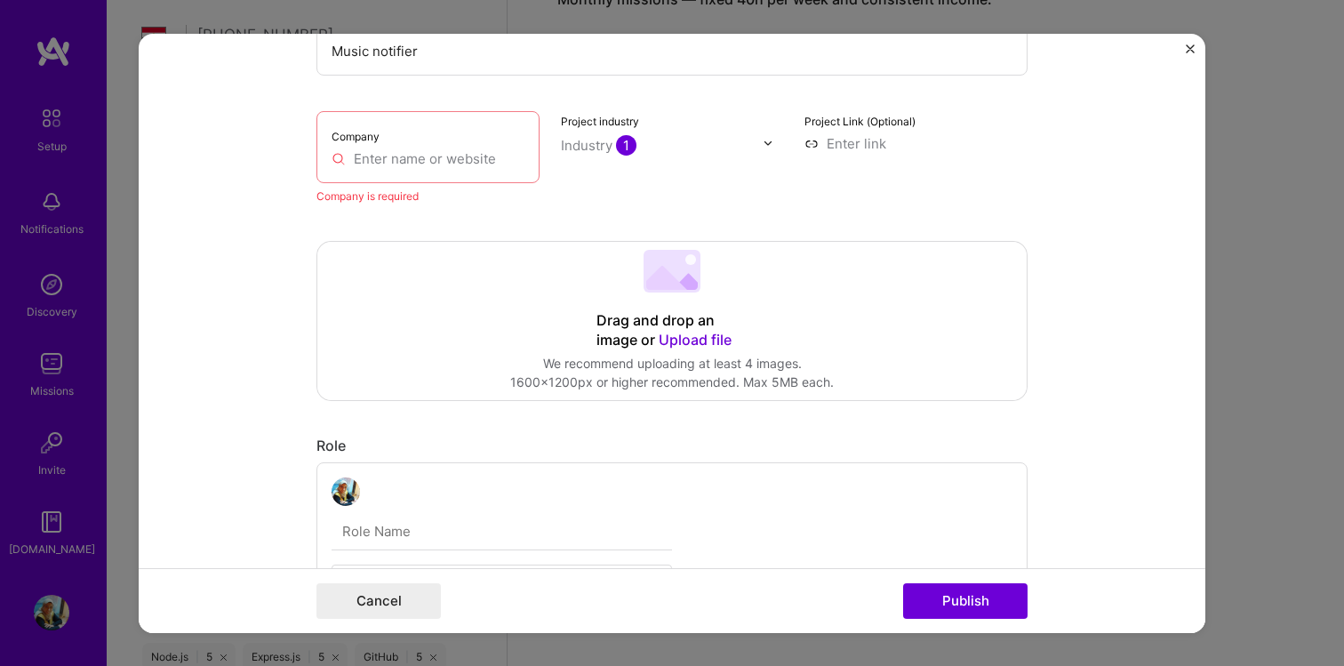
click at [851, 132] on div "Project Link (Optional)" at bounding box center [915, 157] width 223 height 94
click at [856, 141] on input at bounding box center [915, 142] width 223 height 19
paste input "[URL][DOMAIN_NAME]"
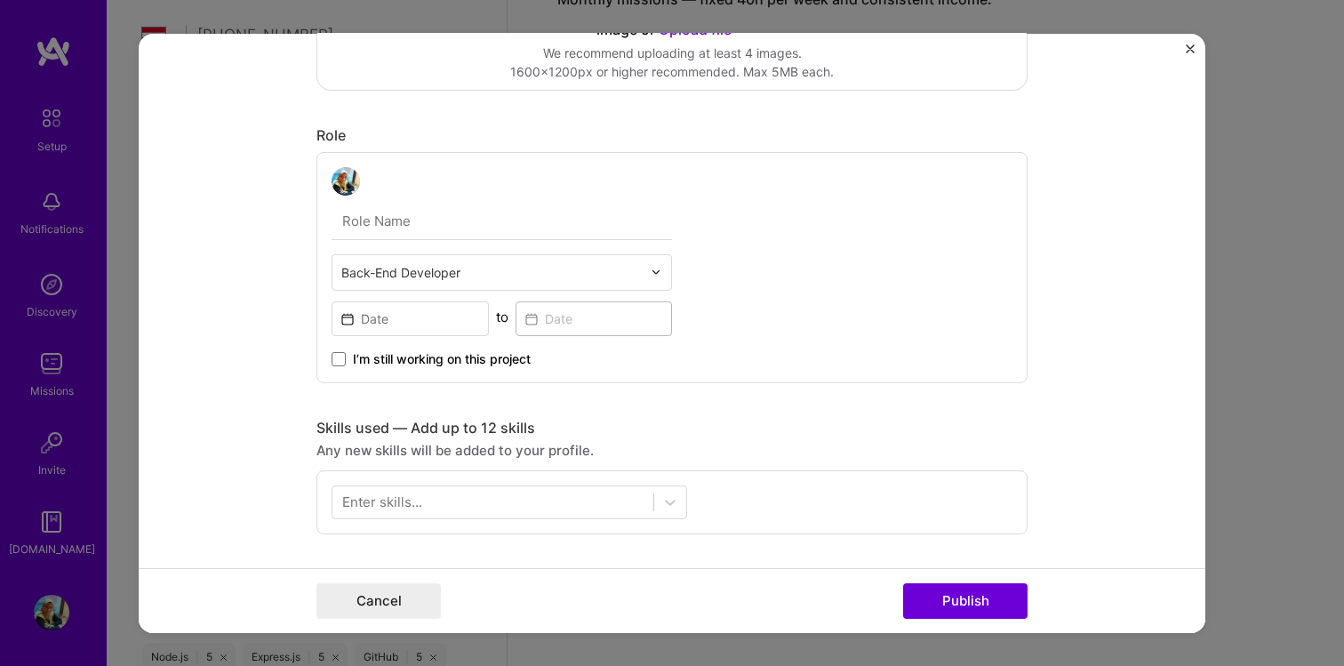
scroll to position [508, 0]
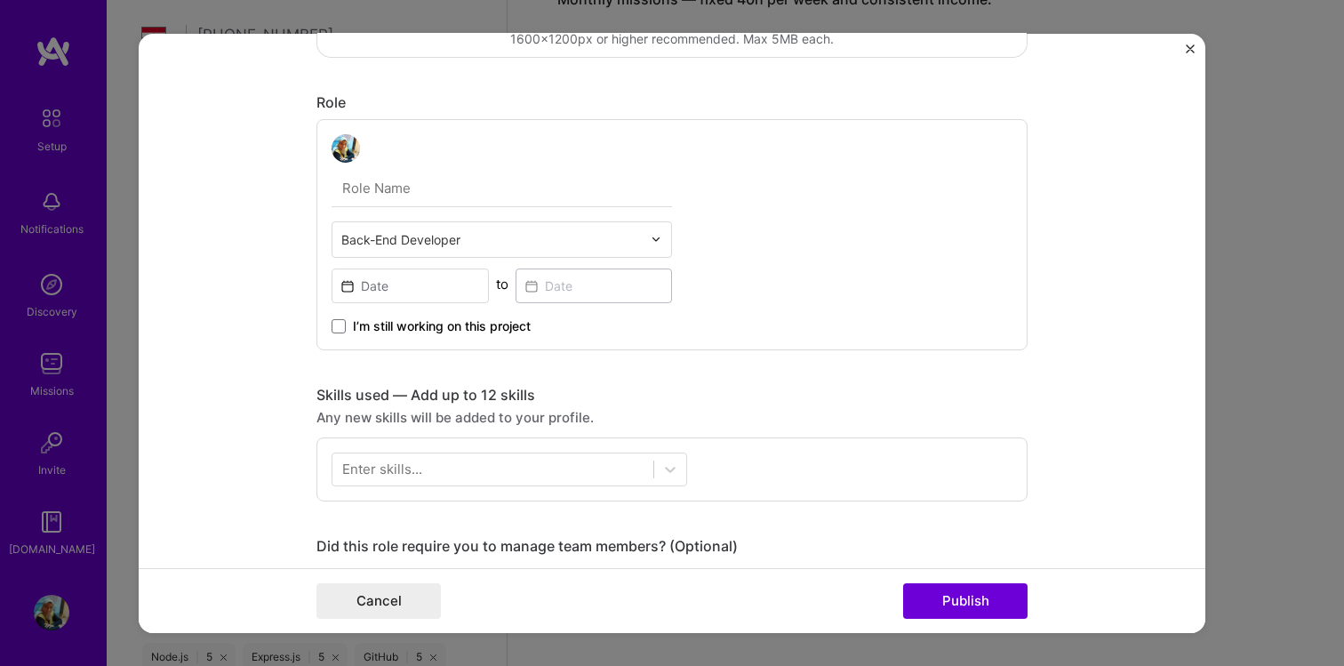
type input "[URL][DOMAIN_NAME]"
click at [351, 289] on input at bounding box center [409, 284] width 157 height 35
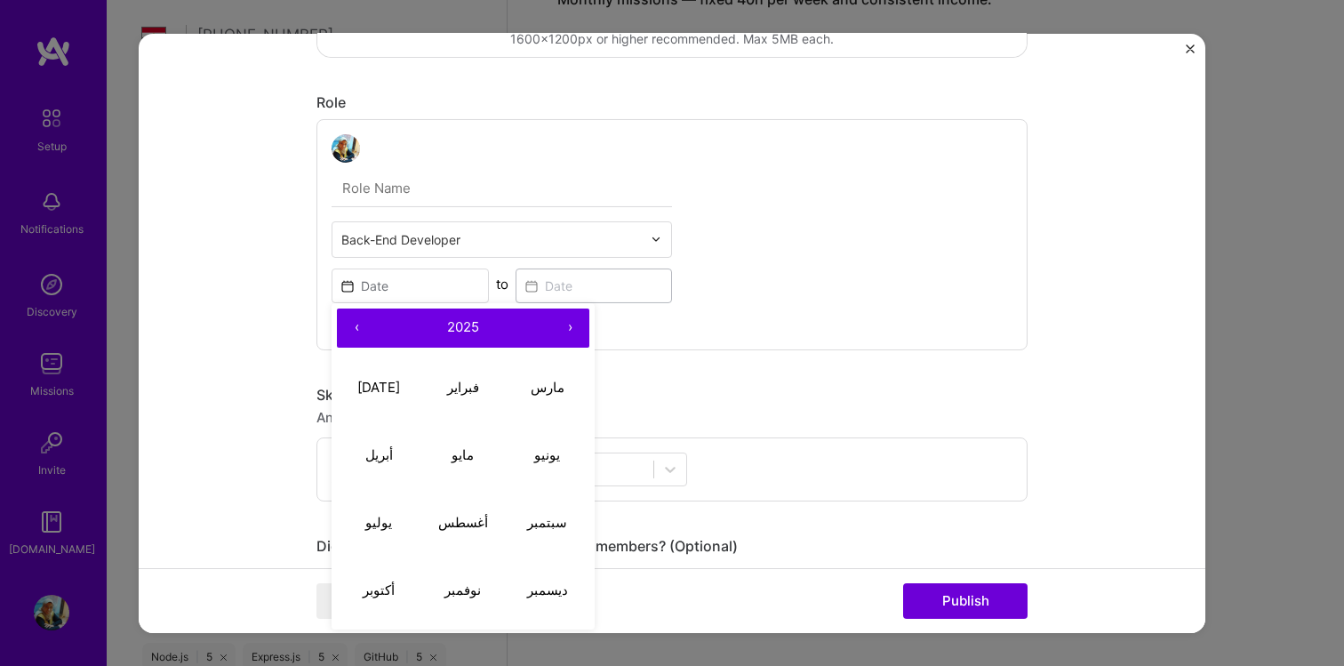
click at [355, 331] on button "‹" at bounding box center [356, 326] width 39 height 39
click at [574, 328] on button "›" at bounding box center [569, 326] width 39 height 39
click at [465, 528] on abbr "أغسطس" at bounding box center [463, 522] width 50 height 17
type input "[DATE]"
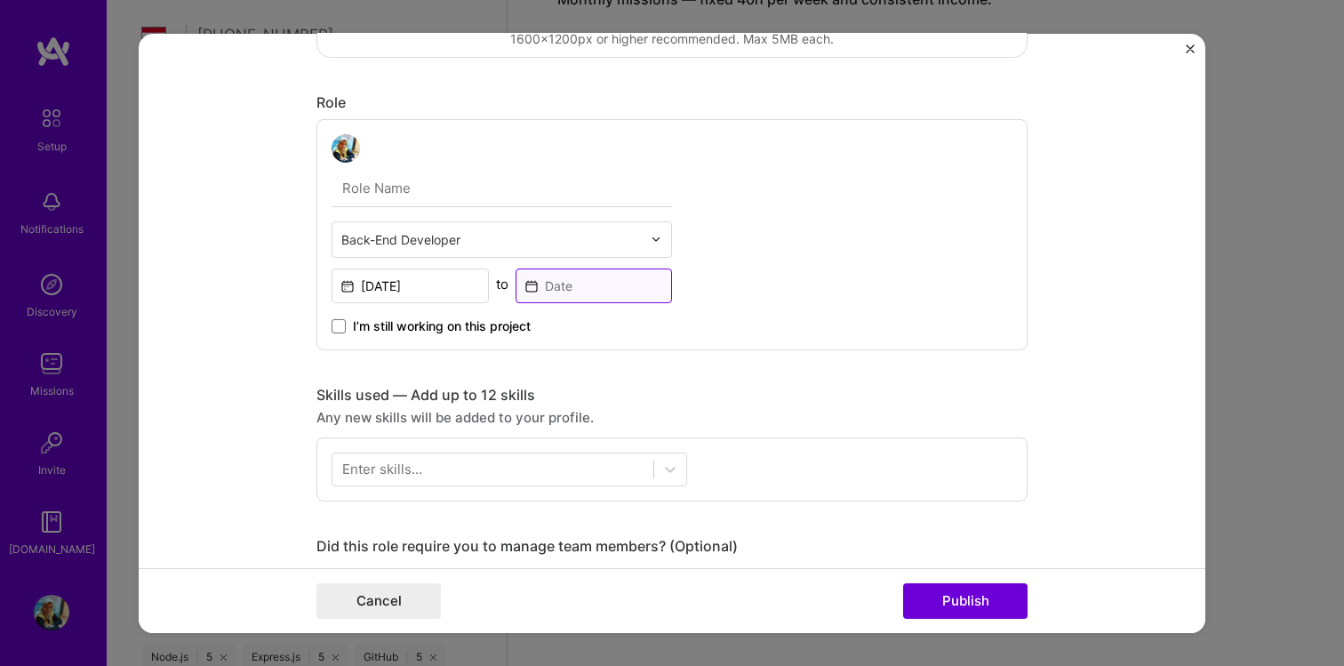
click at [576, 288] on input at bounding box center [593, 284] width 157 height 35
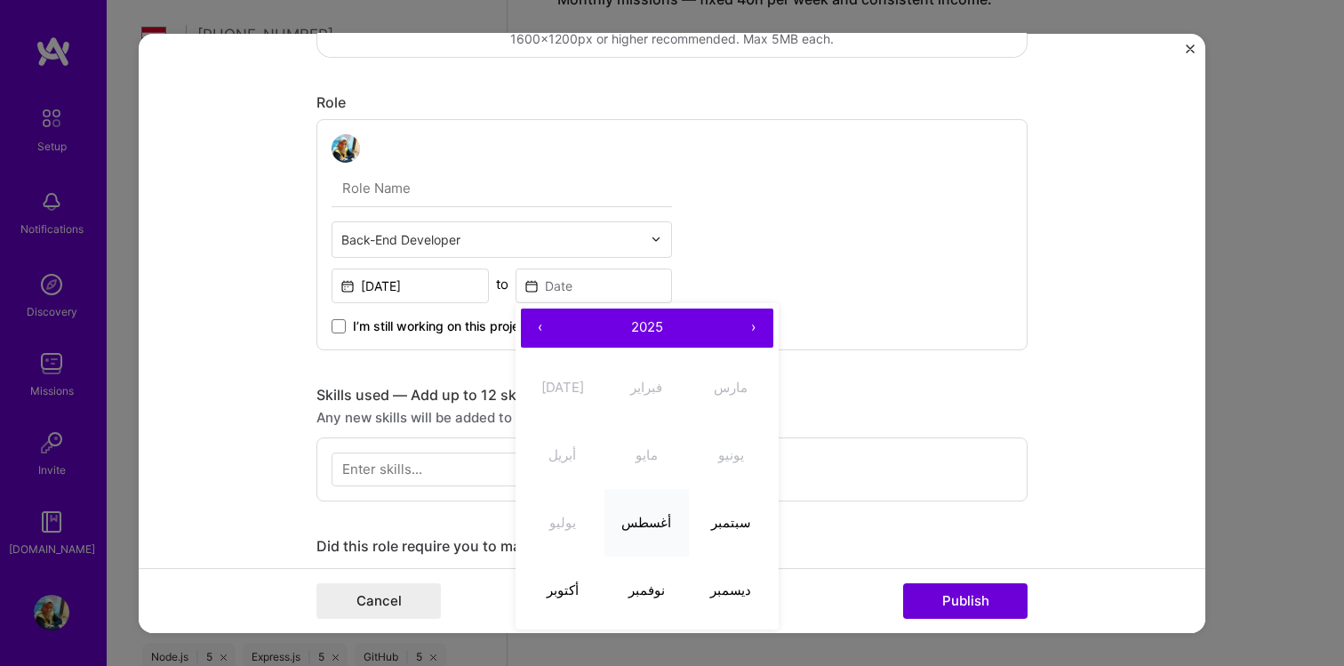
click at [651, 524] on abbr "أغسطس" at bounding box center [646, 522] width 50 height 17
type input "[DATE]"
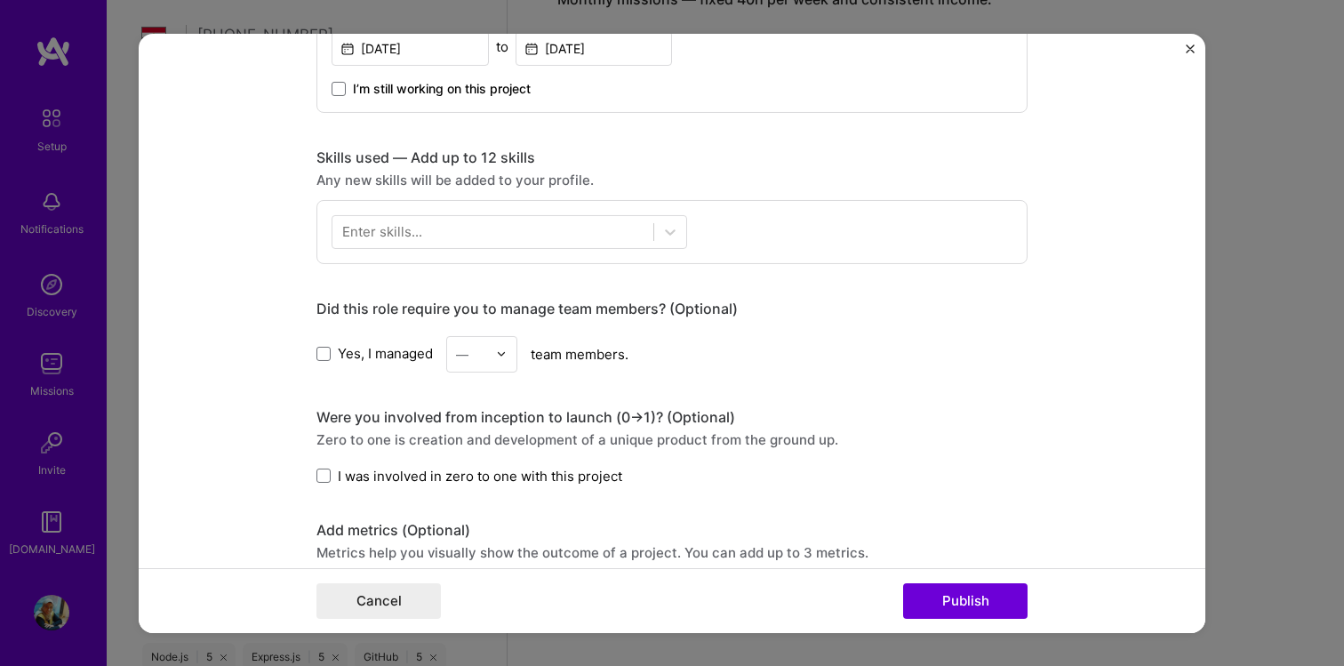
scroll to position [711, 0]
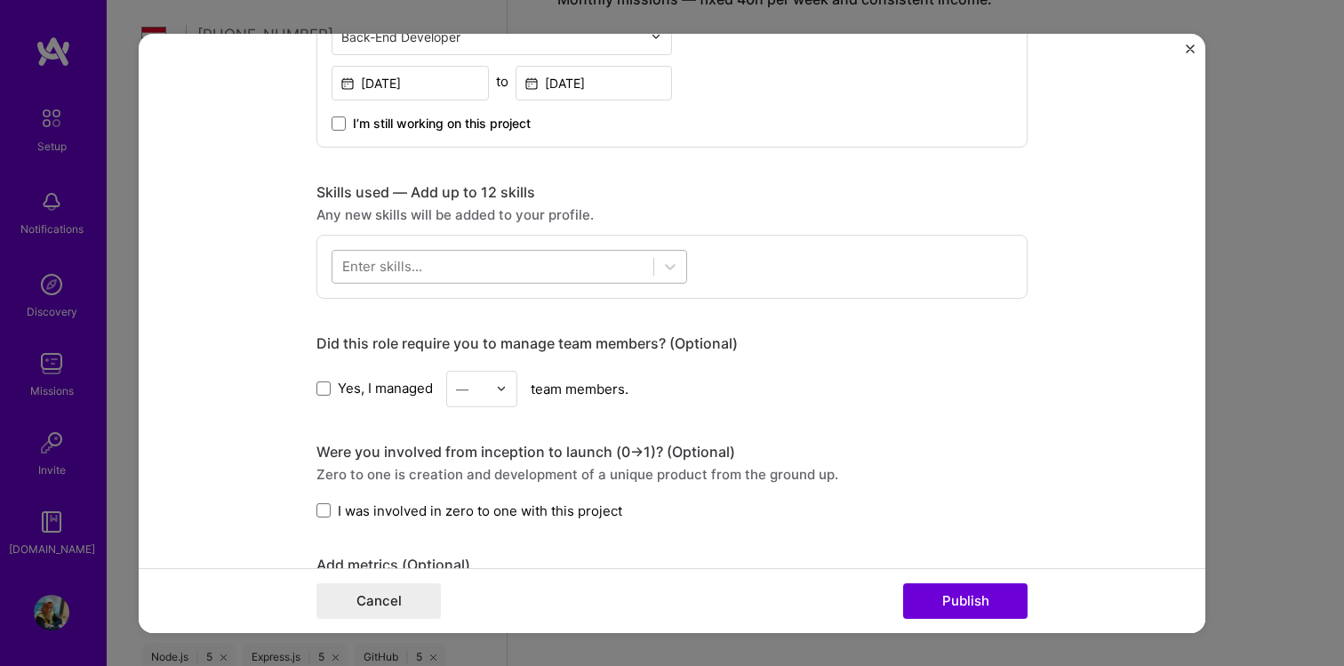
click at [579, 257] on div at bounding box center [492, 265] width 321 height 29
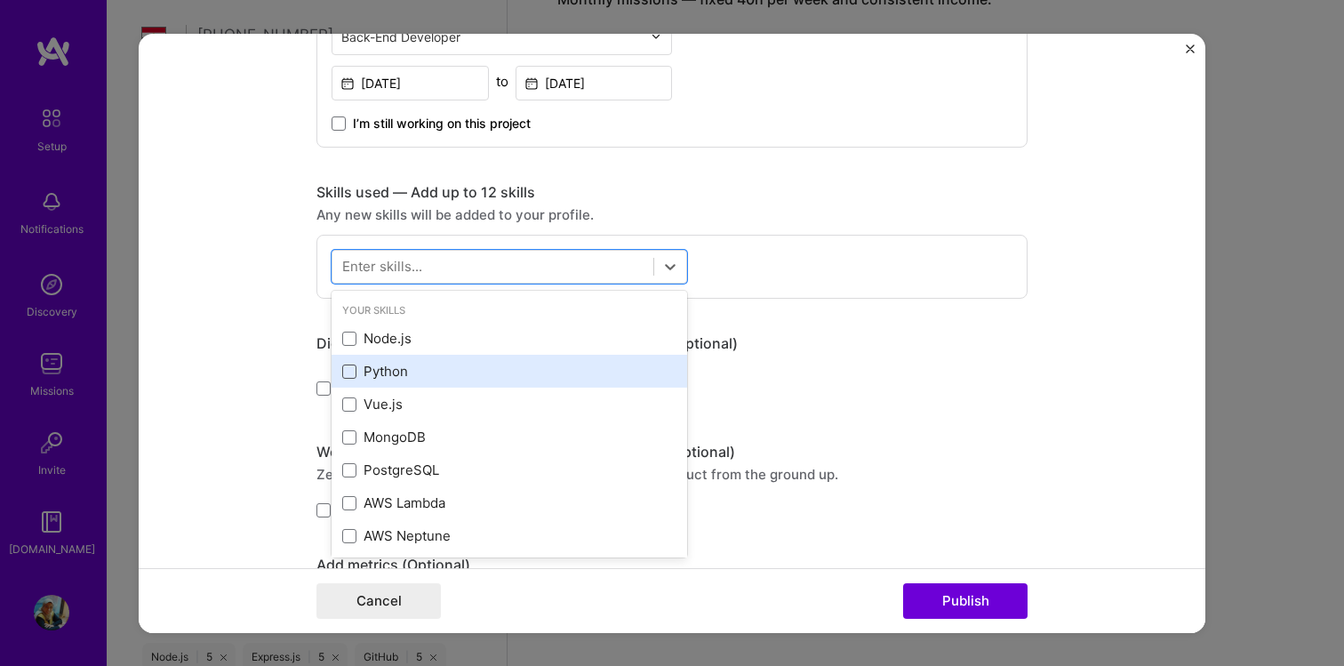
click at [348, 371] on span at bounding box center [349, 371] width 14 height 14
click at [0, 0] on input "checkbox" at bounding box center [0, 0] width 0 height 0
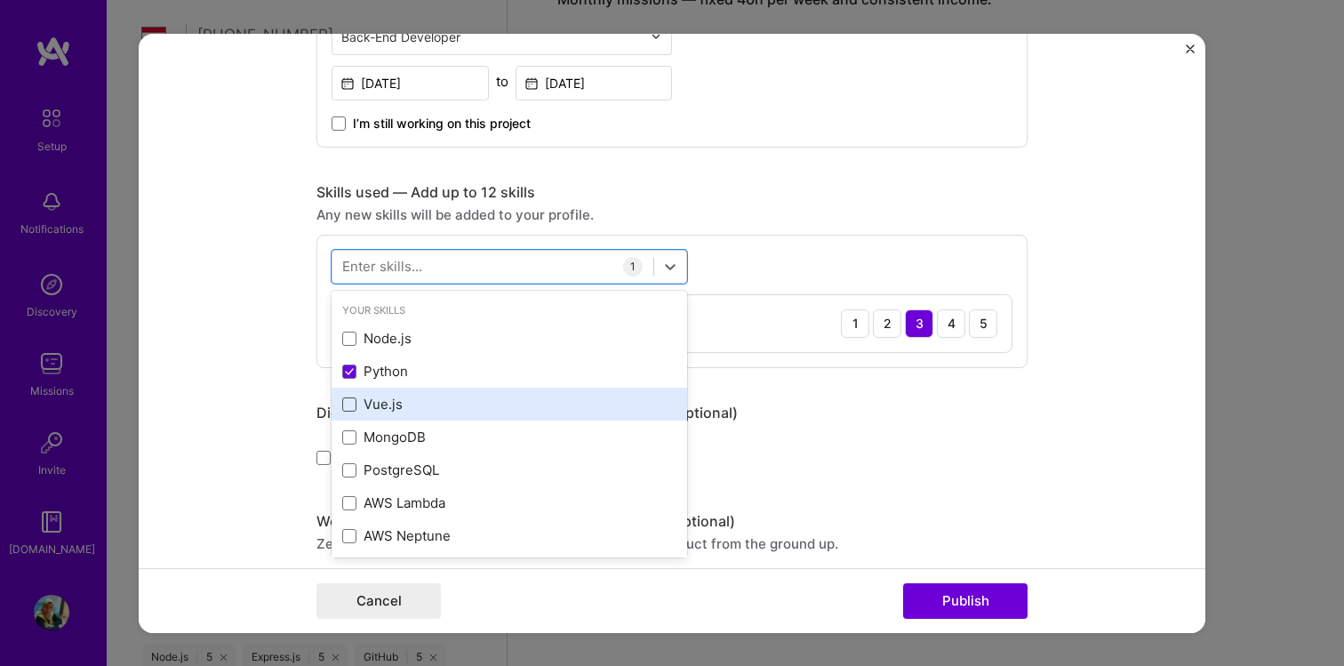
click at [350, 403] on span at bounding box center [349, 404] width 14 height 14
click at [0, 0] on input "checkbox" at bounding box center [0, 0] width 0 height 0
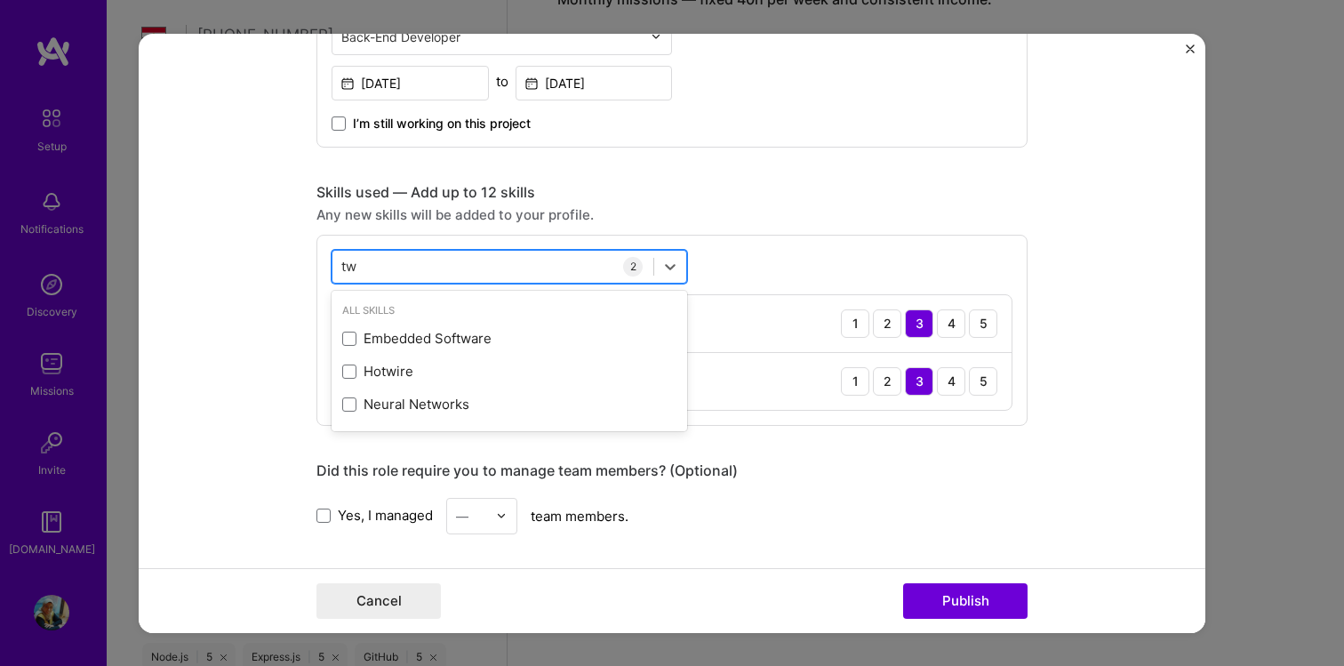
scroll to position [0, 0]
type input "t"
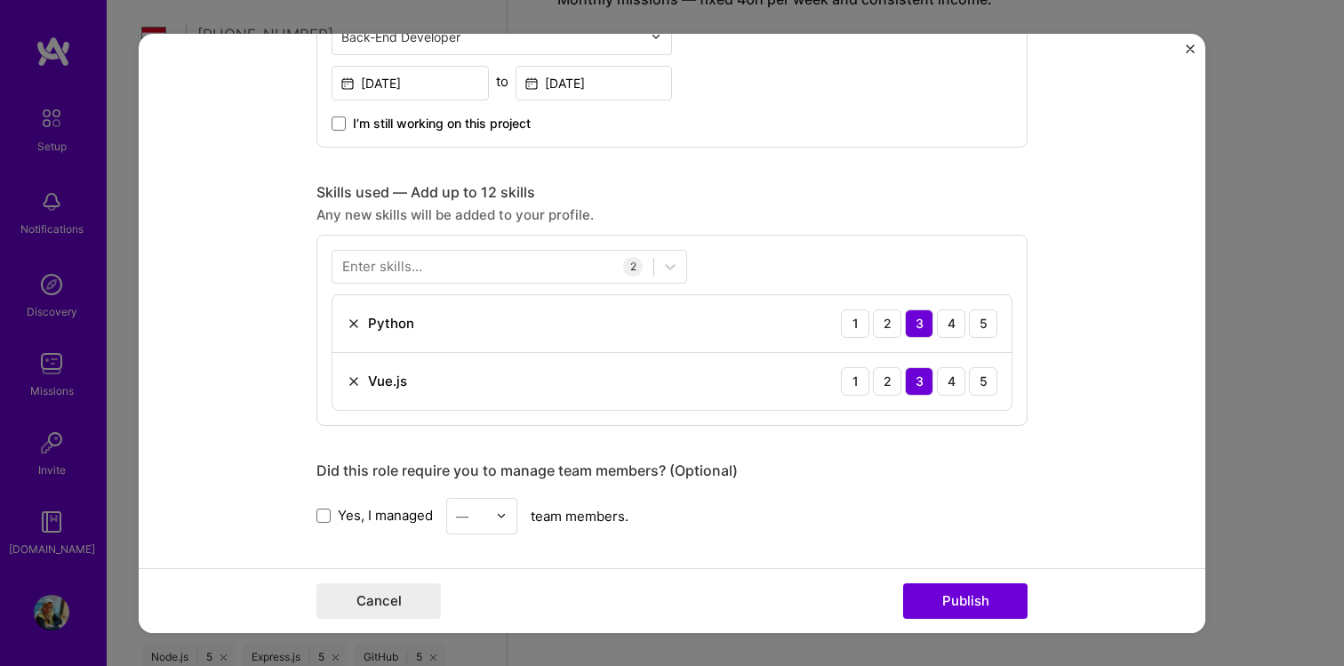
click at [252, 380] on form "Project title Music notifier Company Company is required Project industry Indus…" at bounding box center [672, 332] width 1066 height 599
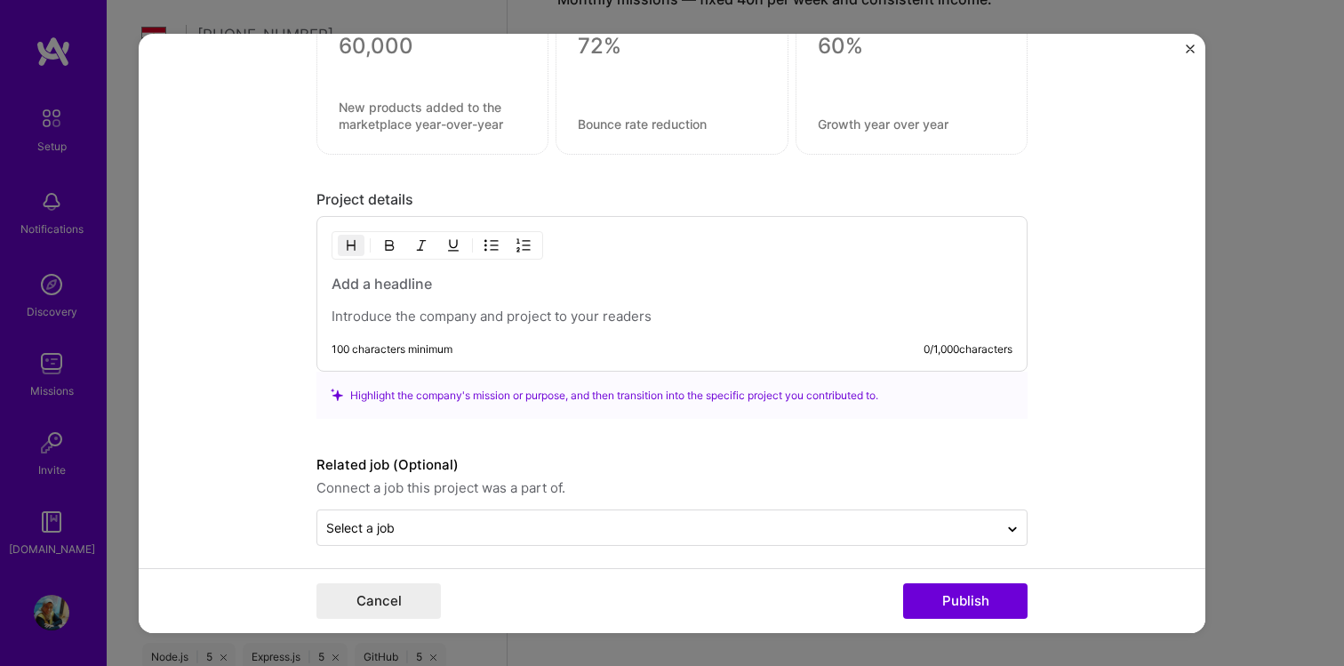
scroll to position [1446, 0]
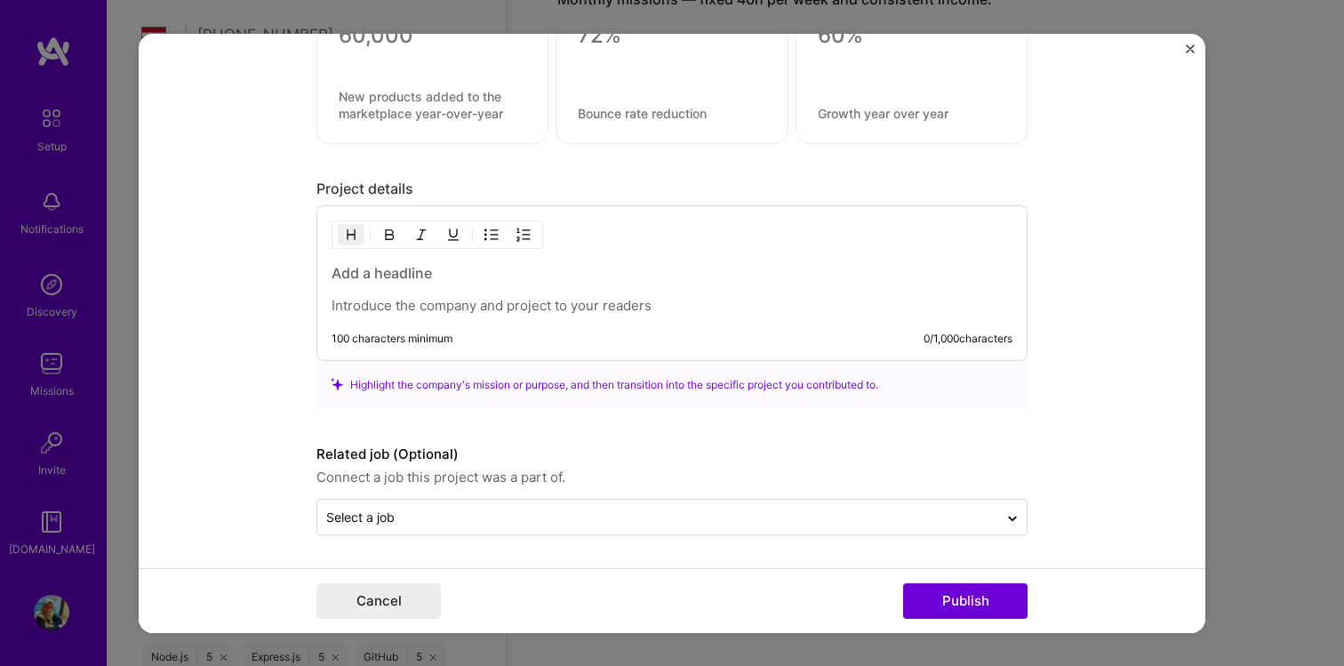
click at [415, 275] on h3 at bounding box center [671, 273] width 681 height 20
click at [515, 302] on p "To enrich screen reader interactions, please activate Accessibility in Grammarl…" at bounding box center [671, 306] width 681 height 18
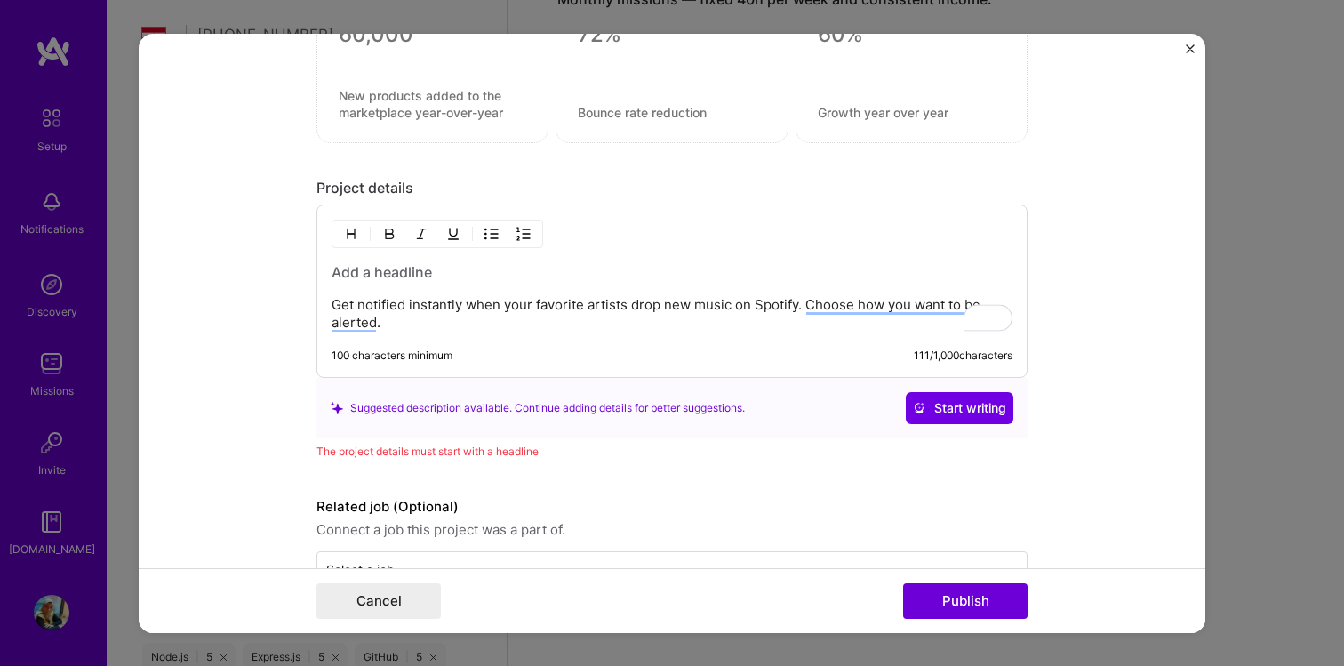
click at [405, 283] on div "Get notified instantly when your favorite artists drop new music on Spotify. Ch…" at bounding box center [671, 296] width 681 height 69
click at [402, 269] on h3 "To enrich screen reader interactions, please activate Accessibility in Grammarl…" at bounding box center [671, 272] width 681 height 20
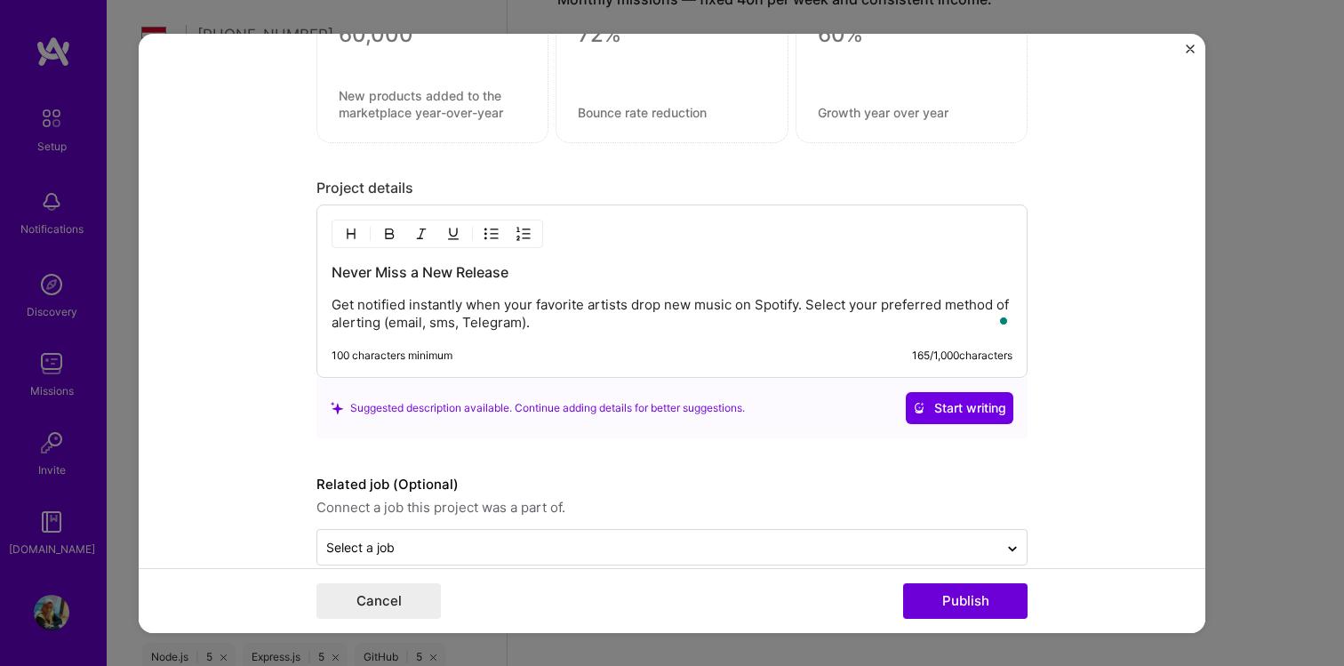
click at [576, 320] on p "Get notified instantly when your favorite artists drop new music on Spotify. Se…" at bounding box center [671, 314] width 681 height 36
click at [927, 597] on button "Publish" at bounding box center [965, 601] width 124 height 36
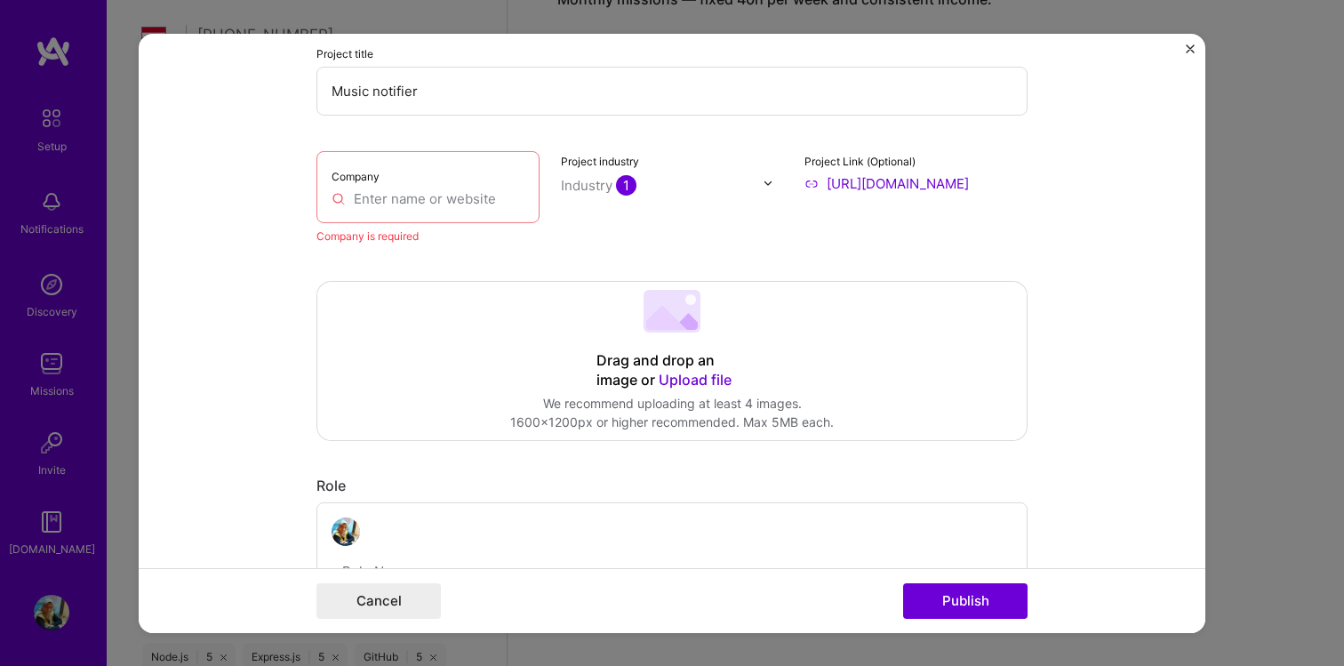
scroll to position [0, 0]
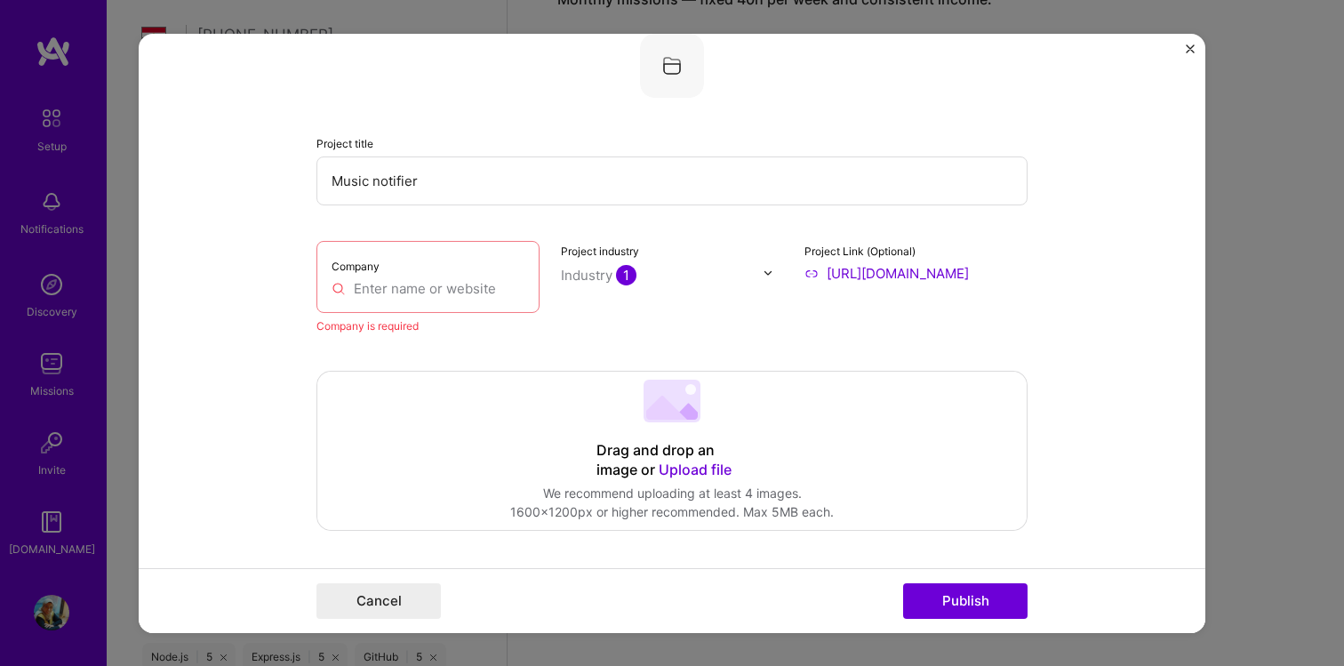
click at [427, 285] on input "text" at bounding box center [427, 287] width 193 height 19
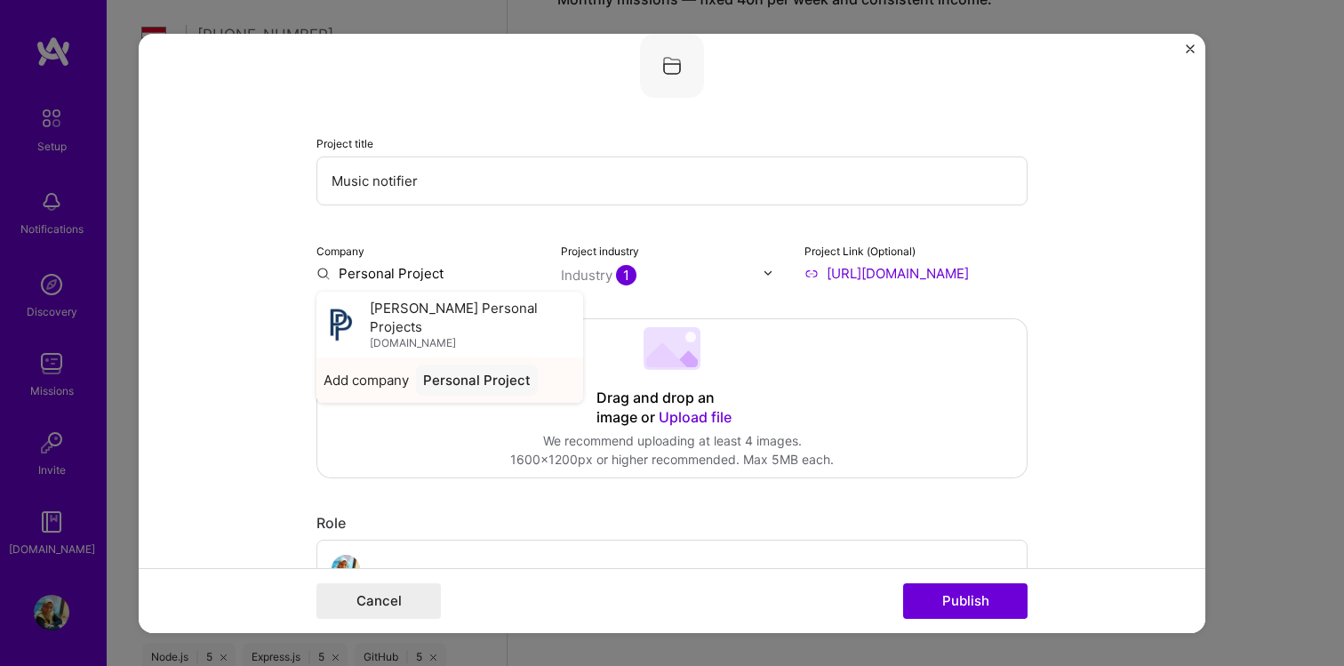
type input "Personal Project"
click at [492, 366] on div "Personal Project" at bounding box center [477, 378] width 122 height 31
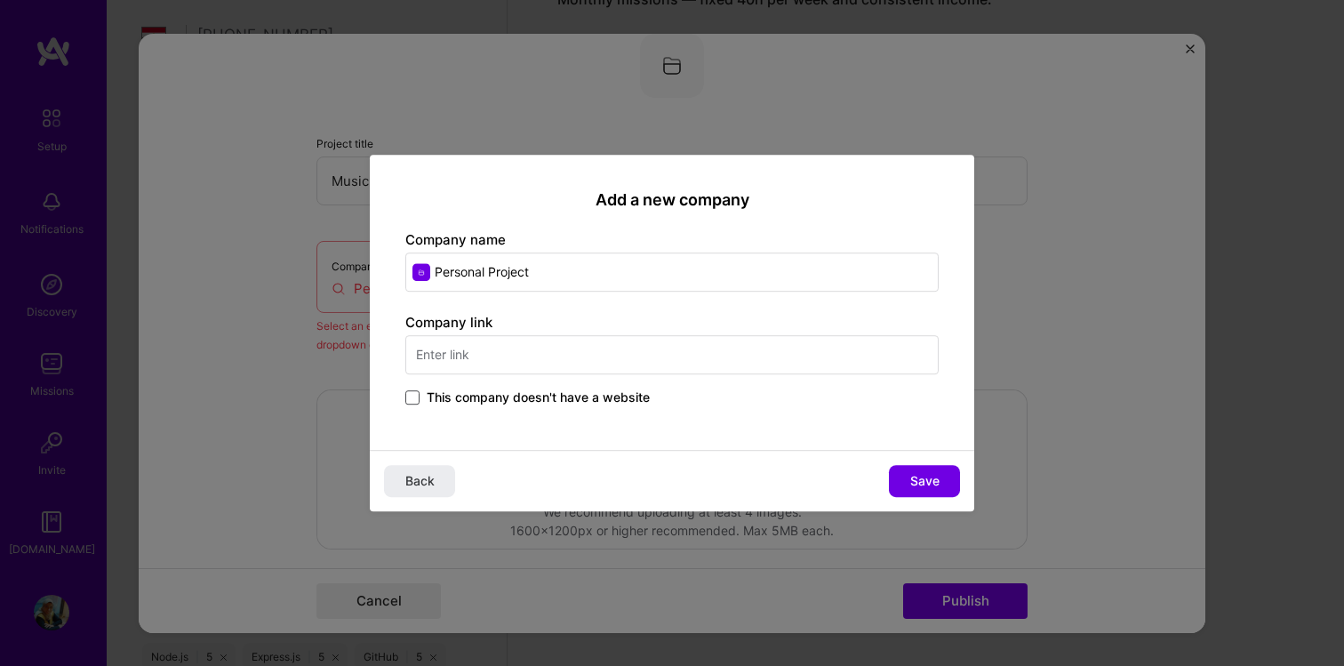
click at [411, 395] on span at bounding box center [412, 397] width 14 height 14
click at [0, 0] on input "This company doesn't have a website" at bounding box center [0, 0] width 0 height 0
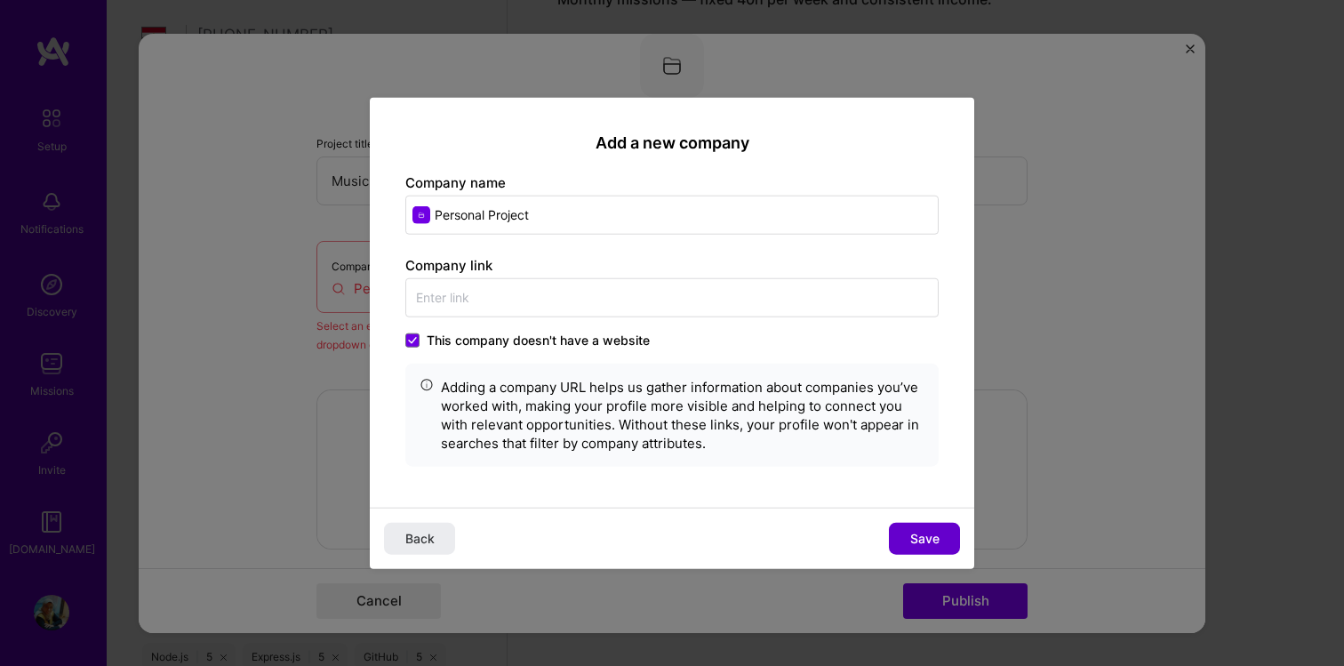
click at [940, 539] on button "Save" at bounding box center [924, 539] width 71 height 32
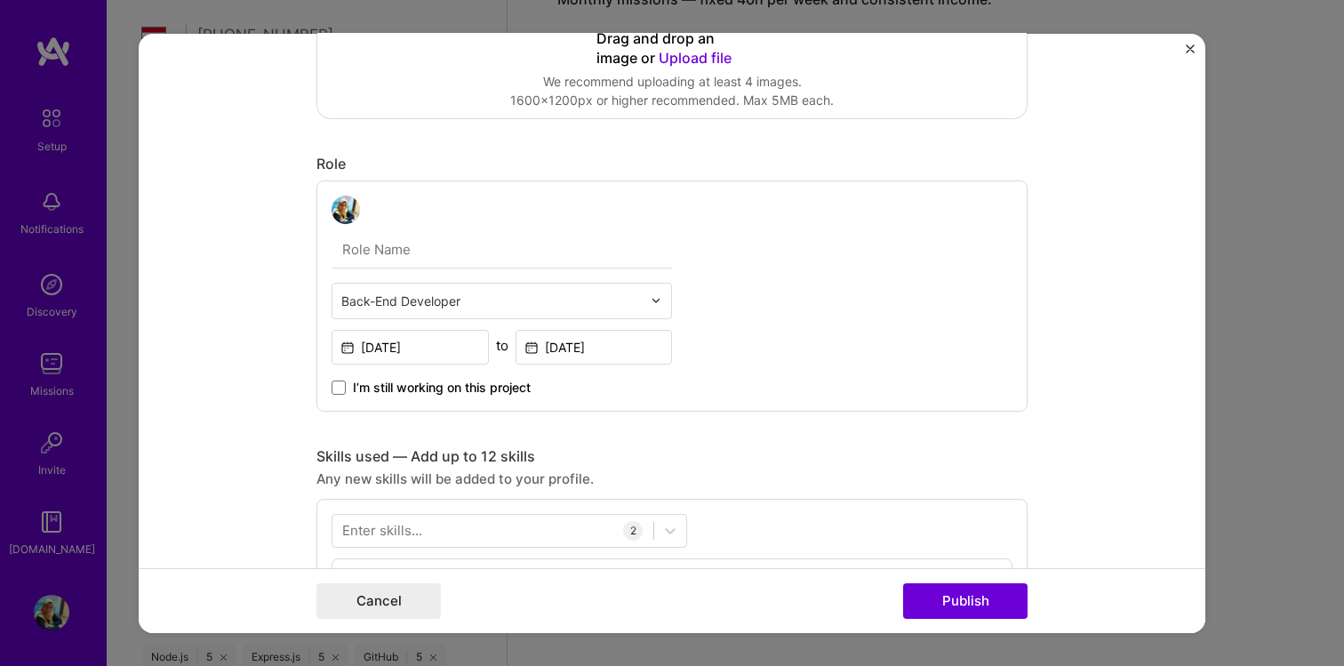
scroll to position [395, 0]
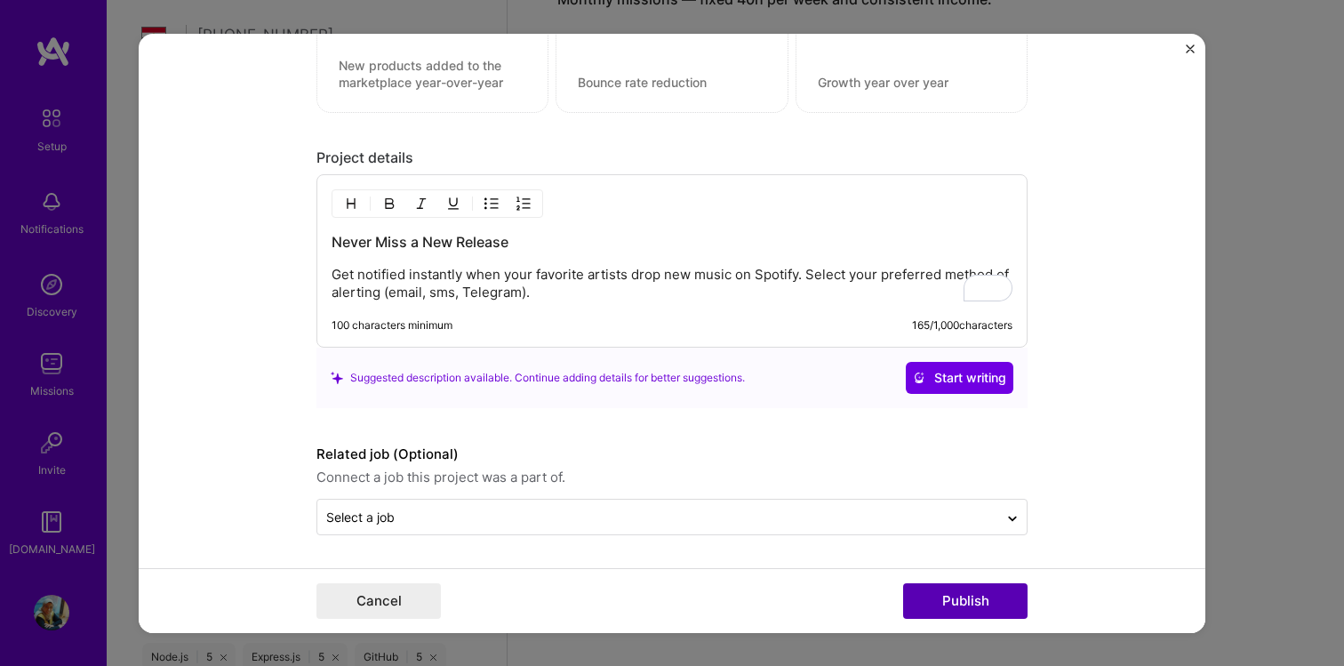
click at [986, 606] on button "Publish" at bounding box center [965, 601] width 124 height 36
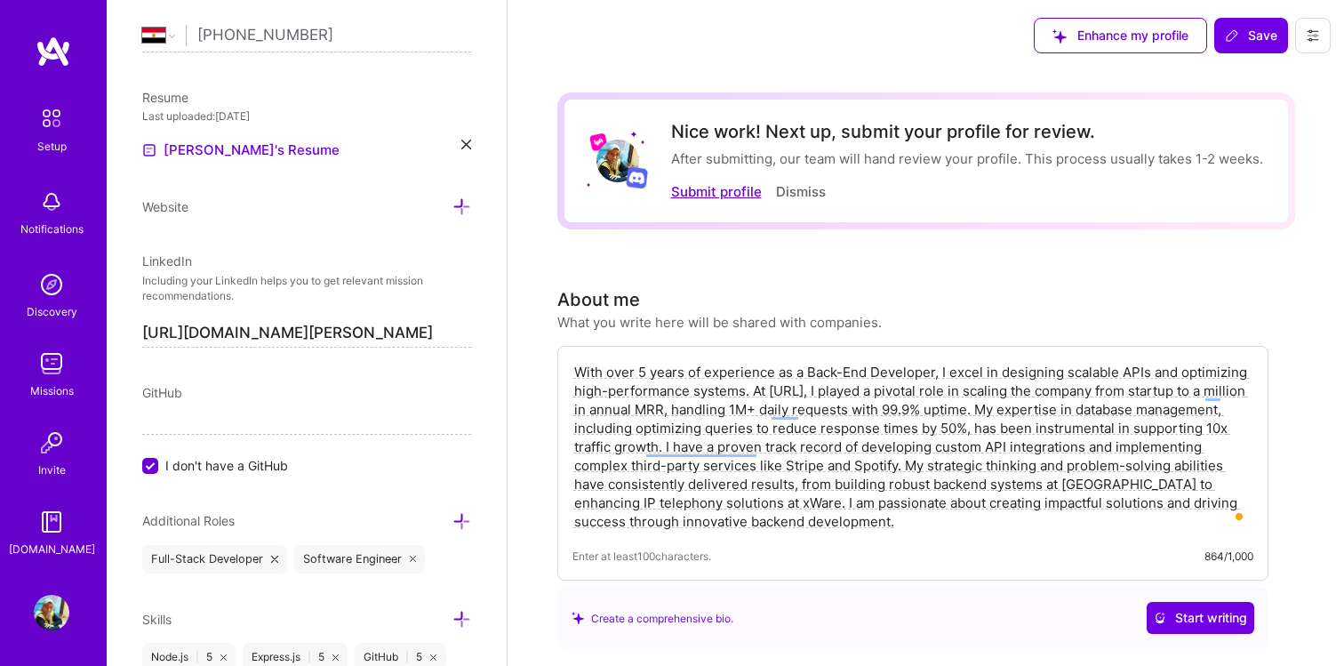
click at [708, 189] on button "Submit profile" at bounding box center [716, 191] width 91 height 19
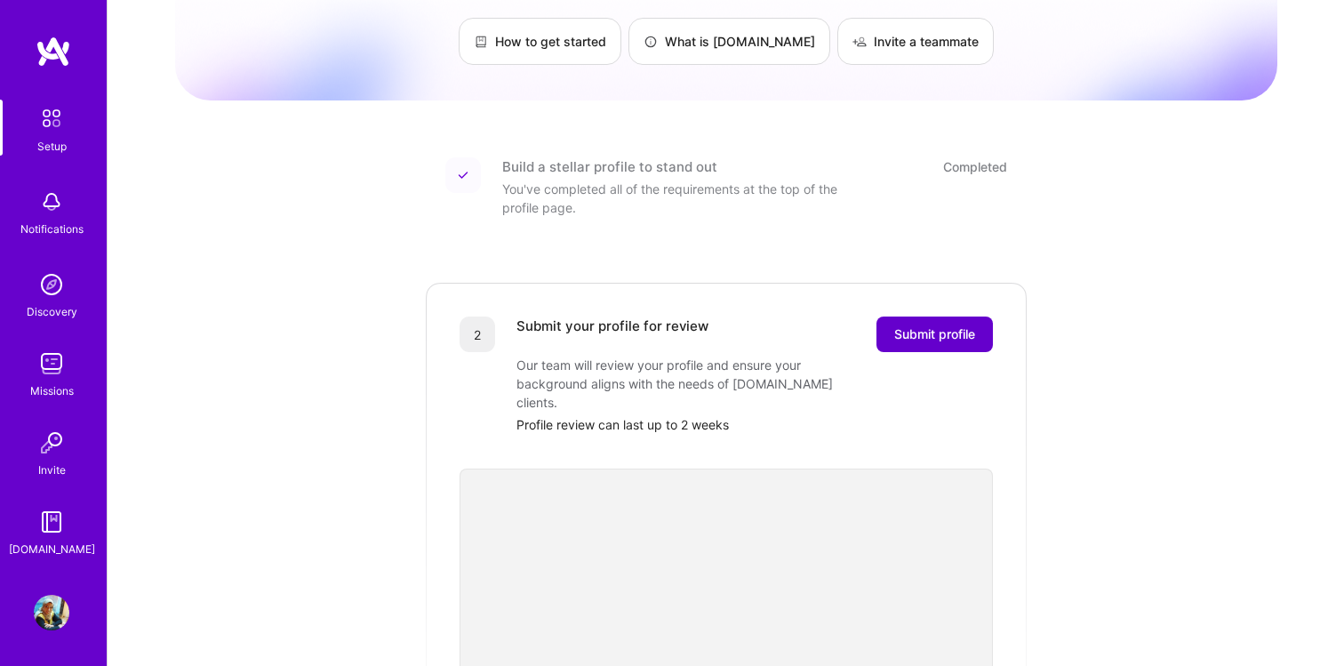
click at [944, 325] on span "Submit profile" at bounding box center [934, 334] width 81 height 18
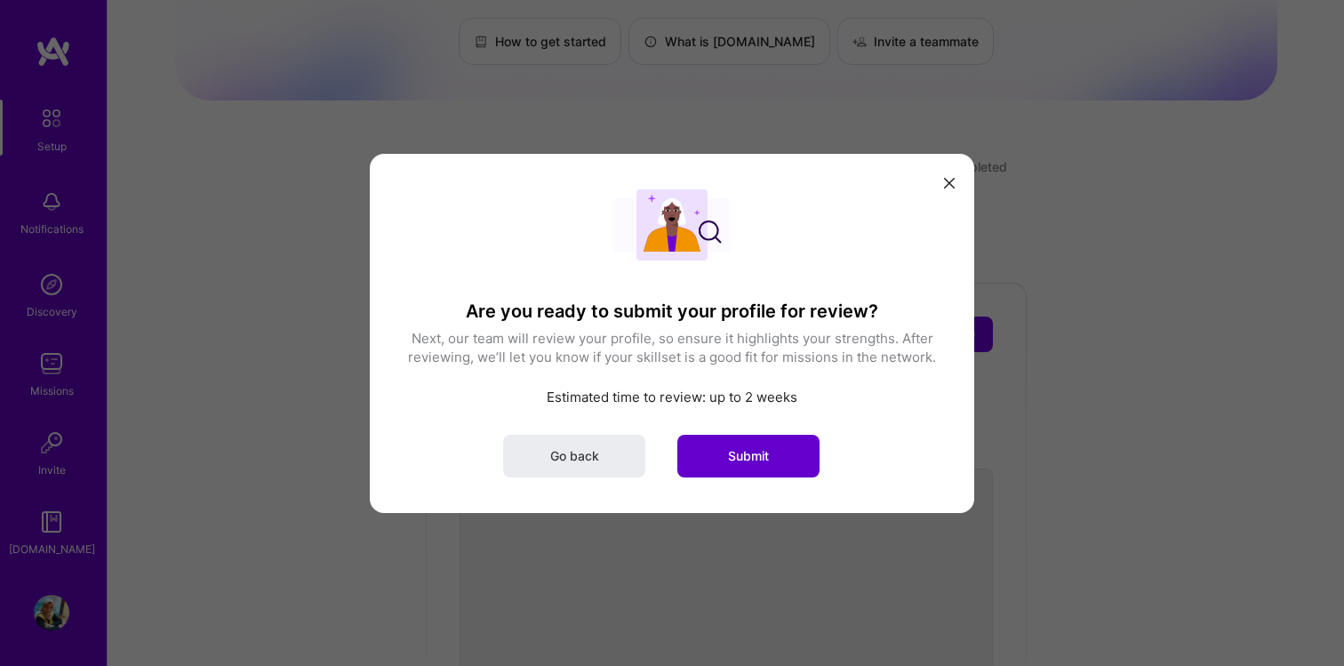
click at [714, 453] on button "Submit" at bounding box center [748, 455] width 142 height 43
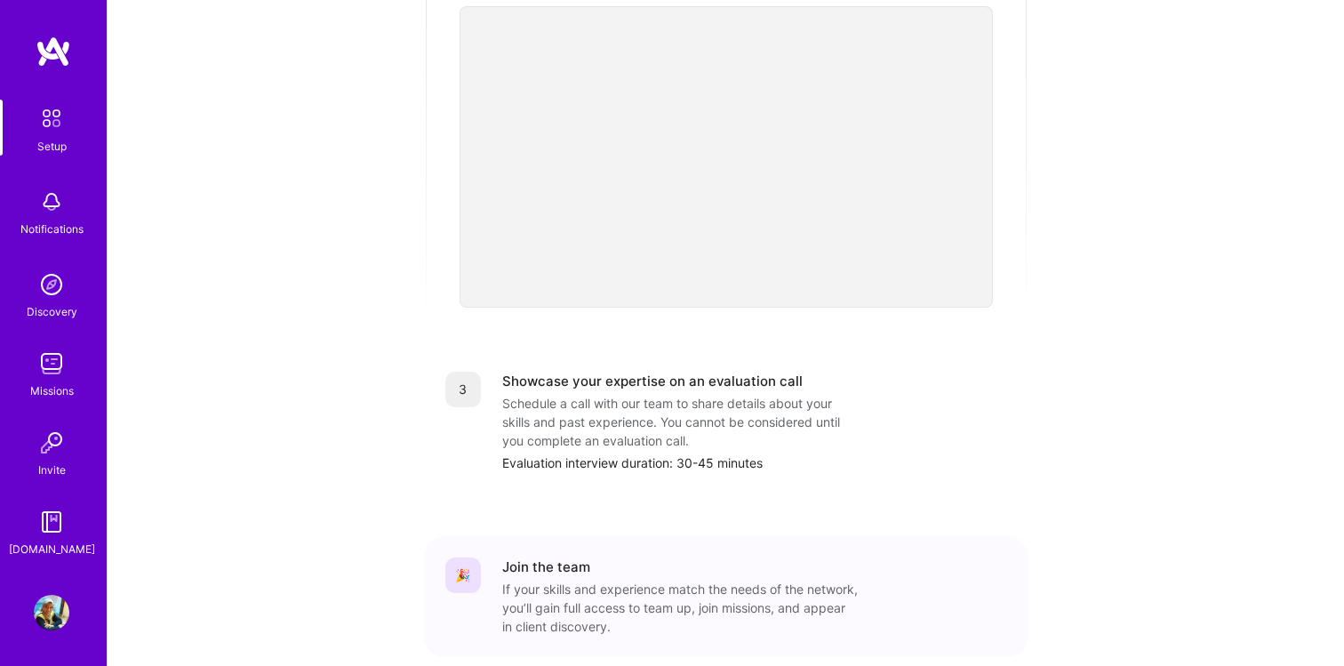
scroll to position [627, 0]
